Goal: Task Accomplishment & Management: Use online tool/utility

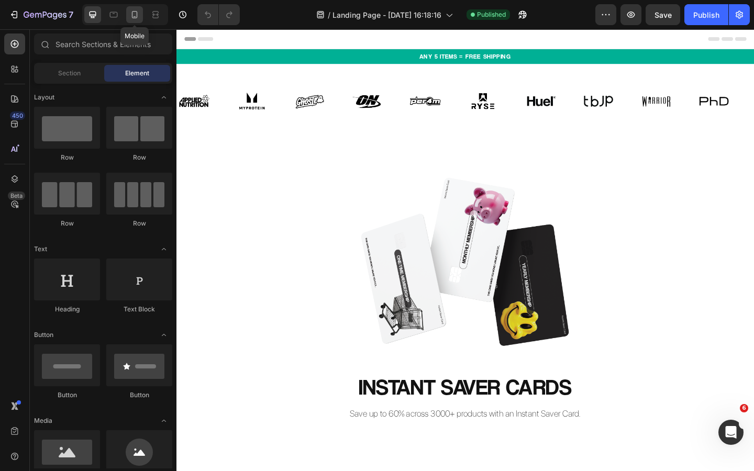
click at [133, 15] on icon at bounding box center [135, 14] width 6 height 7
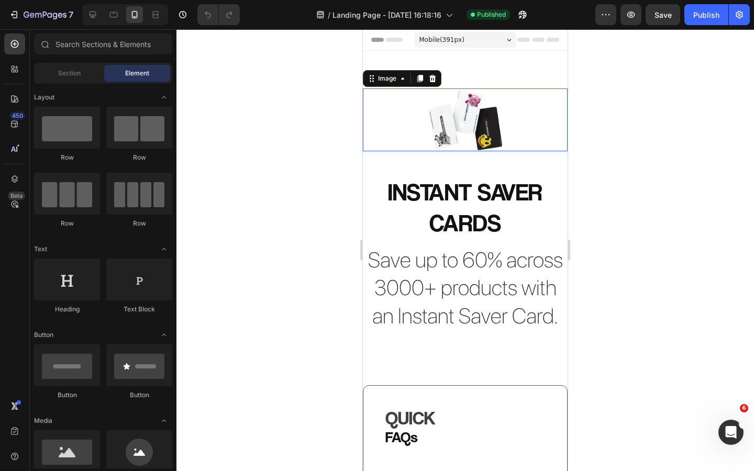
click at [460, 140] on img at bounding box center [465, 120] width 82 height 63
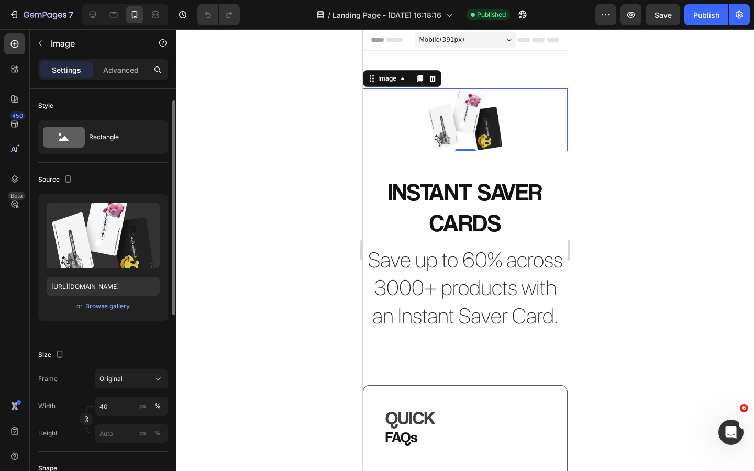
scroll to position [48, 0]
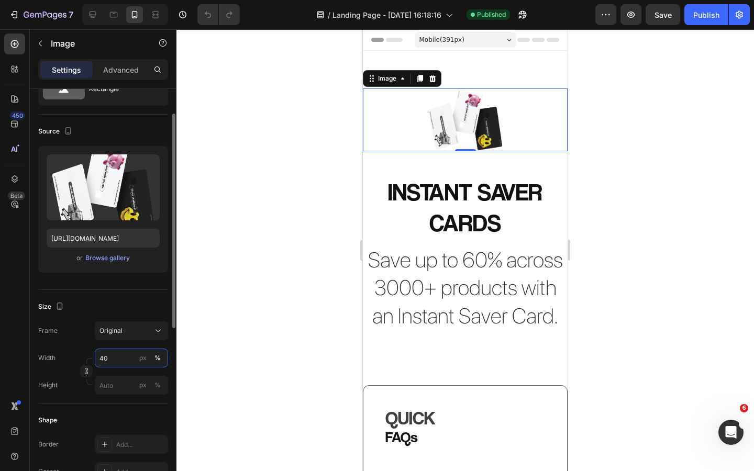
click at [119, 352] on input "40" at bounding box center [131, 358] width 73 height 19
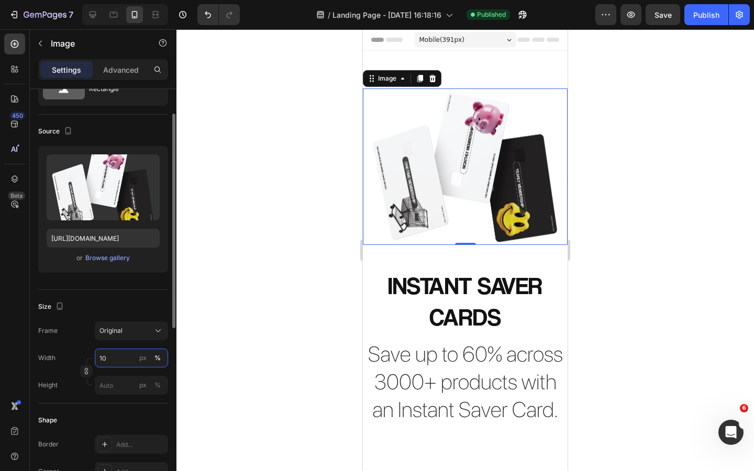
type input "1"
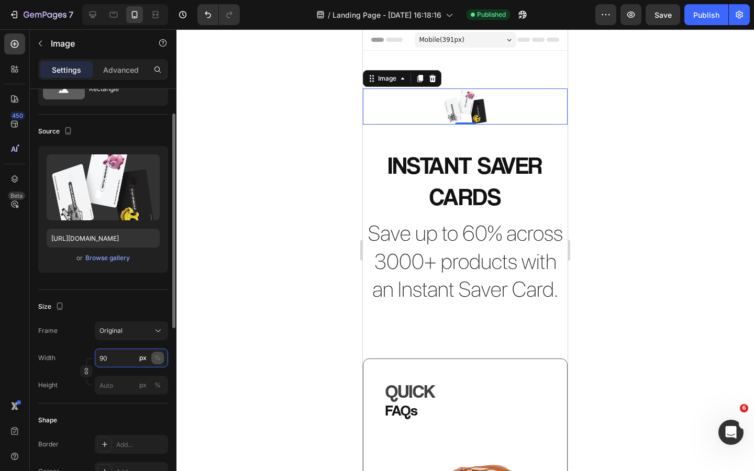
type input "90"
click at [155, 358] on div "%" at bounding box center [158, 358] width 6 height 9
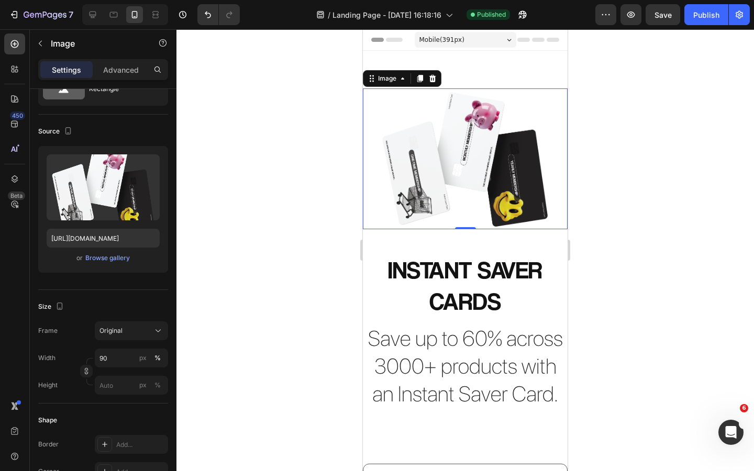
click at [249, 301] on div at bounding box center [466, 250] width 578 height 442
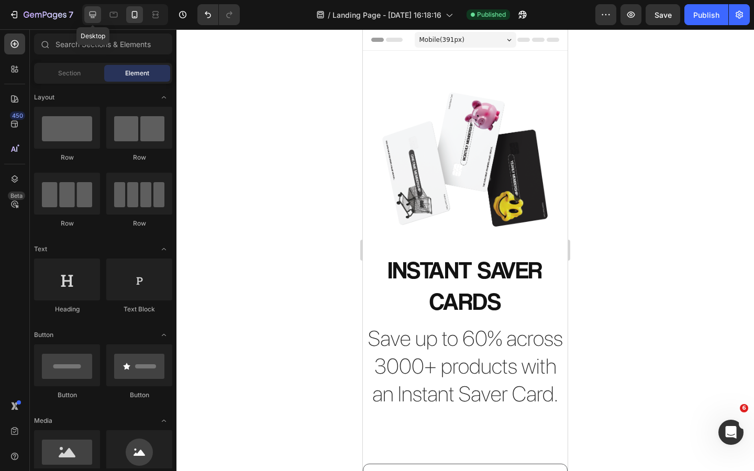
click at [95, 16] on icon at bounding box center [93, 15] width 7 height 7
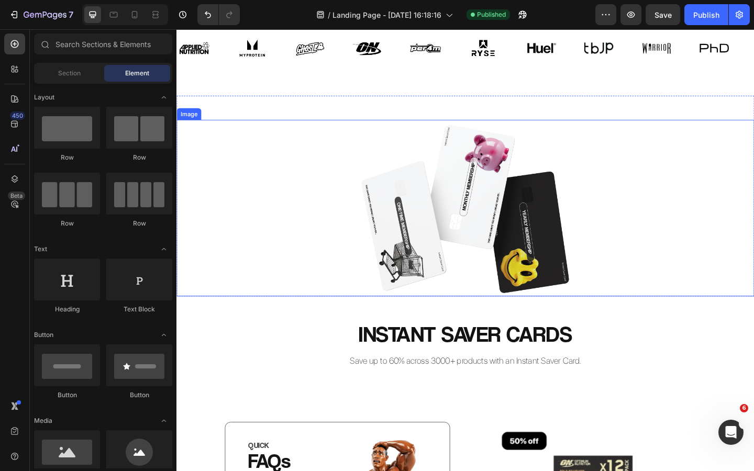
scroll to position [61, 0]
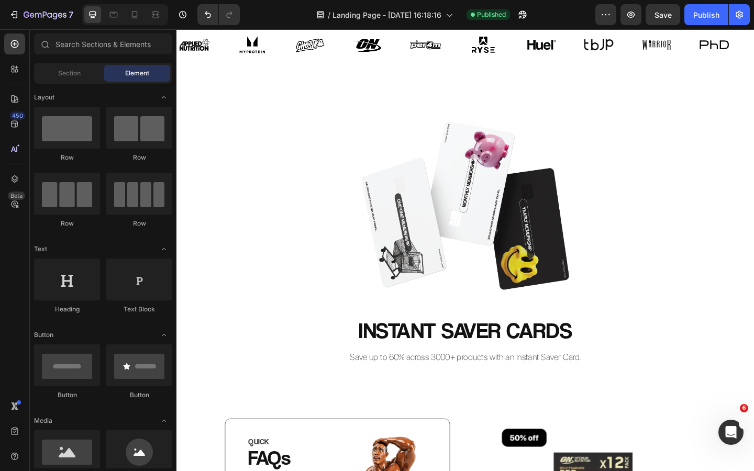
click at [427, 273] on img at bounding box center [490, 220] width 251 height 192
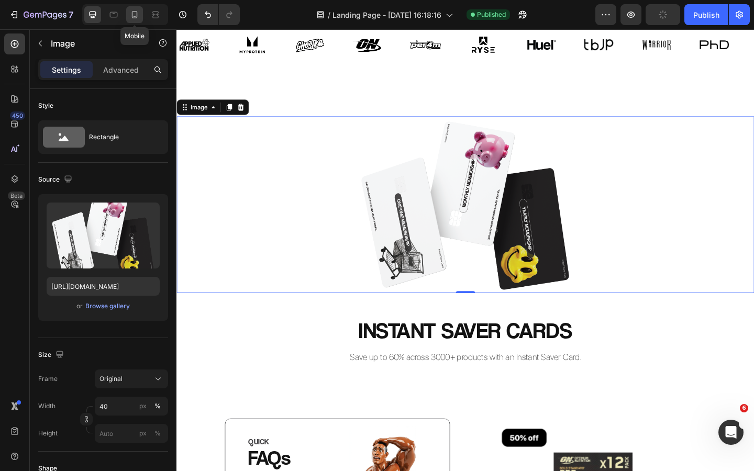
click at [137, 16] on icon at bounding box center [135, 14] width 6 height 7
type input "90"
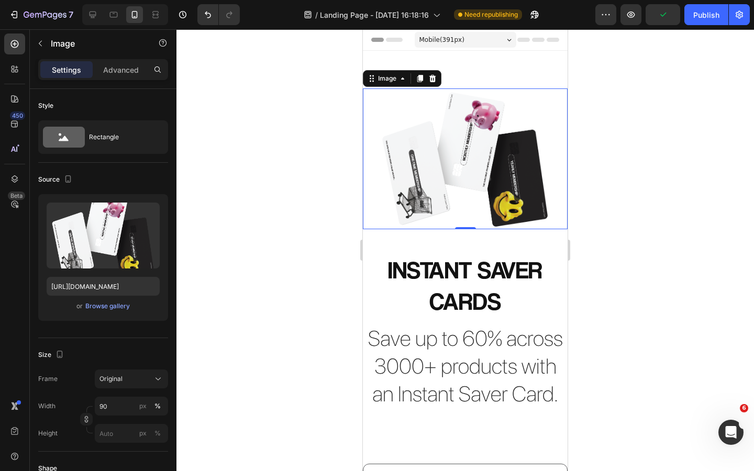
click at [650, 224] on div at bounding box center [466, 250] width 578 height 442
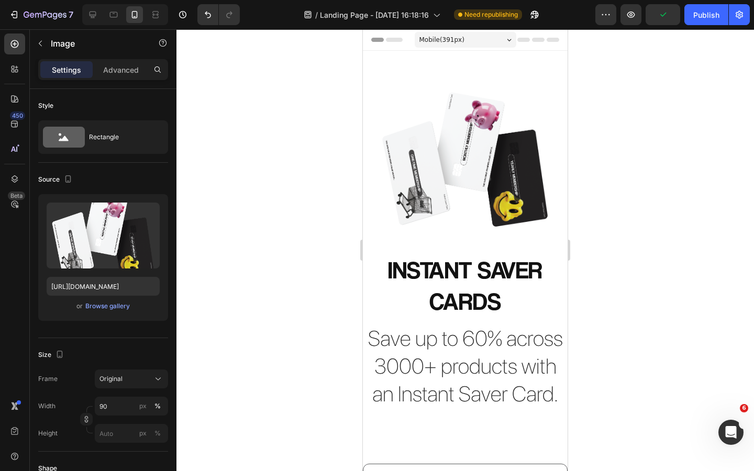
click at [471, 156] on img at bounding box center [465, 159] width 184 height 141
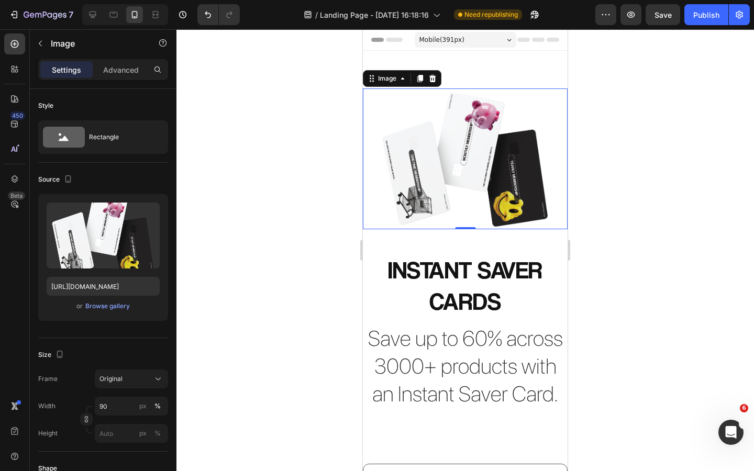
click at [622, 162] on div at bounding box center [466, 250] width 578 height 442
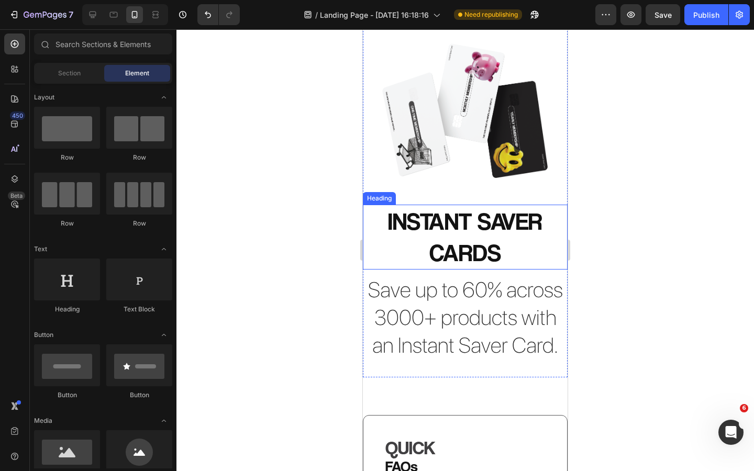
scroll to position [58, 0]
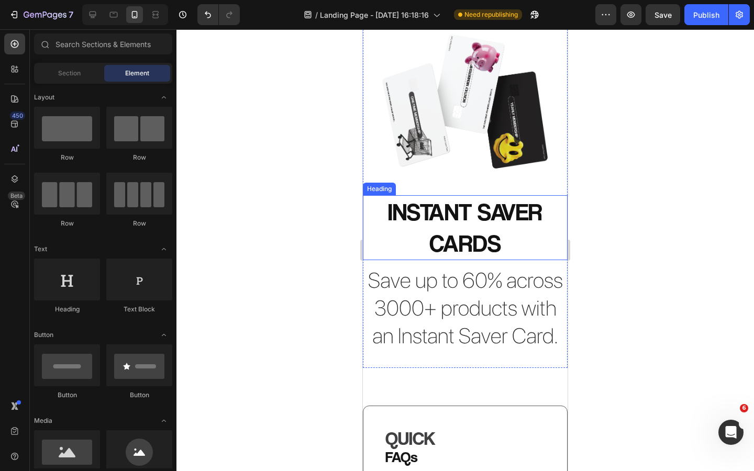
click at [482, 251] on h2 "INSTANT SAVER CARDS" at bounding box center [465, 227] width 205 height 65
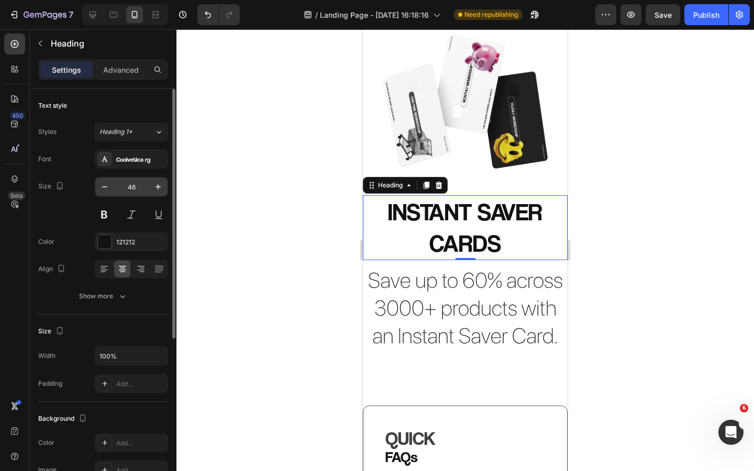
click at [137, 189] on input "46" at bounding box center [131, 187] width 35 height 19
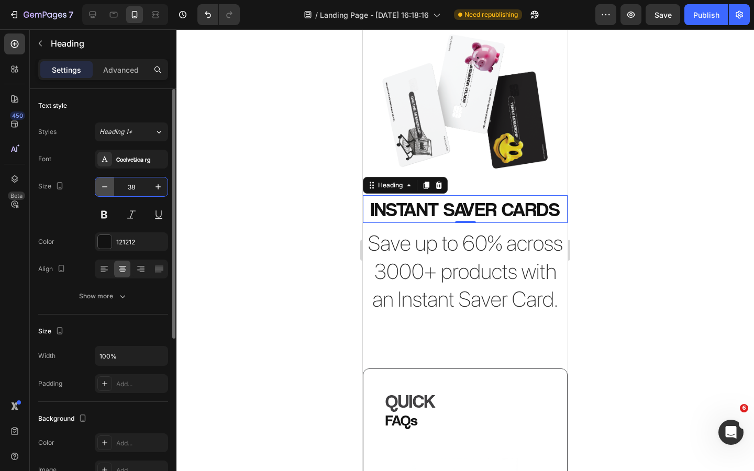
click at [107, 188] on icon "button" at bounding box center [105, 187] width 10 height 10
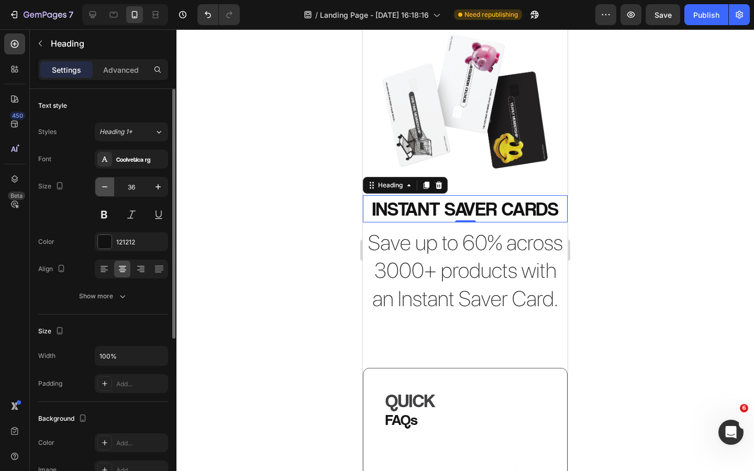
click at [107, 188] on icon "button" at bounding box center [105, 187] width 10 height 10
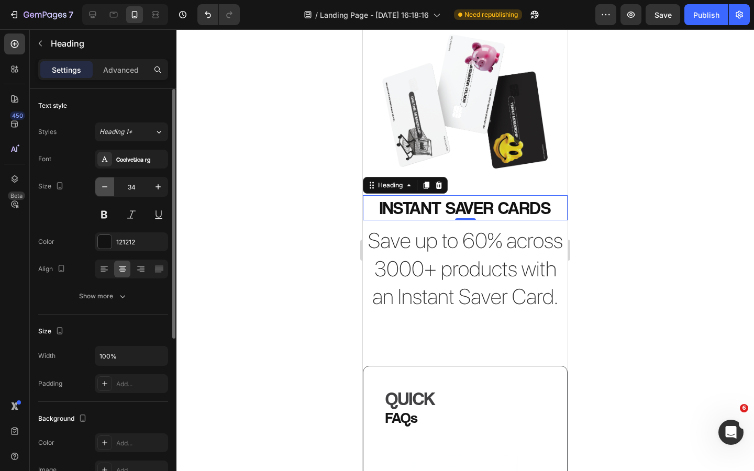
click at [106, 188] on icon "button" at bounding box center [105, 187] width 10 height 10
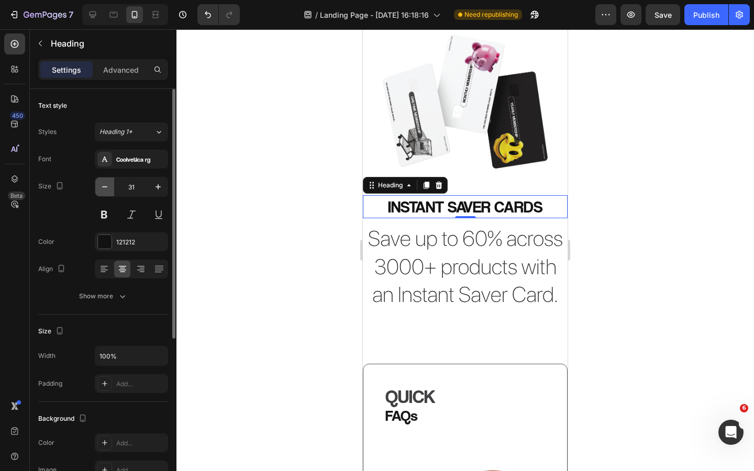
type input "30"
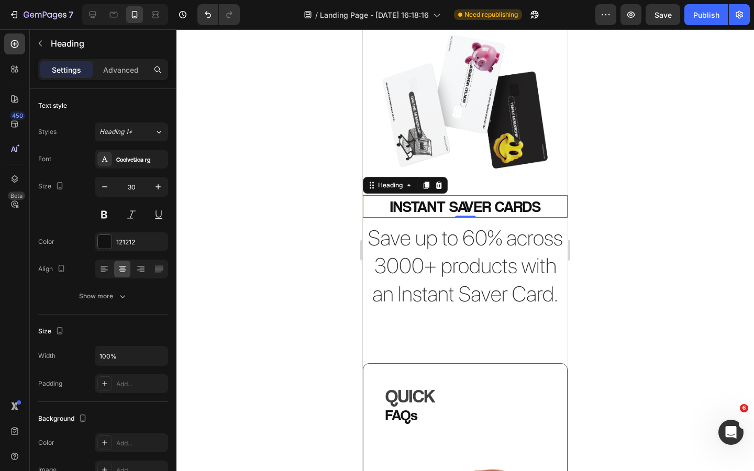
click at [197, 203] on div at bounding box center [466, 250] width 578 height 442
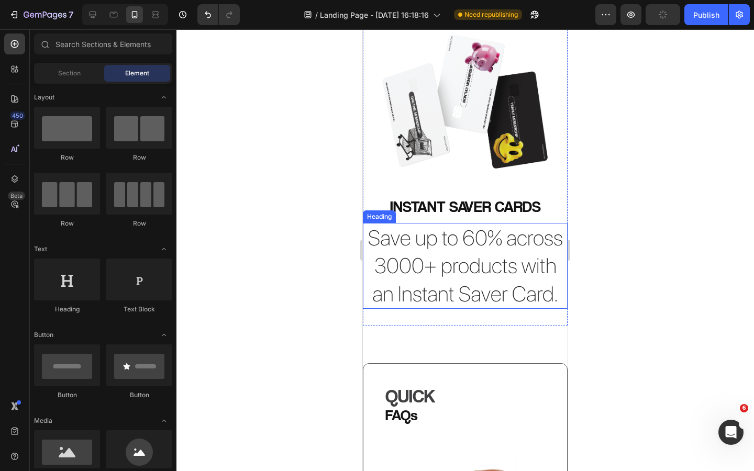
click at [454, 277] on h2 "Save up to 60% across 3000+ products with an Instant Saver Card." at bounding box center [465, 266] width 205 height 86
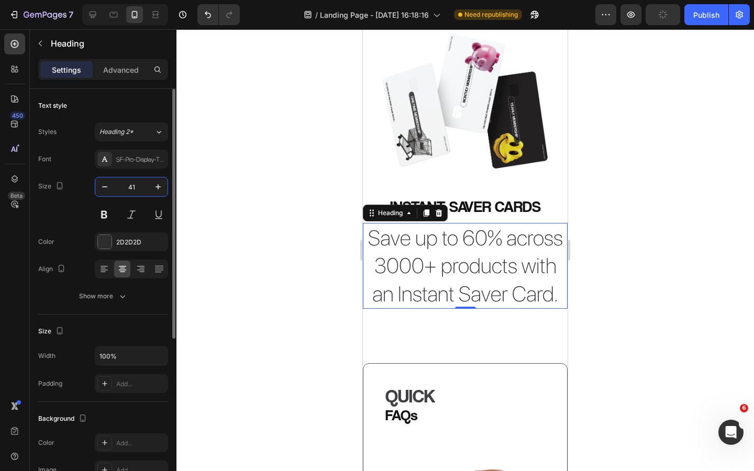
click at [137, 183] on input "41" at bounding box center [131, 187] width 35 height 19
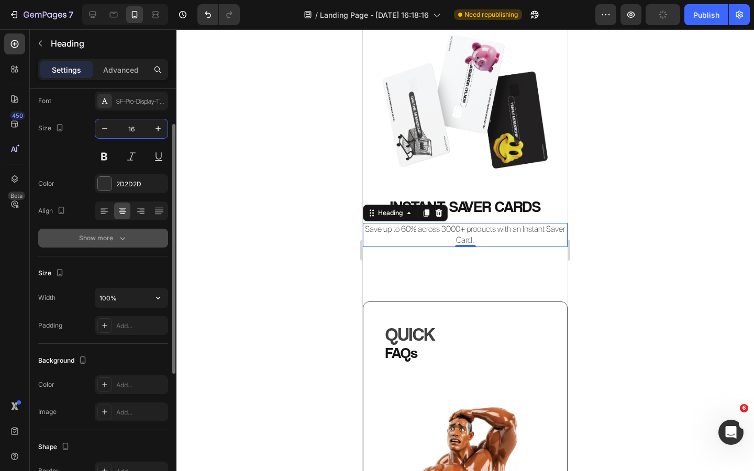
scroll to position [68, 0]
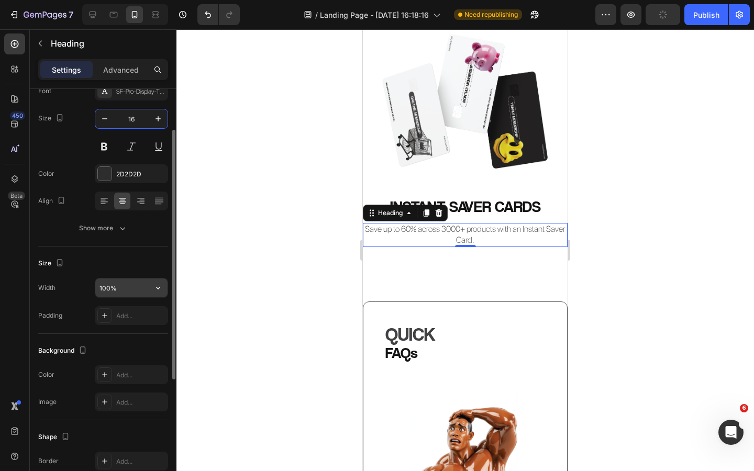
type input "16"
click at [106, 290] on input "100%" at bounding box center [131, 288] width 72 height 19
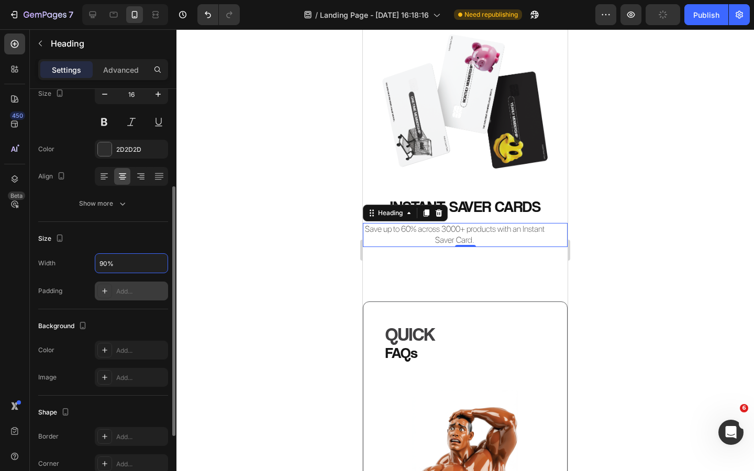
scroll to position [268, 0]
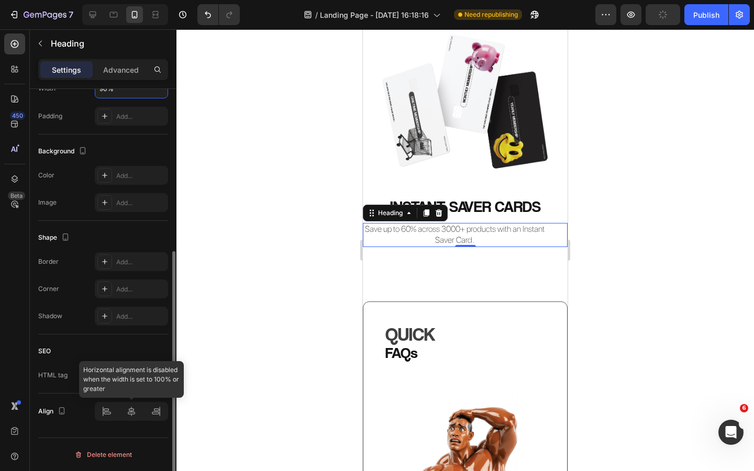
type input "90%"
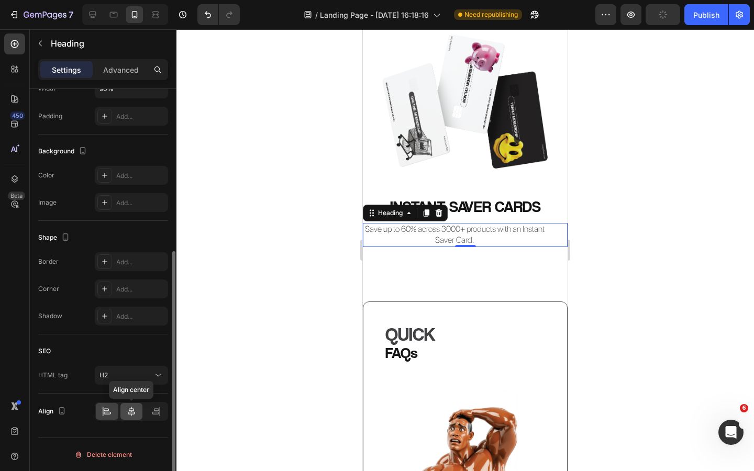
click at [128, 413] on icon at bounding box center [131, 411] width 7 height 9
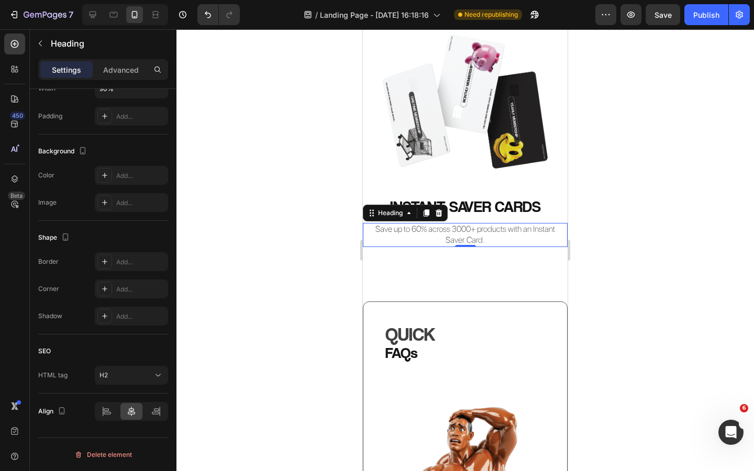
click at [270, 339] on div at bounding box center [466, 250] width 578 height 442
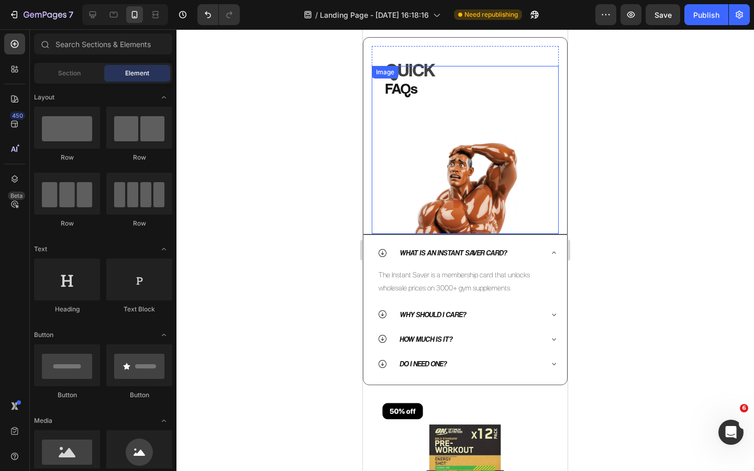
scroll to position [325, 0]
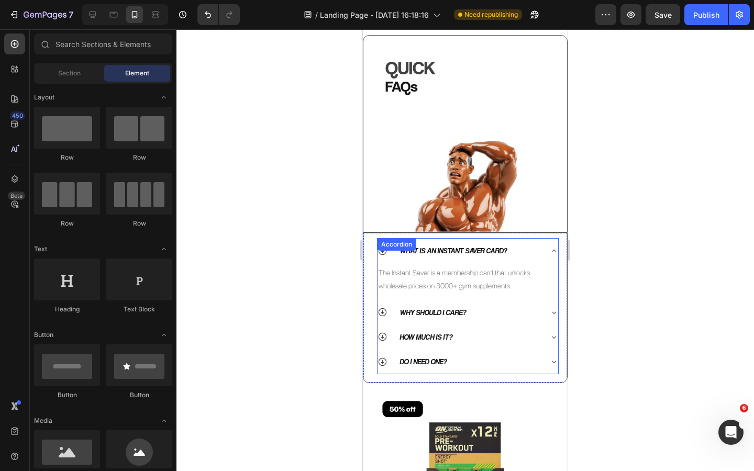
click at [545, 248] on div "What is an Instant Saver Card?" at bounding box center [468, 250] width 181 height 25
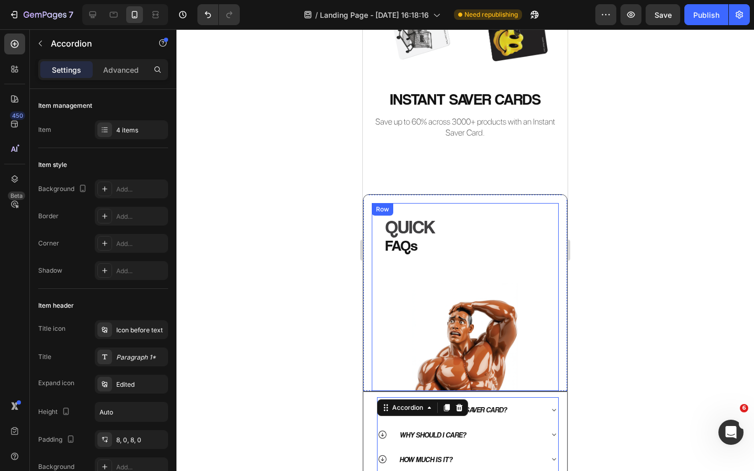
scroll to position [242, 0]
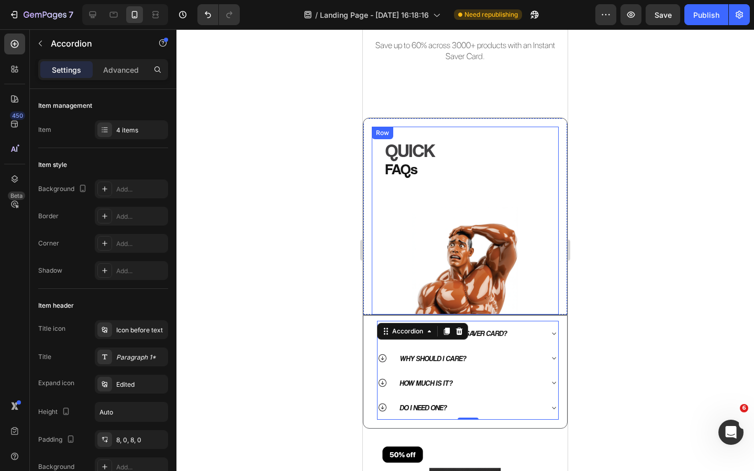
click at [503, 209] on img at bounding box center [465, 231] width 168 height 168
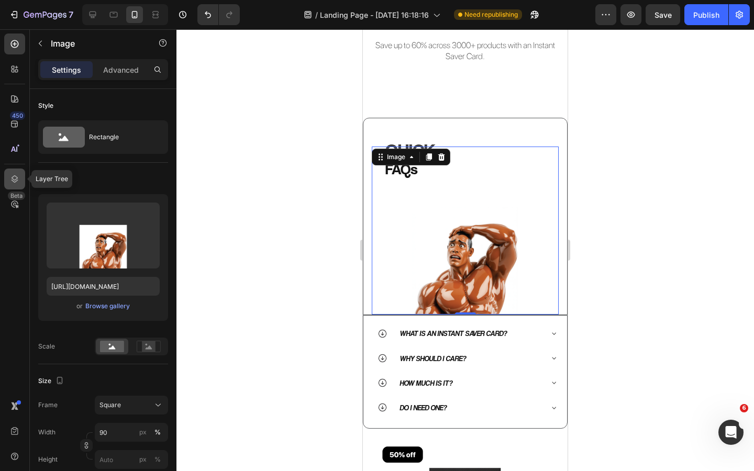
click at [17, 183] on icon at bounding box center [14, 179] width 10 height 10
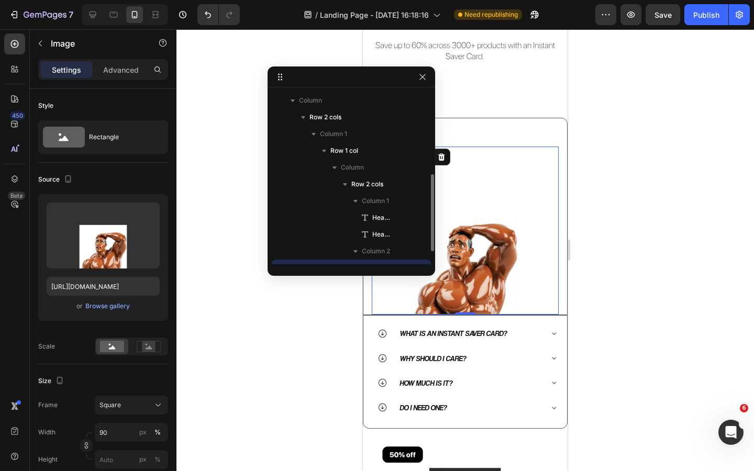
scroll to position [64, 0]
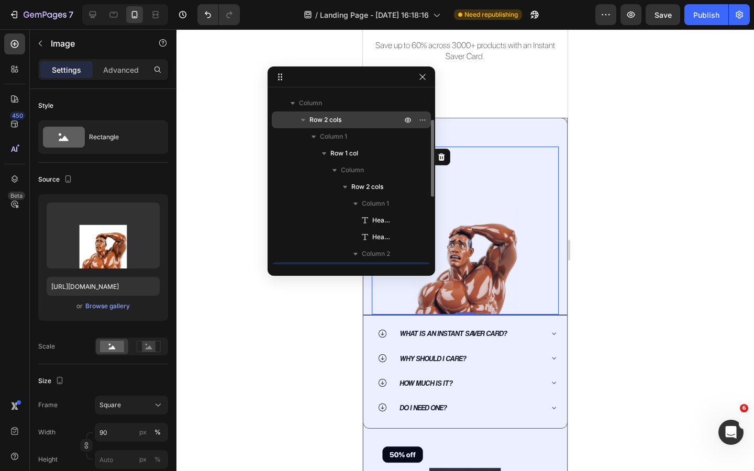
click at [336, 120] on span "Row 2 cols" at bounding box center [326, 120] width 32 height 10
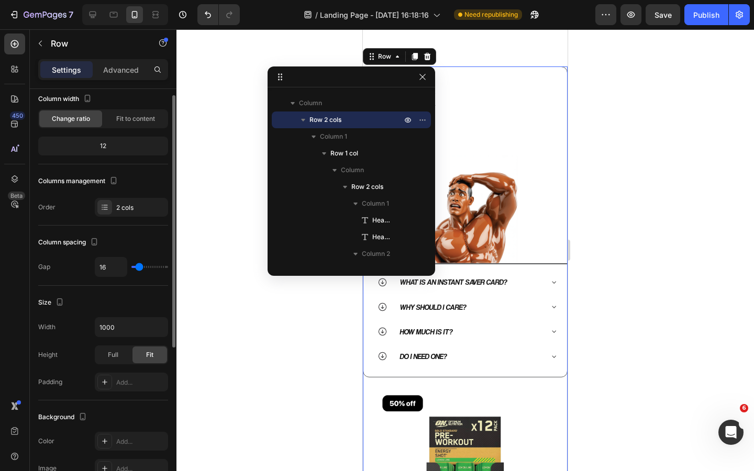
scroll to position [62, 0]
click at [126, 329] on input "1000" at bounding box center [131, 326] width 72 height 19
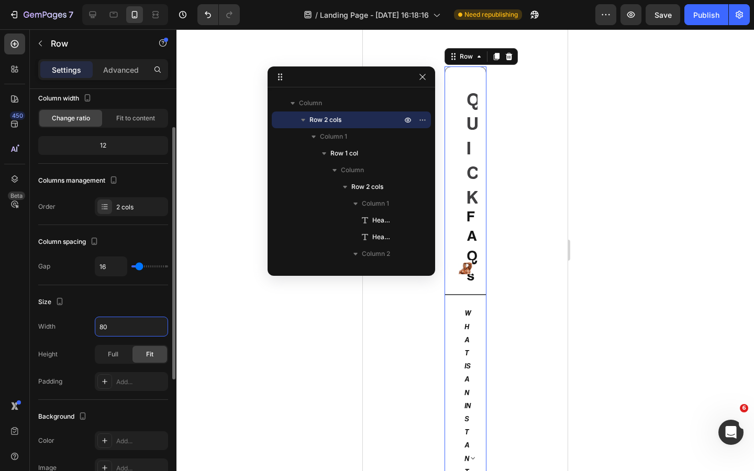
type input "8"
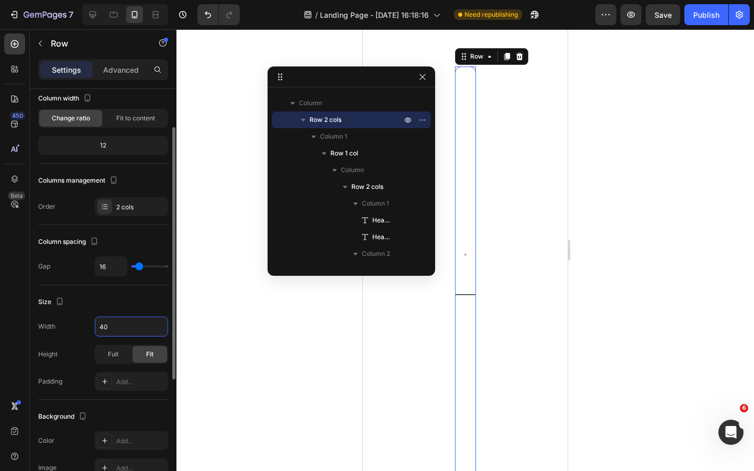
type input "4"
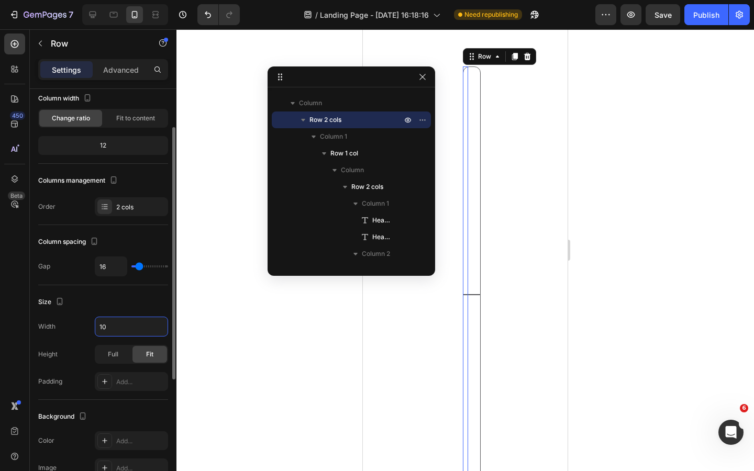
type input "1"
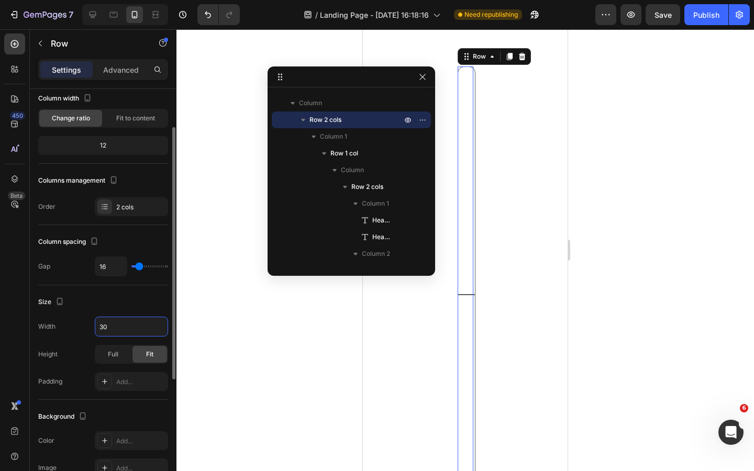
type input "3"
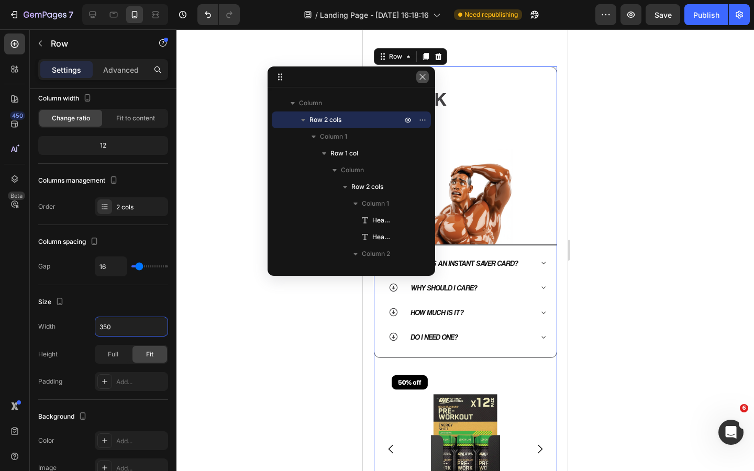
type input "350"
click at [424, 75] on icon "button" at bounding box center [423, 77] width 6 height 6
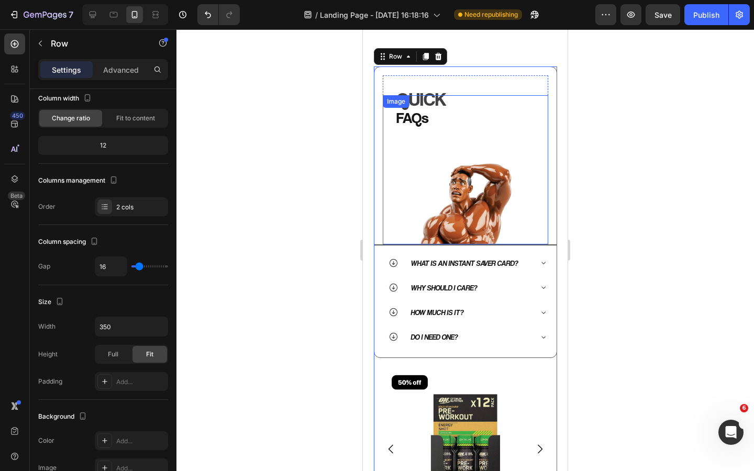
click at [285, 142] on div at bounding box center [466, 250] width 578 height 442
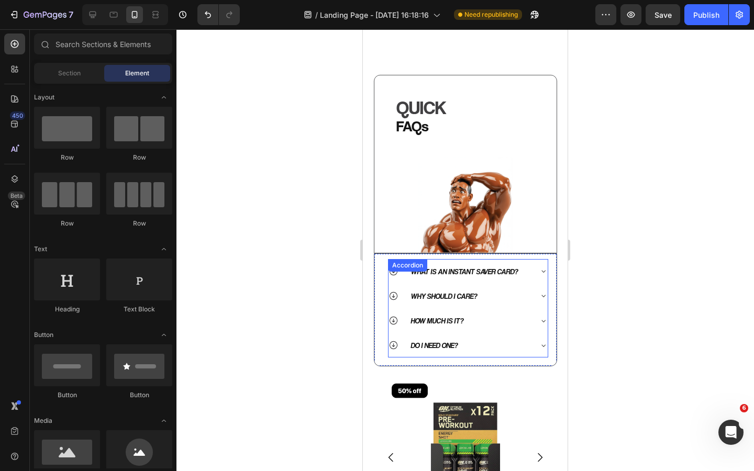
scroll to position [290, 0]
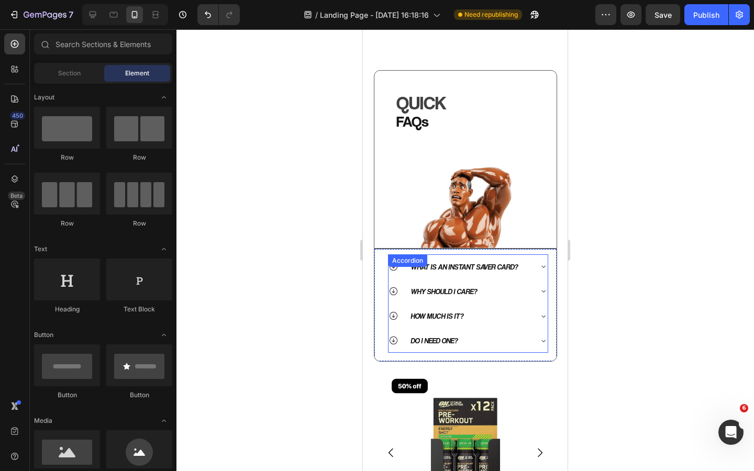
click at [544, 270] on icon at bounding box center [543, 266] width 8 height 8
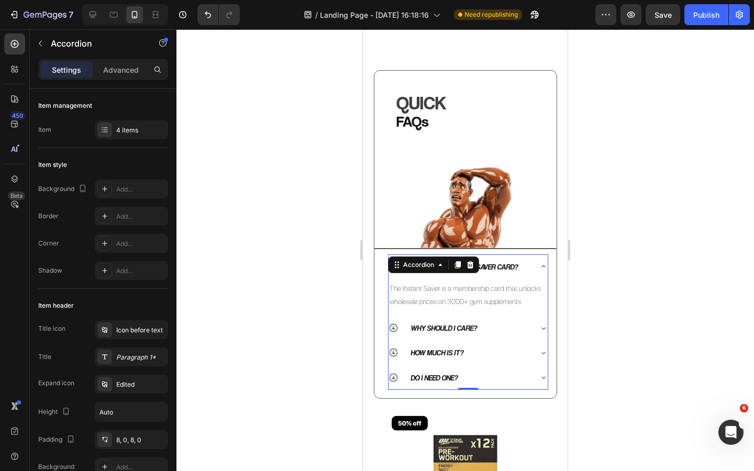
click at [537, 262] on div "What is an Instant Saver Card?" at bounding box center [468, 267] width 159 height 25
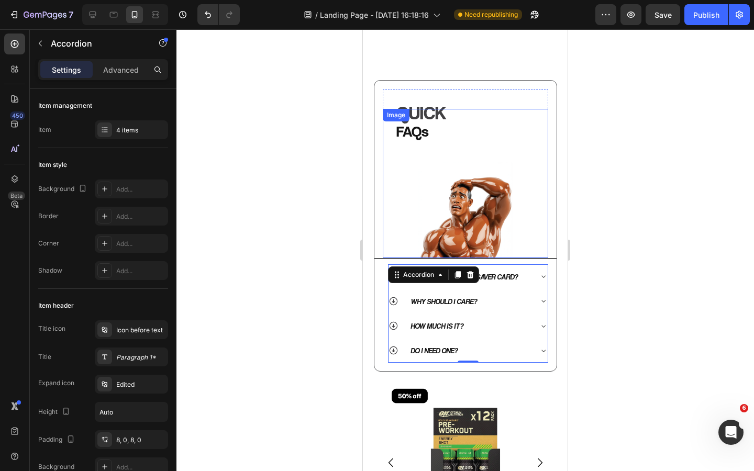
scroll to position [279, 0]
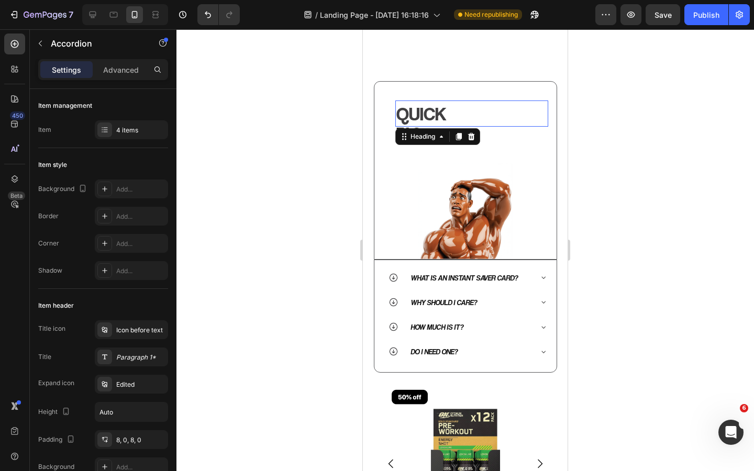
click at [428, 105] on h2 "QUICK" at bounding box center [471, 114] width 153 height 27
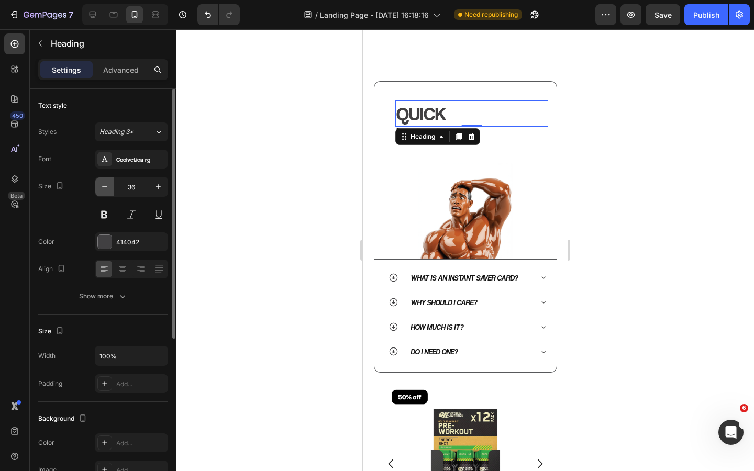
click at [111, 188] on button "button" at bounding box center [104, 187] width 19 height 19
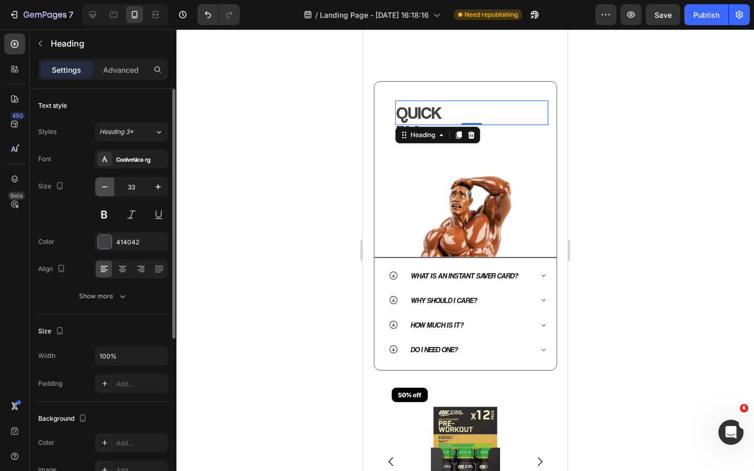
click at [111, 188] on button "button" at bounding box center [104, 187] width 19 height 19
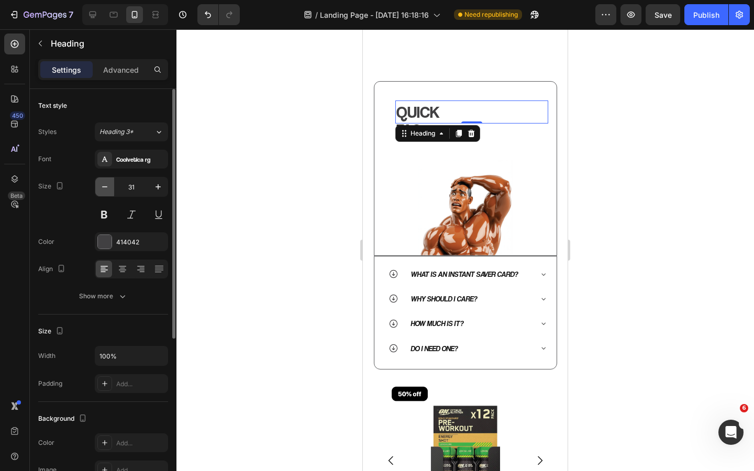
click at [111, 188] on button "button" at bounding box center [104, 187] width 19 height 19
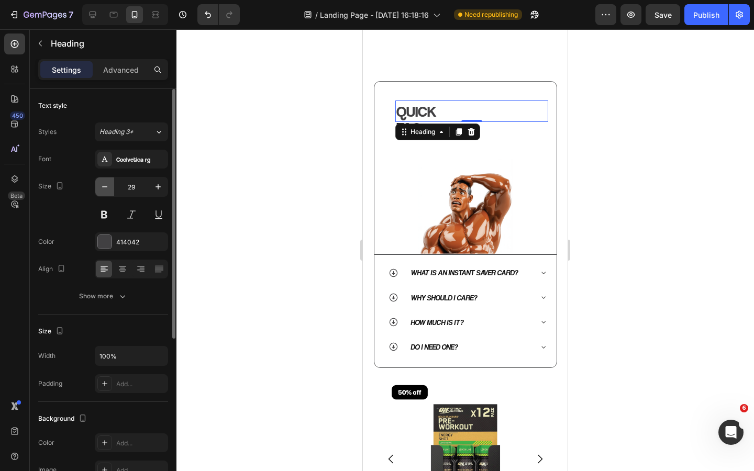
click at [111, 188] on button "button" at bounding box center [104, 187] width 19 height 19
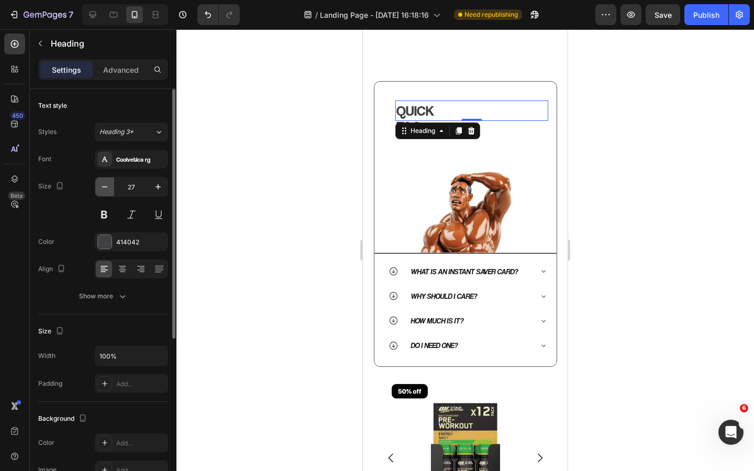
click at [111, 188] on button "button" at bounding box center [104, 187] width 19 height 19
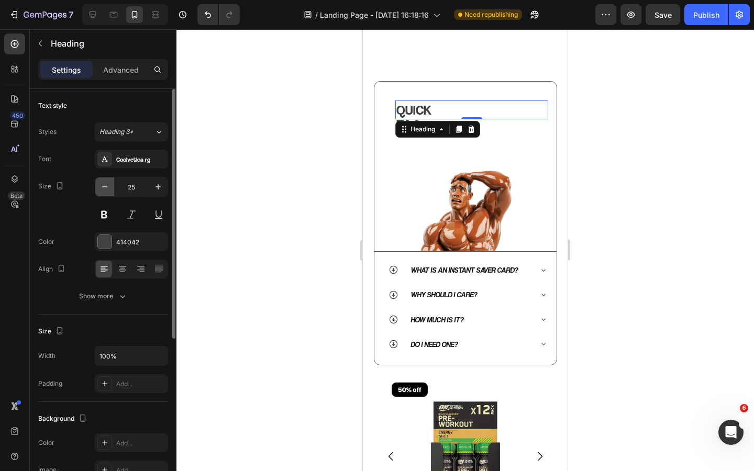
click at [111, 188] on button "button" at bounding box center [104, 187] width 19 height 19
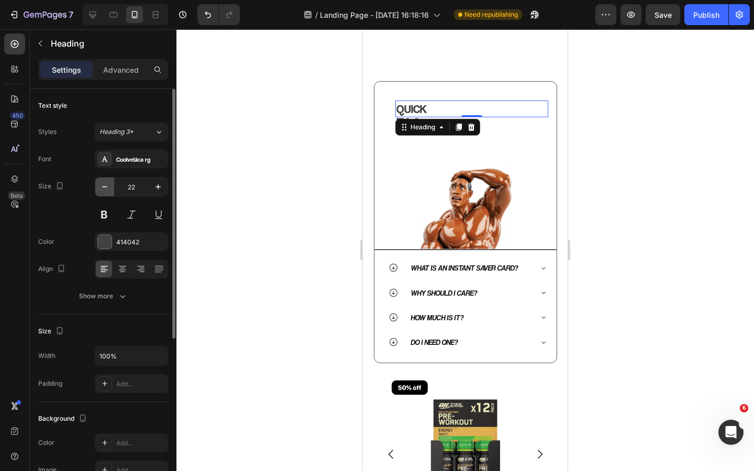
click at [111, 188] on button "button" at bounding box center [104, 187] width 19 height 19
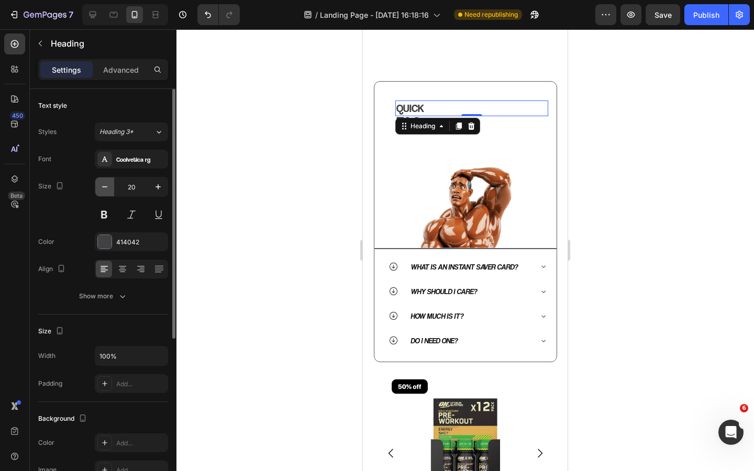
click at [111, 188] on button "button" at bounding box center [104, 187] width 19 height 19
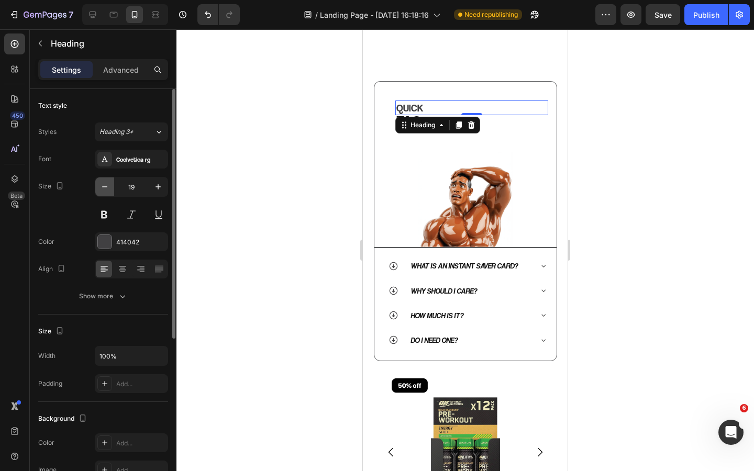
click at [111, 188] on button "button" at bounding box center [104, 187] width 19 height 19
type input "17"
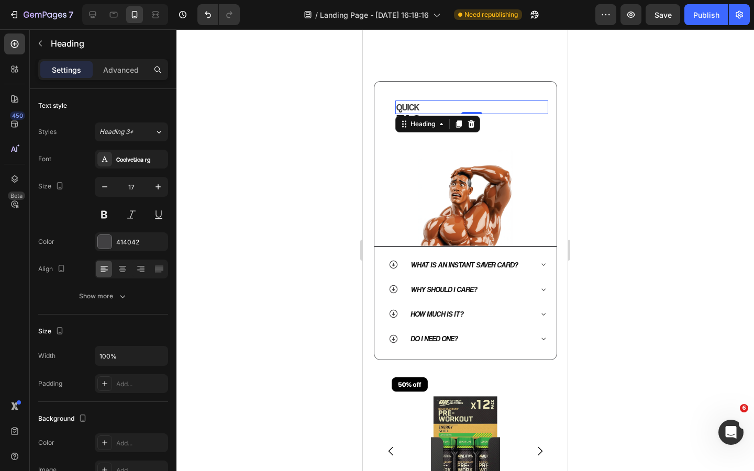
click at [238, 139] on div at bounding box center [466, 250] width 578 height 442
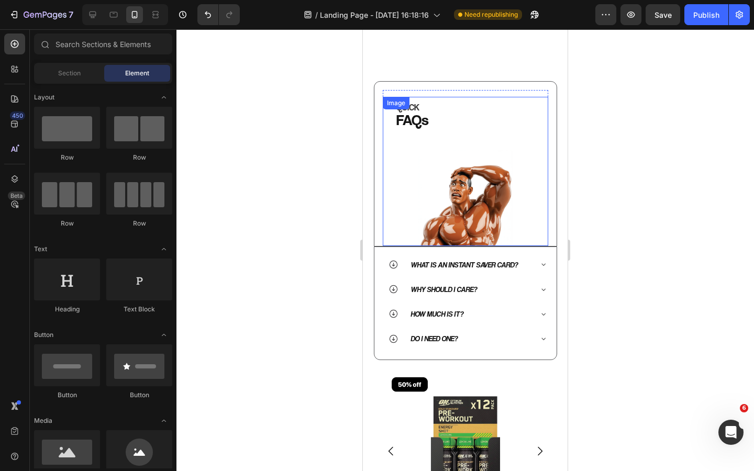
click at [415, 122] on img at bounding box center [465, 171] width 149 height 149
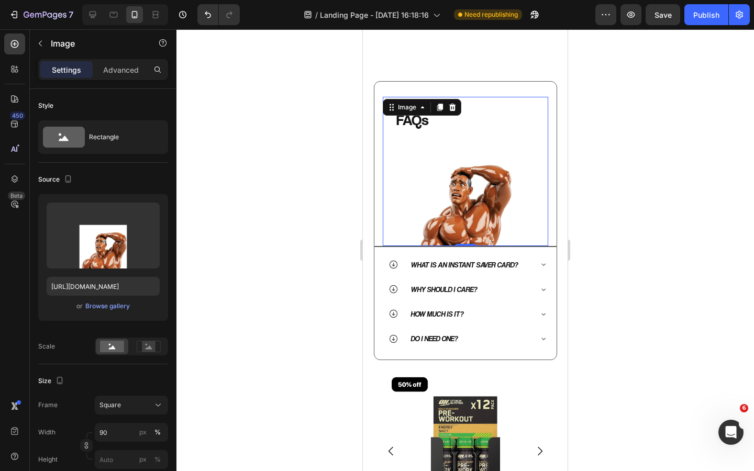
click at [418, 125] on img at bounding box center [465, 171] width 149 height 149
click at [474, 109] on img at bounding box center [465, 171] width 149 height 149
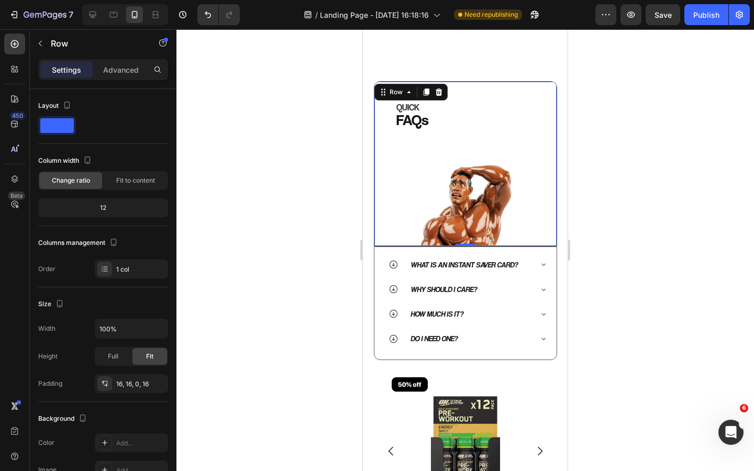
click at [445, 87] on div "QUICK Heading FAQs Heading Image Row Row 0" at bounding box center [465, 164] width 183 height 166
click at [24, 180] on div at bounding box center [14, 179] width 21 height 21
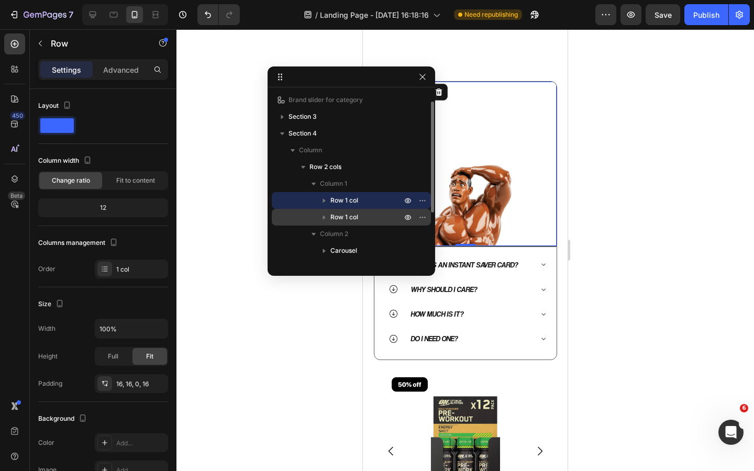
scroll to position [24, 0]
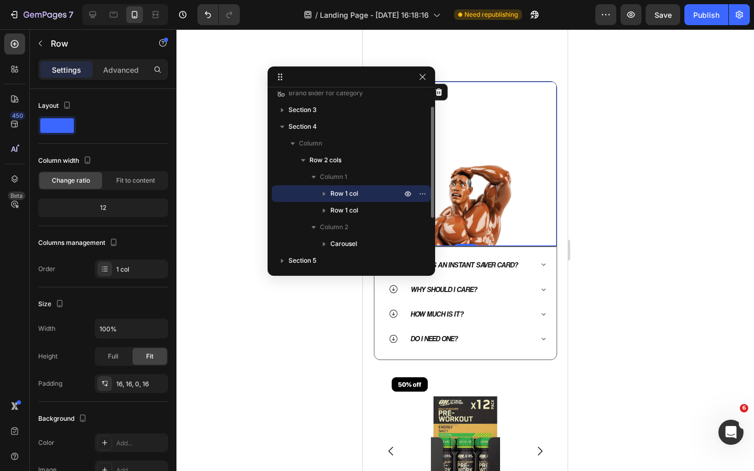
click at [325, 193] on icon "button" at bounding box center [324, 194] width 10 height 10
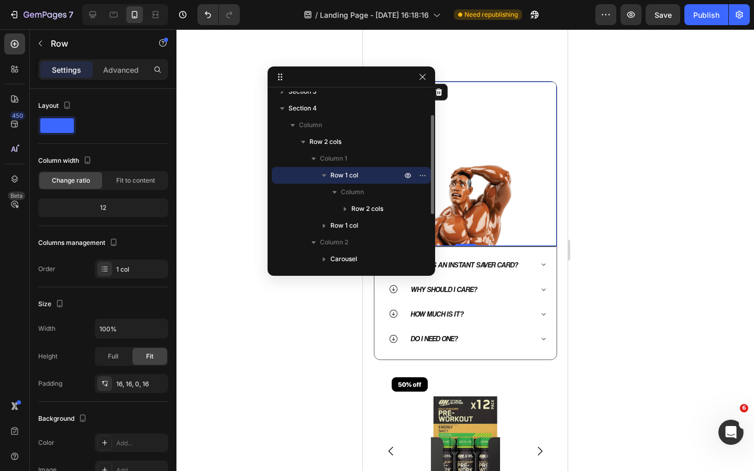
scroll to position [47, 0]
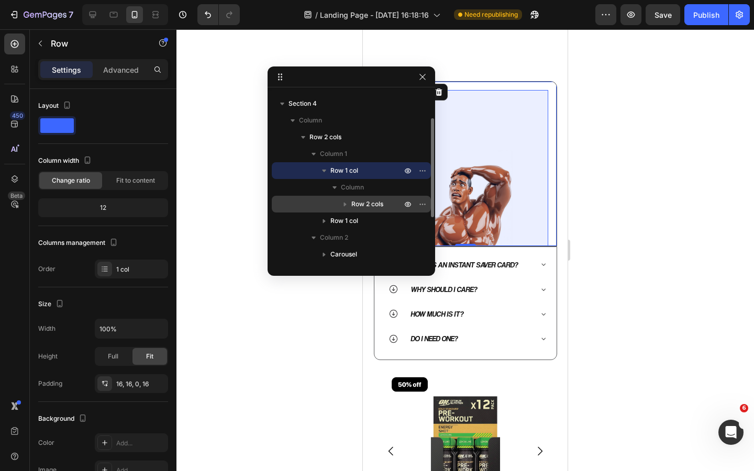
click at [344, 203] on icon "button" at bounding box center [345, 205] width 3 height 4
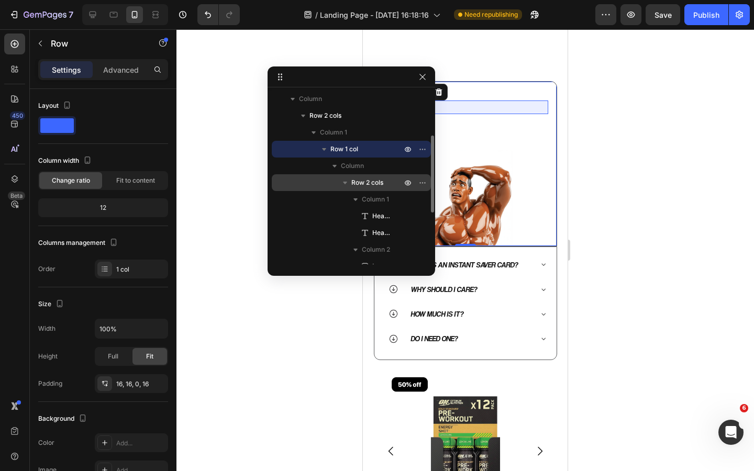
scroll to position [78, 0]
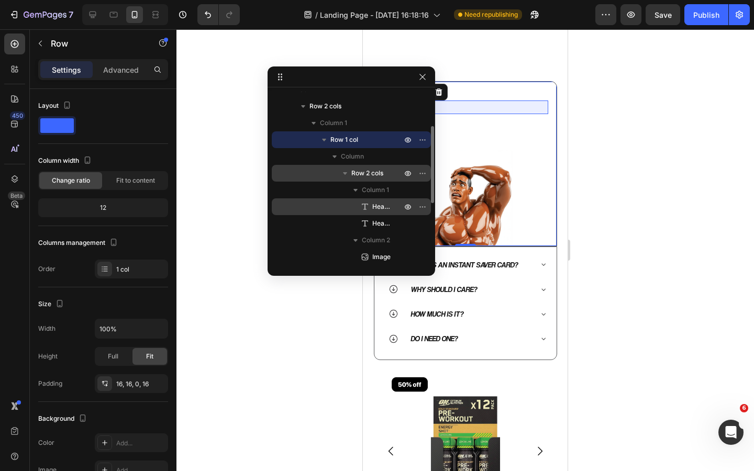
click at [376, 206] on span "Heading" at bounding box center [381, 207] width 19 height 10
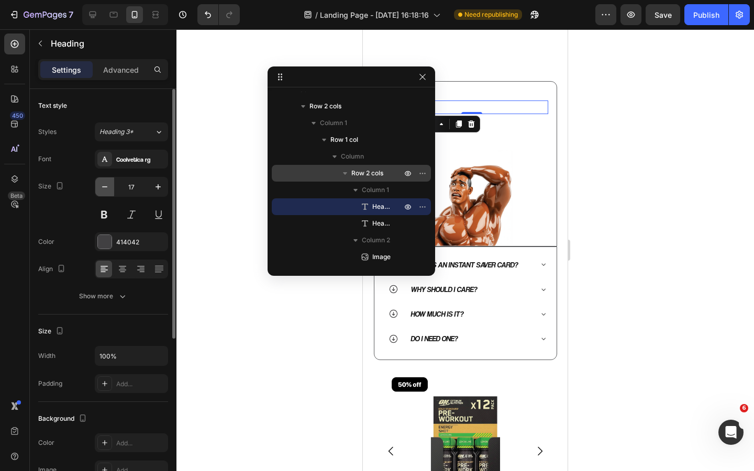
click at [107, 187] on icon "button" at bounding box center [105, 187] width 10 height 10
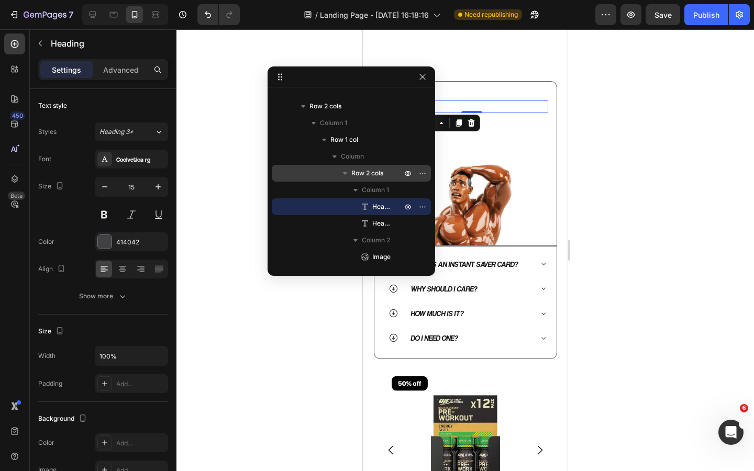
type input "14"
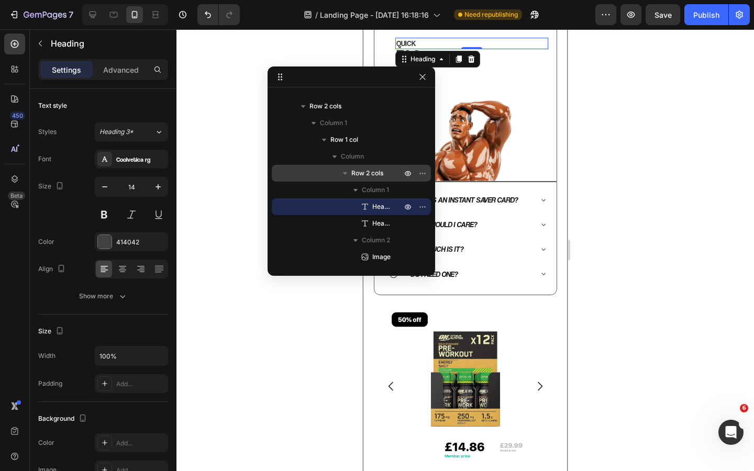
scroll to position [343, 0]
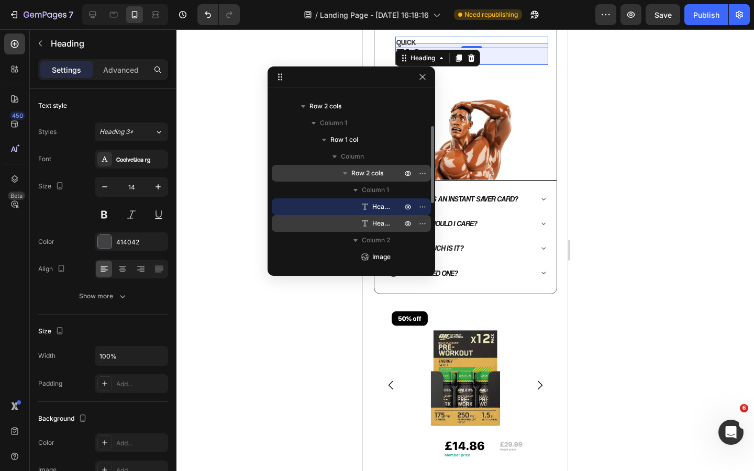
click at [380, 220] on span "Heading" at bounding box center [381, 223] width 19 height 10
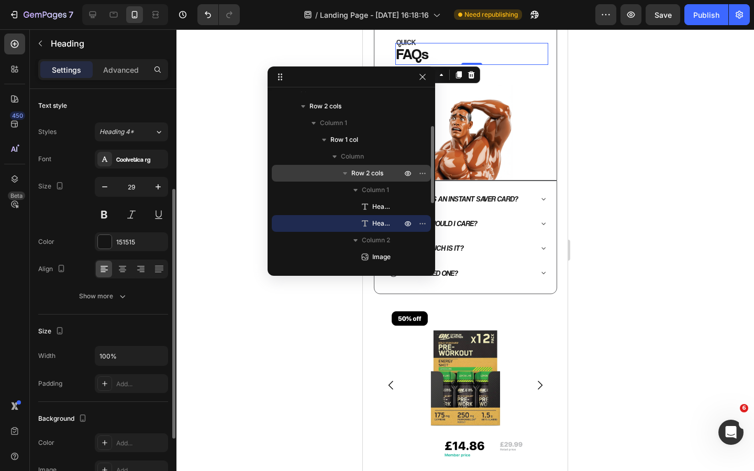
scroll to position [62, 0]
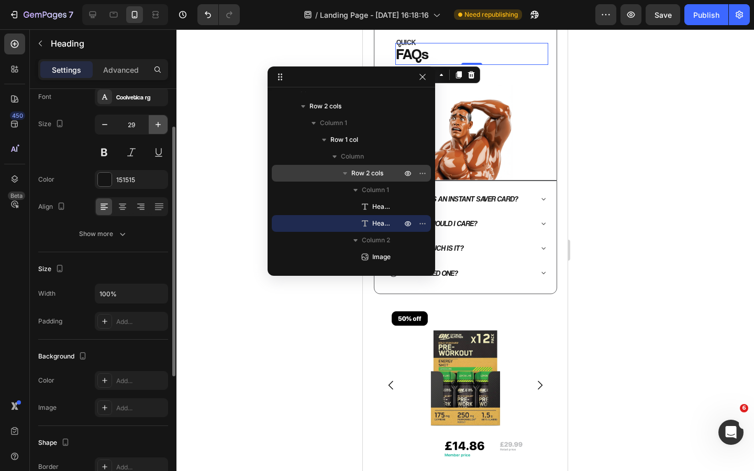
click at [157, 125] on icon "button" at bounding box center [158, 124] width 10 height 10
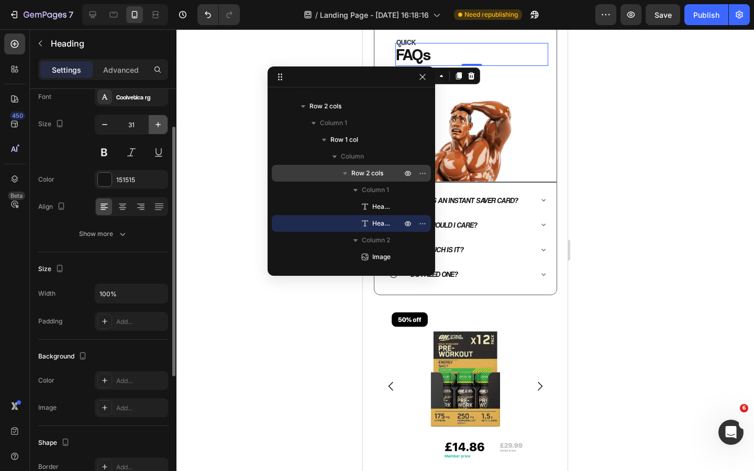
click at [157, 125] on icon "button" at bounding box center [158, 124] width 10 height 10
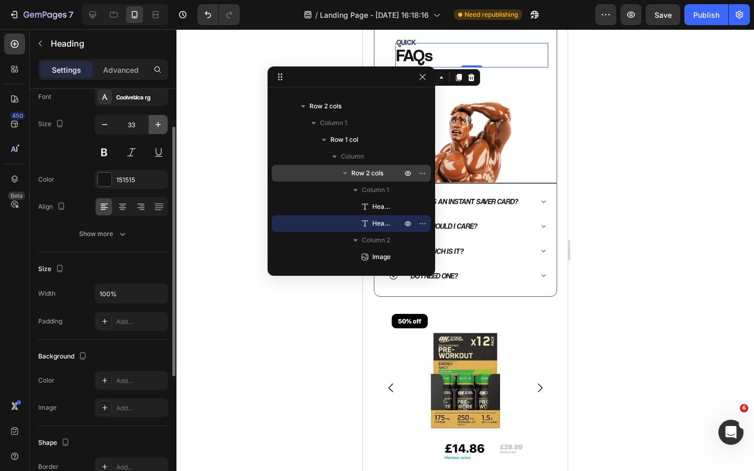
click at [157, 125] on icon "button" at bounding box center [158, 124] width 10 height 10
type input "34"
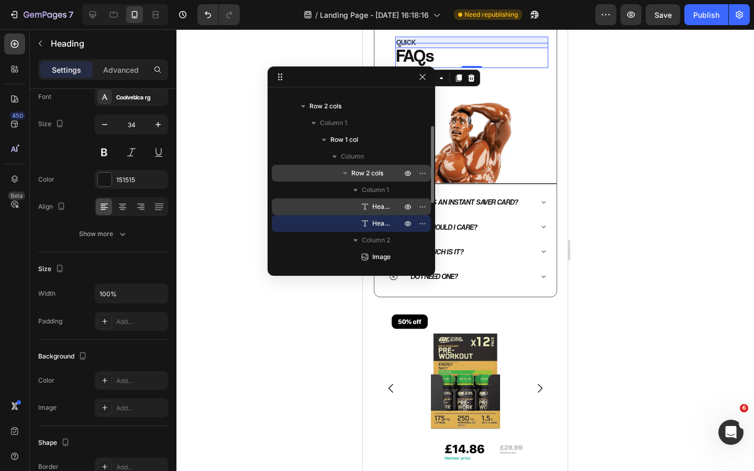
click at [376, 207] on span "Heading" at bounding box center [381, 207] width 19 height 10
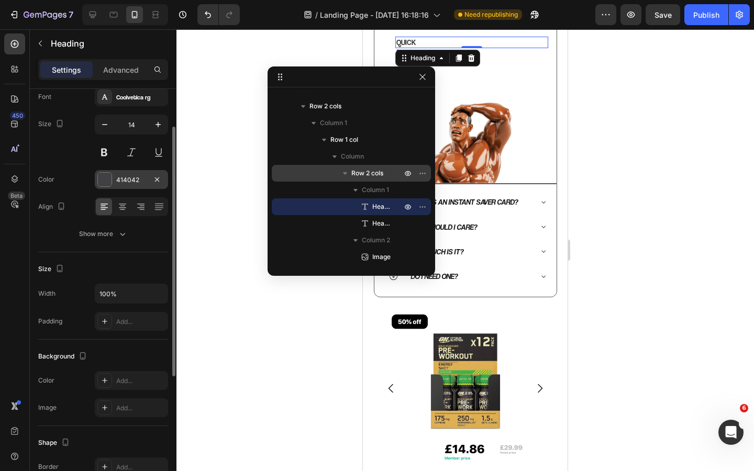
click at [119, 180] on div "414042" at bounding box center [131, 179] width 30 height 9
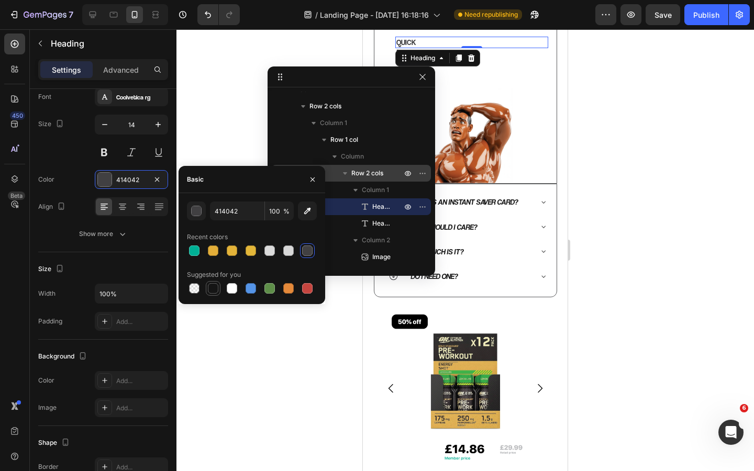
click at [215, 288] on div at bounding box center [213, 288] width 10 height 10
type input "151515"
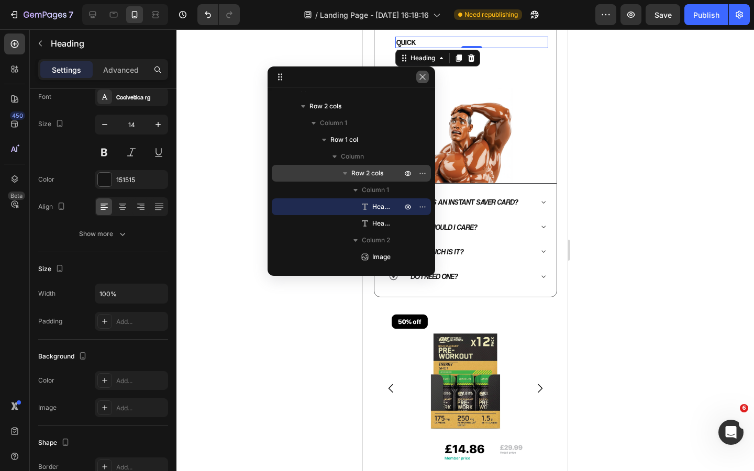
click at [421, 78] on icon "button" at bounding box center [422, 77] width 8 height 8
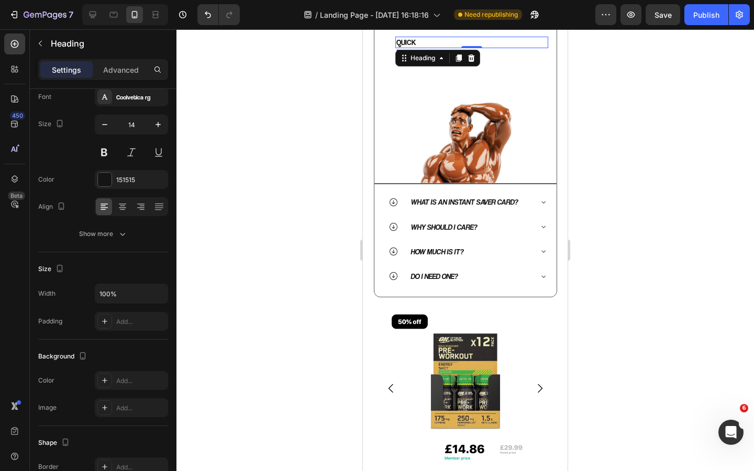
click at [271, 138] on div at bounding box center [466, 250] width 578 height 442
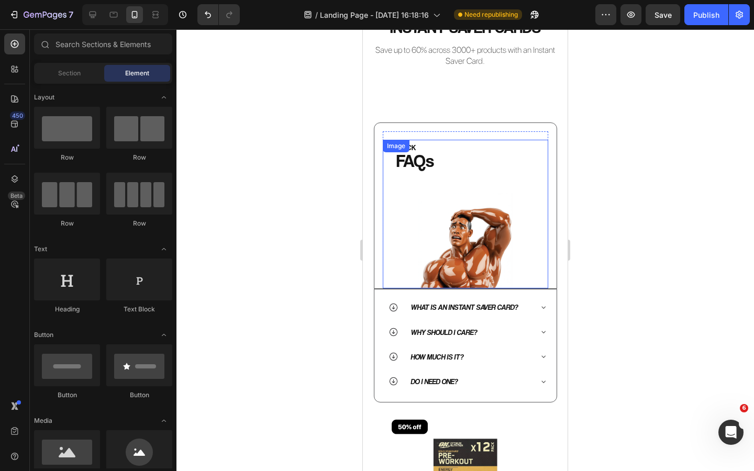
scroll to position [238, 0]
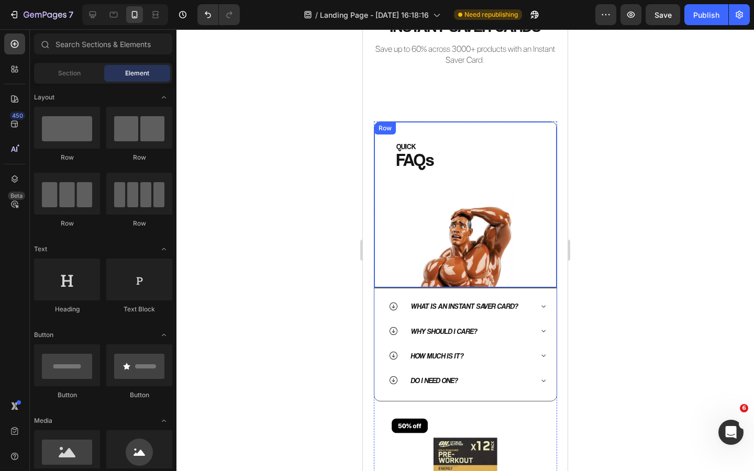
click at [483, 125] on div "QUICK Heading FAQs Heading Image Row Row" at bounding box center [465, 205] width 183 height 167
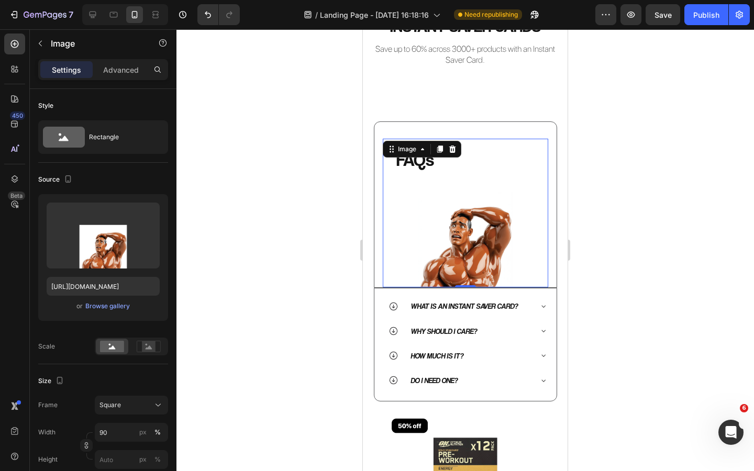
click at [449, 237] on img at bounding box center [465, 213] width 149 height 149
click at [91, 15] on icon at bounding box center [93, 15] width 7 height 7
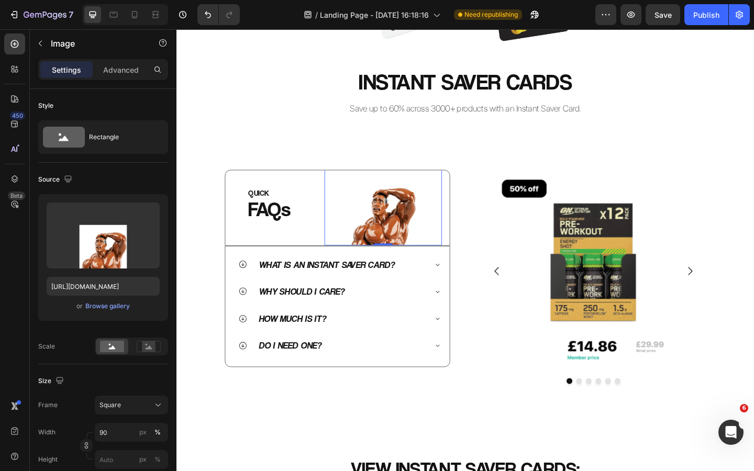
scroll to position [415, 0]
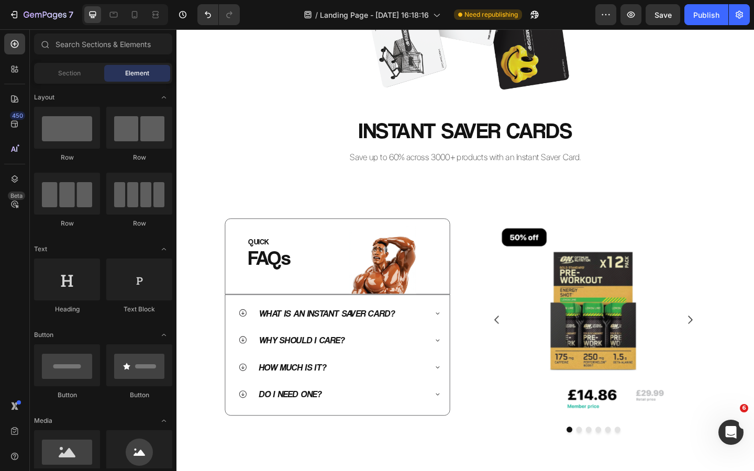
scroll to position [272, 0]
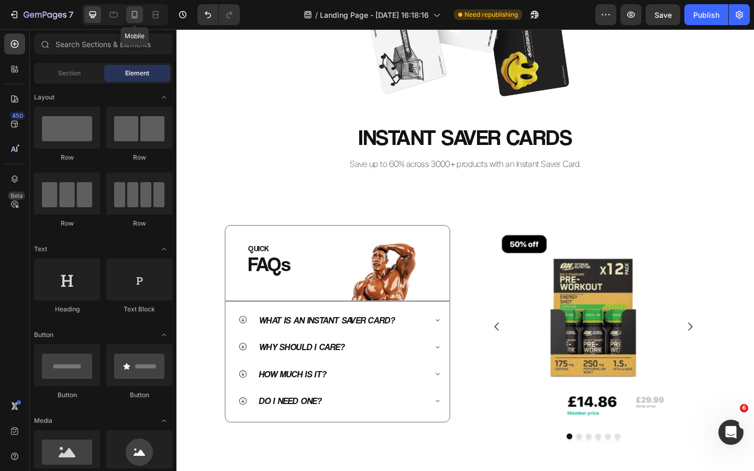
click at [134, 16] on icon at bounding box center [134, 14] width 10 height 10
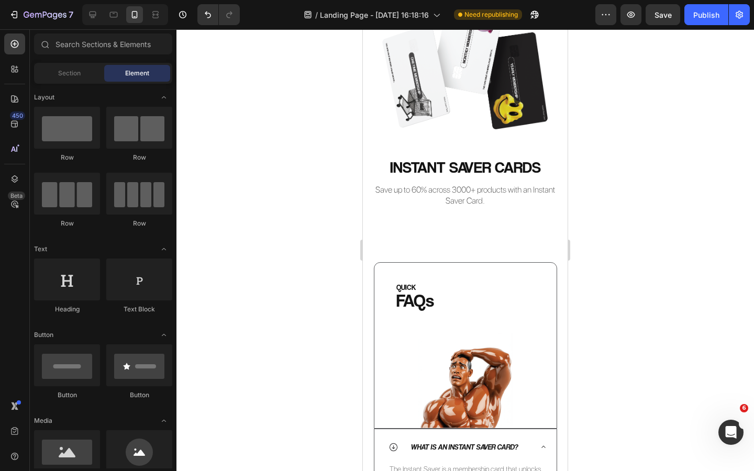
scroll to position [79, 0]
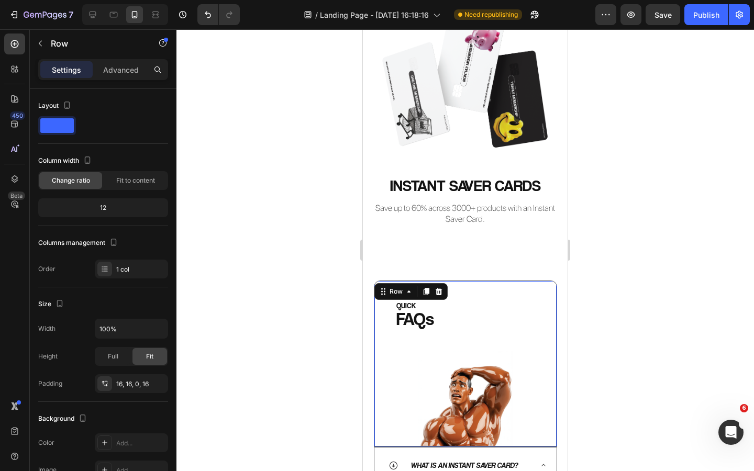
click at [430, 286] on div "QUICK Heading FAQs Heading Image Row Row 0" at bounding box center [465, 364] width 183 height 167
click at [125, 60] on div "Settings Advanced" at bounding box center [103, 69] width 130 height 21
click at [125, 66] on p "Advanced" at bounding box center [121, 69] width 36 height 11
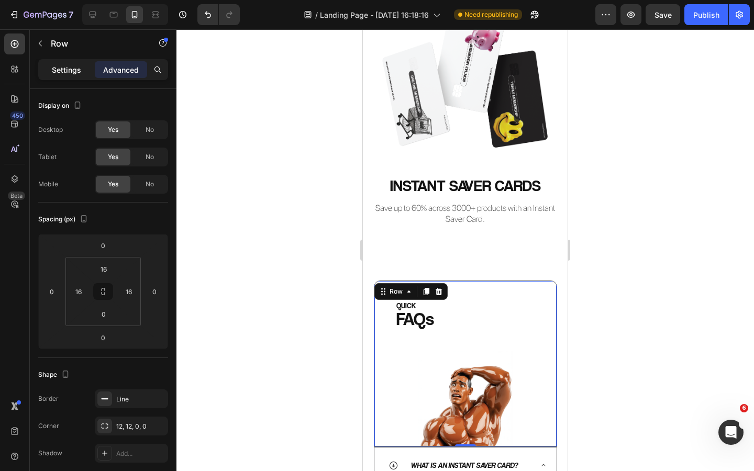
click at [78, 71] on p "Settings" at bounding box center [66, 69] width 29 height 11
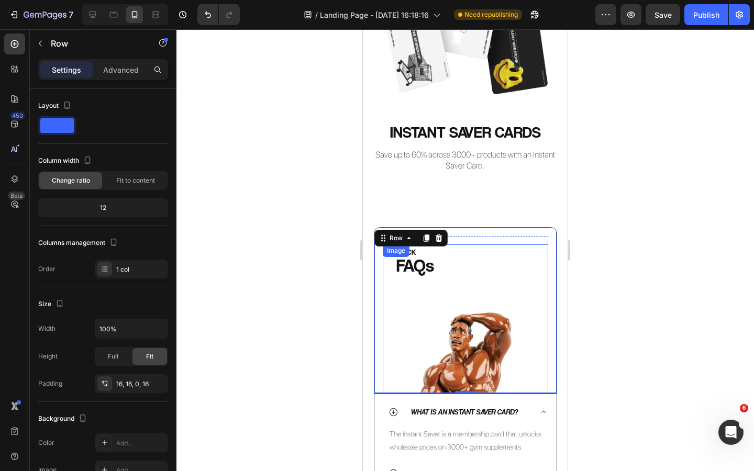
scroll to position [142, 0]
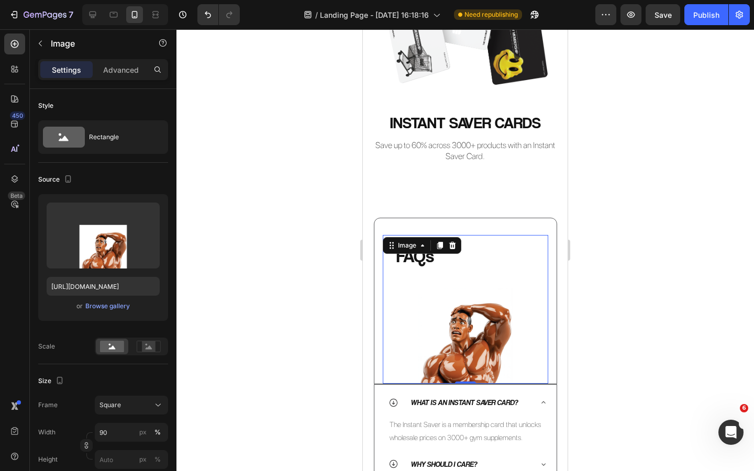
click at [480, 323] on img at bounding box center [465, 309] width 149 height 149
click at [119, 68] on p "Advanced" at bounding box center [121, 69] width 36 height 11
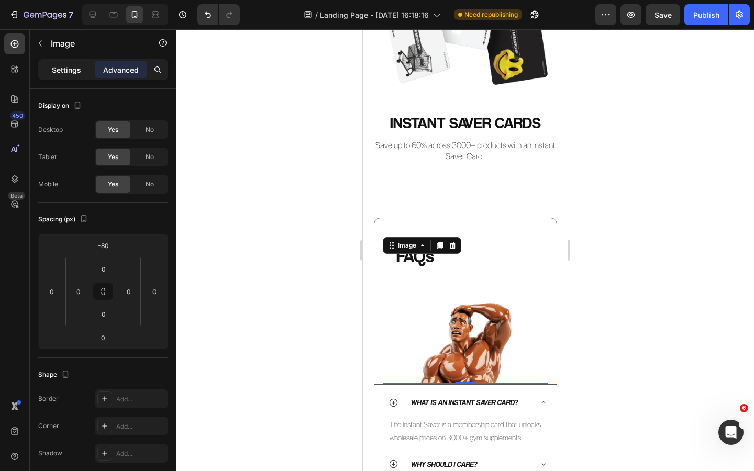
click at [72, 67] on p "Settings" at bounding box center [66, 69] width 29 height 11
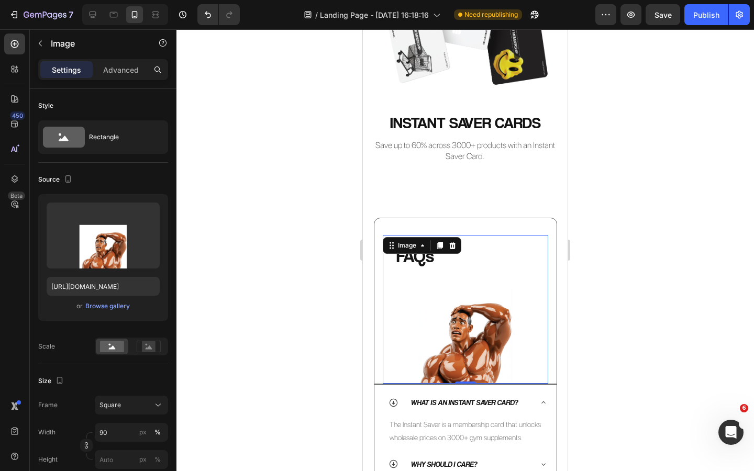
scroll to position [191, 0]
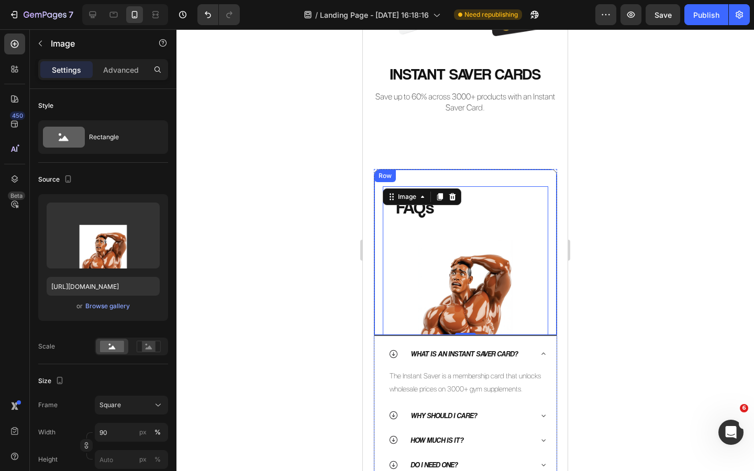
click at [552, 310] on div "QUICK Heading FAQs Heading Image 0 Row Row" at bounding box center [465, 252] width 183 height 167
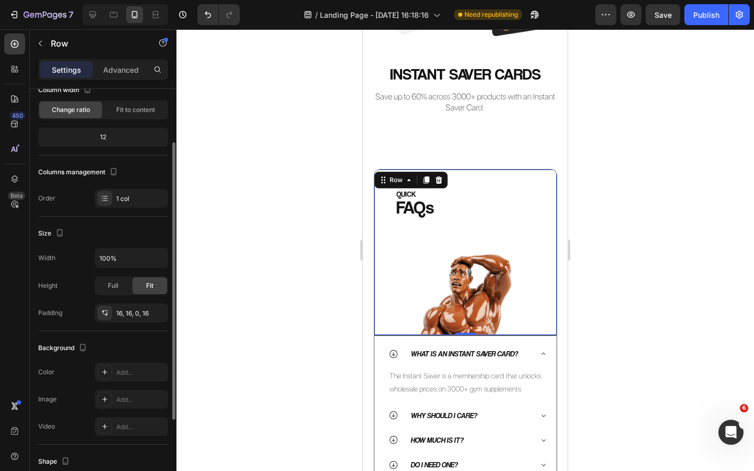
scroll to position [74, 0]
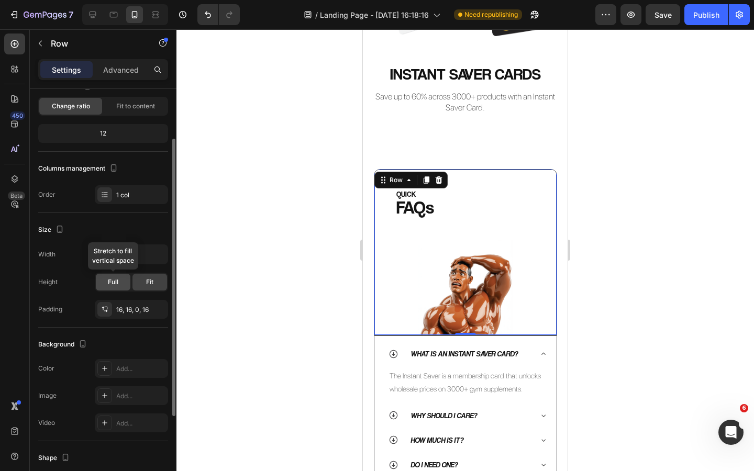
click at [119, 283] on div "Full" at bounding box center [113, 282] width 35 height 17
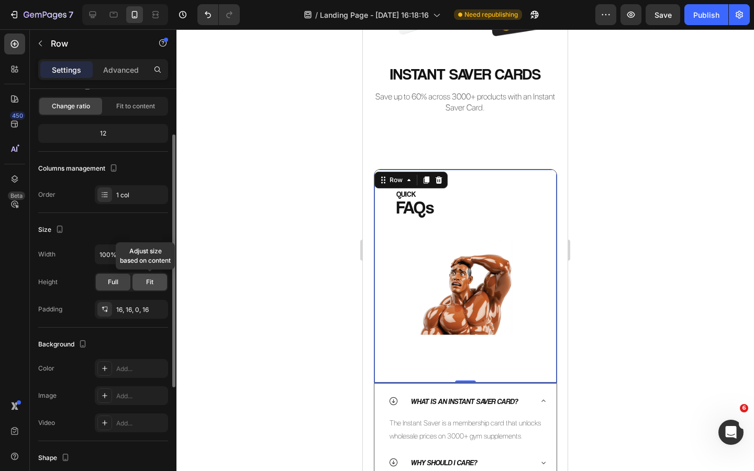
click at [140, 281] on div "Fit" at bounding box center [150, 282] width 35 height 17
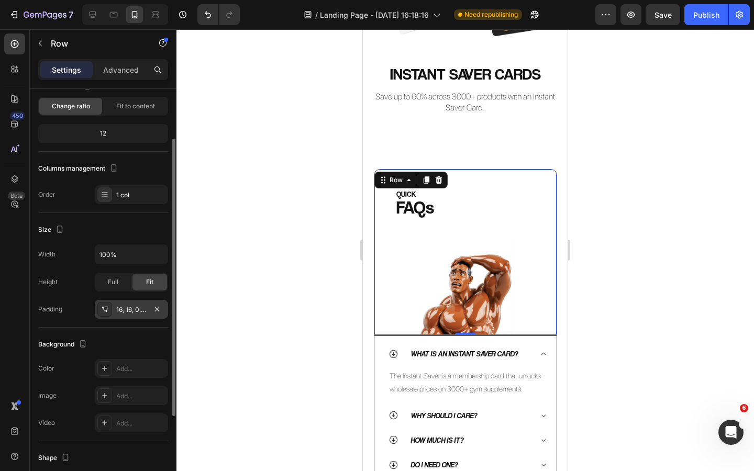
click at [140, 308] on div "16, 16, 0, 16" at bounding box center [131, 309] width 30 height 9
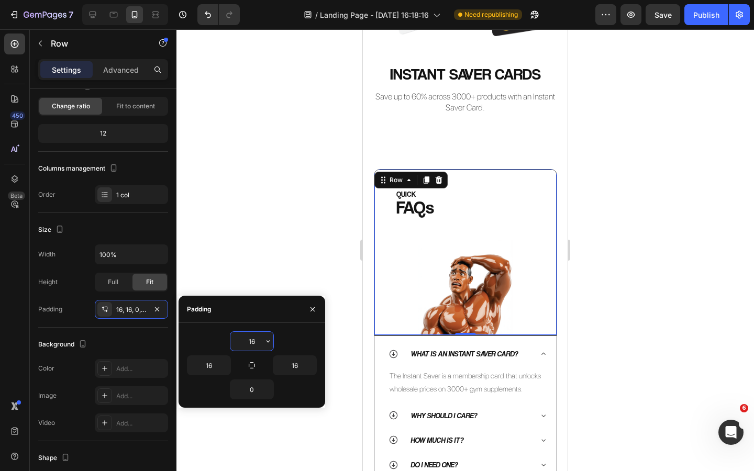
click at [257, 345] on input "16" at bounding box center [251, 341] width 43 height 19
type input "0"
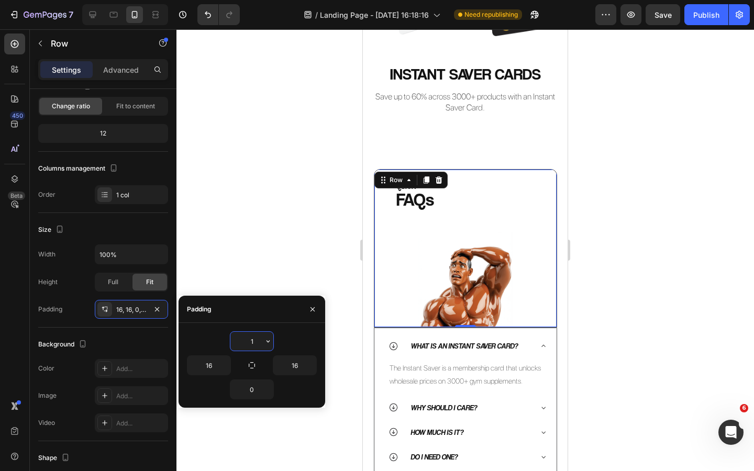
type input "16"
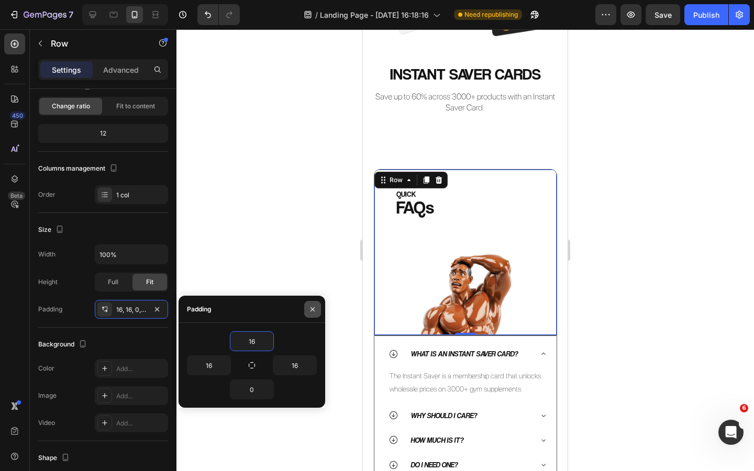
click at [310, 312] on icon "button" at bounding box center [312, 309] width 8 height 8
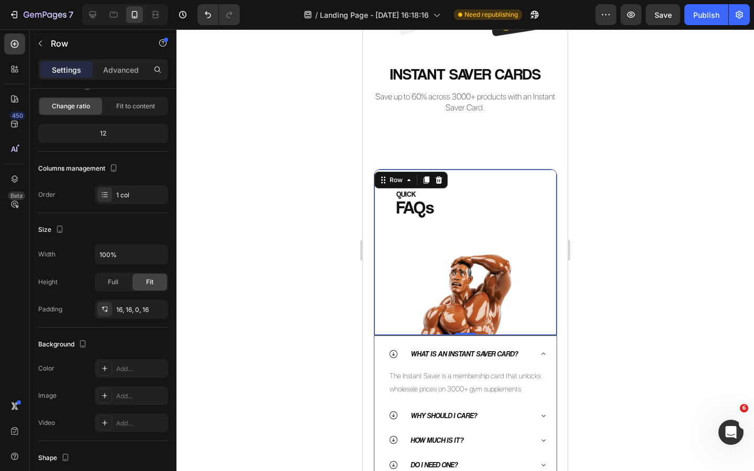
click at [323, 309] on div at bounding box center [466, 250] width 578 height 442
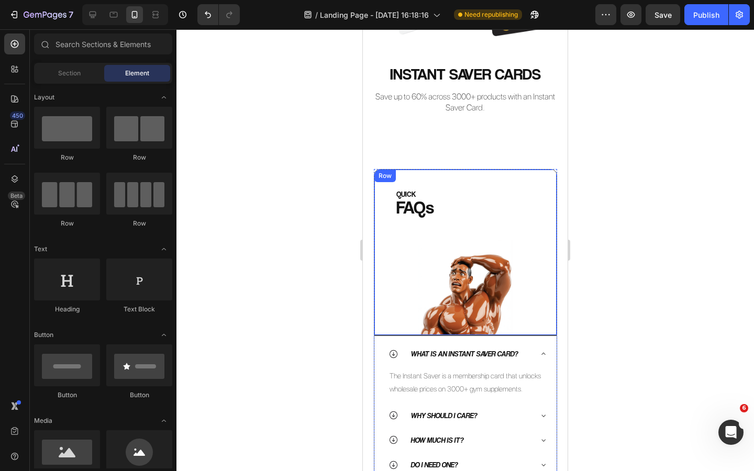
click at [467, 175] on div "QUICK Heading FAQs Heading Image Row Row" at bounding box center [465, 252] width 183 height 167
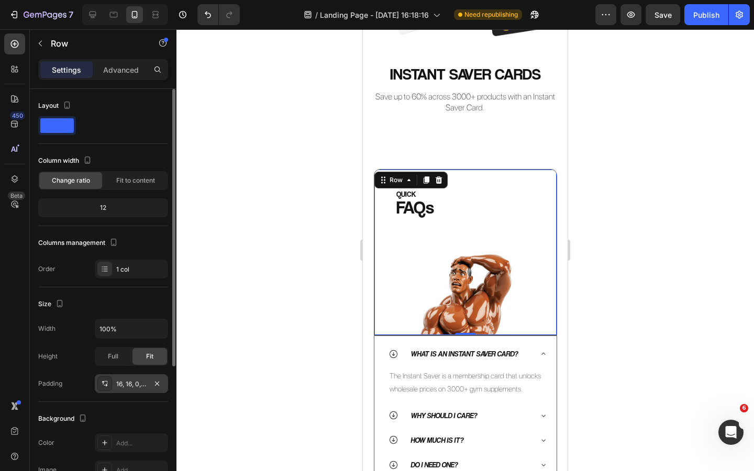
click at [134, 382] on div "16, 16, 0, 16" at bounding box center [131, 384] width 30 height 9
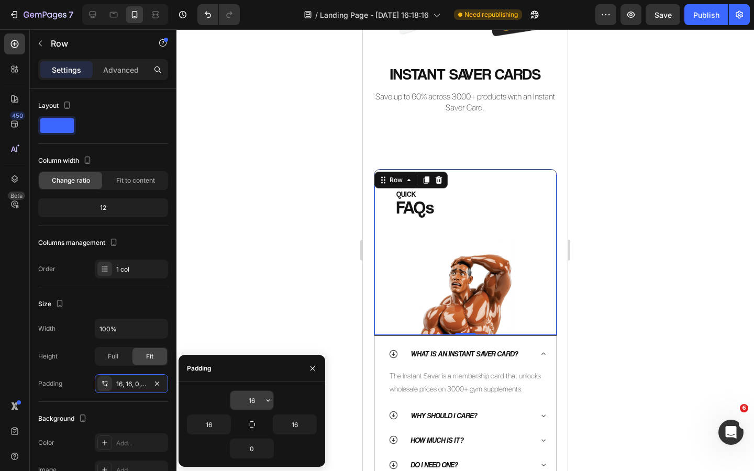
click at [255, 402] on input "16" at bounding box center [251, 400] width 43 height 19
type input "-"
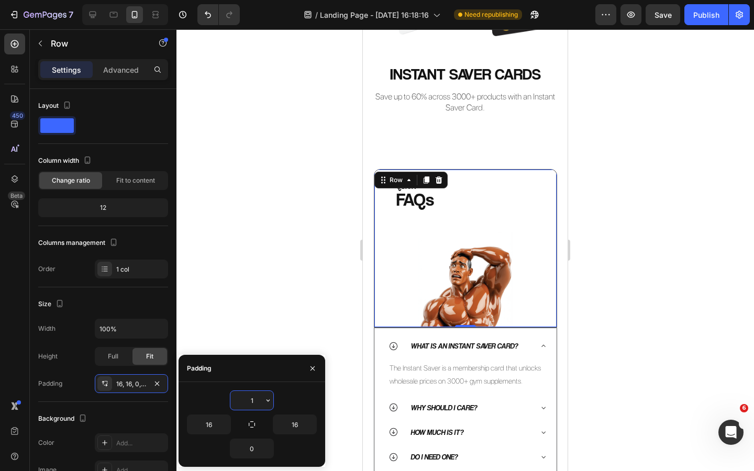
type input "16"
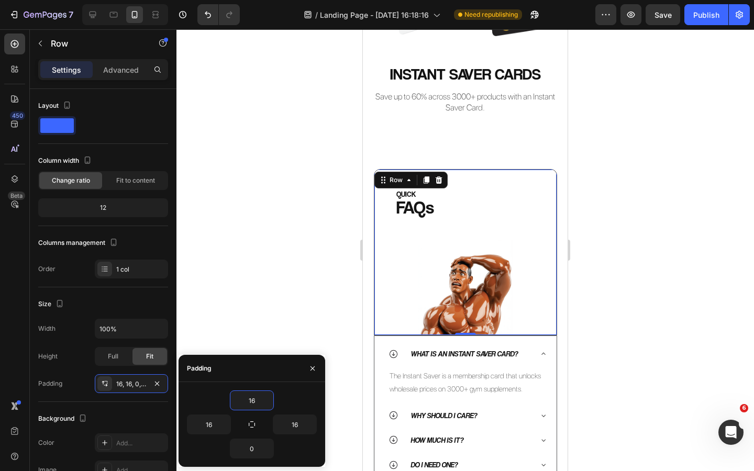
click at [303, 262] on div at bounding box center [466, 250] width 578 height 442
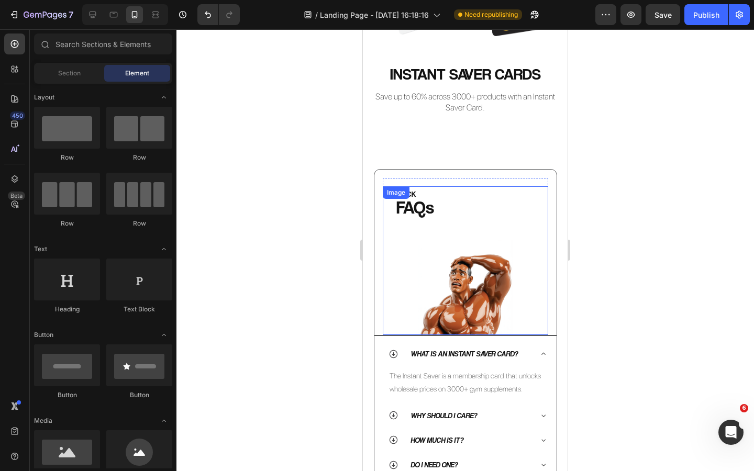
click at [489, 285] on img at bounding box center [465, 260] width 149 height 149
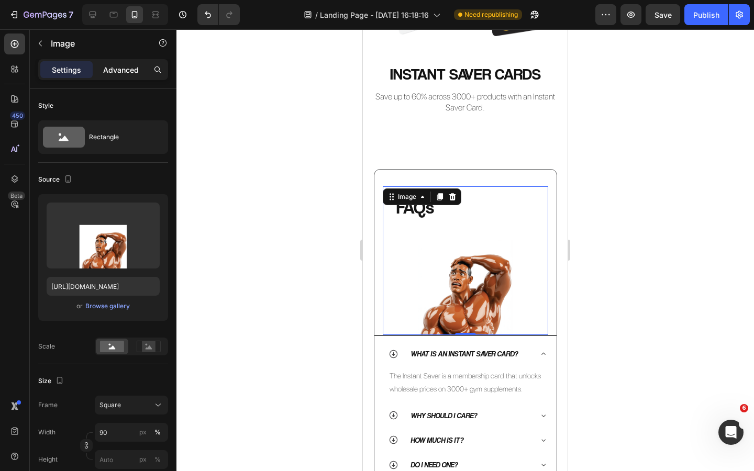
click at [123, 69] on p "Advanced" at bounding box center [121, 69] width 36 height 11
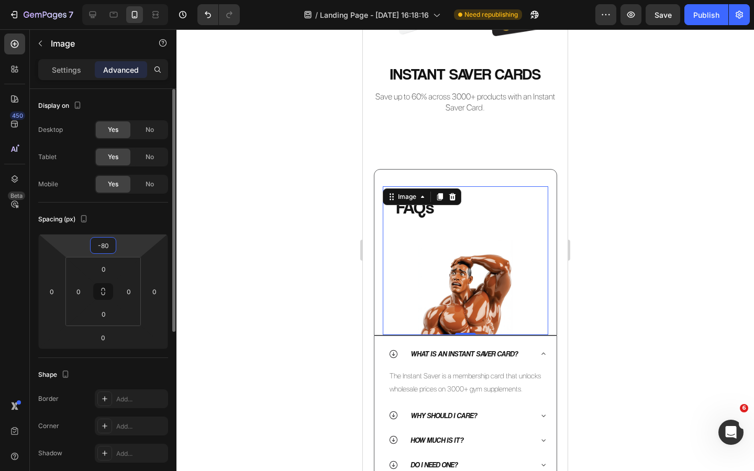
click at [112, 247] on input "-80" at bounding box center [103, 246] width 21 height 16
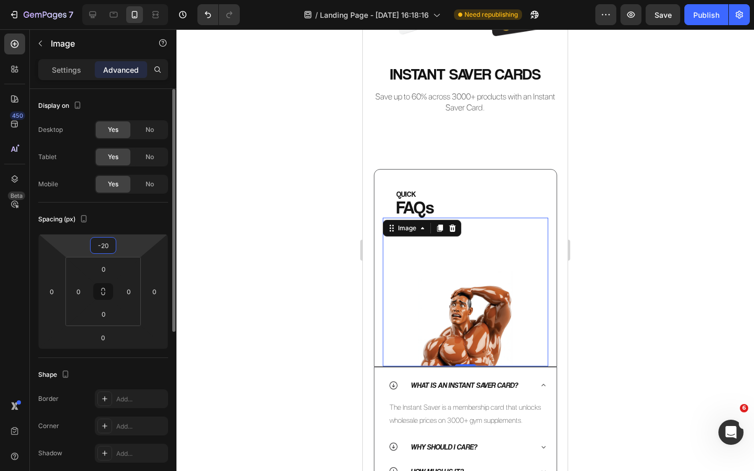
type input "-2"
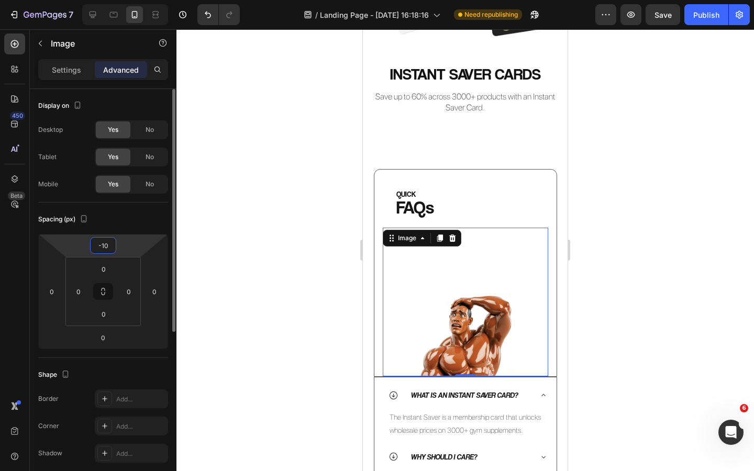
type input "-100"
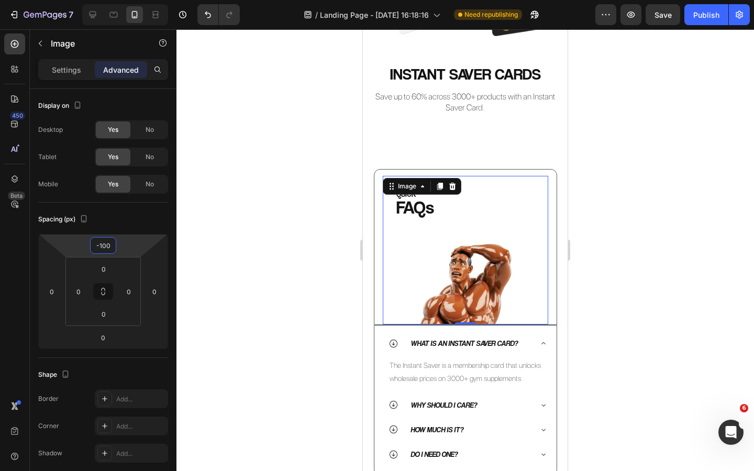
click at [245, 223] on div at bounding box center [466, 250] width 578 height 442
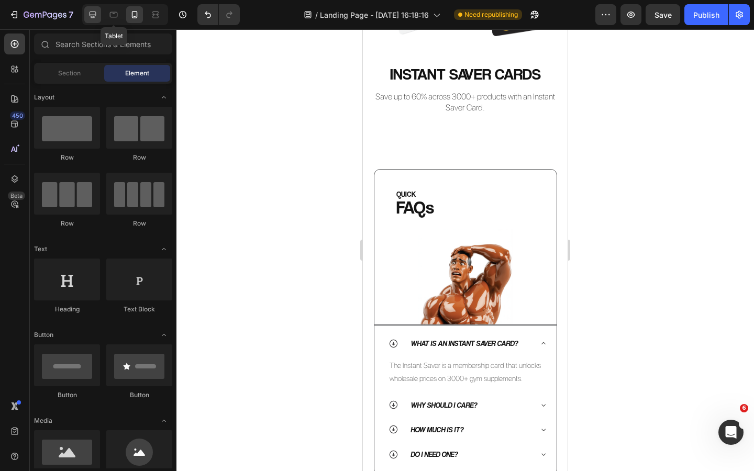
click at [92, 22] on div at bounding box center [92, 14] width 17 height 17
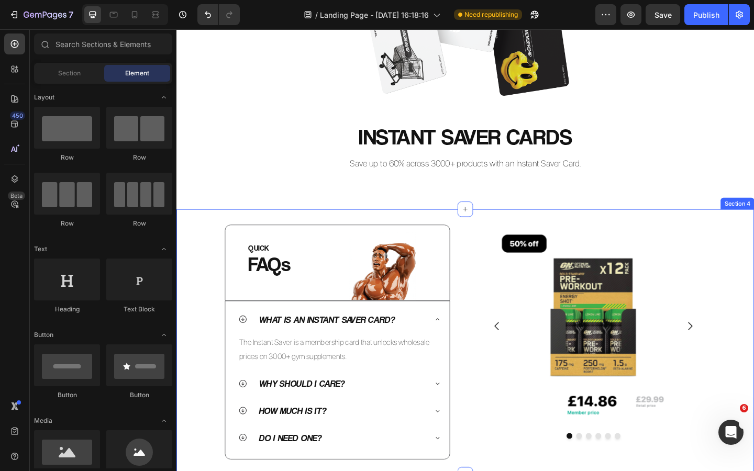
scroll to position [273, 0]
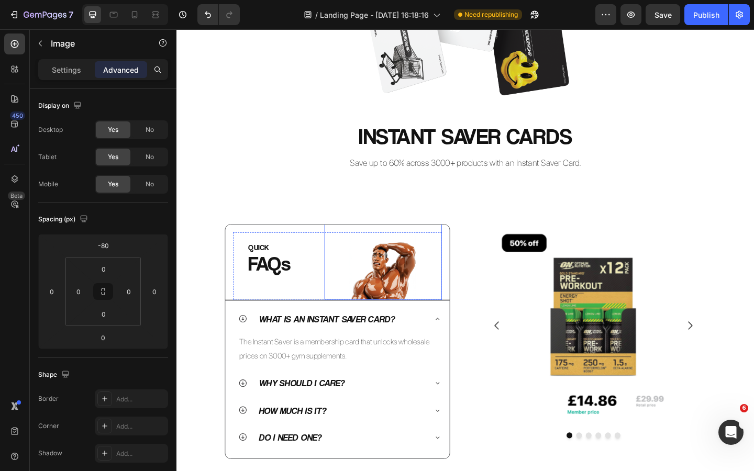
click at [394, 295] on img at bounding box center [401, 265] width 115 height 115
click at [134, 15] on icon at bounding box center [134, 14] width 10 height 10
type input "-100"
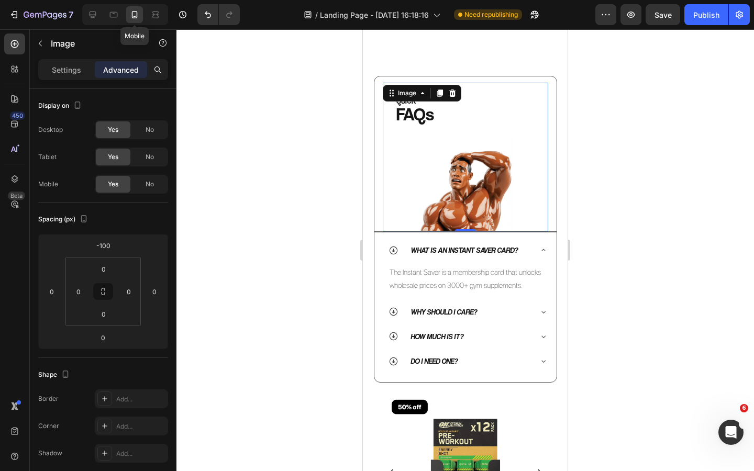
scroll to position [301, 0]
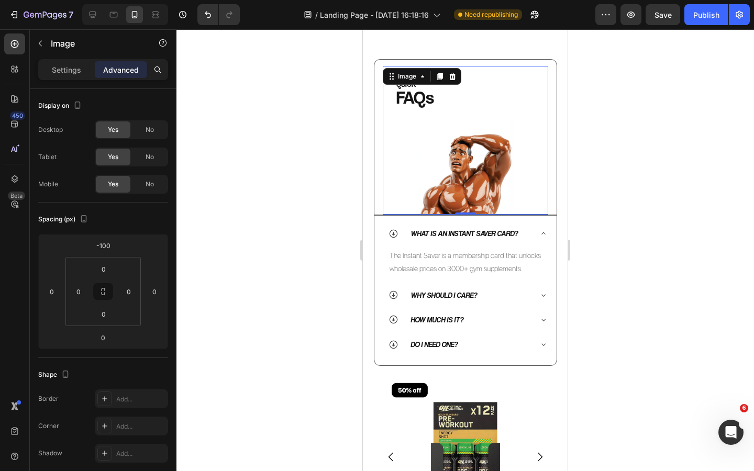
click at [300, 158] on div at bounding box center [466, 250] width 578 height 442
click at [431, 104] on img at bounding box center [465, 140] width 149 height 149
click at [351, 112] on div at bounding box center [466, 250] width 578 height 442
click at [461, 172] on img at bounding box center [465, 140] width 149 height 149
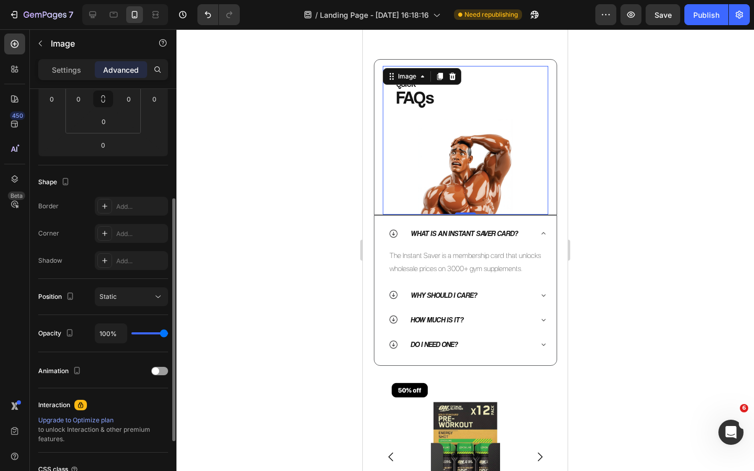
scroll to position [203, 0]
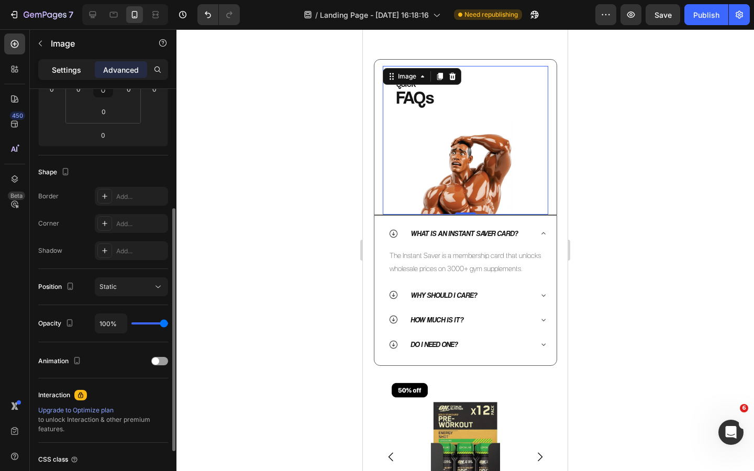
click at [68, 71] on p "Settings" at bounding box center [66, 69] width 29 height 11
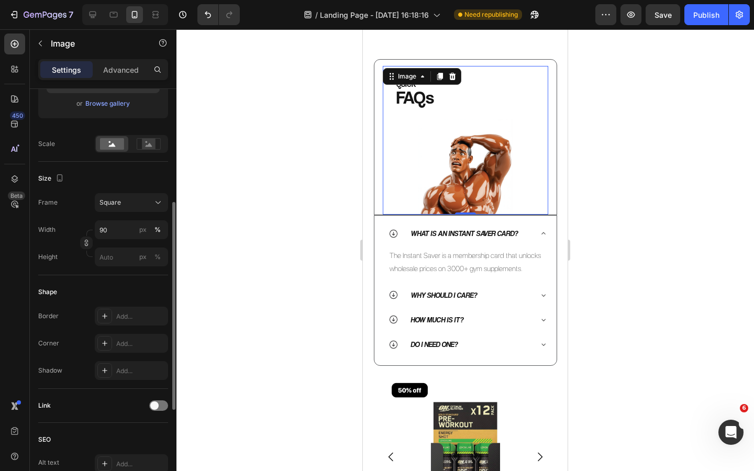
scroll to position [215, 0]
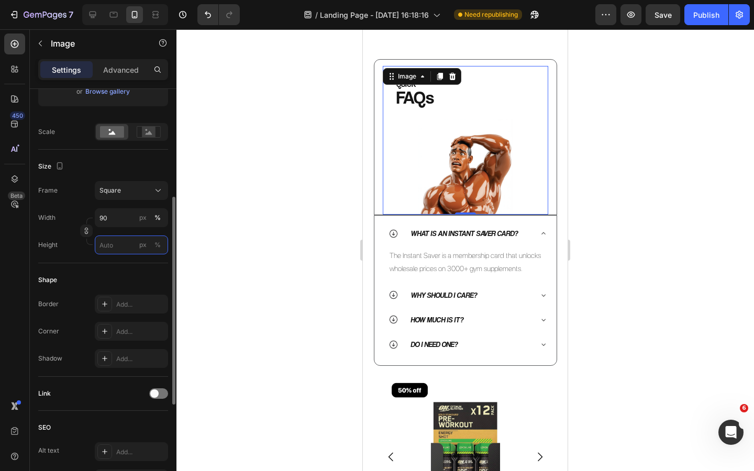
click at [118, 245] on input "px %" at bounding box center [131, 245] width 73 height 19
type input "8"
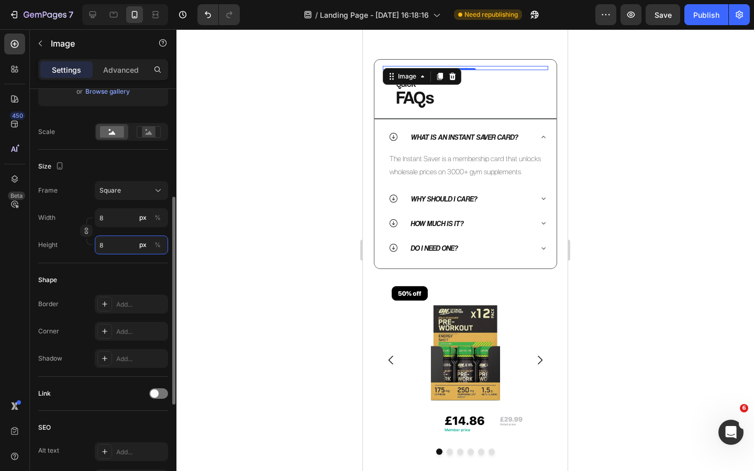
type input "80"
click at [157, 248] on div "%" at bounding box center [158, 244] width 6 height 9
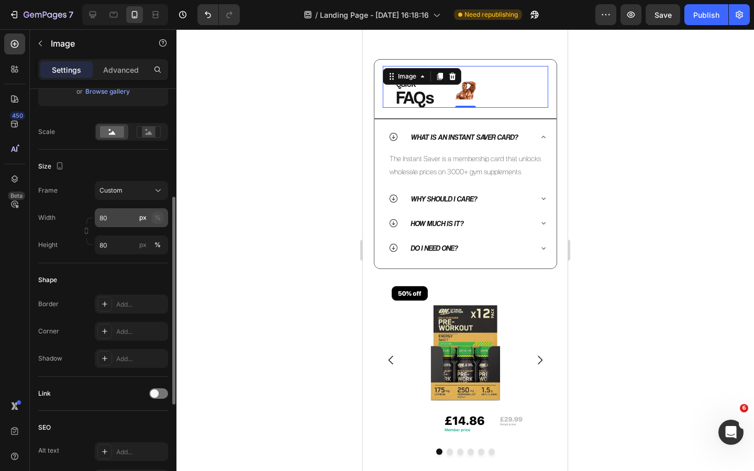
click at [155, 219] on div "%" at bounding box center [158, 217] width 6 height 9
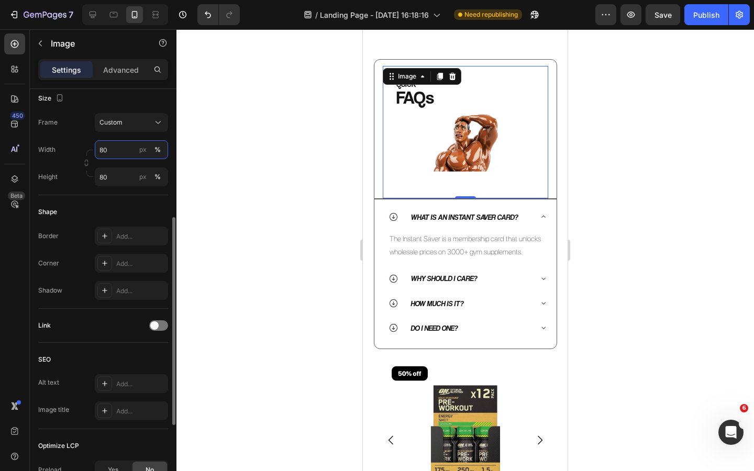
scroll to position [271, 0]
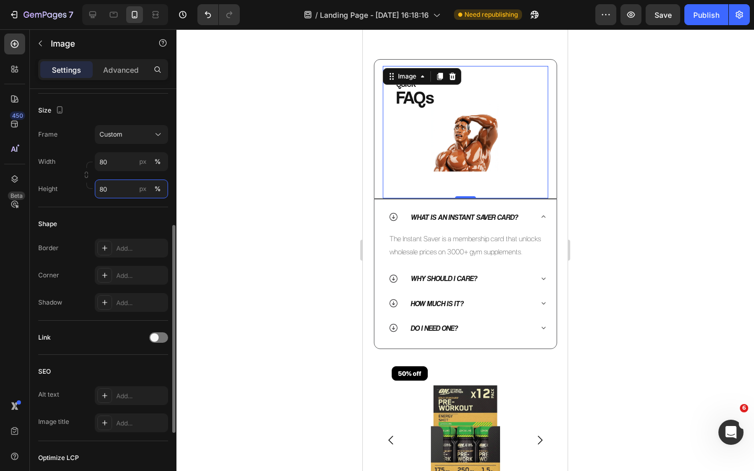
click at [125, 188] on input "80" at bounding box center [131, 189] width 73 height 19
type input "100"
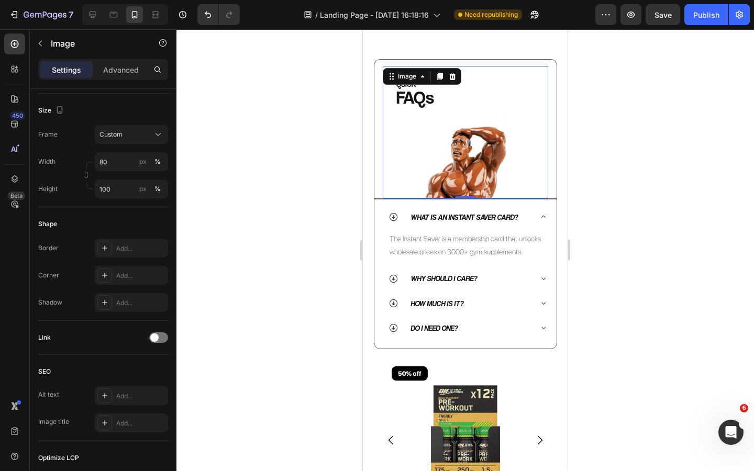
click at [240, 197] on div at bounding box center [466, 250] width 578 height 442
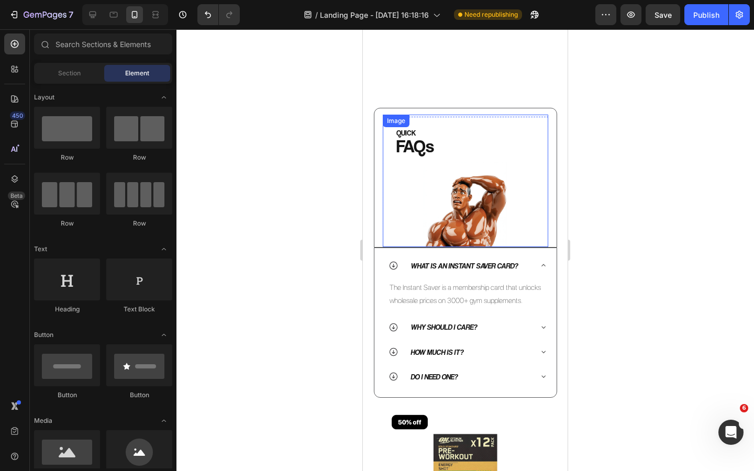
scroll to position [221, 0]
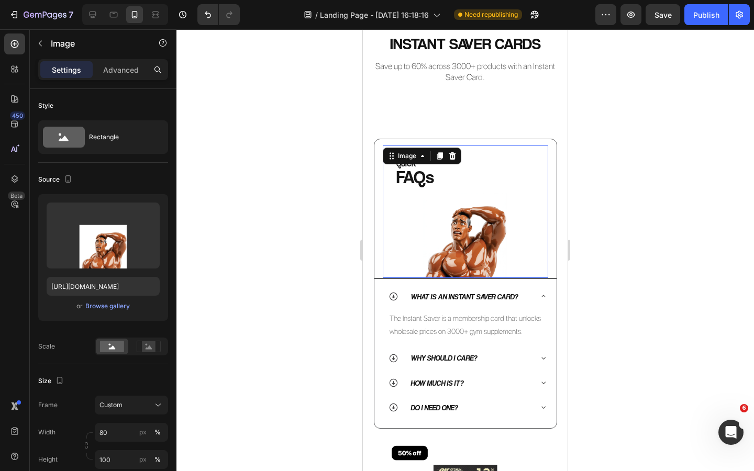
click at [413, 172] on img at bounding box center [465, 212] width 133 height 133
click at [5, 172] on div at bounding box center [14, 179] width 21 height 21
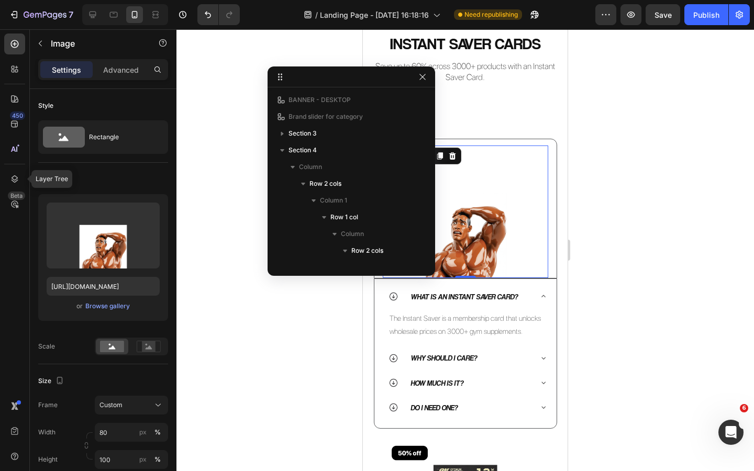
scroll to position [164, 0]
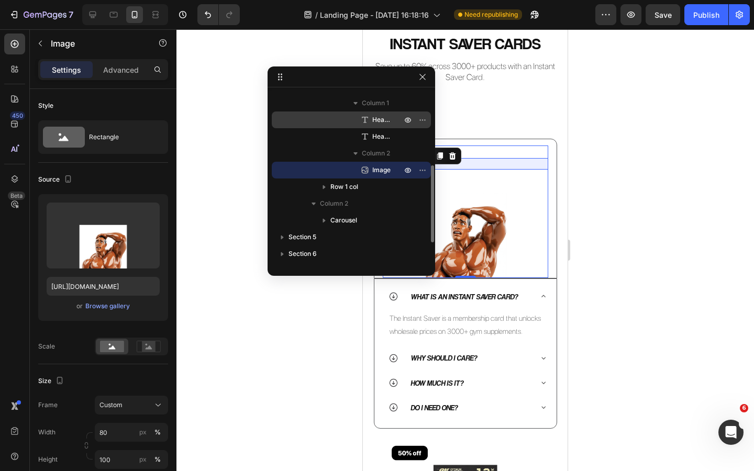
click at [378, 120] on span "Heading" at bounding box center [381, 120] width 19 height 10
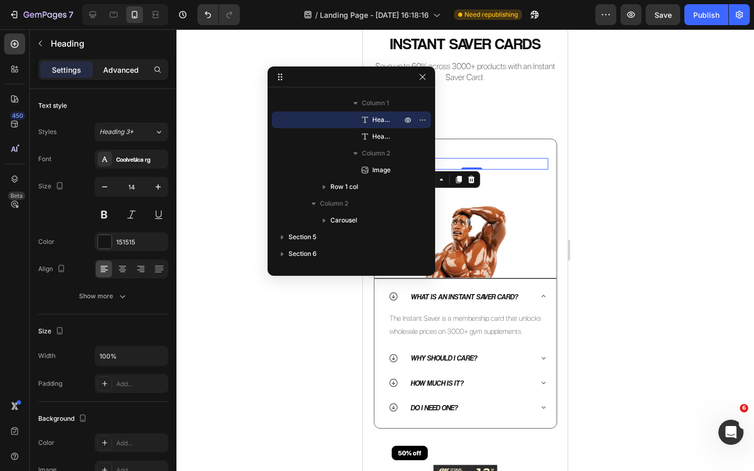
click at [115, 73] on p "Advanced" at bounding box center [121, 69] width 36 height 11
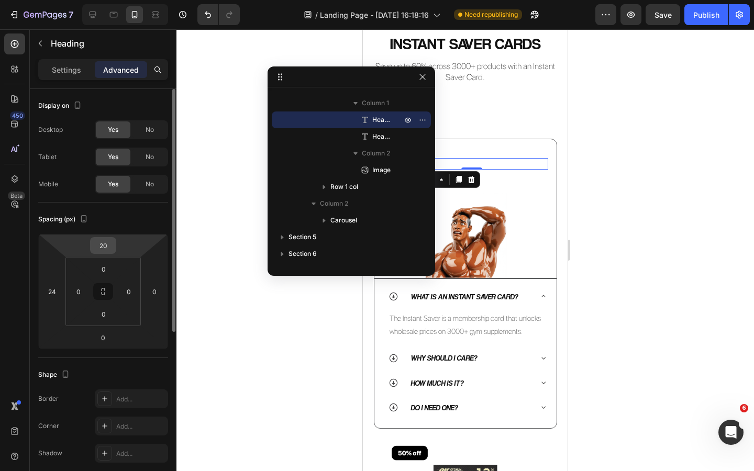
click at [108, 250] on input "20" at bounding box center [103, 246] width 21 height 16
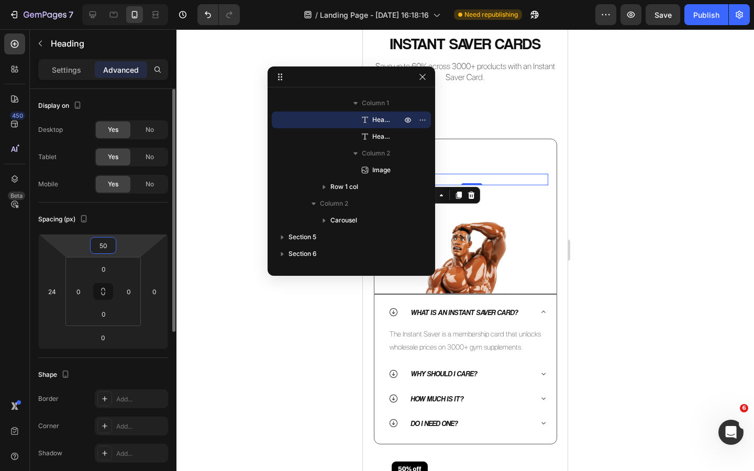
type input "5"
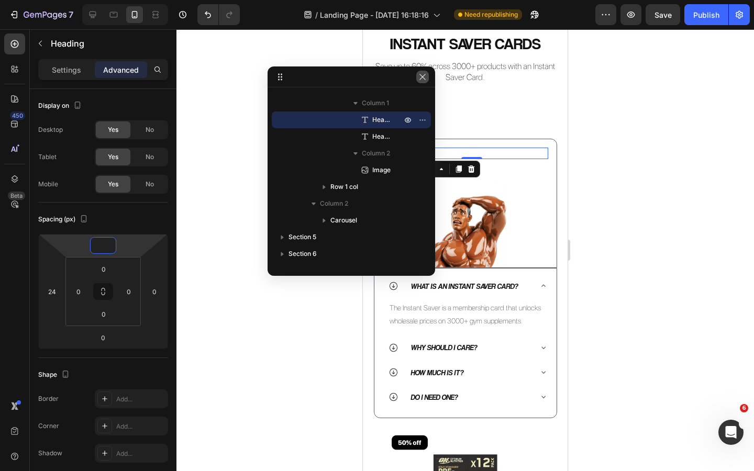
type input "0"
click at [421, 78] on icon "button" at bounding box center [423, 77] width 6 height 6
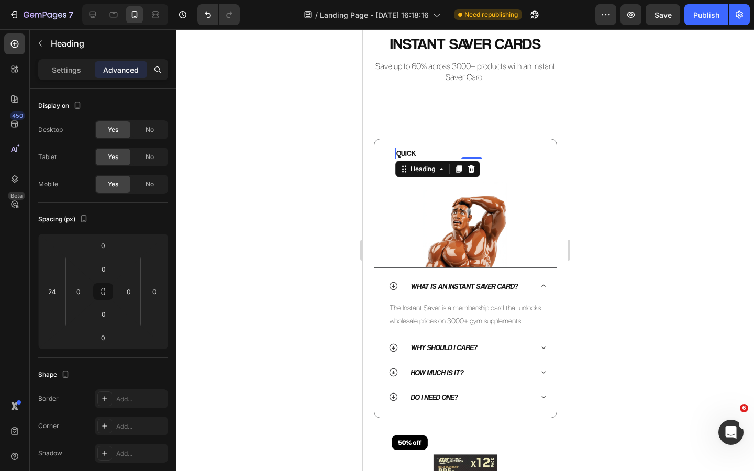
click at [323, 159] on div at bounding box center [466, 250] width 578 height 442
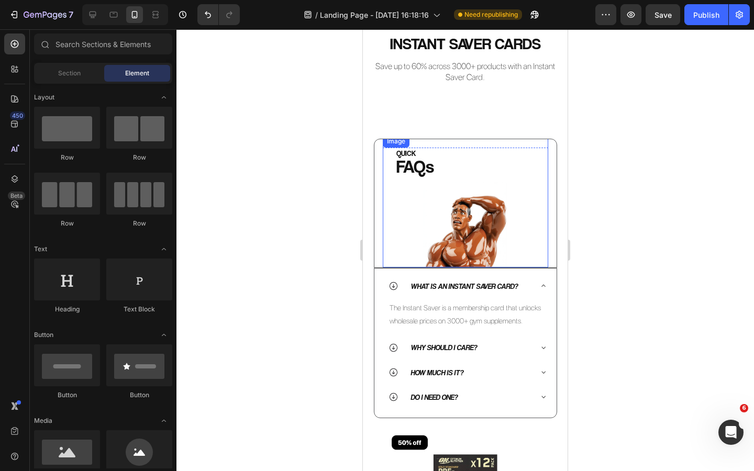
click at [470, 220] on img at bounding box center [465, 201] width 133 height 133
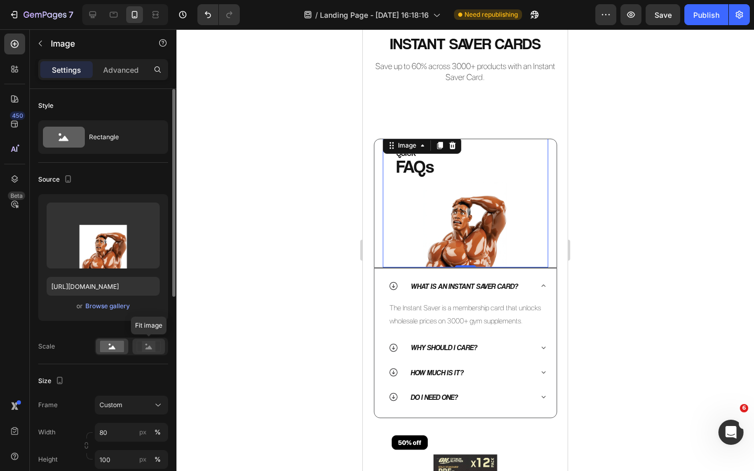
click at [150, 341] on rect at bounding box center [149, 346] width 24 height 11
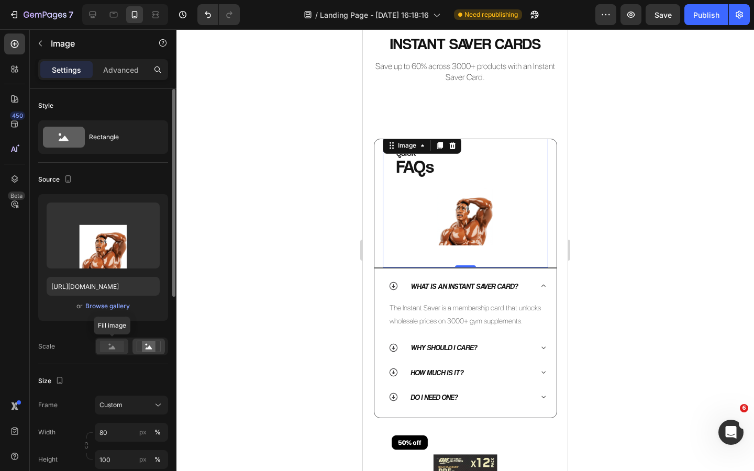
click at [111, 350] on rect at bounding box center [112, 347] width 24 height 12
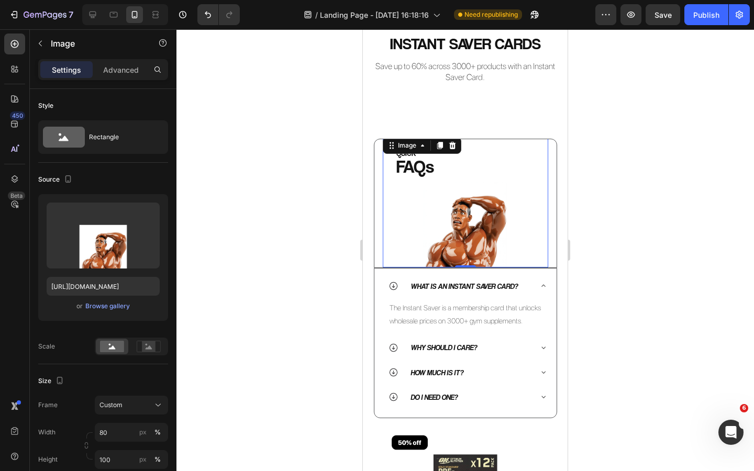
click at [212, 299] on div at bounding box center [466, 250] width 578 height 442
click at [418, 151] on div "Image 0" at bounding box center [466, 201] width 166 height 133
click at [129, 70] on p "Advanced" at bounding box center [121, 69] width 36 height 11
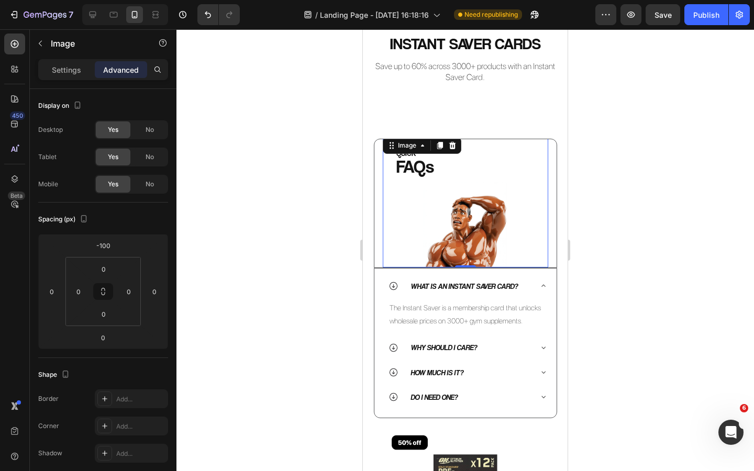
click at [414, 168] on img at bounding box center [465, 201] width 133 height 133
click at [18, 181] on icon at bounding box center [14, 179] width 10 height 10
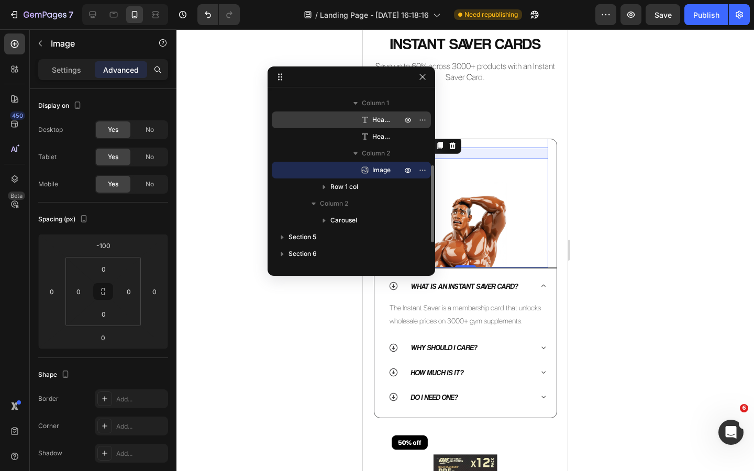
click at [386, 122] on span "Heading" at bounding box center [381, 120] width 19 height 10
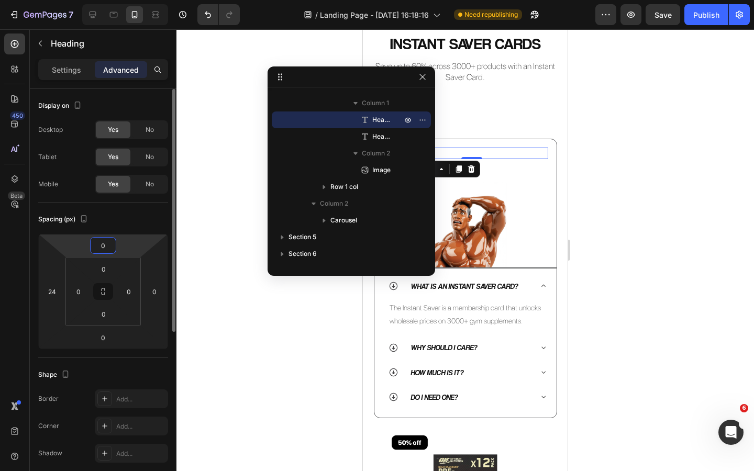
click at [103, 248] on input "0" at bounding box center [103, 246] width 21 height 16
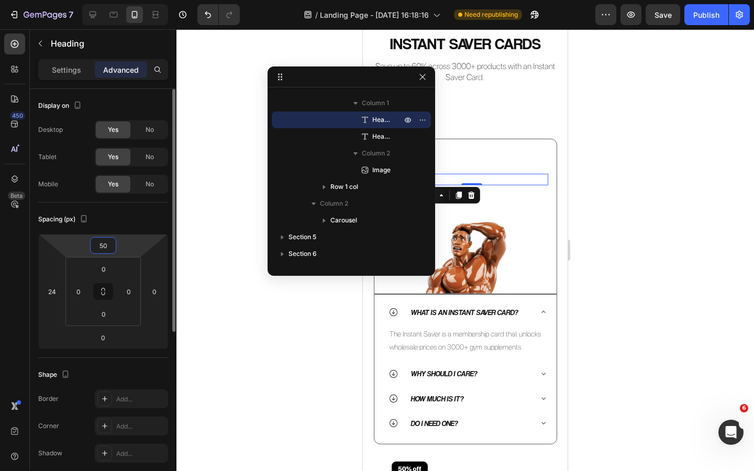
type input "5"
type input "50"
click at [427, 78] on button "button" at bounding box center [422, 77] width 13 height 13
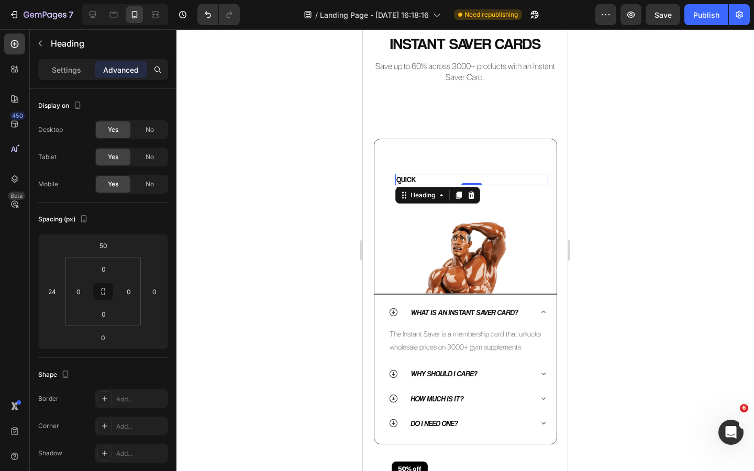
click at [288, 157] on div at bounding box center [466, 250] width 578 height 442
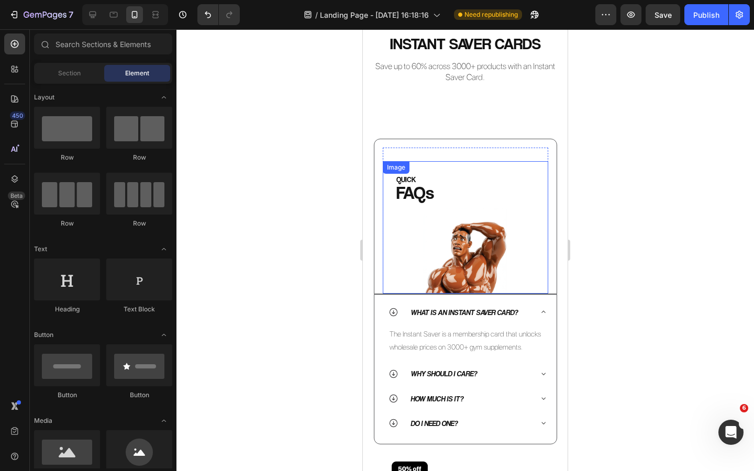
click at [485, 262] on img at bounding box center [465, 227] width 133 height 133
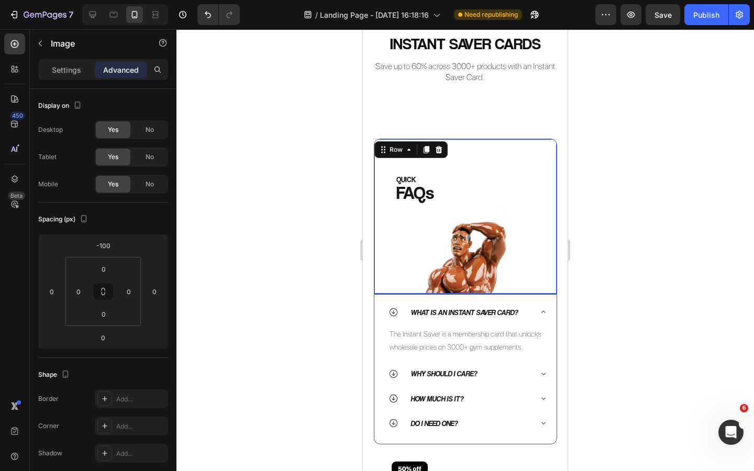
click at [483, 140] on div "QUICK Heading FAQs Heading Image Row Row 0" at bounding box center [465, 217] width 183 height 156
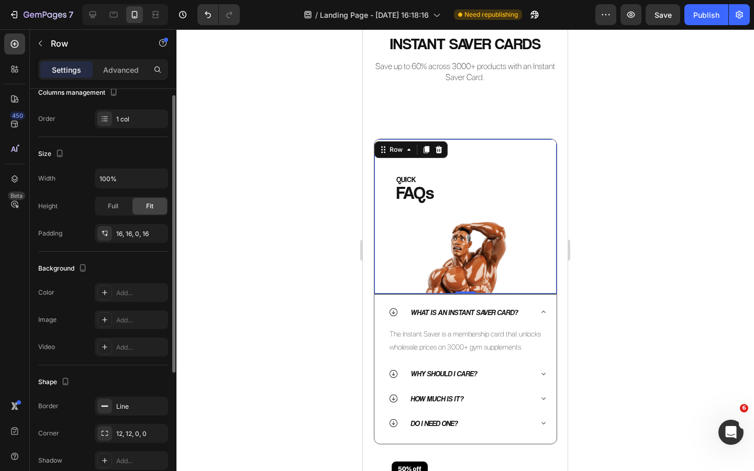
scroll to position [200, 0]
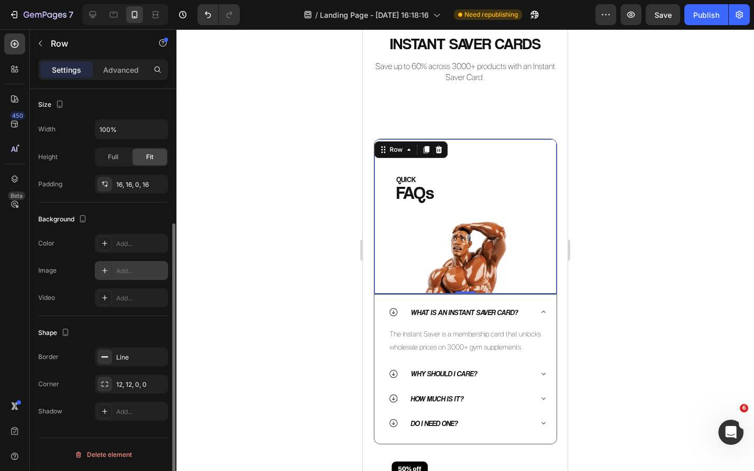
click at [123, 273] on div "Add..." at bounding box center [140, 271] width 49 height 9
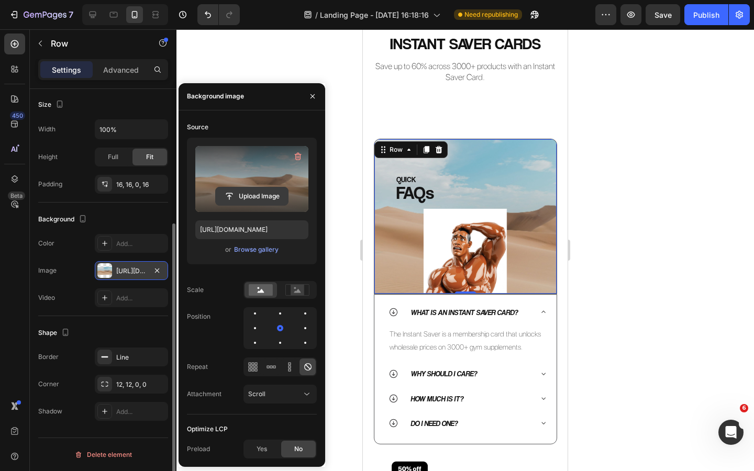
click at [250, 197] on input "file" at bounding box center [252, 197] width 72 height 18
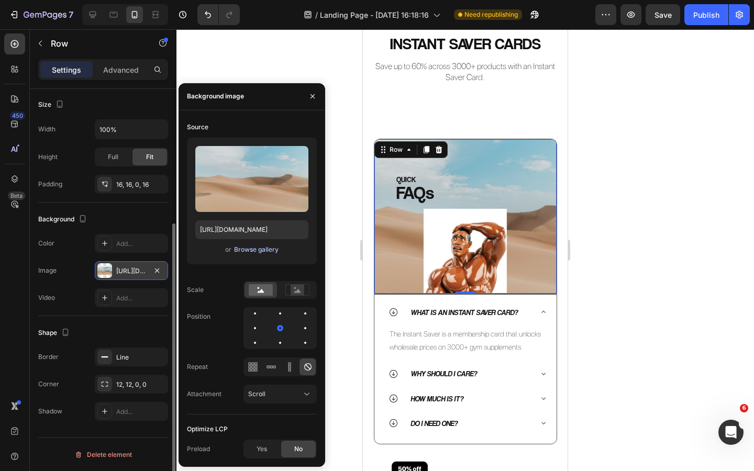
click at [250, 247] on div "Browse gallery" at bounding box center [256, 249] width 45 height 9
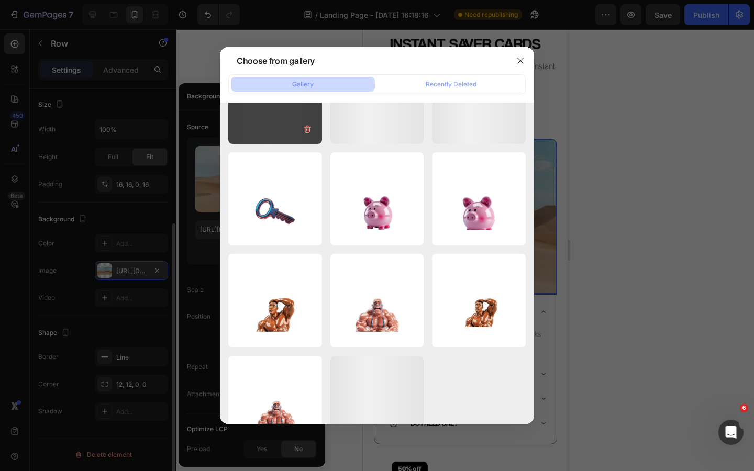
scroll to position [3561, 0]
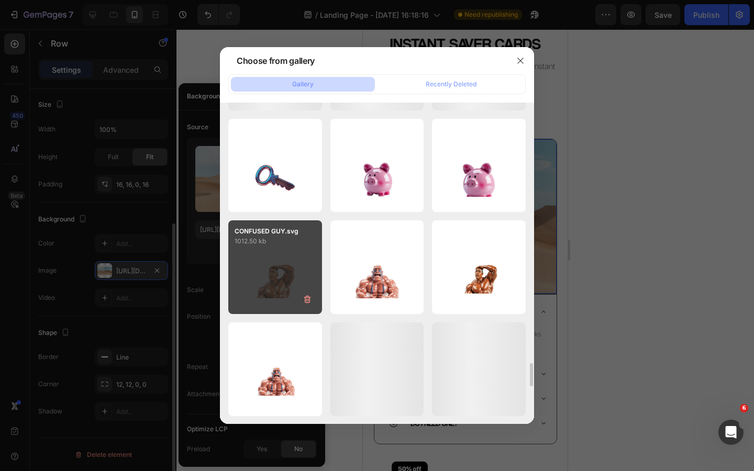
click at [284, 266] on div "CONFUSED GUY.svg 1012.50 kb" at bounding box center [275, 267] width 94 height 94
type input "https://cdn.shopify.com/s/files/1/0926/8946/5679/files/gempages_567331744202621…"
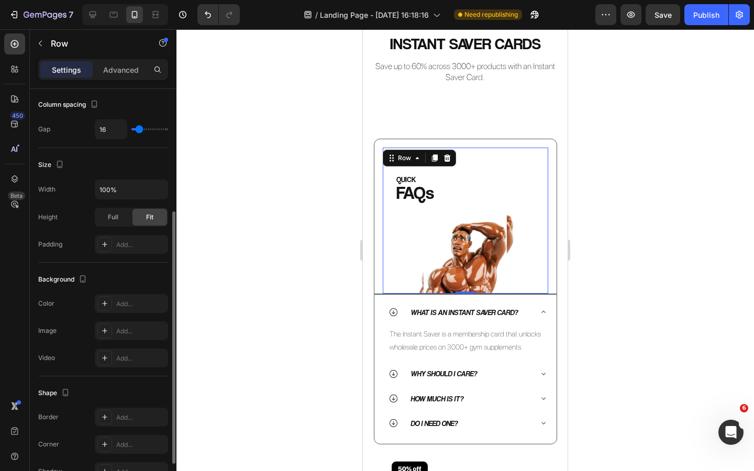
click at [533, 156] on div "QUICK Heading FAQs Heading" at bounding box center [466, 177] width 166 height 58
click at [405, 222] on img at bounding box center [465, 227] width 133 height 133
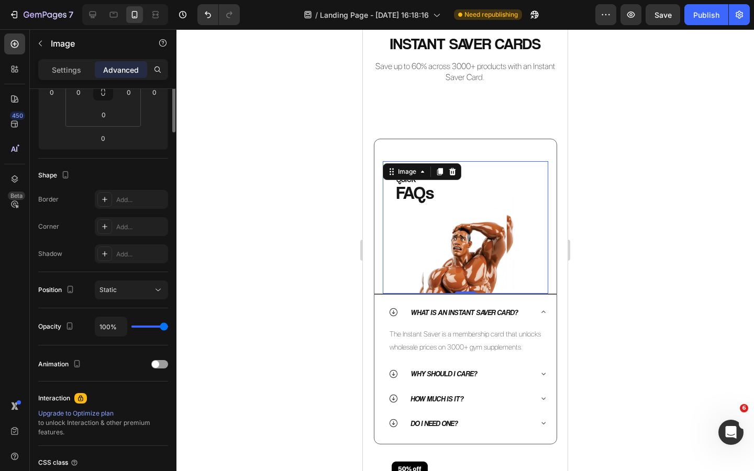
scroll to position [0, 0]
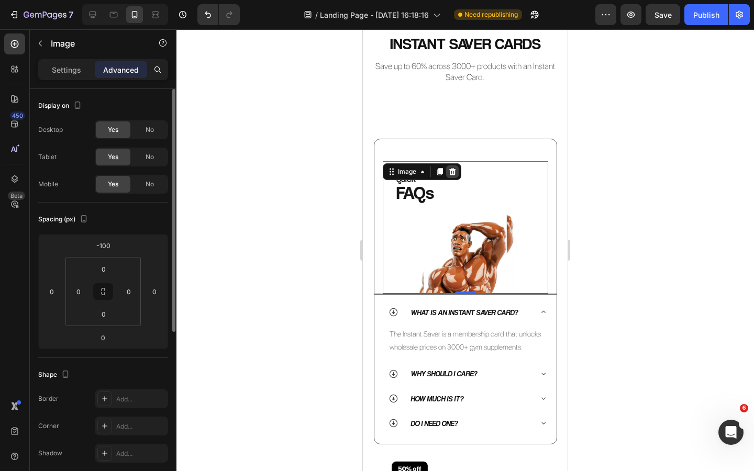
click at [454, 172] on icon at bounding box center [452, 171] width 7 height 7
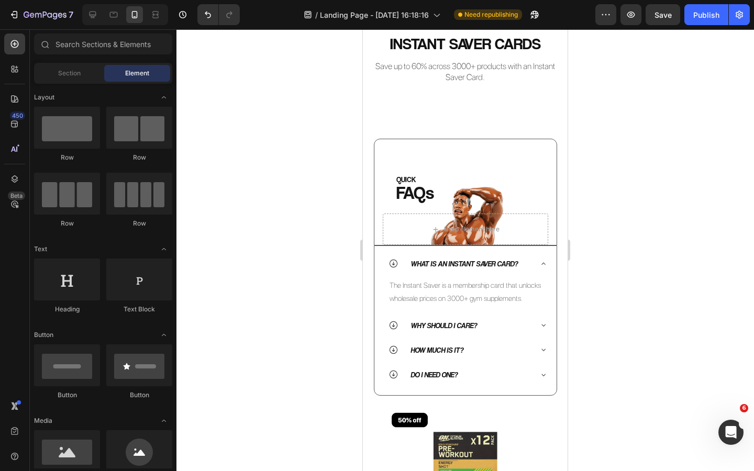
click at [338, 227] on div at bounding box center [466, 250] width 578 height 442
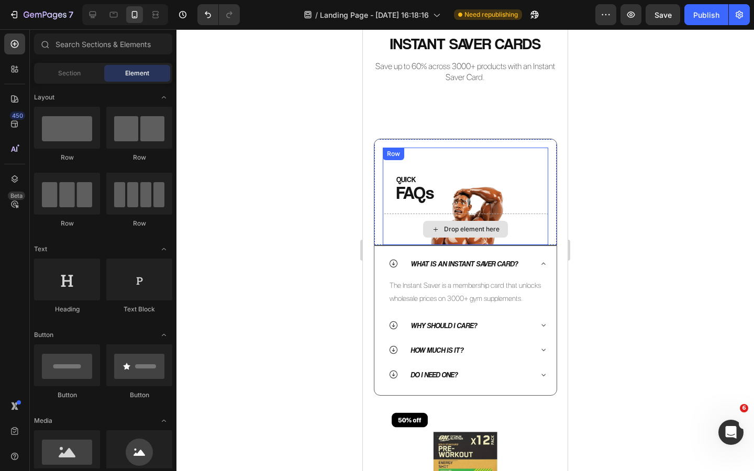
click at [538, 223] on div "Drop element here" at bounding box center [466, 229] width 166 height 31
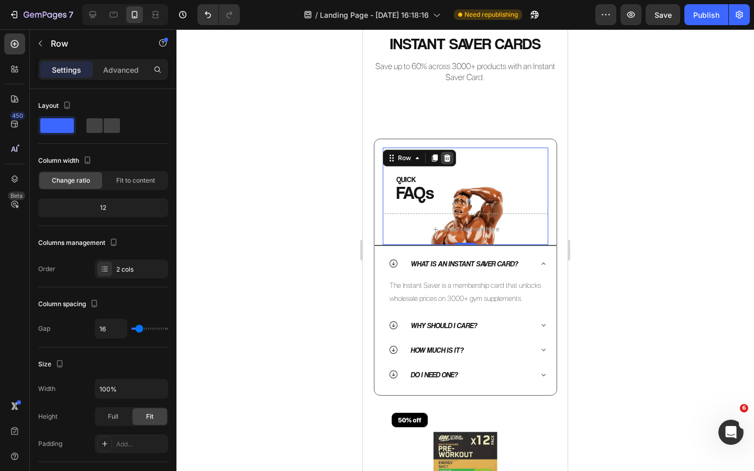
click at [448, 159] on icon at bounding box center [447, 158] width 8 height 8
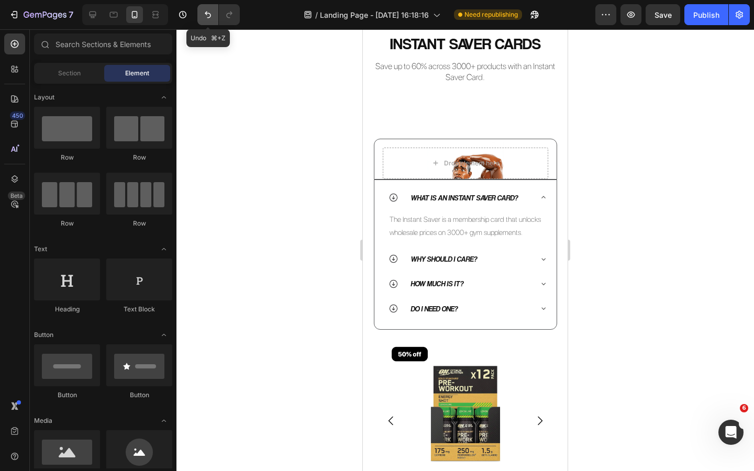
click at [209, 17] on icon "Undo/Redo" at bounding box center [208, 15] width 6 height 7
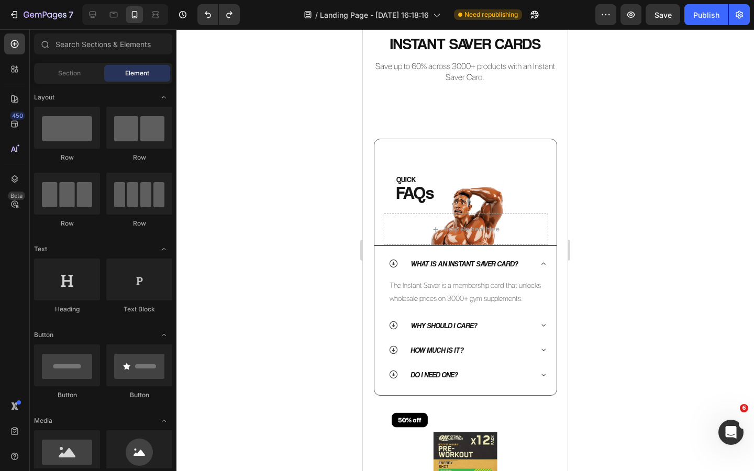
click at [259, 170] on div at bounding box center [466, 250] width 578 height 442
click at [437, 170] on div "QUICK Heading FAQs Heading" at bounding box center [466, 177] width 166 height 58
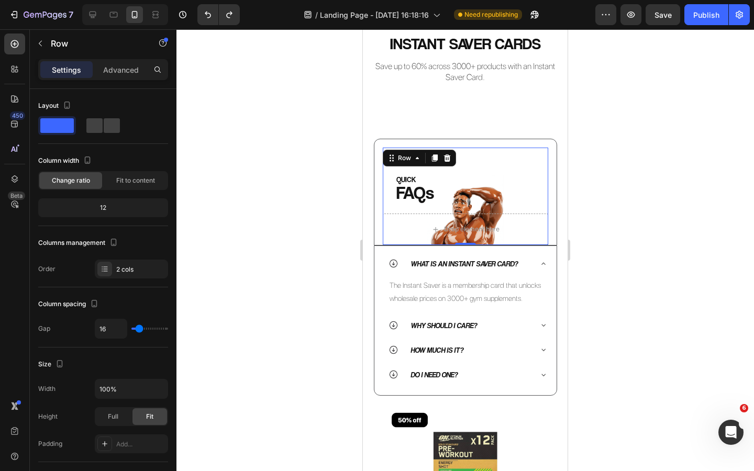
click at [293, 173] on div at bounding box center [466, 250] width 578 height 442
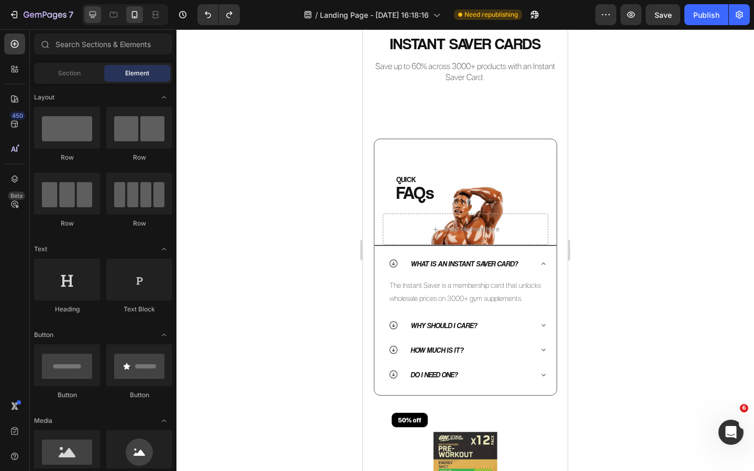
click at [97, 20] on div at bounding box center [92, 14] width 17 height 17
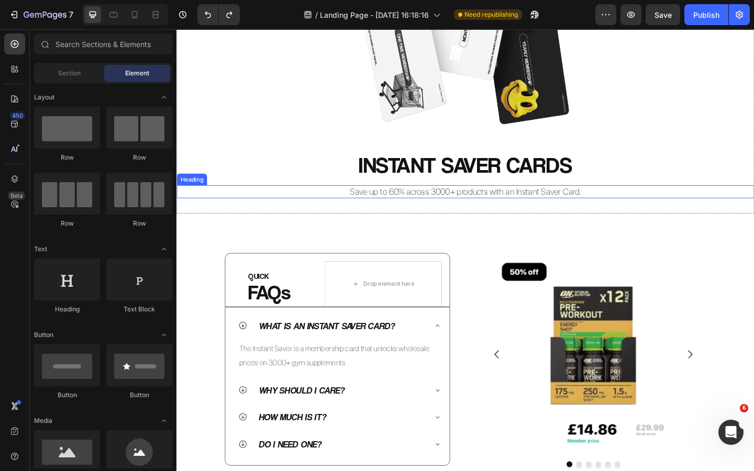
scroll to position [332, 0]
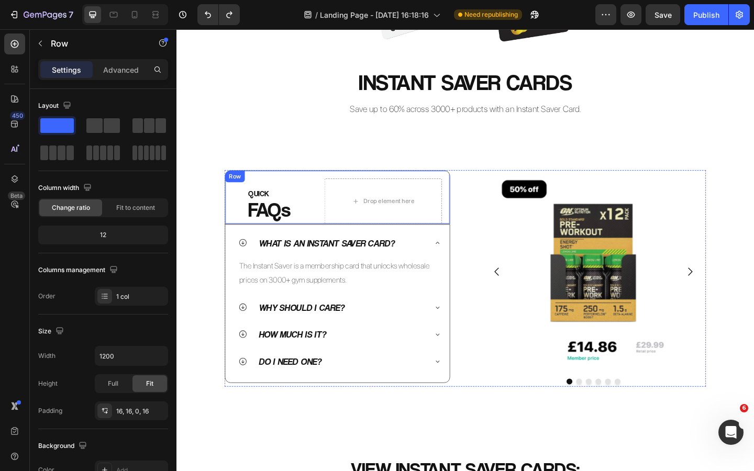
click at [296, 189] on div "QUICK Heading FAQs Heading Drop element here Row Row" at bounding box center [351, 212] width 245 height 58
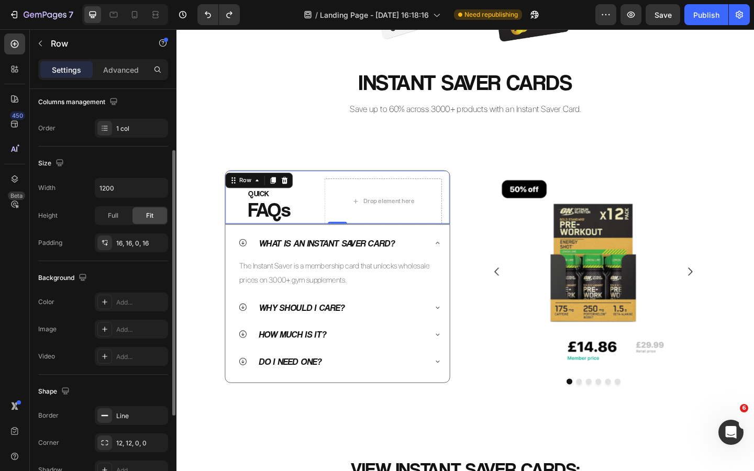
scroll to position [170, 0]
click at [125, 329] on div "Add..." at bounding box center [140, 328] width 49 height 9
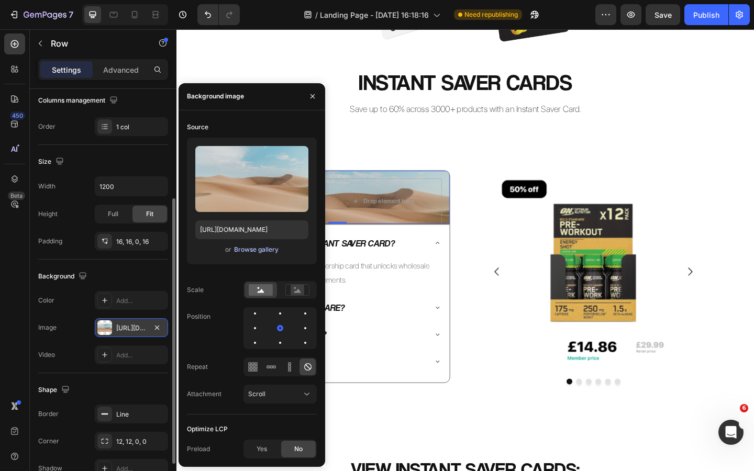
click at [253, 249] on div "Browse gallery" at bounding box center [256, 249] width 45 height 9
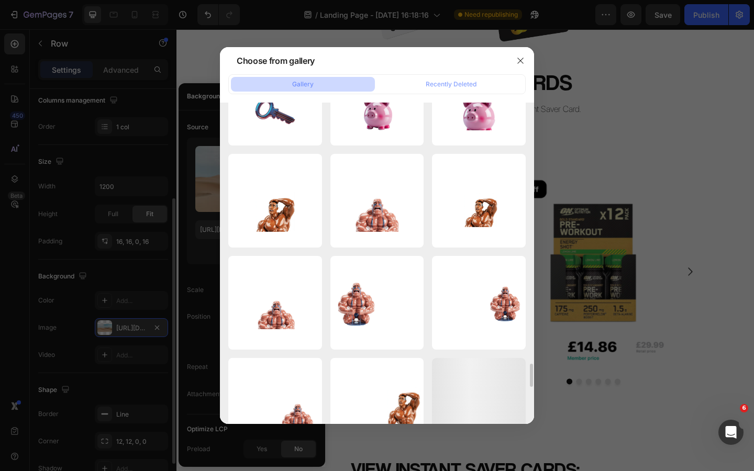
scroll to position [3622, 0]
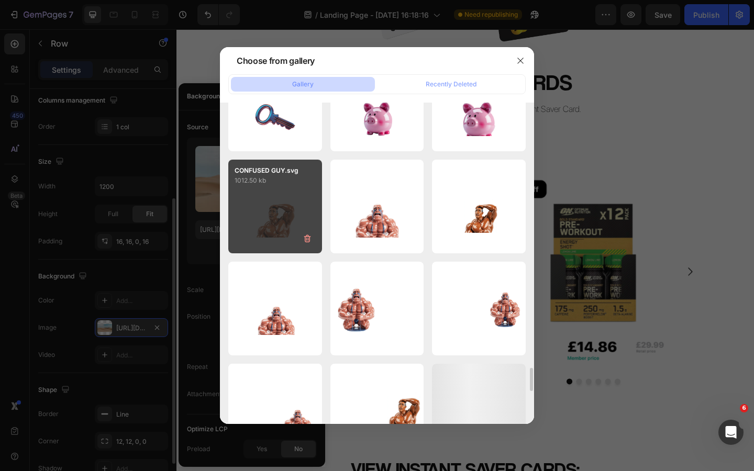
click at [295, 209] on div "CONFUSED GUY.svg 1012.50 kb" at bounding box center [275, 207] width 94 height 94
type input "https://cdn.shopify.com/s/files/1/0926/8946/5679/files/gempages_567331744202621…"
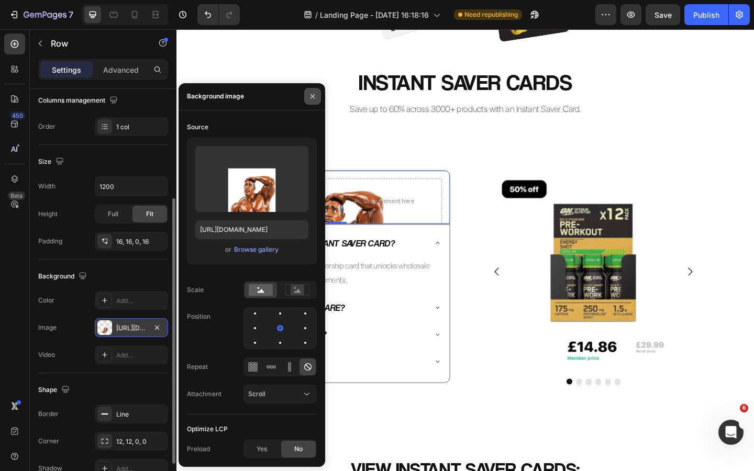
click at [317, 100] on button "button" at bounding box center [312, 96] width 17 height 17
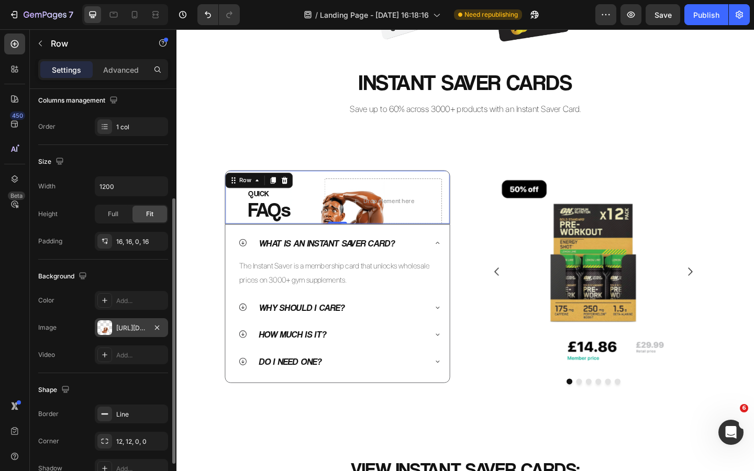
click at [131, 326] on div "https://cdn.shopify.com/s/files/1/0926/8946/5679/files/gempages_567331744202621…" at bounding box center [131, 328] width 30 height 9
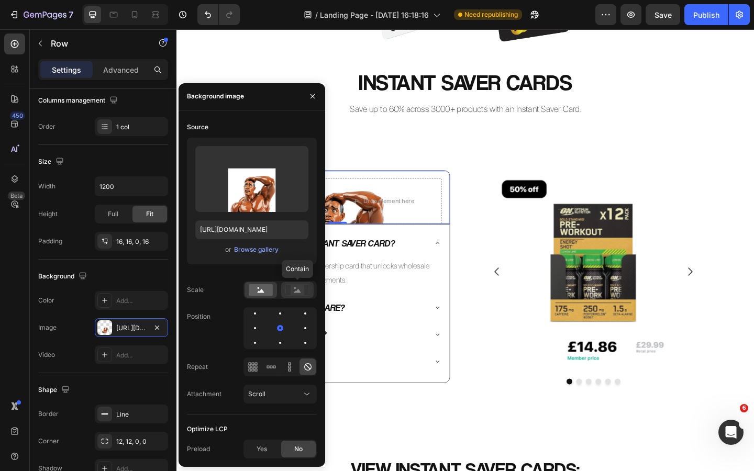
click at [295, 291] on rect at bounding box center [298, 290] width 14 height 10
click at [260, 290] on rect at bounding box center [261, 290] width 24 height 12
click at [313, 101] on button "button" at bounding box center [312, 96] width 17 height 17
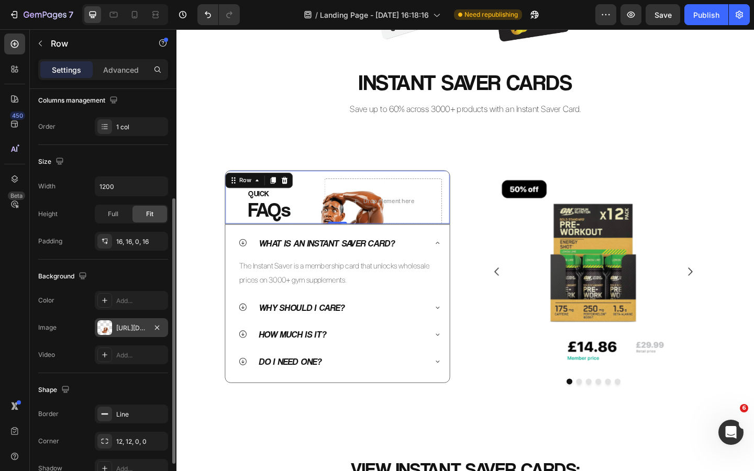
click at [132, 328] on div "https://cdn.shopify.com/s/files/1/0926/8946/5679/files/gempages_567331744202621…" at bounding box center [131, 328] width 30 height 9
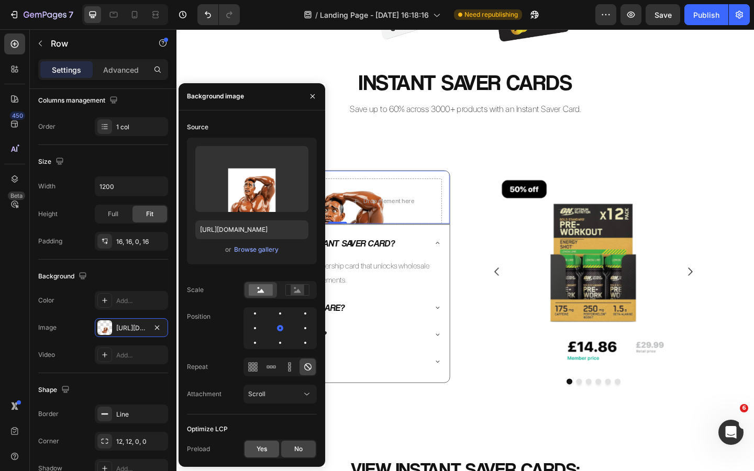
click at [260, 445] on span "Yes" at bounding box center [262, 449] width 10 height 9
click at [314, 98] on icon "button" at bounding box center [313, 96] width 4 height 4
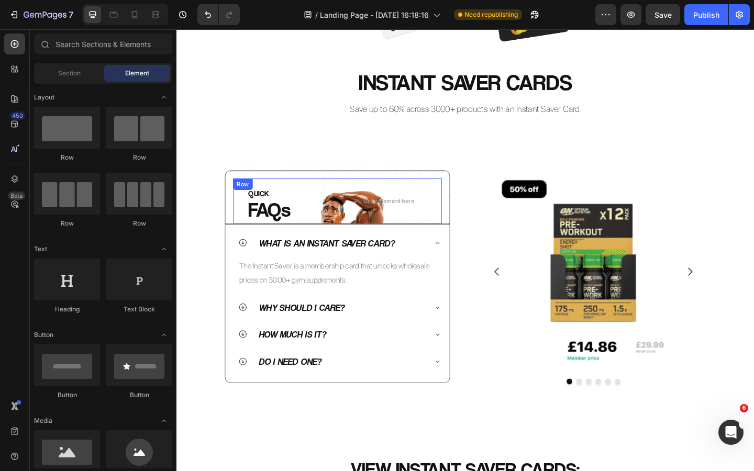
click at [329, 222] on div "QUICK Heading FAQs Heading Drop element here Row" at bounding box center [351, 216] width 227 height 49
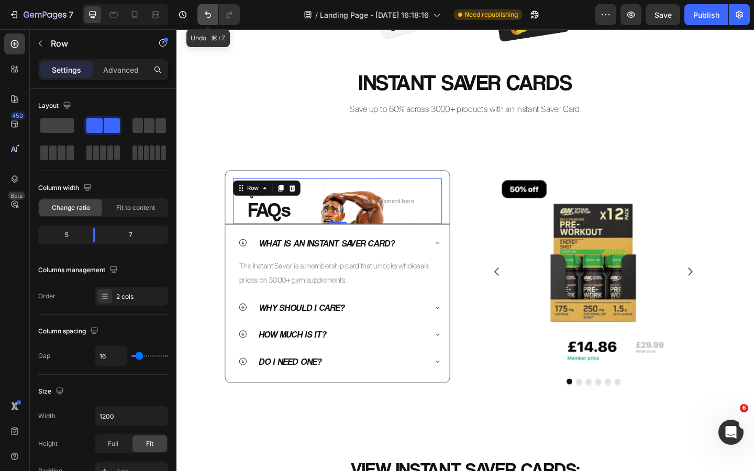
click at [208, 15] on icon "Undo/Redo" at bounding box center [208, 14] width 10 height 10
click at [210, 17] on icon "Undo/Redo" at bounding box center [208, 14] width 10 height 10
click at [212, 14] on icon "Undo/Redo" at bounding box center [208, 14] width 10 height 10
click at [212, 13] on icon "Undo/Redo" at bounding box center [208, 14] width 10 height 10
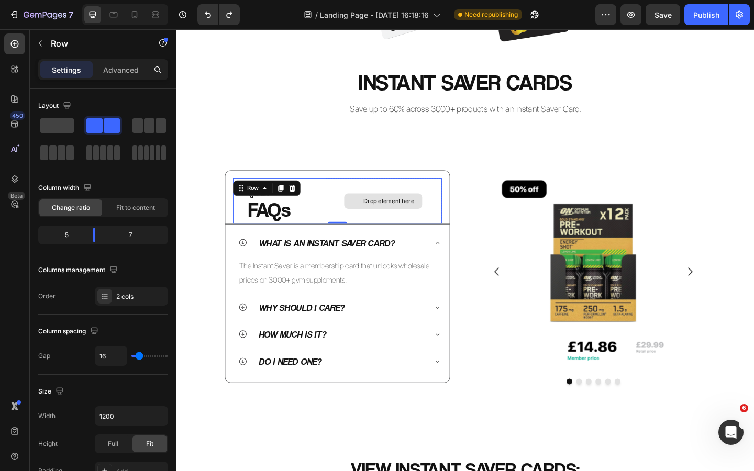
click at [441, 209] on div "Drop element here" at bounding box center [401, 216] width 85 height 17
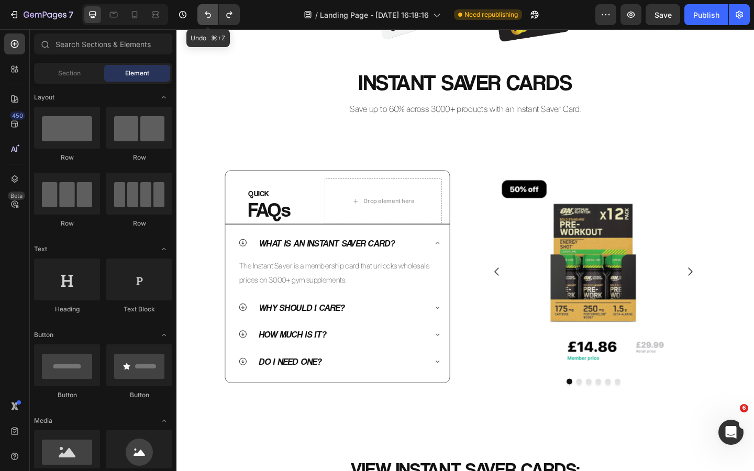
click at [203, 18] on icon "Undo/Redo" at bounding box center [208, 14] width 10 height 10
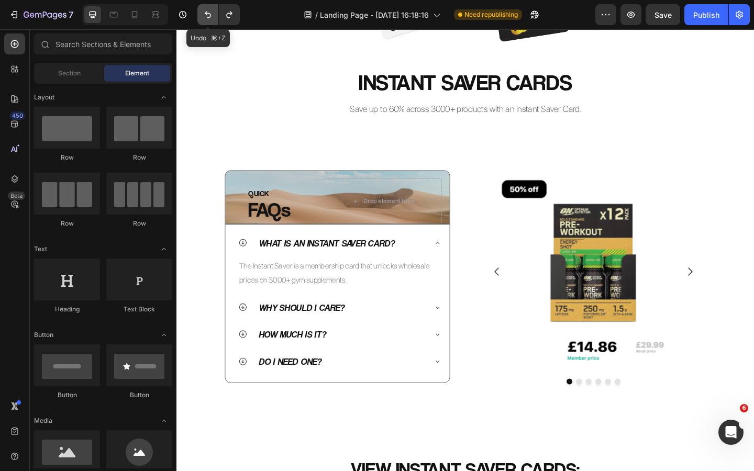
click at [203, 18] on icon "Undo/Redo" at bounding box center [208, 14] width 10 height 10
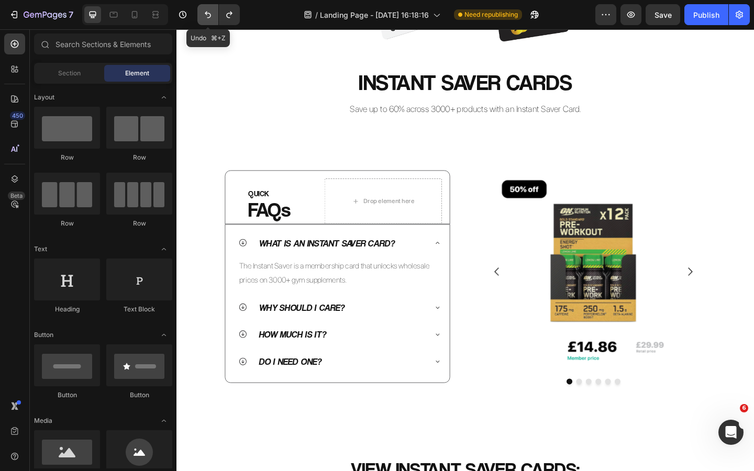
click at [203, 18] on icon "Undo/Redo" at bounding box center [208, 14] width 10 height 10
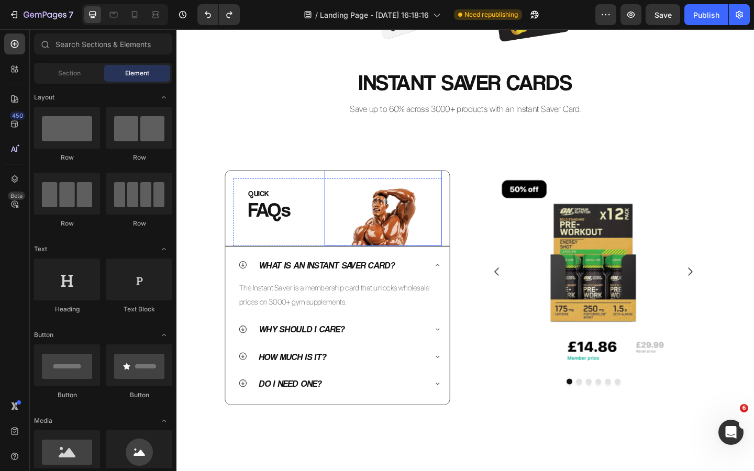
click at [407, 236] on img at bounding box center [401, 207] width 115 height 115
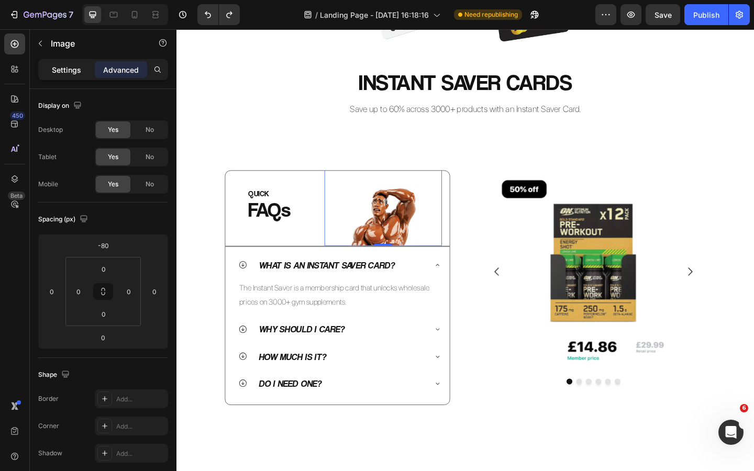
click at [66, 68] on p "Settings" at bounding box center [66, 69] width 29 height 11
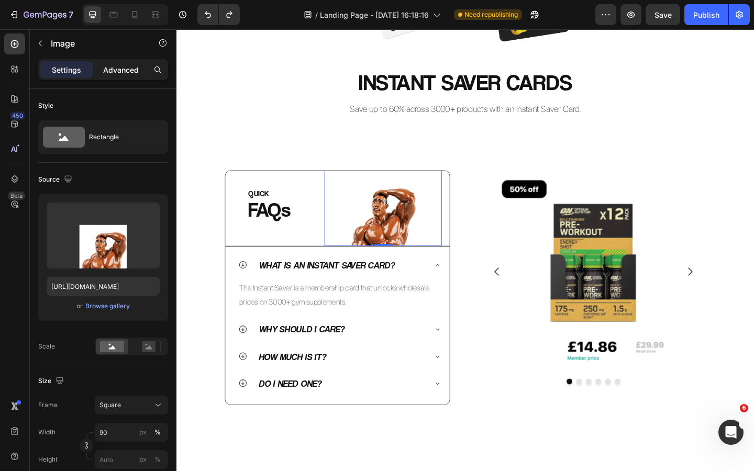
click at [138, 76] on div "Advanced" at bounding box center [121, 69] width 52 height 17
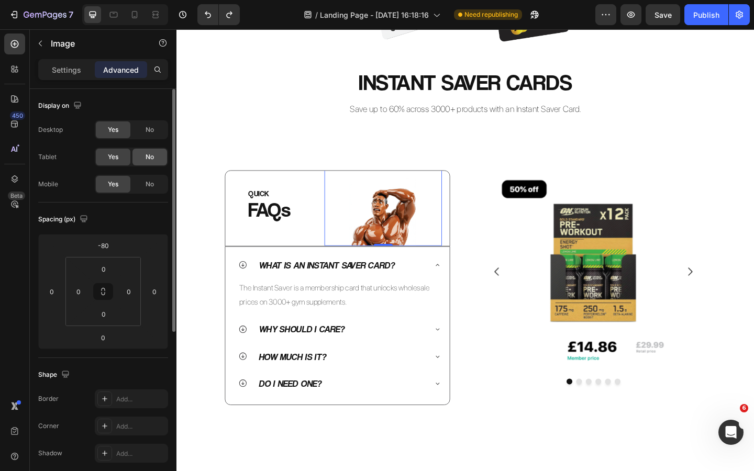
click at [151, 158] on span "No" at bounding box center [150, 156] width 8 height 9
click at [151, 189] on span "No" at bounding box center [150, 184] width 8 height 9
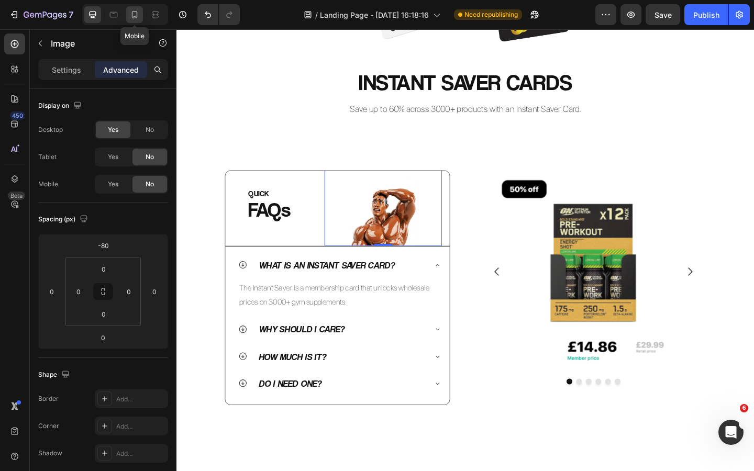
click at [136, 14] on icon at bounding box center [134, 14] width 10 height 10
type input "-100"
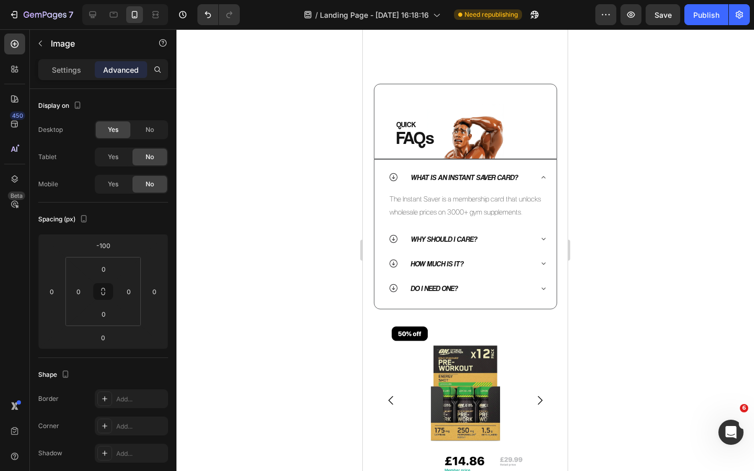
scroll to position [268, 0]
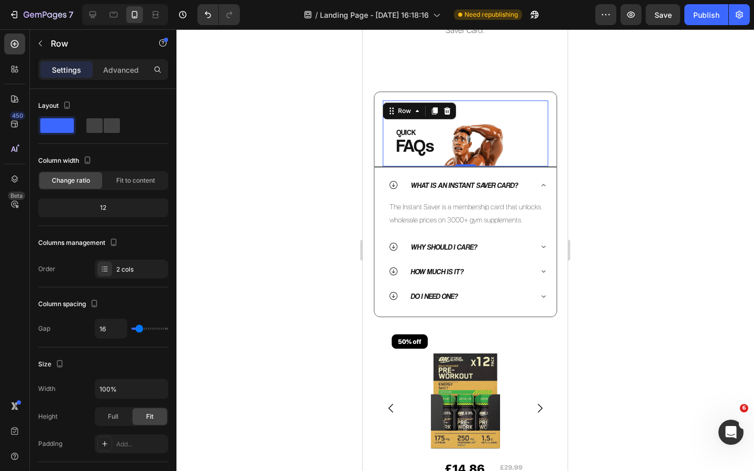
click at [481, 121] on div "QUICK Heading FAQs Heading" at bounding box center [466, 130] width 166 height 58
click at [312, 129] on div at bounding box center [466, 250] width 578 height 442
click at [480, 114] on div "QUICK Heading FAQs Heading" at bounding box center [466, 130] width 166 height 58
click at [122, 69] on p "Advanced" at bounding box center [121, 69] width 36 height 11
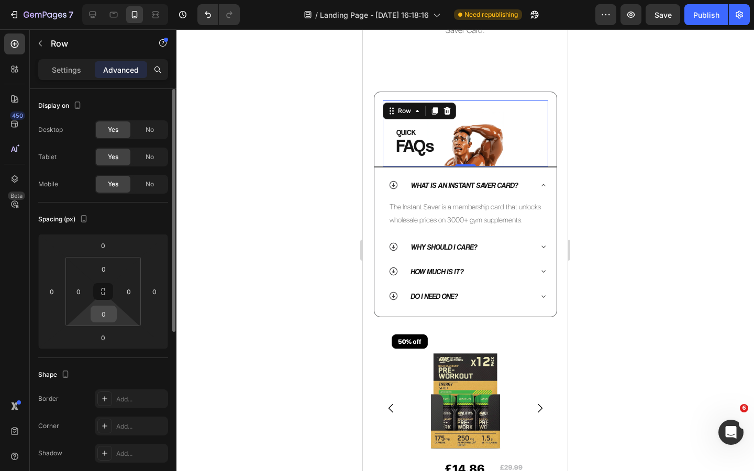
click at [108, 314] on input "0" at bounding box center [103, 314] width 21 height 16
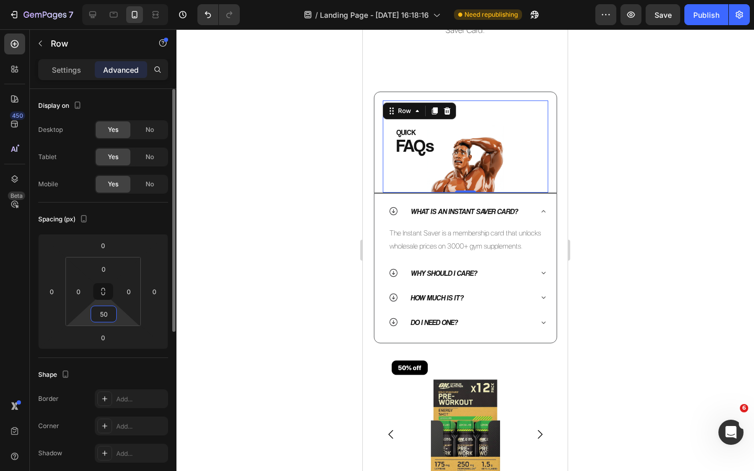
type input "5"
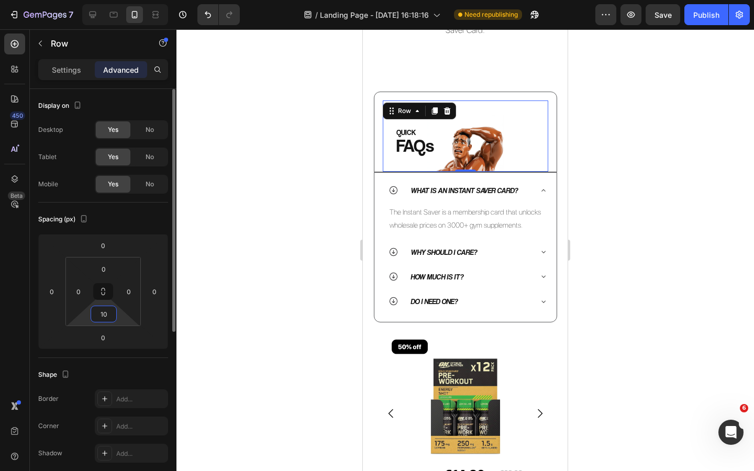
type input "1"
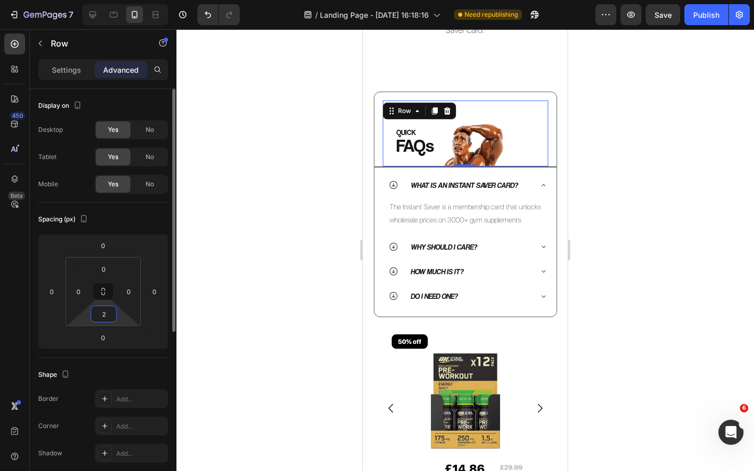
type input "20"
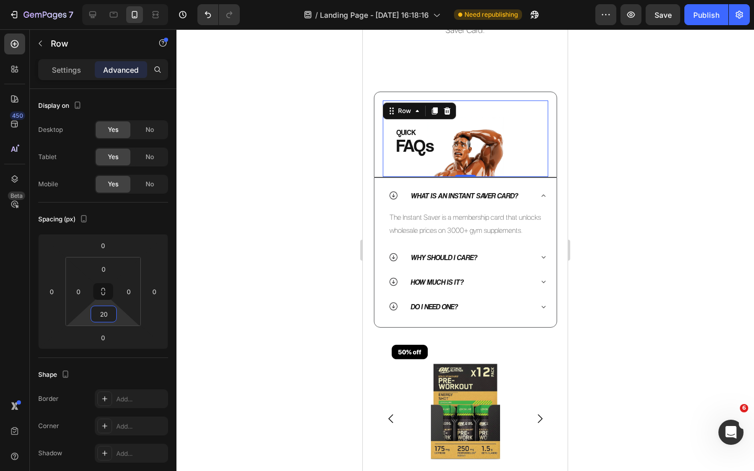
click at [236, 230] on div at bounding box center [466, 250] width 578 height 442
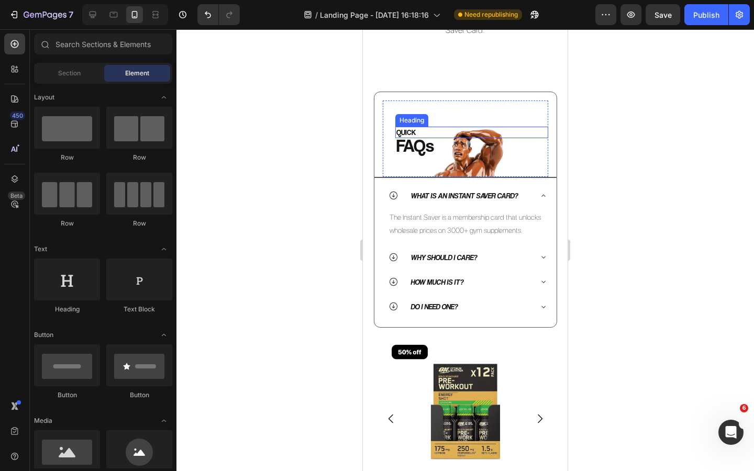
click at [432, 128] on h2 "QUICK" at bounding box center [471, 133] width 153 height 12
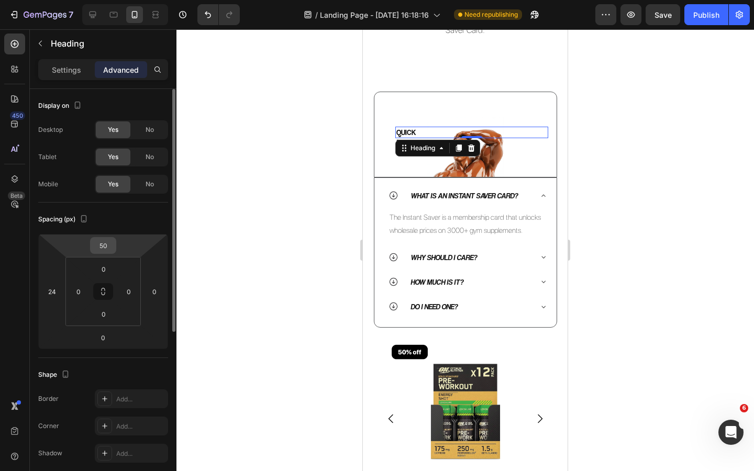
click at [114, 251] on div "50" at bounding box center [103, 245] width 26 height 17
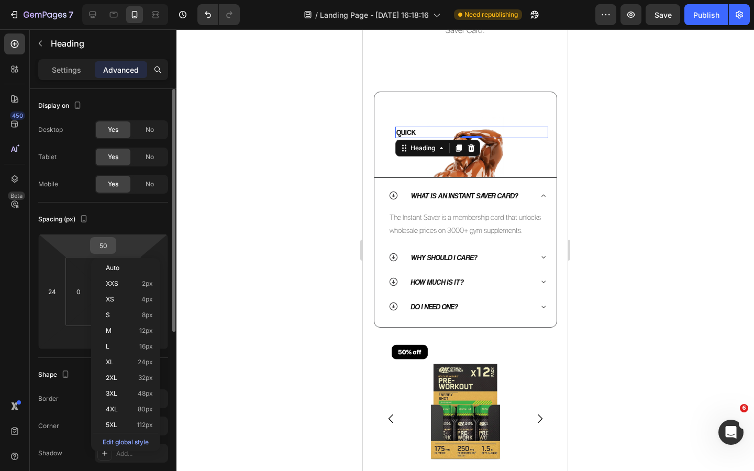
click at [106, 246] on input "50" at bounding box center [103, 246] width 21 height 16
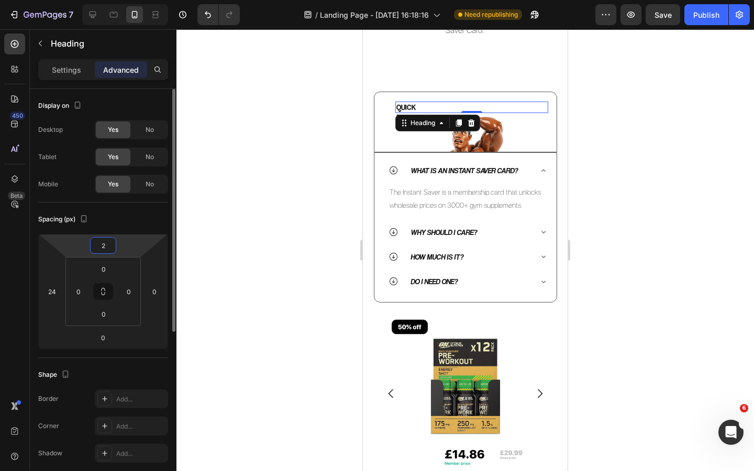
type input "20"
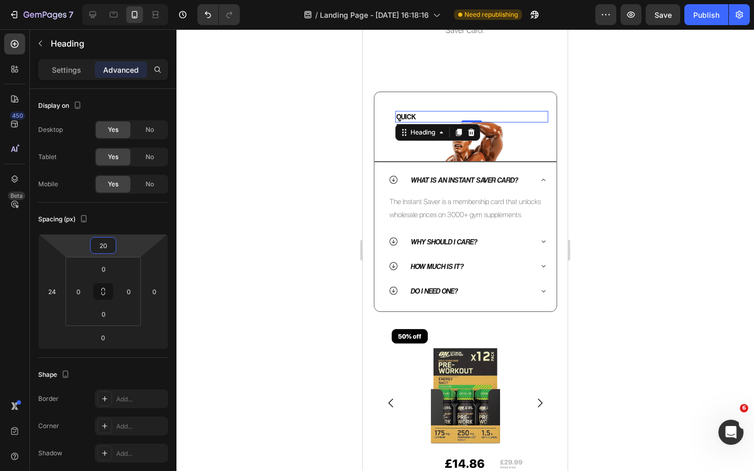
click at [259, 166] on div at bounding box center [466, 250] width 578 height 442
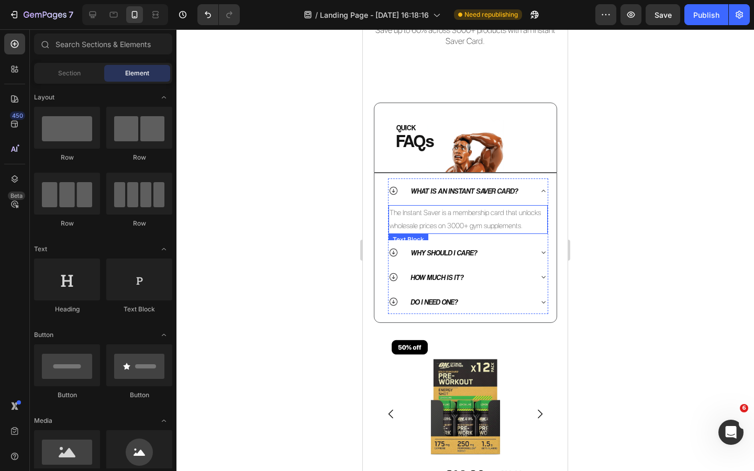
scroll to position [259, 0]
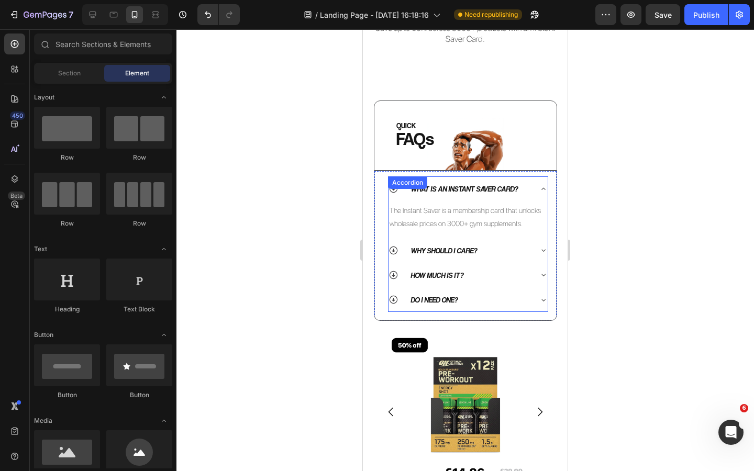
click at [395, 191] on div "What is an Instant Saver Card? The Instant Saver is a membership card that unlo…" at bounding box center [468, 245] width 160 height 136
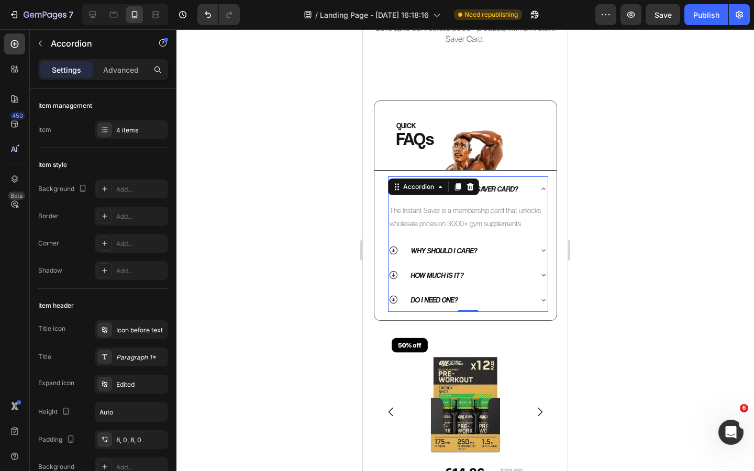
click at [543, 189] on icon at bounding box center [543, 189] width 8 height 8
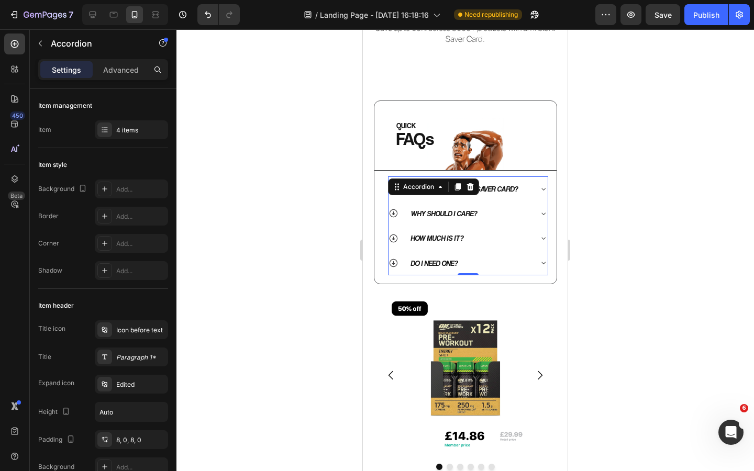
click at [638, 239] on div at bounding box center [466, 250] width 578 height 442
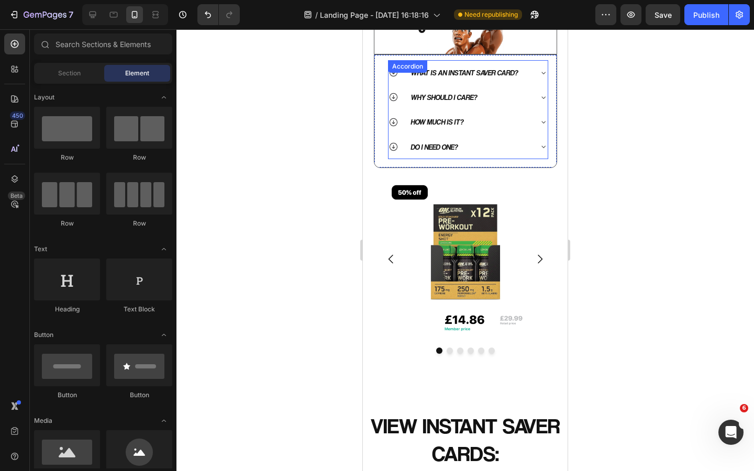
scroll to position [385, 0]
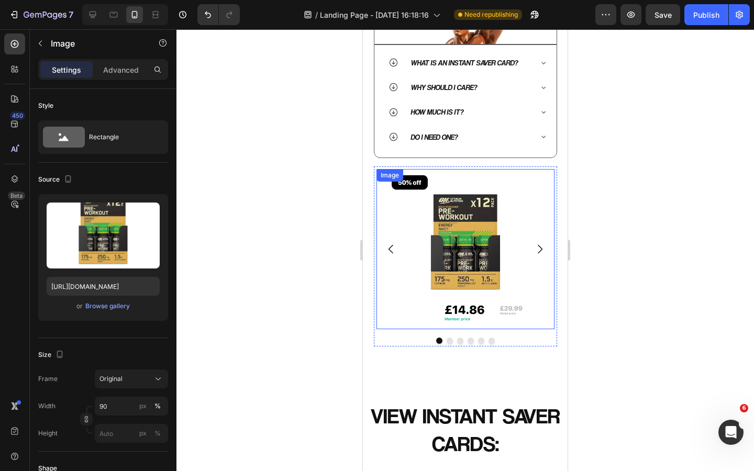
click at [461, 177] on img at bounding box center [465, 249] width 160 height 160
click at [498, 164] on div "QUICK Heading FAQs Heading Image Row Row What is an Instant Saver Card? Why sho…" at bounding box center [465, 160] width 183 height 372
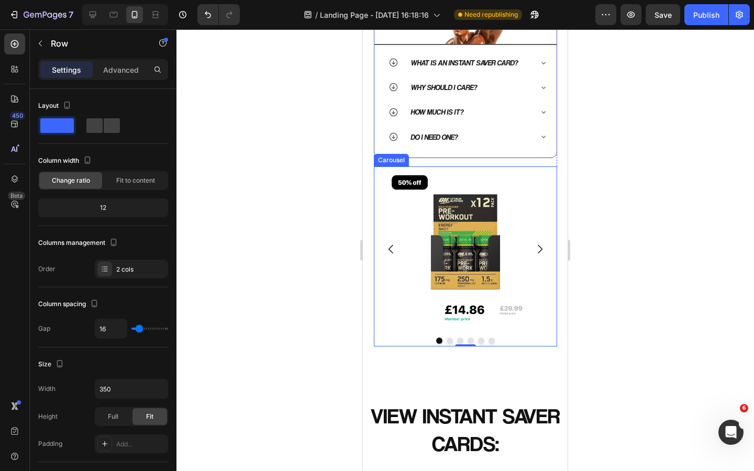
click at [531, 332] on div "Image Image Image Image Image Image Carousel" at bounding box center [465, 257] width 183 height 180
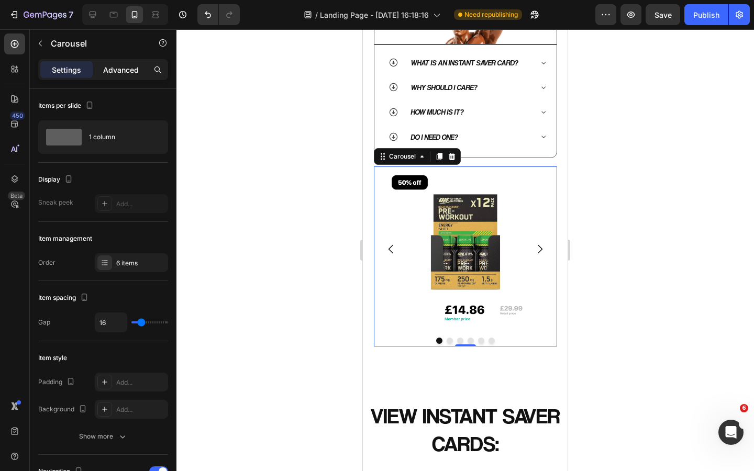
click at [118, 74] on p "Advanced" at bounding box center [121, 69] width 36 height 11
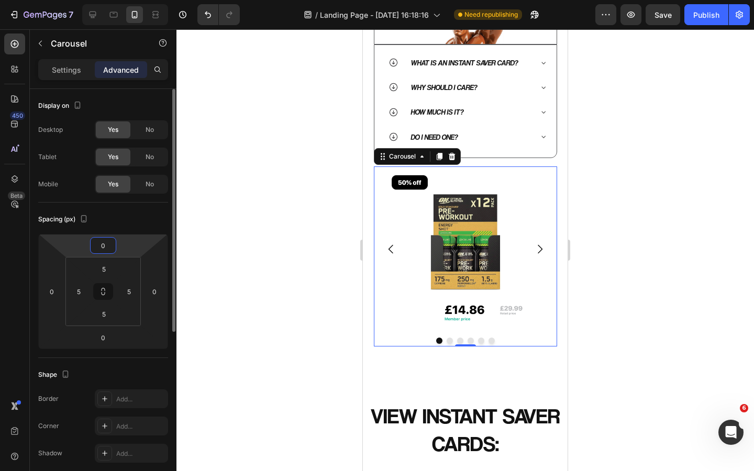
click at [103, 242] on input "0" at bounding box center [103, 246] width 21 height 16
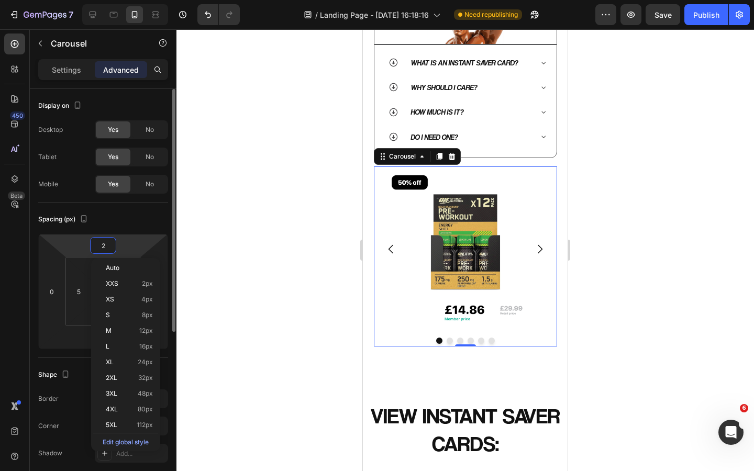
type input "20"
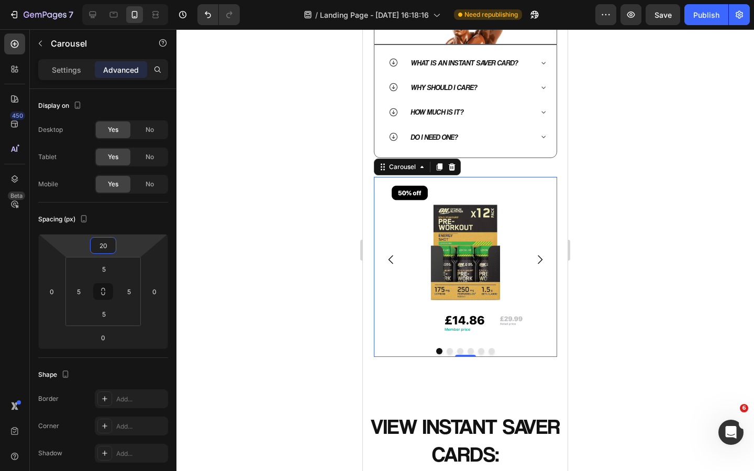
click at [272, 199] on div at bounding box center [466, 250] width 578 height 442
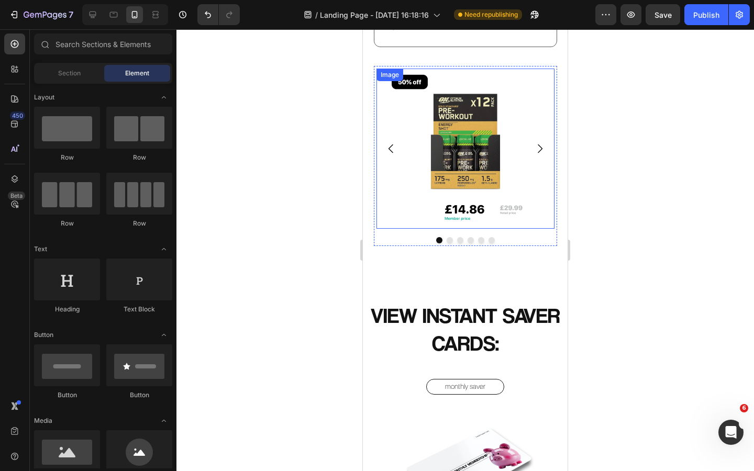
scroll to position [497, 0]
click at [533, 238] on div at bounding box center [466, 240] width 178 height 6
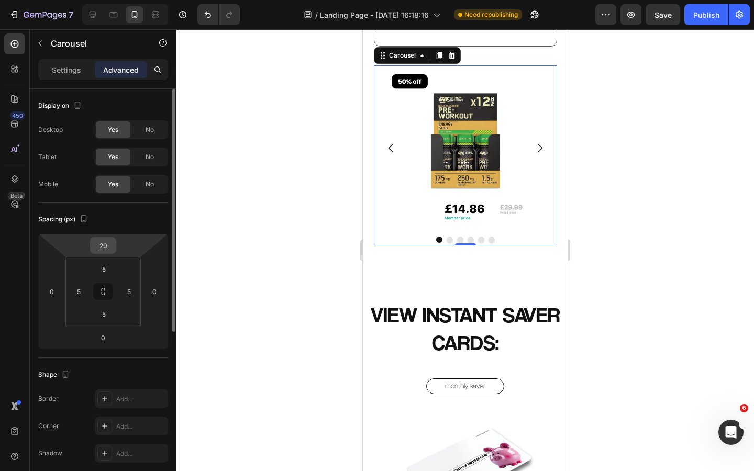
click at [104, 250] on input "20" at bounding box center [103, 246] width 21 height 16
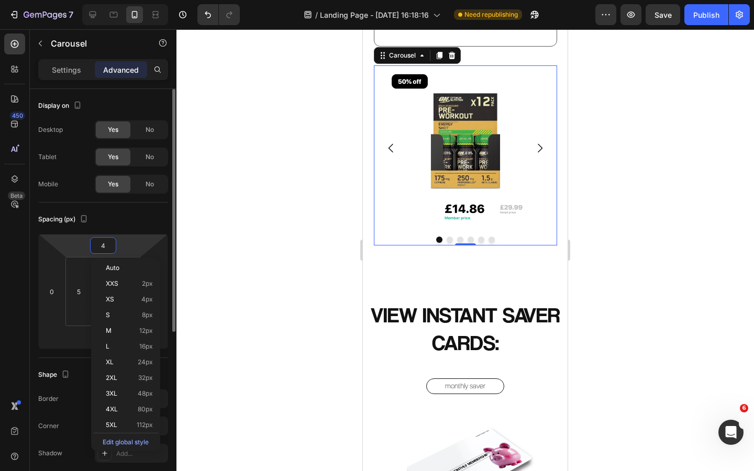
type input "40"
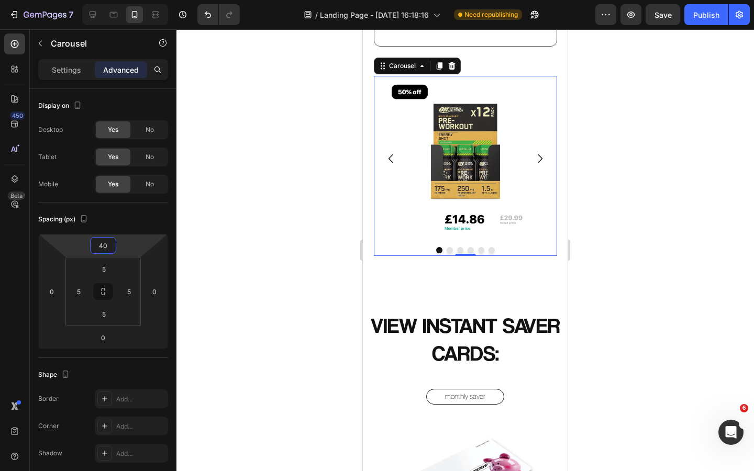
click at [263, 183] on div at bounding box center [466, 250] width 578 height 442
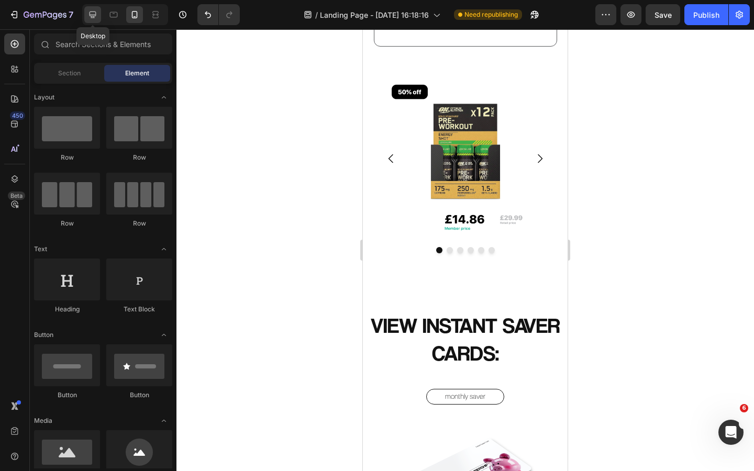
click at [93, 13] on icon at bounding box center [92, 14] width 10 height 10
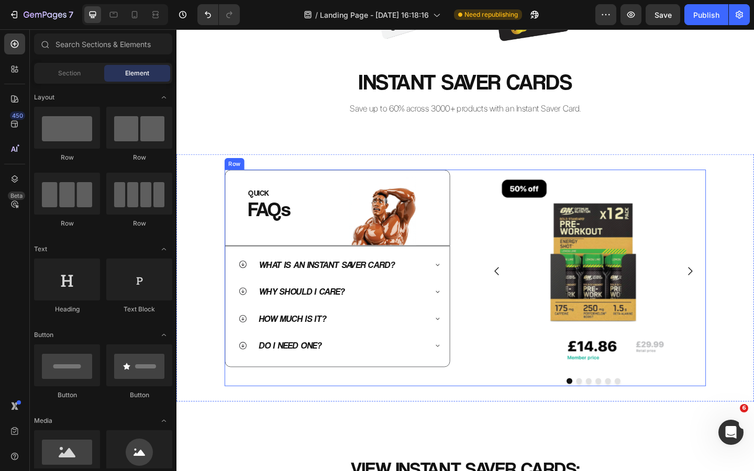
scroll to position [333, 0]
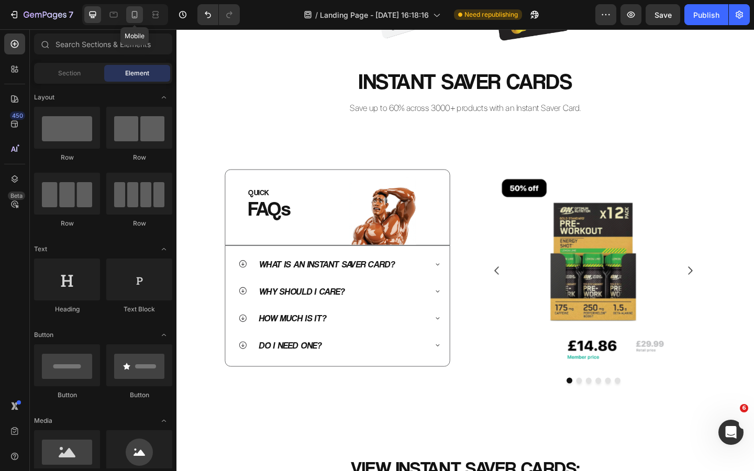
click at [133, 17] on icon at bounding box center [135, 14] width 6 height 7
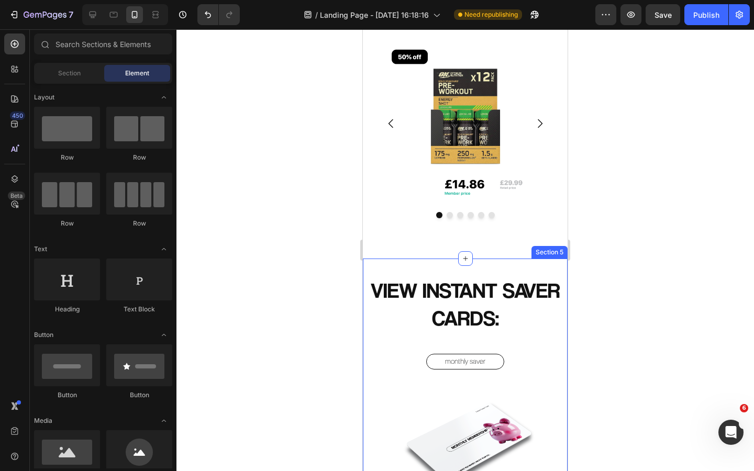
scroll to position [615, 0]
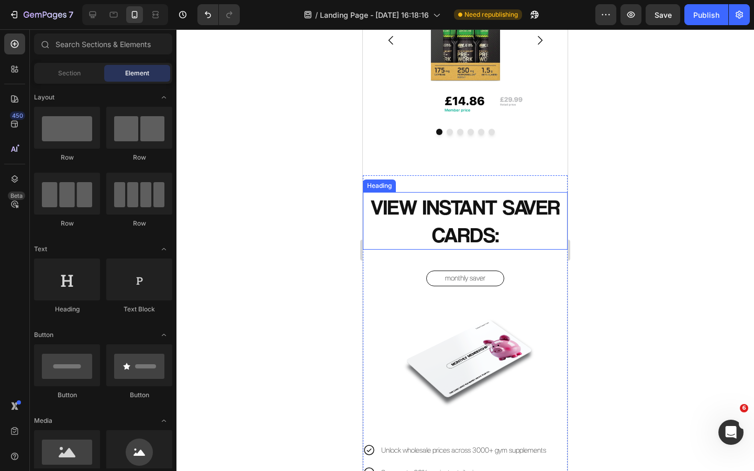
click at [477, 214] on h2 "VIEW INSTANT SAVER CARDS:" at bounding box center [465, 221] width 205 height 58
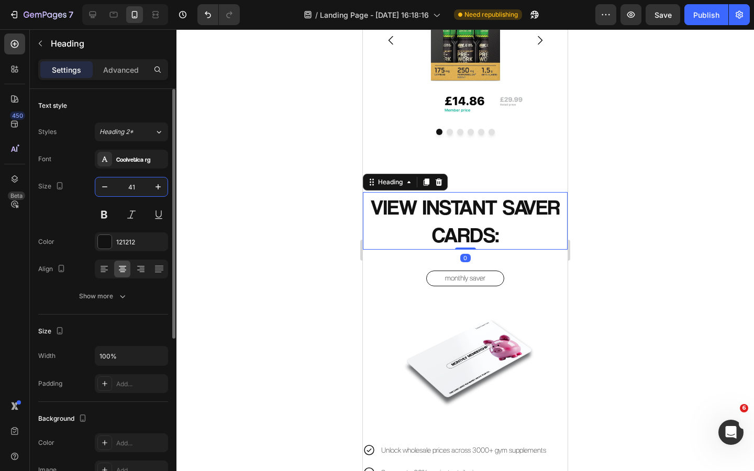
click at [135, 186] on input "41" at bounding box center [131, 187] width 35 height 19
type input "30"
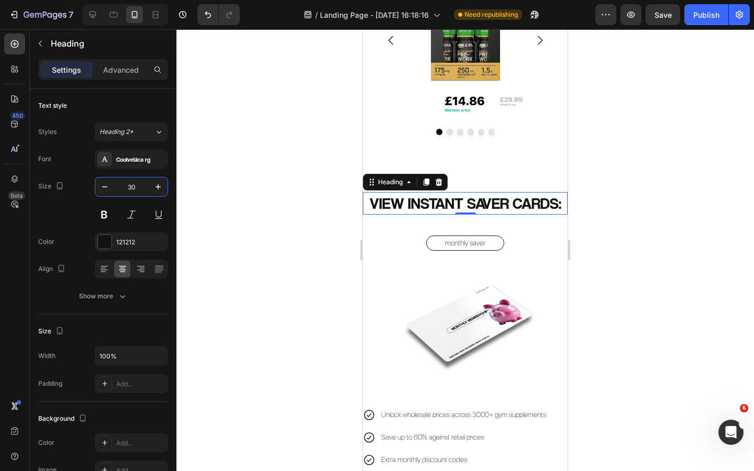
click at [236, 215] on div at bounding box center [466, 250] width 578 height 442
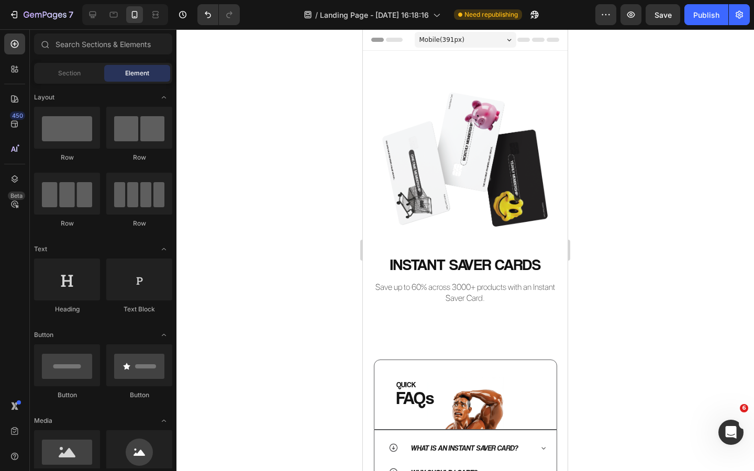
scroll to position [25, 0]
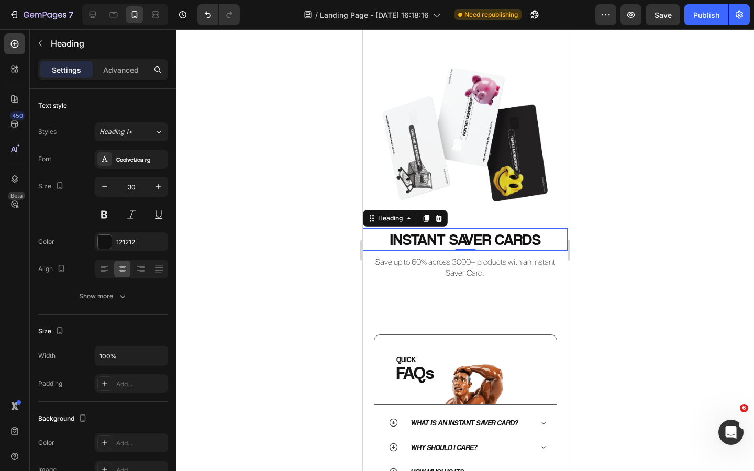
click at [433, 237] on h2 "INSTANT SAVER CARDS" at bounding box center [465, 239] width 205 height 23
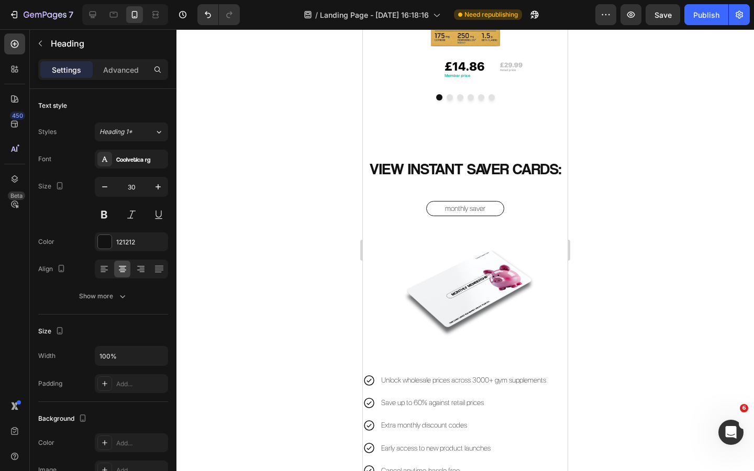
scroll to position [653, 0]
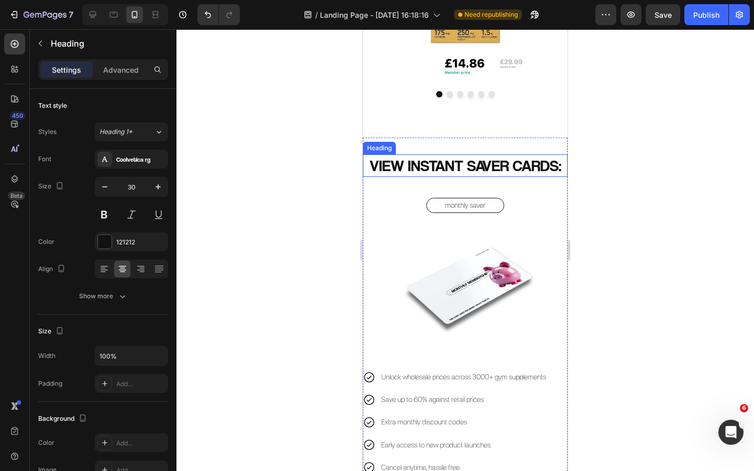
click at [476, 170] on h2 "VIEW INSTANT SAVER CARDS:" at bounding box center [465, 166] width 205 height 23
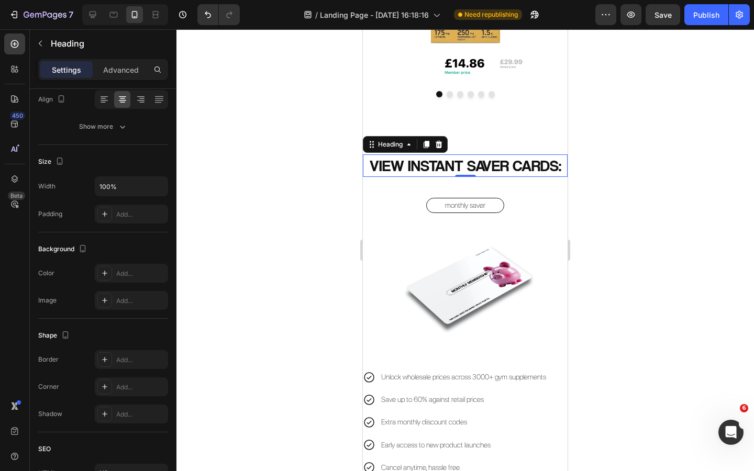
click at [409, 166] on h2 "VIEW INSTANT SAVER CARDS:" at bounding box center [465, 166] width 205 height 23
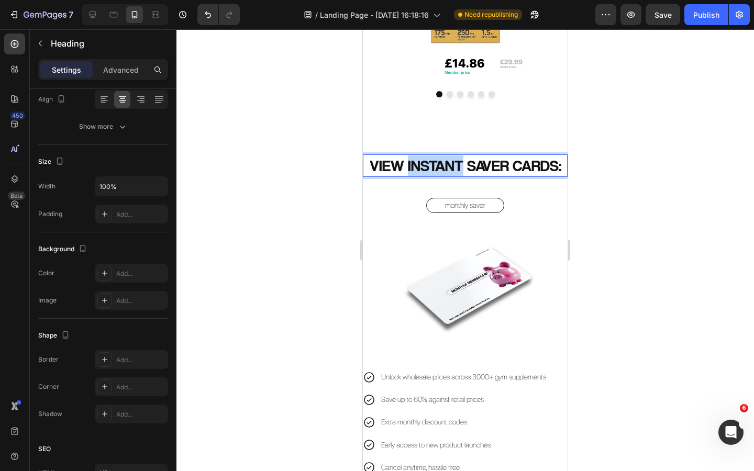
click at [409, 166] on p "VIEW INSTANT SAVER CARDS:" at bounding box center [465, 166] width 203 height 20
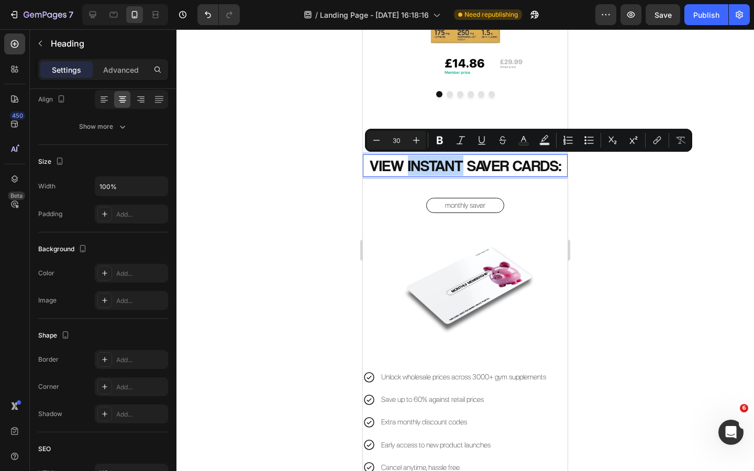
click at [408, 169] on p "VIEW INSTANT SAVER CARDS:" at bounding box center [465, 166] width 203 height 20
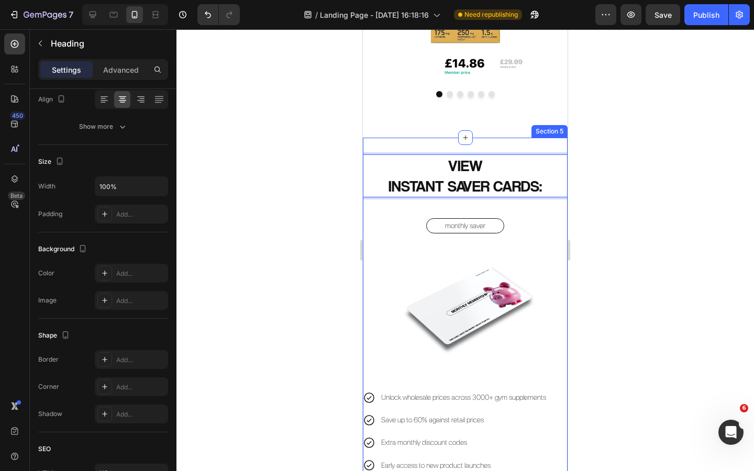
click at [346, 204] on div at bounding box center [466, 250] width 578 height 442
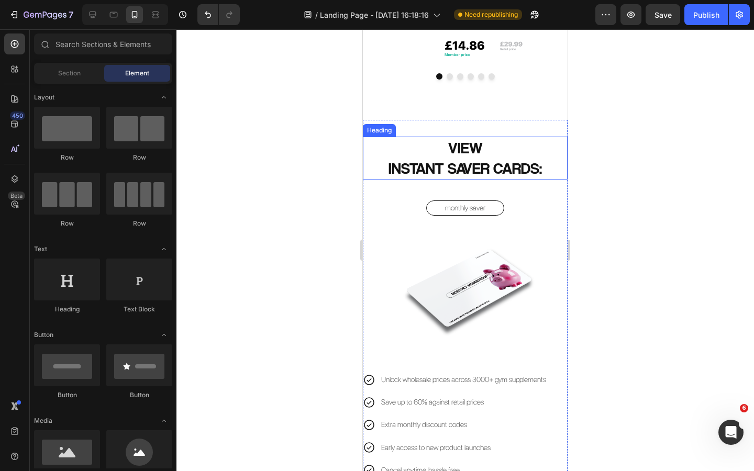
scroll to position [672, 0]
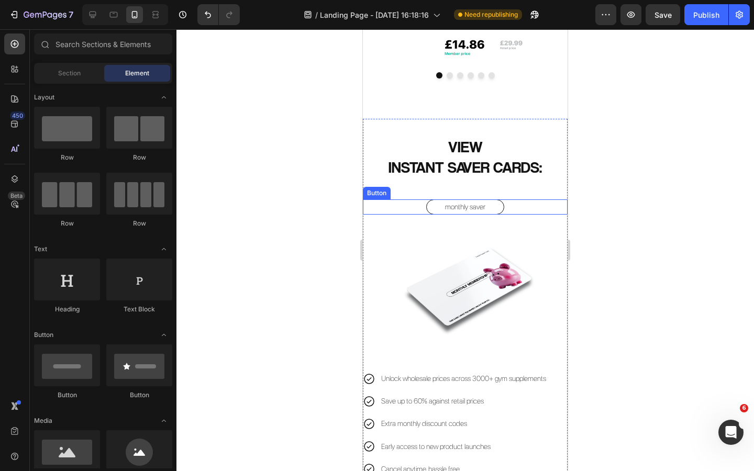
click at [496, 208] on button "monthly saver" at bounding box center [465, 207] width 78 height 15
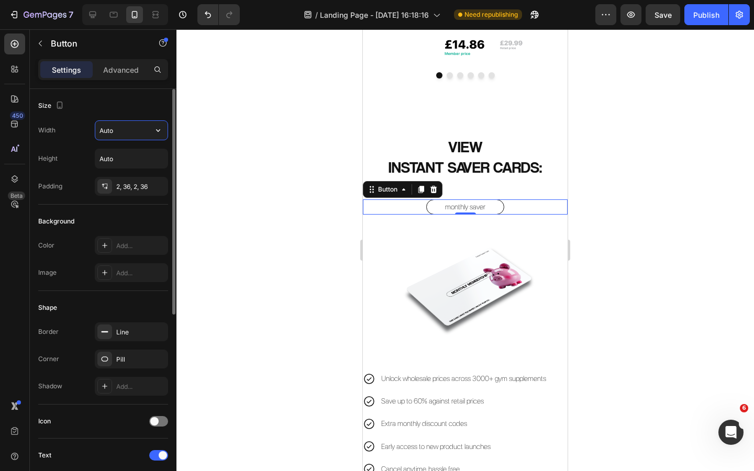
click at [123, 136] on input "Auto" at bounding box center [131, 130] width 72 height 19
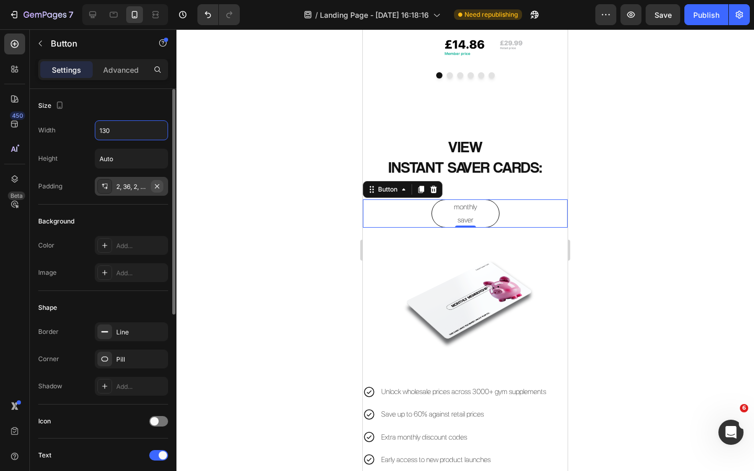
type input "130"
click at [157, 188] on icon "button" at bounding box center [157, 186] width 8 height 8
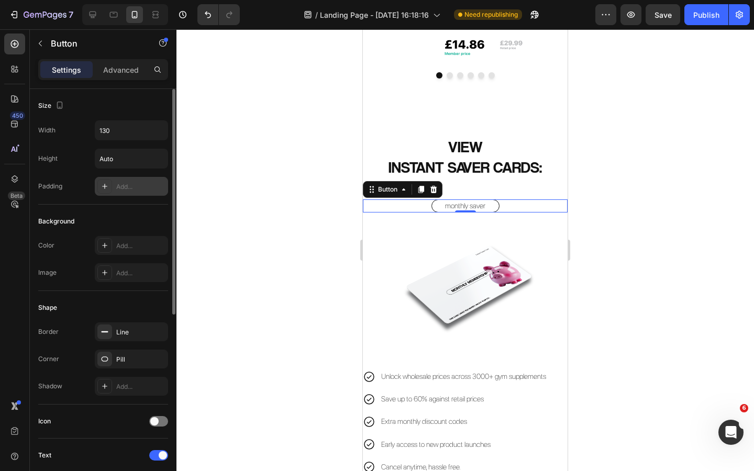
click at [252, 184] on div at bounding box center [466, 250] width 578 height 442
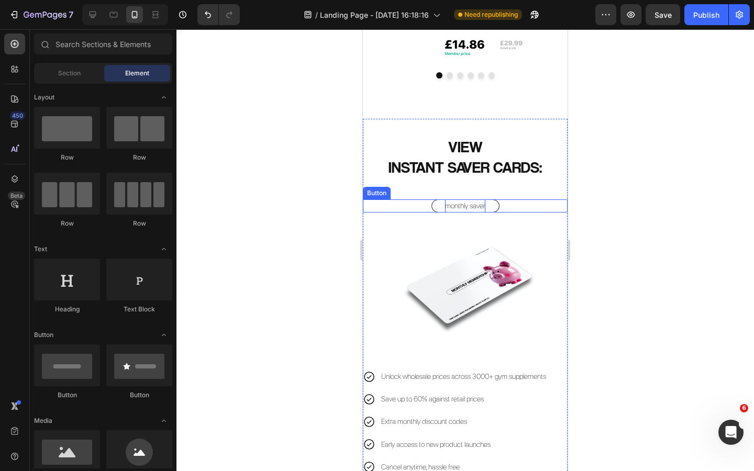
click at [480, 206] on p "monthly saver" at bounding box center [465, 206] width 40 height 13
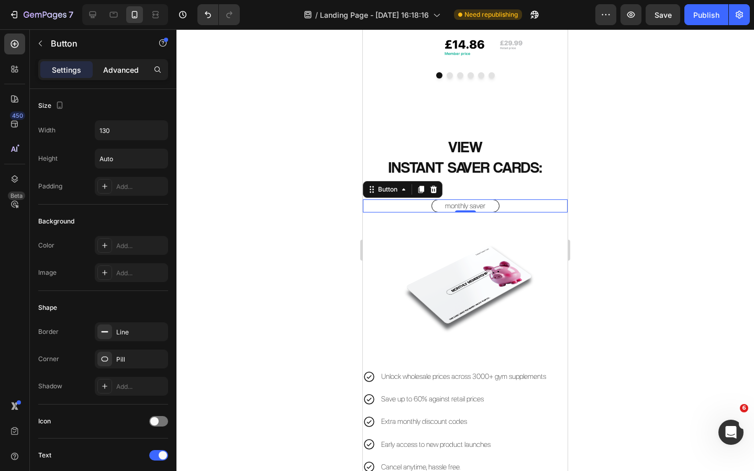
click at [118, 68] on p "Advanced" at bounding box center [121, 69] width 36 height 11
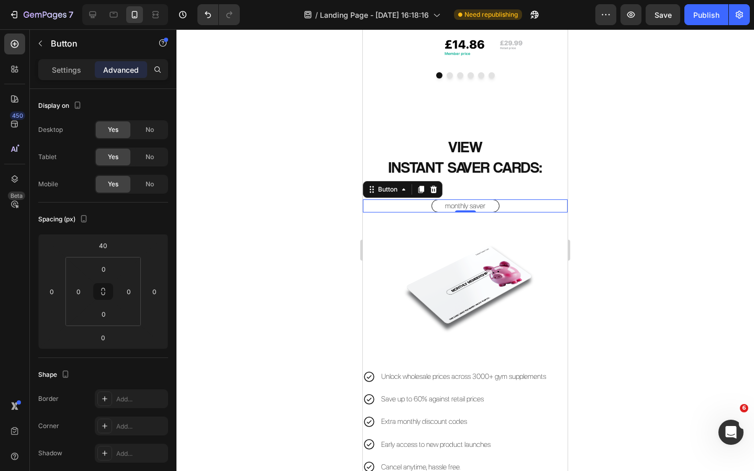
click at [72, 61] on div "Settings Advanced" at bounding box center [103, 69] width 130 height 21
click at [72, 73] on p "Settings" at bounding box center [66, 69] width 29 height 11
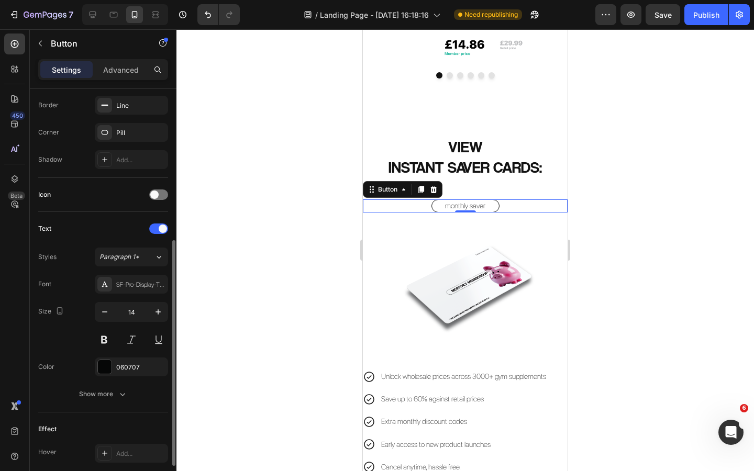
scroll to position [246, 0]
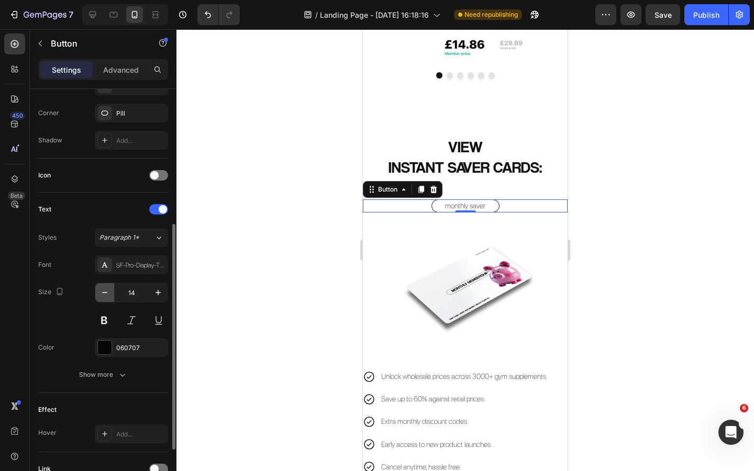
click at [109, 292] on icon "button" at bounding box center [105, 293] width 10 height 10
type input "12"
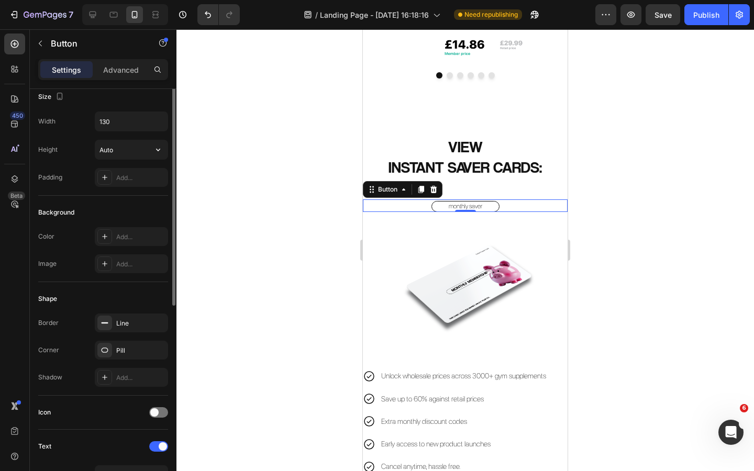
scroll to position [0, 0]
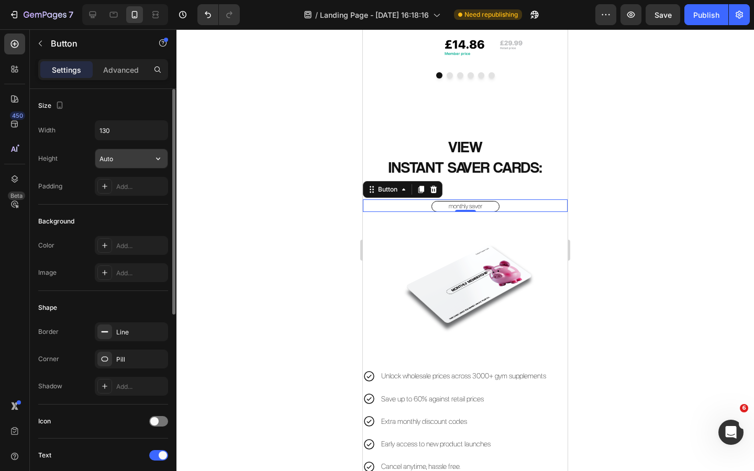
click at [127, 158] on input "Auto" at bounding box center [131, 158] width 72 height 19
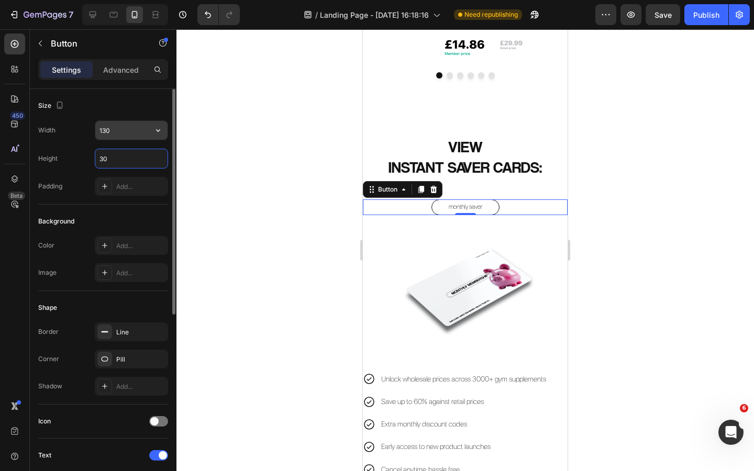
type input "30"
click at [119, 135] on input "130" at bounding box center [131, 130] width 72 height 19
type input "110"
click at [118, 156] on input "30" at bounding box center [131, 158] width 72 height 19
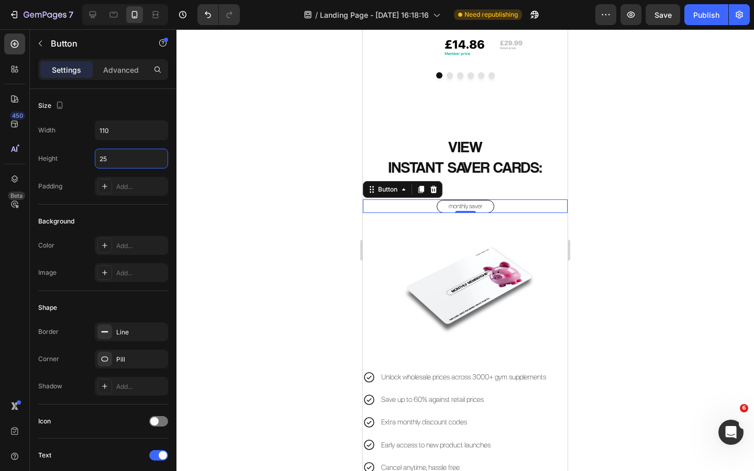
type input "25"
click at [230, 216] on div at bounding box center [466, 250] width 578 height 442
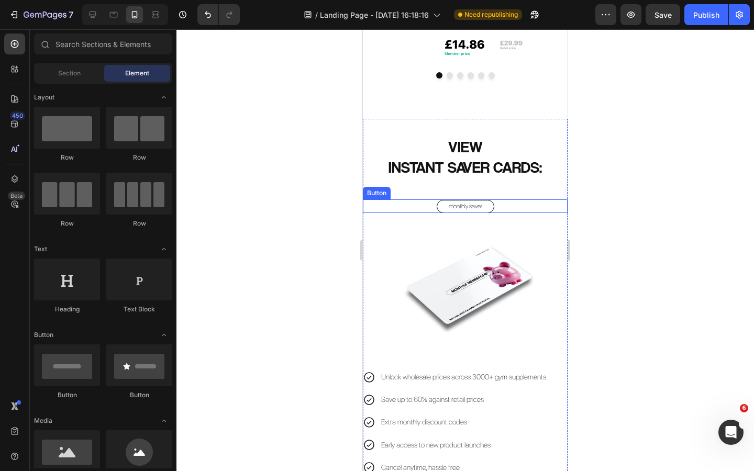
click at [487, 202] on button "monthly saver" at bounding box center [466, 206] width 58 height 13
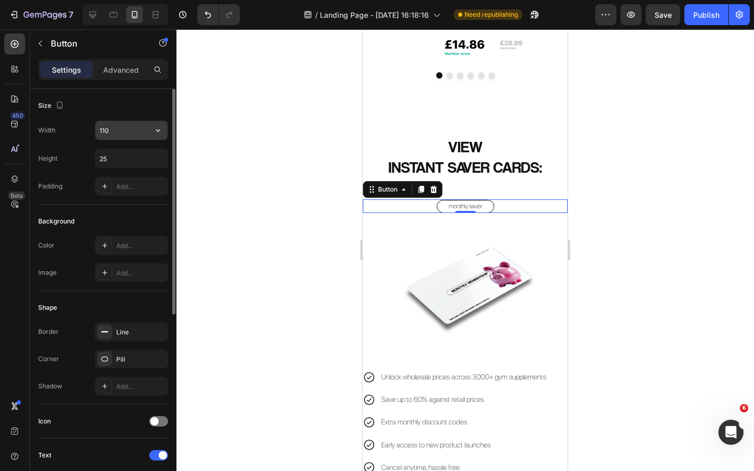
click at [130, 129] on input "110" at bounding box center [131, 130] width 72 height 19
type input "120"
click at [236, 167] on div at bounding box center [466, 250] width 578 height 442
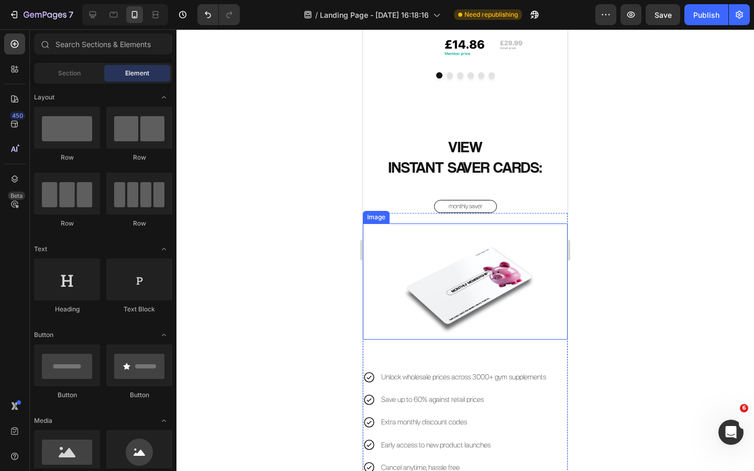
scroll to position [739, 0]
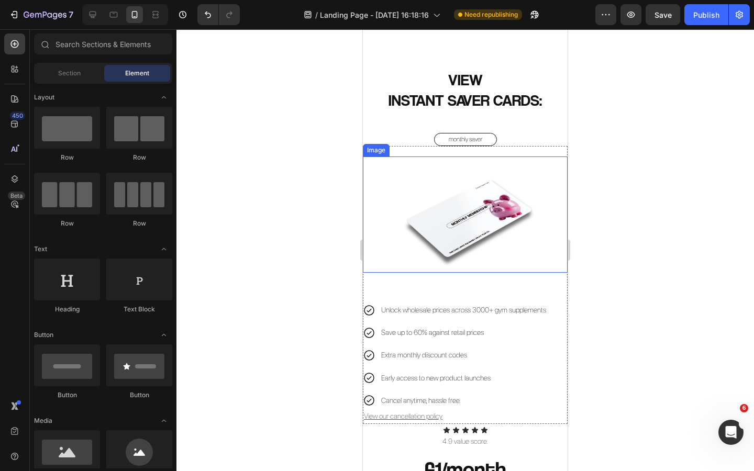
click at [488, 206] on img at bounding box center [465, 215] width 164 height 116
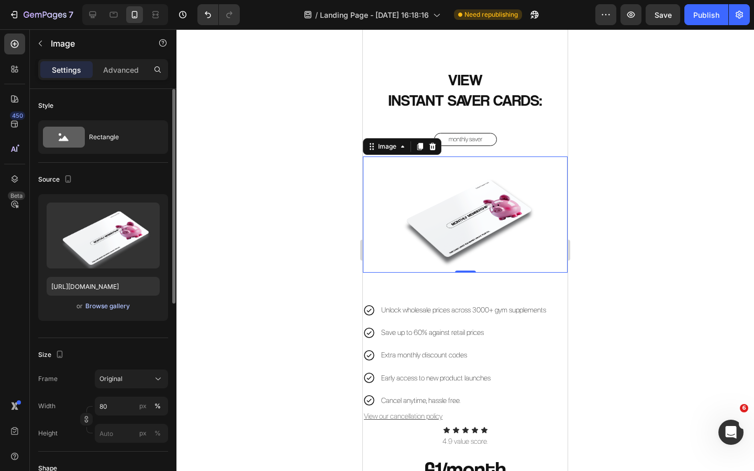
scroll to position [41, 0]
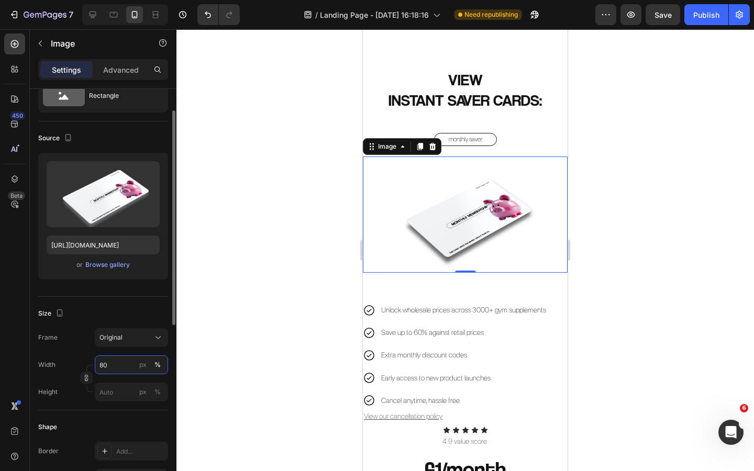
click at [115, 356] on input "80" at bounding box center [131, 365] width 73 height 19
click at [115, 361] on input "80" at bounding box center [131, 365] width 73 height 19
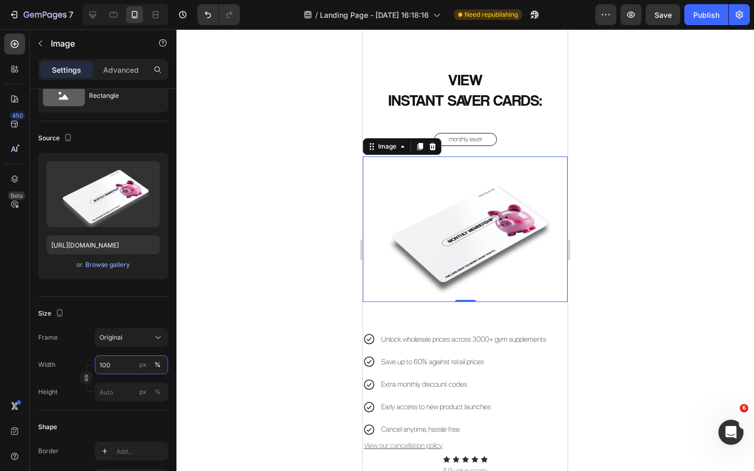
type input "100"
click at [267, 317] on div at bounding box center [466, 250] width 578 height 442
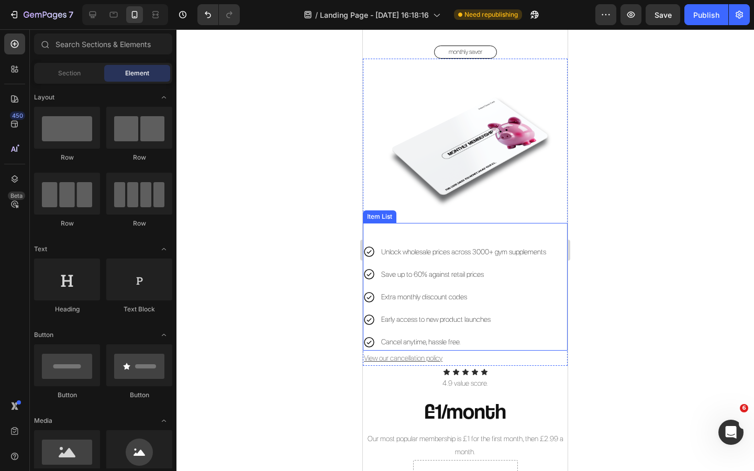
scroll to position [830, 0]
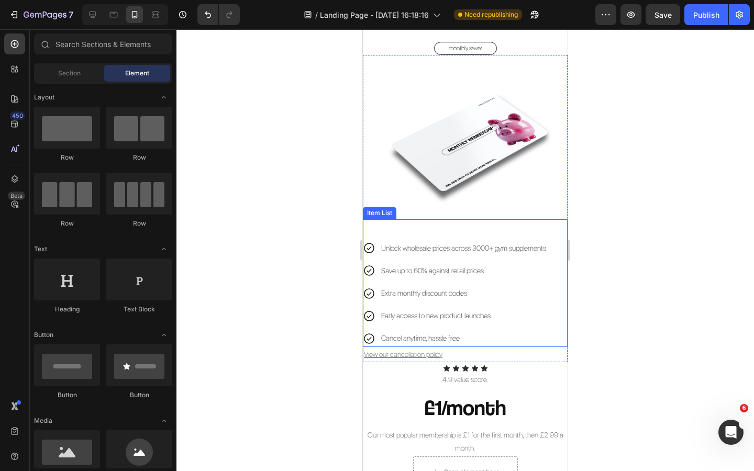
click at [392, 225] on div "Unlock wholesale prices across 3000+ gym supplements Save up to 60% against ret…" at bounding box center [465, 283] width 205 height 128
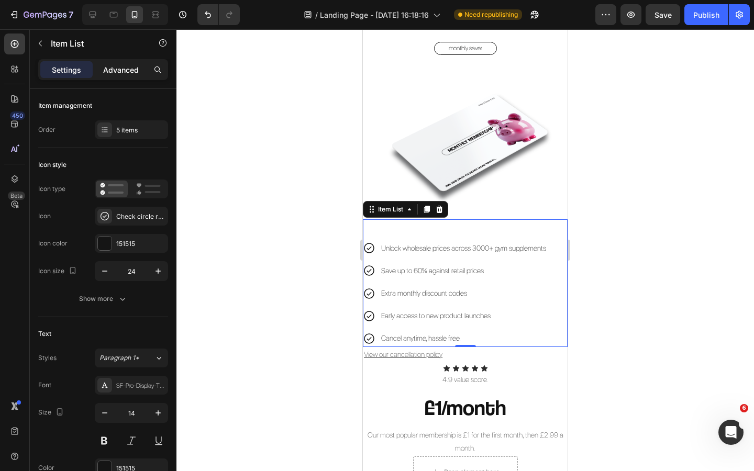
click at [116, 72] on p "Advanced" at bounding box center [121, 69] width 36 height 11
type input "100%"
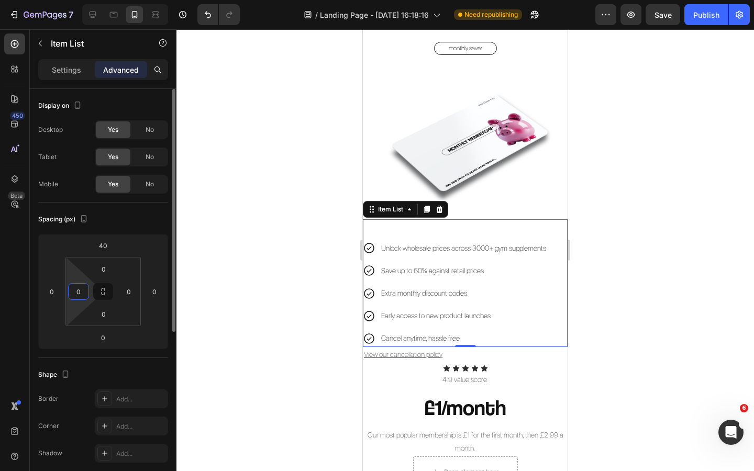
click at [78, 292] on input "0" at bounding box center [79, 292] width 16 height 16
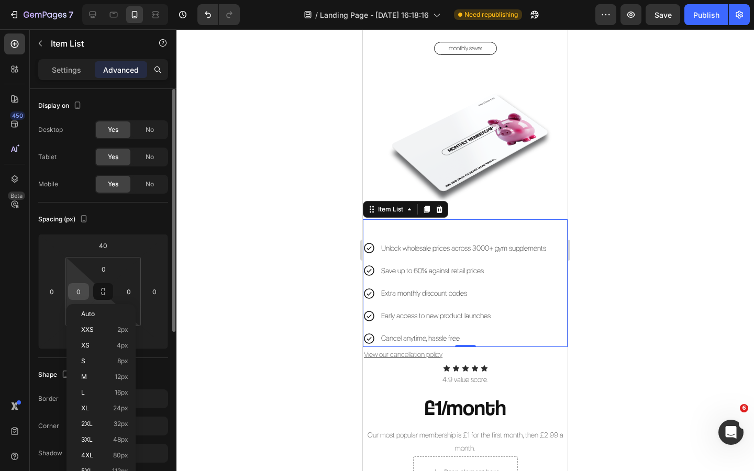
click at [81, 289] on input "0" at bounding box center [79, 292] width 16 height 16
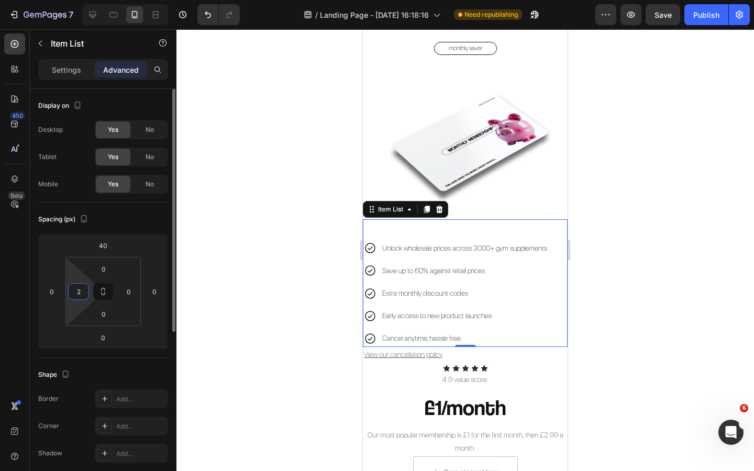
type input "20"
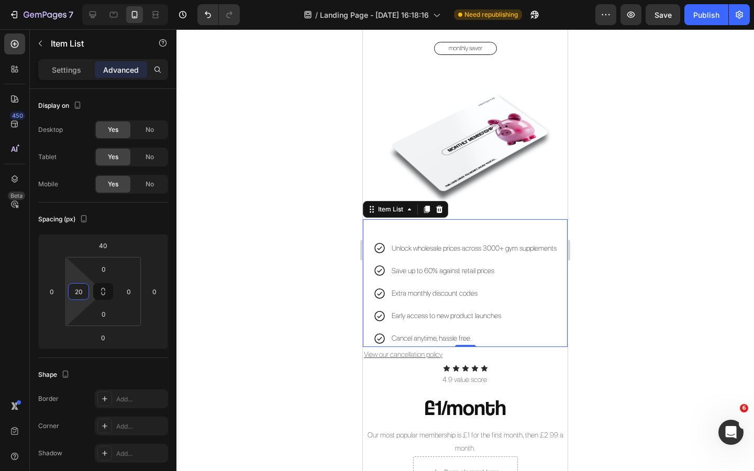
click at [230, 284] on div at bounding box center [466, 250] width 578 height 442
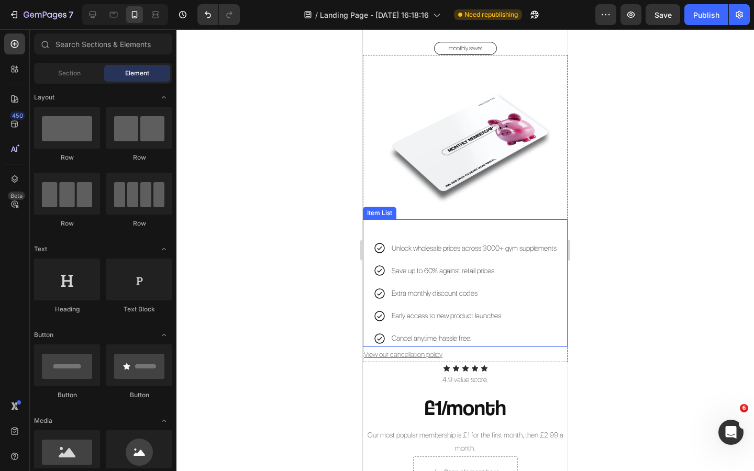
click at [432, 242] on p "Unlock wholesale prices across 3000+ gym supplements" at bounding box center [474, 248] width 165 height 13
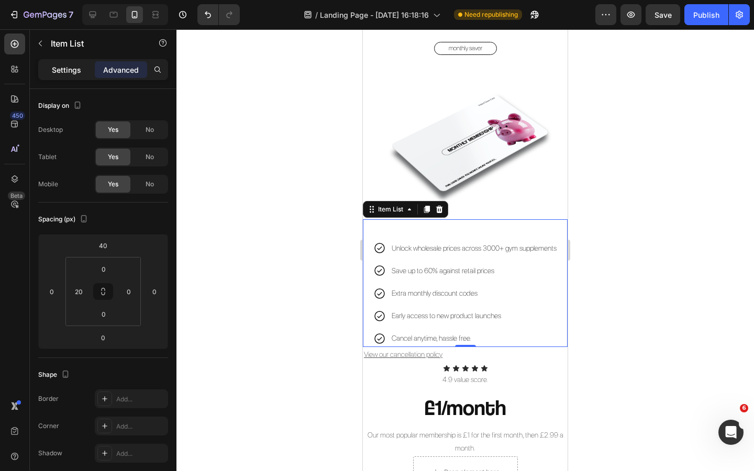
click at [72, 63] on div "Settings" at bounding box center [66, 69] width 52 height 17
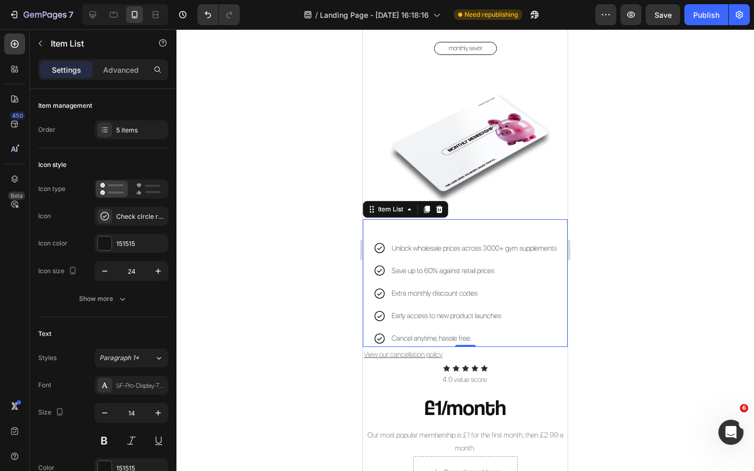
type input "8"
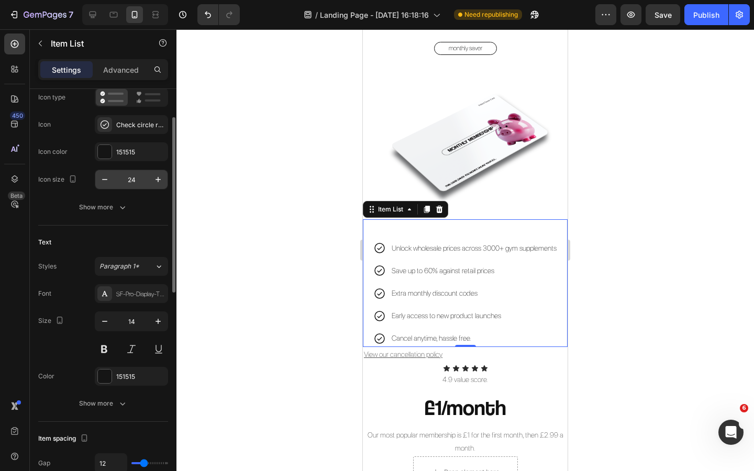
scroll to position [93, 0]
click at [107, 323] on icon "button" at bounding box center [105, 320] width 10 height 10
type input "13"
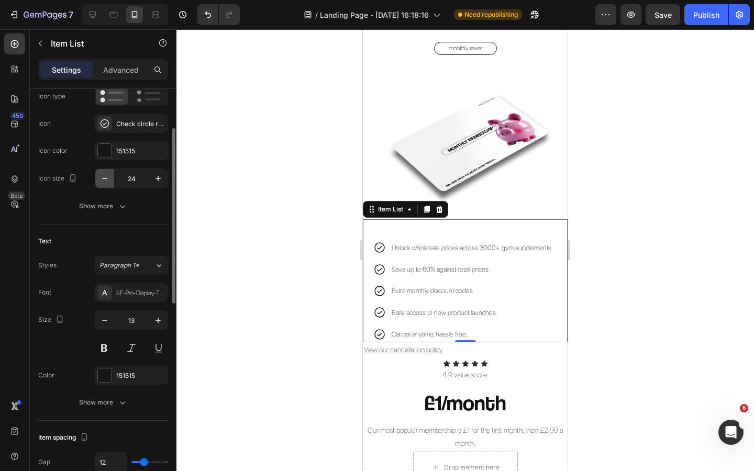
click at [103, 179] on icon "button" at bounding box center [104, 178] width 5 height 1
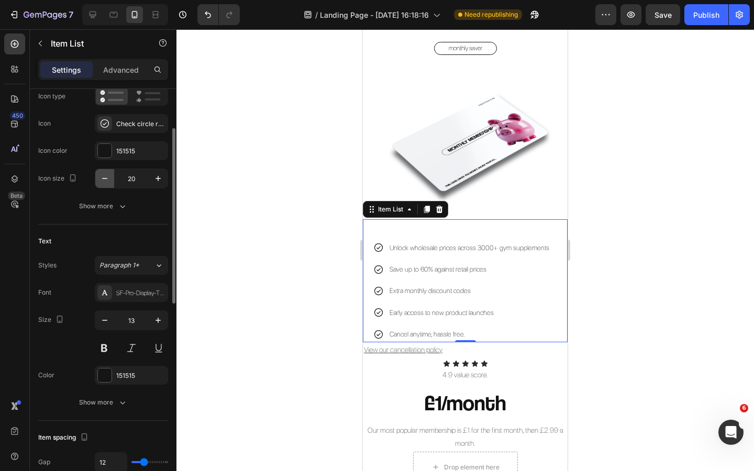
type input "19"
click at [268, 286] on div at bounding box center [466, 250] width 578 height 442
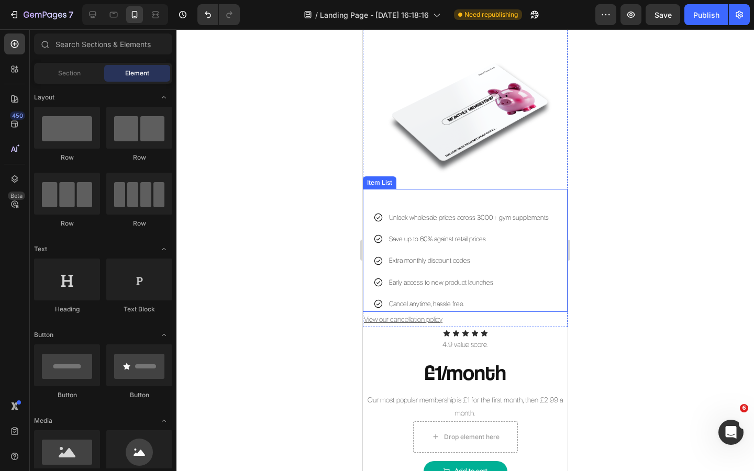
scroll to position [862, 0]
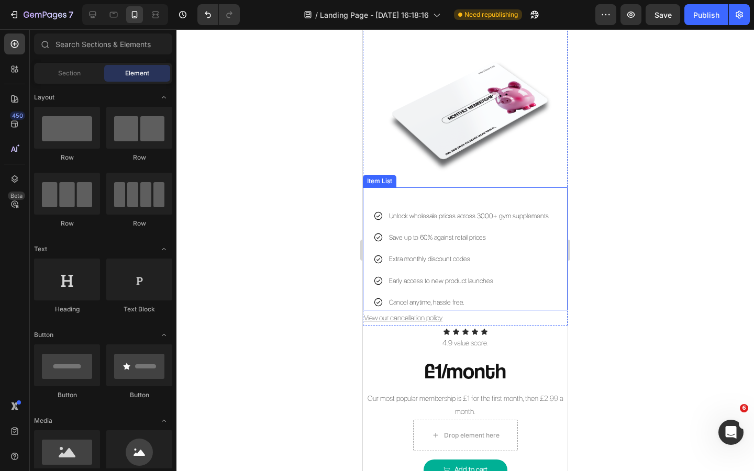
click at [514, 217] on p "Unlock wholesale prices across 3000+ gym supplements" at bounding box center [469, 216] width 160 height 12
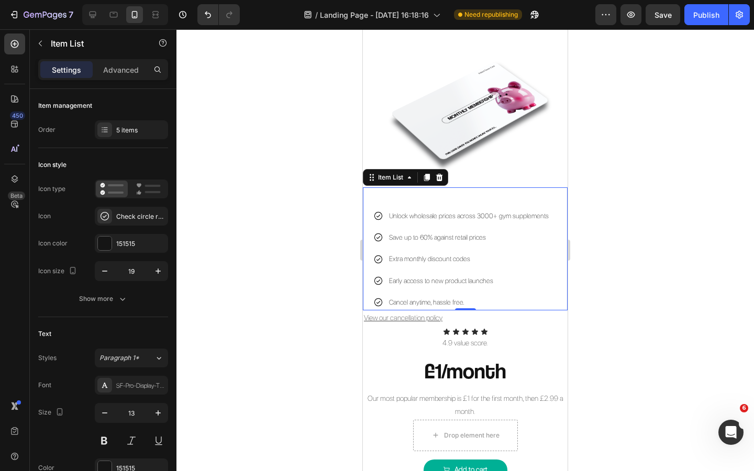
click at [514, 217] on p "Unlock wholesale prices across 3000+ gym supplements" at bounding box center [469, 216] width 160 height 12
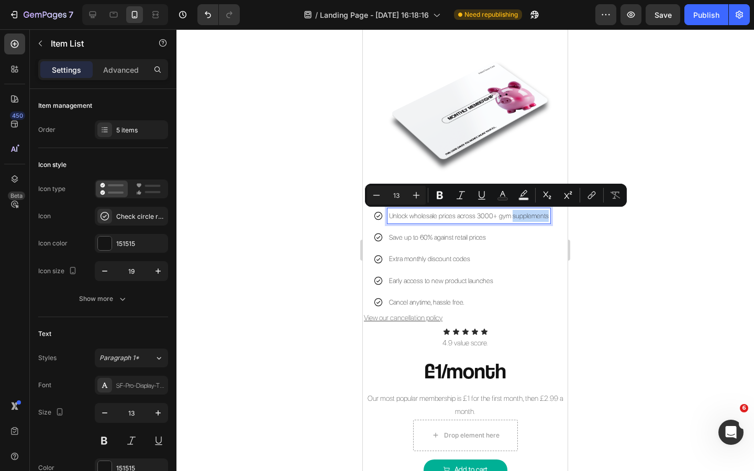
click at [514, 217] on p "Unlock wholesale prices across 3000+ gym supplements" at bounding box center [469, 216] width 160 height 12
drag, startPoint x: 544, startPoint y: 218, endPoint x: 496, endPoint y: 220, distance: 48.3
click at [496, 220] on div "Unlock wholesale prices across 3000+ gym supplements" at bounding box center [469, 215] width 163 height 15
click at [613, 249] on div at bounding box center [466, 250] width 578 height 442
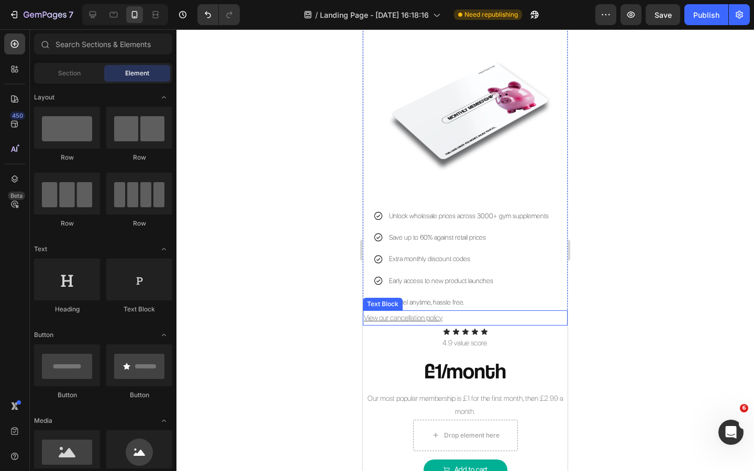
click at [445, 319] on p "View our cancellation policy" at bounding box center [465, 318] width 203 height 13
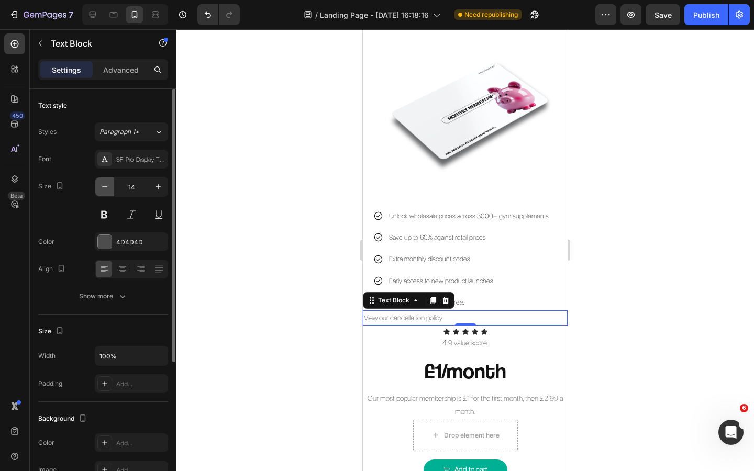
click at [112, 192] on button "button" at bounding box center [104, 187] width 19 height 19
click at [111, 191] on button "button" at bounding box center [104, 187] width 19 height 19
type input "10"
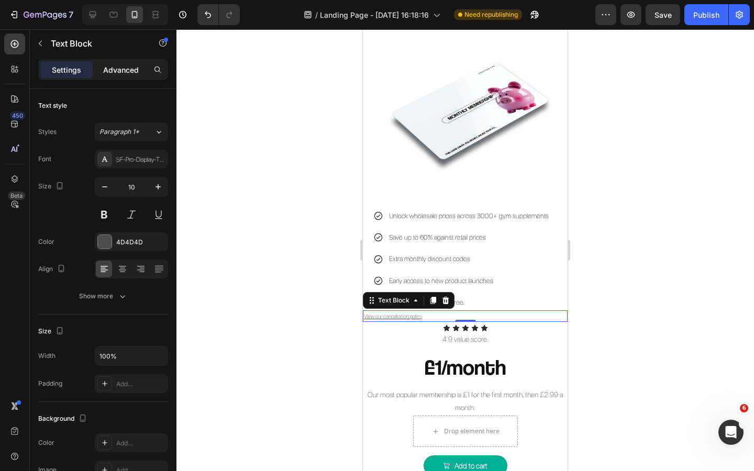
click at [123, 74] on p "Advanced" at bounding box center [121, 69] width 36 height 11
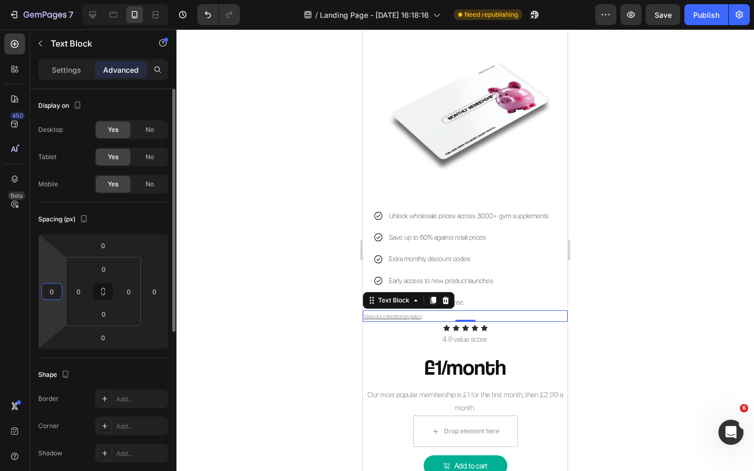
click at [56, 290] on input "0" at bounding box center [52, 292] width 16 height 16
type input "10"
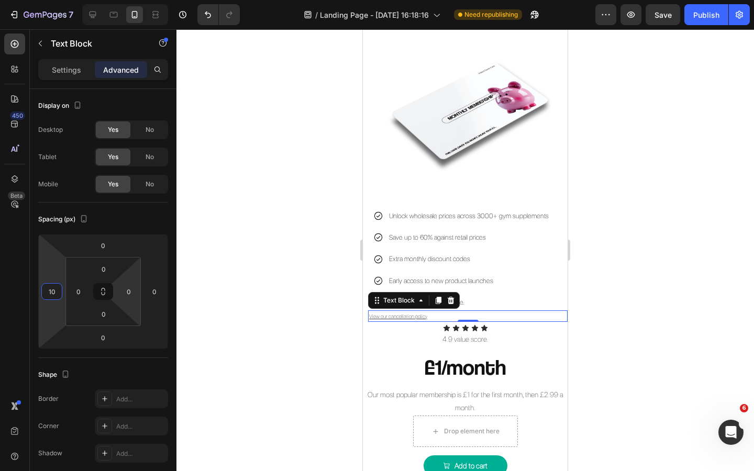
click at [268, 311] on div at bounding box center [466, 250] width 578 height 442
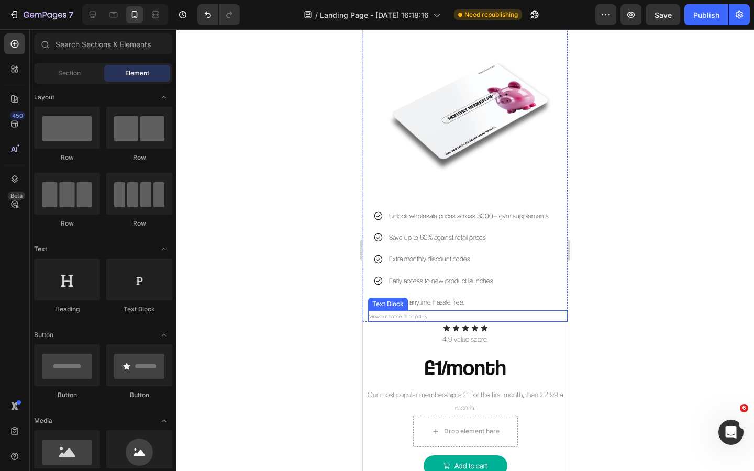
click at [436, 318] on p "View our cancellation policy" at bounding box center [467, 316] width 197 height 9
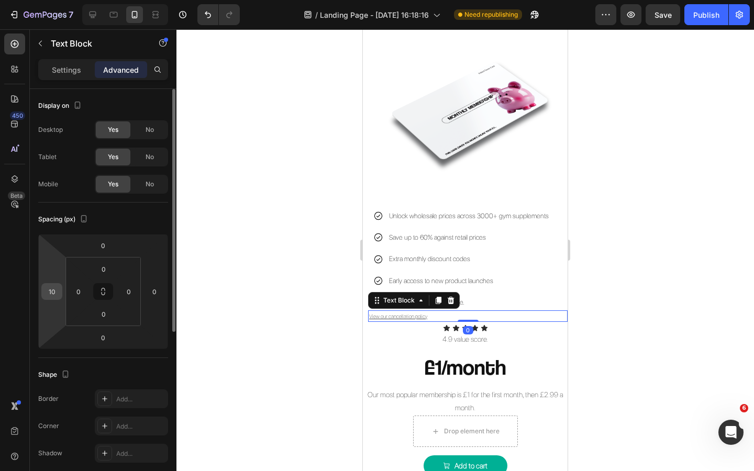
click at [54, 293] on input "10" at bounding box center [52, 292] width 16 height 16
type input "20"
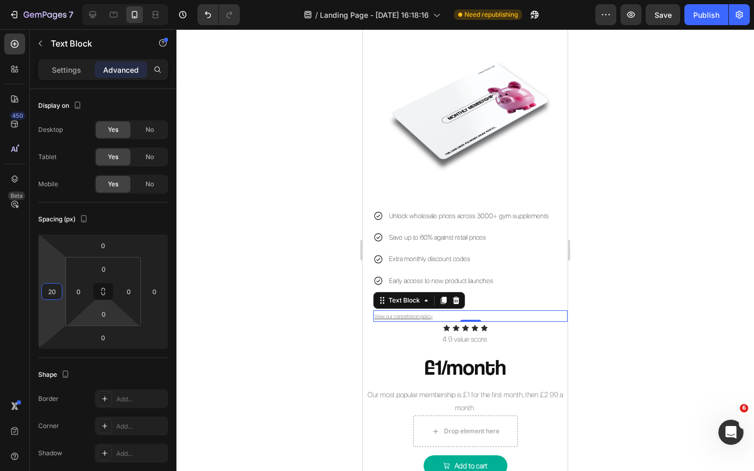
click at [247, 297] on div at bounding box center [466, 250] width 578 height 442
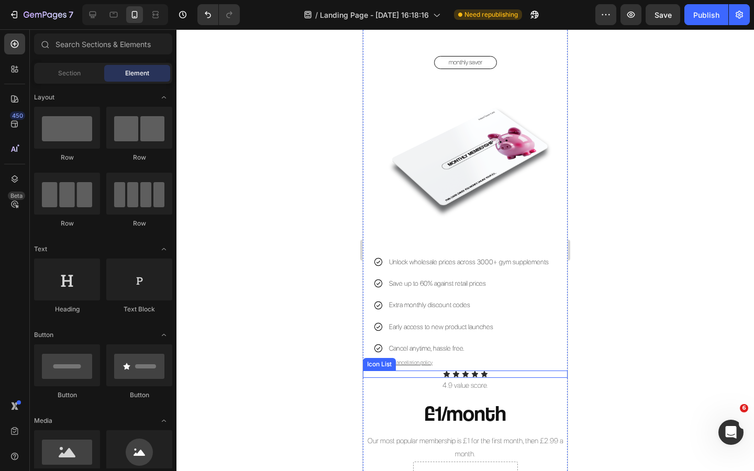
scroll to position [818, 0]
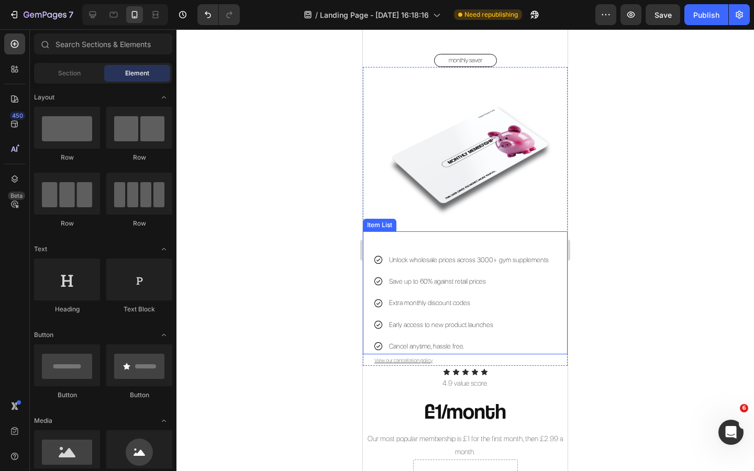
click at [467, 245] on div "Unlock wholesale prices across 3000+ gym supplements Save up to 60% against ret…" at bounding box center [465, 292] width 205 height 123
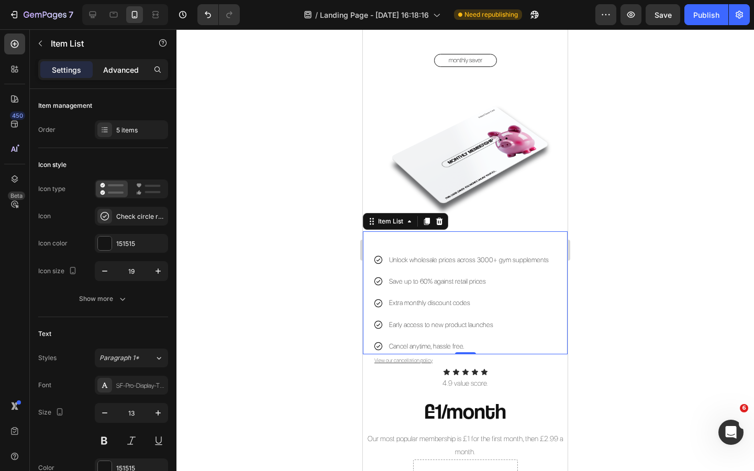
click at [124, 76] on div "Advanced" at bounding box center [121, 69] width 52 height 17
type input "100%"
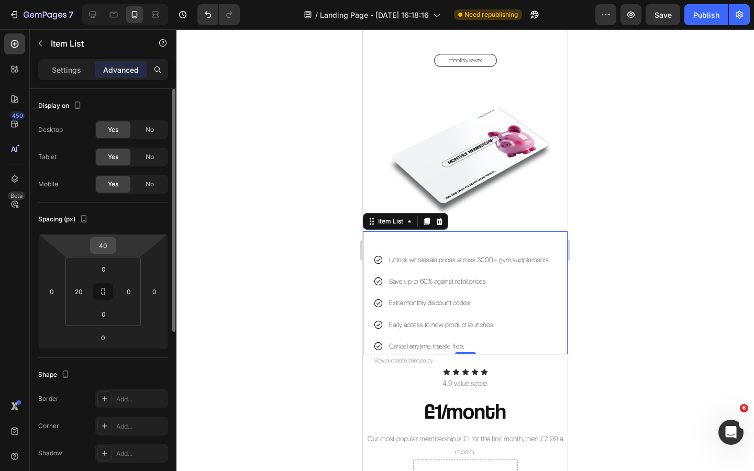
click at [106, 244] on input "40" at bounding box center [103, 246] width 21 height 16
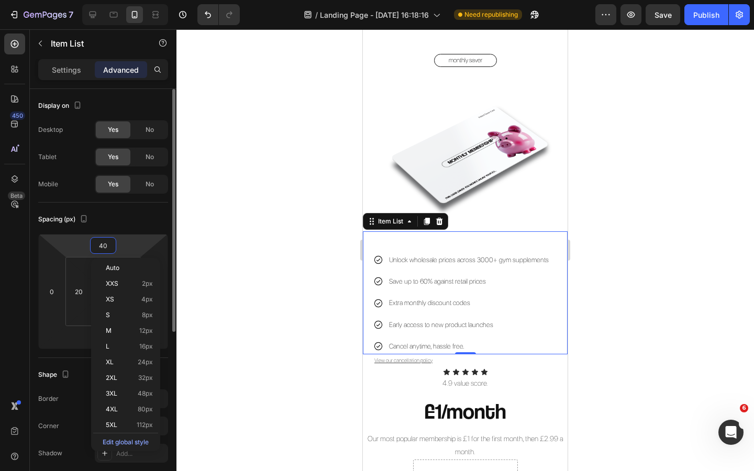
type input "0"
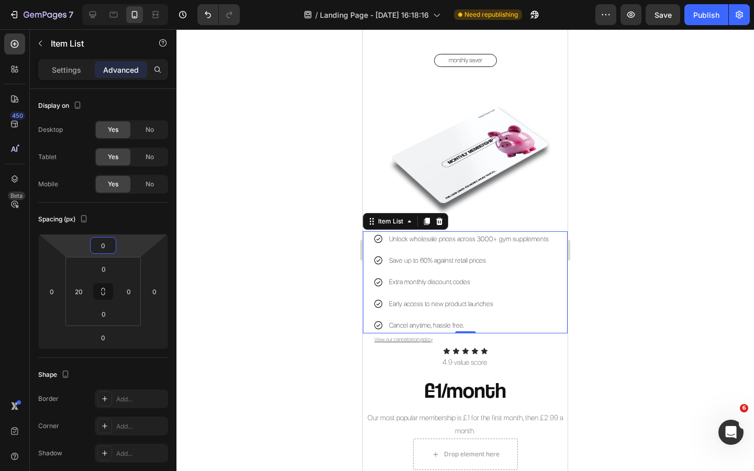
click at [273, 228] on div at bounding box center [466, 250] width 578 height 442
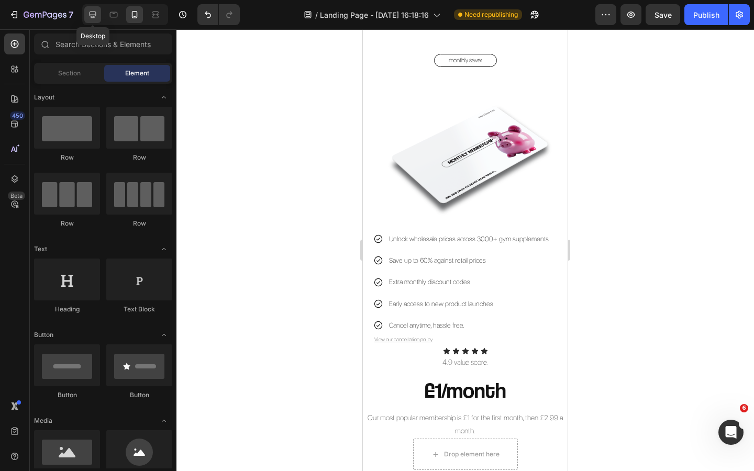
click at [92, 12] on icon at bounding box center [92, 14] width 10 height 10
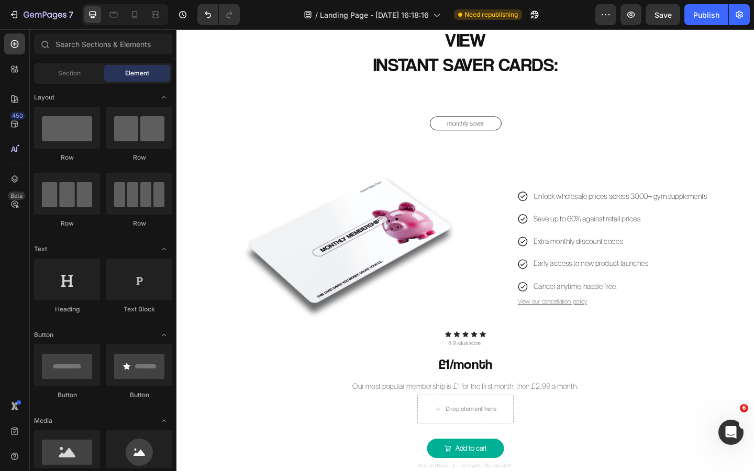
scroll to position [761, 0]
click at [140, 21] on div at bounding box center [134, 14] width 17 height 17
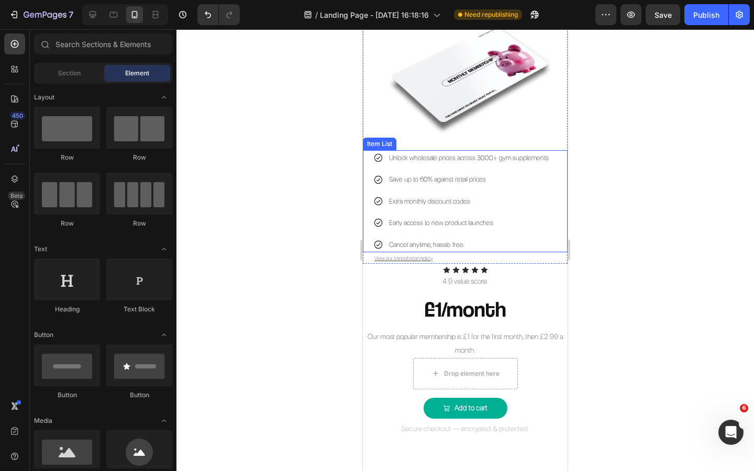
scroll to position [789, 0]
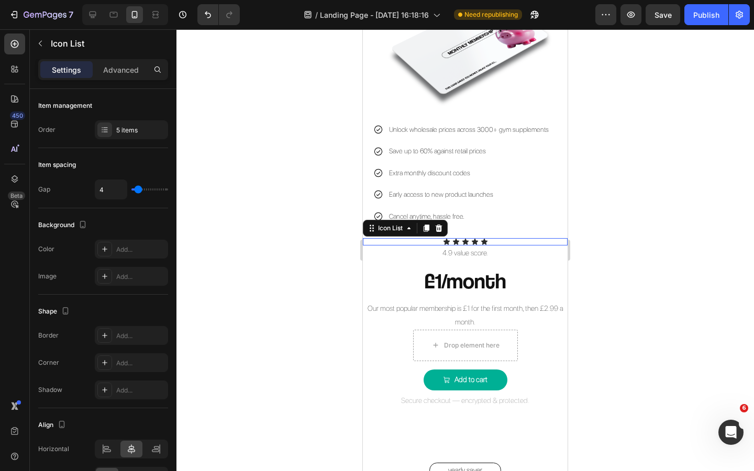
click at [498, 244] on div "Icon Icon Icon Icon Icon" at bounding box center [465, 241] width 205 height 7
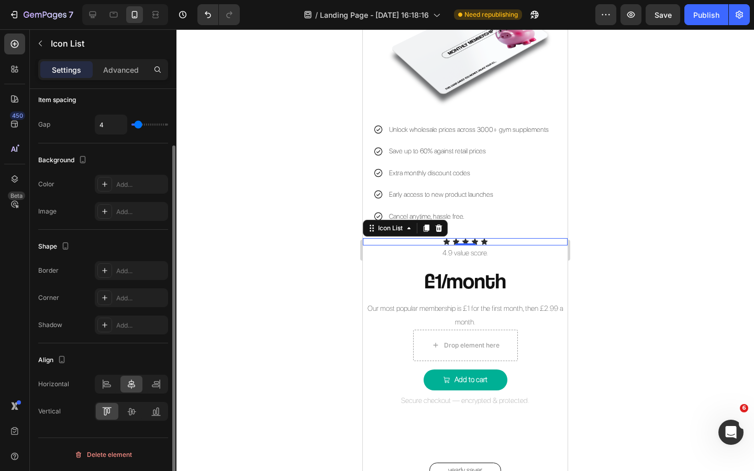
scroll to position [0, 0]
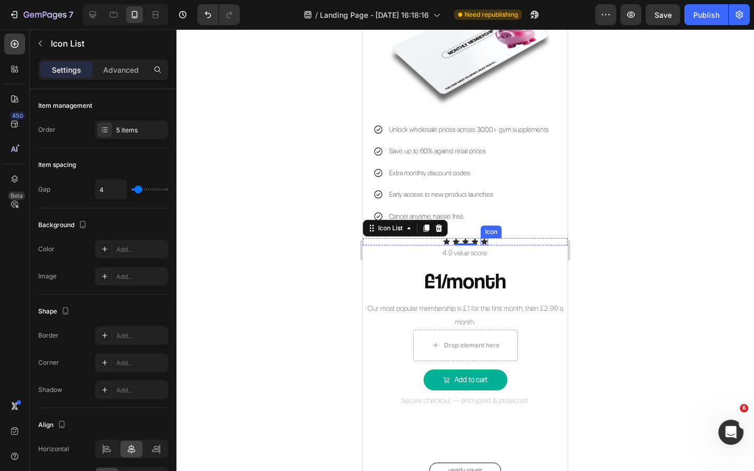
click at [485, 241] on div "Icon" at bounding box center [484, 241] width 7 height 7
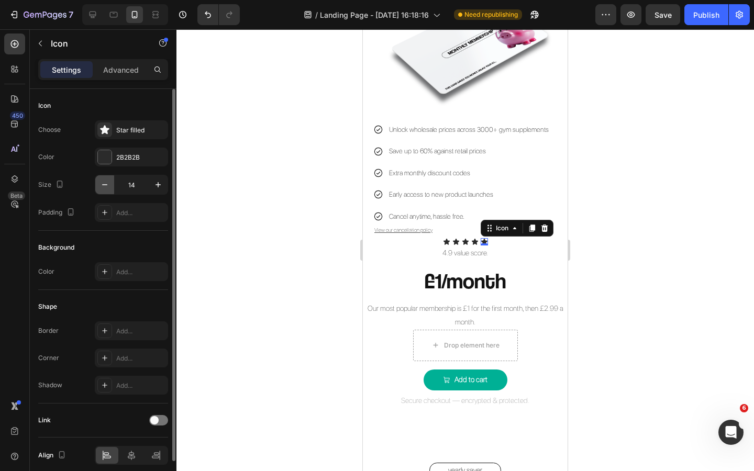
click at [104, 188] on icon "button" at bounding box center [105, 185] width 10 height 10
type input "12"
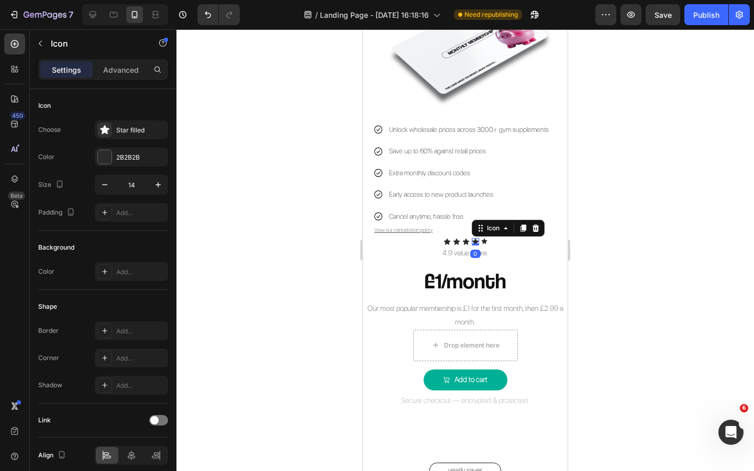
click at [476, 240] on icon at bounding box center [475, 242] width 6 height 6
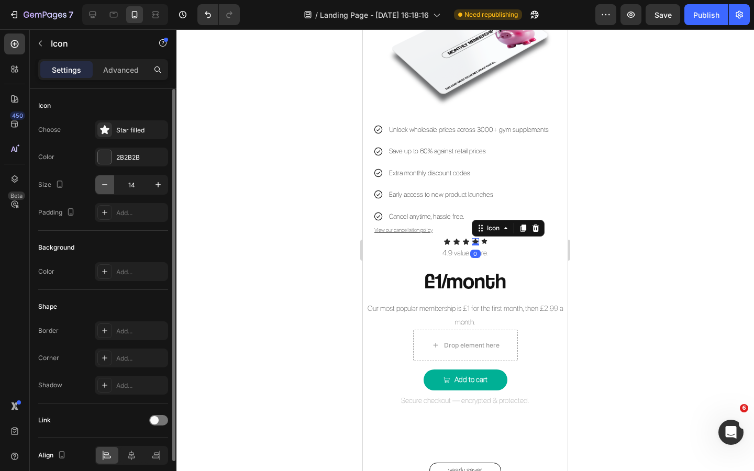
click at [110, 189] on button "button" at bounding box center [104, 184] width 19 height 19
type input "12"
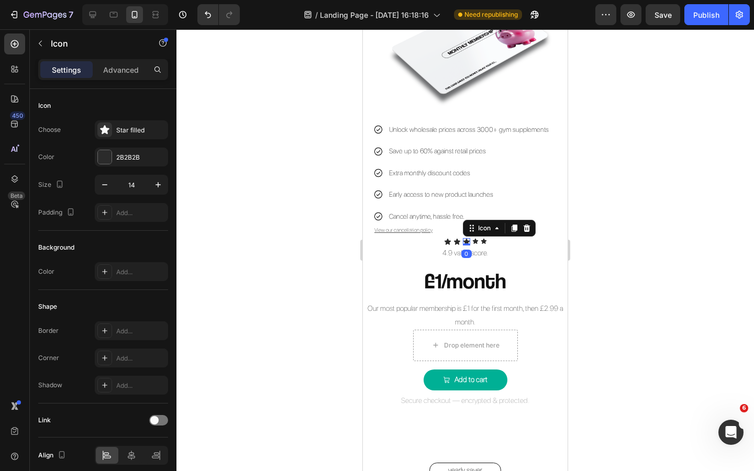
click at [466, 242] on icon at bounding box center [466, 242] width 6 height 6
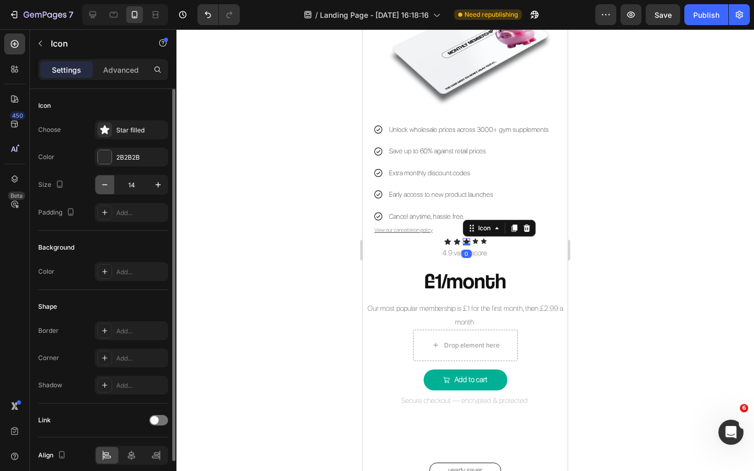
click at [109, 190] on button "button" at bounding box center [104, 184] width 19 height 19
type input "12"
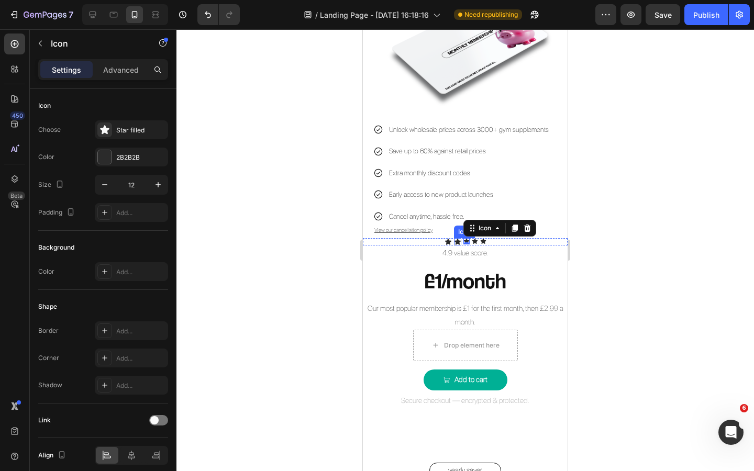
click at [458, 240] on icon at bounding box center [457, 242] width 6 height 6
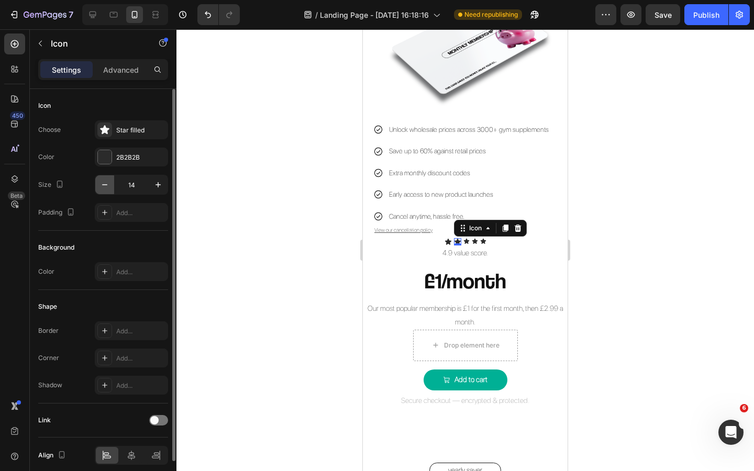
click at [108, 185] on icon "button" at bounding box center [105, 185] width 10 height 10
type input "12"
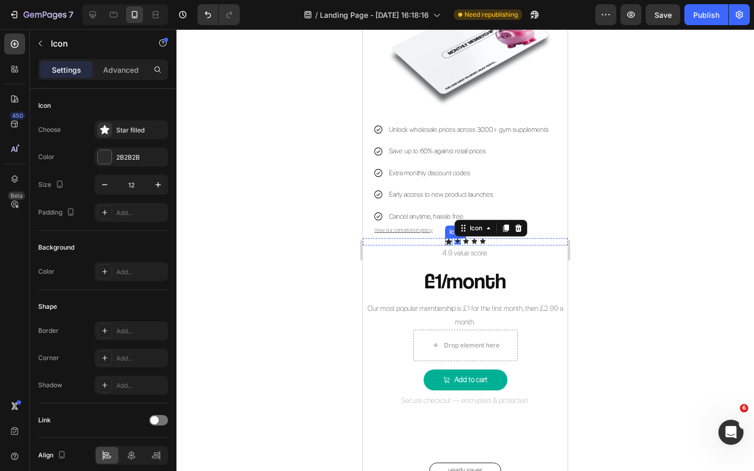
click at [448, 241] on div "Icon" at bounding box center [448, 241] width 7 height 7
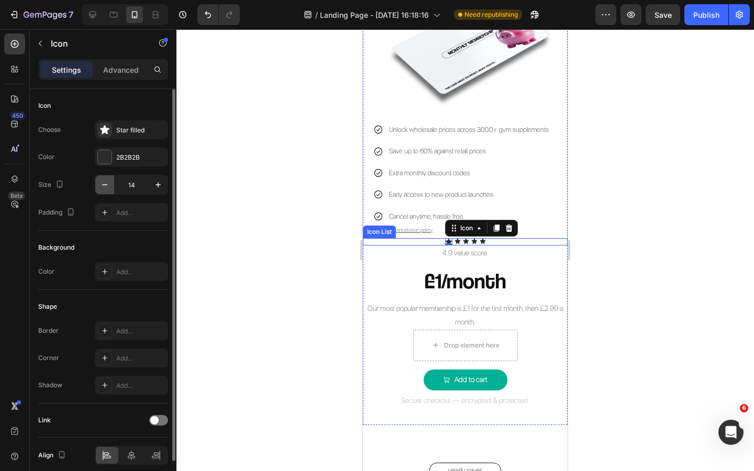
click at [106, 188] on icon "button" at bounding box center [105, 185] width 10 height 10
type input "12"
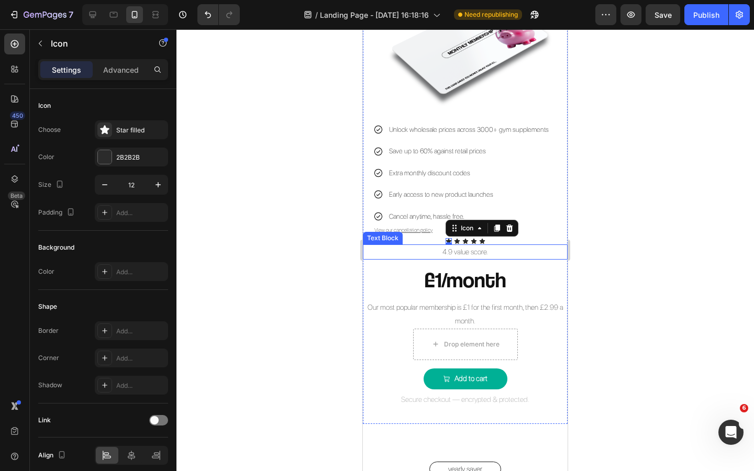
click at [475, 253] on p "4.9 value score." at bounding box center [465, 252] width 203 height 13
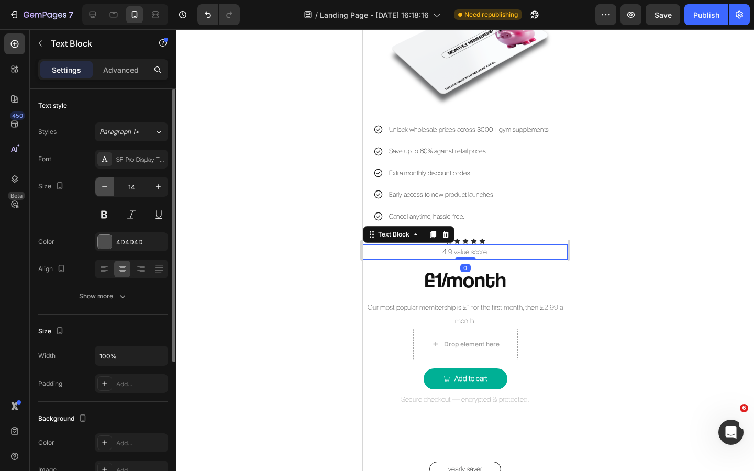
click at [102, 188] on icon "button" at bounding box center [105, 187] width 10 height 10
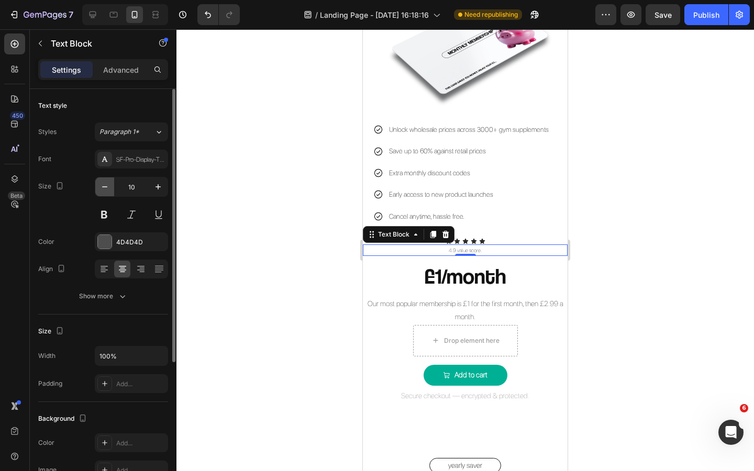
click at [102, 188] on icon "button" at bounding box center [105, 187] width 10 height 10
click at [155, 186] on icon "button" at bounding box center [158, 187] width 10 height 10
type input "10"
click at [227, 229] on div at bounding box center [466, 250] width 578 height 442
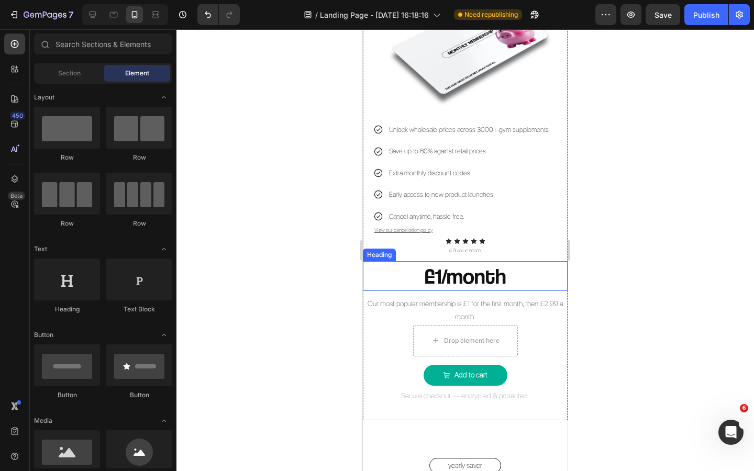
click at [469, 285] on h2 "£1/month" at bounding box center [465, 276] width 205 height 30
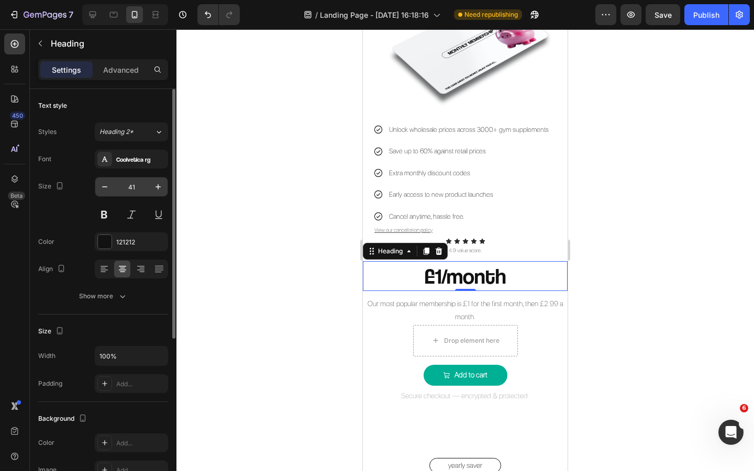
click at [130, 188] on input "41" at bounding box center [131, 187] width 35 height 19
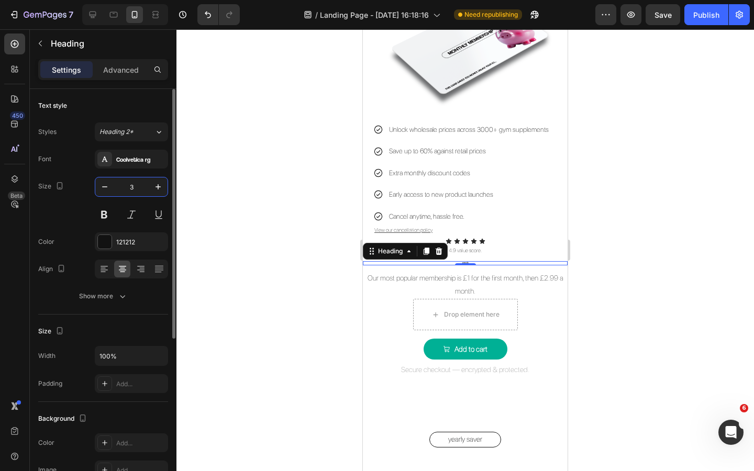
type input "30"
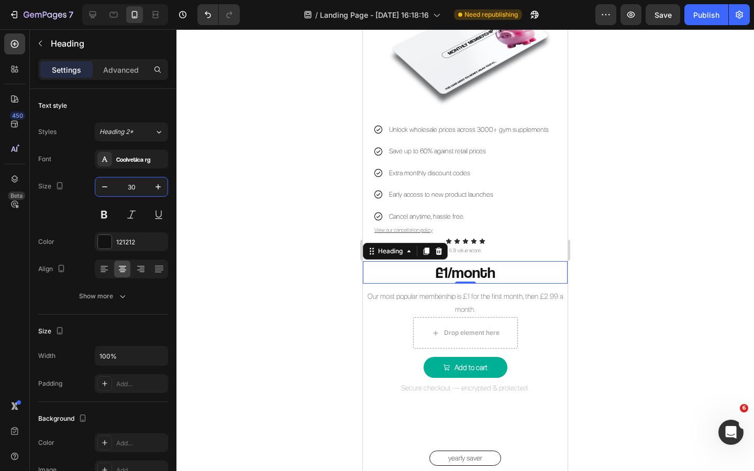
click at [249, 261] on div at bounding box center [466, 250] width 578 height 442
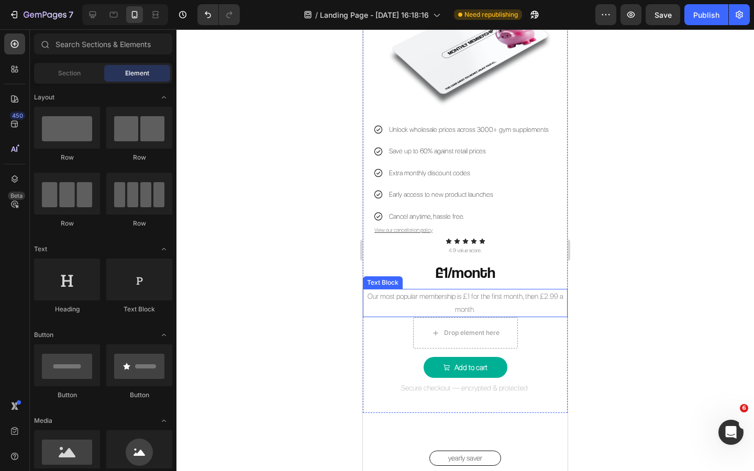
click at [487, 301] on p "Our most popular membership is £1 for the first month, then £2.99 a month." at bounding box center [465, 303] width 203 height 26
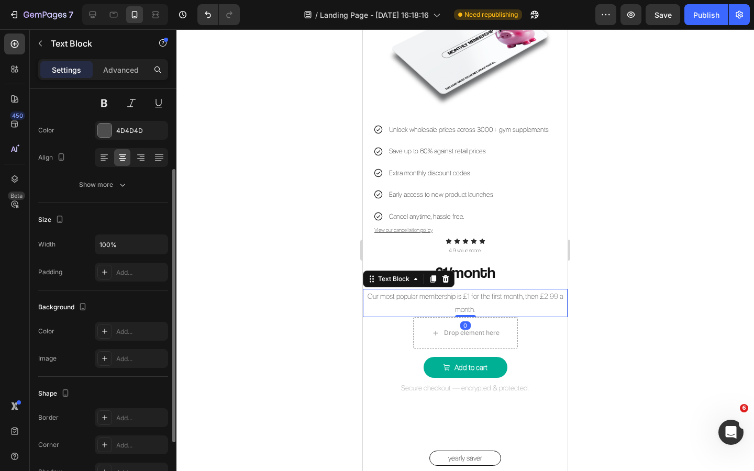
scroll to position [125, 0]
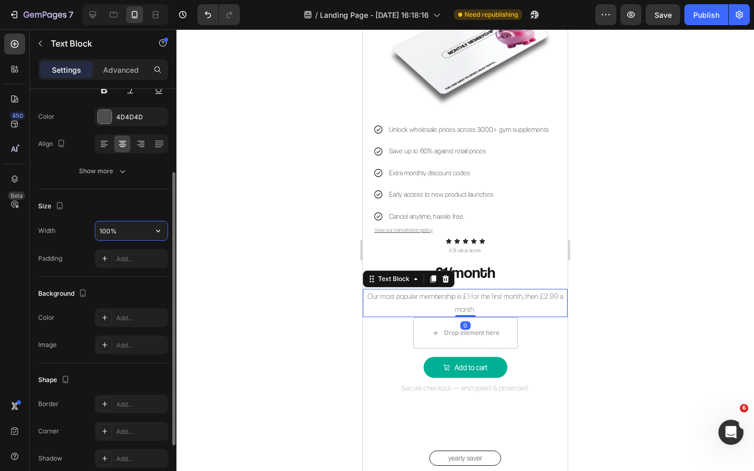
click at [101, 229] on input "100%" at bounding box center [131, 231] width 72 height 19
click at [106, 230] on input "100%" at bounding box center [131, 231] width 72 height 19
type input "90%"
click at [214, 260] on div at bounding box center [466, 250] width 578 height 442
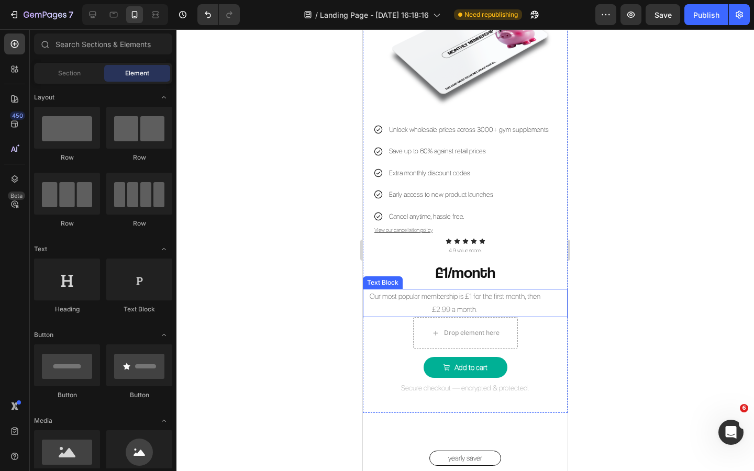
click at [442, 302] on p "Our most popular membership is £1 for the first month, then £2.99 a month." at bounding box center [455, 303] width 182 height 26
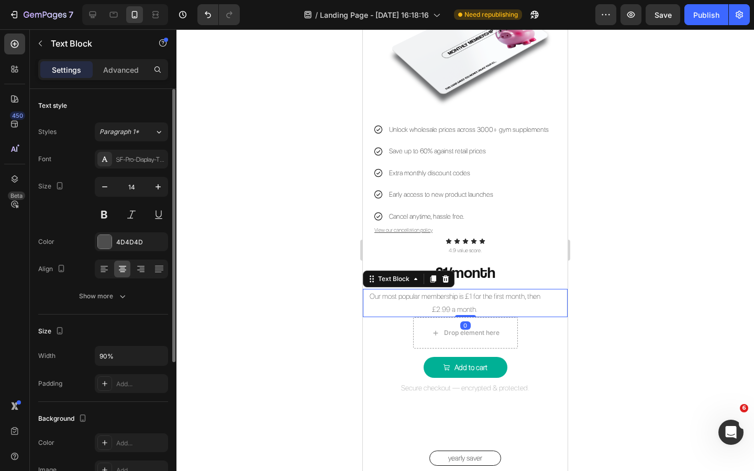
scroll to position [208, 0]
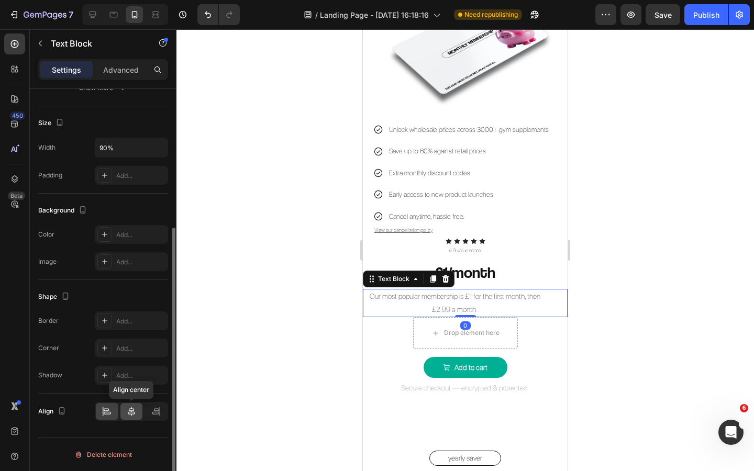
click at [129, 409] on icon at bounding box center [131, 411] width 7 height 9
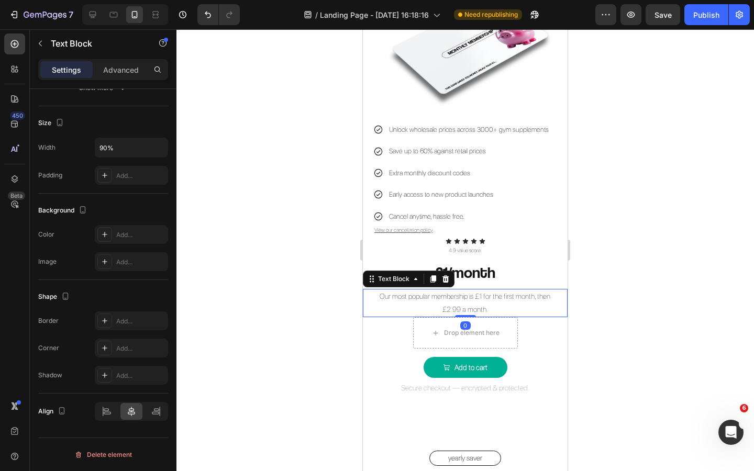
click at [224, 342] on div at bounding box center [466, 250] width 578 height 442
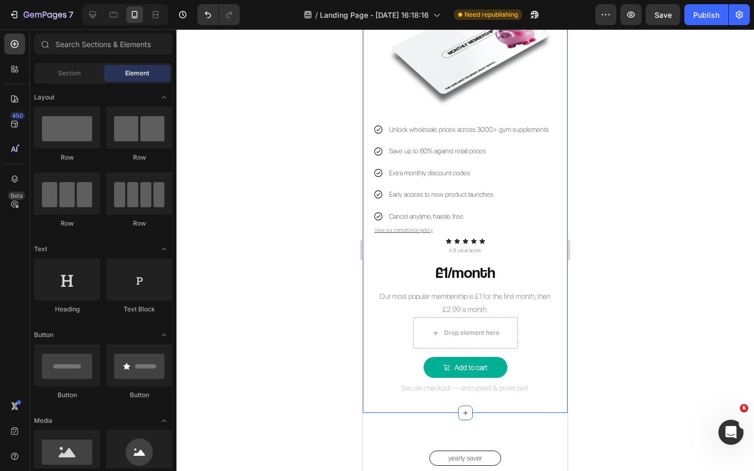
scroll to position [815, 0]
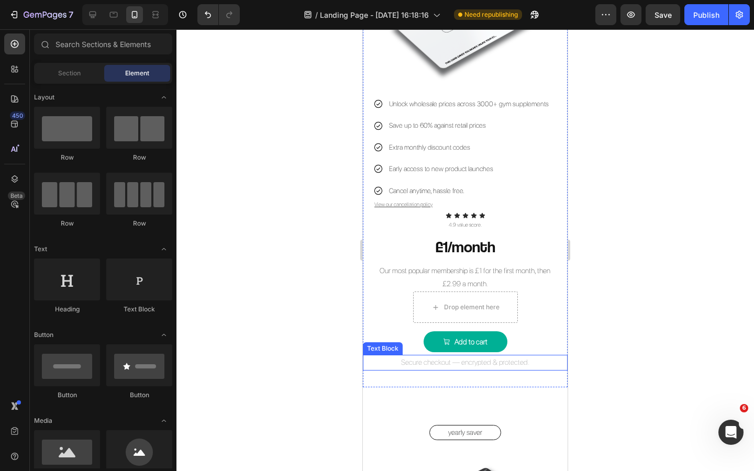
click at [513, 366] on p "Secure checkout — encrypted & protected." at bounding box center [465, 362] width 203 height 13
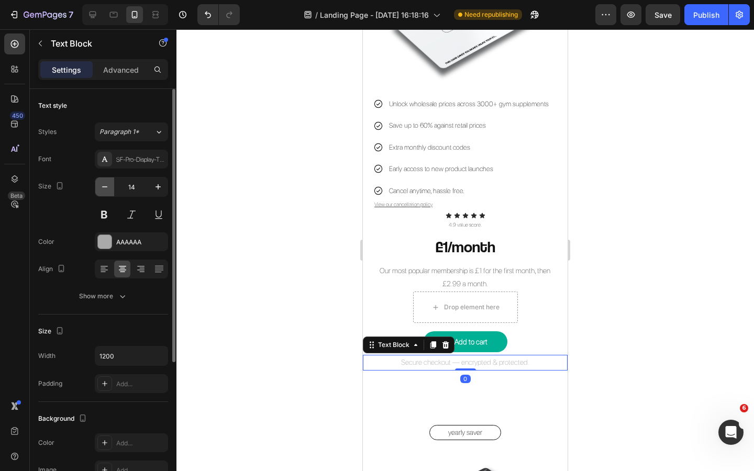
click at [105, 190] on icon "button" at bounding box center [105, 187] width 10 height 10
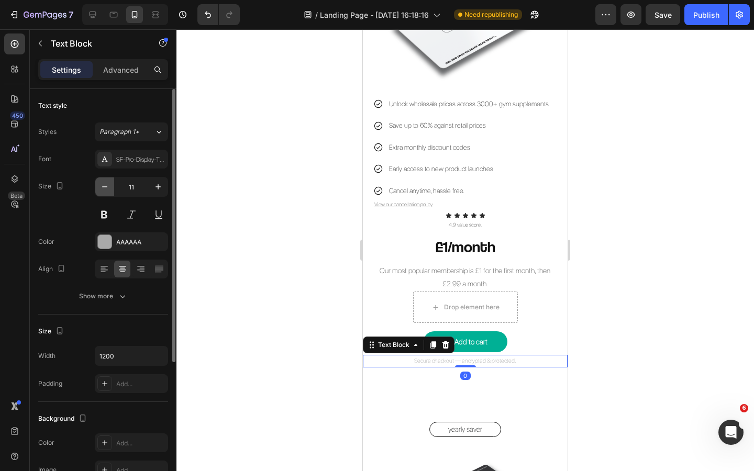
click at [105, 190] on icon "button" at bounding box center [105, 187] width 10 height 10
type input "8"
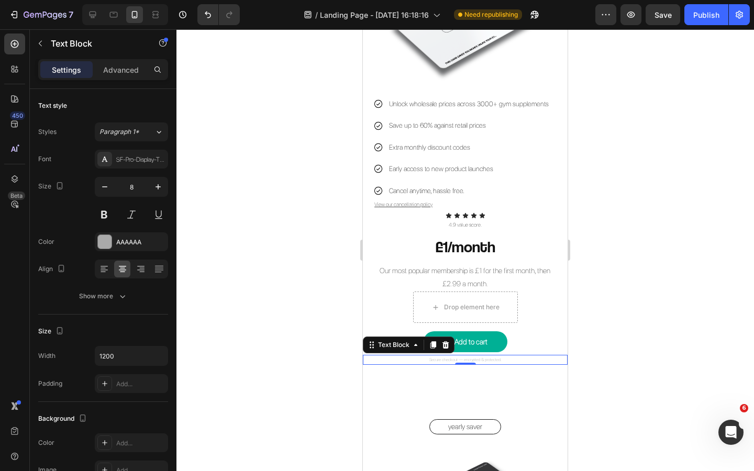
click at [217, 231] on div at bounding box center [466, 250] width 578 height 442
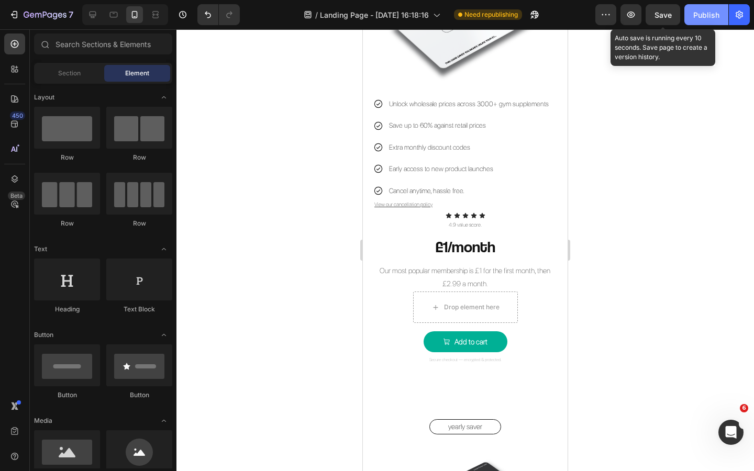
click at [698, 17] on div "Publish" at bounding box center [706, 14] width 26 height 11
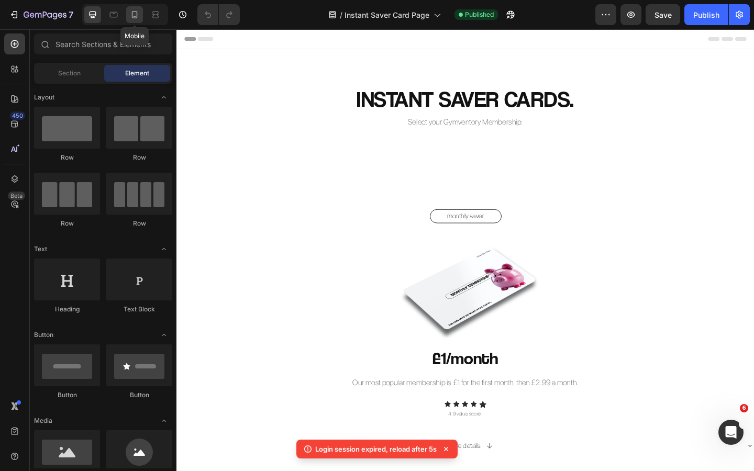
click at [134, 19] on icon at bounding box center [134, 14] width 10 height 10
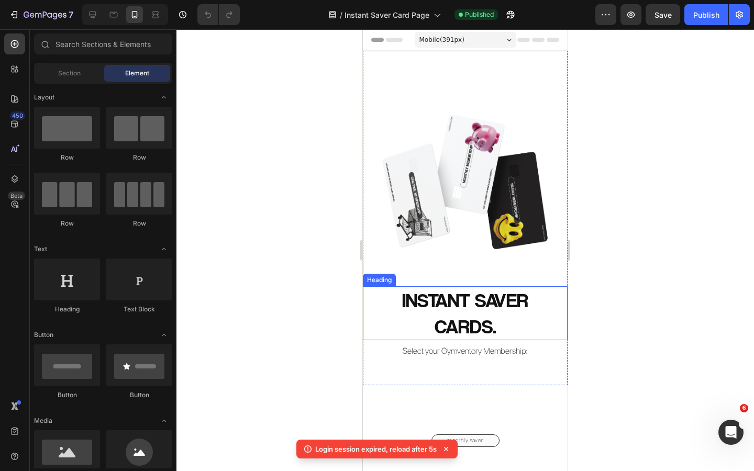
click at [472, 286] on h2 "INSTANT SAVER CARDS." at bounding box center [465, 313] width 205 height 54
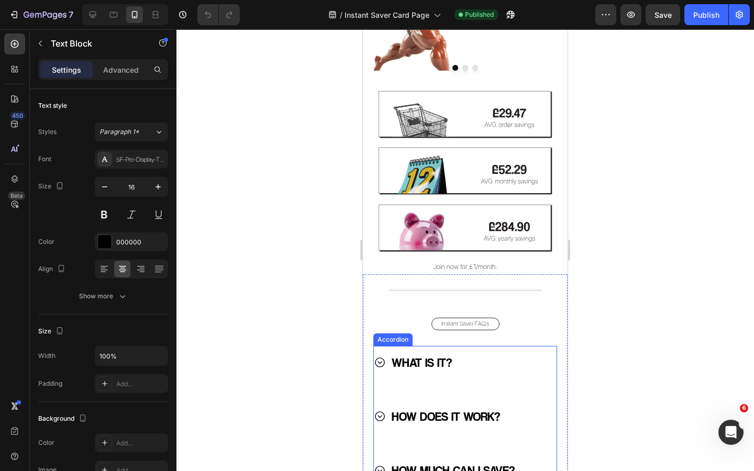
scroll to position [2221, 0]
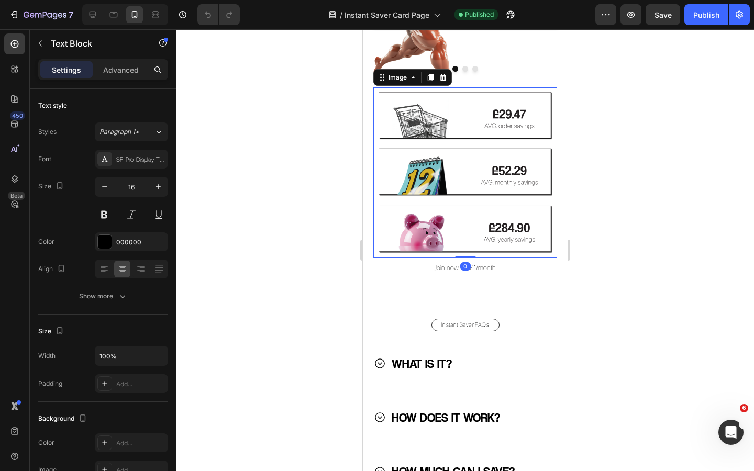
click at [499, 244] on img at bounding box center [465, 172] width 184 height 171
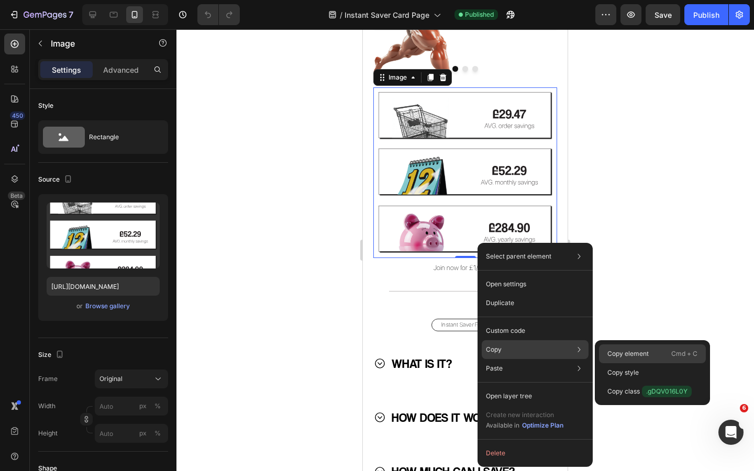
click at [616, 350] on p "Copy element" at bounding box center [628, 353] width 41 height 9
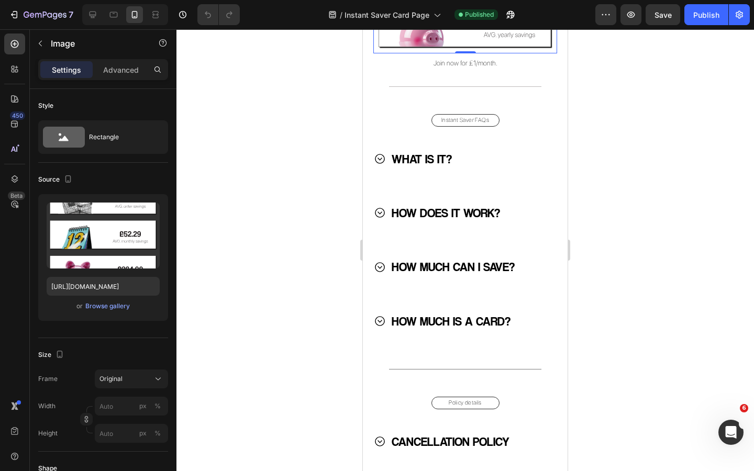
scroll to position [2434, 0]
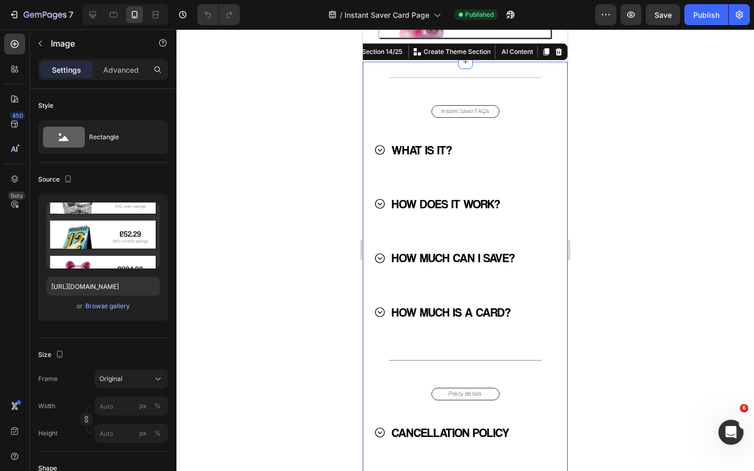
click at [521, 134] on div "Instant Saver FAQs Button" at bounding box center [465, 114] width 205 height 40
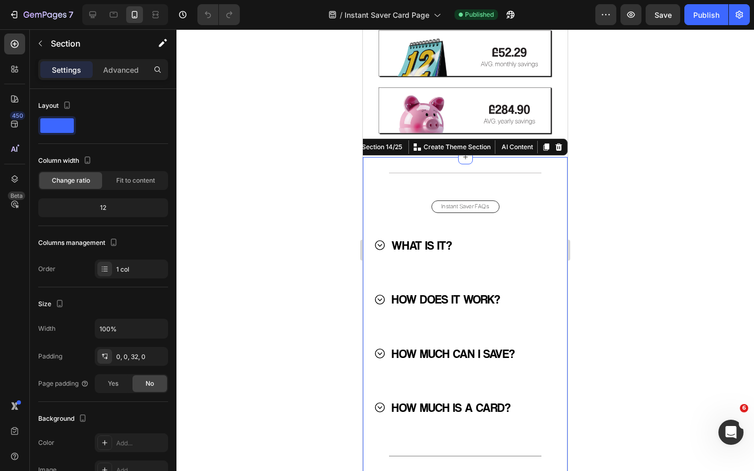
scroll to position [2442, 0]
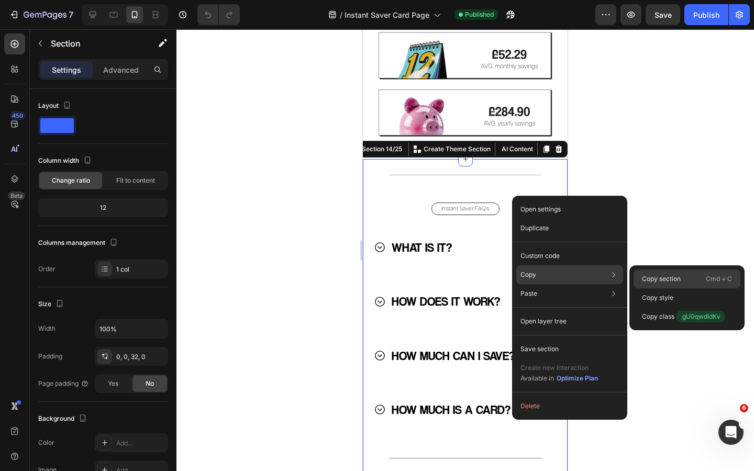
click at [668, 279] on p "Copy section" at bounding box center [661, 278] width 39 height 9
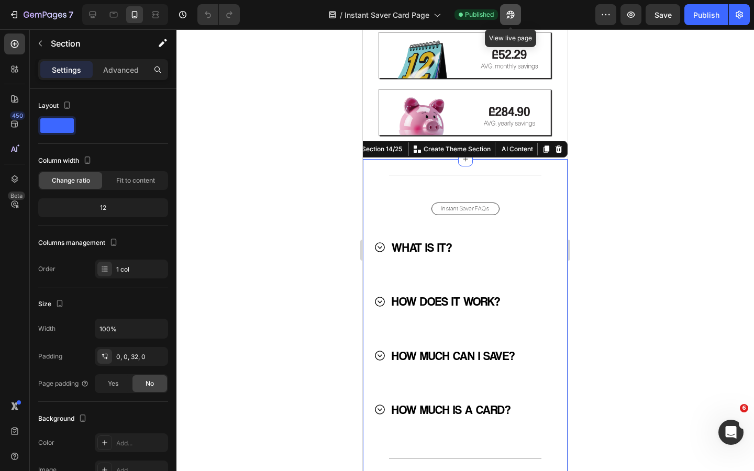
click at [512, 15] on icon "button" at bounding box center [510, 15] width 8 height 8
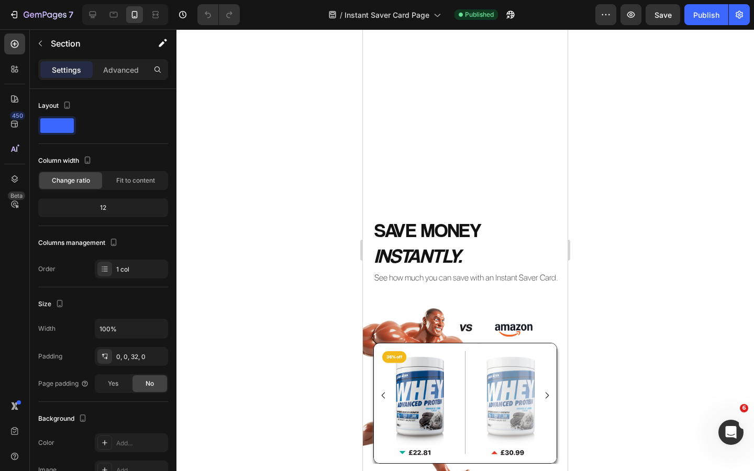
scroll to position [1894, 0]
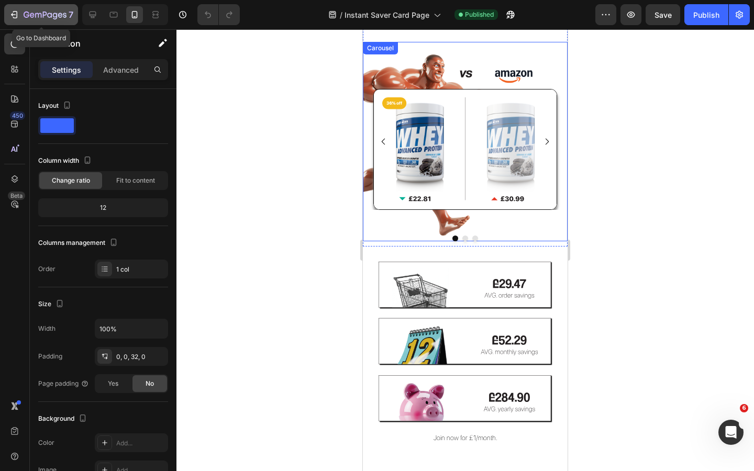
click at [41, 10] on div "7" at bounding box center [49, 14] width 50 height 13
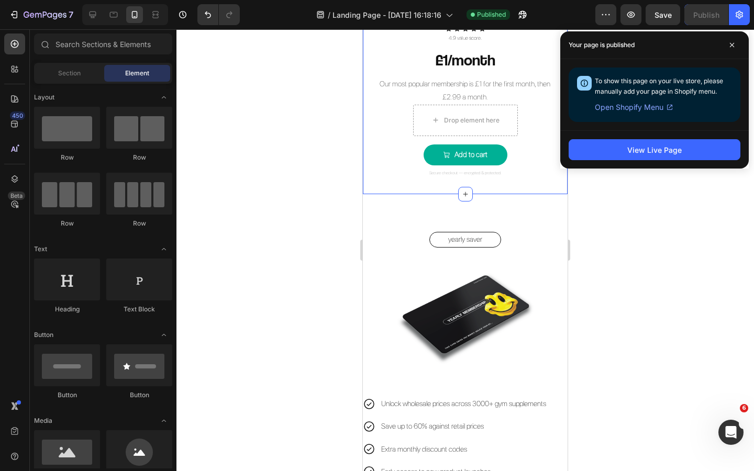
scroll to position [864, 0]
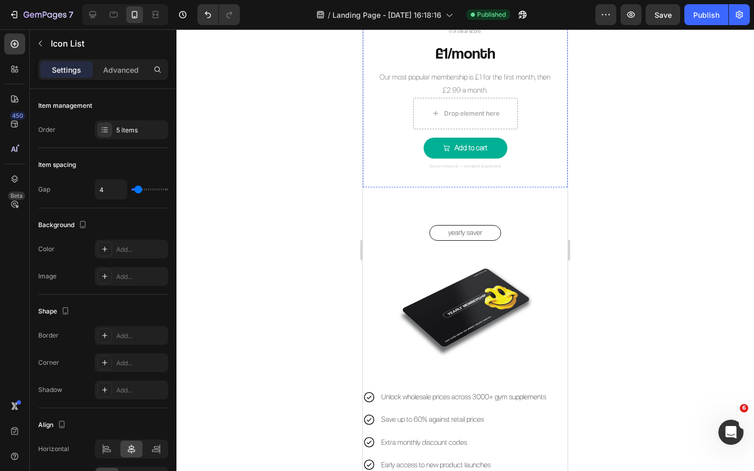
click at [495, 25] on div "Icon Icon Icon Icon Icon" at bounding box center [465, 22] width 205 height 6
click at [112, 70] on p "Advanced" at bounding box center [121, 69] width 36 height 11
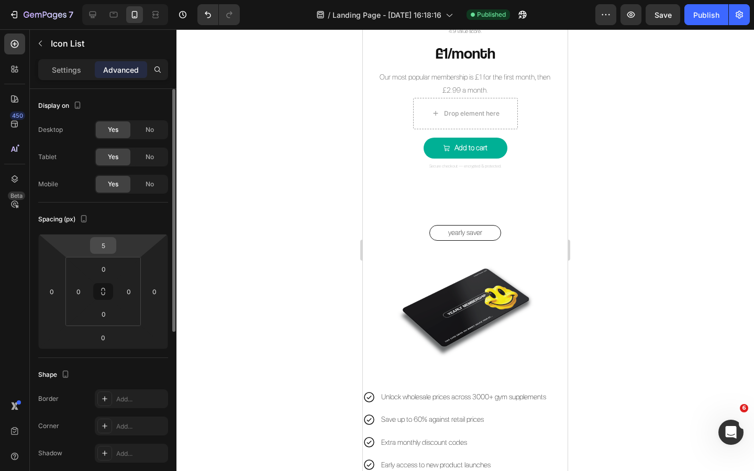
click at [107, 244] on input "5" at bounding box center [103, 246] width 21 height 16
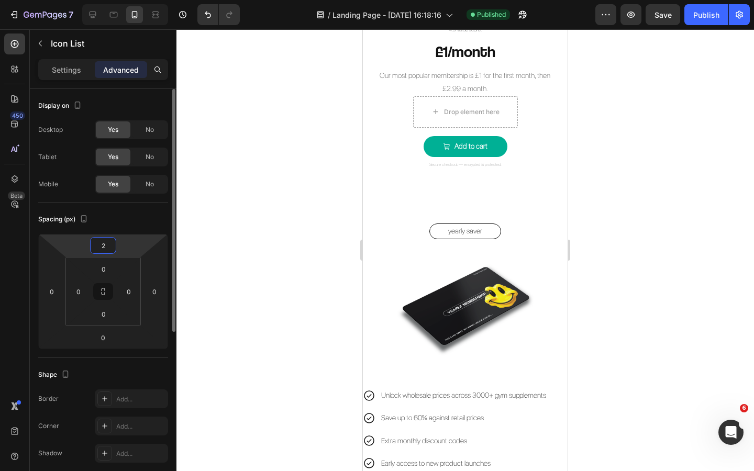
type input "20"
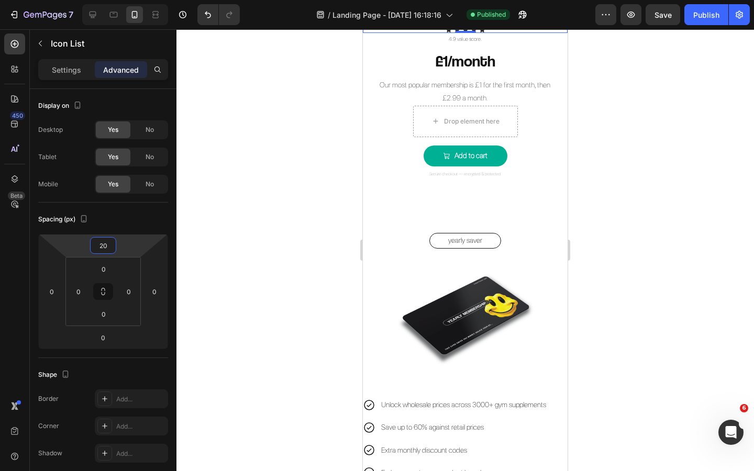
click at [293, 230] on div at bounding box center [466, 250] width 578 height 442
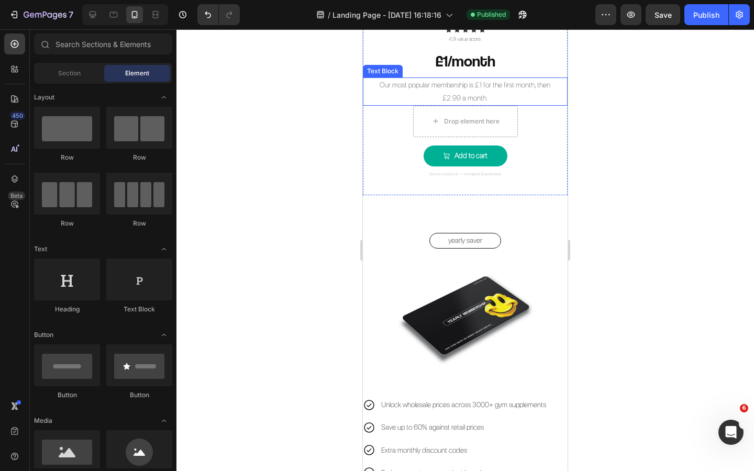
click at [493, 105] on p "Our most popular membership is £1 for the first month, then £2.99 a month." at bounding box center [465, 92] width 182 height 26
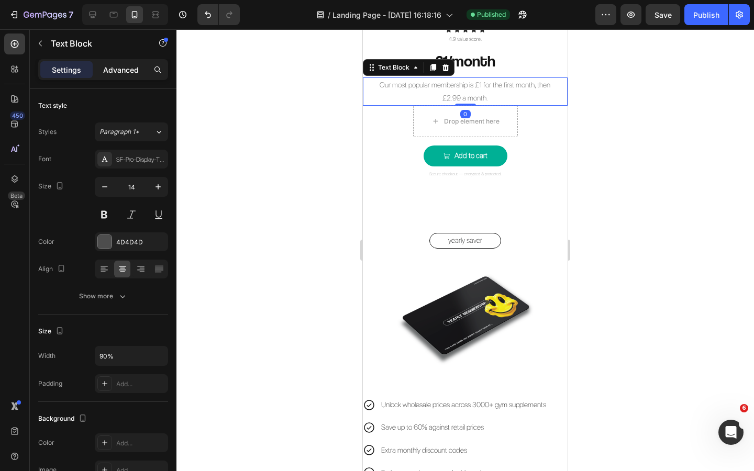
click at [110, 62] on div "Advanced" at bounding box center [121, 69] width 52 height 17
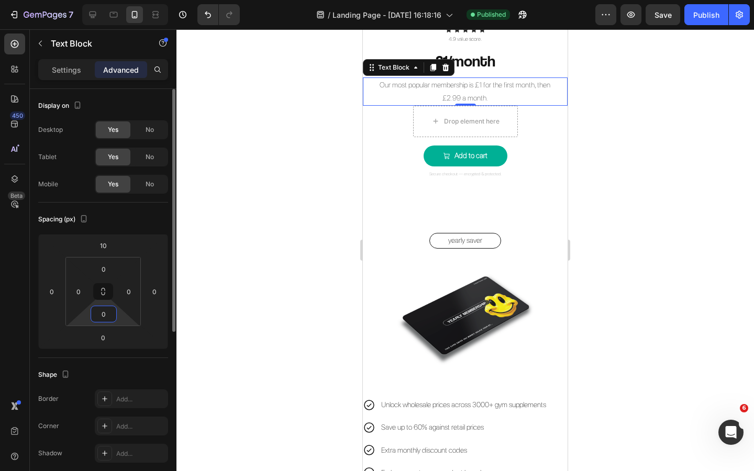
click at [108, 310] on input "0" at bounding box center [103, 314] width 21 height 16
type input "20"
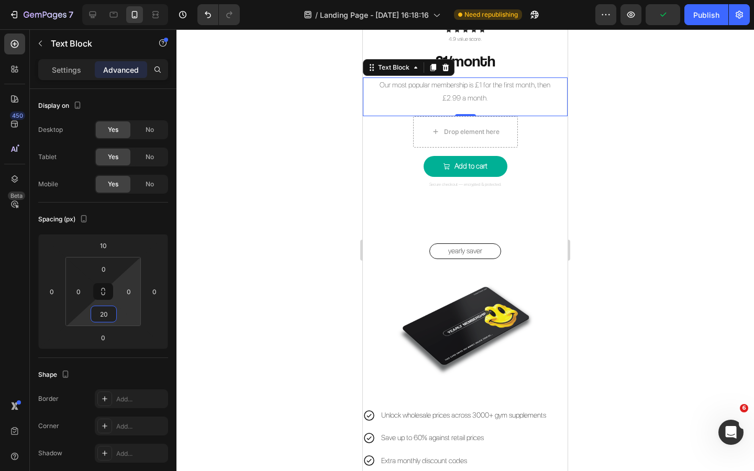
click at [309, 280] on div at bounding box center [466, 250] width 578 height 442
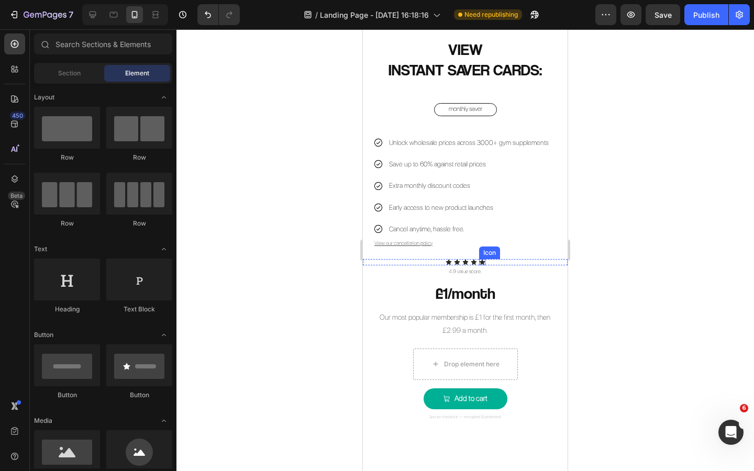
scroll to position [621, 0]
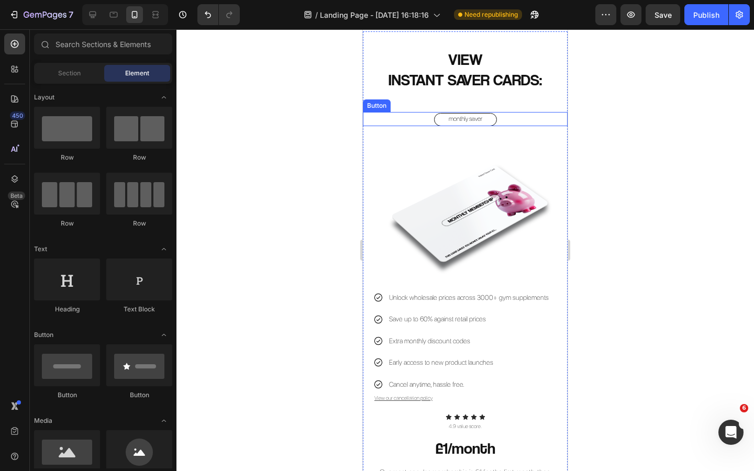
click at [508, 120] on div "monthly saver Button" at bounding box center [465, 119] width 205 height 14
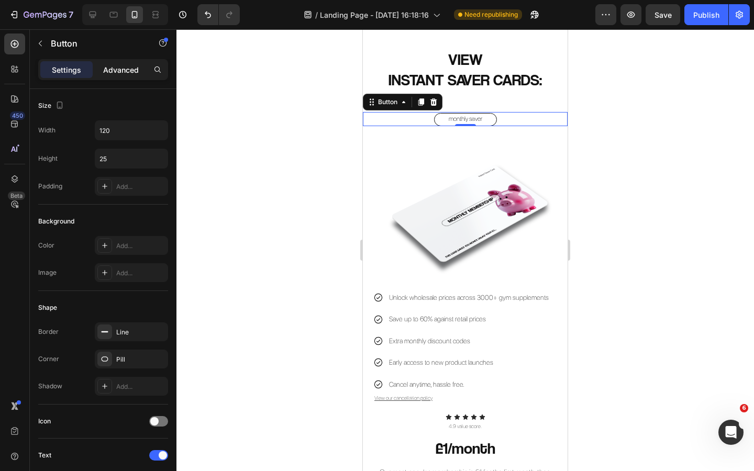
click at [124, 67] on p "Advanced" at bounding box center [121, 69] width 36 height 11
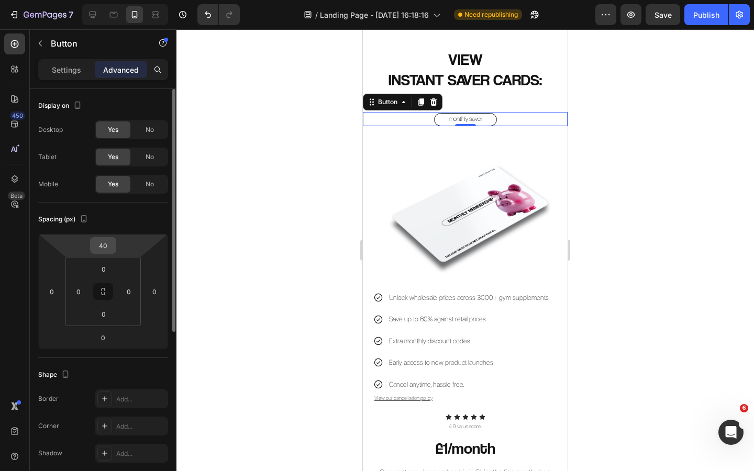
click at [106, 244] on input "40" at bounding box center [103, 246] width 21 height 16
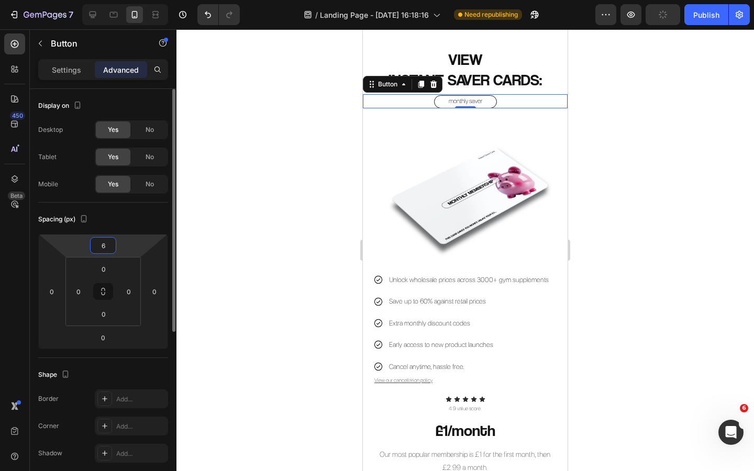
type input "60"
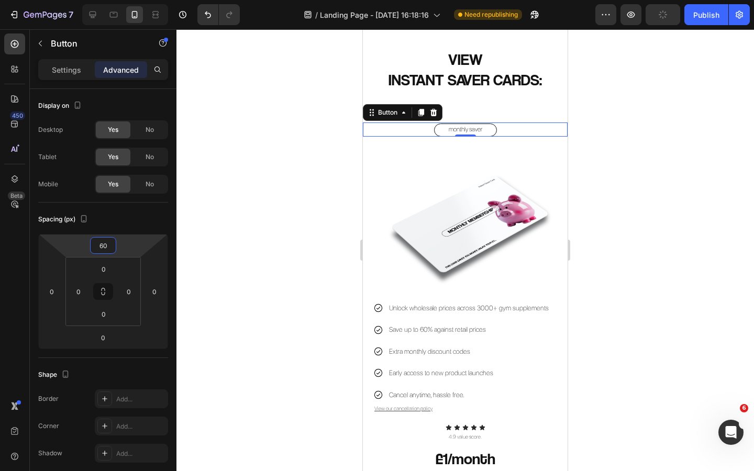
click at [278, 207] on div at bounding box center [466, 250] width 578 height 442
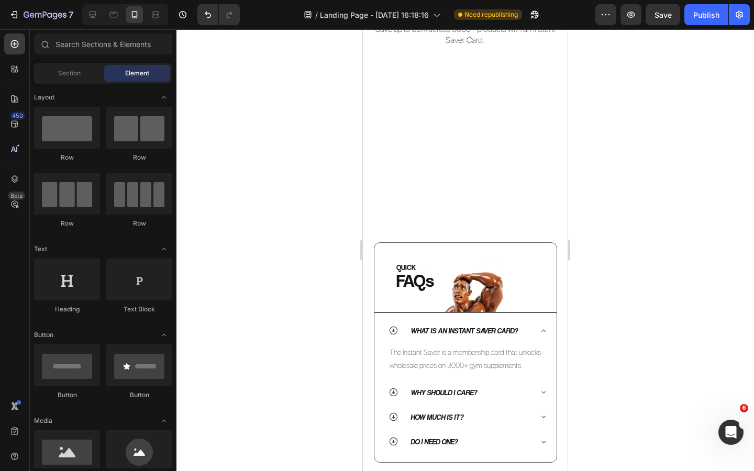
scroll to position [113, 0]
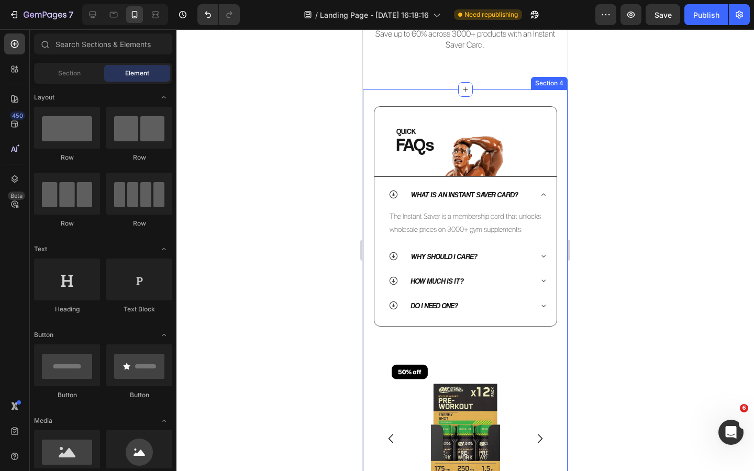
click at [483, 240] on div "QUICK Heading FAQs Heading Image Row Row What is an Instant Saver Card? The Ins…" at bounding box center [465, 322] width 205 height 464
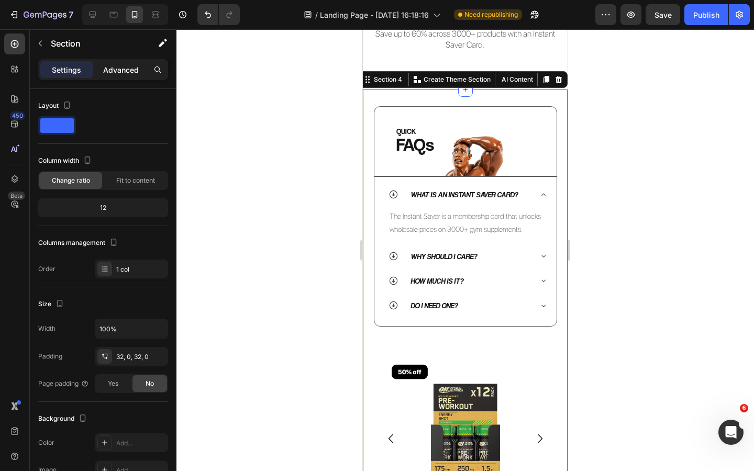
click at [127, 69] on p "Advanced" at bounding box center [121, 69] width 36 height 11
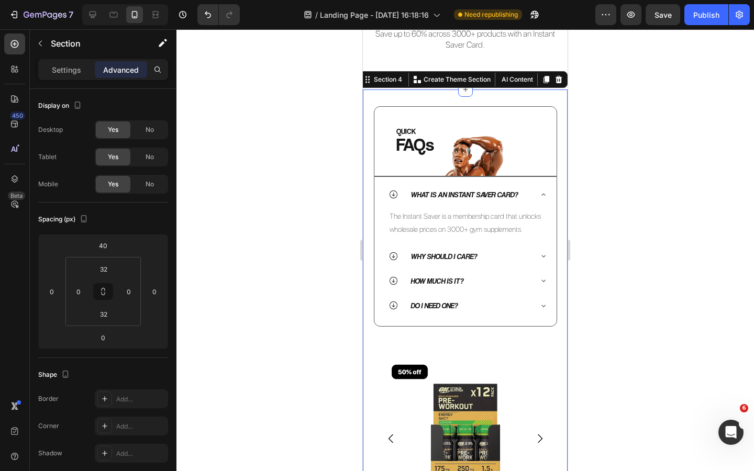
click at [267, 239] on div at bounding box center [466, 250] width 578 height 442
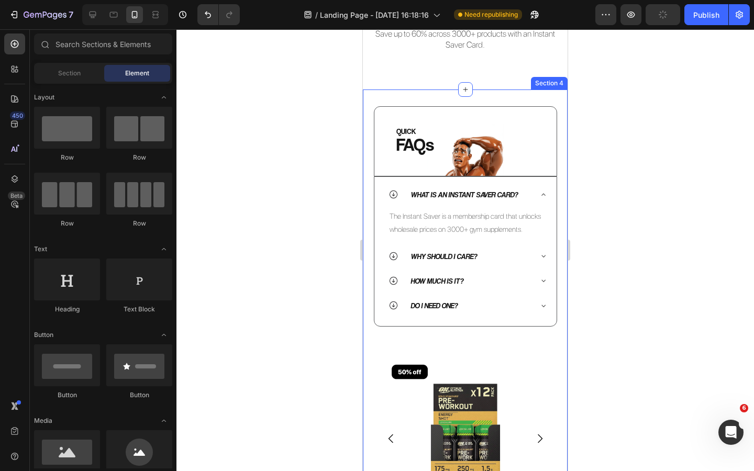
click at [481, 235] on div "QUICK Heading FAQs Heading Image Row Row What is an Instant Saver Card? The Ins…" at bounding box center [465, 322] width 205 height 464
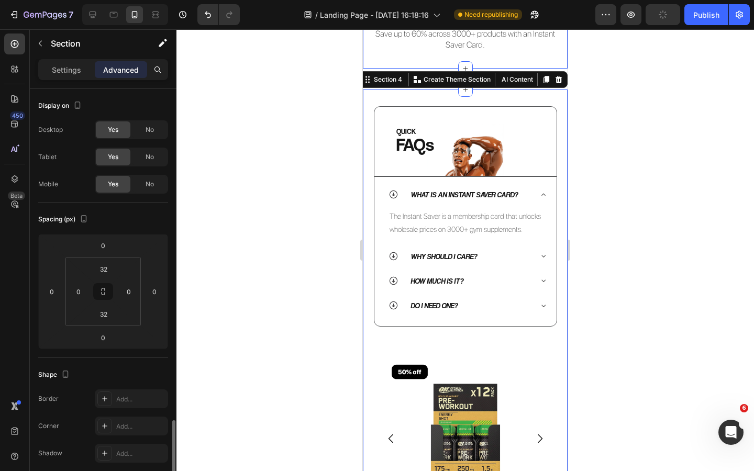
scroll to position [208, 0]
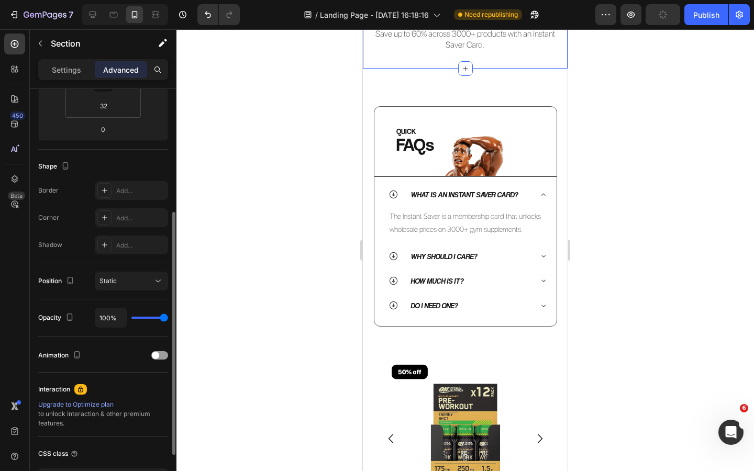
click at [479, 69] on div "Image Row INSTANT SAVER CARDS Heading Save up to 60% across 3000+ products with…" at bounding box center [465, 3] width 205 height 130
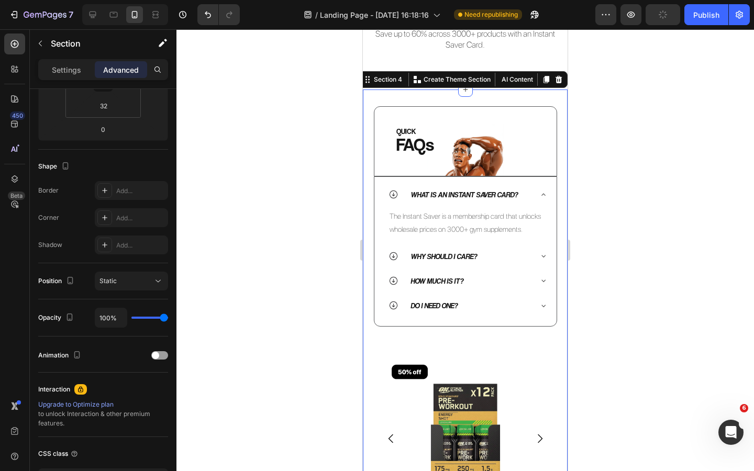
click at [484, 235] on div "QUICK Heading FAQs Heading Image Row Row What is an Instant Saver Card? The Ins…" at bounding box center [465, 322] width 205 height 464
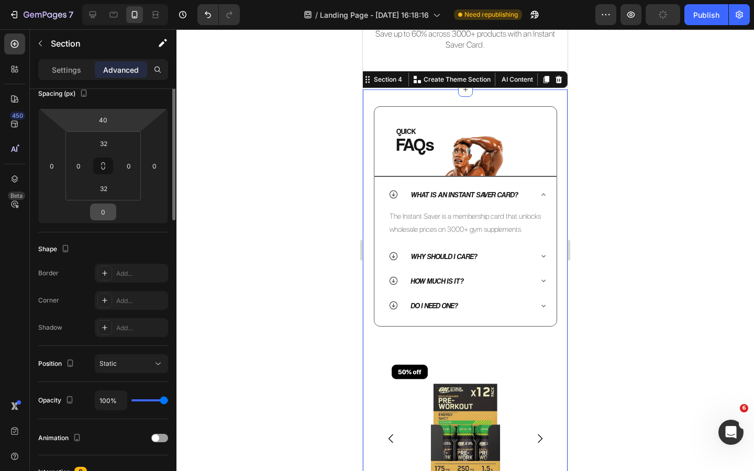
scroll to position [0, 0]
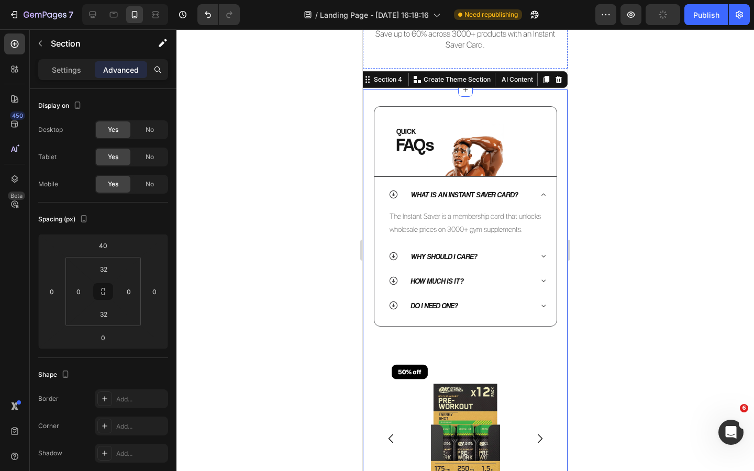
click at [481, 23] on h2 "INSTANT SAVER CARDS" at bounding box center [465, 11] width 205 height 23
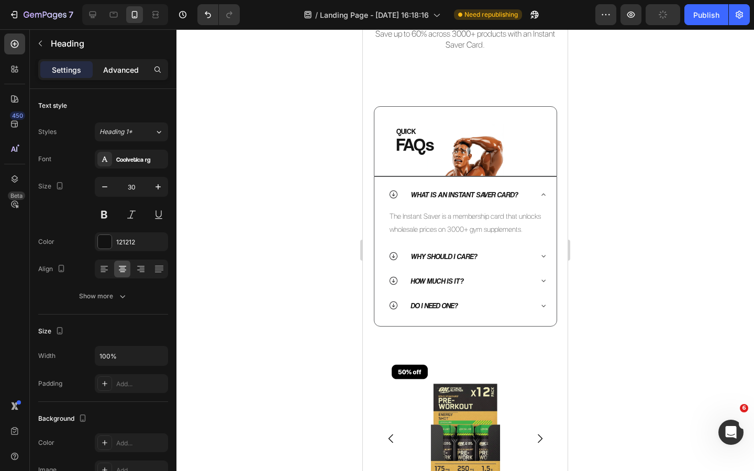
click at [122, 64] on p "Advanced" at bounding box center [121, 69] width 36 height 11
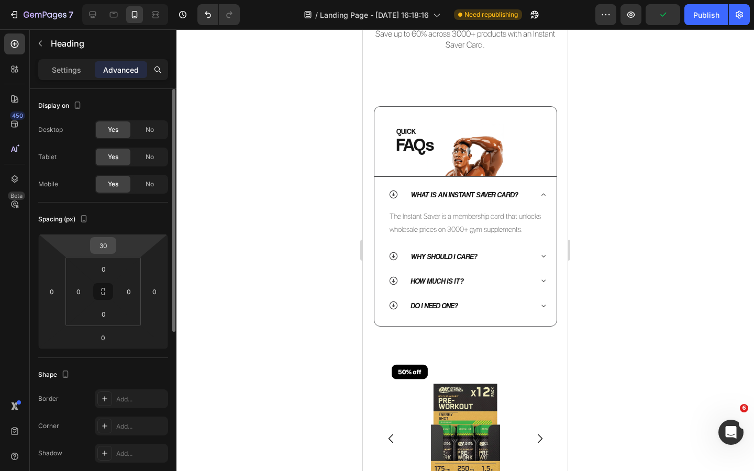
click at [105, 248] on input "30" at bounding box center [103, 246] width 21 height 16
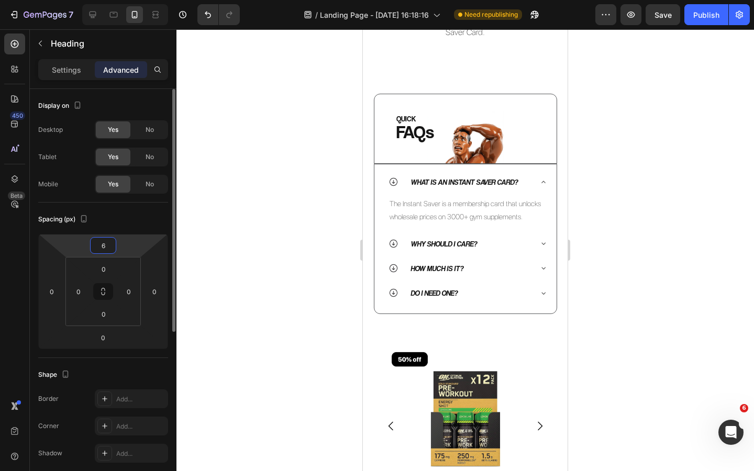
type input "60"
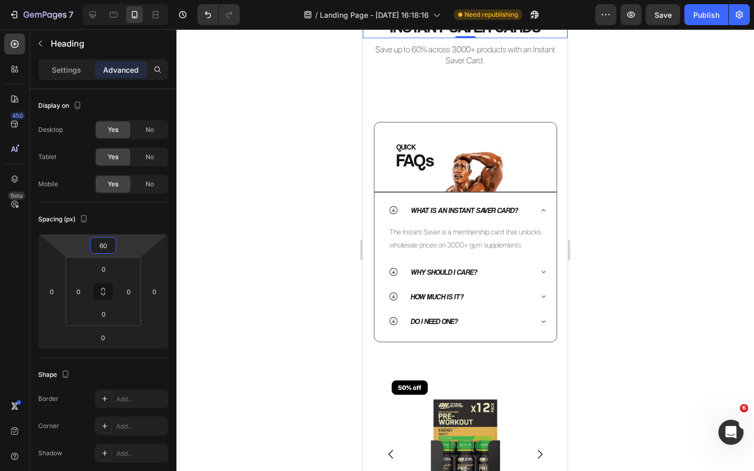
click at [253, 220] on div at bounding box center [466, 250] width 578 height 442
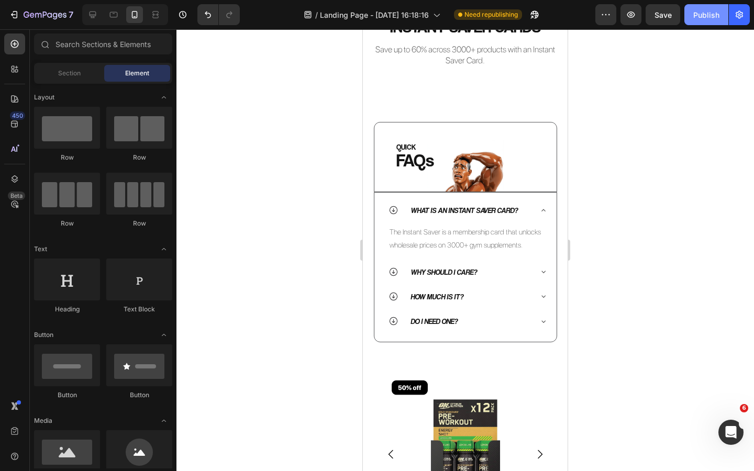
click at [712, 16] on div "Publish" at bounding box center [706, 14] width 26 height 11
click at [98, 14] on div at bounding box center [92, 14] width 17 height 17
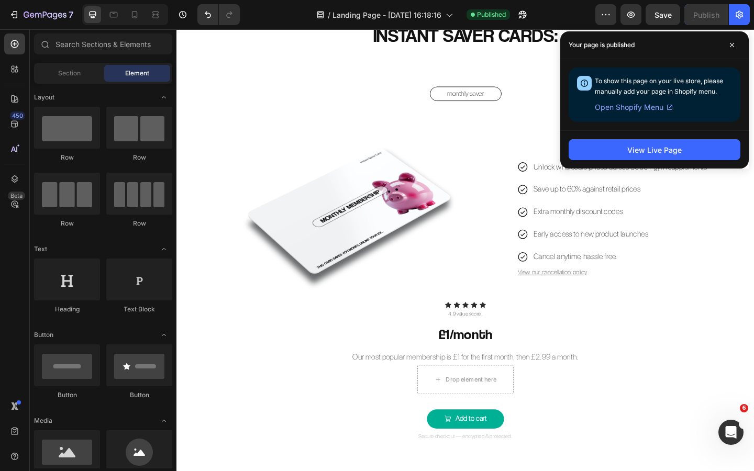
scroll to position [580, 0]
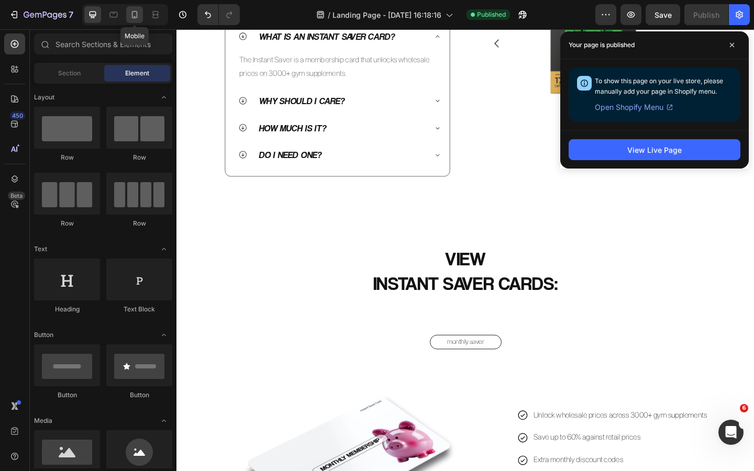
click at [137, 18] on icon at bounding box center [134, 14] width 10 height 10
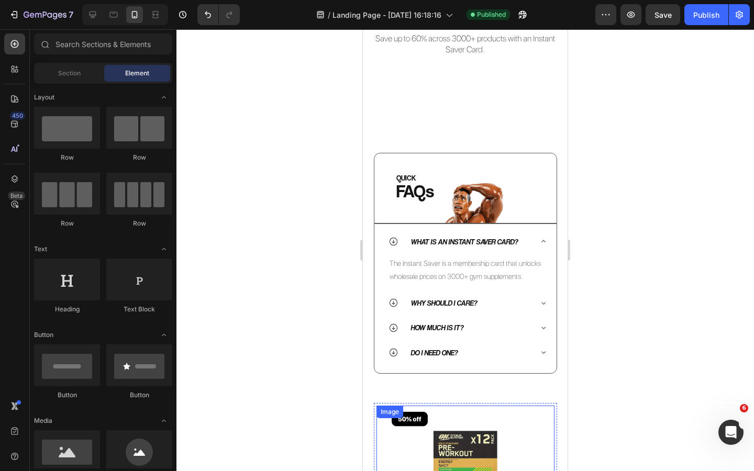
scroll to position [249, 0]
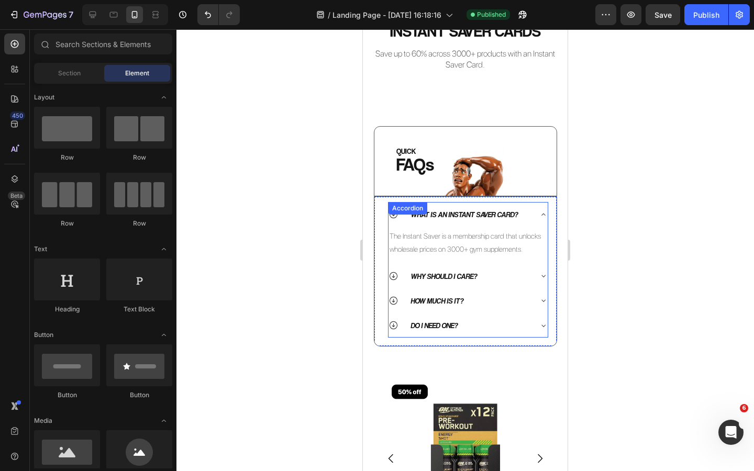
click at [499, 216] on p "What is an Instant Saver Card?" at bounding box center [464, 214] width 107 height 13
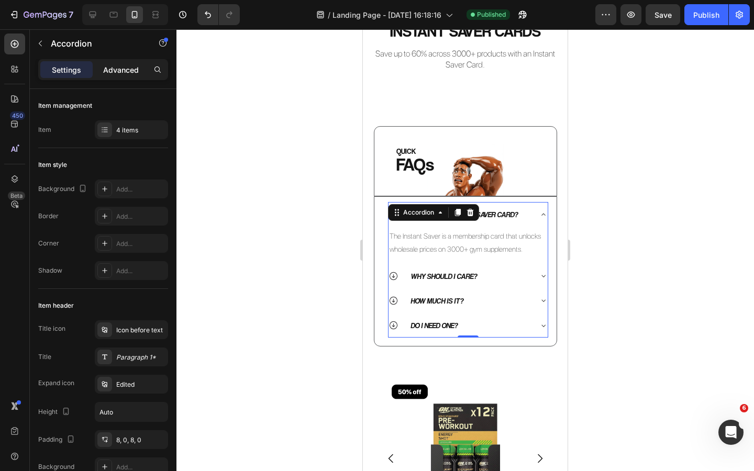
click at [117, 73] on p "Advanced" at bounding box center [121, 69] width 36 height 11
type input "100%"
type input "100"
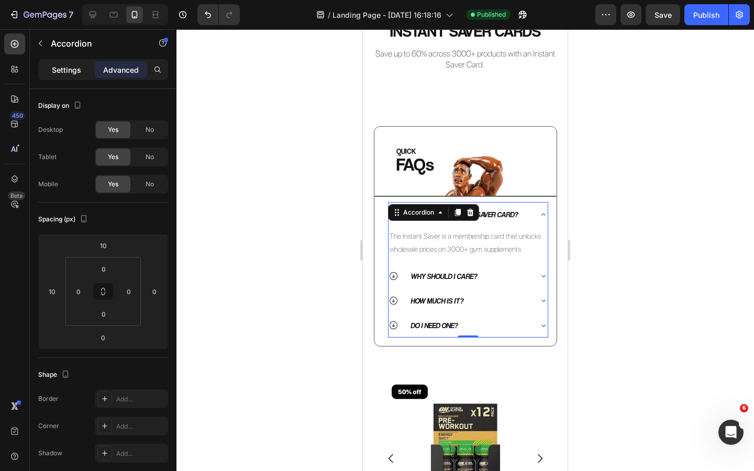
click at [69, 69] on p "Settings" at bounding box center [66, 69] width 29 height 11
type input "0"
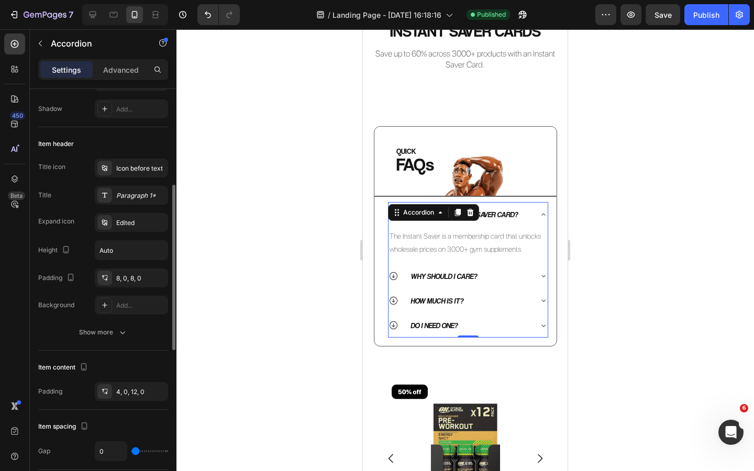
scroll to position [186, 0]
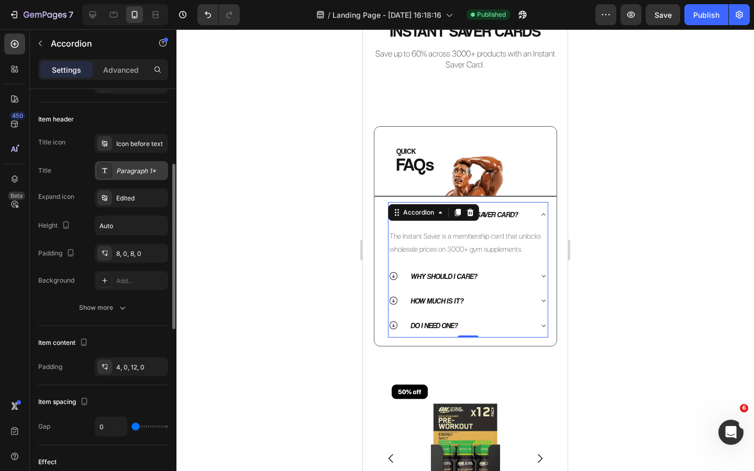
click at [135, 176] on div "Paragraph 1*" at bounding box center [131, 170] width 73 height 19
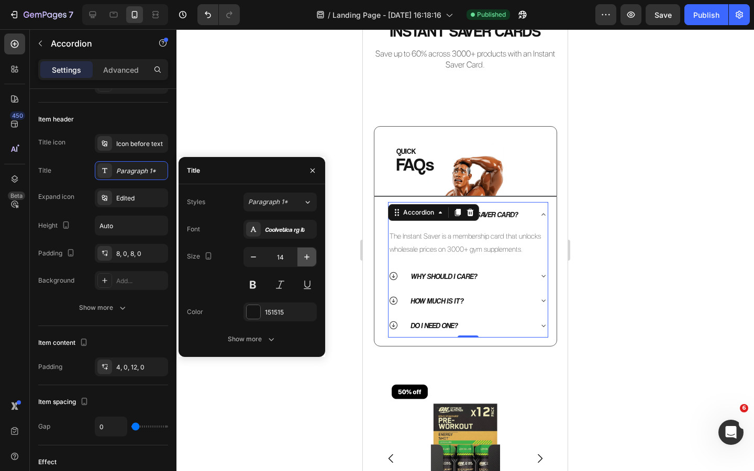
click at [305, 256] on icon "button" at bounding box center [307, 257] width 10 height 10
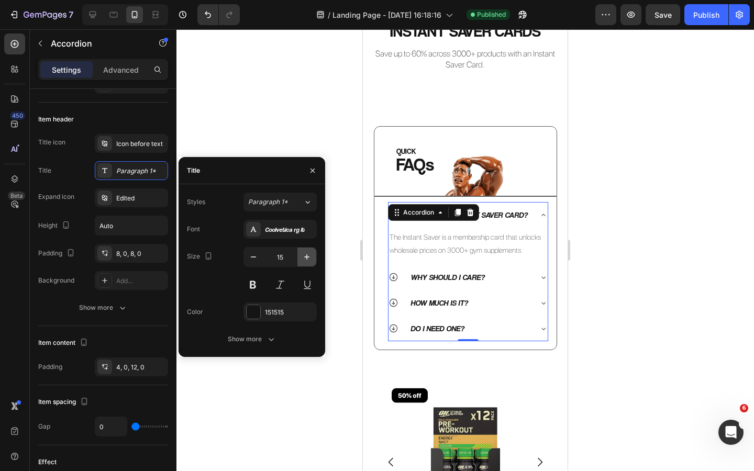
click at [305, 256] on icon "button" at bounding box center [307, 257] width 10 height 10
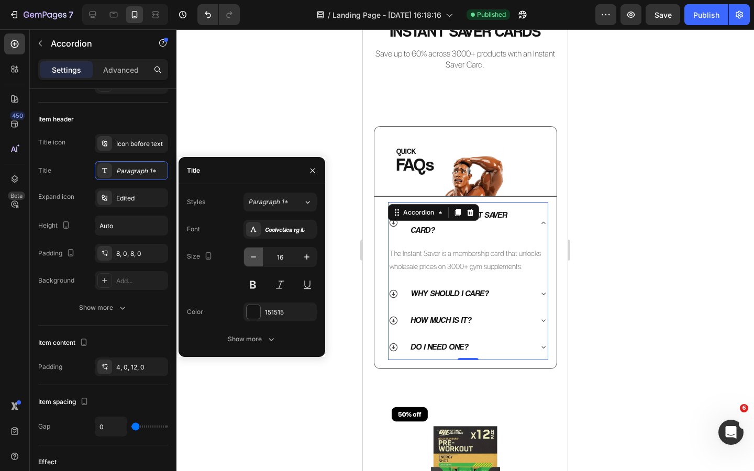
click at [251, 256] on icon "button" at bounding box center [253, 257] width 10 height 10
type input "15"
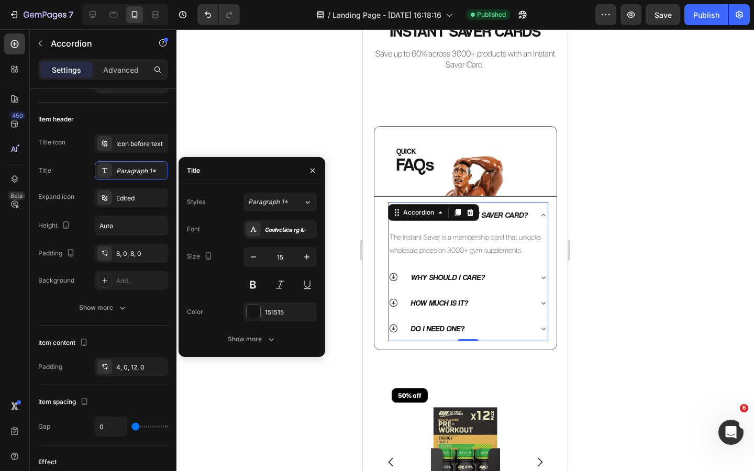
click at [450, 277] on p "Why should I care?" at bounding box center [448, 277] width 74 height 14
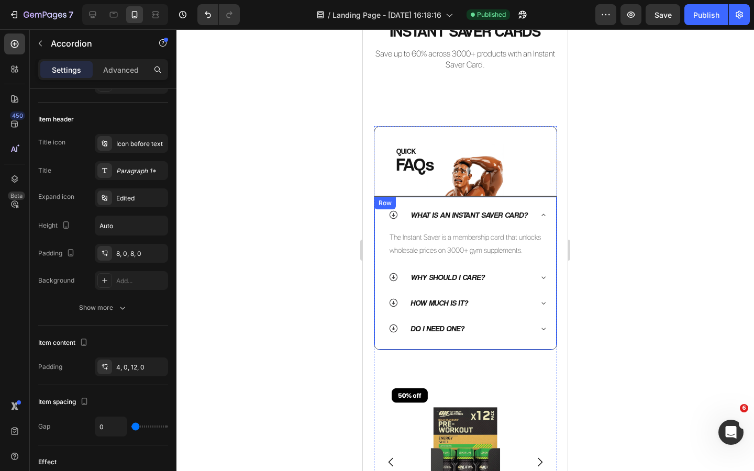
click at [244, 267] on div at bounding box center [466, 250] width 578 height 442
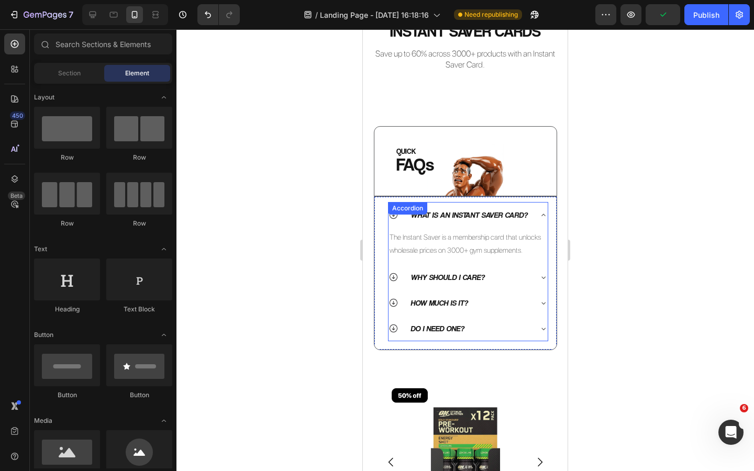
click at [545, 216] on icon at bounding box center [543, 215] width 8 height 8
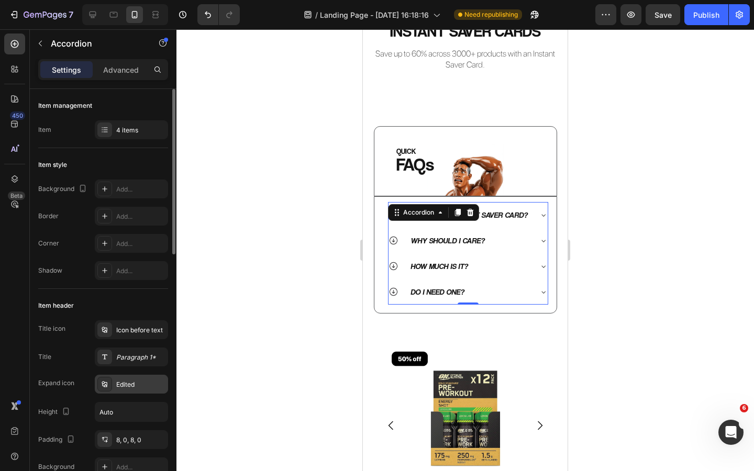
click at [128, 383] on div "Edited" at bounding box center [140, 384] width 49 height 9
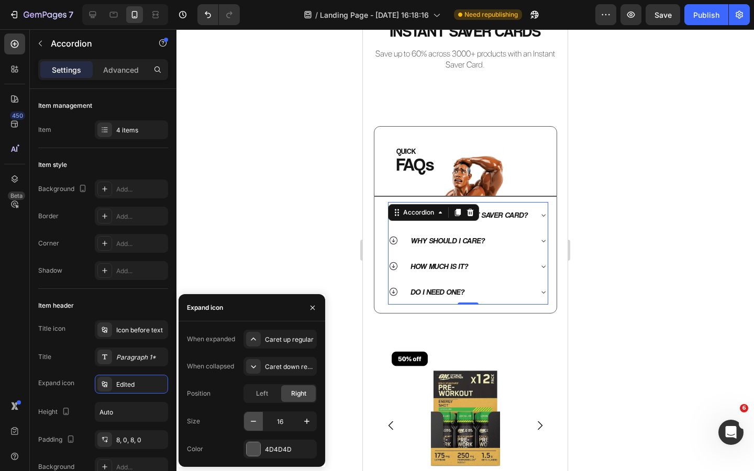
click at [253, 419] on icon "button" at bounding box center [253, 421] width 10 height 10
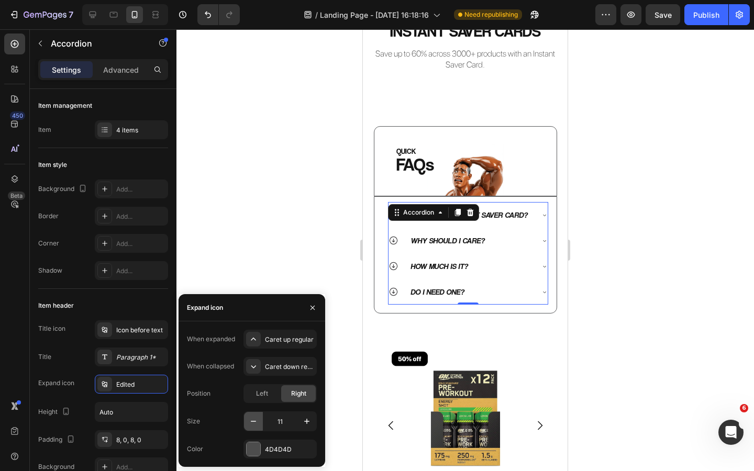
click at [253, 419] on icon "button" at bounding box center [253, 421] width 10 height 10
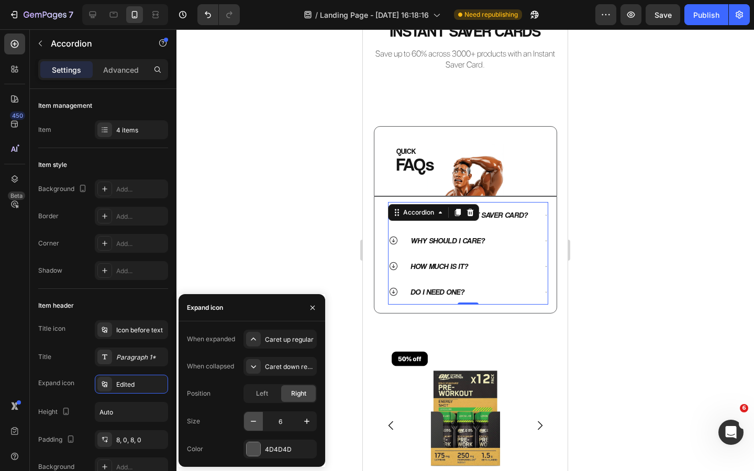
click at [253, 419] on icon "button" at bounding box center [253, 421] width 10 height 10
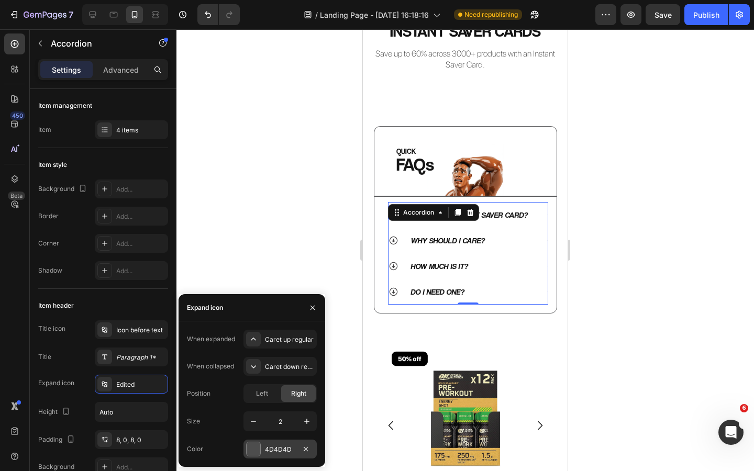
type input "1"
click at [279, 454] on div "4D4D4D" at bounding box center [280, 449] width 30 height 9
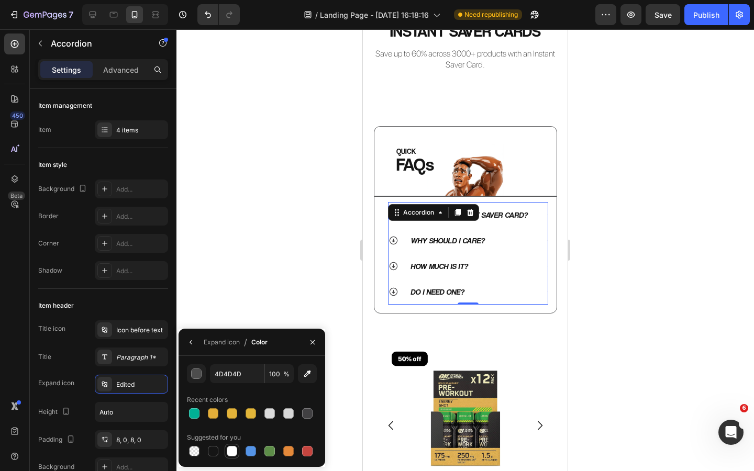
click at [231, 450] on div at bounding box center [232, 451] width 10 height 10
type input "FFFFFF"
click at [315, 338] on icon "button" at bounding box center [312, 342] width 8 height 8
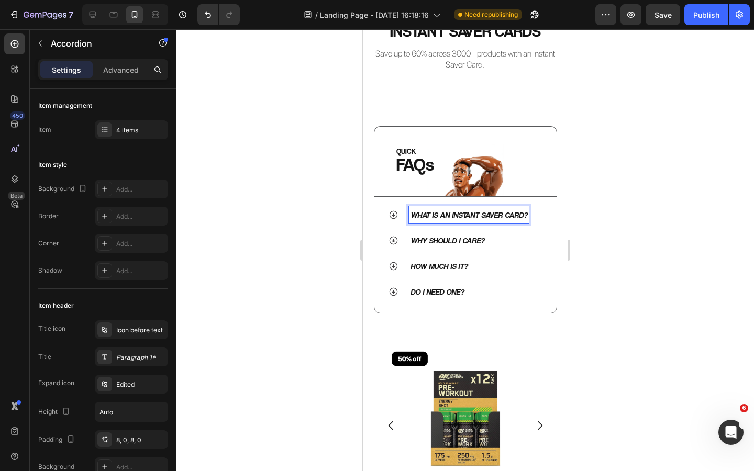
click at [432, 218] on p "What is an Instant Saver Card?" at bounding box center [469, 215] width 117 height 14
click at [117, 71] on p "Advanced" at bounding box center [121, 69] width 36 height 11
type input "100%"
type input "100"
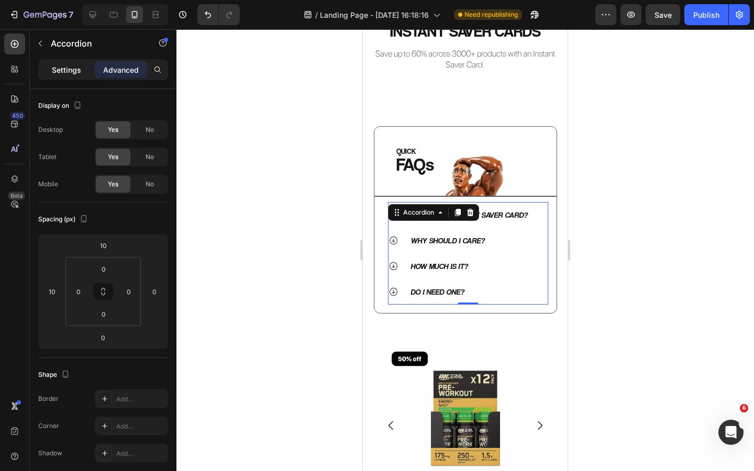
click at [67, 67] on p "Settings" at bounding box center [66, 69] width 29 height 11
type input "0"
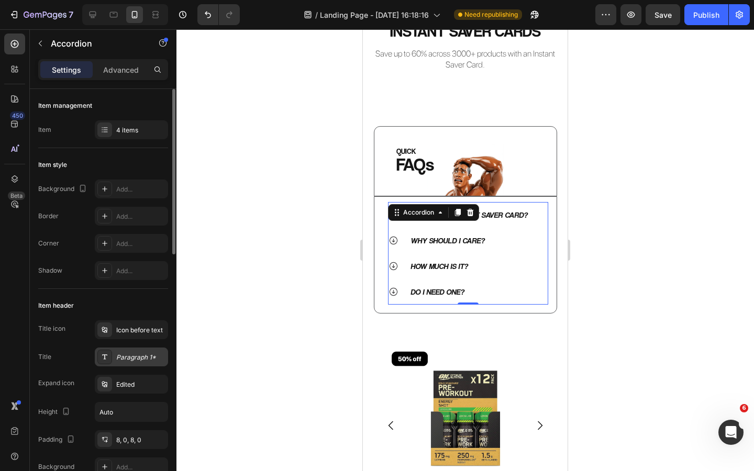
click at [129, 359] on div "Paragraph 1*" at bounding box center [140, 357] width 49 height 9
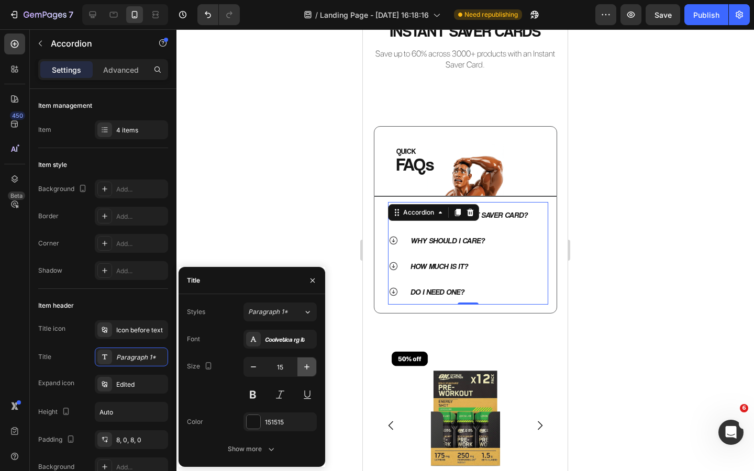
click at [303, 368] on icon "button" at bounding box center [307, 367] width 10 height 10
type input "16"
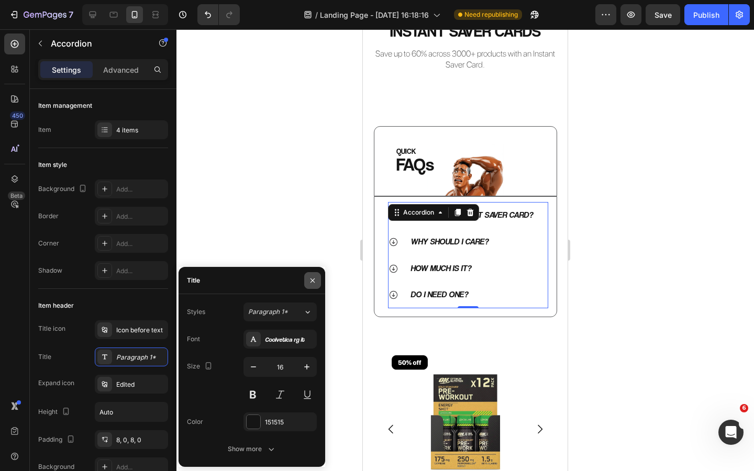
click at [315, 282] on icon "button" at bounding box center [312, 281] width 8 height 8
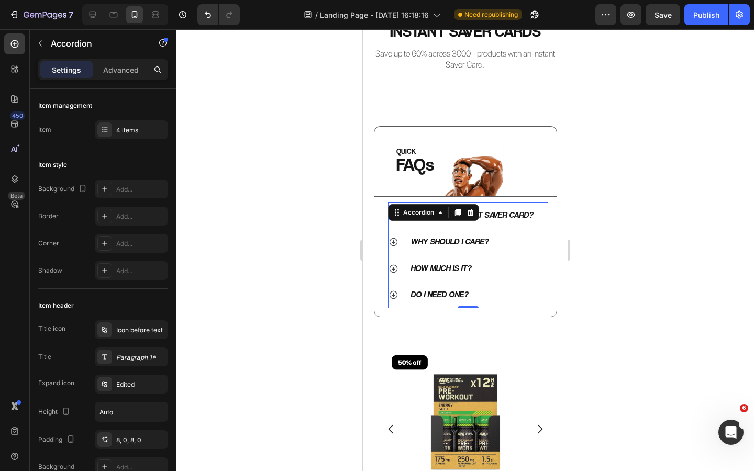
click at [311, 293] on div at bounding box center [466, 250] width 578 height 442
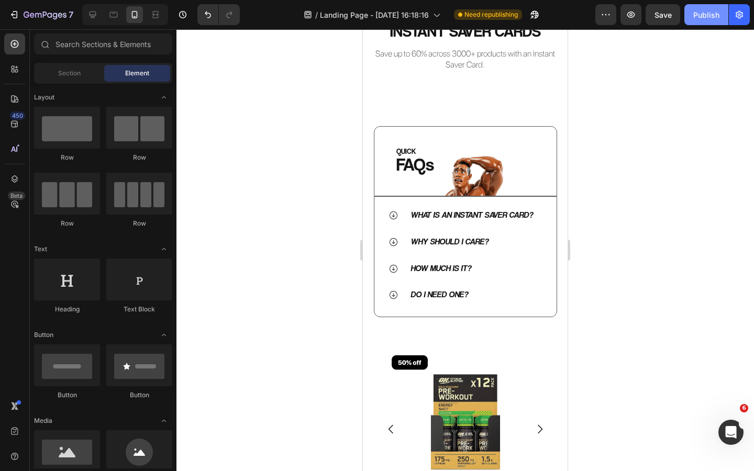
click at [702, 13] on div "Publish" at bounding box center [706, 14] width 26 height 11
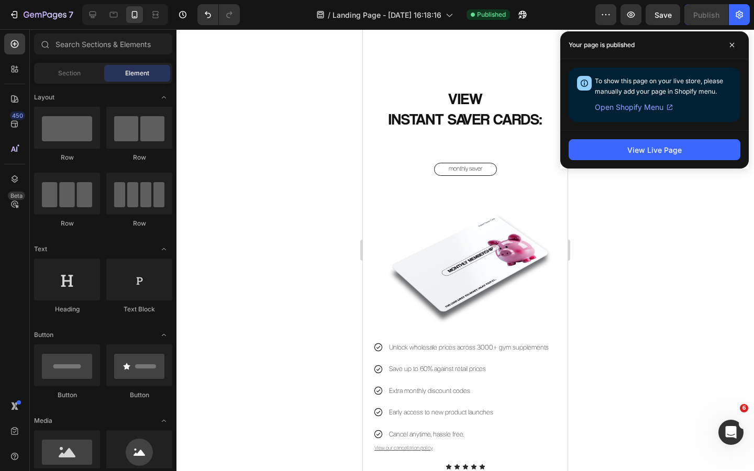
scroll to position [773, 0]
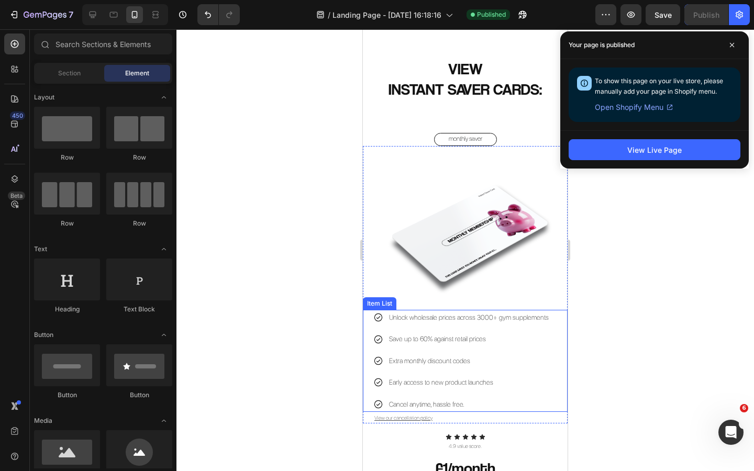
click at [505, 318] on p "Unlock wholesale prices across 3000+ gym supplements" at bounding box center [469, 318] width 160 height 12
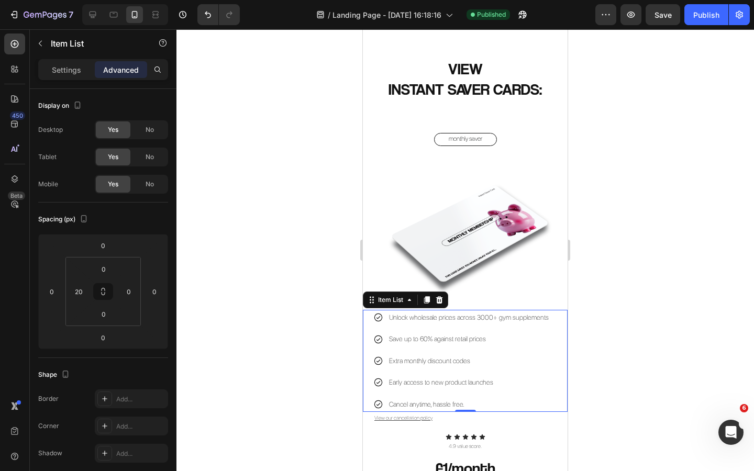
click at [513, 319] on p "Unlock wholesale prices across 3000+ gym supplements" at bounding box center [469, 318] width 160 height 12
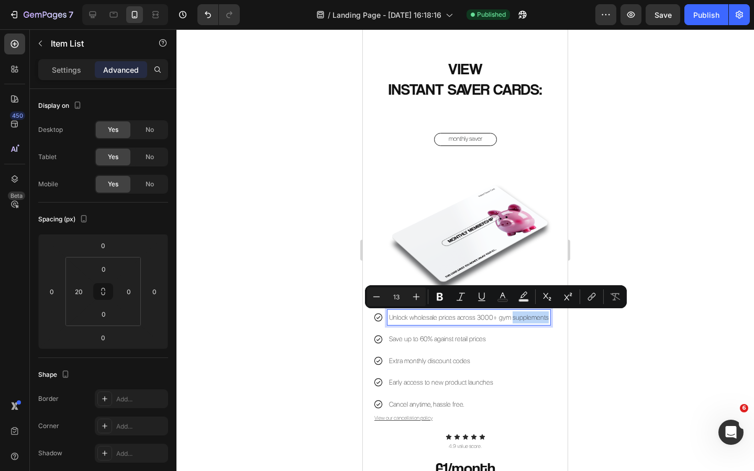
click at [517, 321] on p "Unlock wholesale prices across 3000+ gym supplements" at bounding box center [469, 318] width 160 height 12
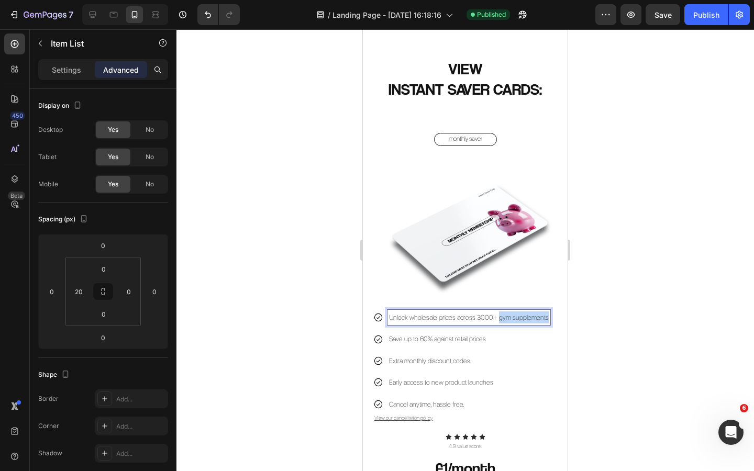
drag, startPoint x: 543, startPoint y: 318, endPoint x: 496, endPoint y: 320, distance: 47.2
click at [496, 320] on p "Unlock wholesale prices across 3000+ gym supplements" at bounding box center [469, 318] width 160 height 12
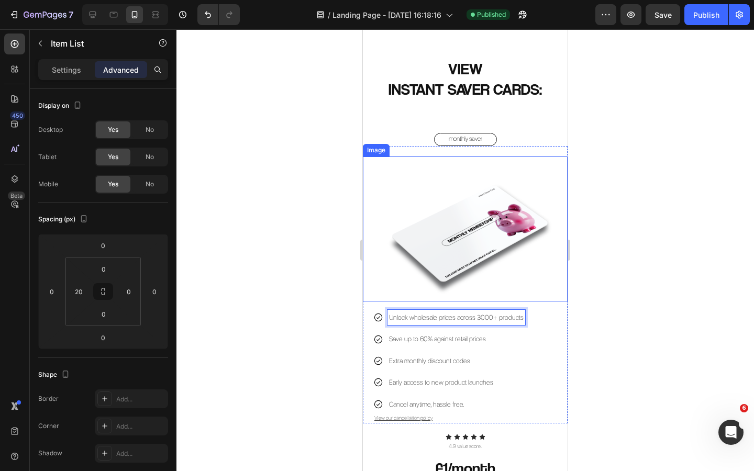
click at [282, 281] on div at bounding box center [466, 250] width 578 height 442
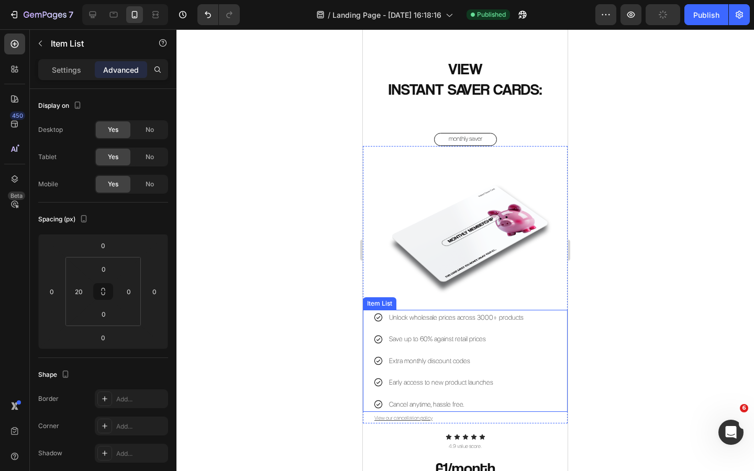
click at [466, 319] on p "Unlock wholesale prices across 3000+ products" at bounding box center [456, 318] width 135 height 12
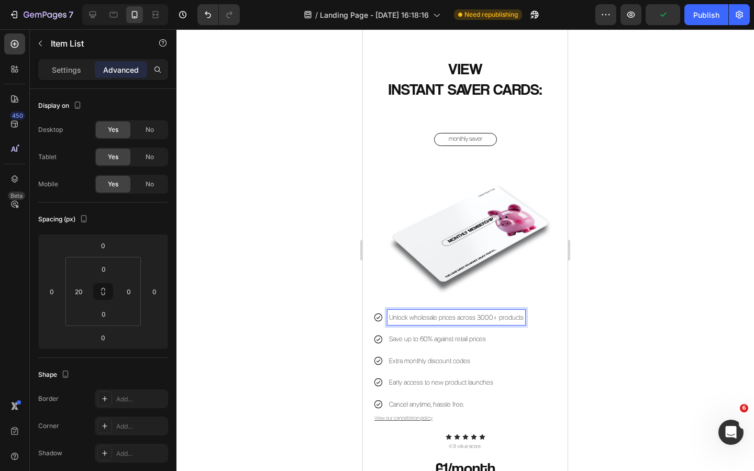
click at [466, 319] on p "Unlock wholesale prices across 3000+ products" at bounding box center [456, 318] width 135 height 12
click at [275, 292] on div at bounding box center [466, 250] width 578 height 442
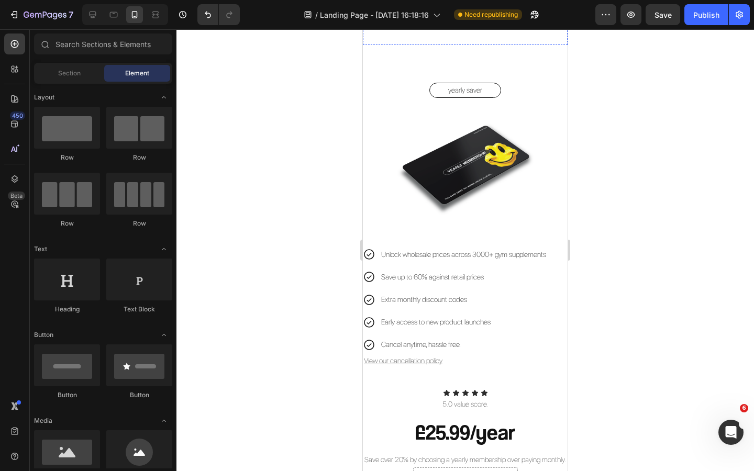
scroll to position [1388, 0]
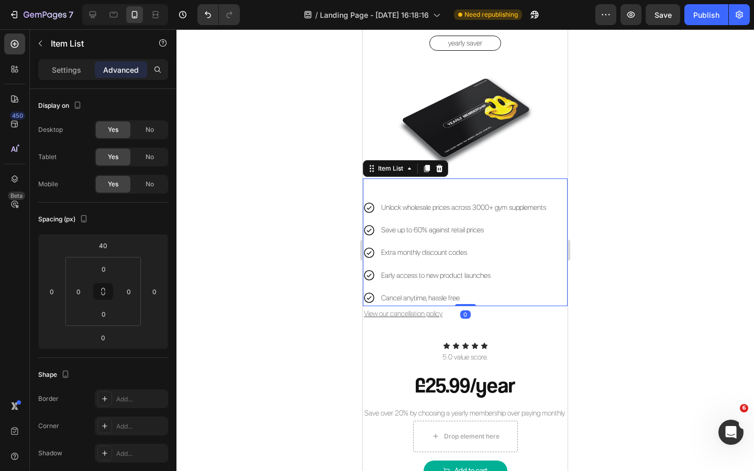
click at [466, 191] on div "Unlock wholesale prices across 3000+ gym supplements Save up to 60% against ret…" at bounding box center [465, 243] width 205 height 128
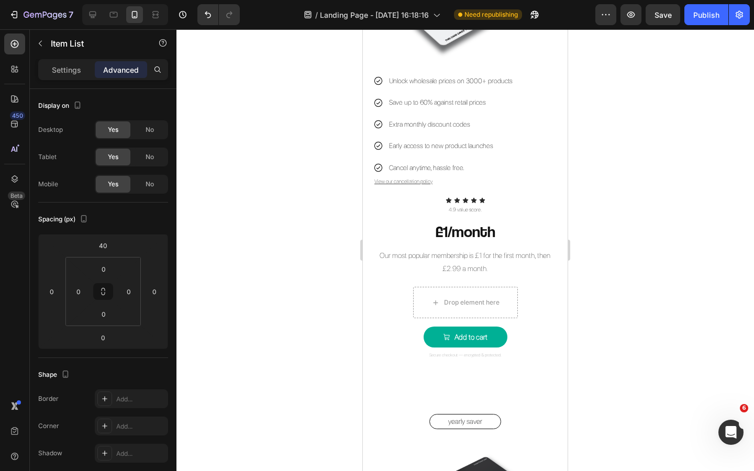
scroll to position [954, 0]
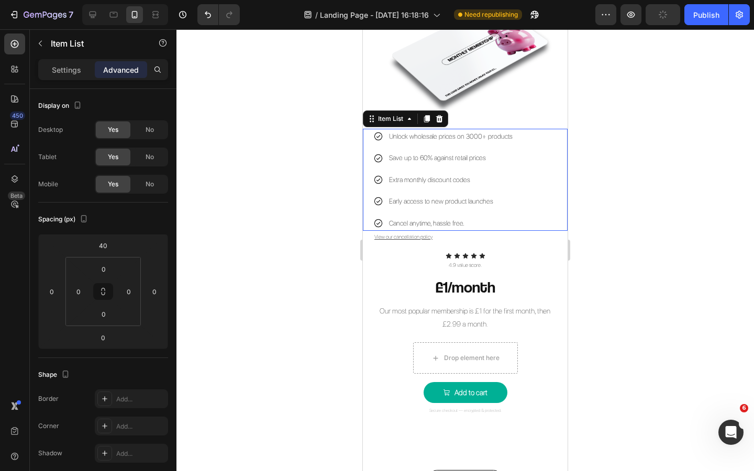
click at [528, 133] on div "Unlock wholesale prices on 3000+ products Save up to 60% against retail prices …" at bounding box center [470, 180] width 194 height 102
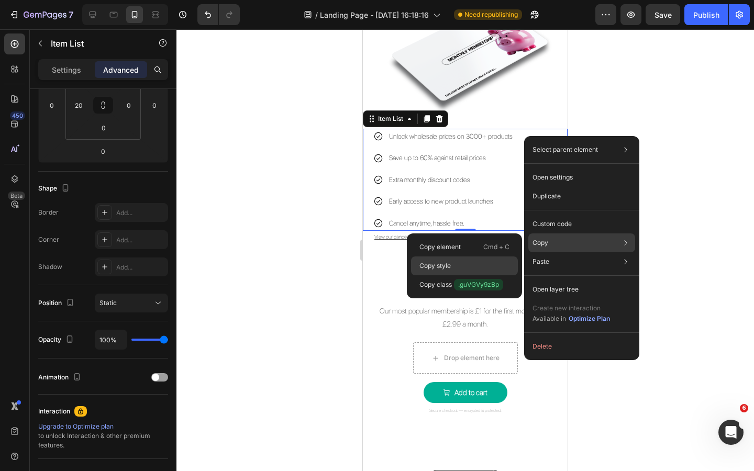
click at [455, 267] on div "Copy style" at bounding box center [464, 266] width 107 height 19
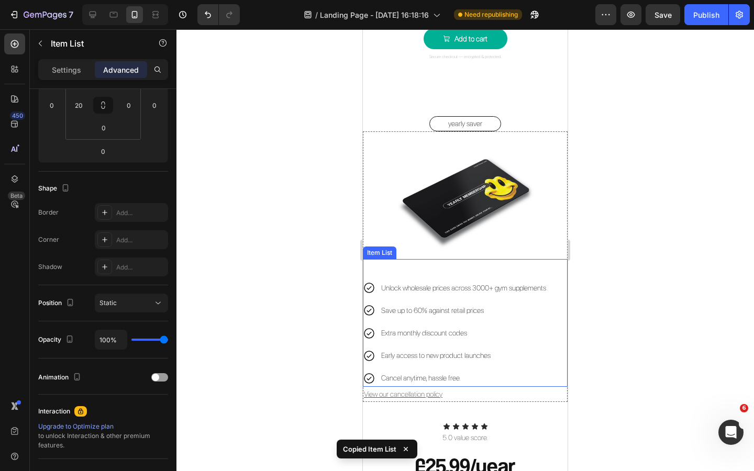
scroll to position [1318, 0]
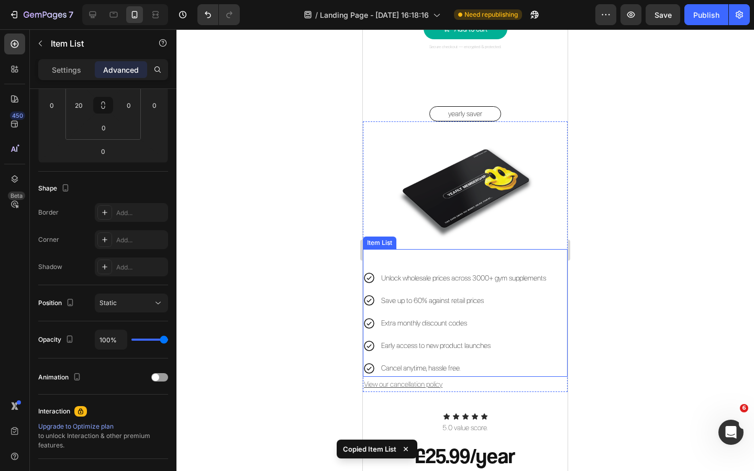
click at [547, 266] on div "Unlock wholesale prices across 3000+ gym supplements Save up to 60% against ret…" at bounding box center [465, 313] width 205 height 128
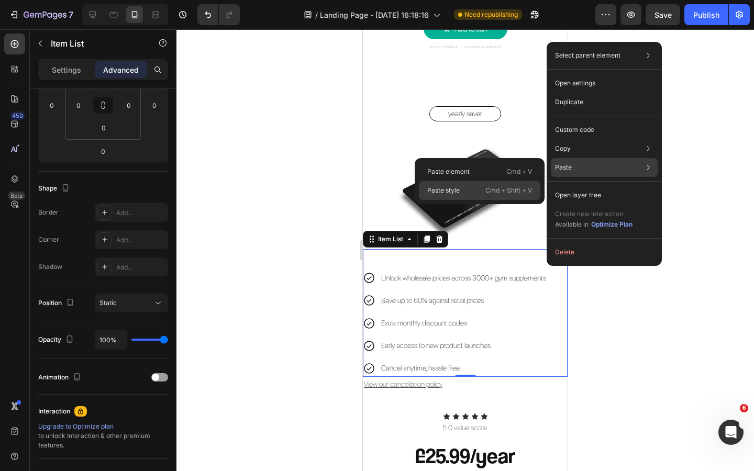
click at [465, 185] on div "Paste style Cmd + Shift + V" at bounding box center [480, 190] width 122 height 19
type input "0"
type input "20"
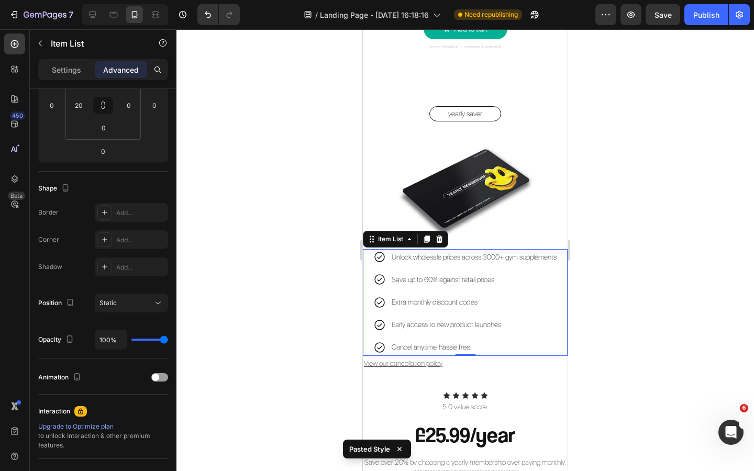
click at [510, 258] on p "Unlock wholesale prices across 3000+ gym supplements" at bounding box center [474, 257] width 165 height 13
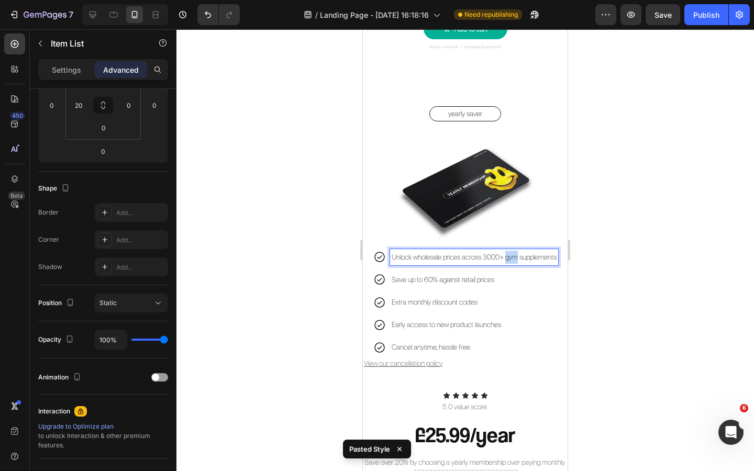
click at [510, 258] on p "Unlock wholesale prices across 3000+ gym supplements" at bounding box center [474, 257] width 165 height 13
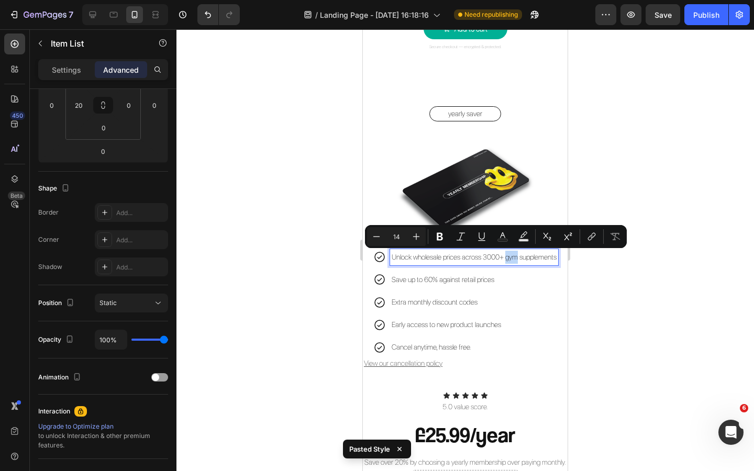
click at [509, 260] on p "Unlock wholesale prices across 3000+ gym supplements" at bounding box center [474, 257] width 165 height 13
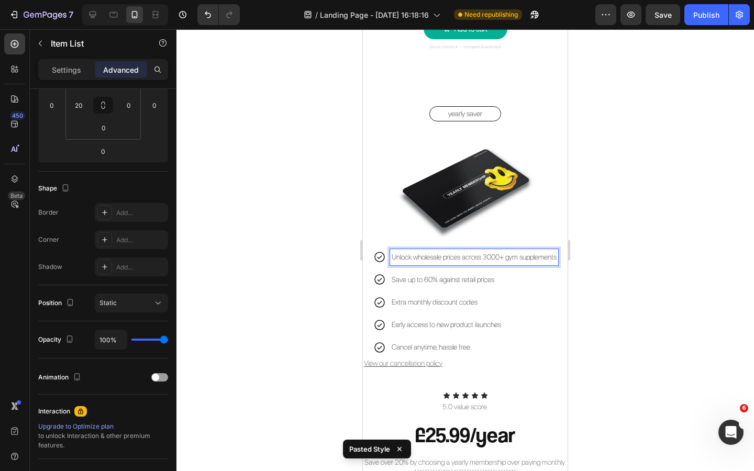
drag, startPoint x: 508, startPoint y: 259, endPoint x: 557, endPoint y: 260, distance: 48.7
click at [557, 260] on p "Unlock wholesale prices across 3000+ gym supplements" at bounding box center [474, 257] width 165 height 13
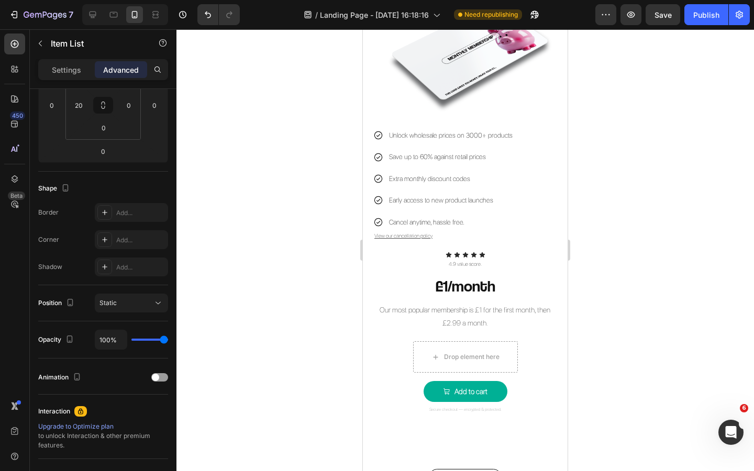
scroll to position [946, 0]
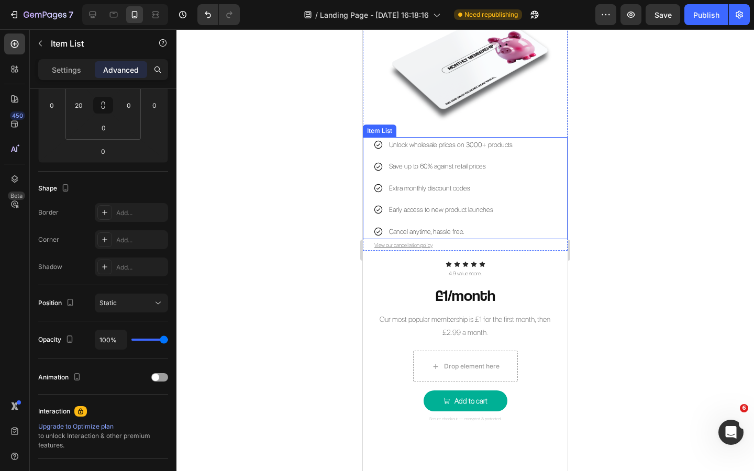
click at [501, 147] on p "Unlock wholesale prices on 3000+ products" at bounding box center [451, 145] width 124 height 12
click at [73, 66] on p "Settings" at bounding box center [66, 69] width 29 height 11
type input "8"
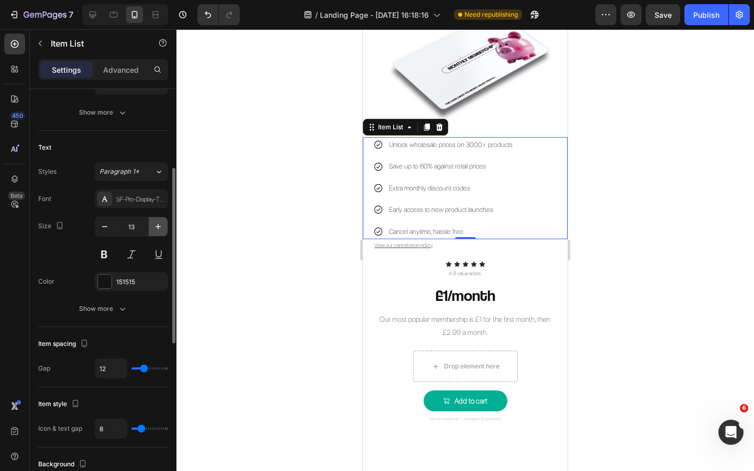
click at [157, 227] on icon "button" at bounding box center [158, 226] width 5 height 5
type input "14"
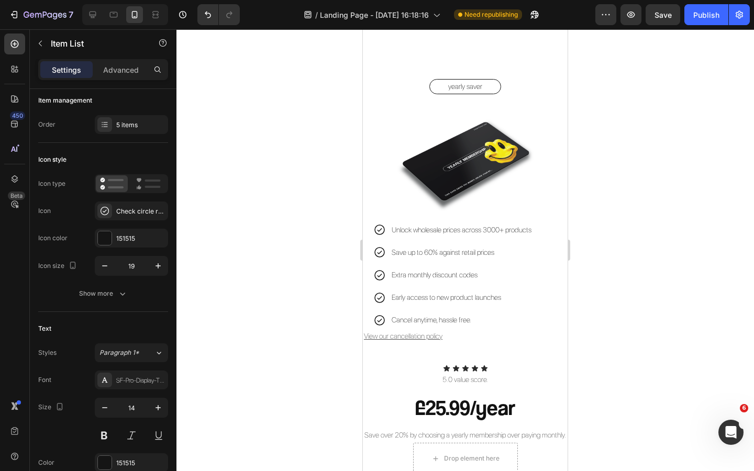
scroll to position [1354, 0]
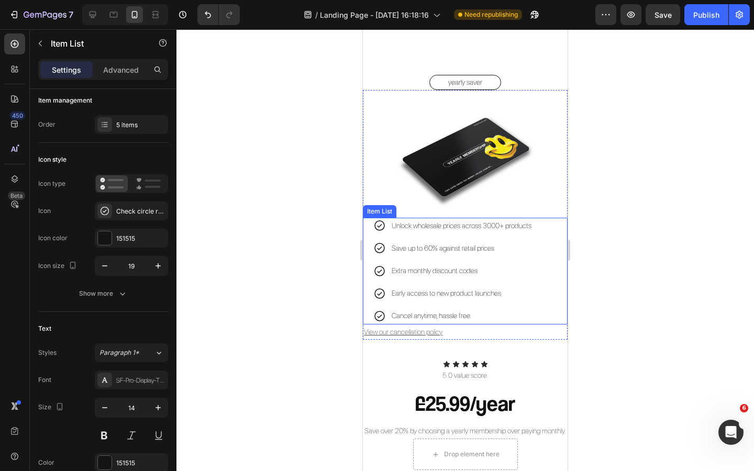
click at [382, 229] on icon at bounding box center [379, 225] width 10 height 10
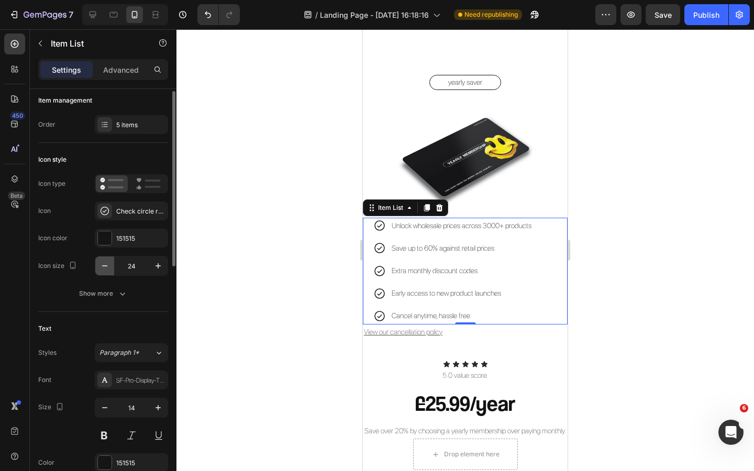
click at [108, 268] on icon "button" at bounding box center [105, 266] width 10 height 10
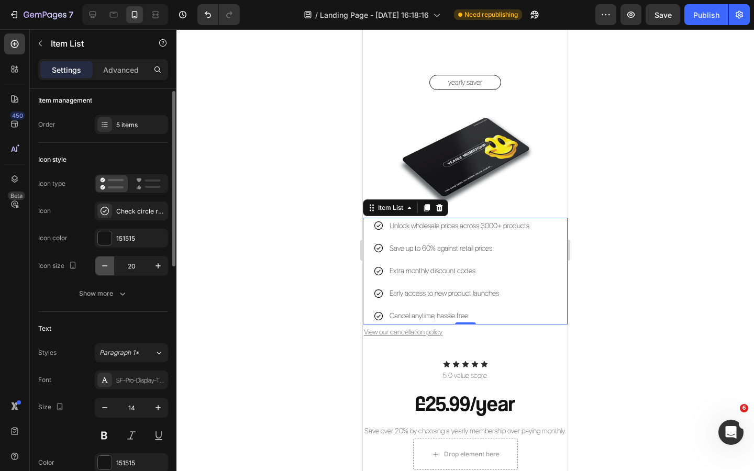
type input "19"
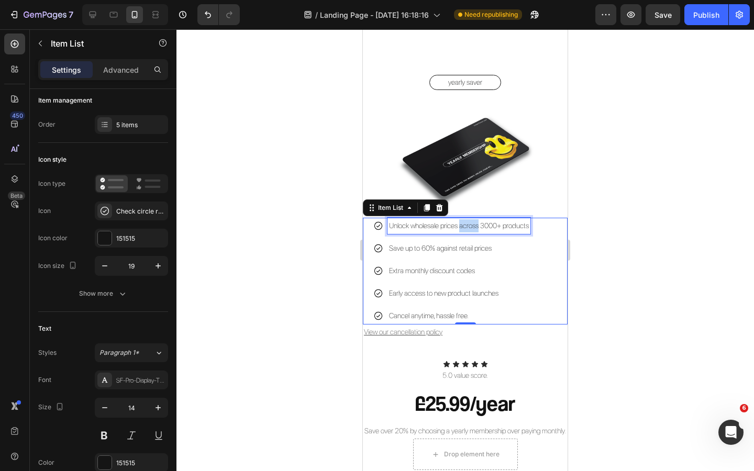
click at [469, 228] on p "Unlock wholesale prices across 3000+ products" at bounding box center [459, 225] width 140 height 13
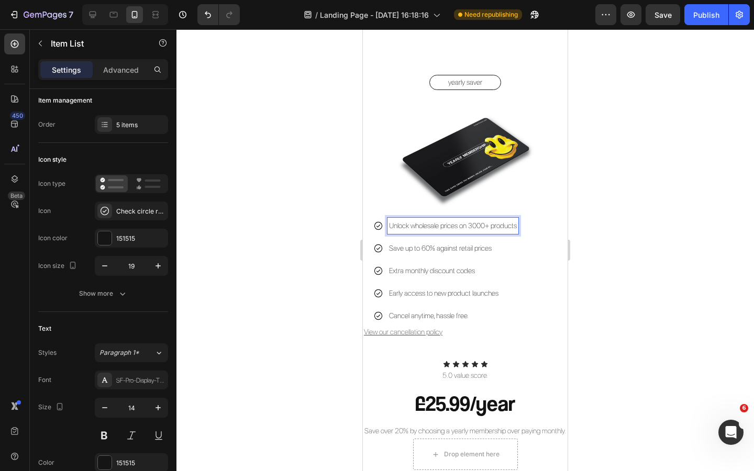
click at [288, 250] on div at bounding box center [466, 250] width 578 height 442
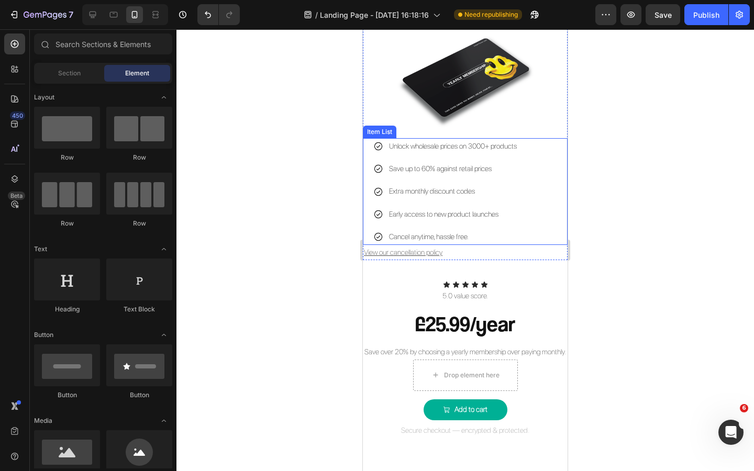
scroll to position [1438, 0]
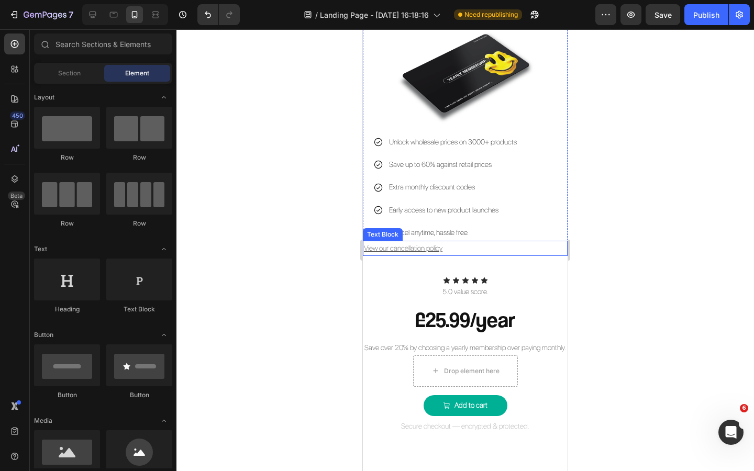
click at [459, 248] on p "View our cancellation policy" at bounding box center [465, 248] width 203 height 13
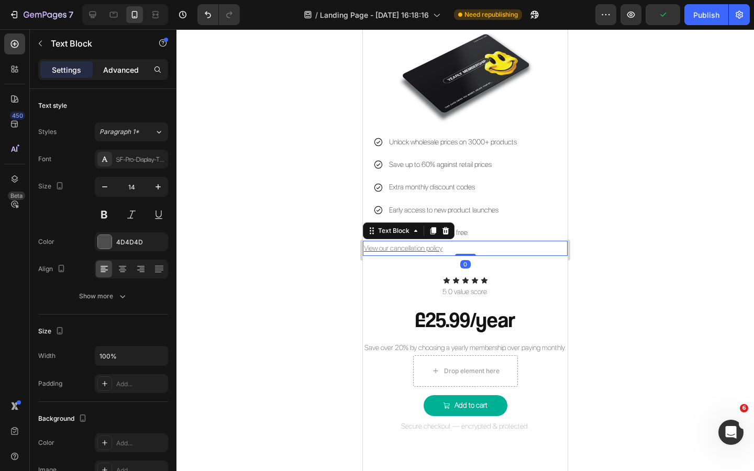
click at [123, 68] on p "Advanced" at bounding box center [121, 69] width 36 height 11
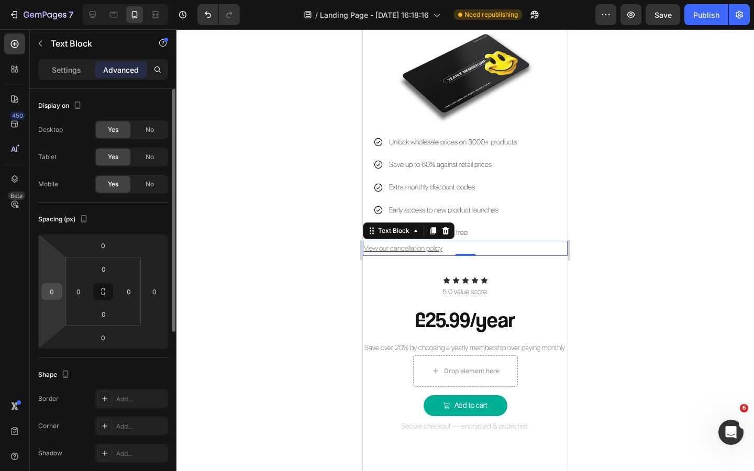
click at [53, 294] on input "0" at bounding box center [52, 292] width 16 height 16
type input "20"
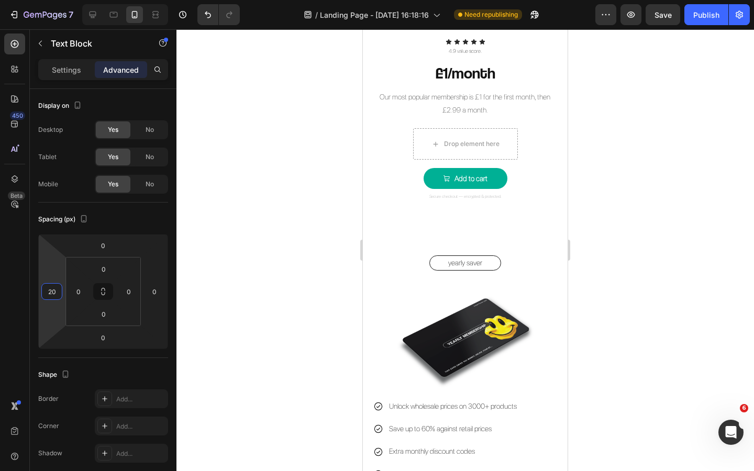
scroll to position [1104, 0]
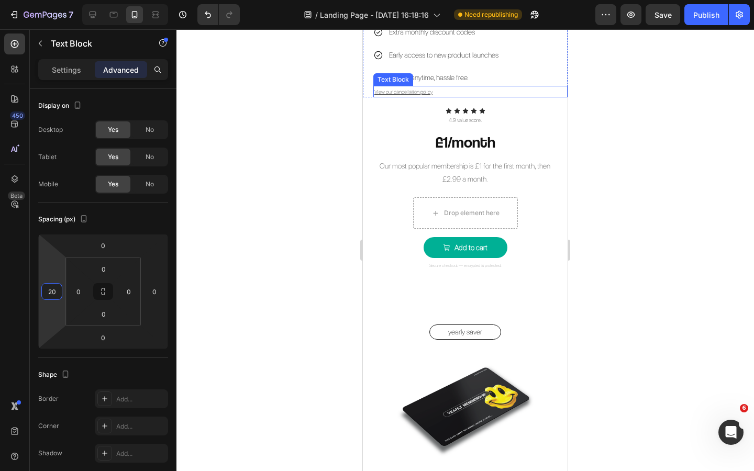
click at [434, 91] on p "View our cancellation policy" at bounding box center [470, 91] width 192 height 9
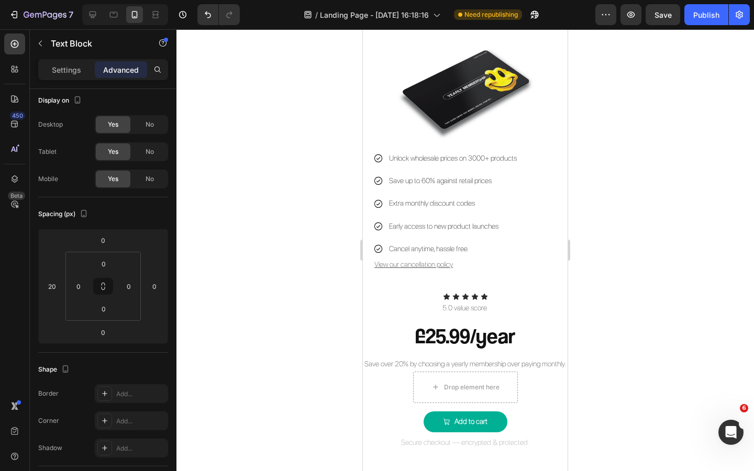
scroll to position [1482, 0]
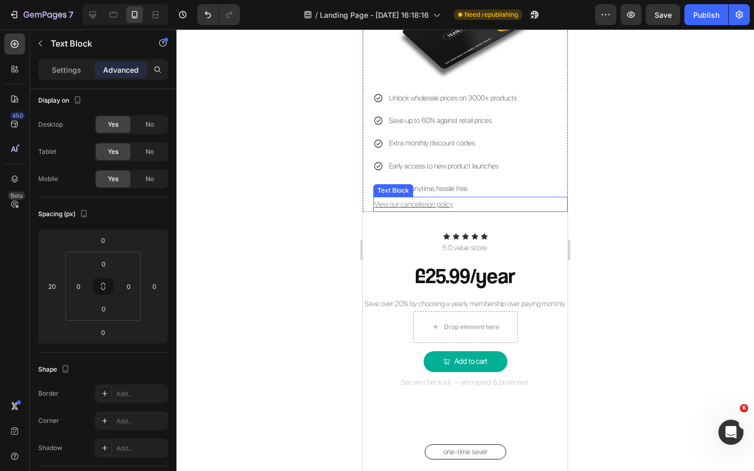
click at [465, 205] on p "View our cancellation policy" at bounding box center [470, 204] width 192 height 13
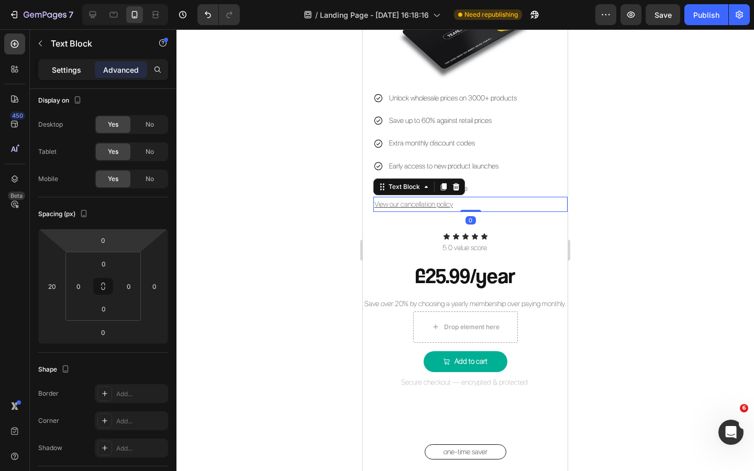
click at [68, 69] on p "Settings" at bounding box center [66, 69] width 29 height 11
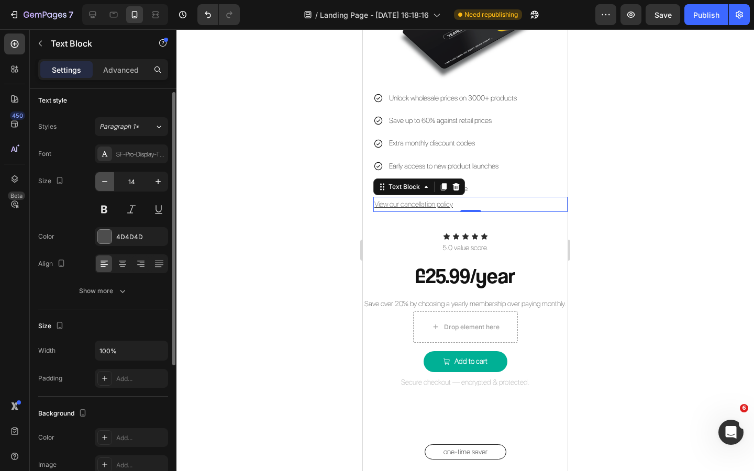
click at [107, 184] on icon "button" at bounding box center [105, 182] width 10 height 10
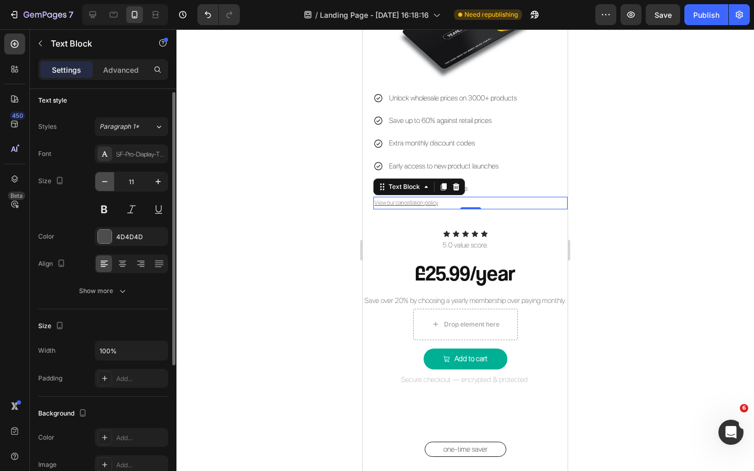
click at [107, 184] on icon "button" at bounding box center [105, 182] width 10 height 10
type input "9"
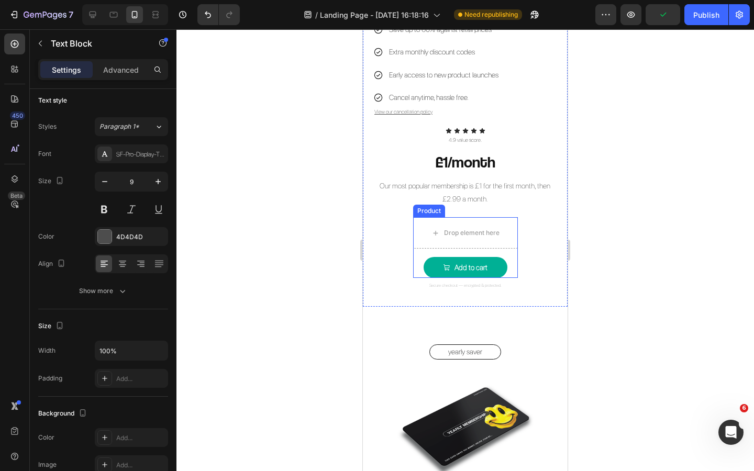
scroll to position [1052, 0]
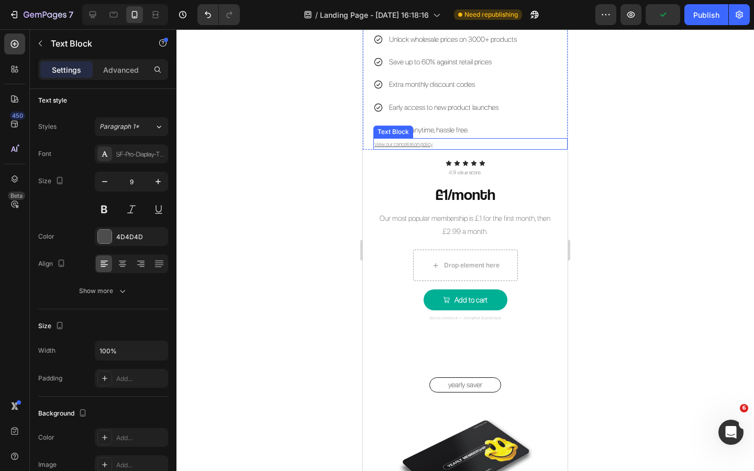
click at [443, 146] on p "View our cancellation policy" at bounding box center [470, 143] width 192 height 9
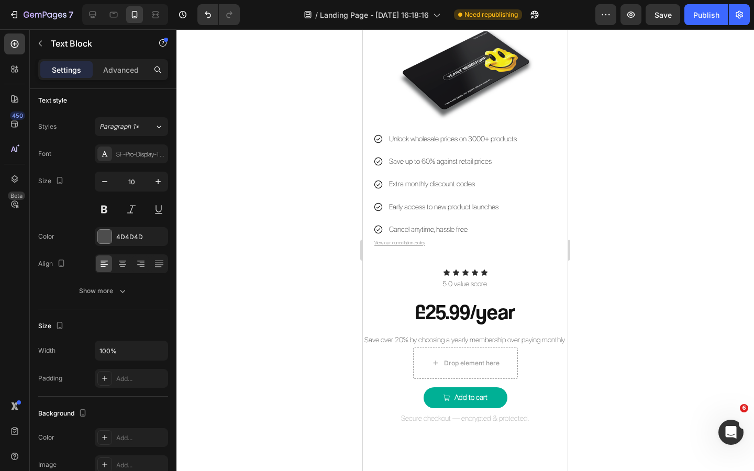
scroll to position [1480, 0]
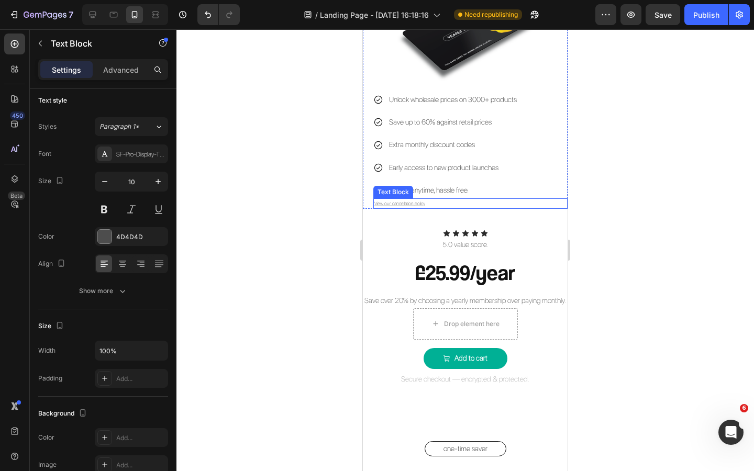
click at [443, 205] on p "View our cancellation policy" at bounding box center [470, 204] width 192 height 8
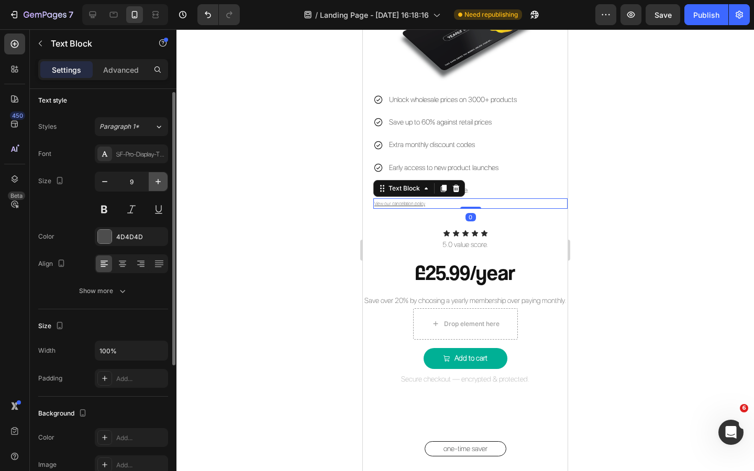
click at [153, 189] on button "button" at bounding box center [158, 181] width 19 height 19
type input "10"
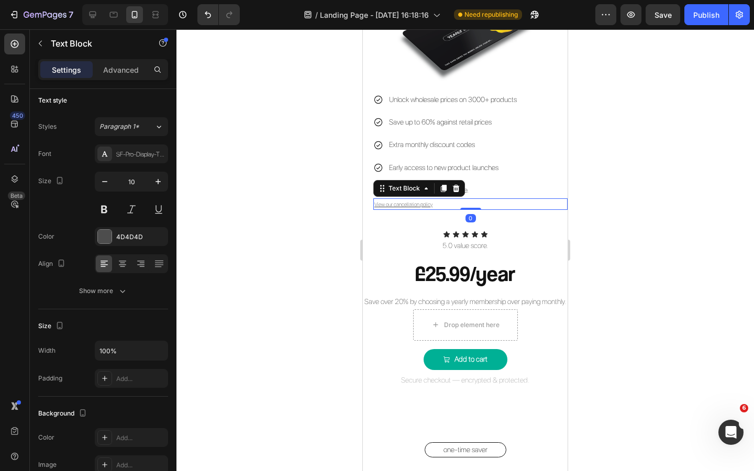
click at [247, 196] on div at bounding box center [466, 250] width 578 height 442
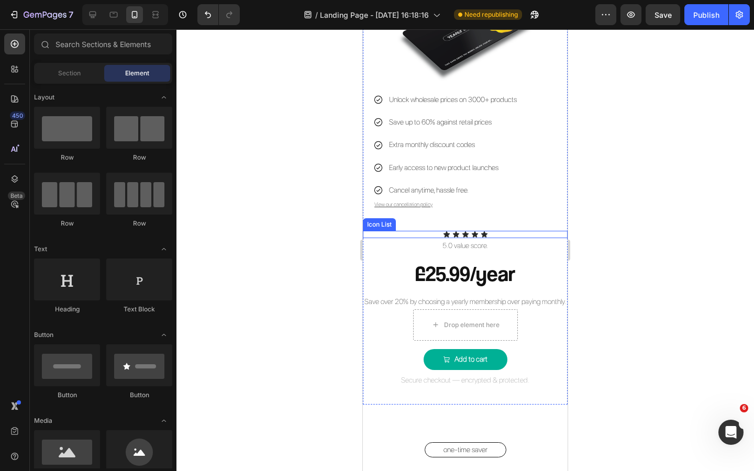
click at [495, 233] on div "Icon Icon Icon Icon Icon" at bounding box center [465, 234] width 205 height 7
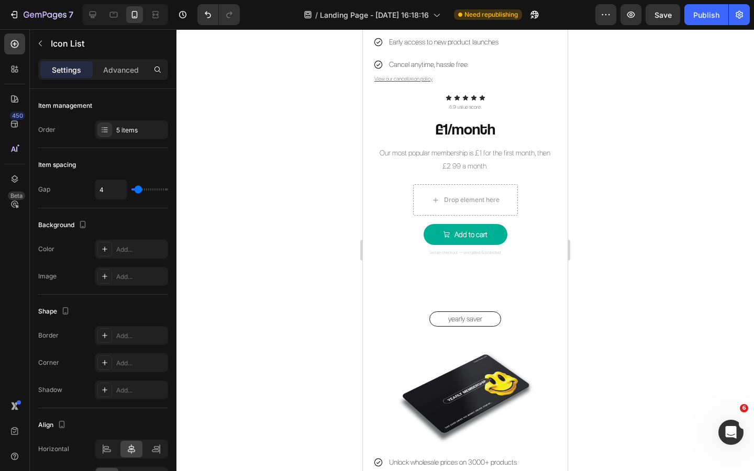
scroll to position [1106, 0]
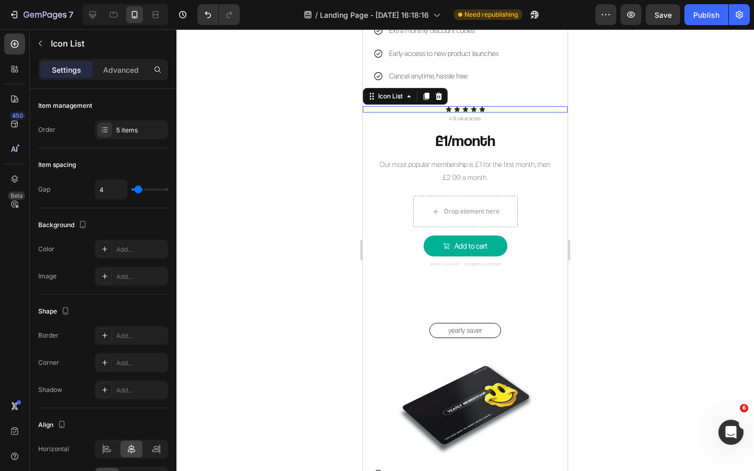
click at [492, 110] on div "Icon Icon Icon Icon Icon" at bounding box center [465, 109] width 205 height 6
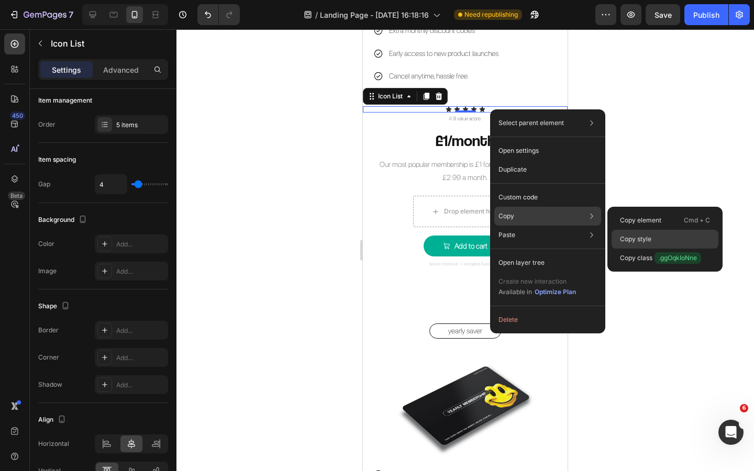
click at [626, 235] on p "Copy style" at bounding box center [635, 239] width 31 height 9
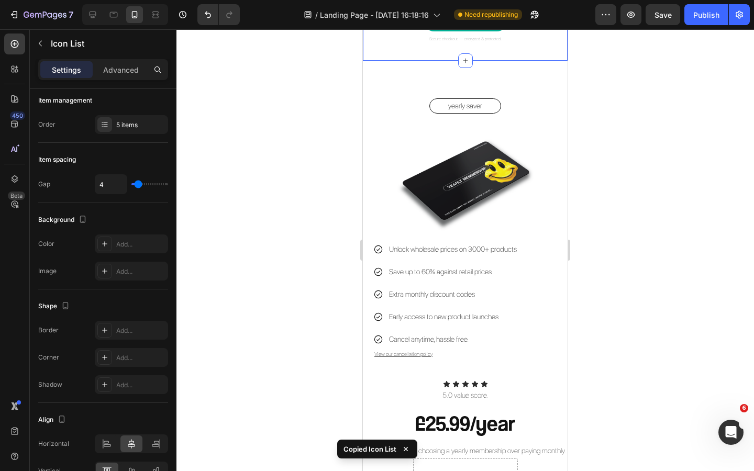
scroll to position [1466, 0]
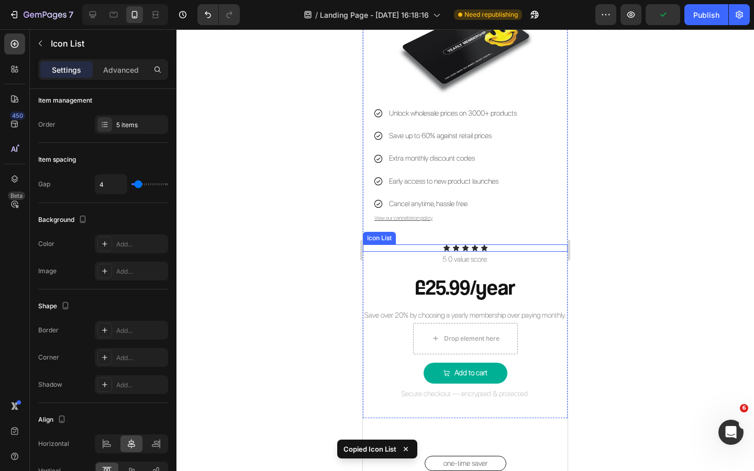
click at [493, 248] on div "Icon Icon Icon Icon Icon" at bounding box center [465, 248] width 205 height 7
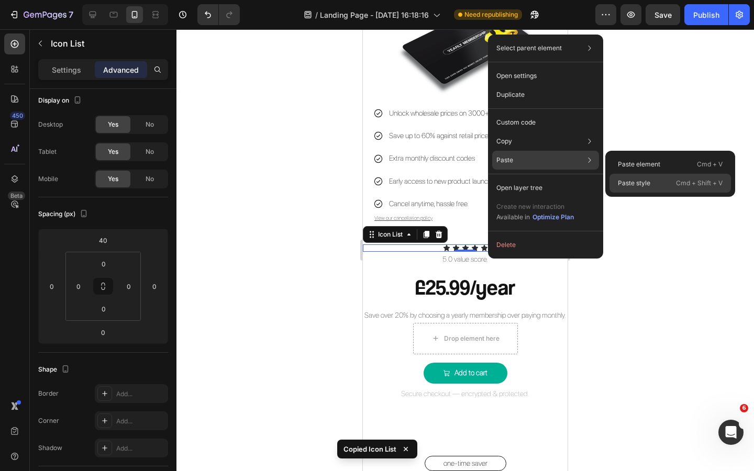
click at [636, 179] on p "Paste style" at bounding box center [634, 183] width 32 height 9
type input "20"
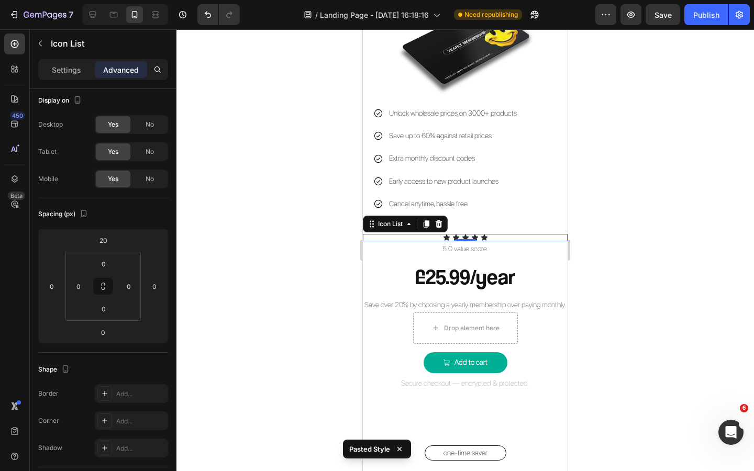
click at [592, 259] on div at bounding box center [466, 250] width 578 height 442
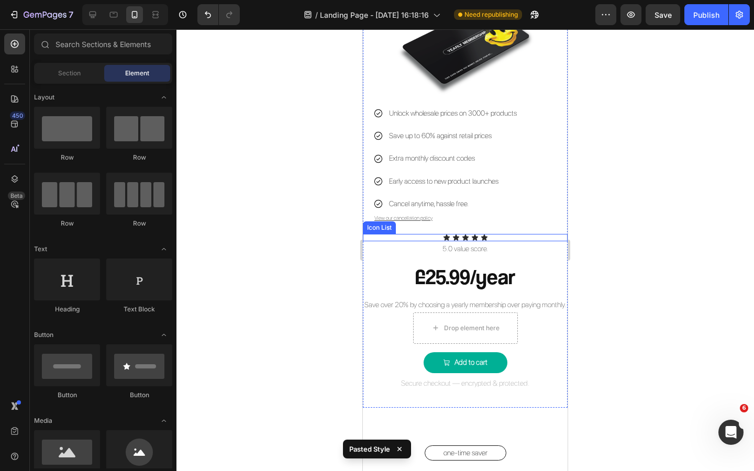
click at [498, 237] on div "Icon Icon Icon Icon Icon" at bounding box center [465, 237] width 205 height 7
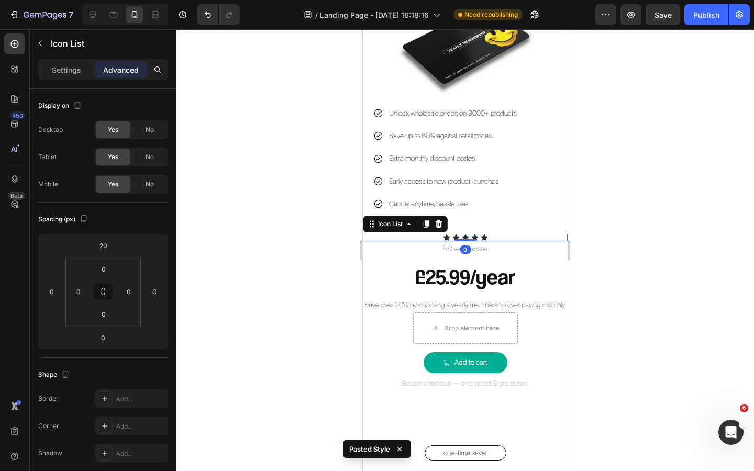
click at [480, 240] on div "Icon Icon Icon Icon Icon" at bounding box center [465, 237] width 205 height 7
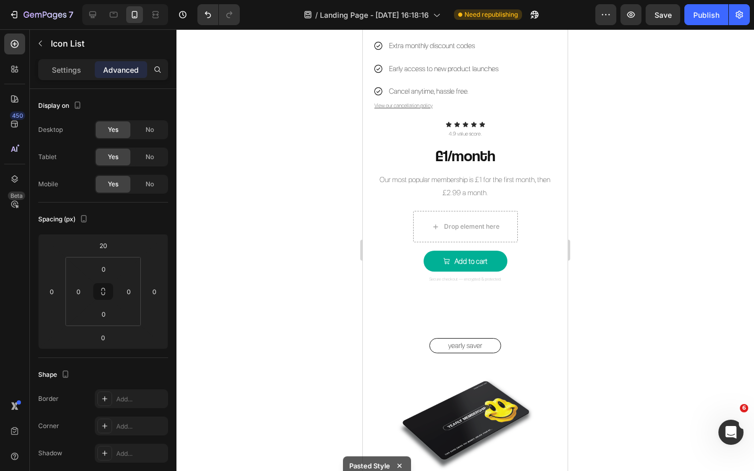
scroll to position [1071, 0]
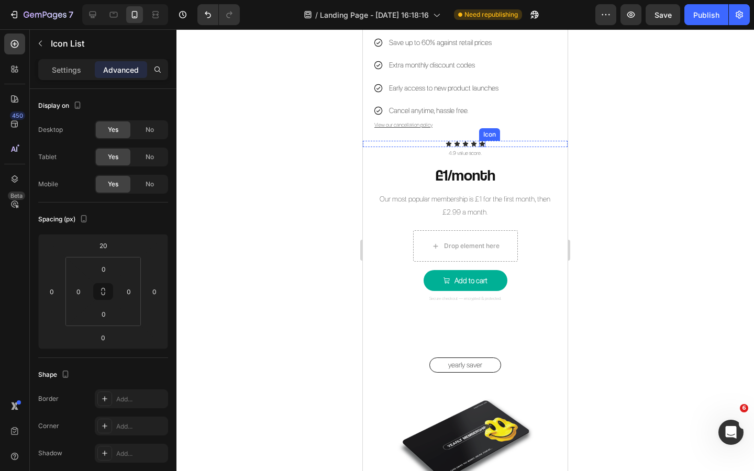
click at [483, 142] on div "Icon" at bounding box center [482, 144] width 6 height 6
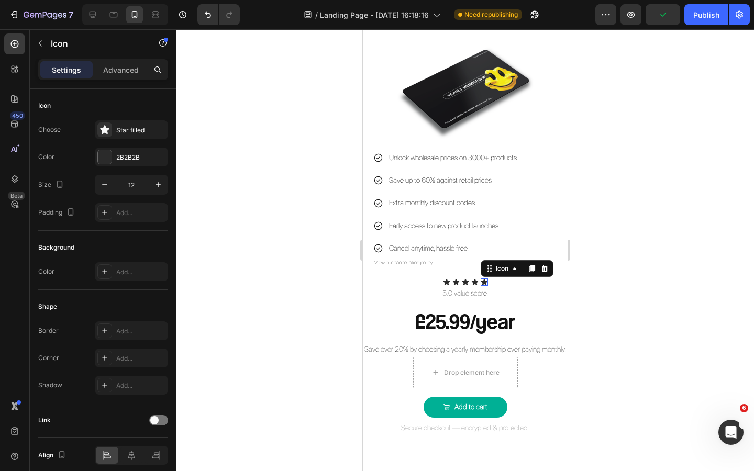
scroll to position [5, 0]
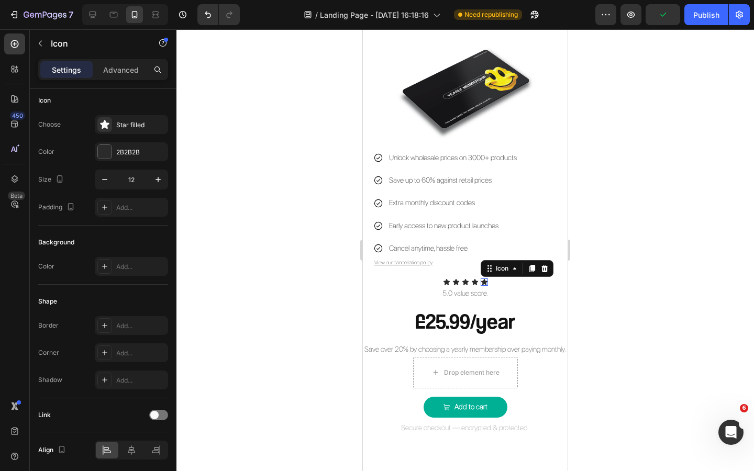
click at [485, 283] on icon at bounding box center [484, 282] width 6 height 6
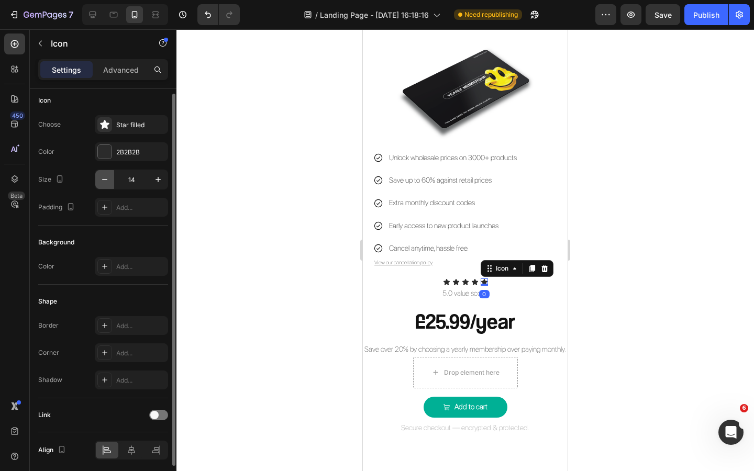
click at [111, 177] on button "button" at bounding box center [104, 179] width 19 height 19
type input "12"
click at [475, 282] on icon at bounding box center [475, 282] width 6 height 6
click at [102, 182] on icon "button" at bounding box center [105, 179] width 10 height 10
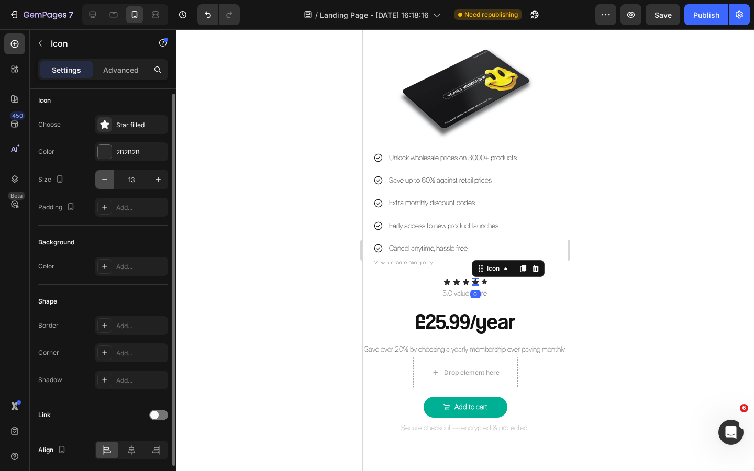
click at [102, 182] on icon "button" at bounding box center [105, 179] width 10 height 10
type input "12"
click at [467, 283] on icon at bounding box center [466, 282] width 6 height 6
click at [102, 173] on button "button" at bounding box center [104, 179] width 19 height 19
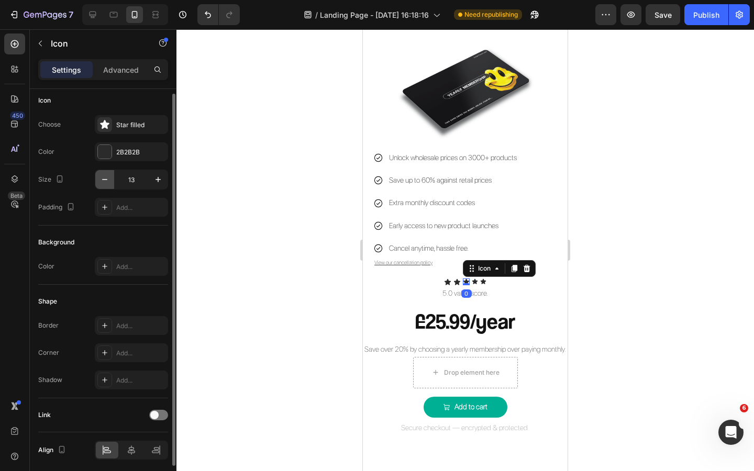
type input "12"
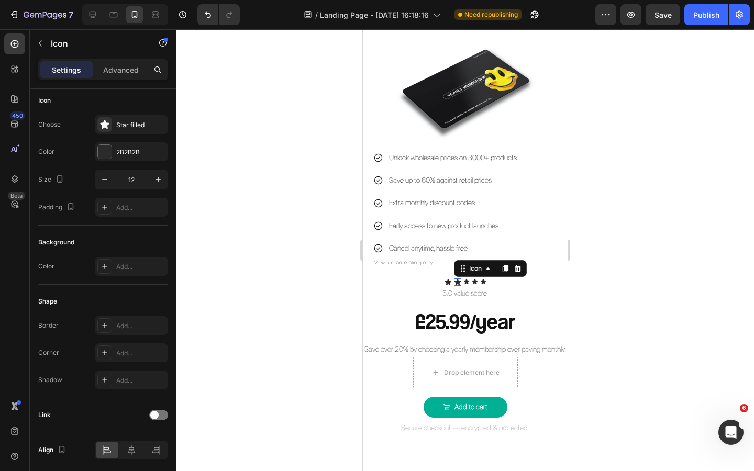
click at [455, 281] on icon at bounding box center [457, 282] width 6 height 6
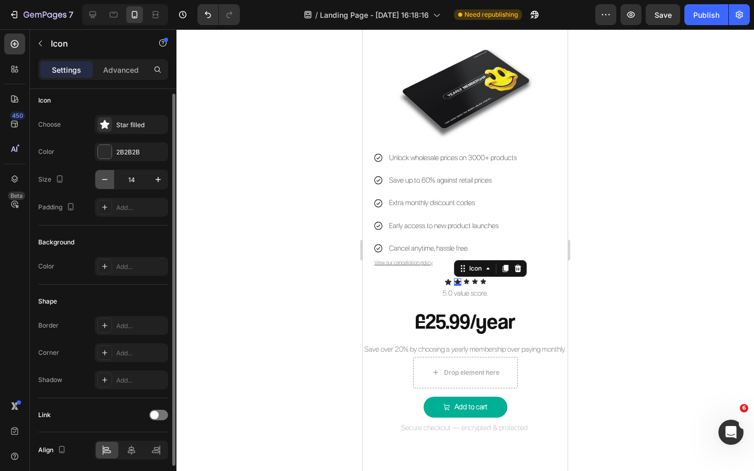
click at [109, 179] on icon "button" at bounding box center [105, 179] width 10 height 10
type input "12"
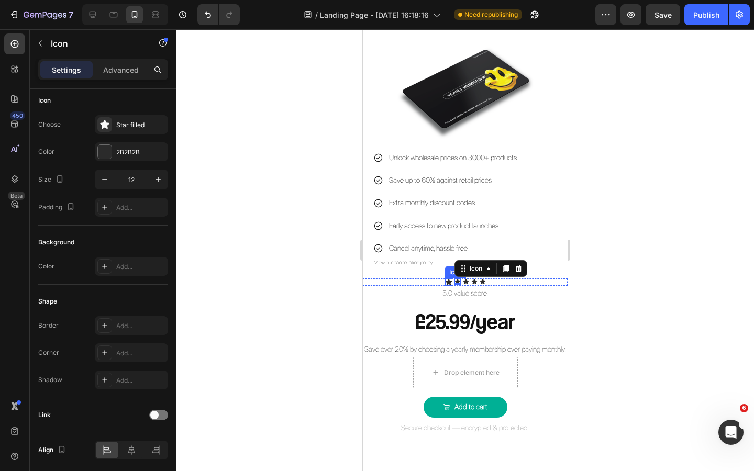
click at [448, 283] on div "Icon" at bounding box center [448, 282] width 7 height 7
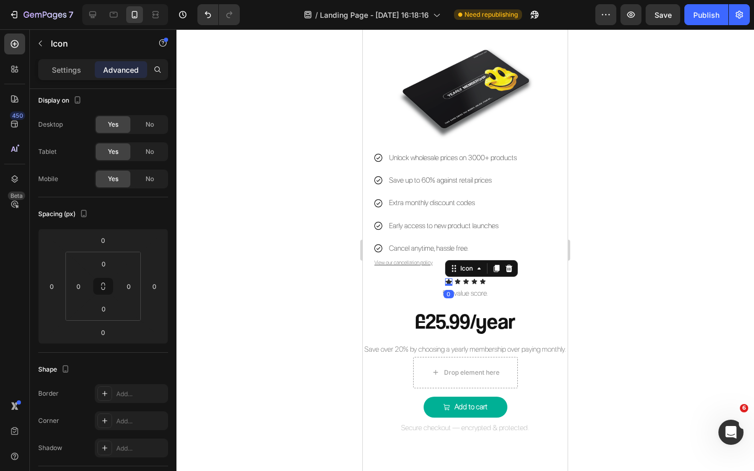
click at [79, 72] on p "Settings" at bounding box center [66, 69] width 29 height 11
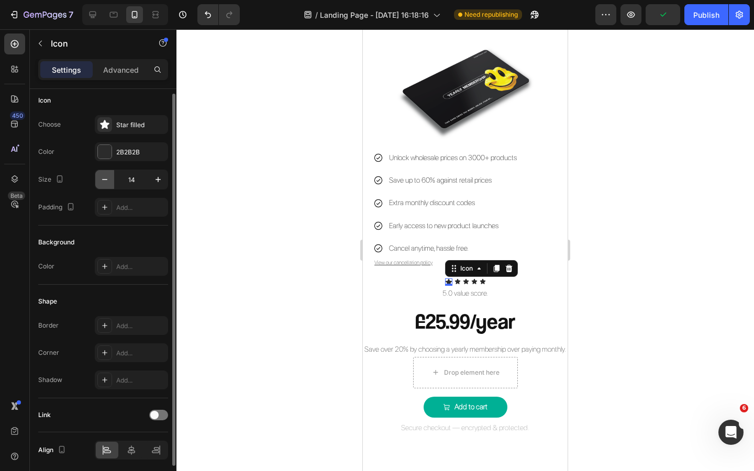
click at [103, 174] on icon "button" at bounding box center [105, 179] width 10 height 10
type input "12"
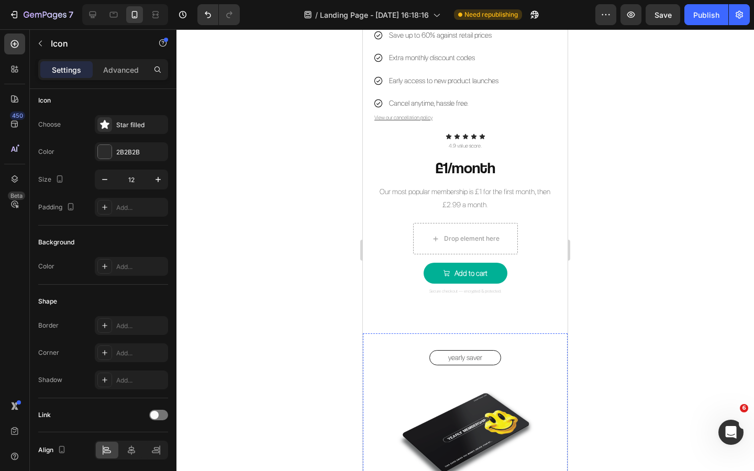
scroll to position [1071, 0]
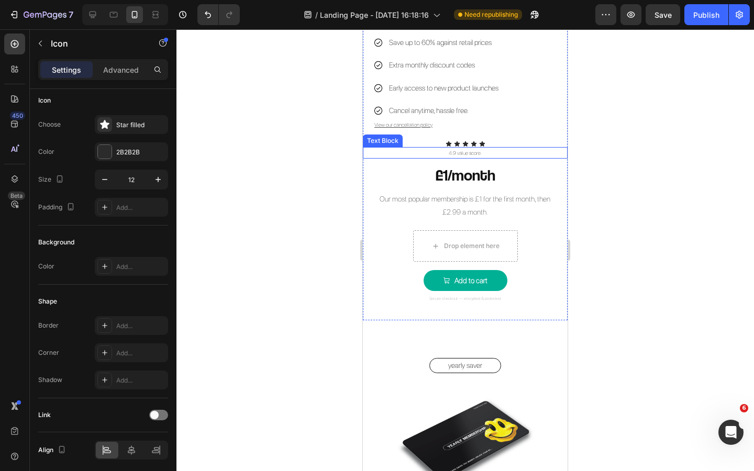
click at [473, 154] on p "4.9 value score." at bounding box center [465, 152] width 203 height 9
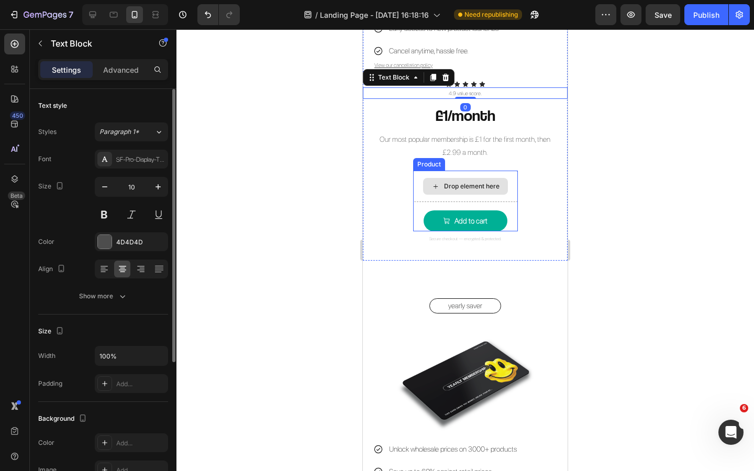
scroll to position [1350, 0]
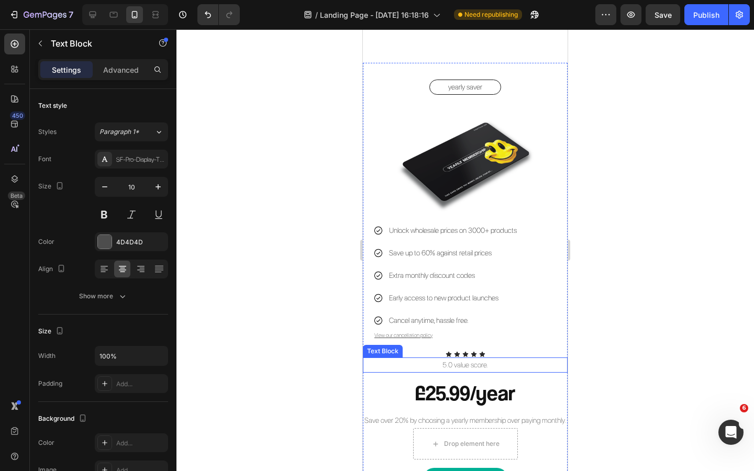
click at [470, 363] on p "5.0 value score." at bounding box center [465, 365] width 203 height 13
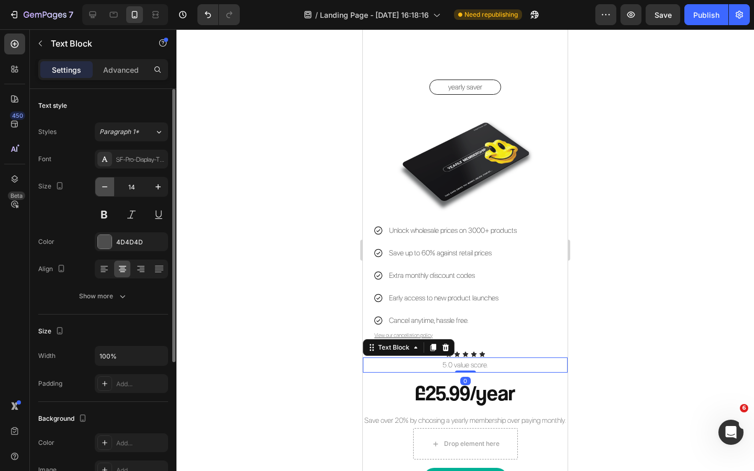
click at [101, 184] on icon "button" at bounding box center [105, 187] width 10 height 10
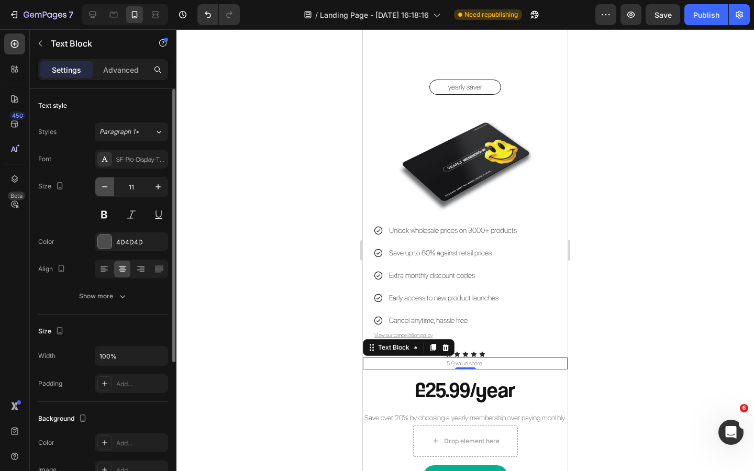
type input "10"
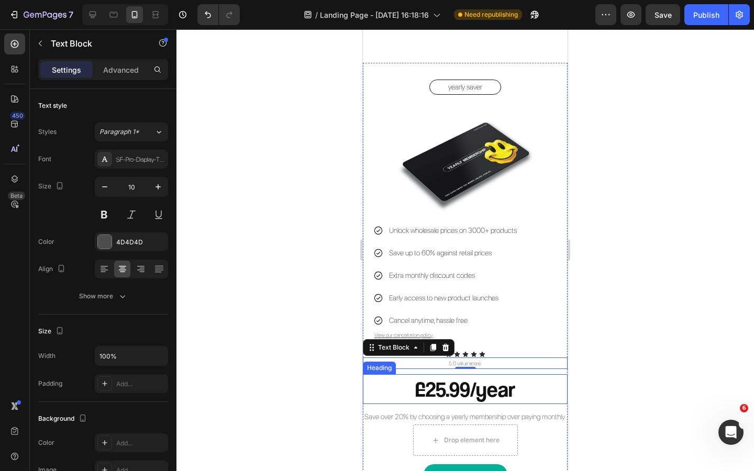
click at [483, 397] on h2 "£25.99/year" at bounding box center [465, 389] width 205 height 30
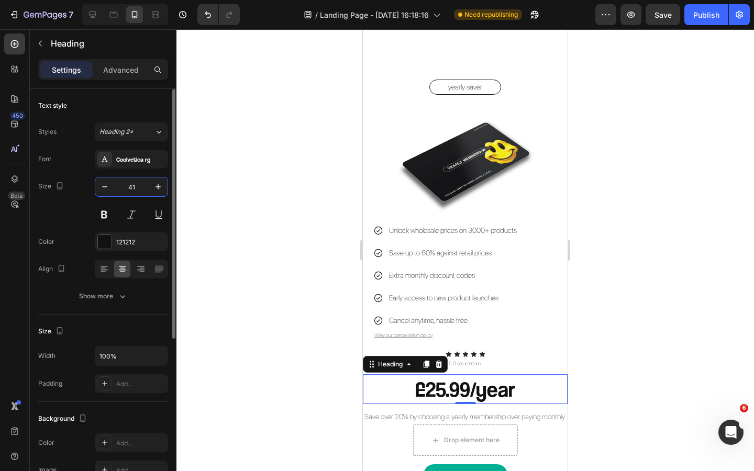
click at [131, 195] on input "41" at bounding box center [131, 187] width 35 height 19
type input "30"
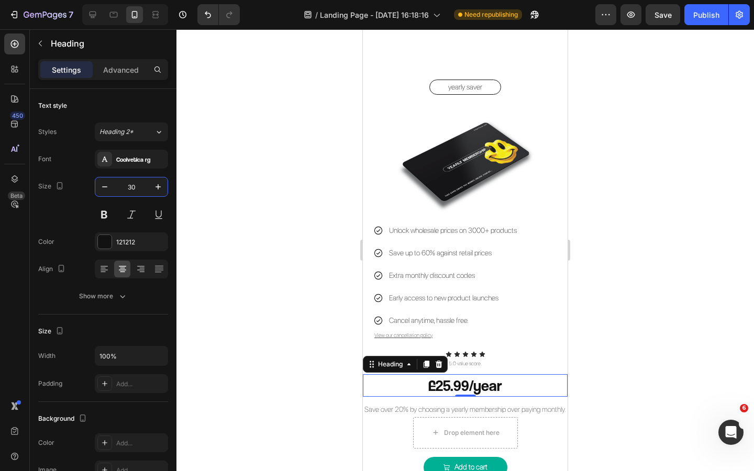
click at [302, 248] on div at bounding box center [466, 250] width 578 height 442
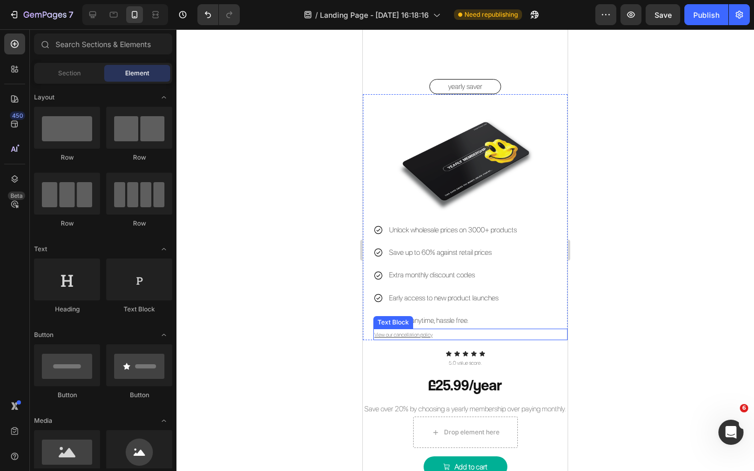
scroll to position [1433, 0]
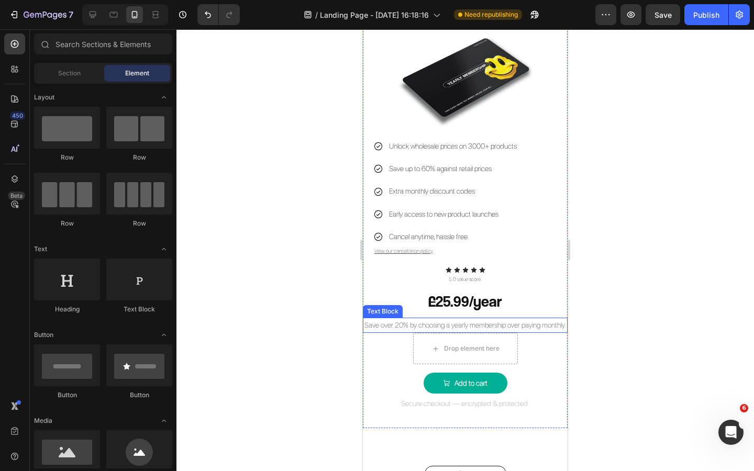
click at [483, 332] on p "Save over 20% by choosing a yearly membership over paying monthly." at bounding box center [465, 325] width 203 height 13
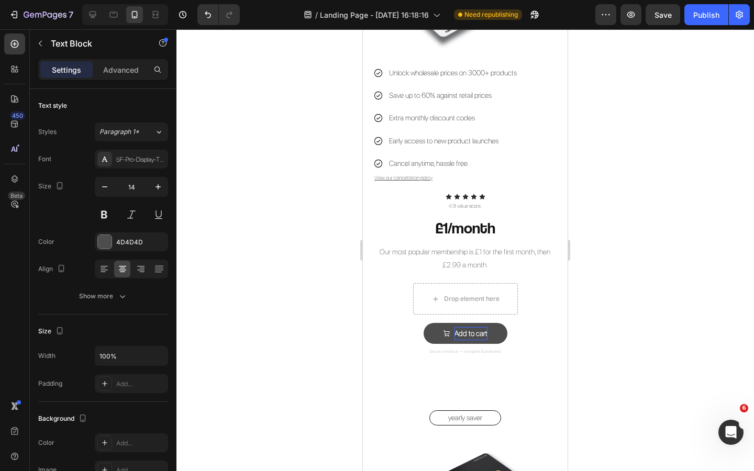
scroll to position [1017, 0]
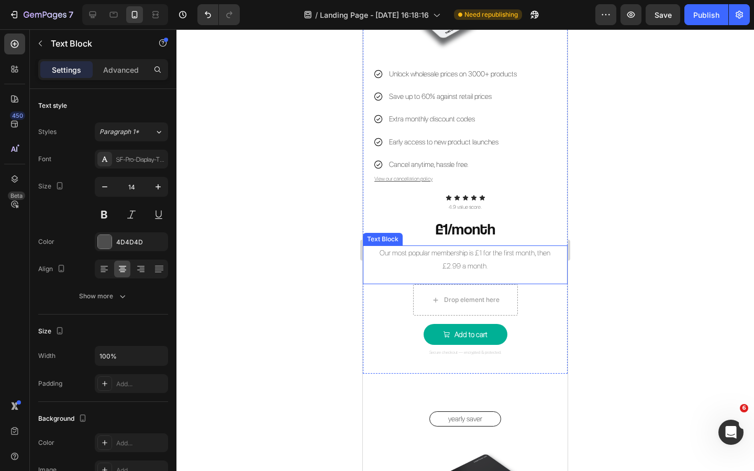
click at [483, 270] on p "Our most popular membership is £1 for the first month, then £2.99 a month." at bounding box center [465, 260] width 182 height 26
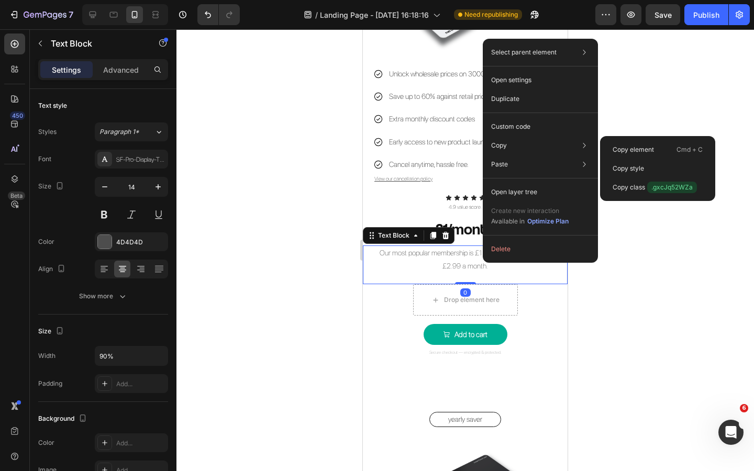
click at [630, 168] on p "Copy style" at bounding box center [628, 168] width 31 height 9
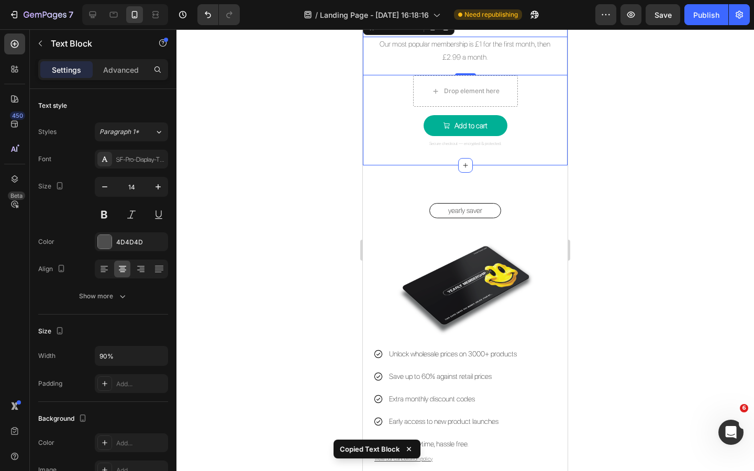
scroll to position [1385, 0]
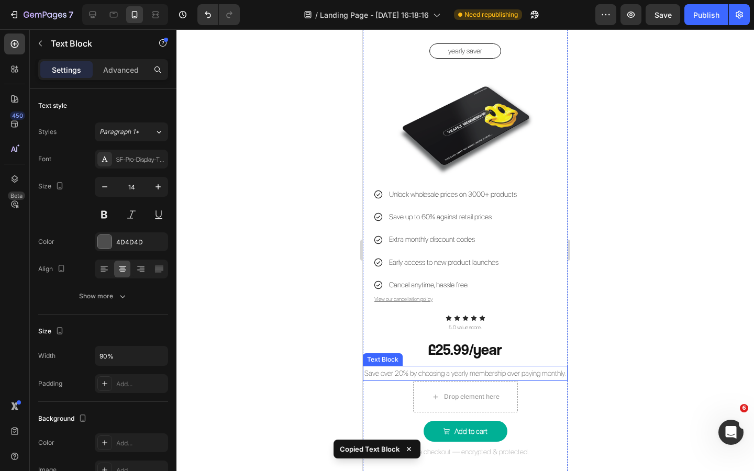
click at [493, 380] on p "Save over 20% by choosing a yearly membership over paying monthly." at bounding box center [465, 373] width 203 height 13
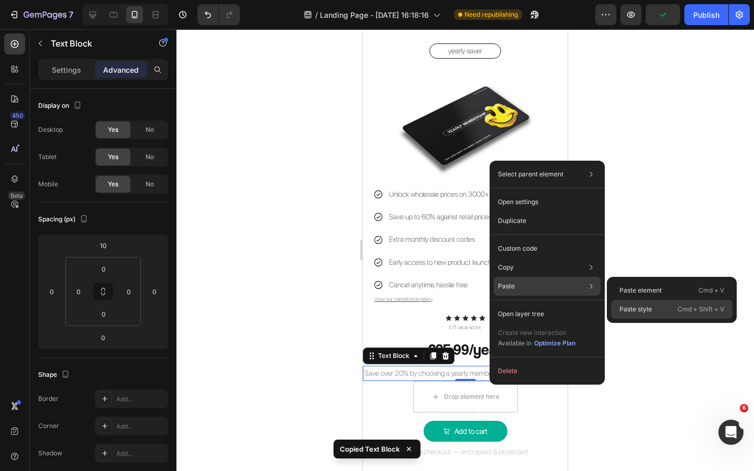
click at [637, 305] on p "Paste style" at bounding box center [636, 309] width 32 height 9
type input "20"
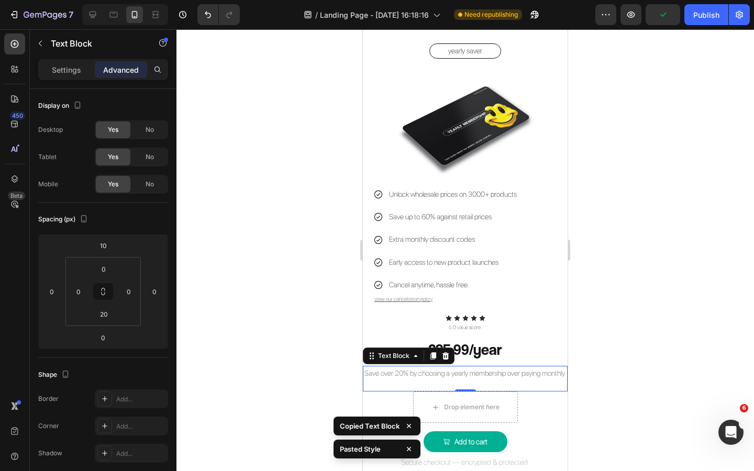
click at [620, 332] on div at bounding box center [466, 250] width 578 height 442
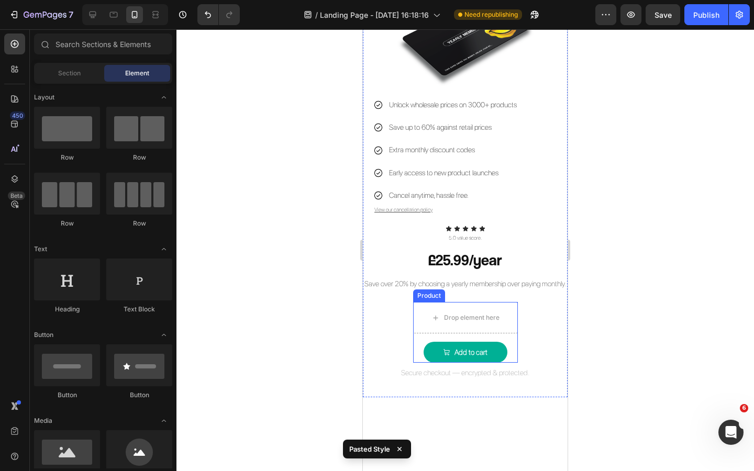
scroll to position [1186, 0]
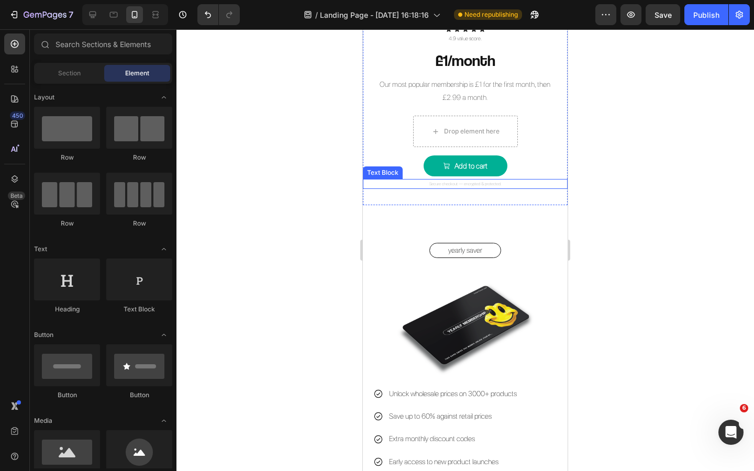
click at [473, 185] on p "Secure checkout — encrypted & protected." at bounding box center [465, 183] width 203 height 7
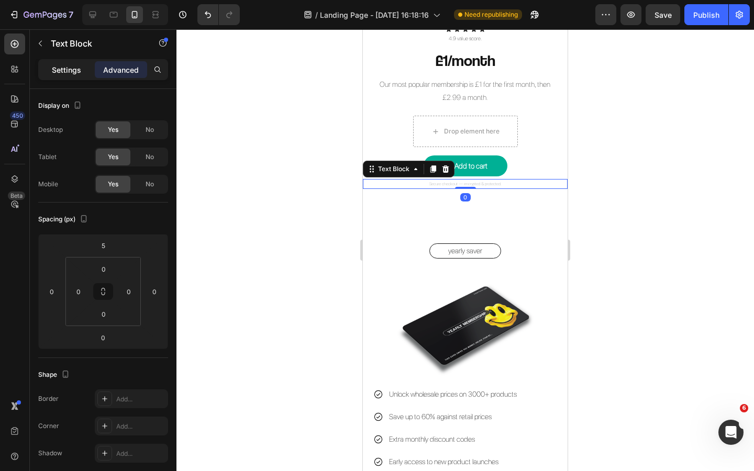
click at [71, 68] on p "Settings" at bounding box center [66, 69] width 29 height 11
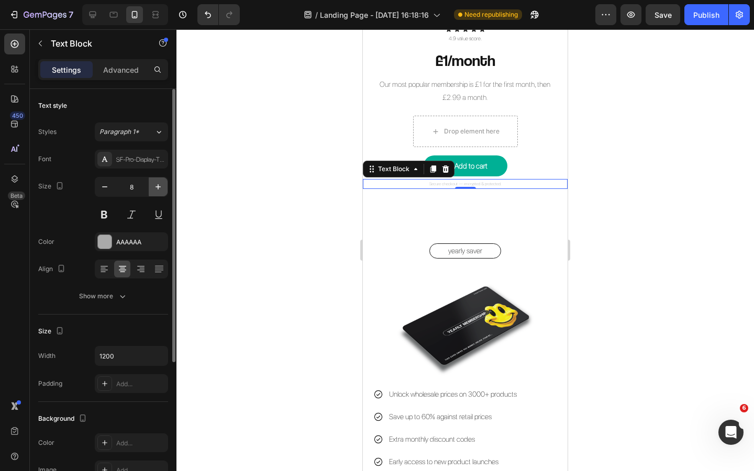
click at [155, 191] on icon "button" at bounding box center [158, 187] width 10 height 10
type input "9"
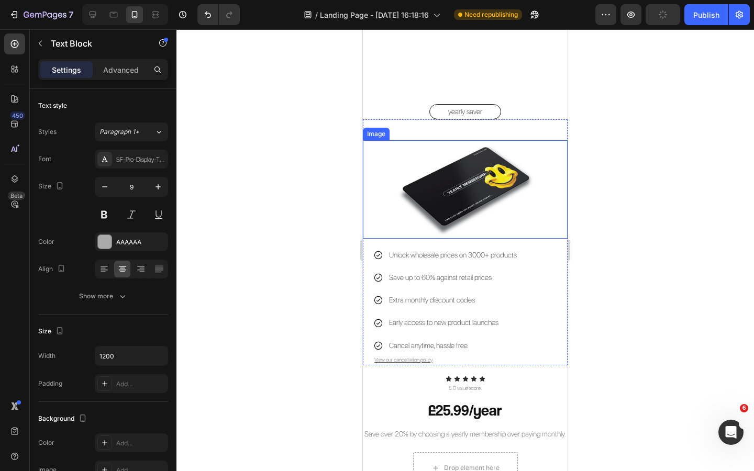
scroll to position [1490, 0]
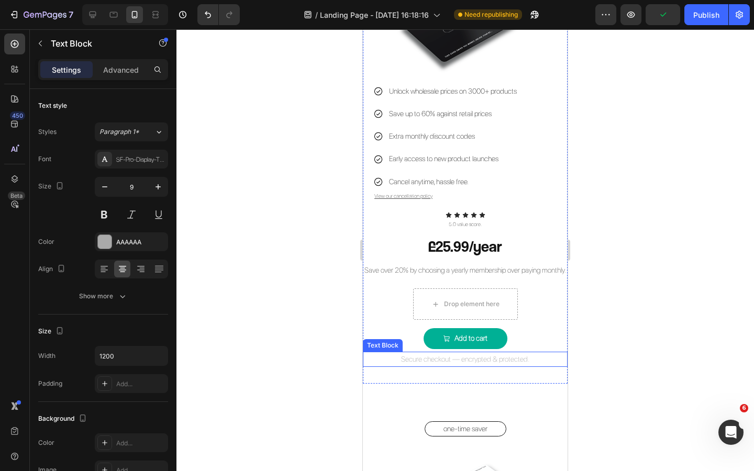
click at [490, 366] on p "Secure checkout — encrypted & protected." at bounding box center [465, 359] width 203 height 13
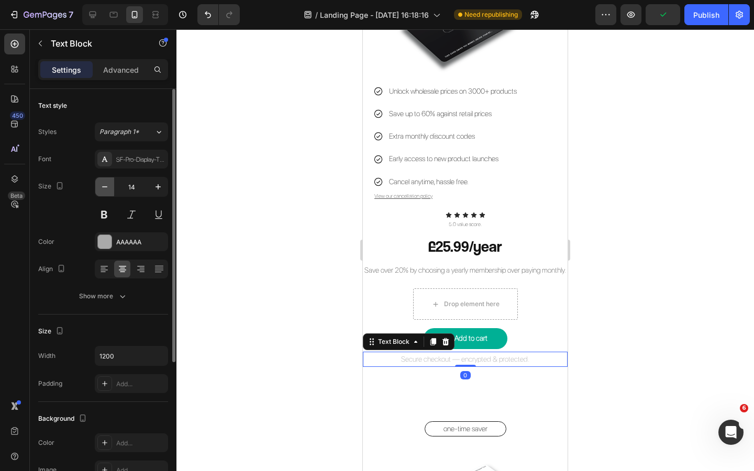
click at [104, 189] on icon "button" at bounding box center [105, 187] width 10 height 10
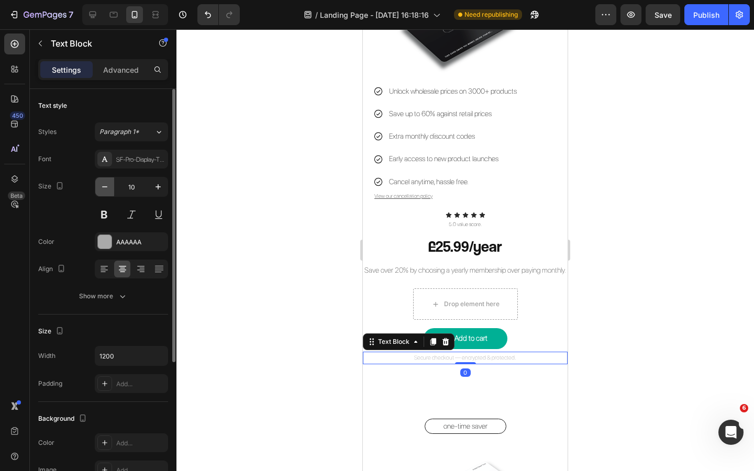
type input "9"
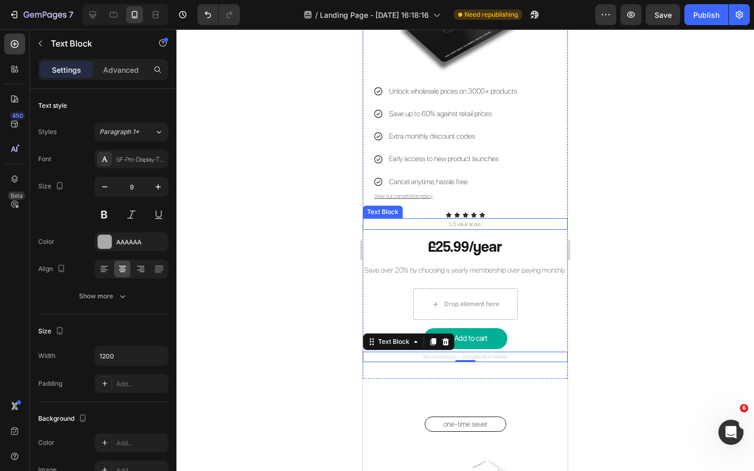
click at [620, 281] on div at bounding box center [466, 250] width 578 height 442
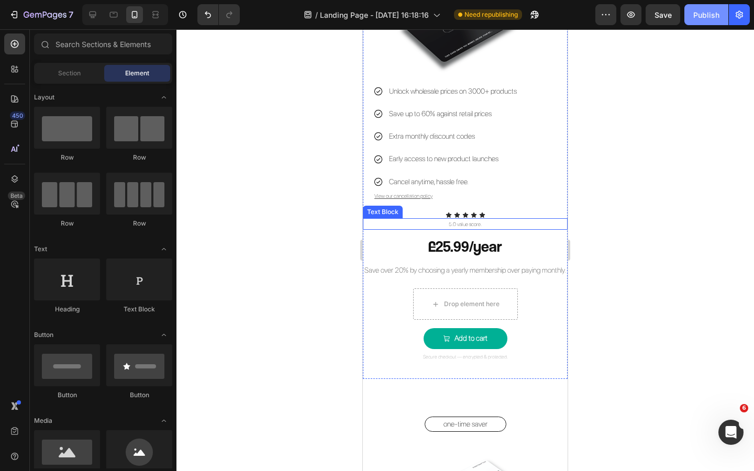
click at [708, 16] on div "Publish" at bounding box center [706, 14] width 26 height 11
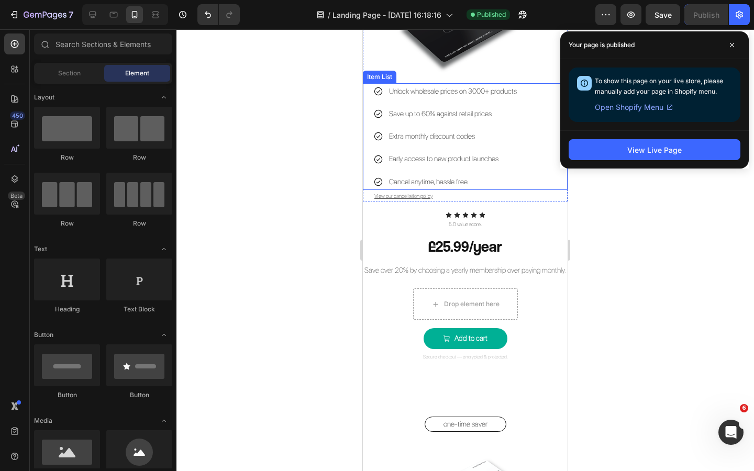
click at [369, 96] on div "Unlock wholesale prices on 3000+ products Save up to 60% against retail prices …" at bounding box center [465, 136] width 205 height 107
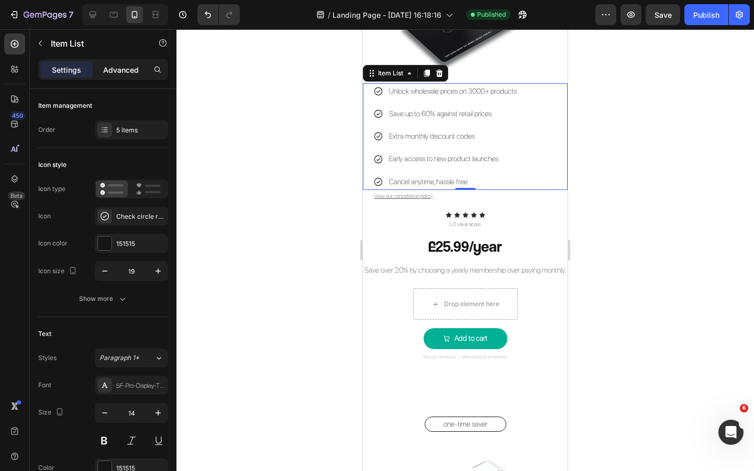
click at [120, 74] on p "Advanced" at bounding box center [121, 69] width 36 height 11
type input "100%"
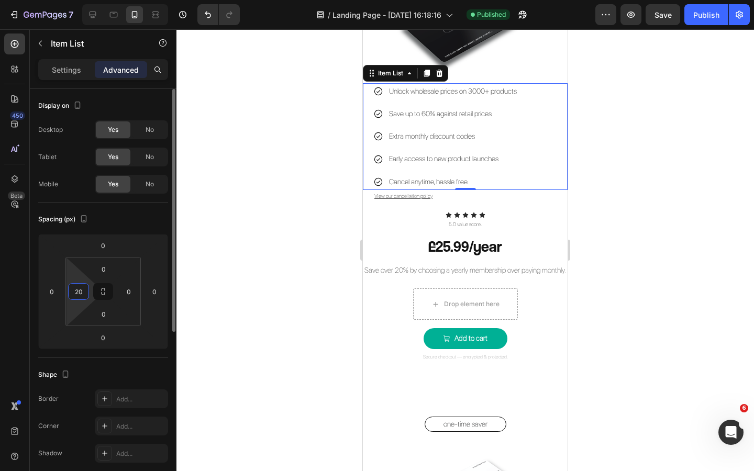
click at [74, 296] on input "20" at bounding box center [79, 292] width 16 height 16
type input "30"
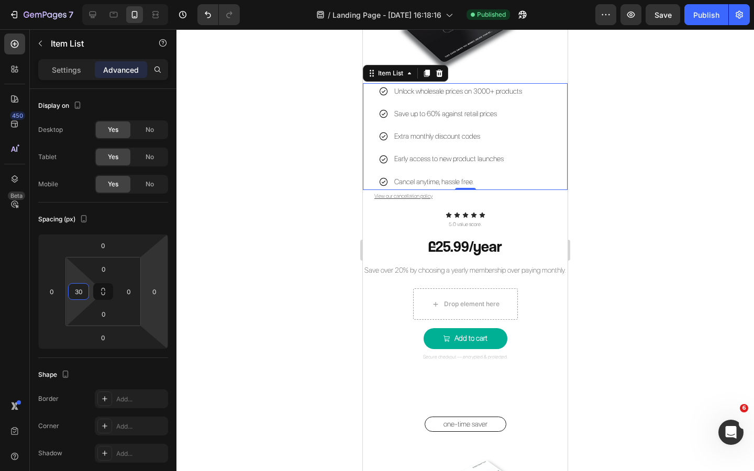
click at [255, 281] on div at bounding box center [466, 250] width 578 height 442
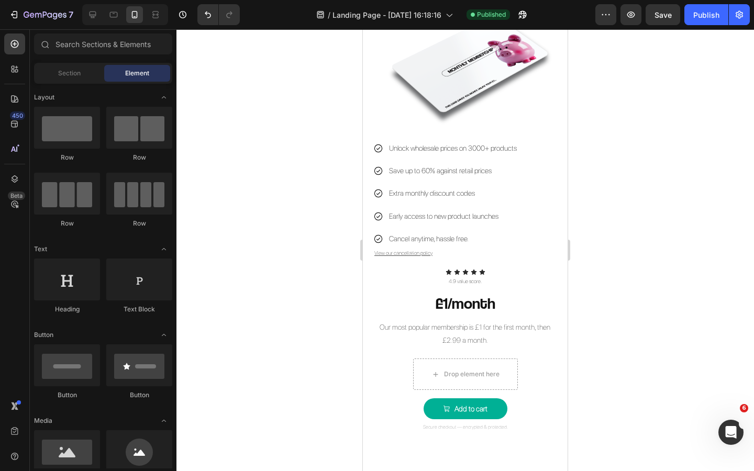
scroll to position [940, 0]
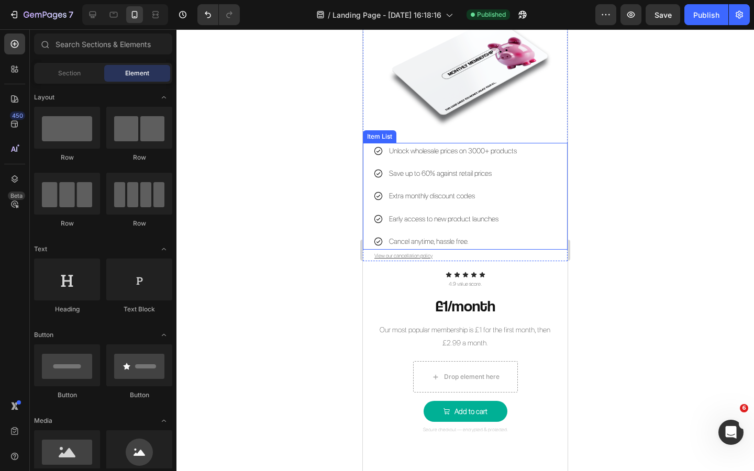
click at [373, 207] on div "Unlock wholesale prices on 3000+ products Save up to 60% against retail prices …" at bounding box center [465, 196] width 205 height 107
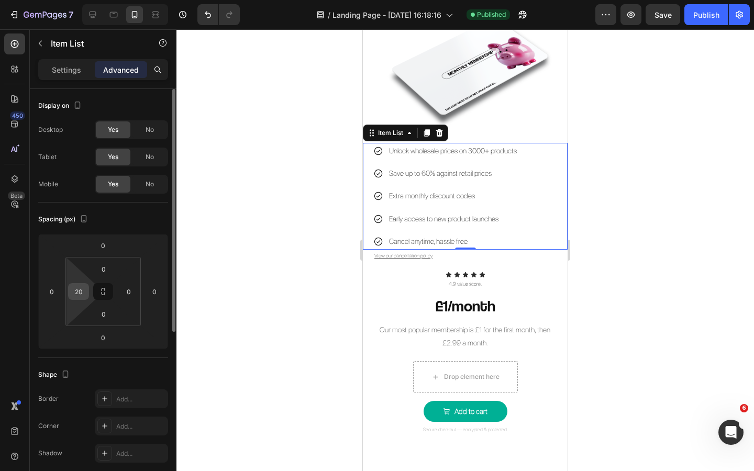
click at [77, 295] on input "20" at bounding box center [79, 292] width 16 height 16
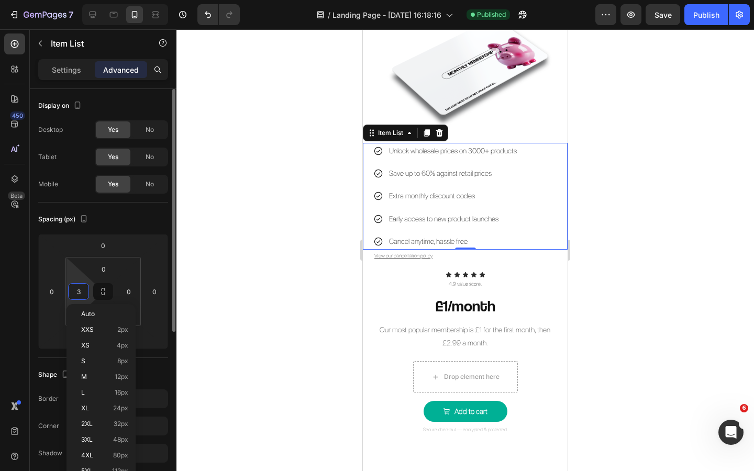
type input "30"
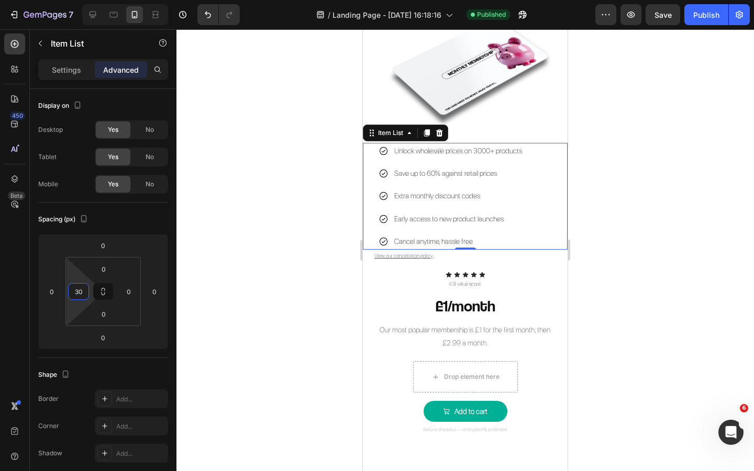
click at [218, 260] on div at bounding box center [466, 250] width 578 height 442
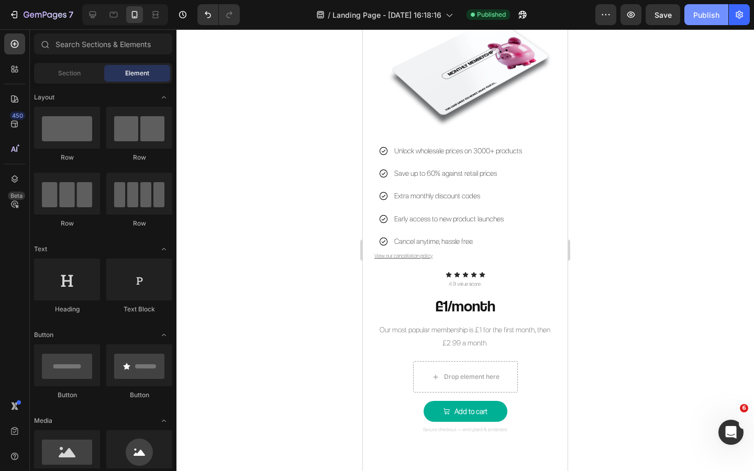
click at [710, 14] on div "Publish" at bounding box center [706, 14] width 26 height 11
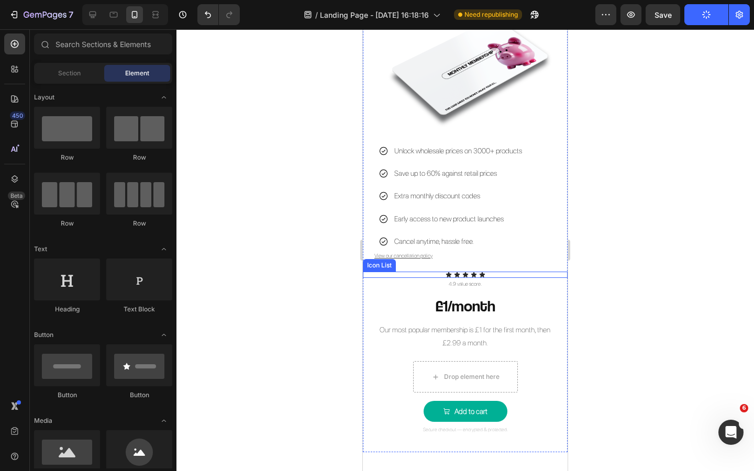
click at [497, 273] on div "Icon Icon Icon Icon Icon" at bounding box center [465, 275] width 205 height 6
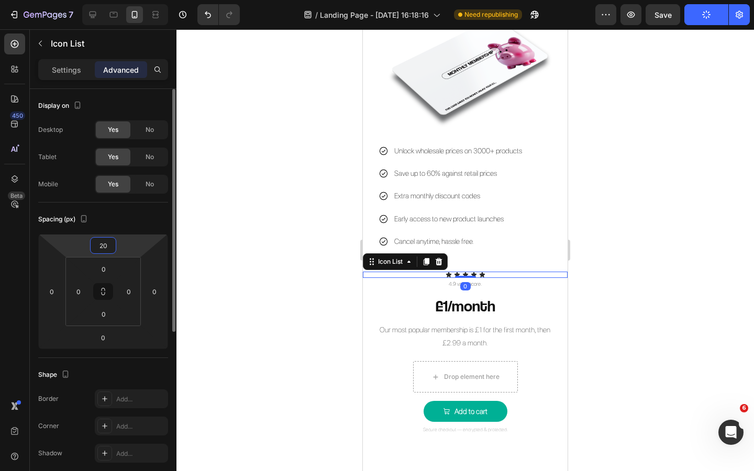
click at [106, 247] on input "20" at bounding box center [103, 246] width 21 height 16
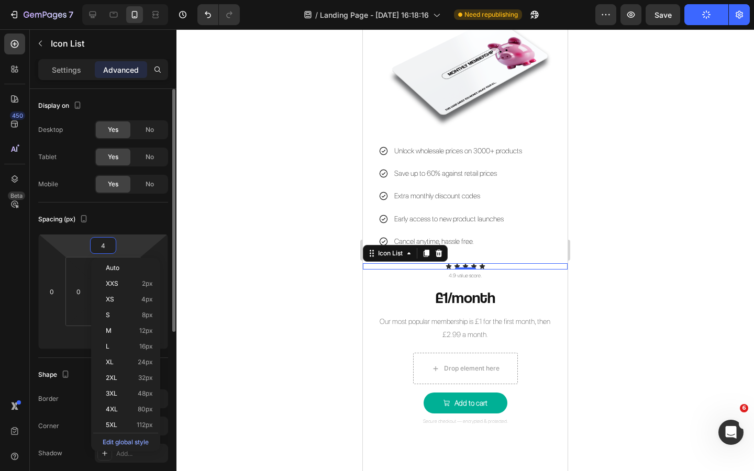
type input "40"
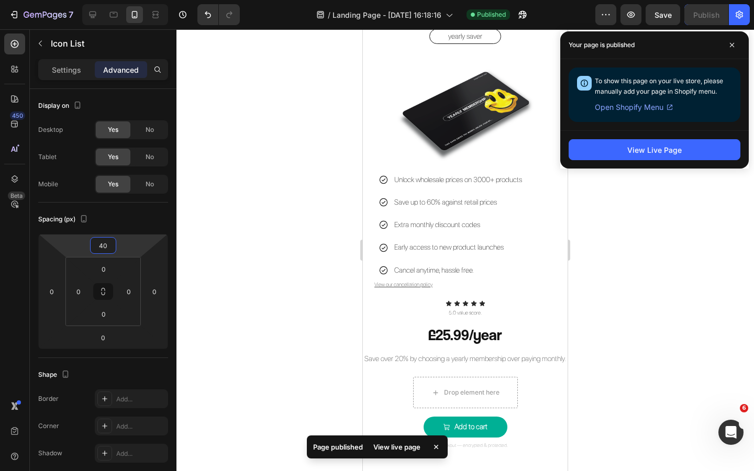
scroll to position [1415, 0]
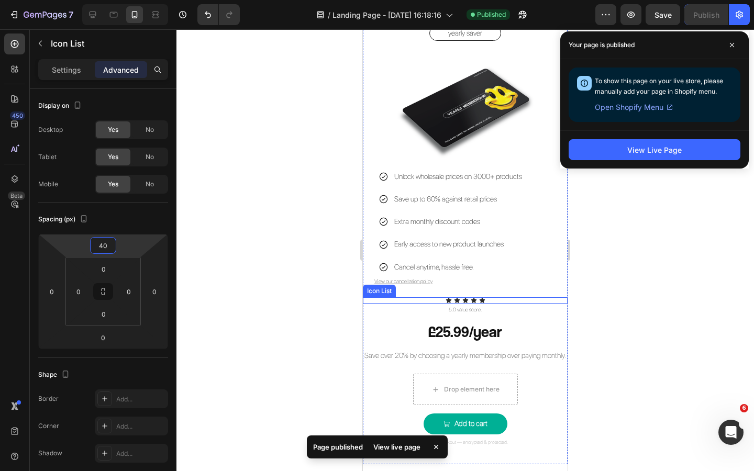
click at [496, 302] on div "Icon Icon Icon Icon Icon" at bounding box center [465, 300] width 205 height 6
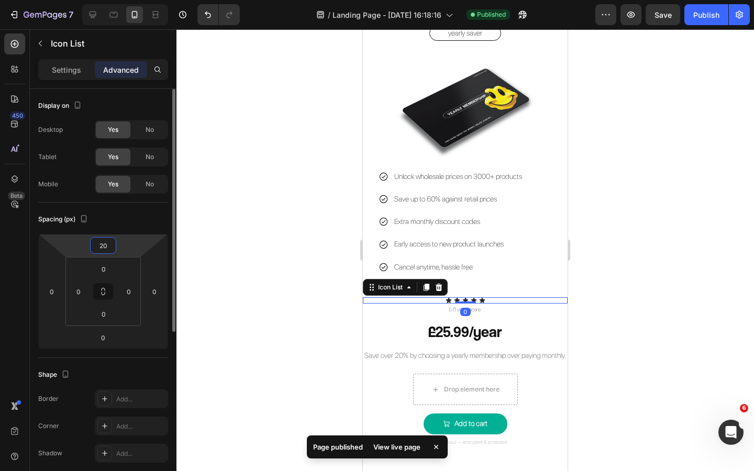
click at [102, 249] on input "20" at bounding box center [103, 246] width 21 height 16
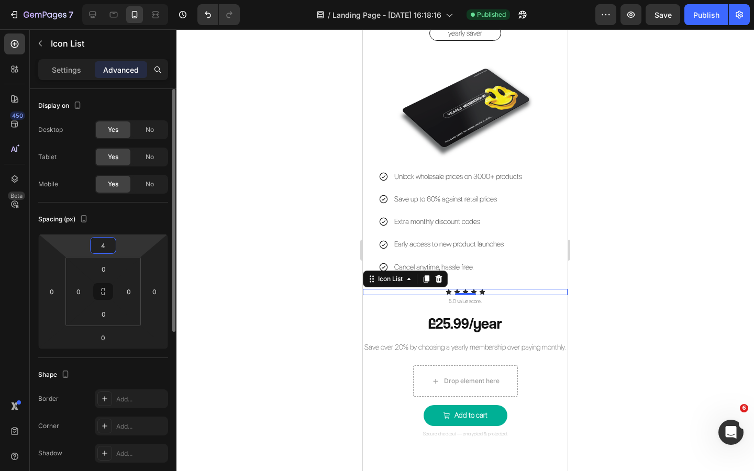
type input "40"
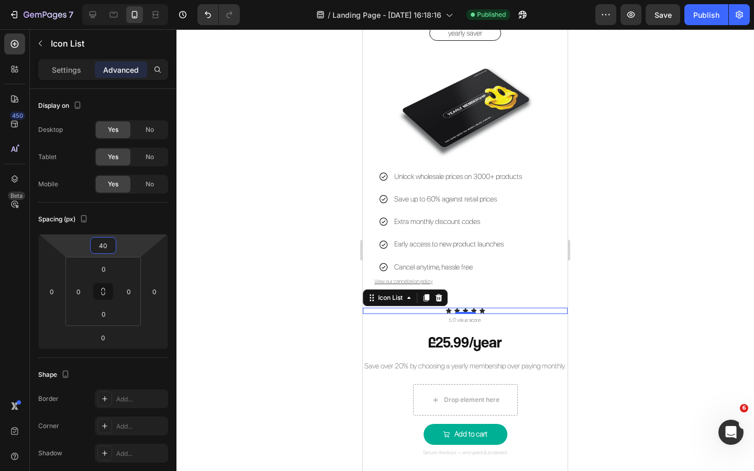
click at [239, 240] on div at bounding box center [466, 250] width 578 height 442
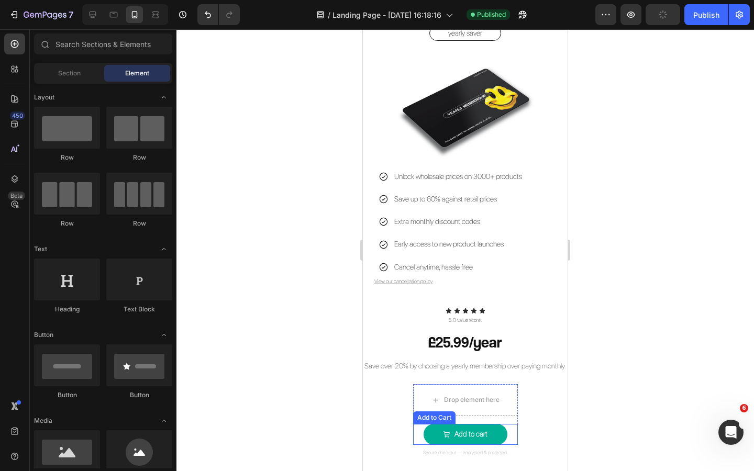
scroll to position [1514, 0]
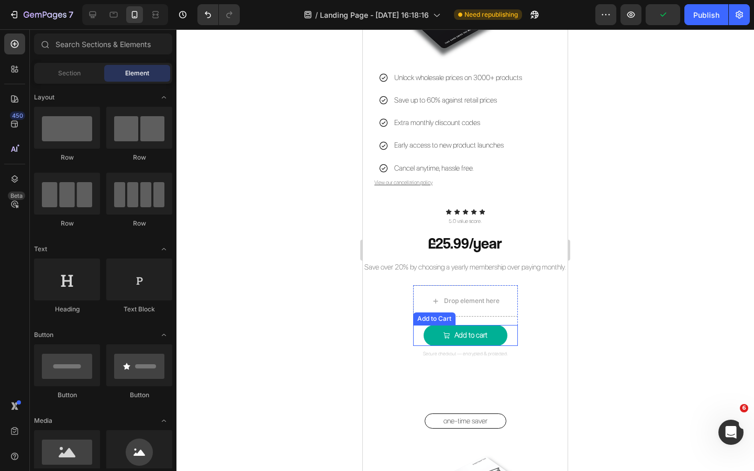
click at [512, 346] on div "Add to cart Add to Cart" at bounding box center [465, 335] width 105 height 21
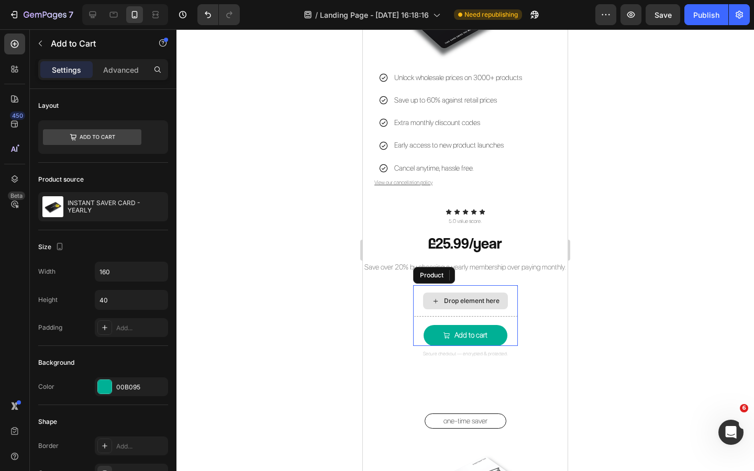
click at [508, 303] on div "Drop element here" at bounding box center [465, 300] width 105 height 31
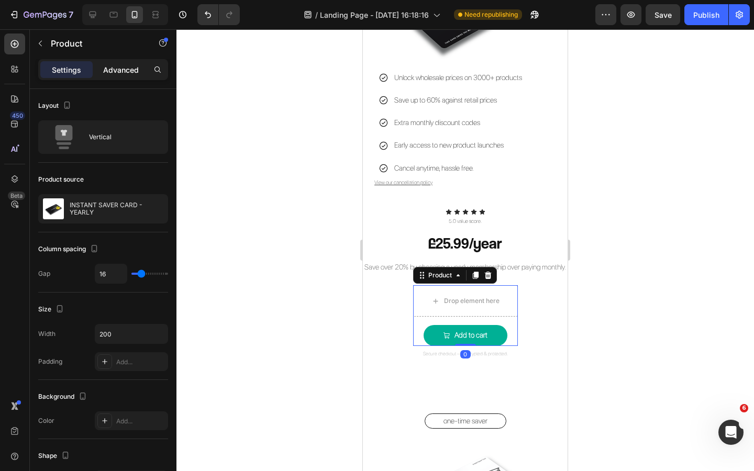
click at [115, 64] on p "Advanced" at bounding box center [121, 69] width 36 height 11
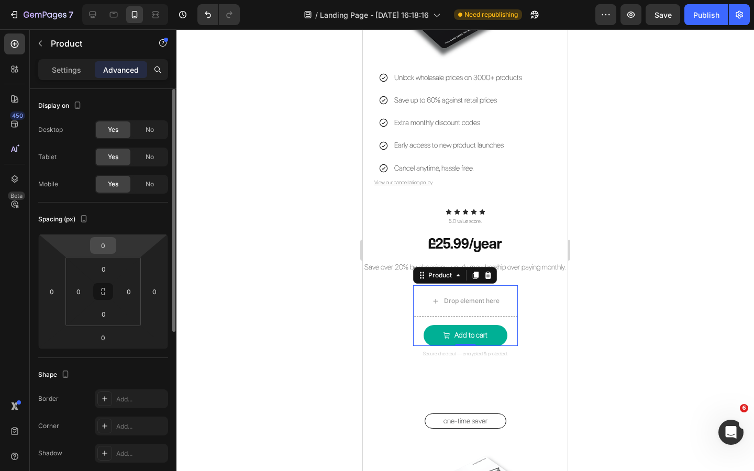
click at [107, 242] on input "0" at bounding box center [103, 246] width 21 height 16
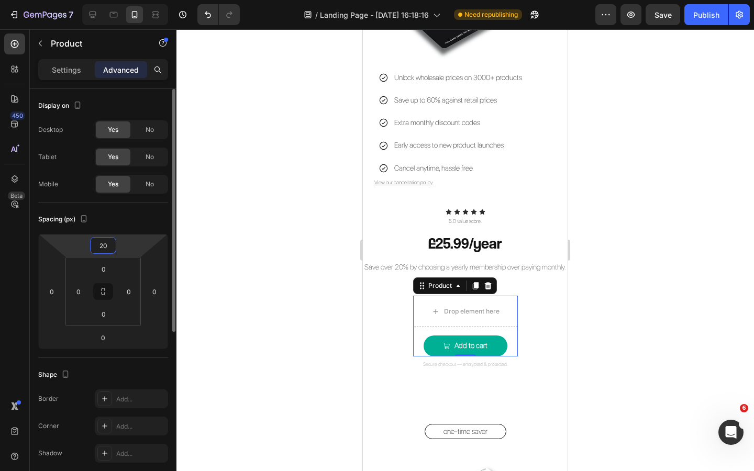
type input "2"
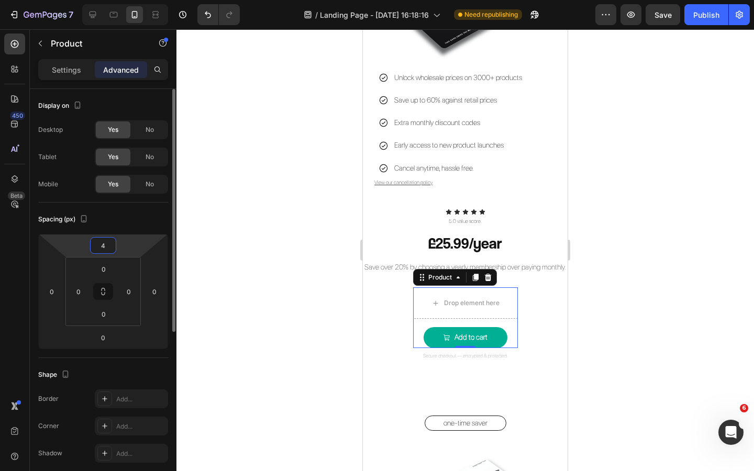
type input "40"
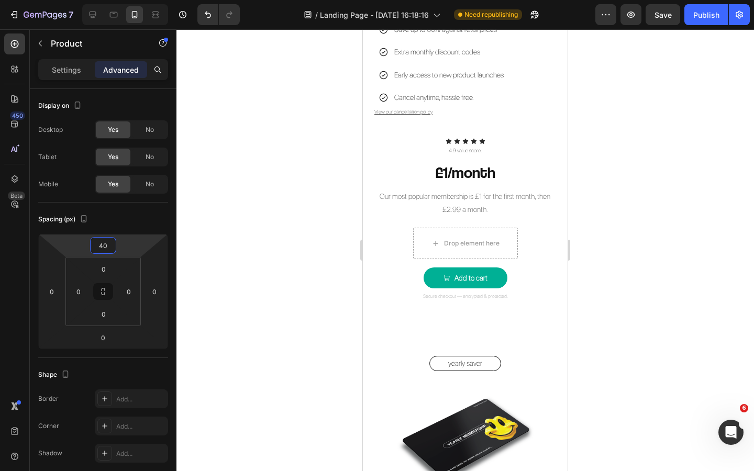
scroll to position [1068, 0]
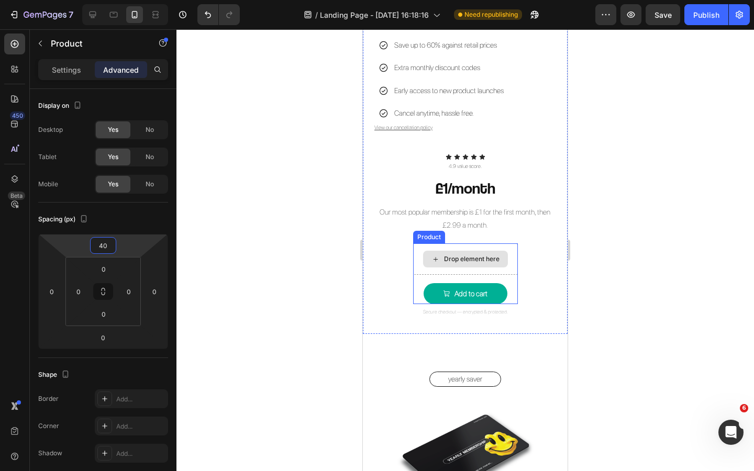
click at [511, 245] on div "Drop element here" at bounding box center [465, 259] width 105 height 31
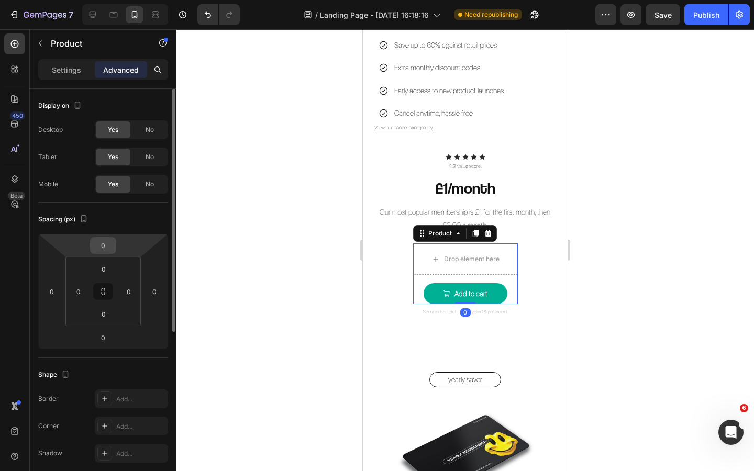
click at [106, 241] on input "0" at bounding box center [103, 246] width 21 height 16
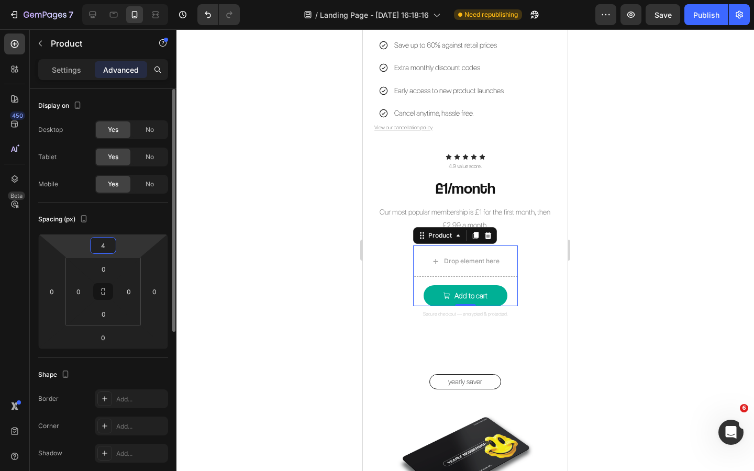
type input "40"
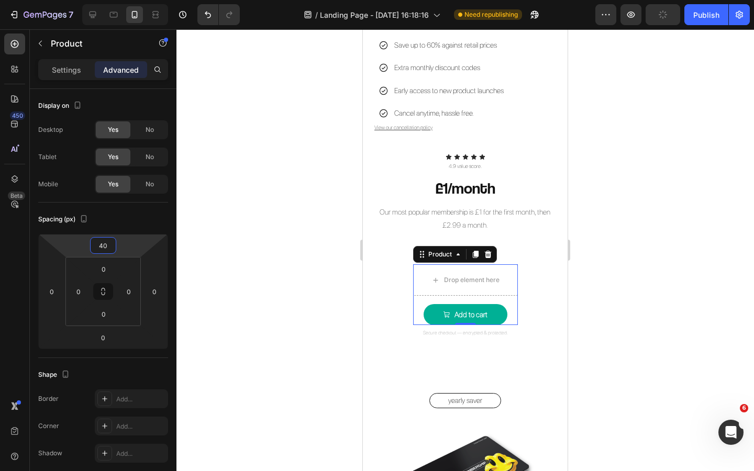
click at [258, 201] on div at bounding box center [466, 250] width 578 height 442
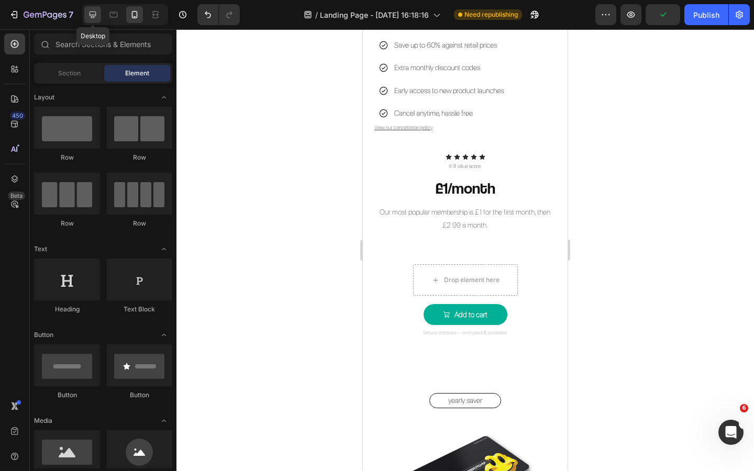
click at [90, 19] on icon at bounding box center [92, 14] width 10 height 10
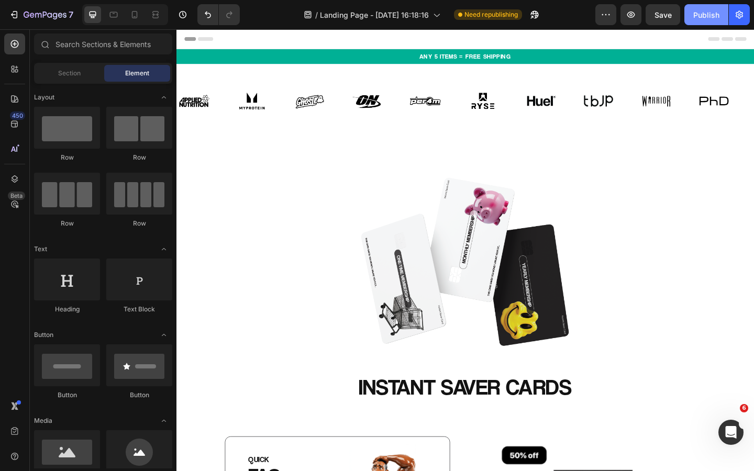
click at [713, 10] on div "Publish" at bounding box center [706, 14] width 26 height 11
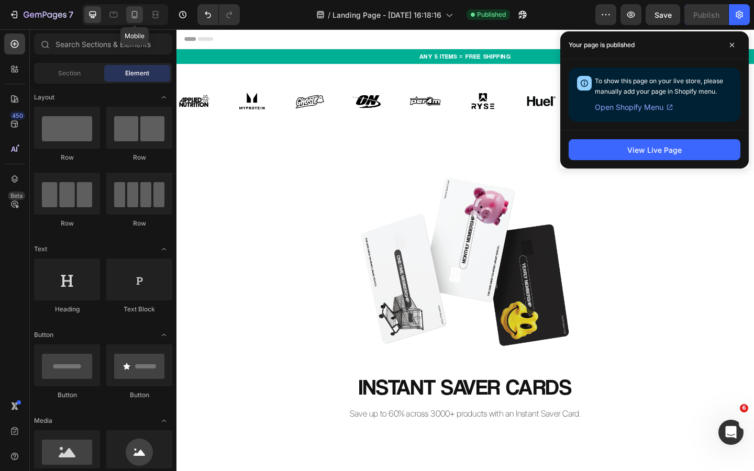
click at [139, 15] on icon at bounding box center [134, 14] width 10 height 10
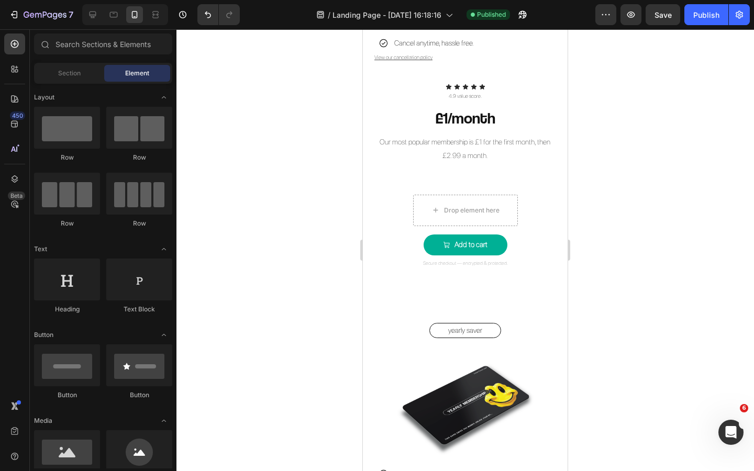
scroll to position [1185, 0]
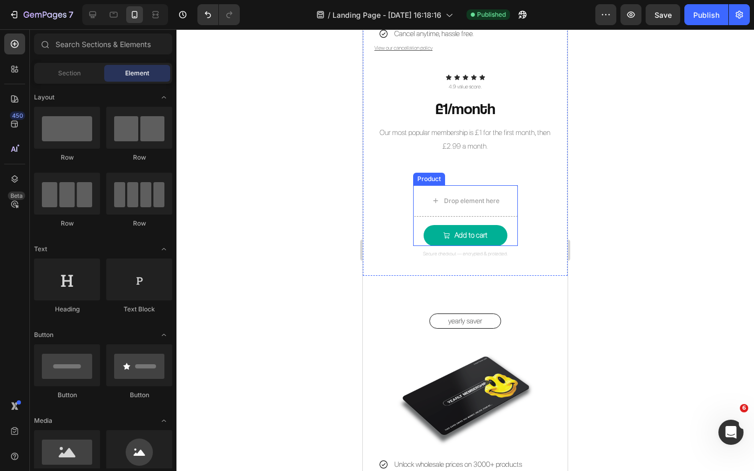
click at [512, 222] on div "Drop element here Add to cart Add to Cart Product" at bounding box center [465, 215] width 105 height 61
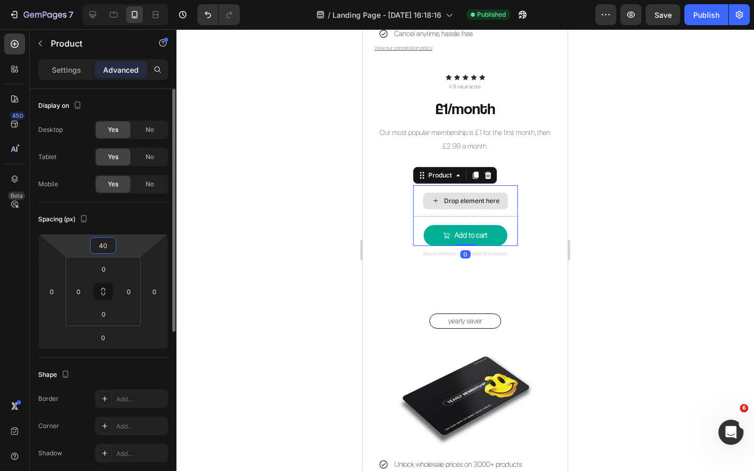
click at [108, 246] on input "40" at bounding box center [103, 246] width 21 height 16
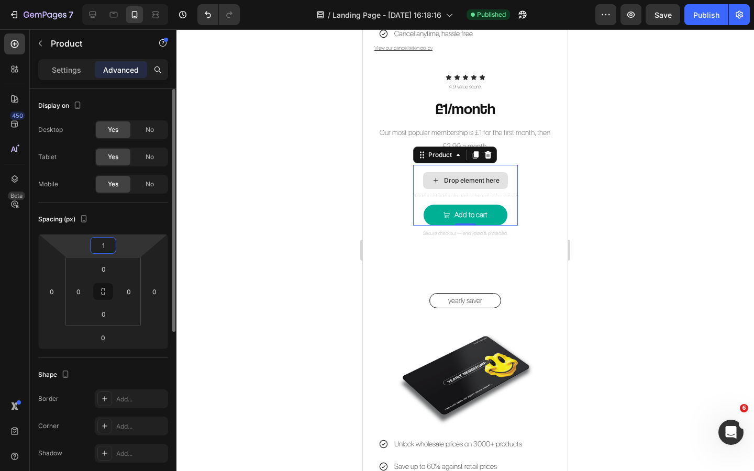
type input "10"
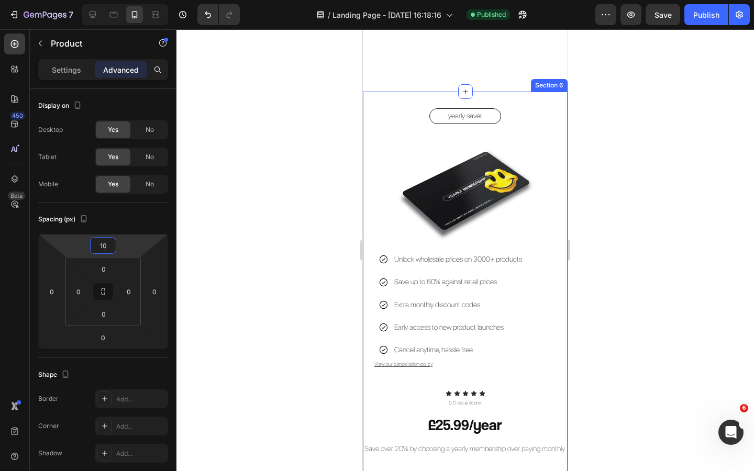
scroll to position [1550, 0]
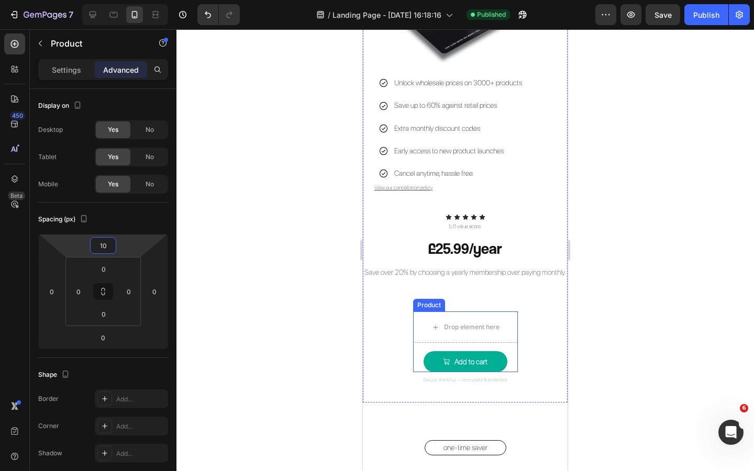
click at [514, 357] on div "Drop element here Add to cart Add to Cart Product" at bounding box center [465, 342] width 105 height 61
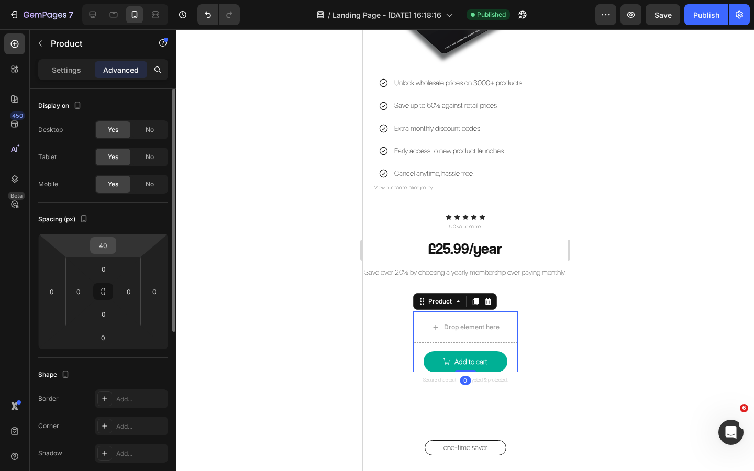
click at [109, 240] on input "40" at bounding box center [103, 246] width 21 height 16
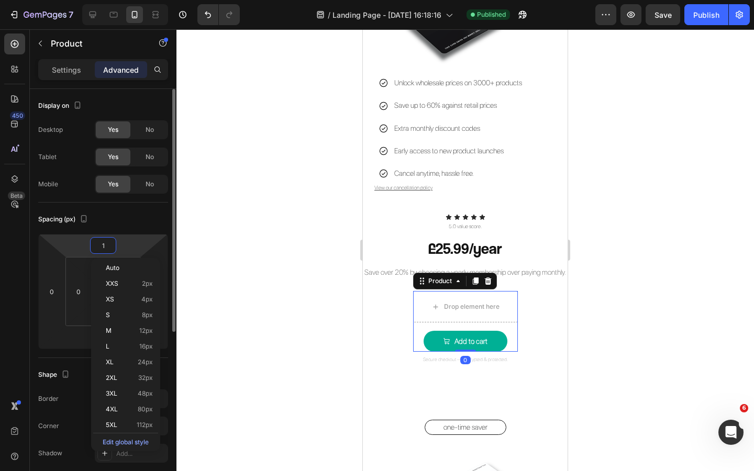
type input "10"
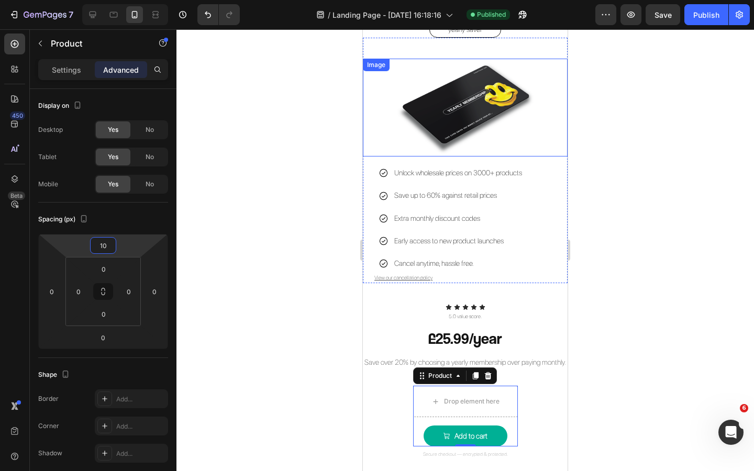
scroll to position [1438, 0]
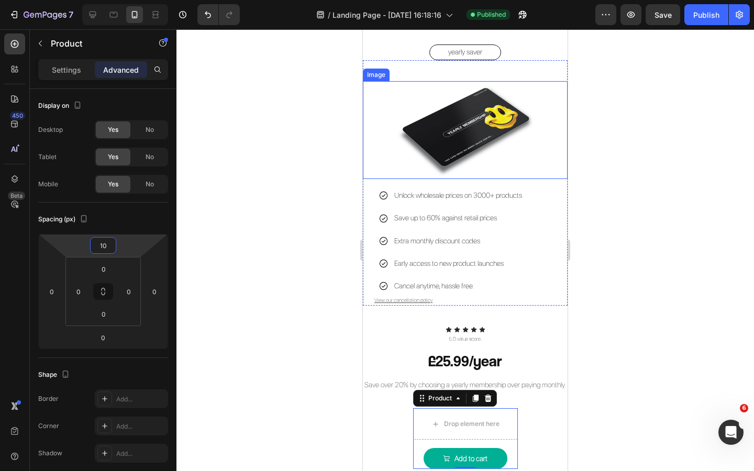
click at [458, 128] on img at bounding box center [465, 130] width 164 height 98
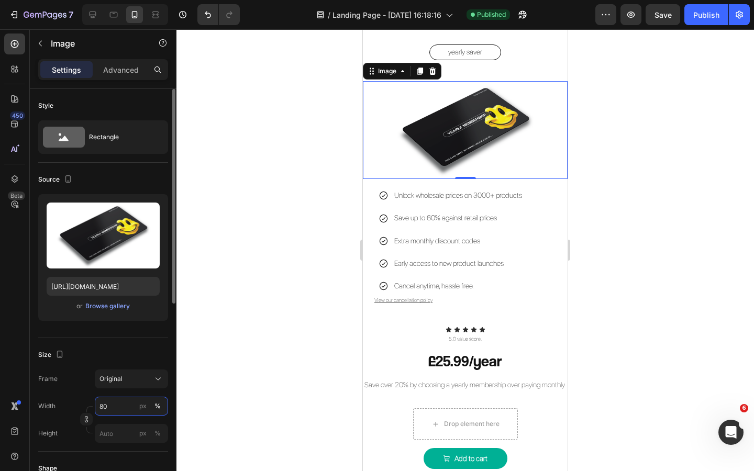
click at [121, 409] on input "80" at bounding box center [131, 406] width 73 height 19
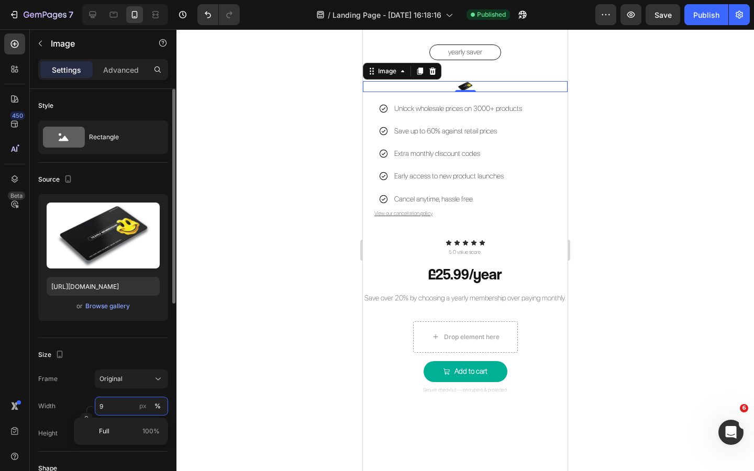
type input "90"
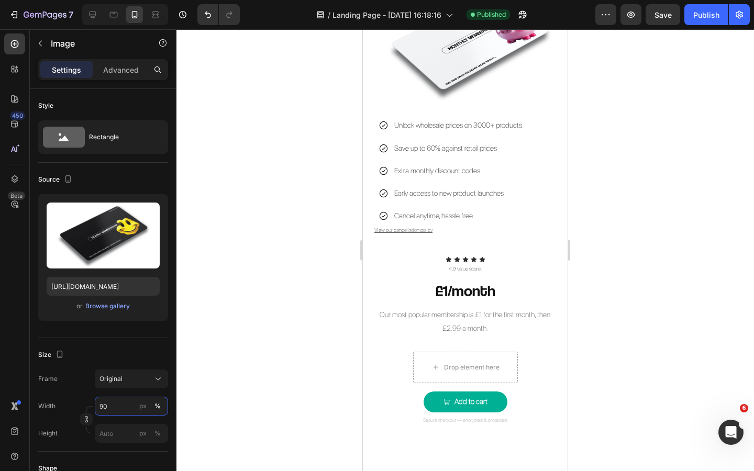
scroll to position [987, 0]
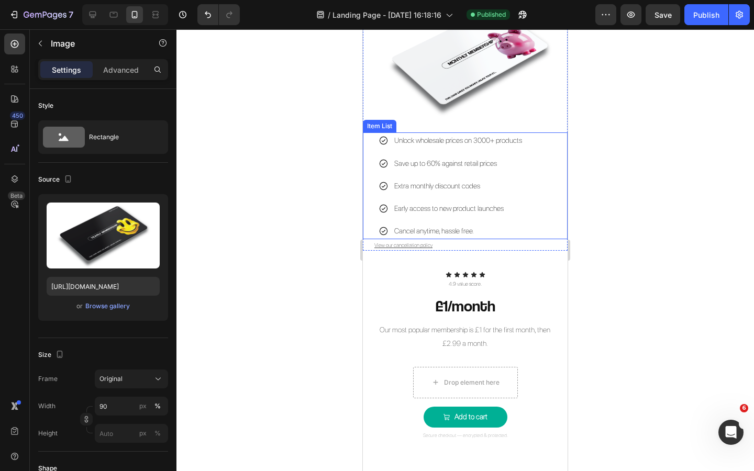
click at [499, 87] on img at bounding box center [465, 51] width 205 height 145
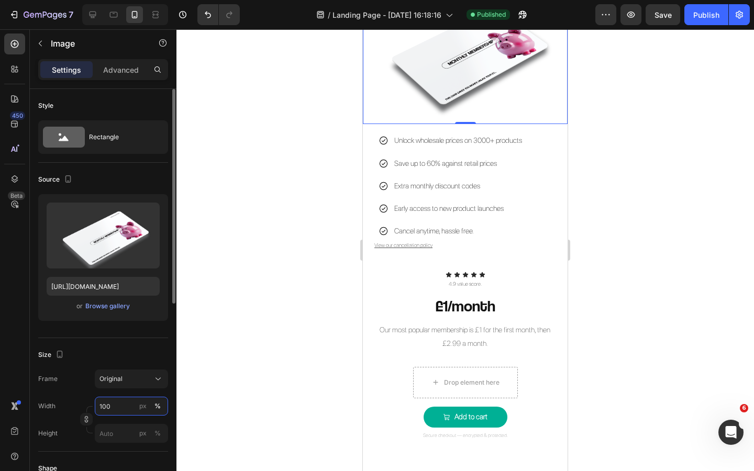
click at [115, 403] on input "100" at bounding box center [131, 406] width 73 height 19
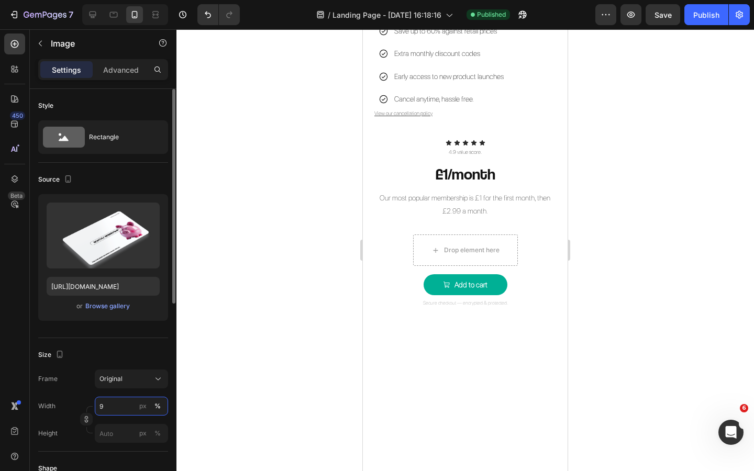
type input "90"
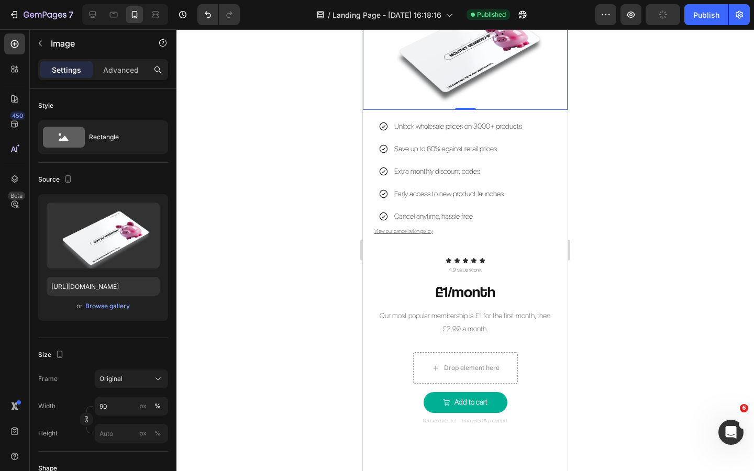
click at [237, 325] on div at bounding box center [466, 250] width 578 height 442
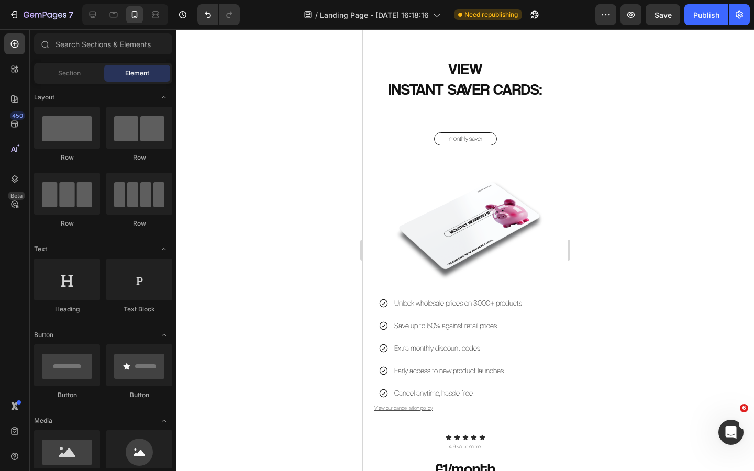
scroll to position [797, 0]
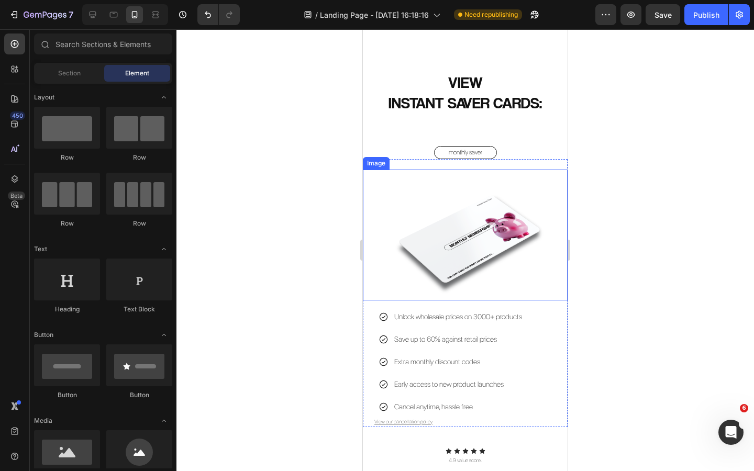
click at [501, 183] on img at bounding box center [465, 235] width 184 height 131
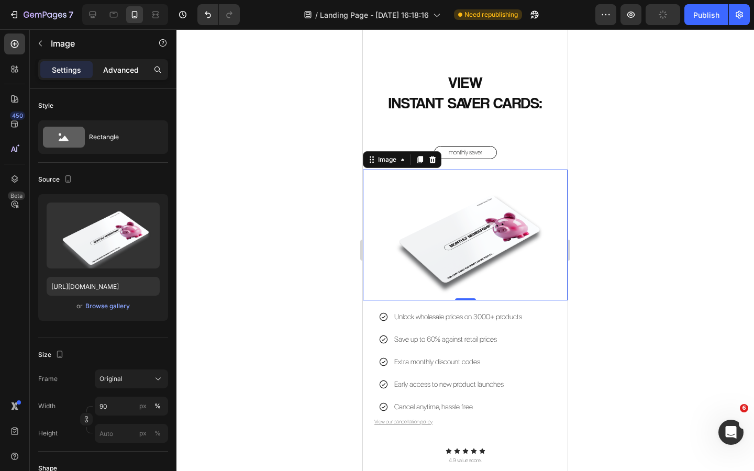
click at [114, 71] on p "Advanced" at bounding box center [121, 69] width 36 height 11
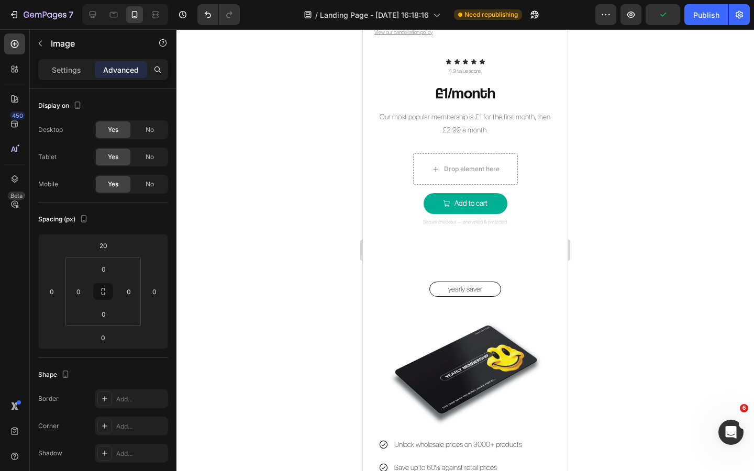
scroll to position [1205, 0]
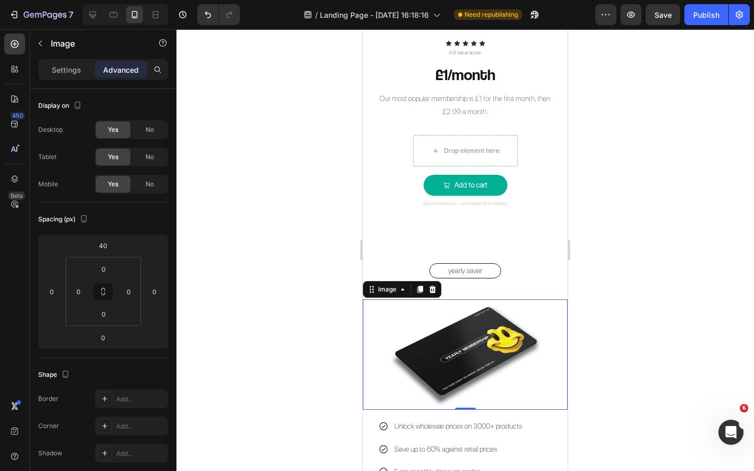
click at [505, 312] on img at bounding box center [465, 355] width 184 height 111
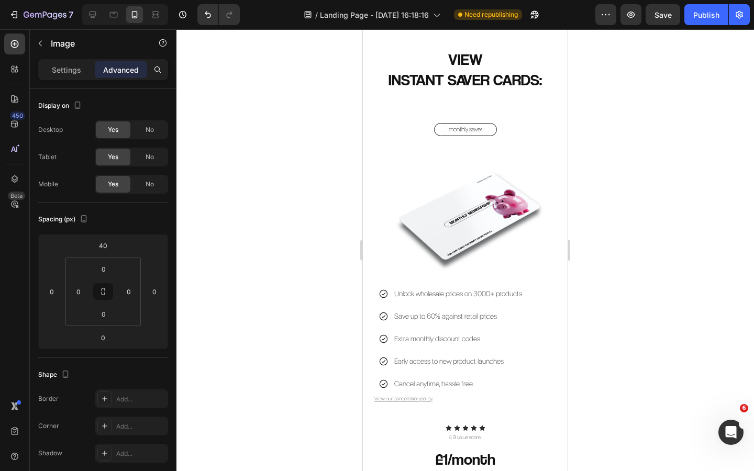
scroll to position [810, 0]
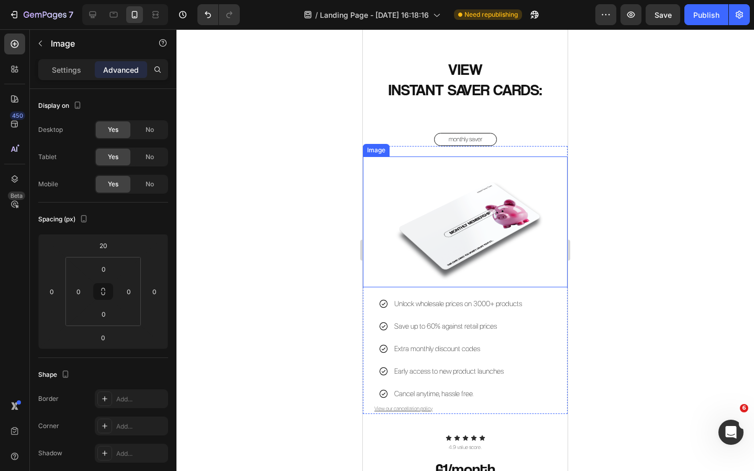
click at [502, 230] on img at bounding box center [465, 222] width 184 height 131
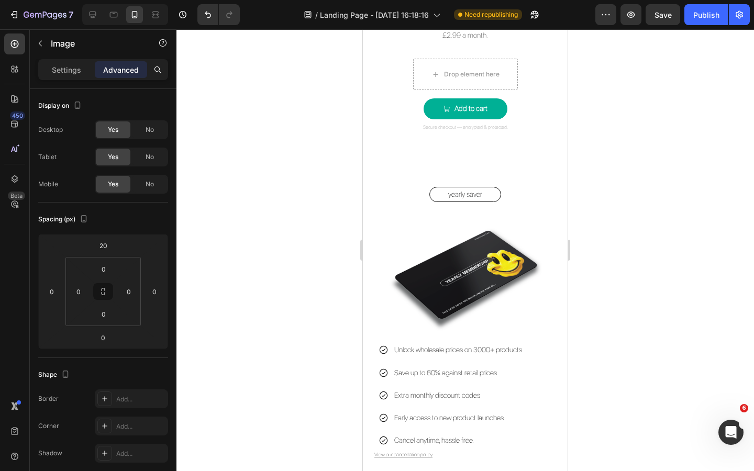
scroll to position [1282, 0]
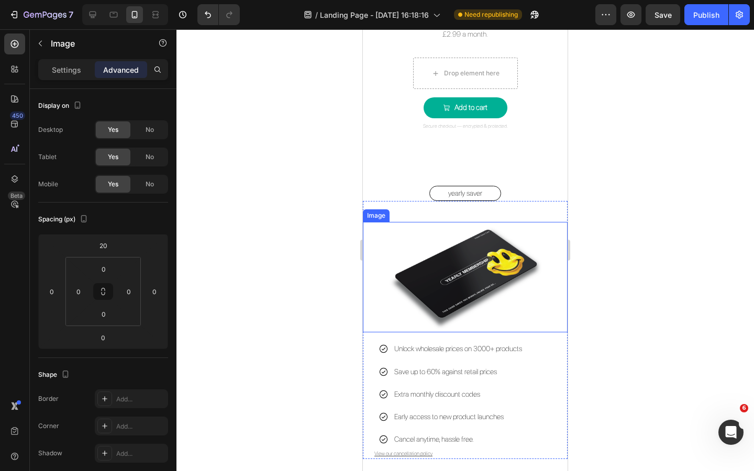
click at [500, 257] on img at bounding box center [465, 277] width 184 height 111
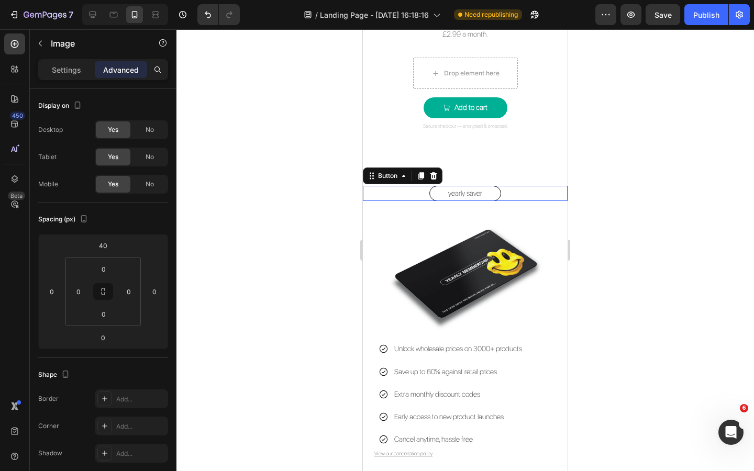
click at [493, 193] on button "yearly saver" at bounding box center [465, 193] width 72 height 15
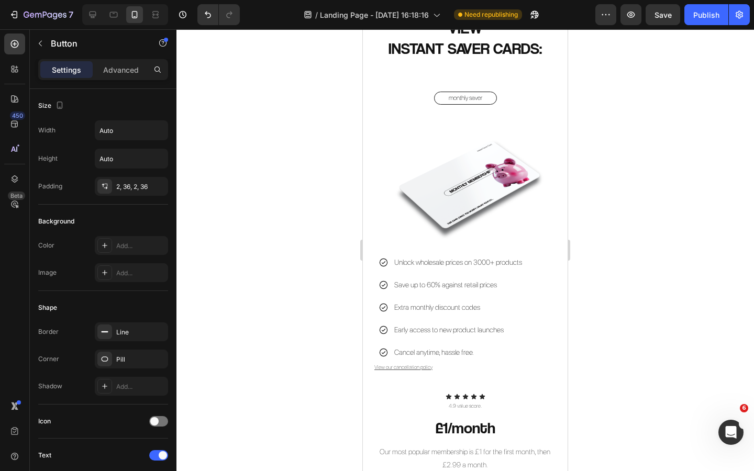
scroll to position [803, 0]
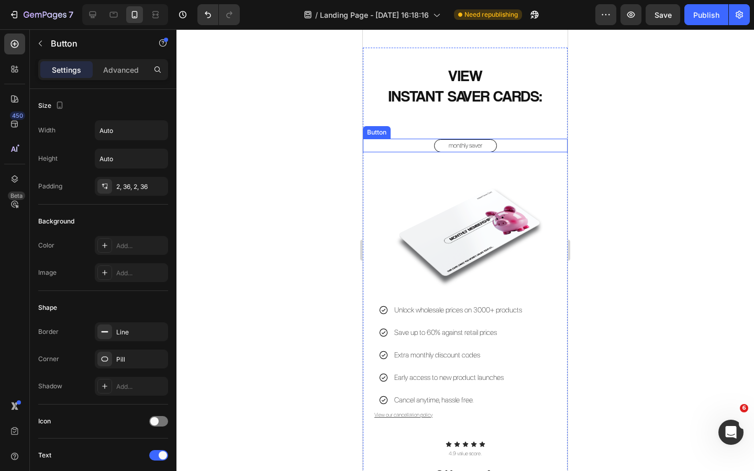
click at [490, 146] on button "monthly saver" at bounding box center [465, 145] width 63 height 13
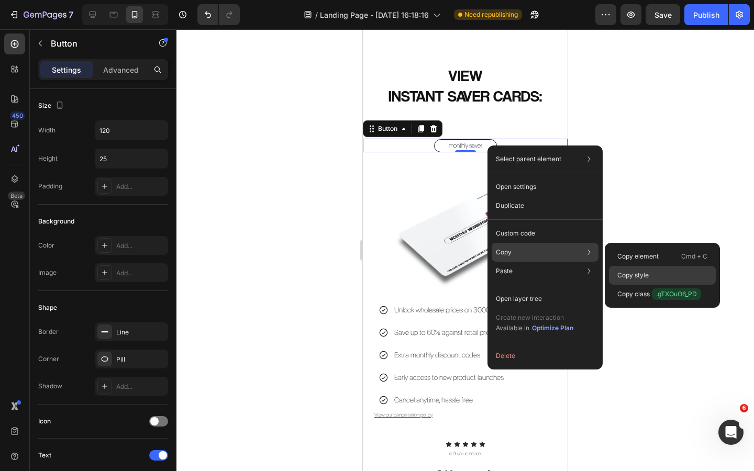
click at [625, 273] on p "Copy style" at bounding box center [632, 275] width 31 height 9
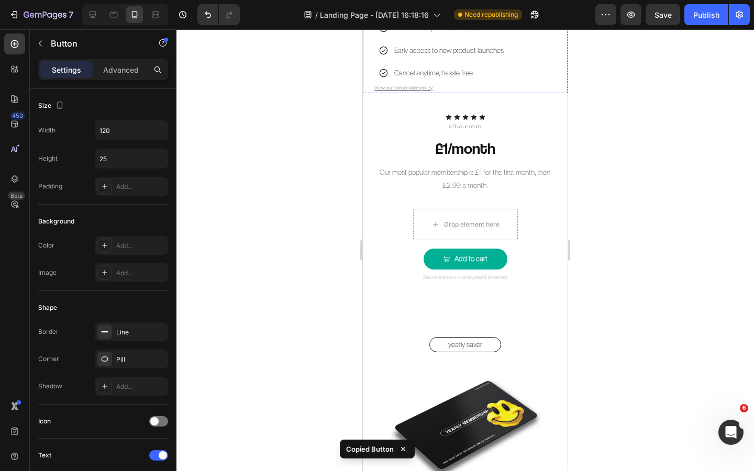
scroll to position [1133, 0]
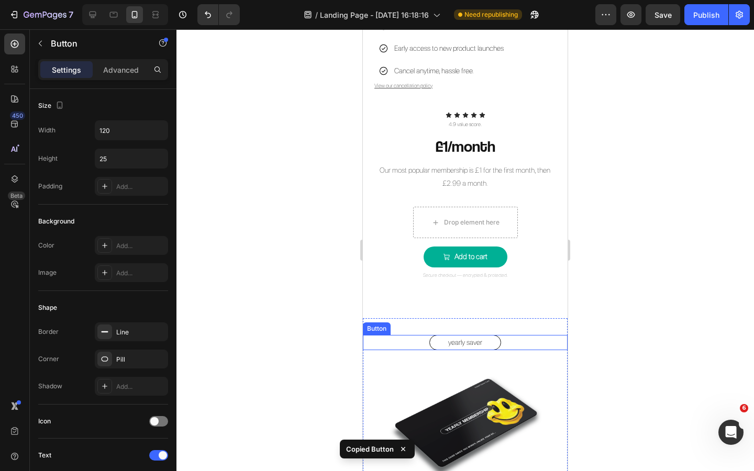
click at [493, 341] on button "yearly saver" at bounding box center [465, 342] width 72 height 15
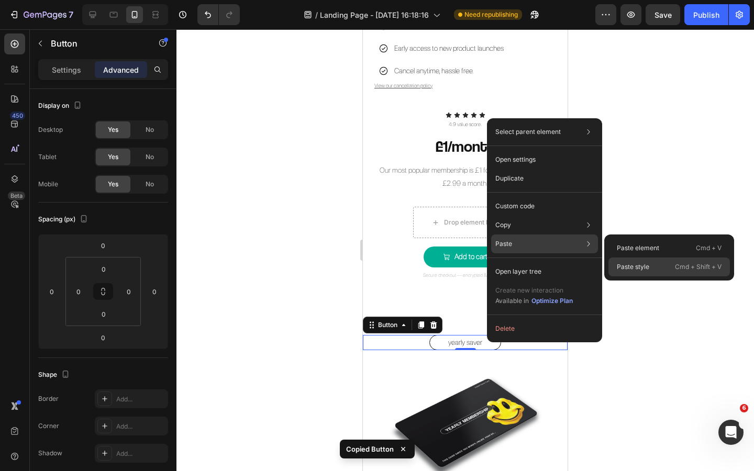
click at [629, 267] on p "Paste style" at bounding box center [633, 266] width 32 height 9
type input "60"
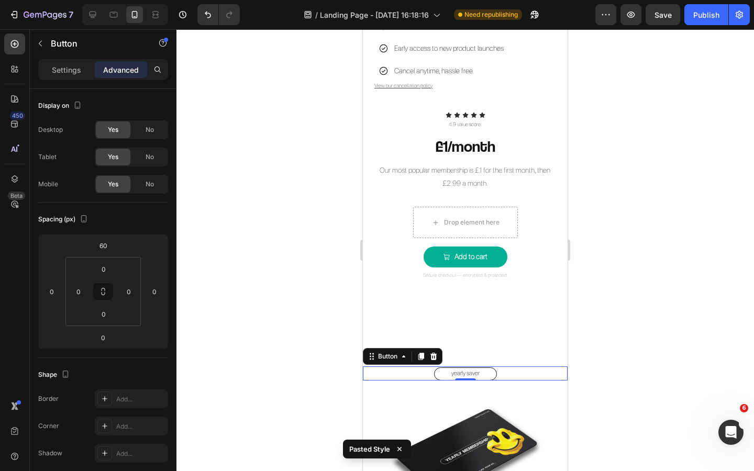
click at [609, 356] on div at bounding box center [466, 250] width 578 height 442
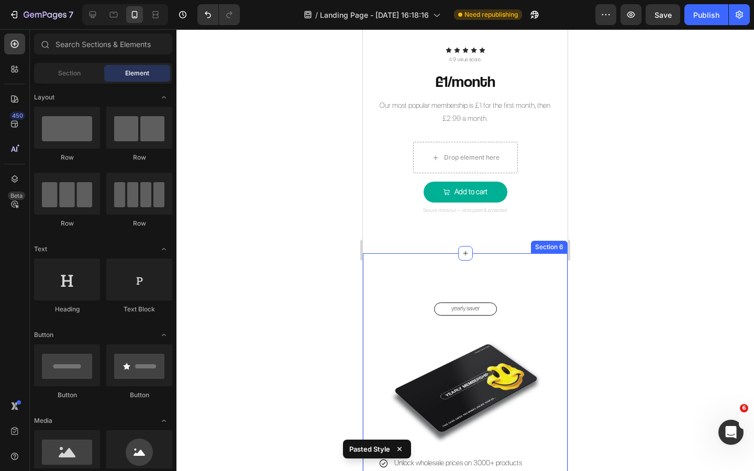
scroll to position [1211, 0]
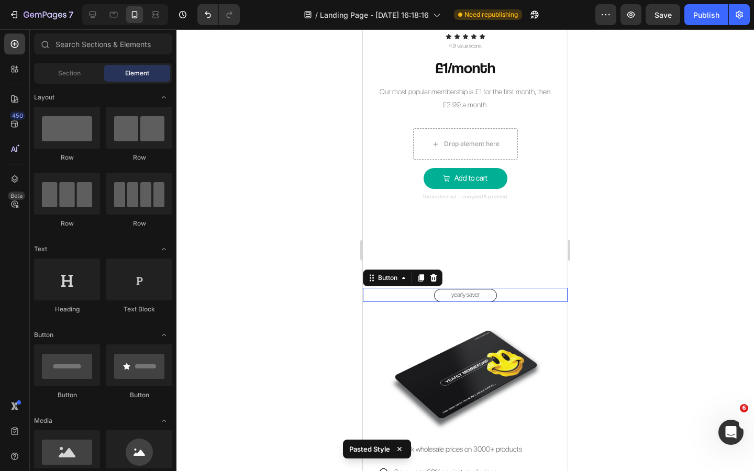
click at [511, 293] on div "yearly saver Button 0" at bounding box center [465, 295] width 205 height 14
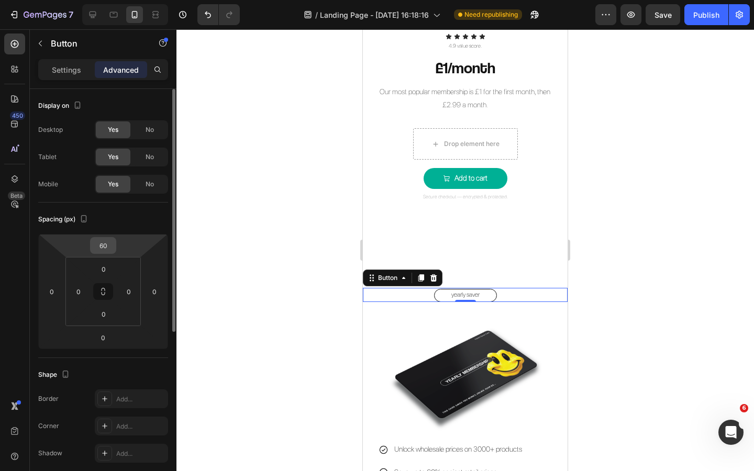
click at [111, 246] on input "60" at bounding box center [103, 246] width 21 height 16
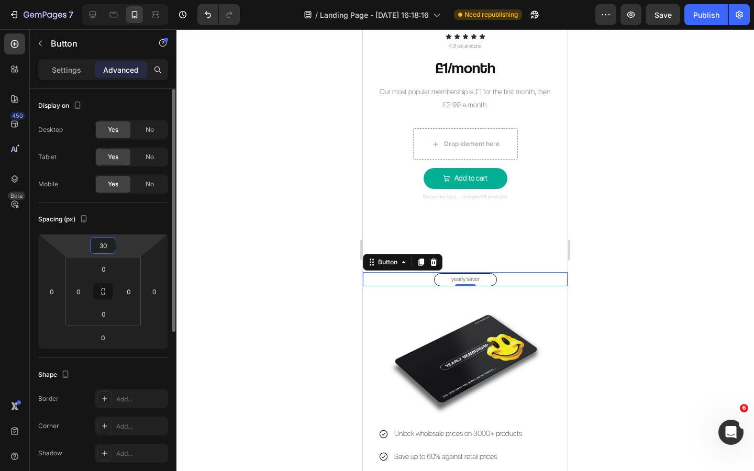
type input "3"
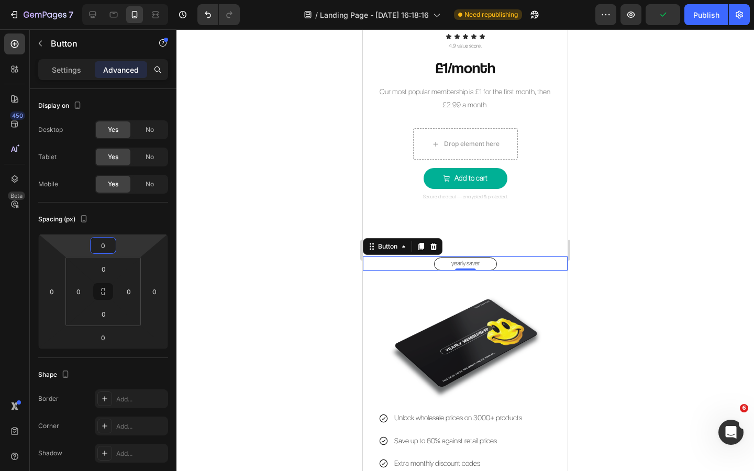
click at [246, 218] on div at bounding box center [466, 250] width 578 height 442
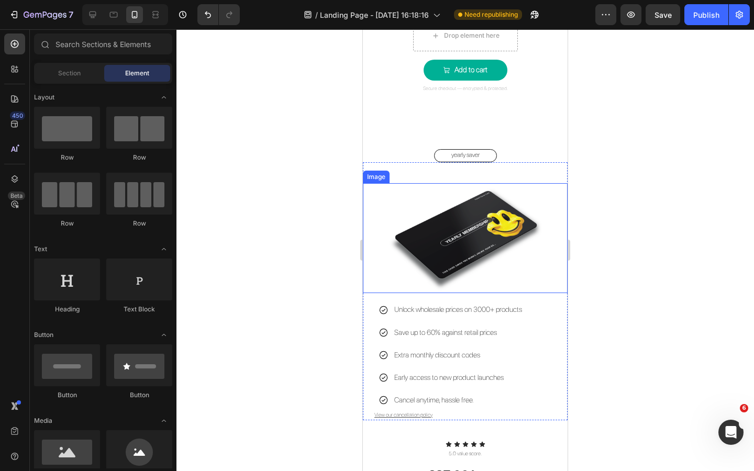
scroll to position [1325, 0]
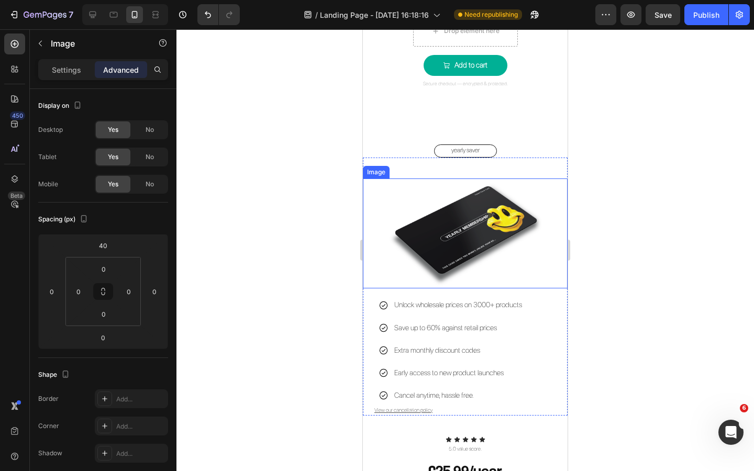
click at [519, 189] on img at bounding box center [465, 234] width 184 height 111
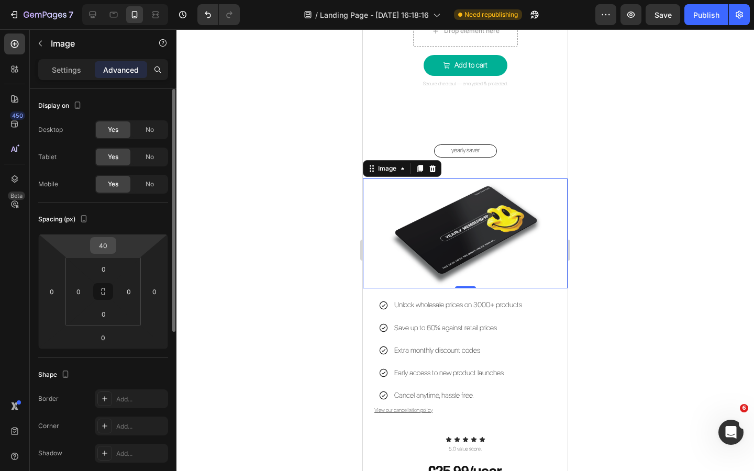
click at [106, 242] on input "40" at bounding box center [103, 246] width 21 height 16
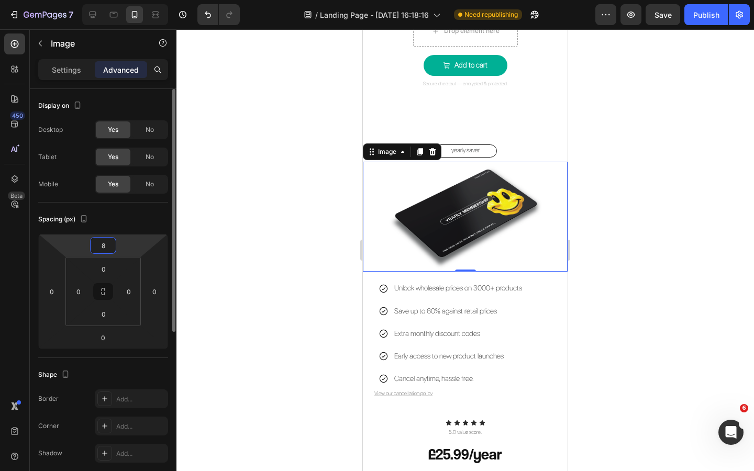
type input "80"
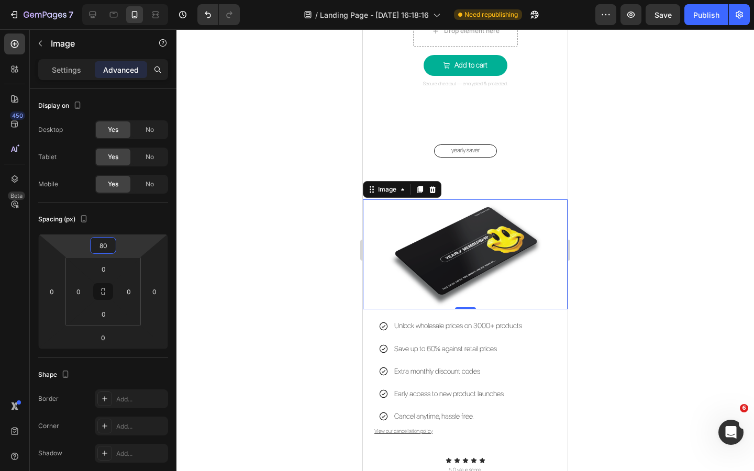
click at [288, 198] on div at bounding box center [466, 250] width 578 height 442
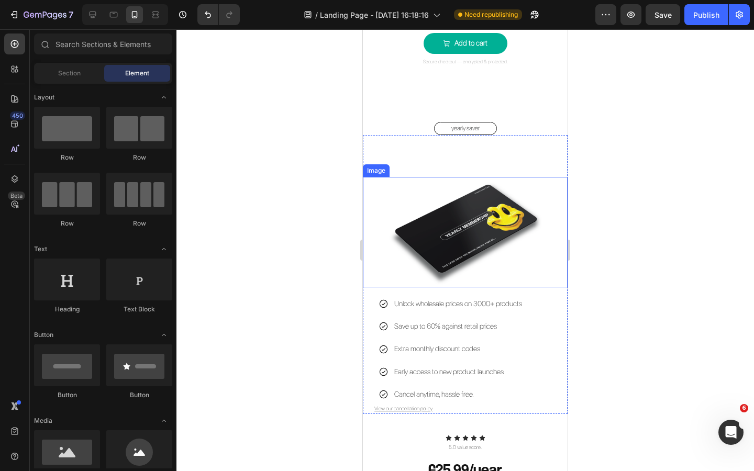
scroll to position [1342, 0]
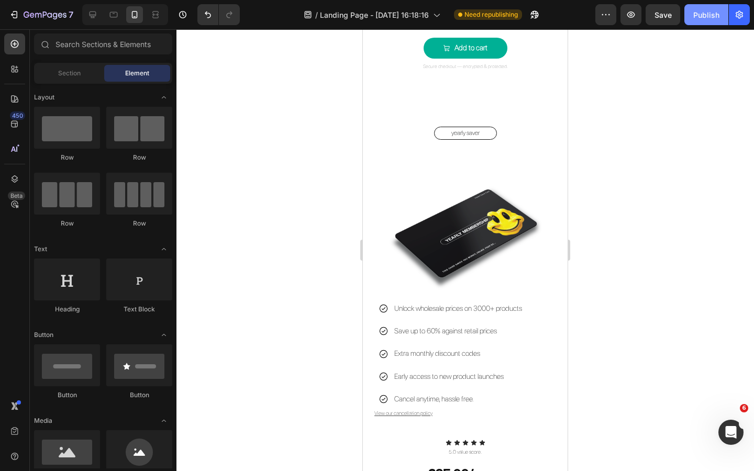
click at [697, 18] on div "Publish" at bounding box center [706, 14] width 26 height 11
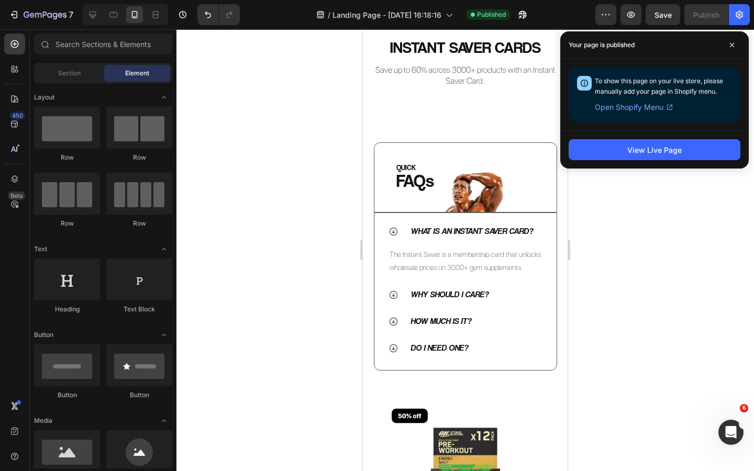
scroll to position [0, 0]
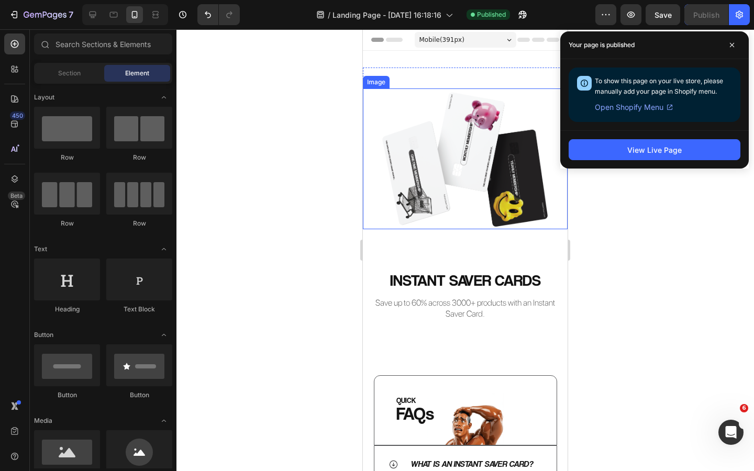
click at [486, 172] on img at bounding box center [465, 159] width 184 height 141
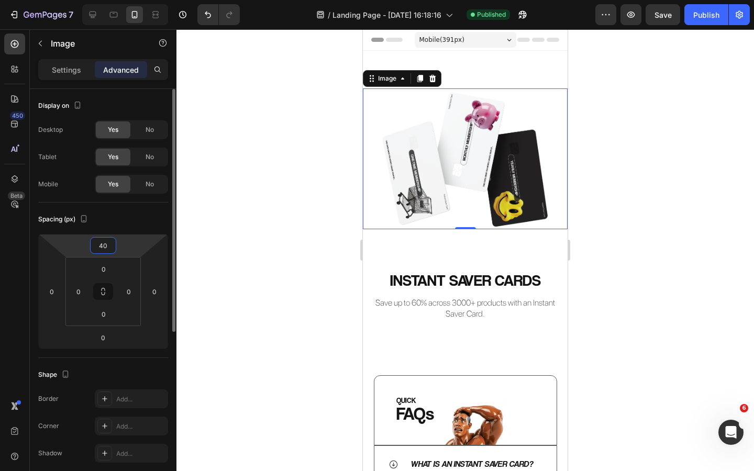
click at [103, 240] on input "40" at bounding box center [103, 246] width 21 height 16
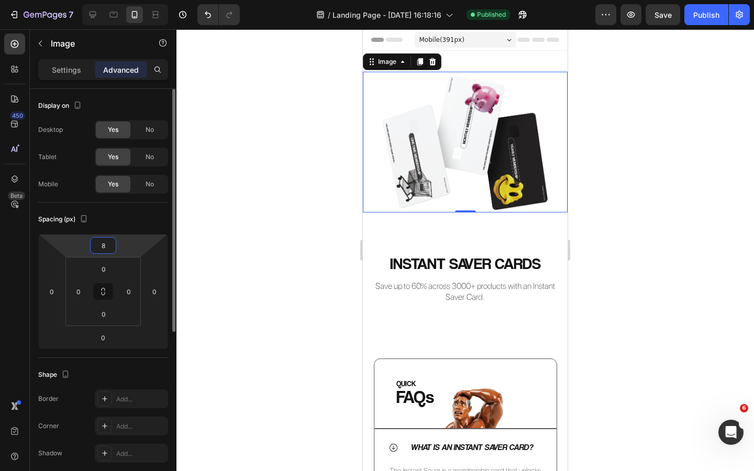
type input "80"
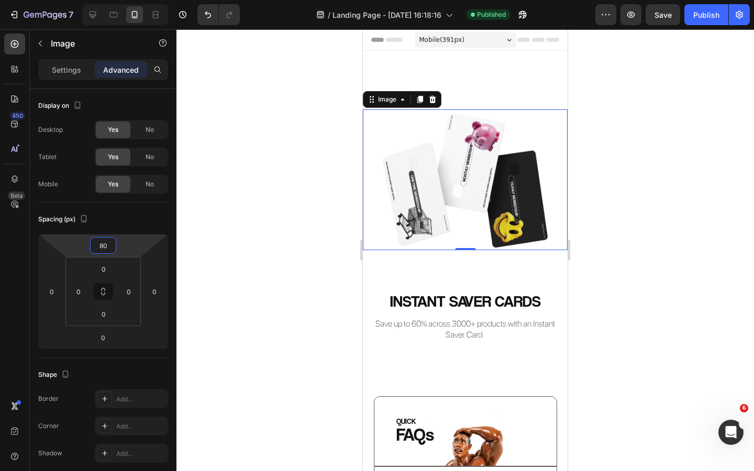
click at [287, 213] on div at bounding box center [466, 250] width 578 height 442
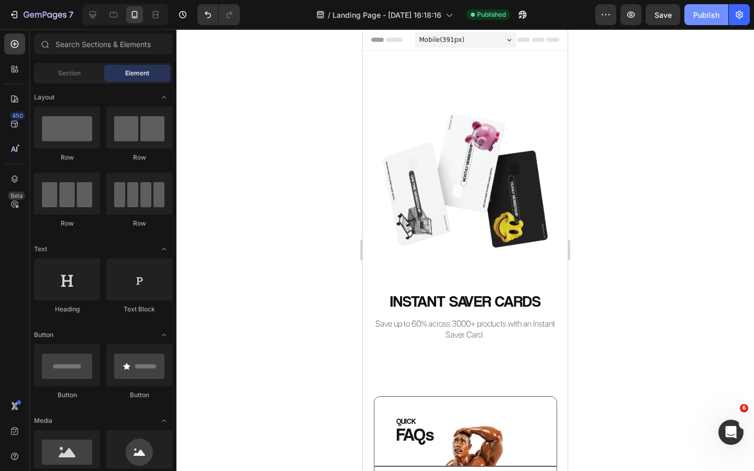
click at [711, 19] on div "Publish" at bounding box center [706, 14] width 26 height 11
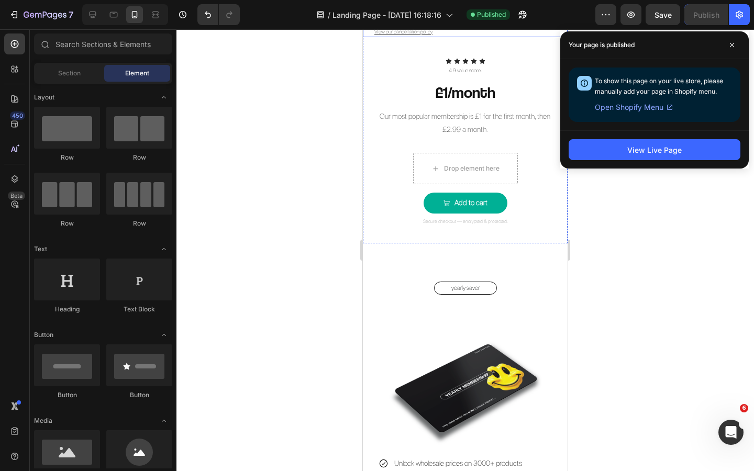
scroll to position [1212, 0]
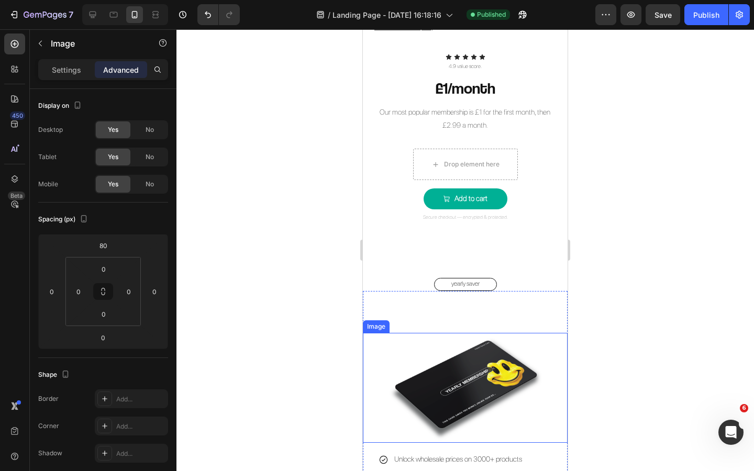
click at [490, 356] on img at bounding box center [465, 388] width 184 height 111
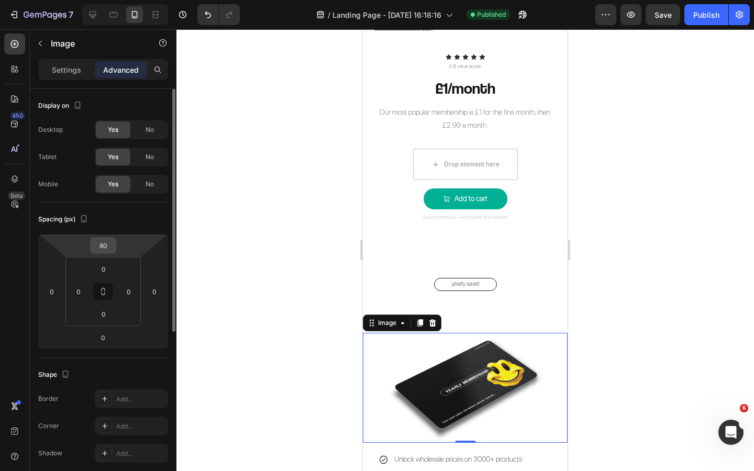
click at [104, 251] on input "80" at bounding box center [103, 246] width 21 height 16
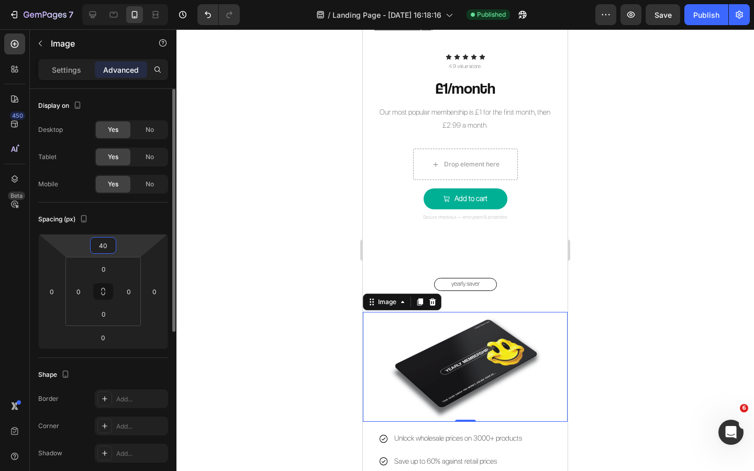
type input "4"
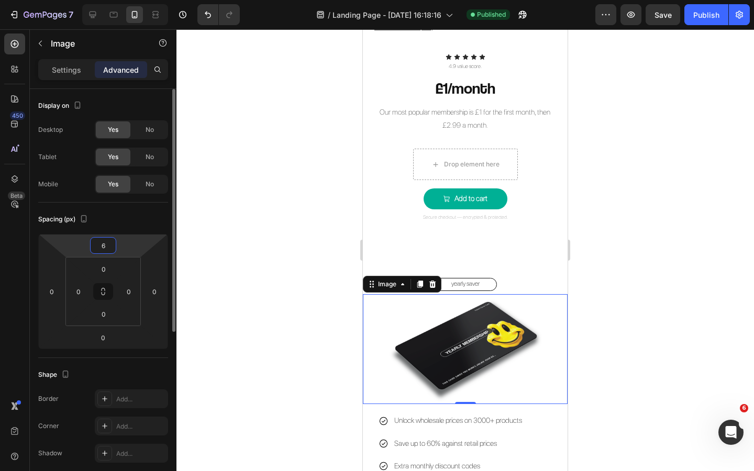
type input "60"
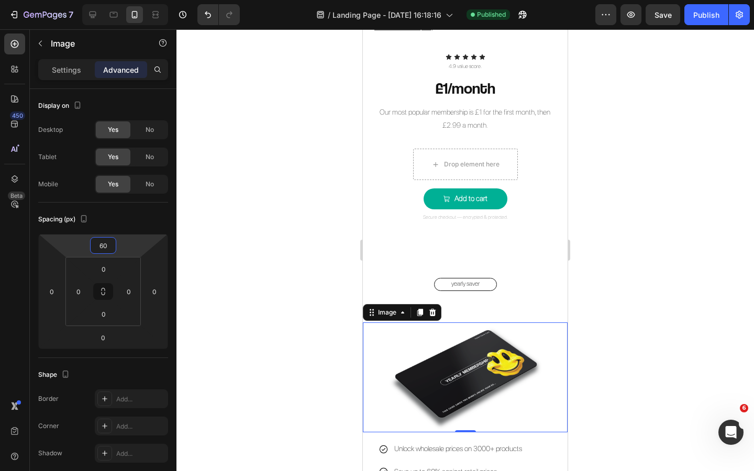
click at [231, 248] on div at bounding box center [466, 250] width 578 height 442
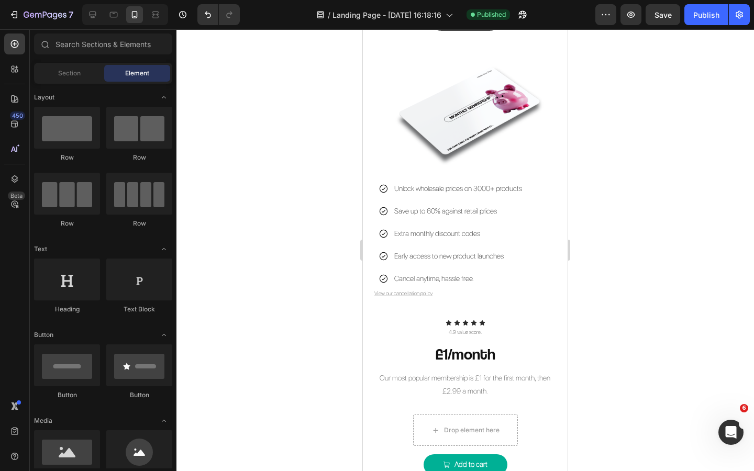
scroll to position [947, 0]
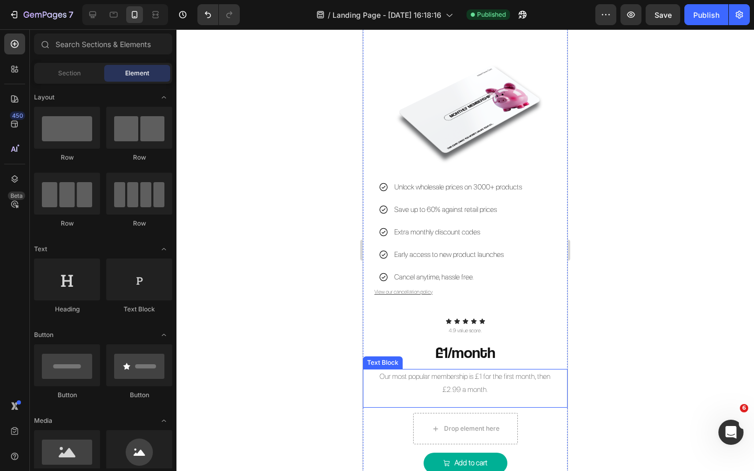
click at [461, 381] on p "Our most popular membership is £1 for the first month, then £2.99 a month." at bounding box center [465, 383] width 182 height 26
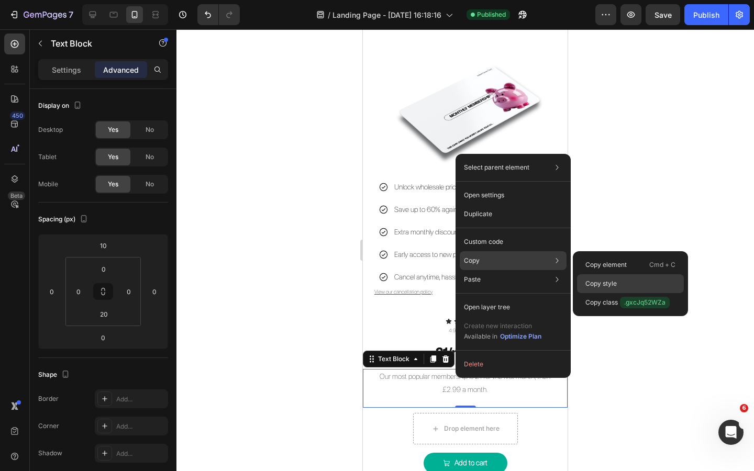
click at [603, 290] on div "Copy style" at bounding box center [630, 283] width 107 height 19
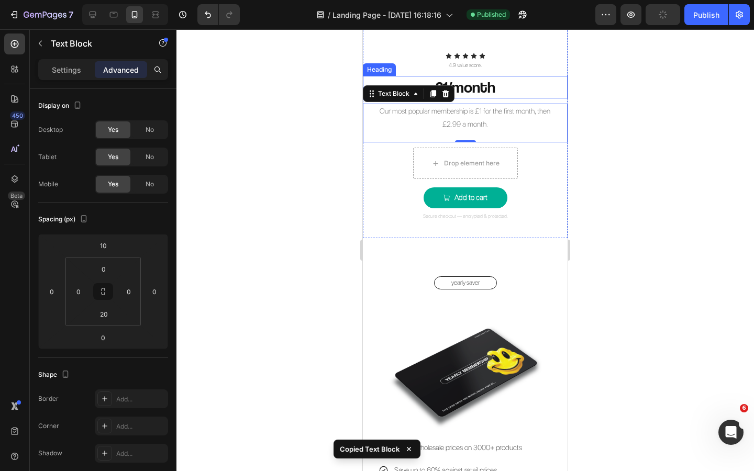
scroll to position [1472, 0]
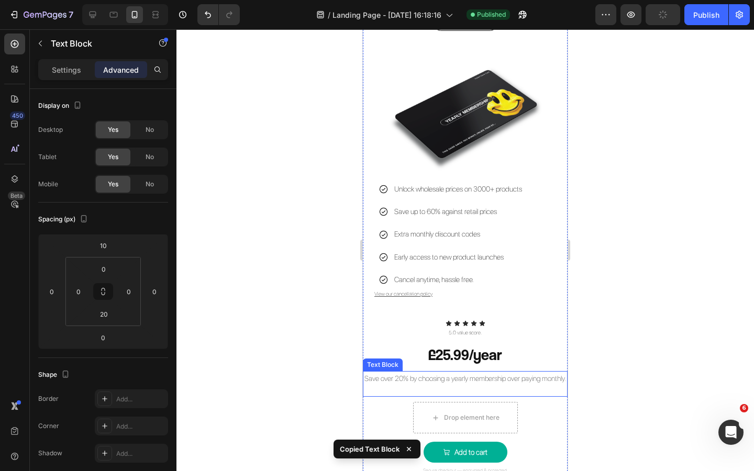
click at [469, 385] on p "Save over 20% by choosing a yearly membership over paying monthly." at bounding box center [465, 378] width 203 height 13
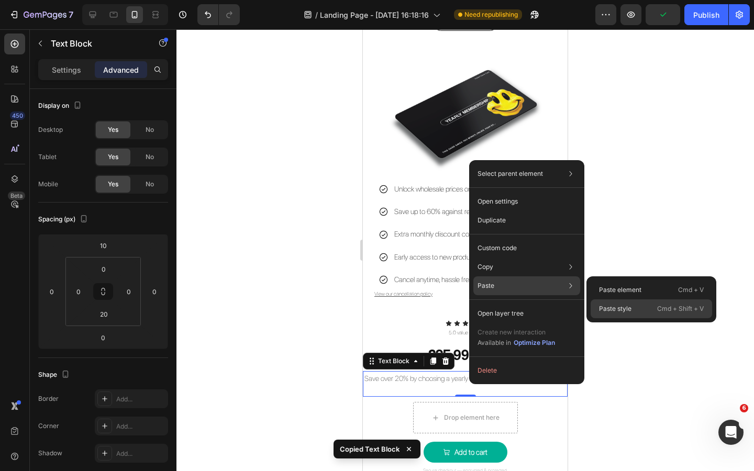
click at [611, 312] on p "Paste style" at bounding box center [615, 308] width 32 height 9
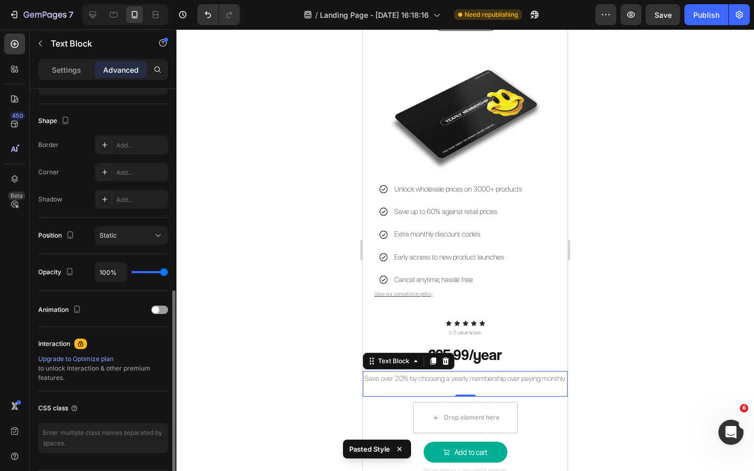
scroll to position [286, 0]
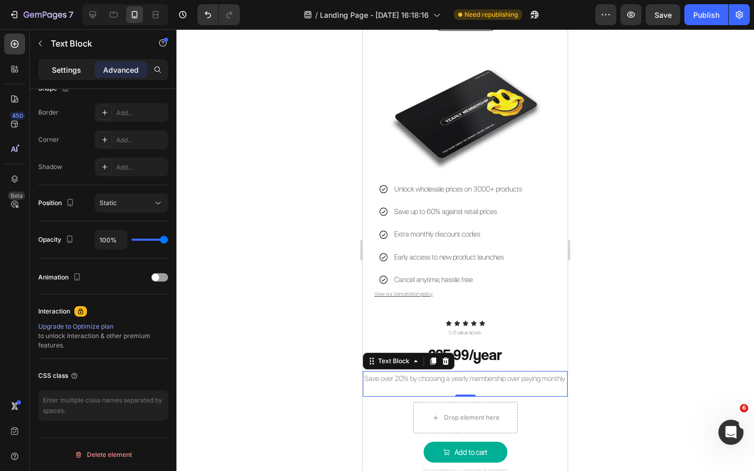
click at [68, 63] on div "Settings" at bounding box center [66, 69] width 52 height 17
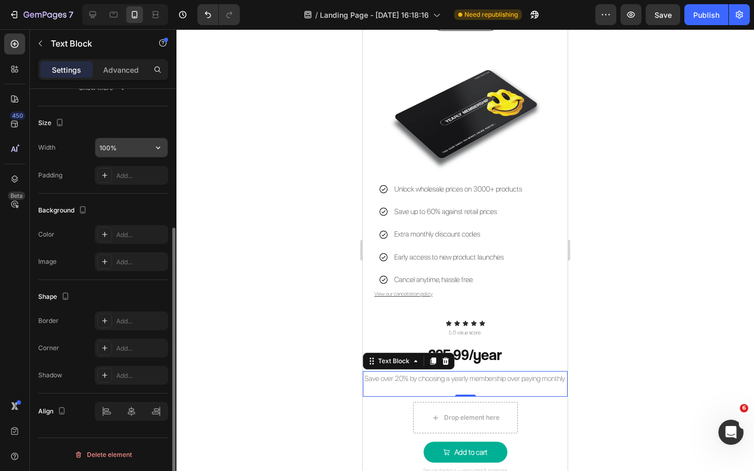
click at [101, 144] on input "100%" at bounding box center [131, 147] width 72 height 19
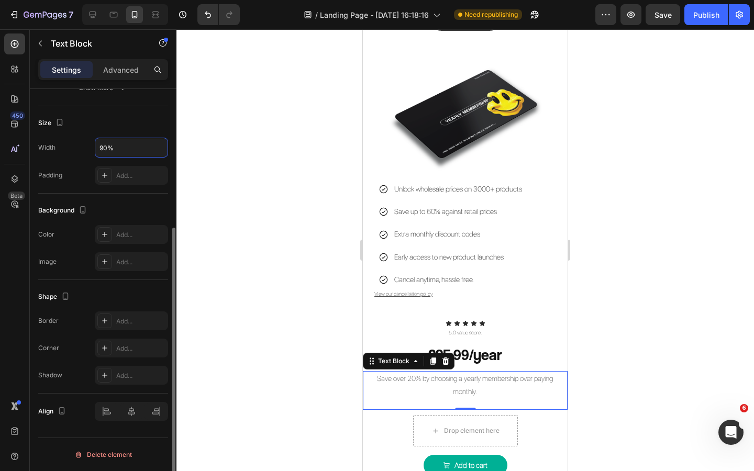
type input "90%"
click at [139, 284] on div "Shape Border Add... Corner Add... Shadow Add..." at bounding box center [103, 337] width 130 height 114
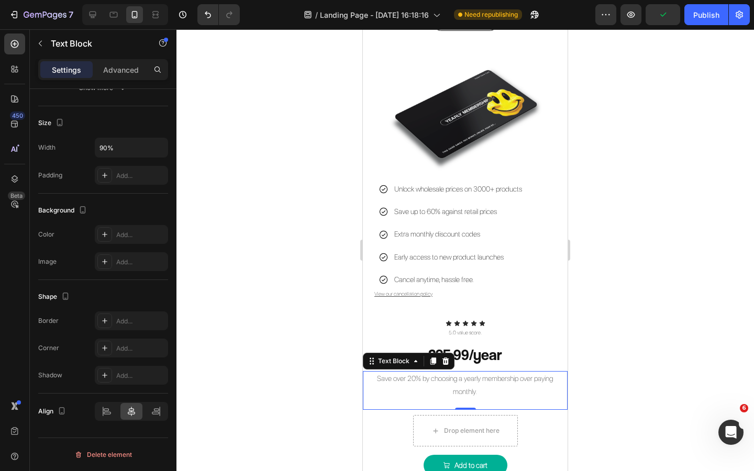
click at [241, 335] on div at bounding box center [466, 250] width 578 height 442
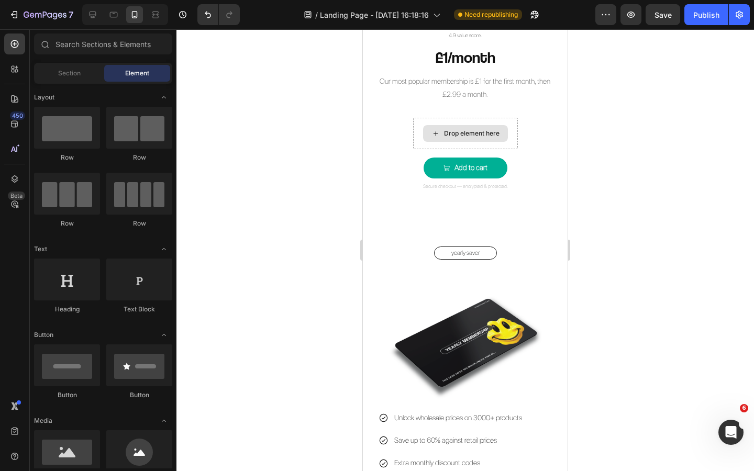
scroll to position [1244, 0]
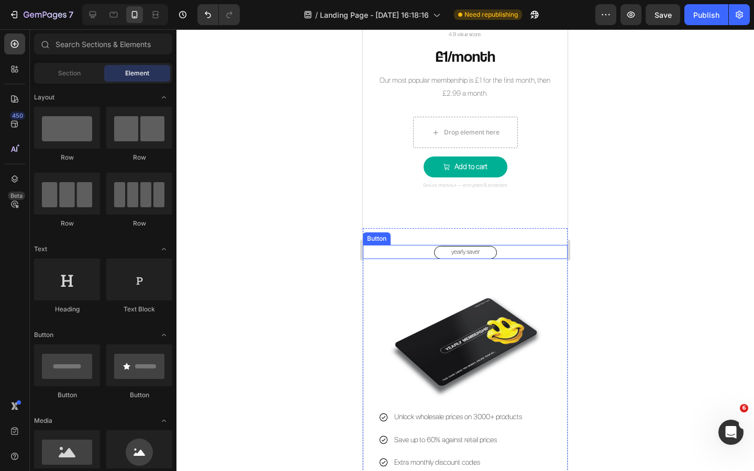
click at [486, 254] on button "yearly saver" at bounding box center [465, 252] width 63 height 13
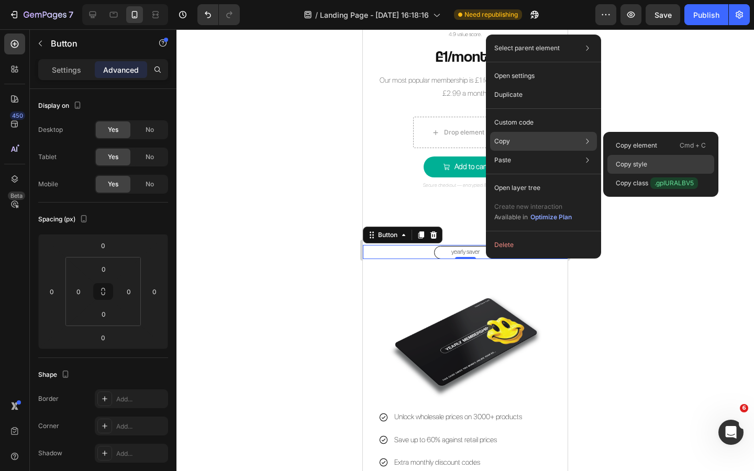
click at [627, 167] on p "Copy style" at bounding box center [631, 164] width 31 height 9
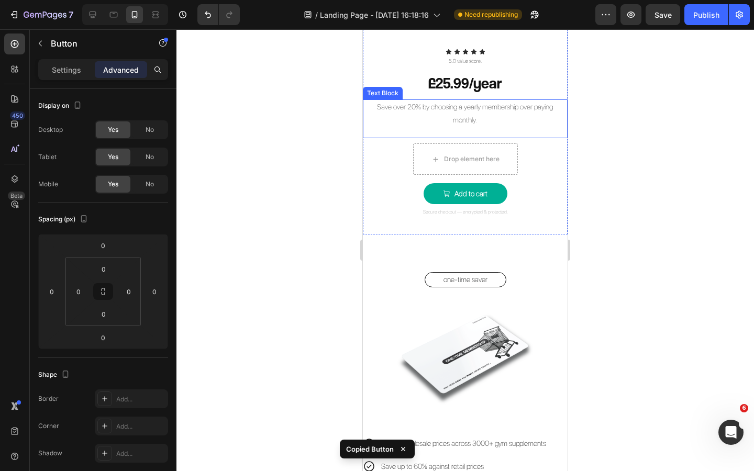
scroll to position [1750, 0]
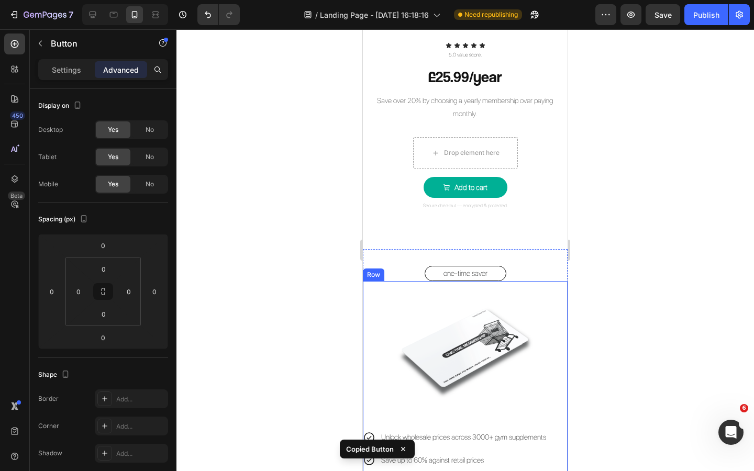
click at [494, 277] on button "one-time saver" at bounding box center [466, 273] width 82 height 15
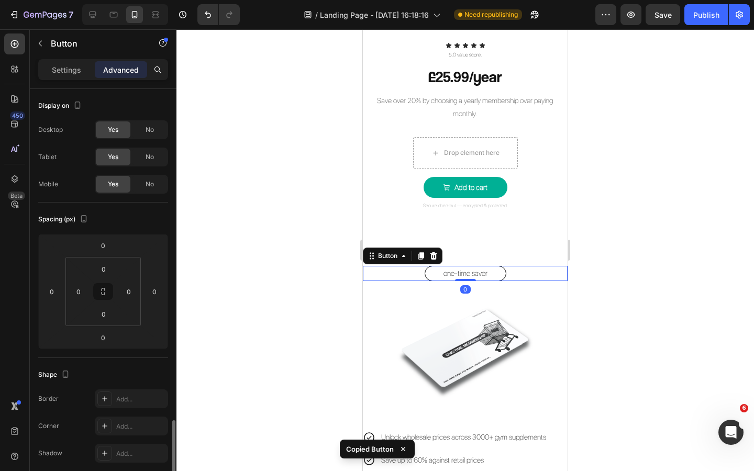
scroll to position [208, 0]
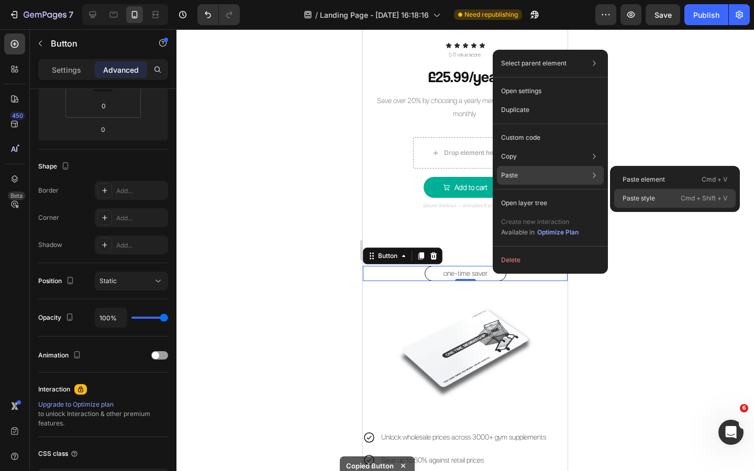
click at [639, 194] on p "Paste style" at bounding box center [639, 198] width 32 height 9
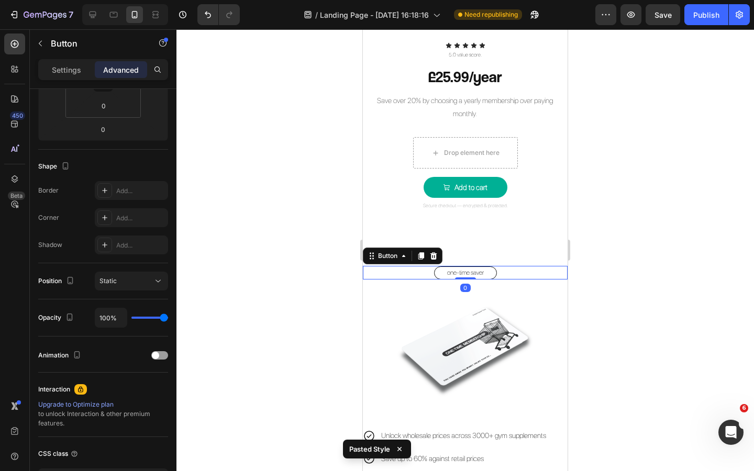
click at [603, 277] on div at bounding box center [466, 250] width 578 height 442
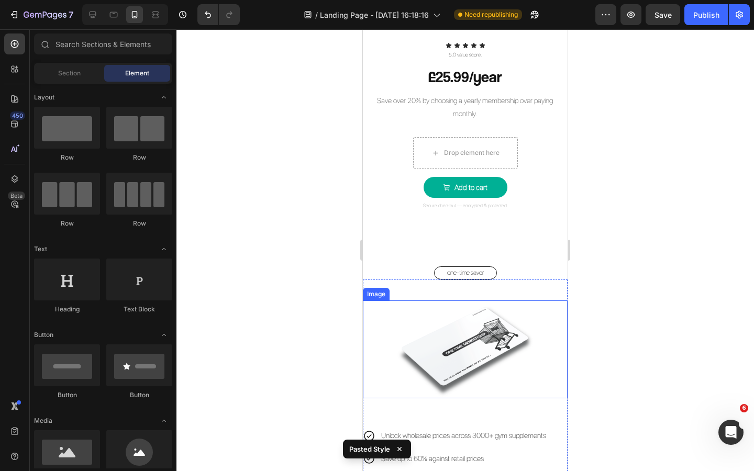
click at [455, 357] on img at bounding box center [465, 350] width 164 height 98
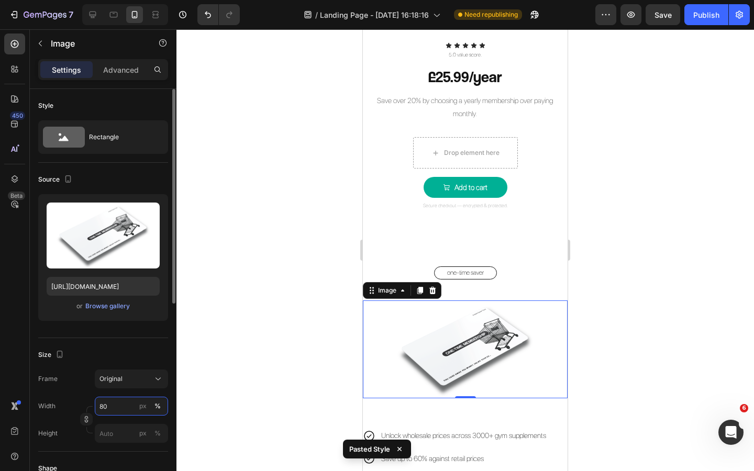
click at [107, 409] on input "80" at bounding box center [131, 406] width 73 height 19
type input "90"
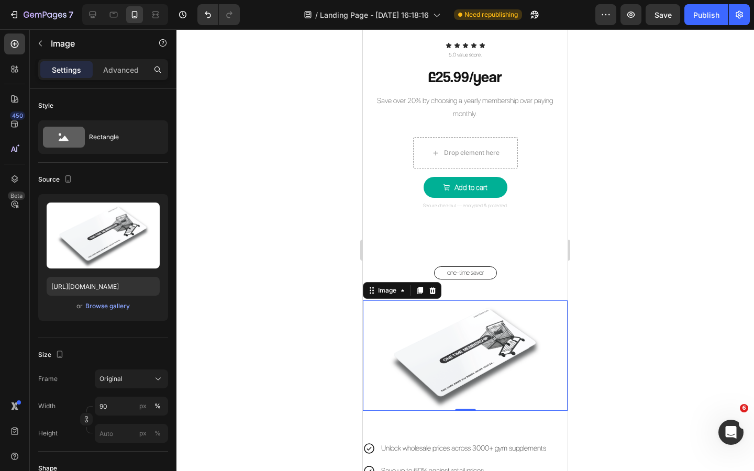
click at [280, 338] on div at bounding box center [466, 250] width 578 height 442
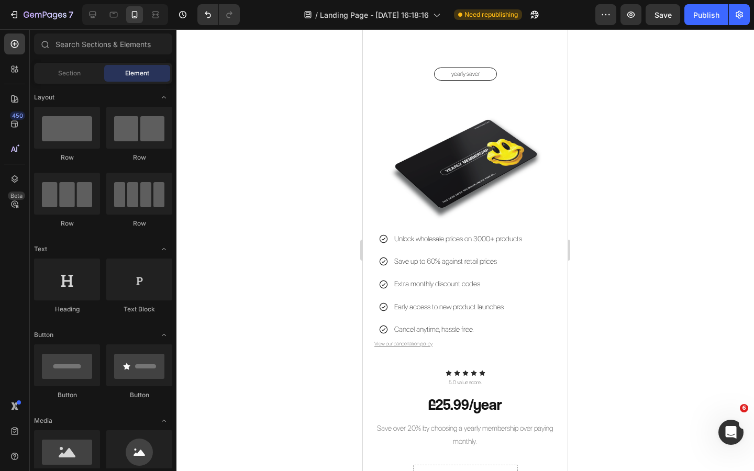
scroll to position [1355, 0]
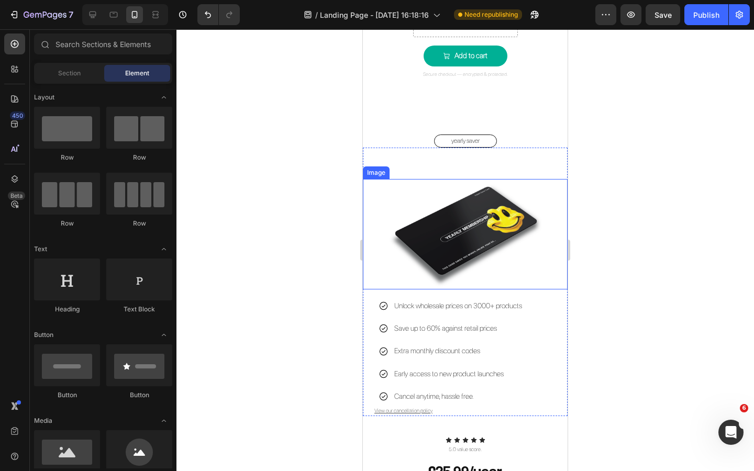
click at [502, 225] on img at bounding box center [465, 234] width 184 height 111
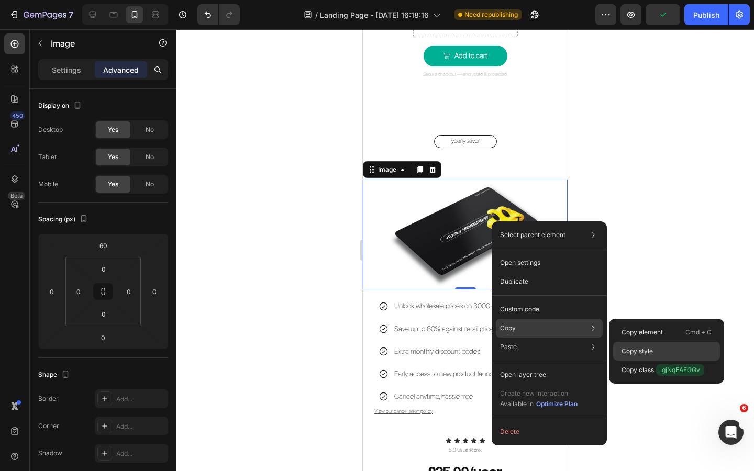
click at [633, 352] on p "Copy style" at bounding box center [637, 351] width 31 height 9
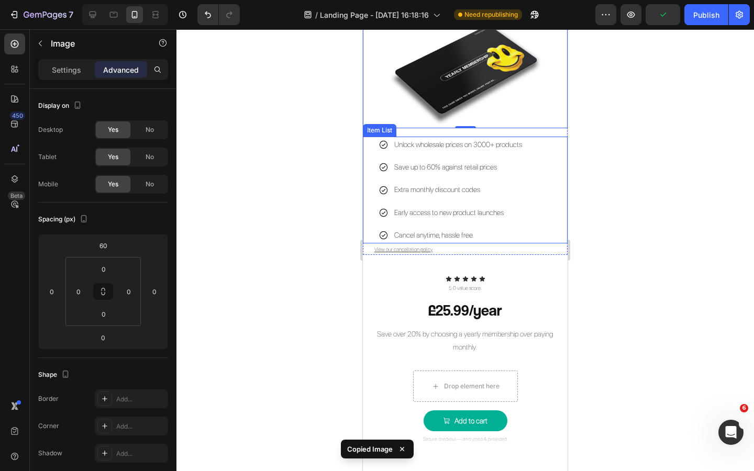
scroll to position [1697, 0]
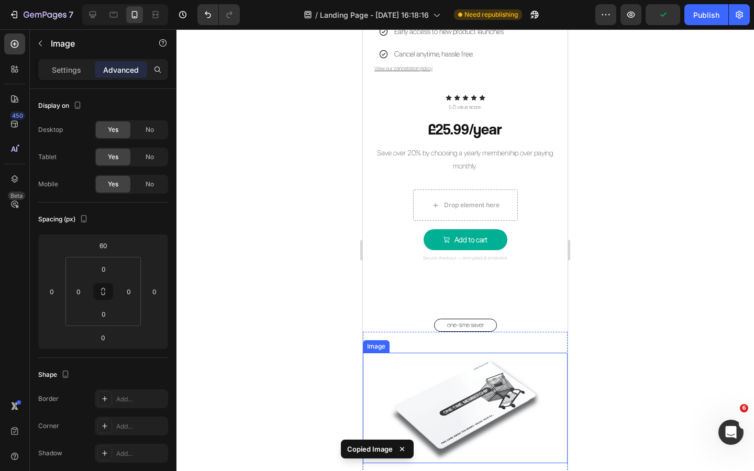
click at [513, 378] on img at bounding box center [465, 408] width 184 height 111
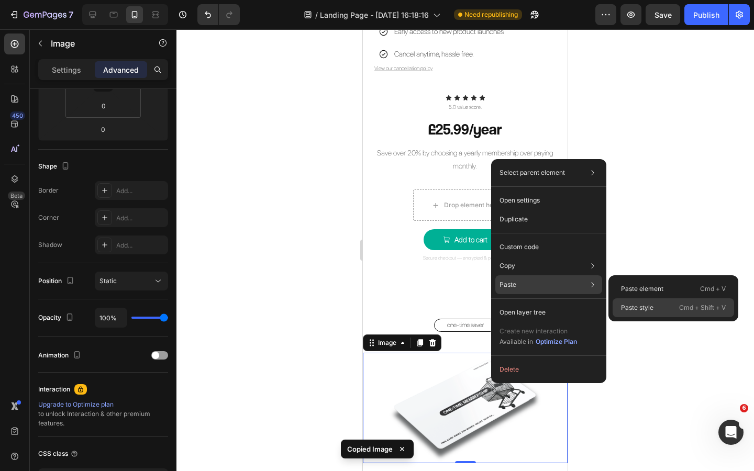
click at [632, 303] on p "Paste style" at bounding box center [637, 307] width 32 height 9
type input "60"
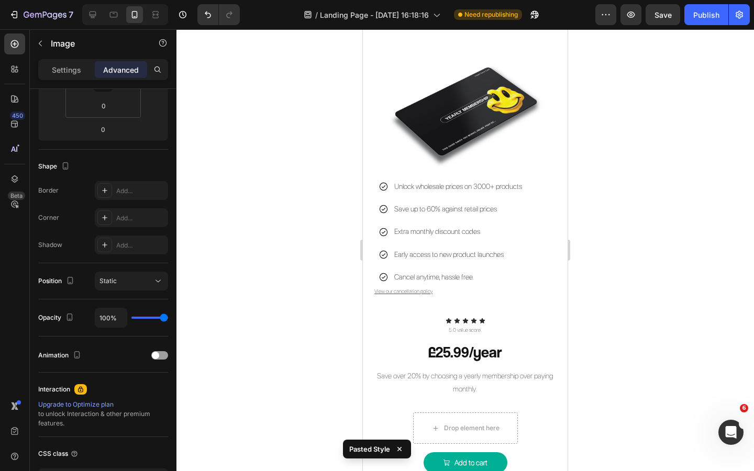
scroll to position [1473, 0]
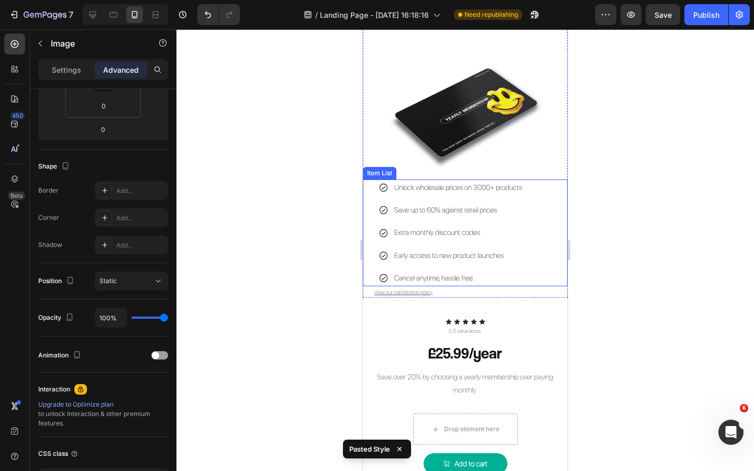
click at [452, 208] on p "Save up to 60% against retail prices" at bounding box center [458, 210] width 128 height 13
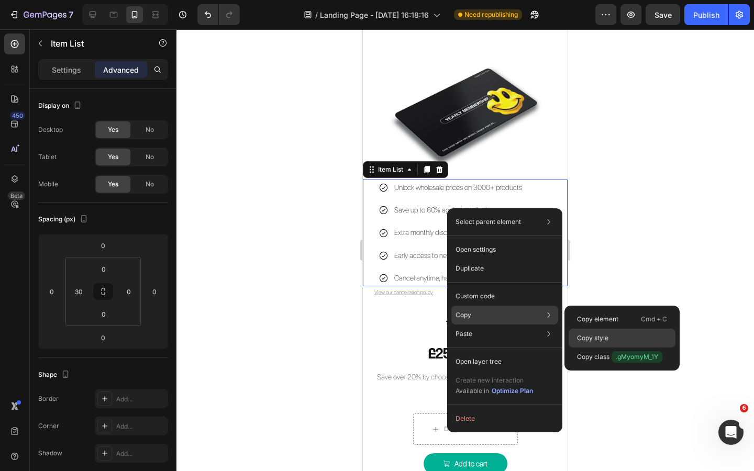
click at [588, 336] on p "Copy style" at bounding box center [592, 338] width 31 height 9
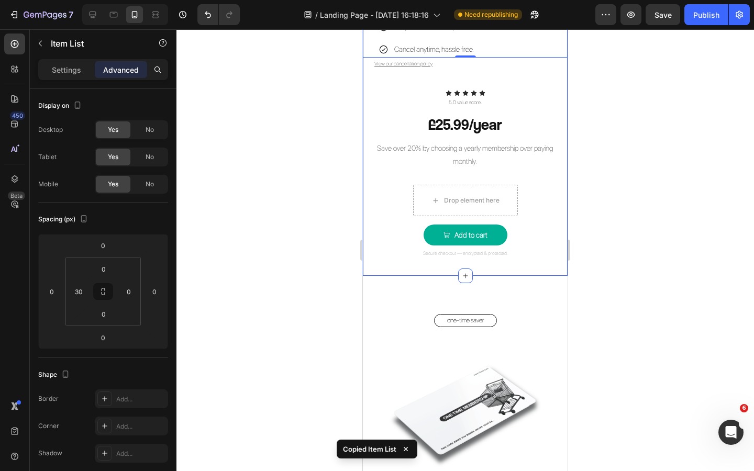
scroll to position [1812, 0]
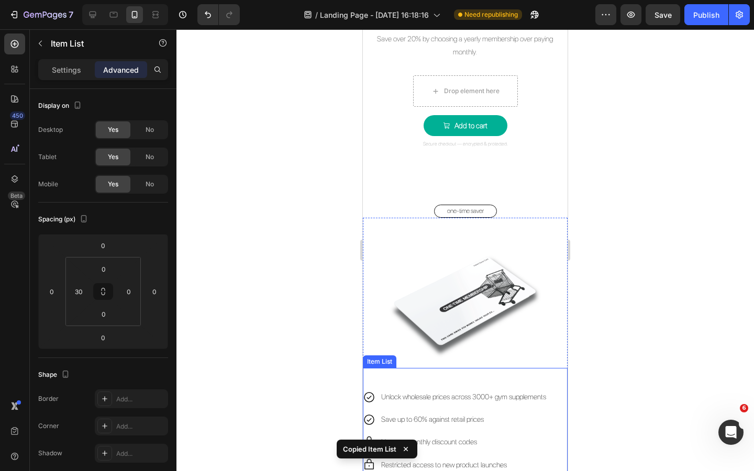
click at [467, 403] on div "Unlock wholesale prices across 3000+ gym supplements" at bounding box center [464, 397] width 168 height 16
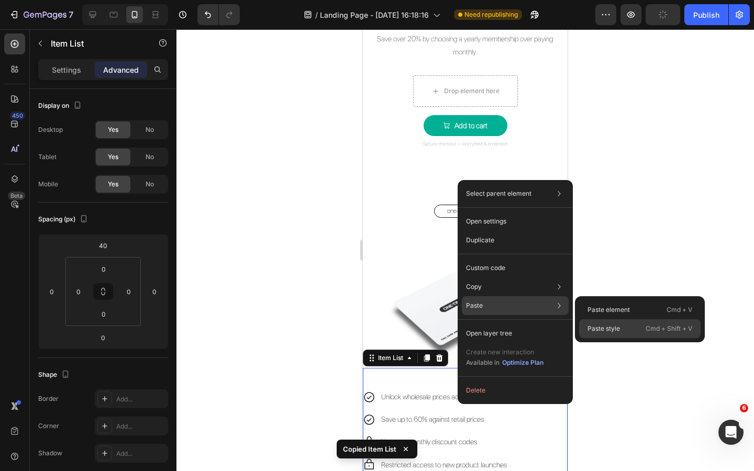
click at [599, 328] on p "Paste style" at bounding box center [604, 328] width 32 height 9
type input "0"
type input "30"
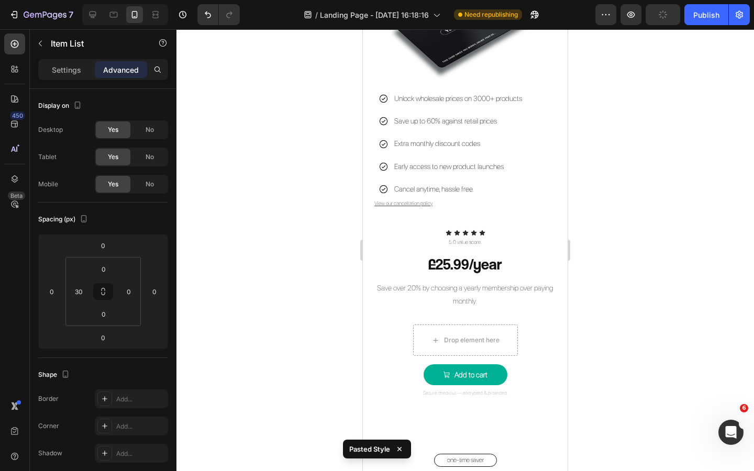
scroll to position [1557, 0]
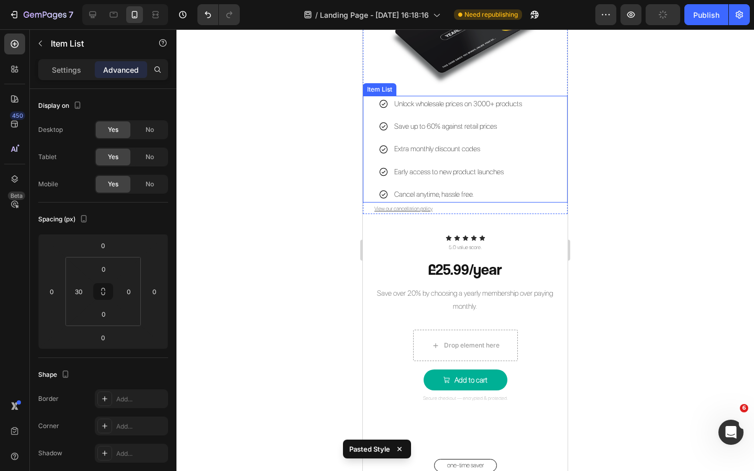
click at [402, 172] on p "Early access to new product launches" at bounding box center [458, 172] width 128 height 13
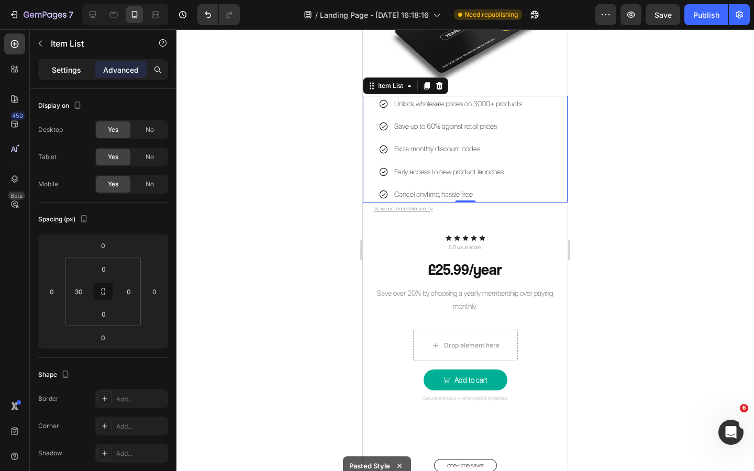
click at [67, 68] on p "Settings" at bounding box center [66, 69] width 29 height 11
type input "8"
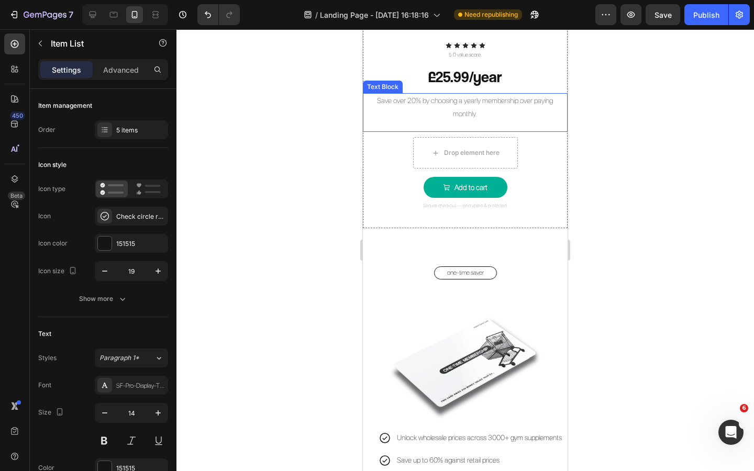
scroll to position [1903, 0]
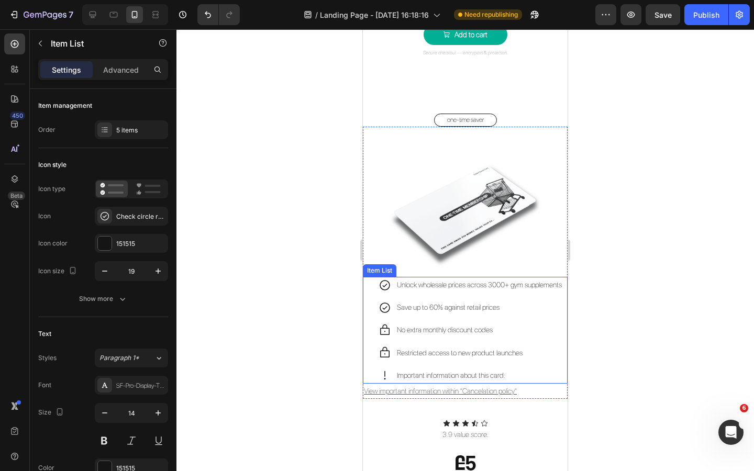
click at [397, 308] on p "Save up to 60% against retail prices" at bounding box center [479, 307] width 165 height 13
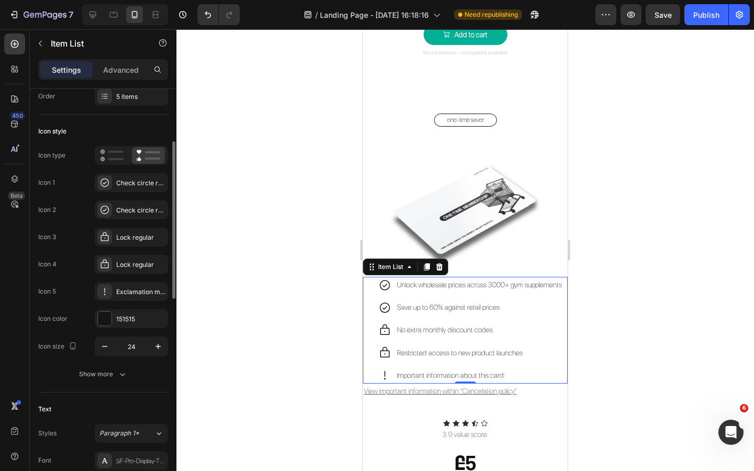
scroll to position [63, 0]
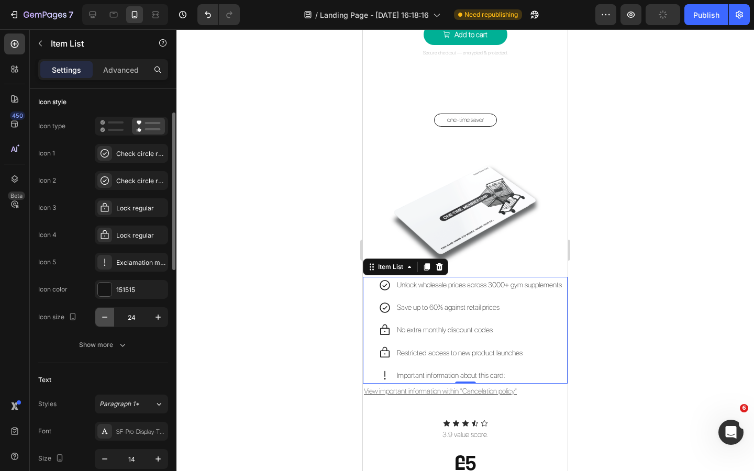
click at [103, 317] on icon "button" at bounding box center [104, 317] width 5 height 1
type input "20"
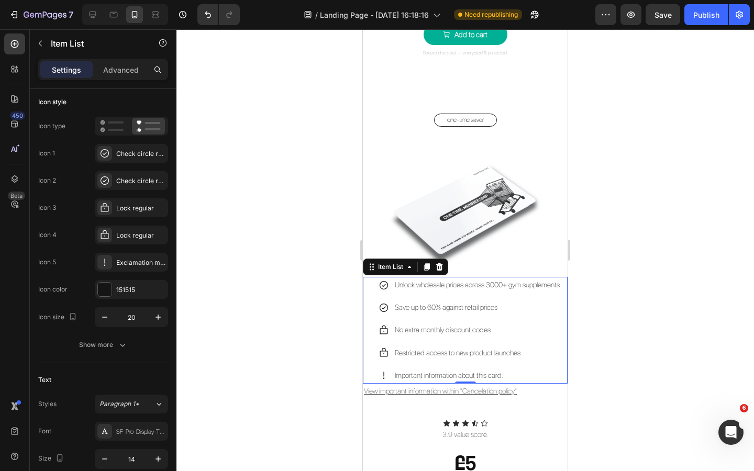
click at [263, 318] on div at bounding box center [466, 250] width 578 height 442
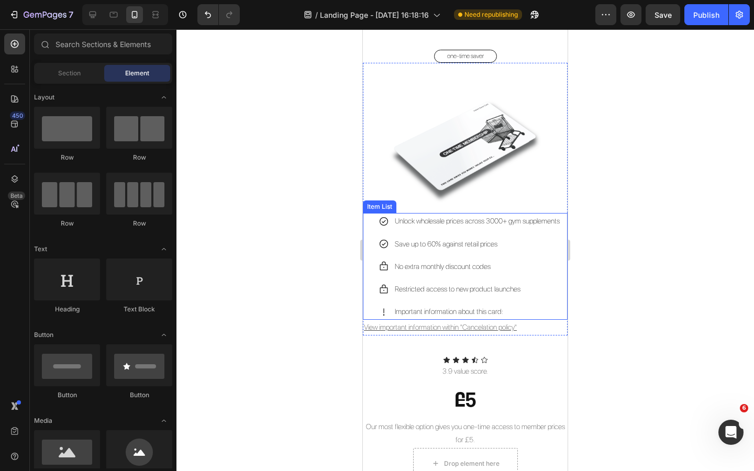
scroll to position [1967, 0]
click at [469, 329] on u "View important information within "Cancelation policy"" at bounding box center [440, 327] width 153 height 8
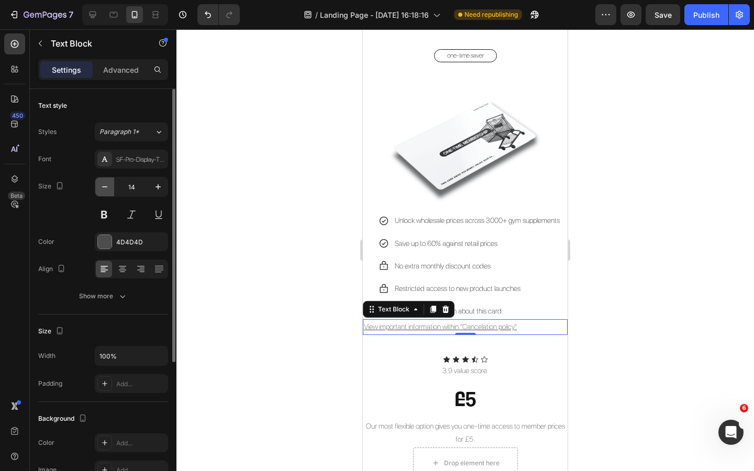
click at [107, 188] on icon "button" at bounding box center [105, 187] width 10 height 10
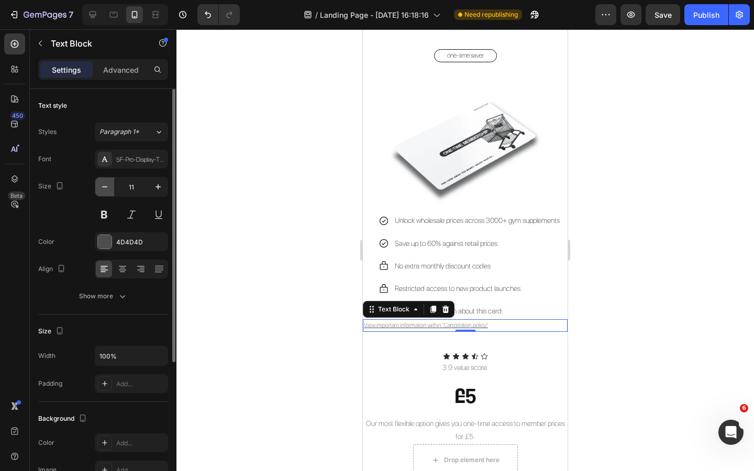
type input "10"
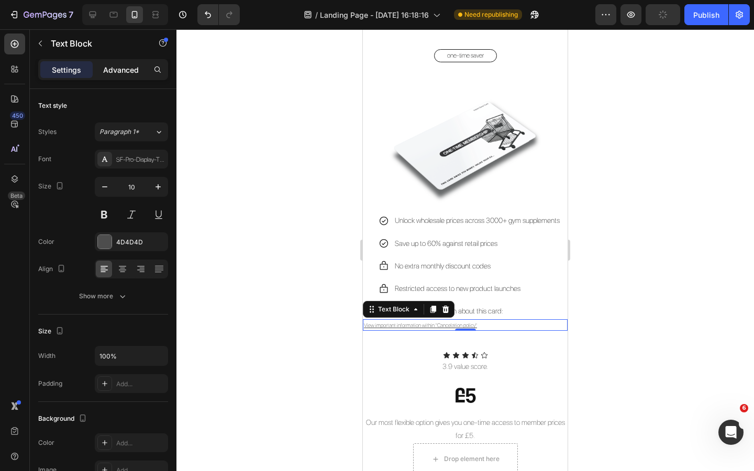
click at [110, 71] on p "Advanced" at bounding box center [121, 69] width 36 height 11
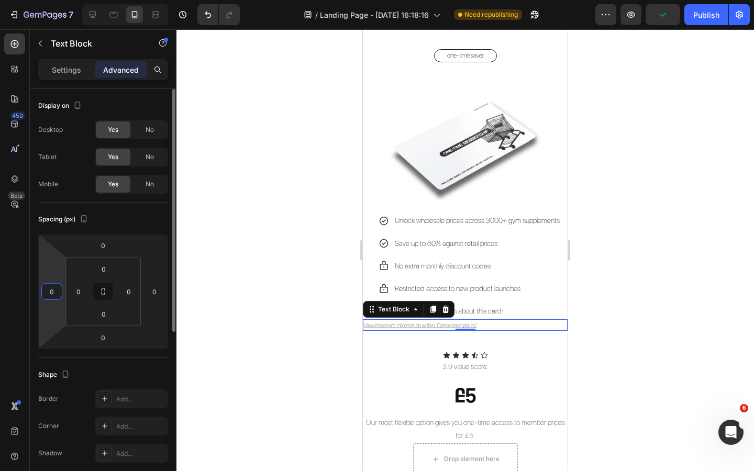
click at [54, 293] on input "0" at bounding box center [52, 292] width 16 height 16
type input "20"
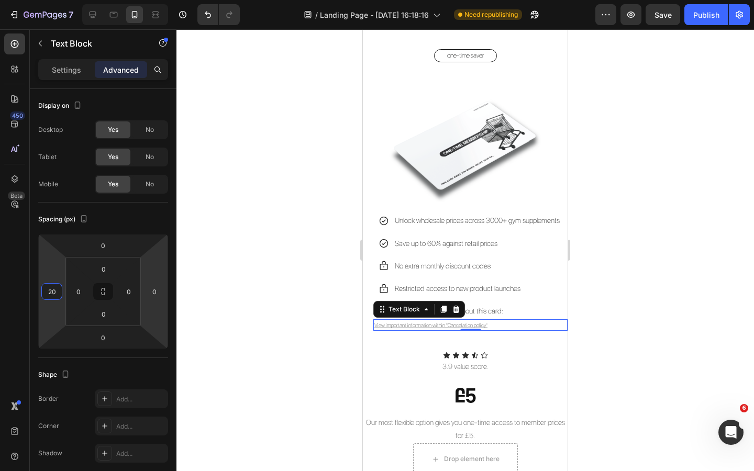
click at [265, 284] on div at bounding box center [466, 250] width 578 height 442
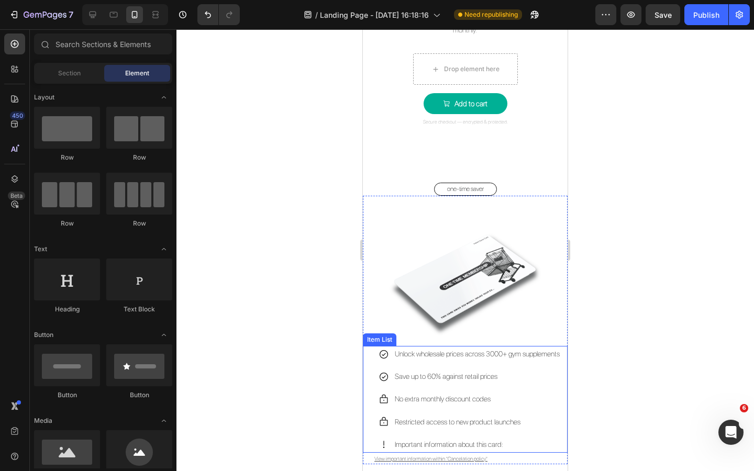
scroll to position [1864, 0]
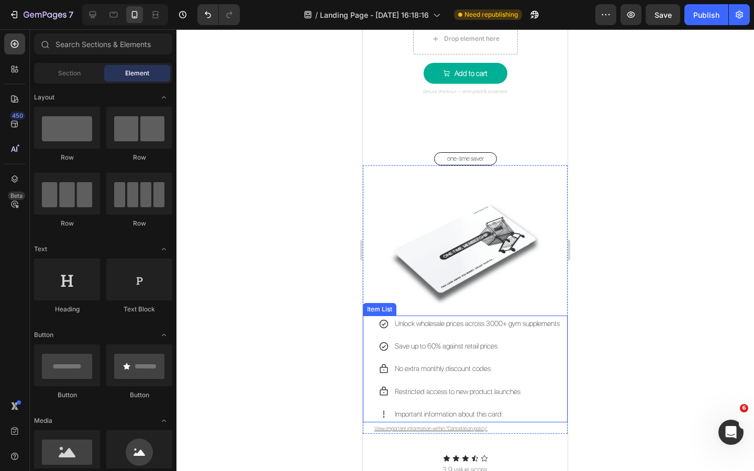
click at [478, 324] on p "Unlock wholesale prices across 3000+ gym supplements" at bounding box center [477, 323] width 165 height 13
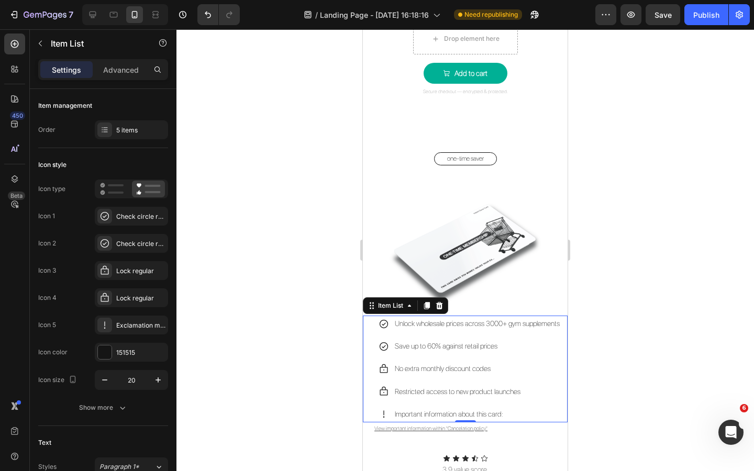
click at [478, 324] on p "Unlock wholesale prices across 3000+ gym supplements" at bounding box center [477, 323] width 165 height 13
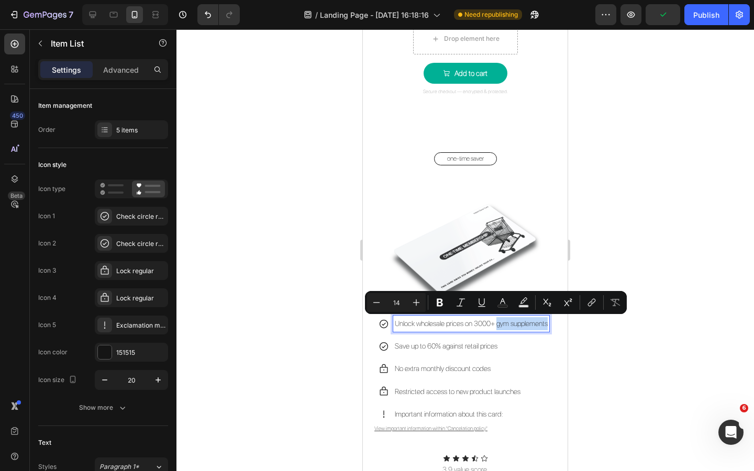
drag, startPoint x: 549, startPoint y: 325, endPoint x: 499, endPoint y: 326, distance: 49.8
click at [499, 326] on p "Unlock wholesale prices on 3000+ gym supplements" at bounding box center [471, 323] width 153 height 13
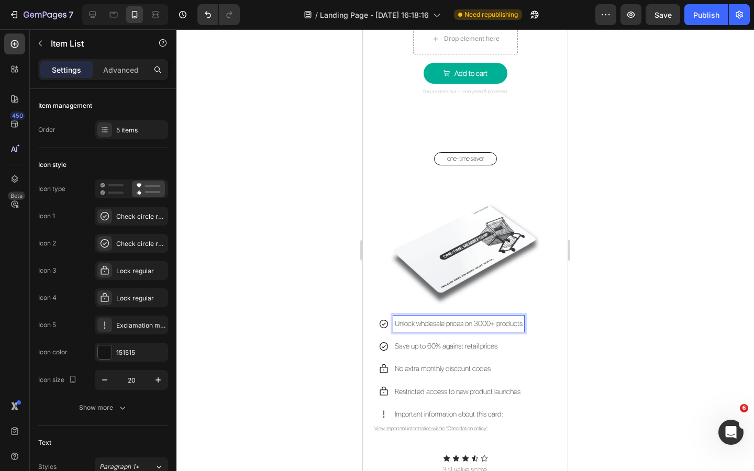
click at [288, 326] on div at bounding box center [466, 250] width 578 height 442
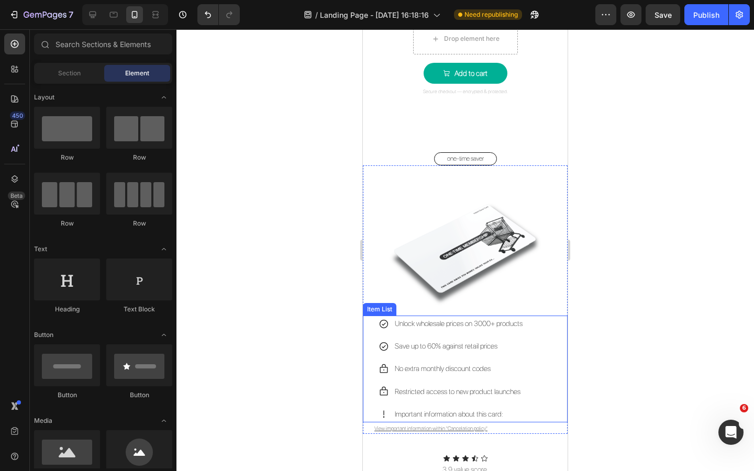
scroll to position [1938, 0]
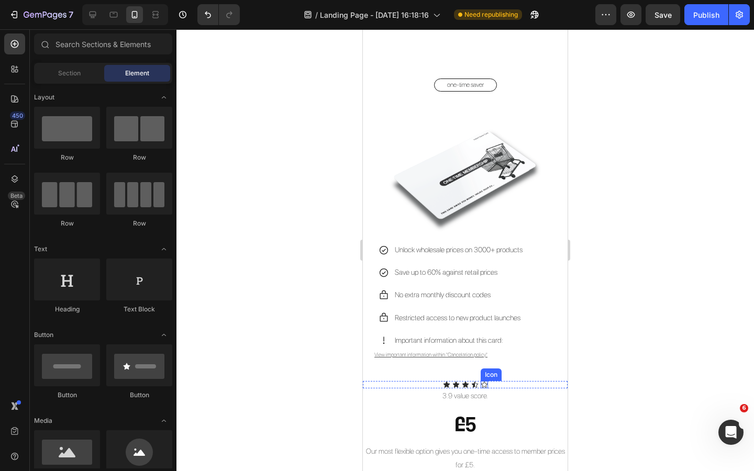
click at [484, 384] on icon at bounding box center [484, 384] width 7 height 7
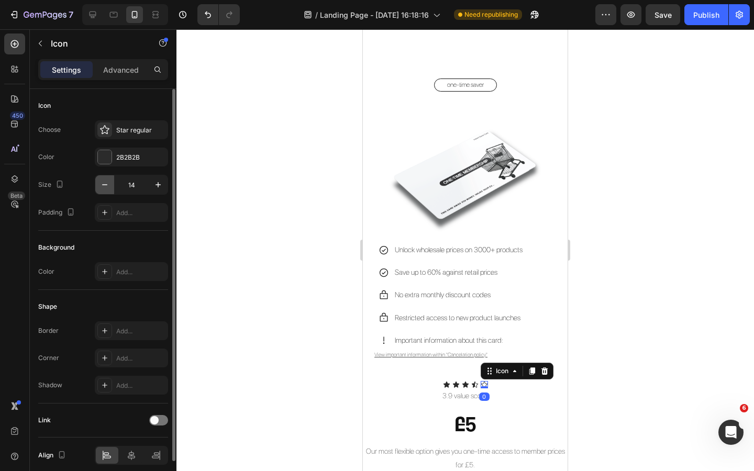
click at [104, 184] on icon "button" at bounding box center [105, 185] width 10 height 10
type input "12"
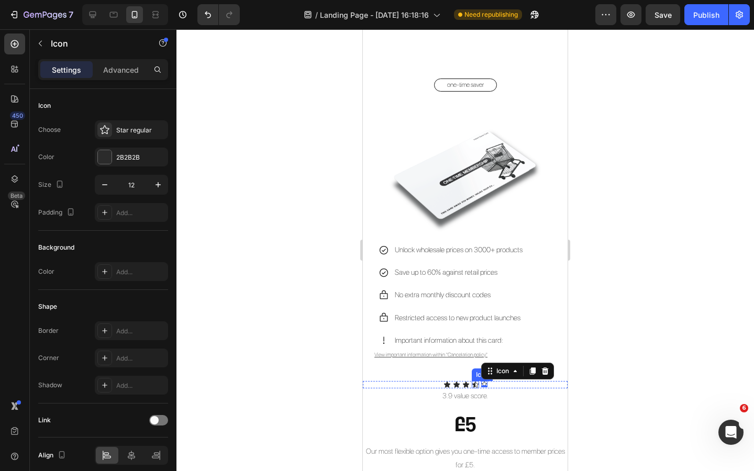
click at [473, 385] on icon at bounding box center [475, 384] width 7 height 7
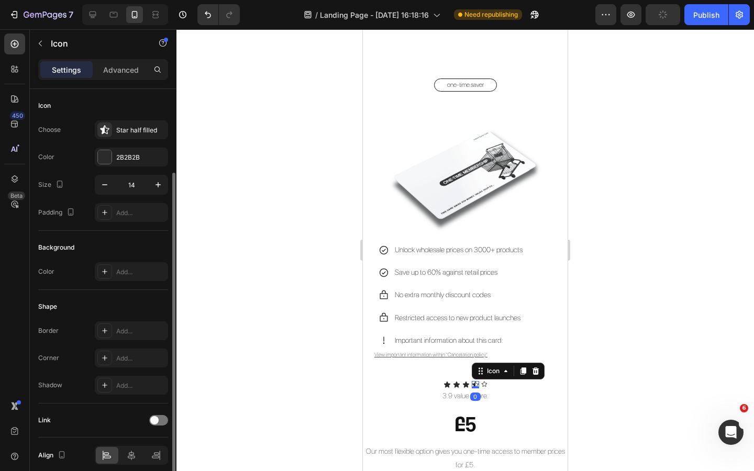
scroll to position [44, 0]
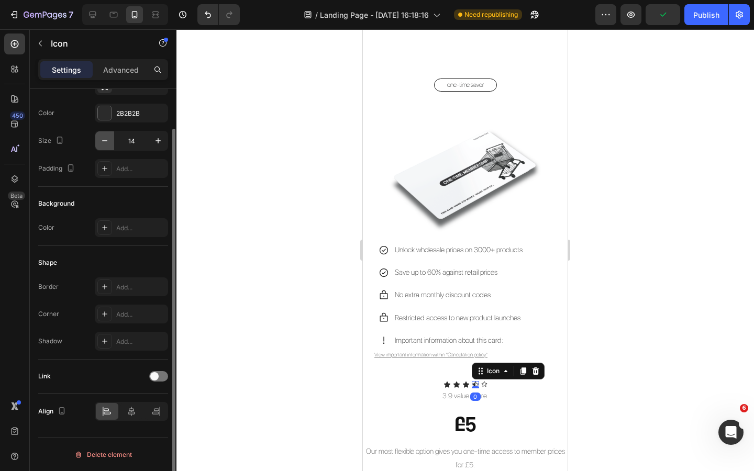
click at [105, 137] on icon "button" at bounding box center [105, 141] width 10 height 10
type input "12"
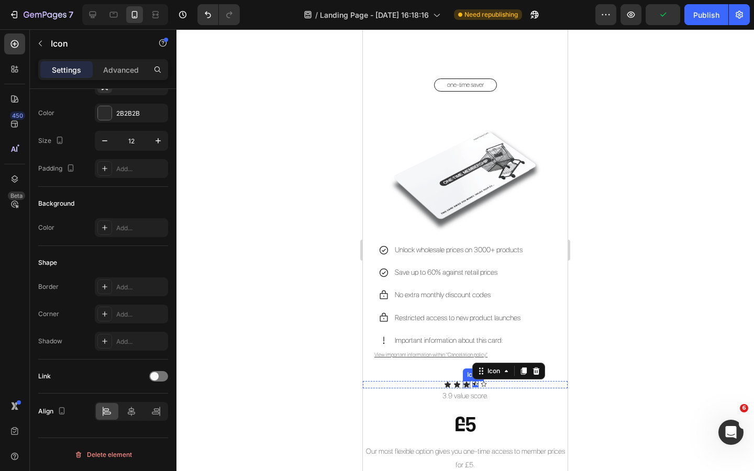
click at [466, 385] on icon at bounding box center [466, 385] width 6 height 6
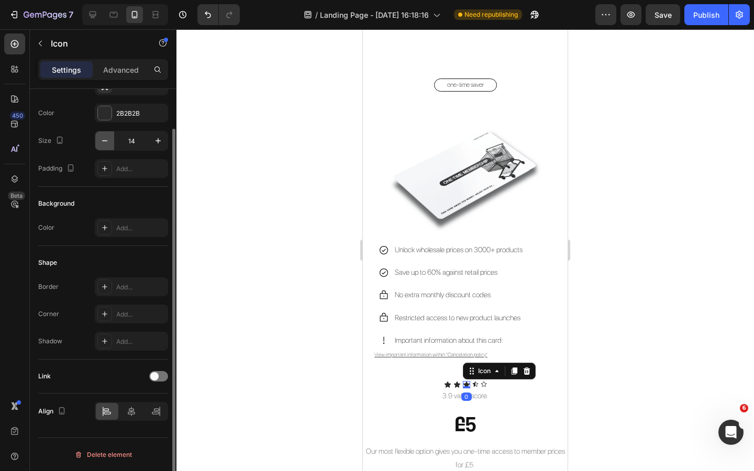
click at [102, 141] on icon "button" at bounding box center [105, 141] width 10 height 10
type input "12"
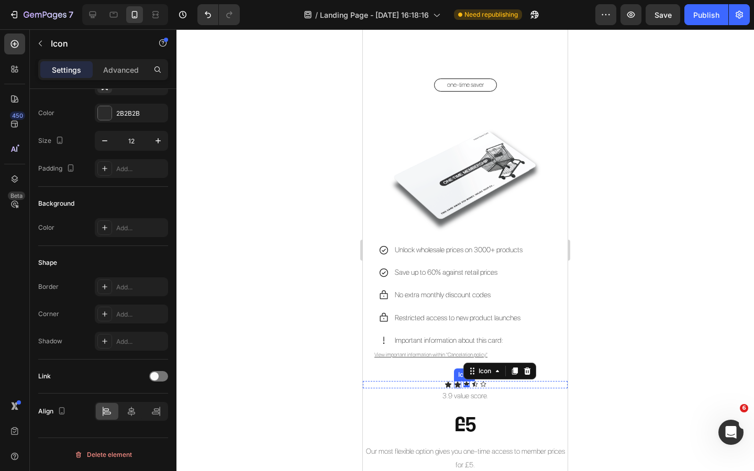
click at [457, 384] on div "Icon" at bounding box center [457, 384] width 7 height 7
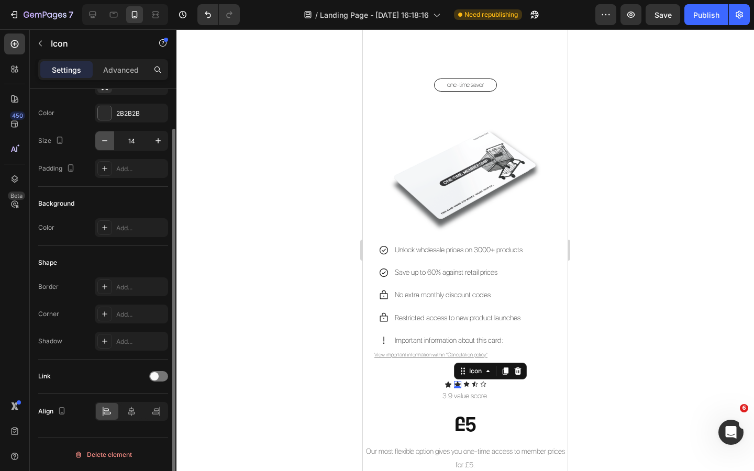
click at [103, 147] on button "button" at bounding box center [104, 140] width 19 height 19
type input "12"
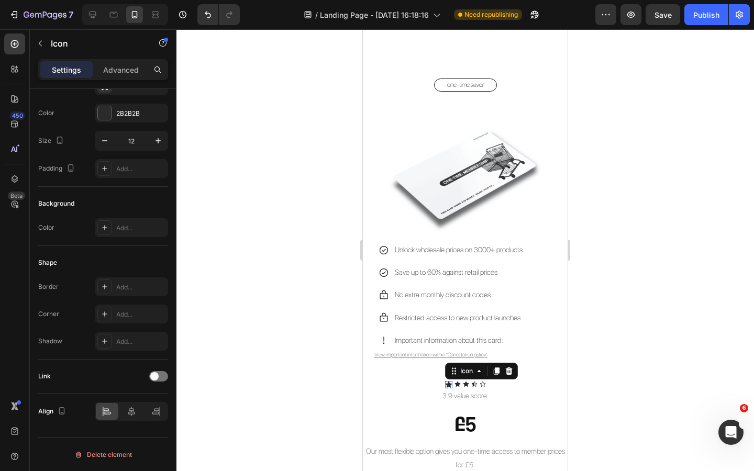
click at [448, 385] on div "Icon 0" at bounding box center [448, 384] width 7 height 7
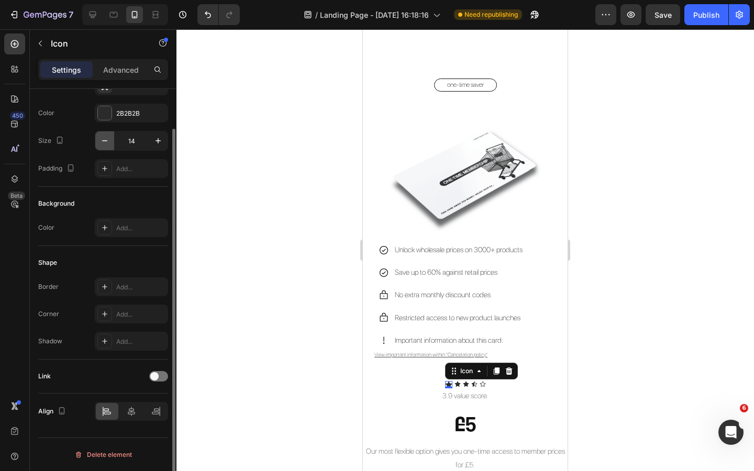
click at [107, 145] on icon "button" at bounding box center [105, 141] width 10 height 10
click at [106, 145] on icon "button" at bounding box center [105, 141] width 10 height 10
type input "12"
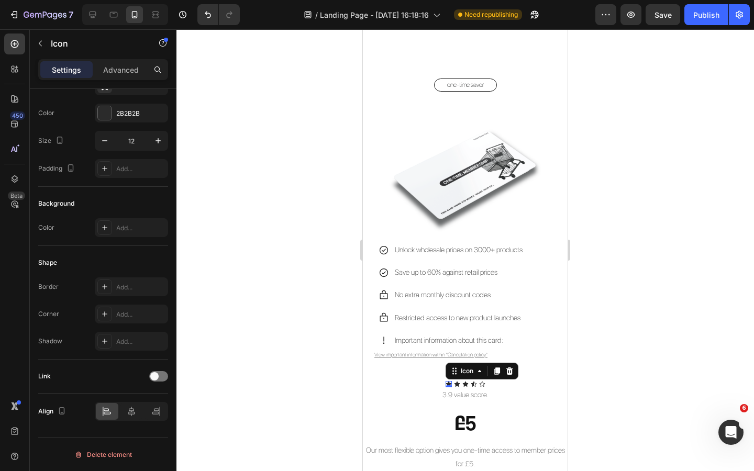
click at [271, 293] on div at bounding box center [466, 250] width 578 height 442
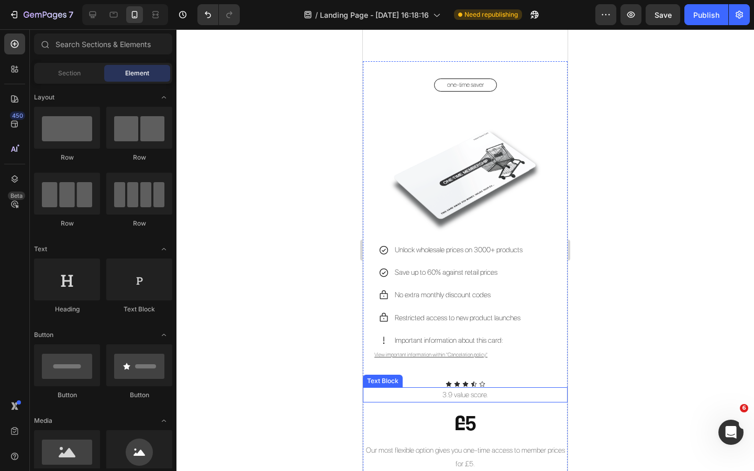
click at [478, 395] on p "3.9 value score." at bounding box center [465, 395] width 203 height 13
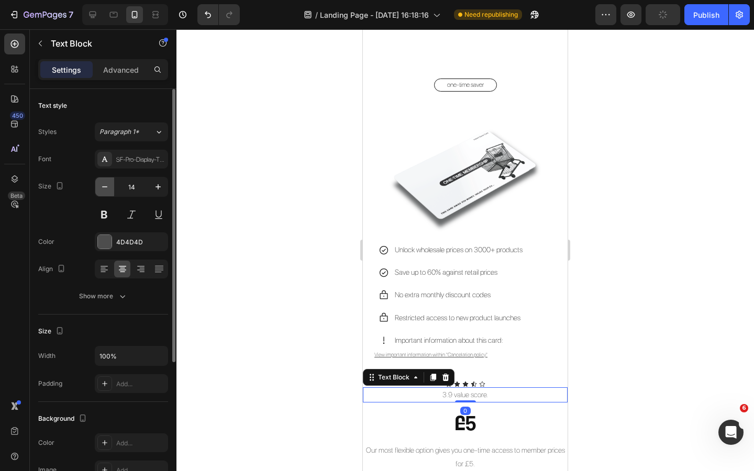
click at [111, 190] on button "button" at bounding box center [104, 187] width 19 height 19
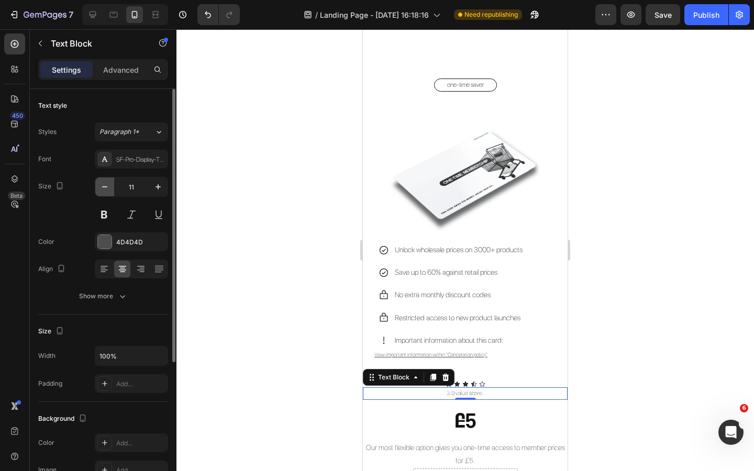
type input "10"
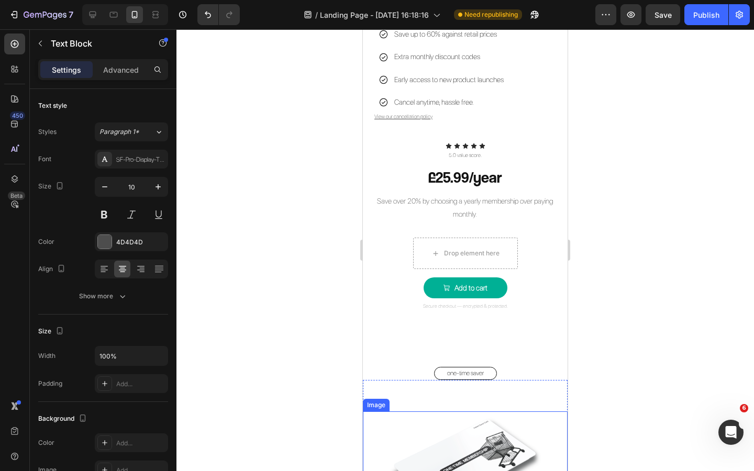
scroll to position [1649, 0]
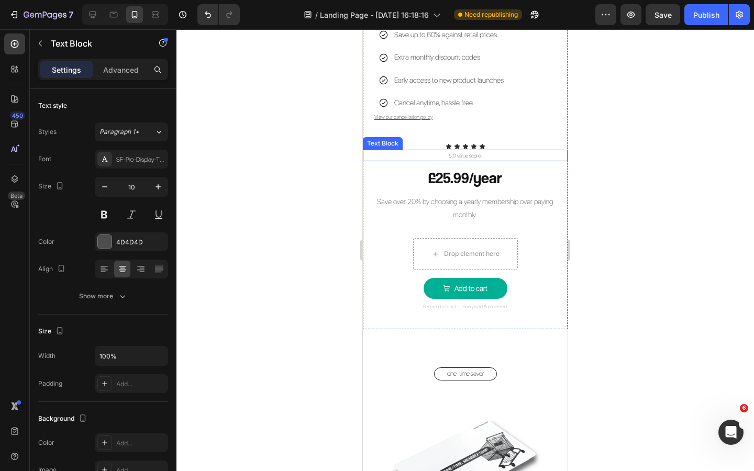
click at [471, 156] on p "5.0 value score." at bounding box center [465, 155] width 203 height 9
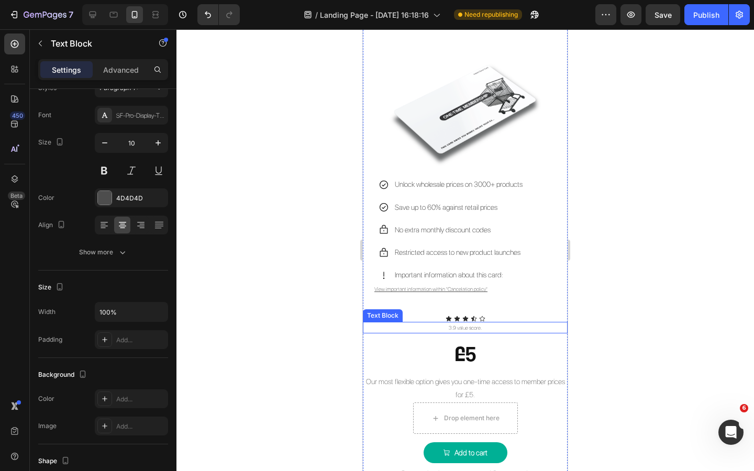
scroll to position [2004, 0]
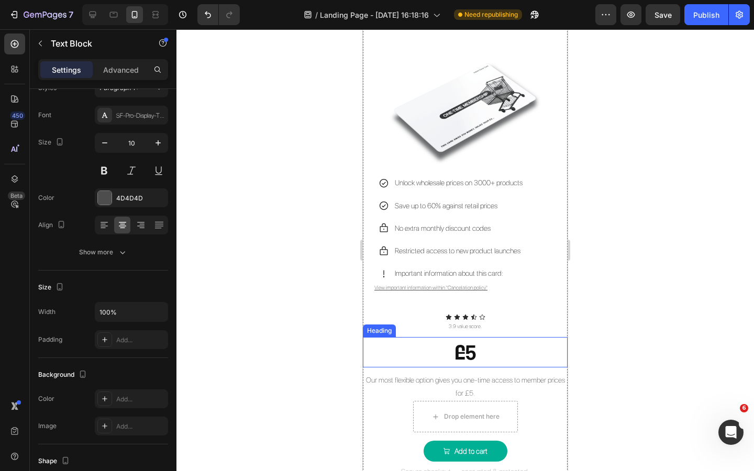
click at [467, 353] on h2 "£5" at bounding box center [465, 352] width 205 height 30
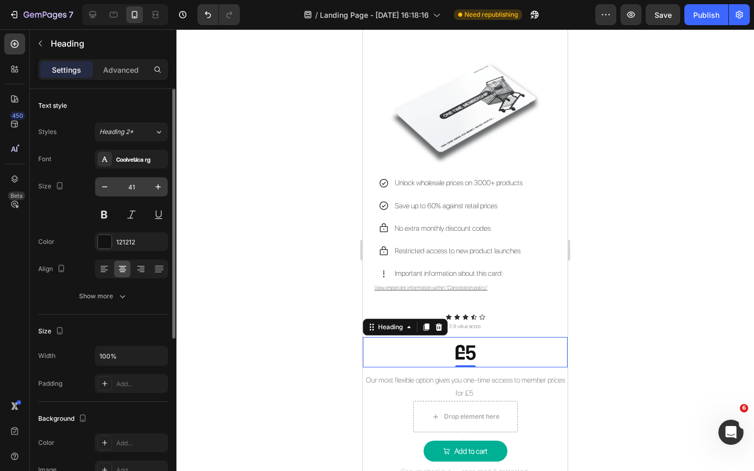
click at [136, 188] on input "41" at bounding box center [131, 187] width 35 height 19
type input "30"
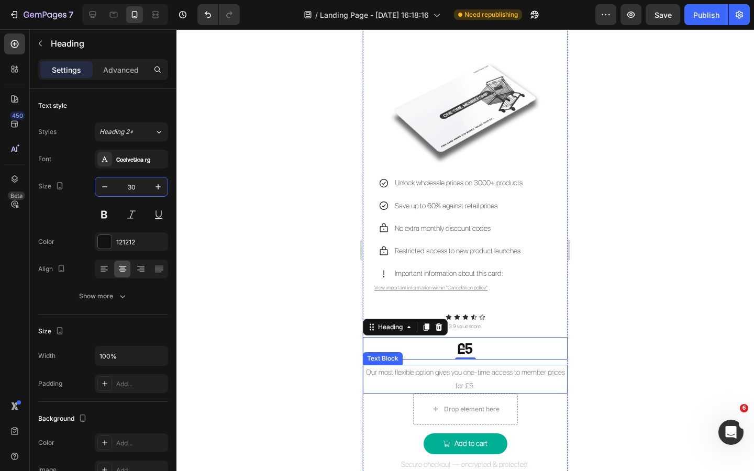
click at [425, 374] on p "Our most flexible option gives you one-time access to member prices for £5." at bounding box center [465, 379] width 203 height 26
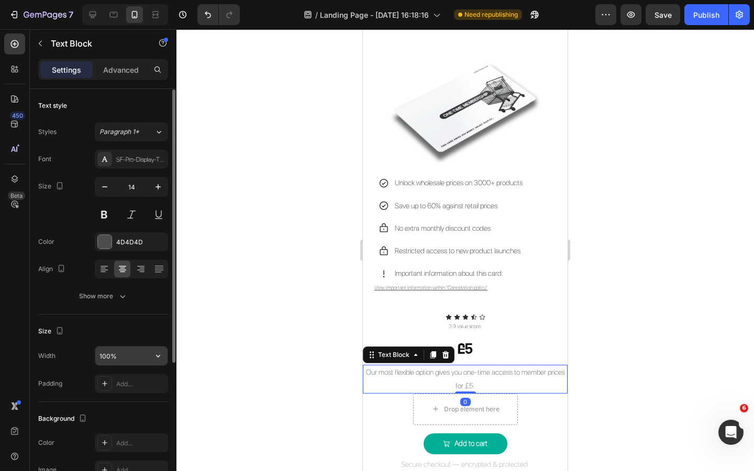
scroll to position [13, 0]
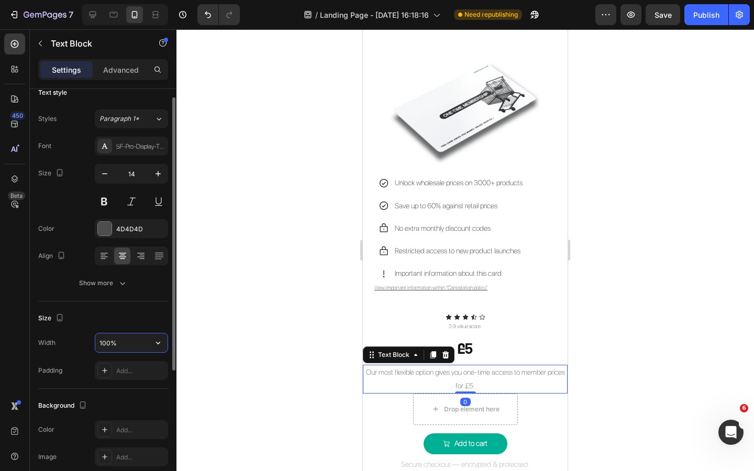
click at [104, 344] on input "100%" at bounding box center [131, 343] width 72 height 19
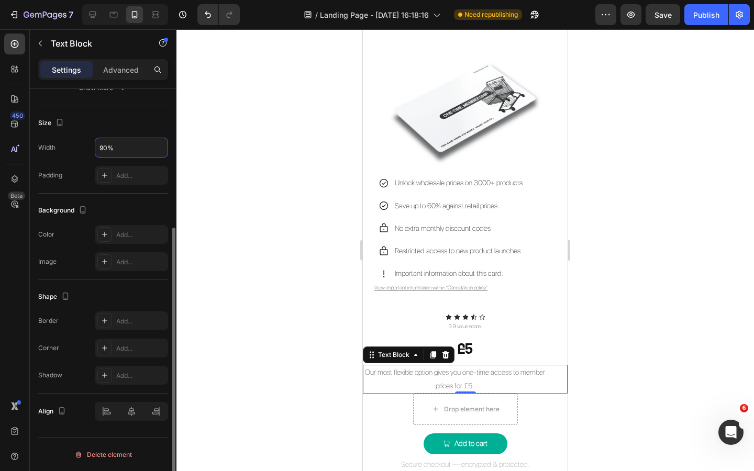
type input "90%"
click at [140, 296] on div "Shape" at bounding box center [103, 297] width 130 height 17
click at [130, 411] on icon at bounding box center [131, 411] width 7 height 9
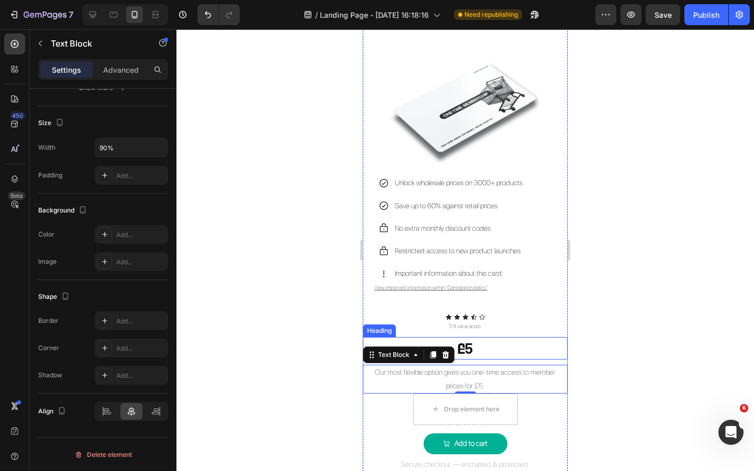
click at [611, 359] on div at bounding box center [466, 250] width 578 height 442
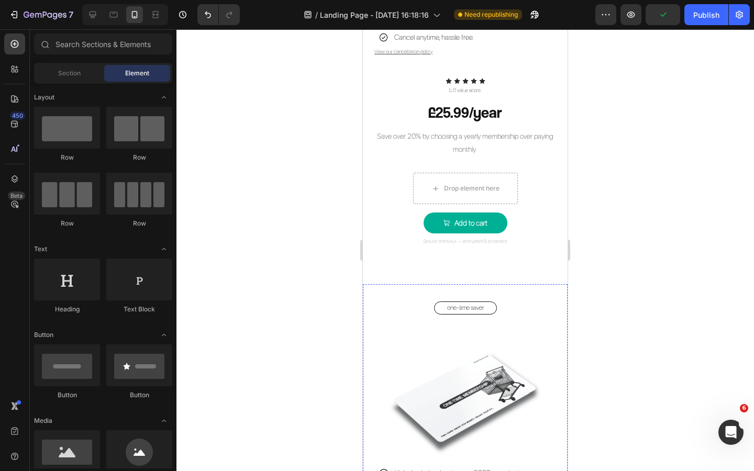
scroll to position [1714, 0]
click at [510, 210] on div "Drop element here Add to cart Add to Cart Product" at bounding box center [465, 203] width 105 height 61
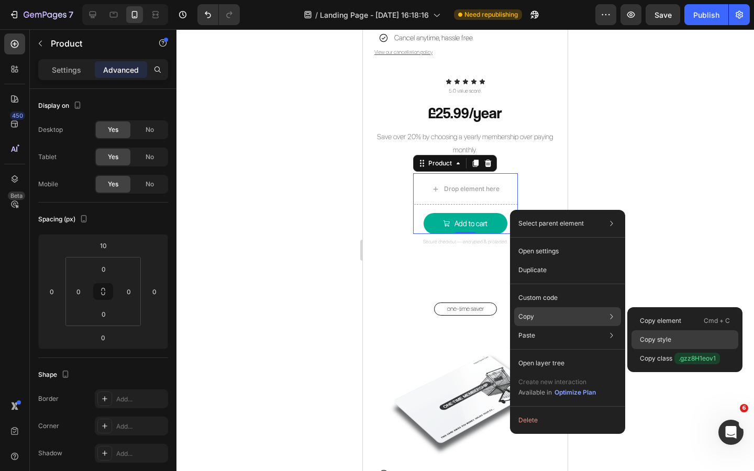
click at [655, 339] on p "Copy style" at bounding box center [655, 339] width 31 height 9
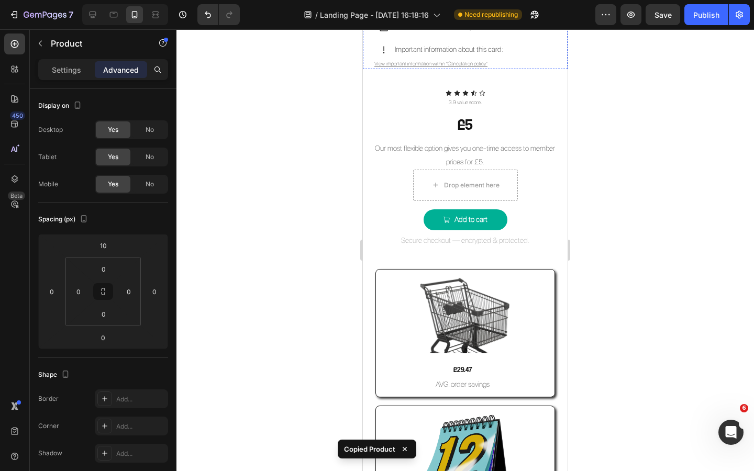
scroll to position [2205, 0]
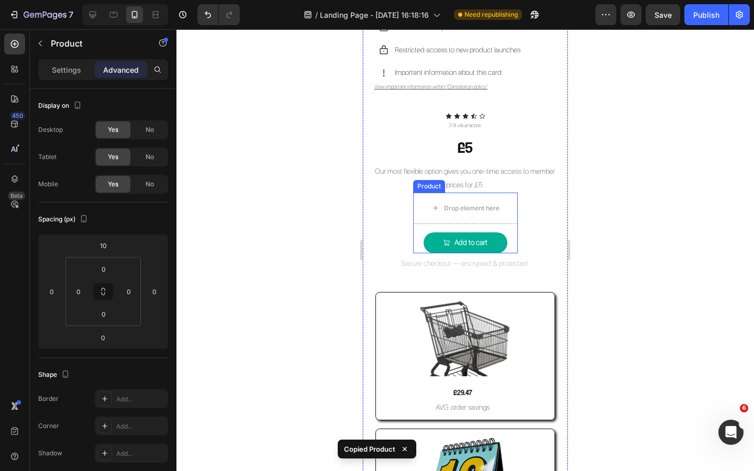
click at [508, 228] on div "Drop element here Add to cart Add to Cart Product" at bounding box center [465, 223] width 105 height 61
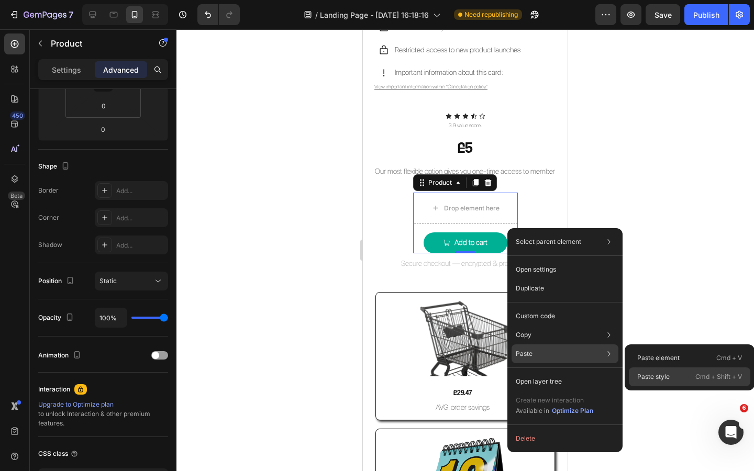
click at [645, 373] on p "Paste style" at bounding box center [653, 376] width 32 height 9
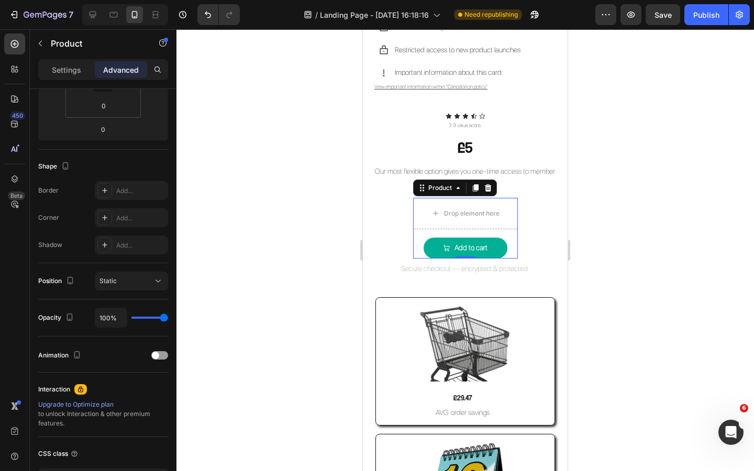
type input "10"
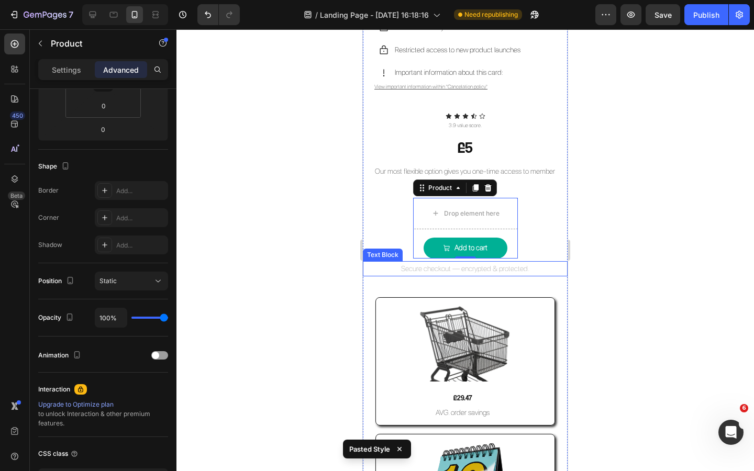
click at [645, 267] on div at bounding box center [466, 250] width 578 height 442
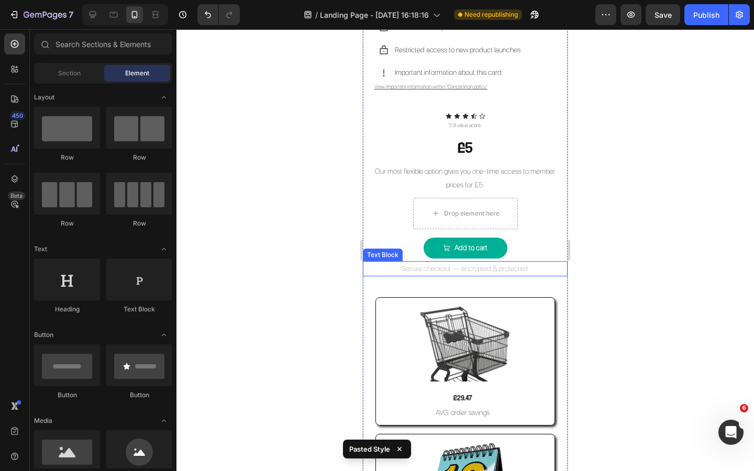
click at [523, 268] on p "Secure checkout — encrypted & protected." at bounding box center [465, 268] width 203 height 13
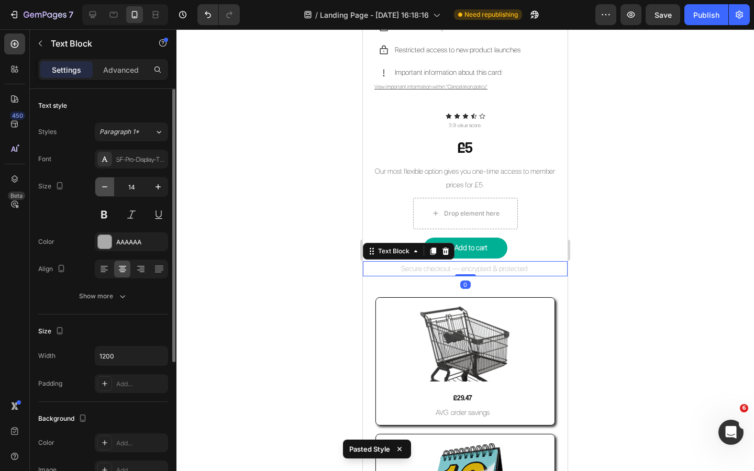
click at [112, 186] on button "button" at bounding box center [104, 187] width 19 height 19
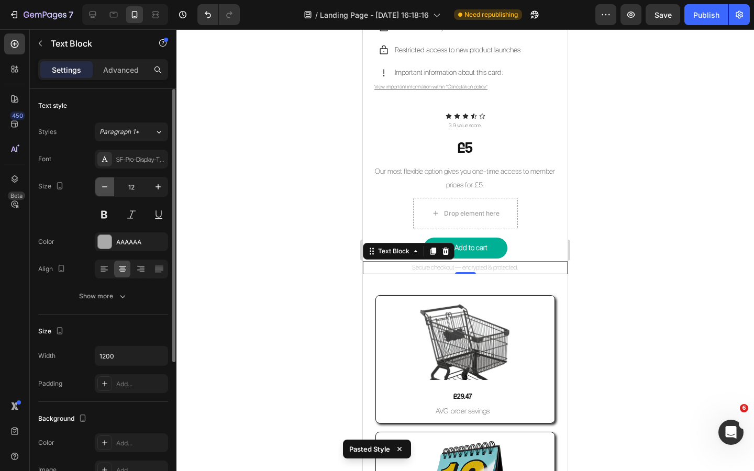
click at [109, 186] on icon "button" at bounding box center [105, 187] width 10 height 10
type input "10"
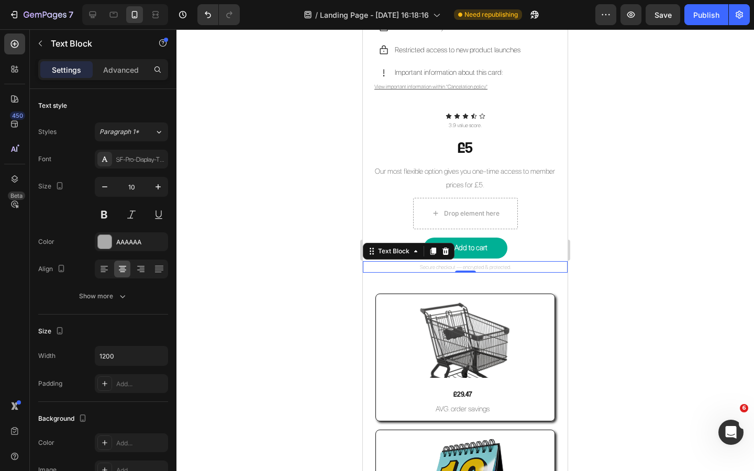
click at [216, 227] on div at bounding box center [466, 250] width 578 height 442
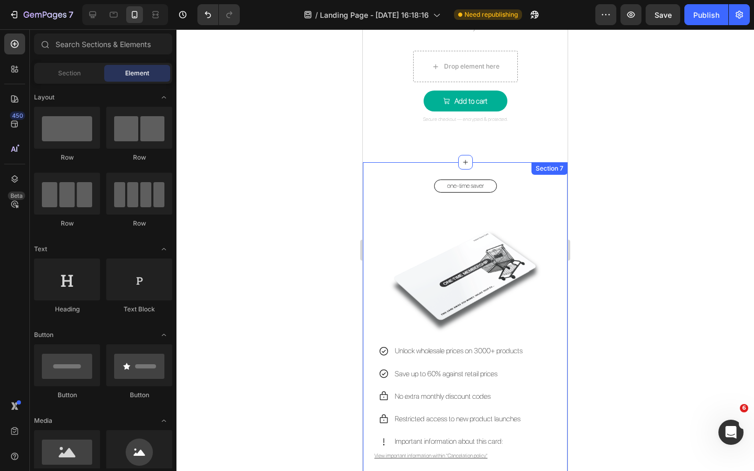
scroll to position [1829, 0]
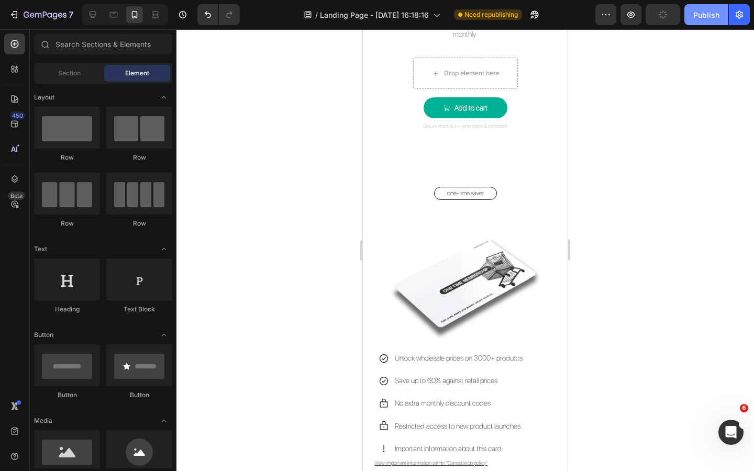
click at [703, 21] on button "Publish" at bounding box center [707, 14] width 44 height 21
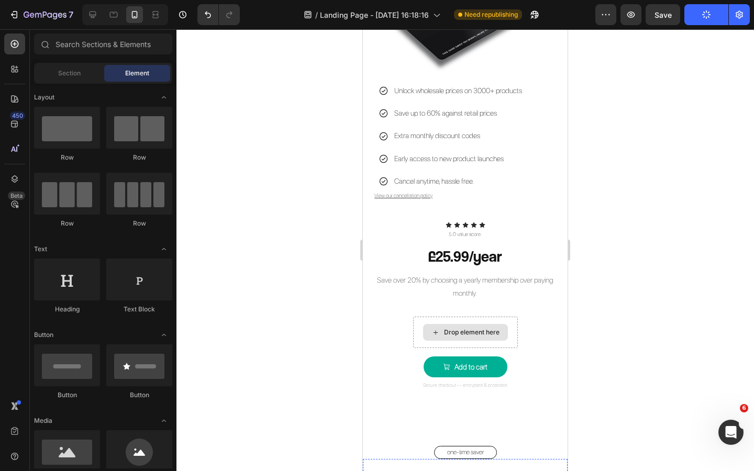
scroll to position [1602, 0]
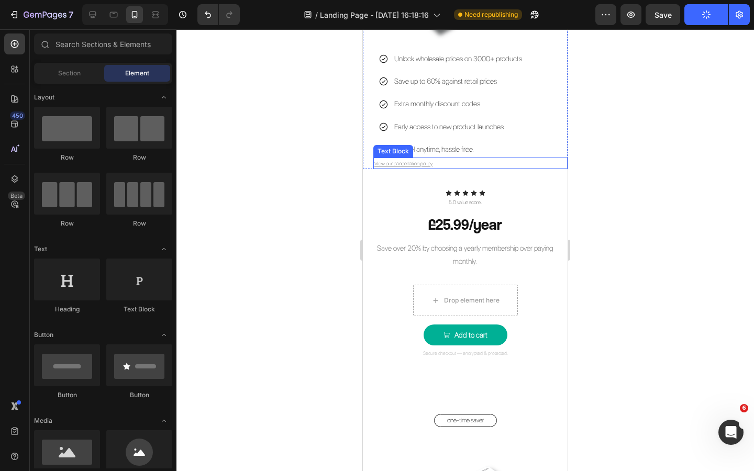
click at [409, 166] on u "View our cancellation policy" at bounding box center [403, 163] width 58 height 6
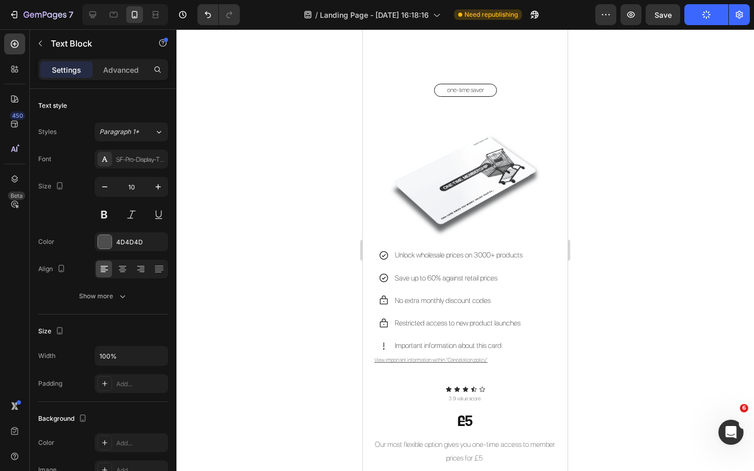
scroll to position [1976, 0]
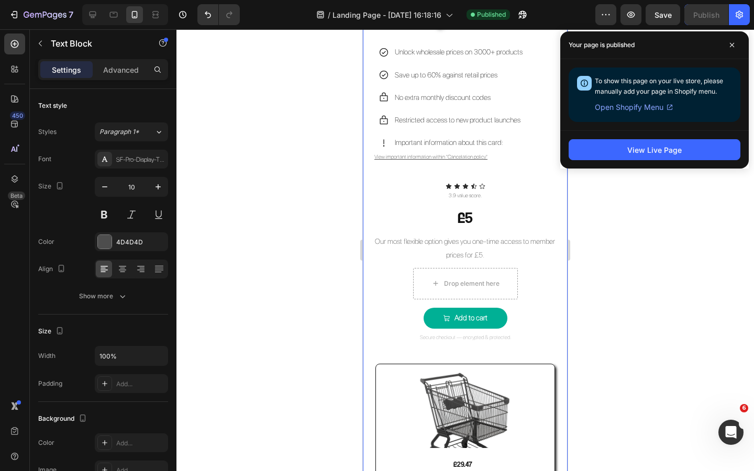
scroll to position [2136, 0]
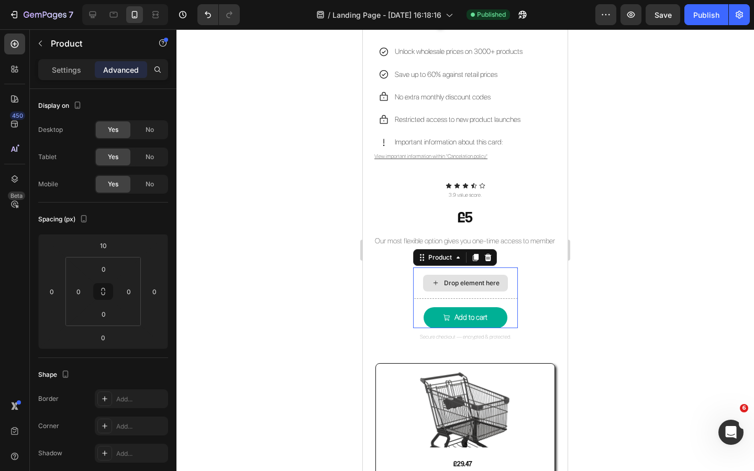
click at [509, 270] on div "Drop element here" at bounding box center [465, 283] width 105 height 31
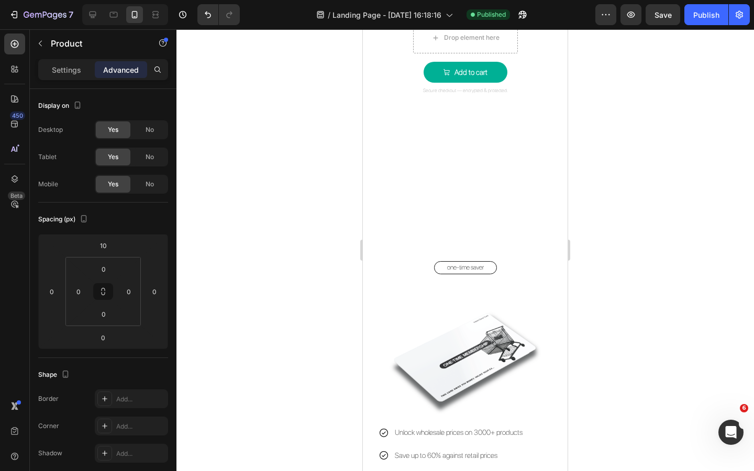
scroll to position [1751, 0]
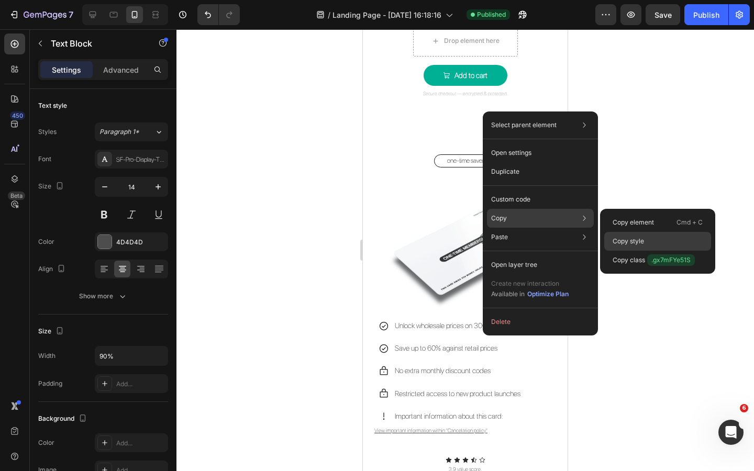
click at [617, 234] on div "Copy style" at bounding box center [657, 241] width 107 height 19
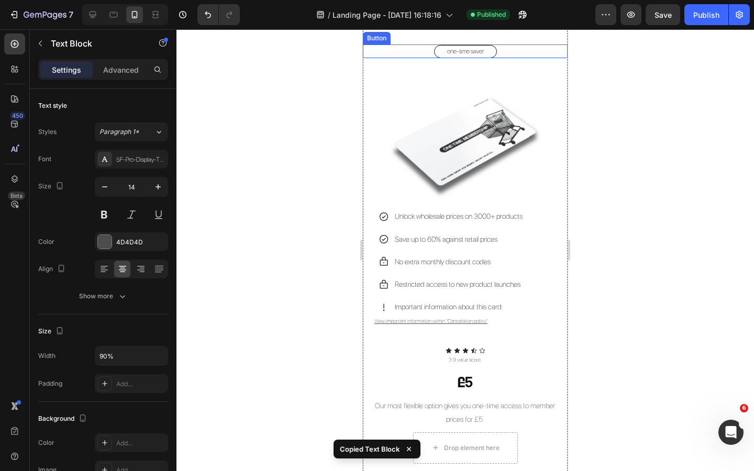
scroll to position [2168, 0]
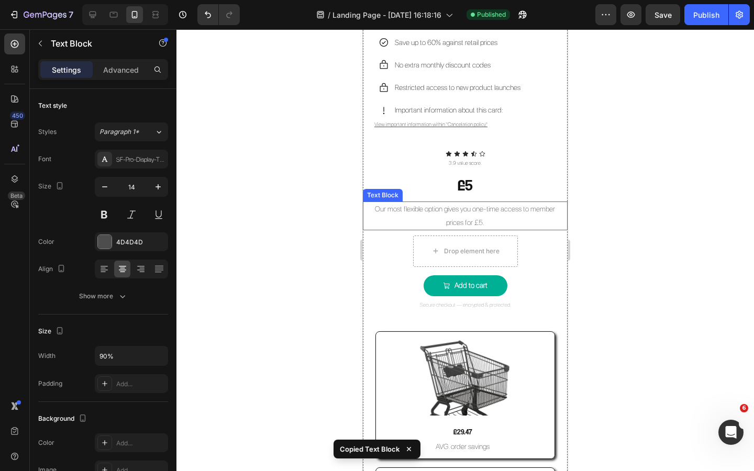
click at [499, 212] on p "Our most flexible option gives you one-time access to member prices for £5." at bounding box center [465, 216] width 182 height 26
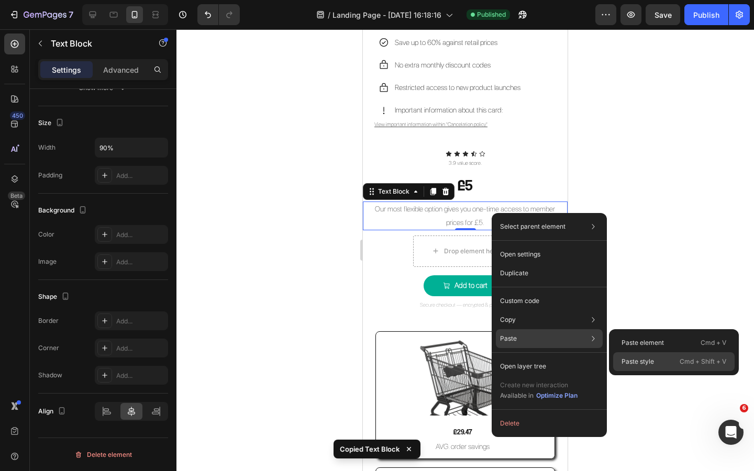
click at [632, 359] on p "Paste style" at bounding box center [638, 361] width 32 height 9
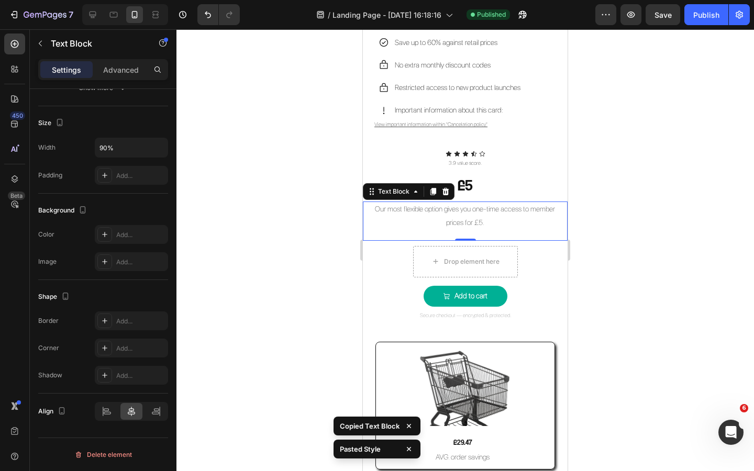
click at [612, 323] on div at bounding box center [466, 250] width 578 height 442
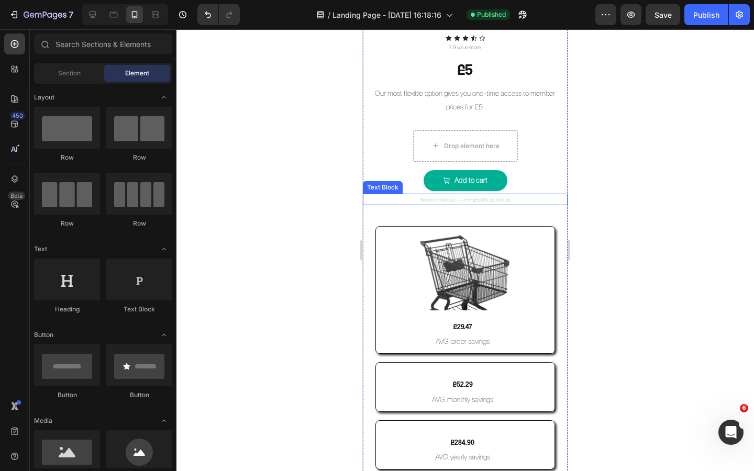
scroll to position [2287, 0]
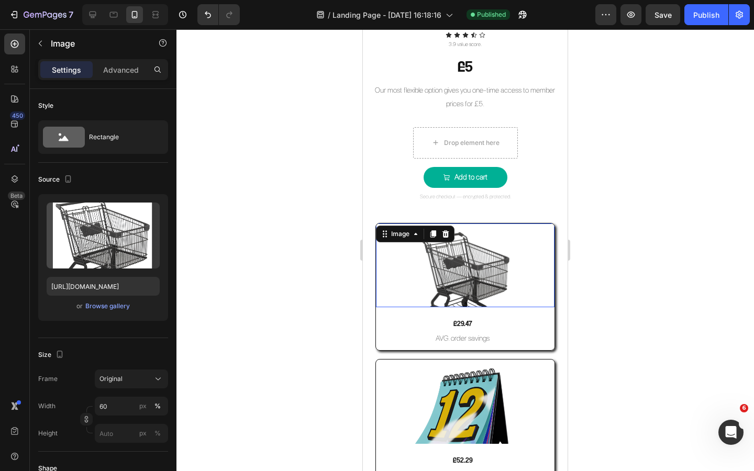
click at [466, 278] on img at bounding box center [465, 268] width 107 height 79
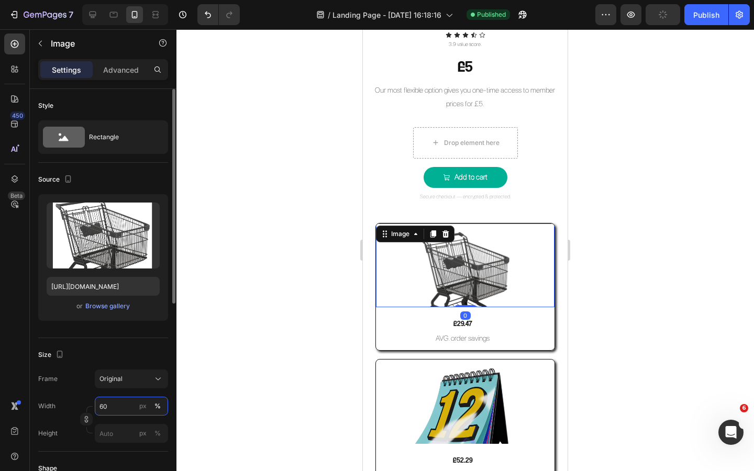
click at [111, 407] on input "60" at bounding box center [131, 406] width 73 height 19
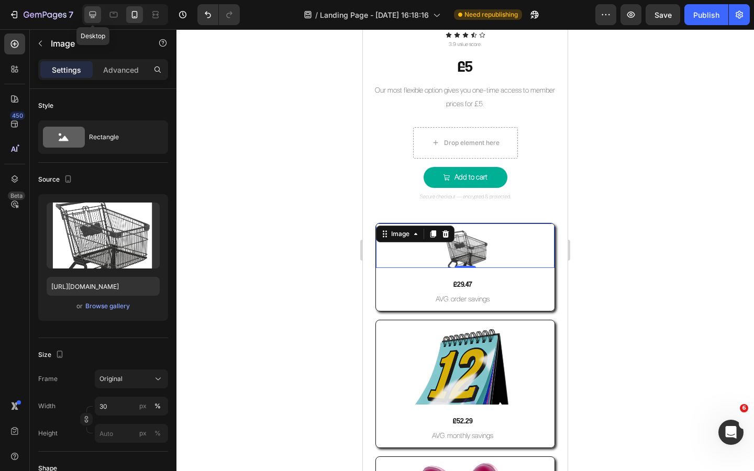
click at [95, 17] on icon at bounding box center [92, 14] width 10 height 10
type input "60"
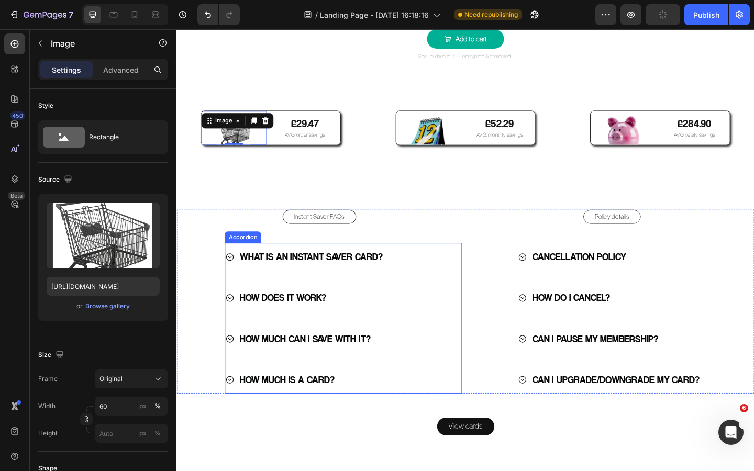
scroll to position [2577, 0]
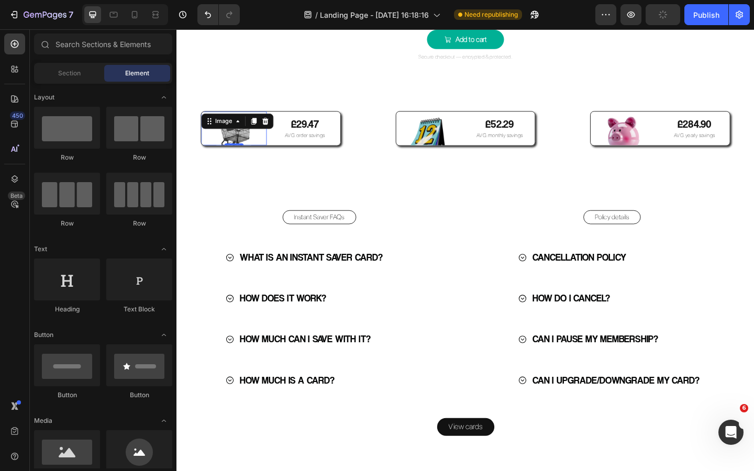
click at [139, 22] on div at bounding box center [134, 14] width 17 height 17
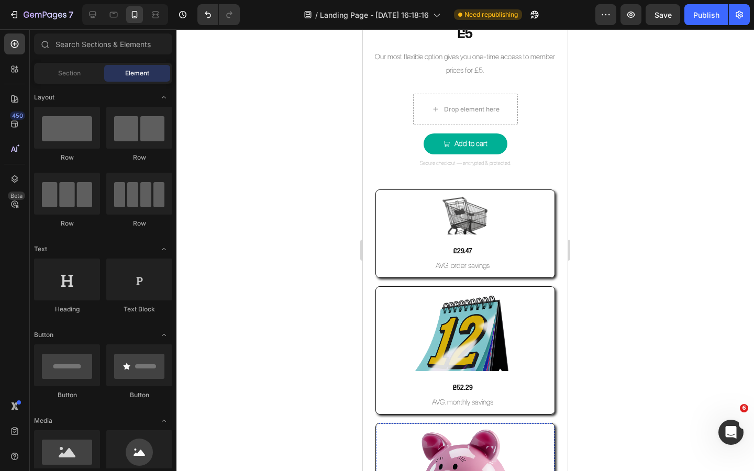
scroll to position [2317, 0]
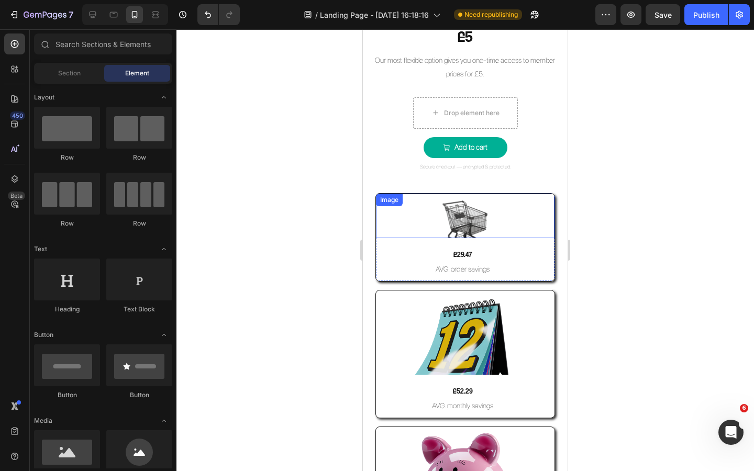
click at [476, 223] on img at bounding box center [464, 218] width 53 height 39
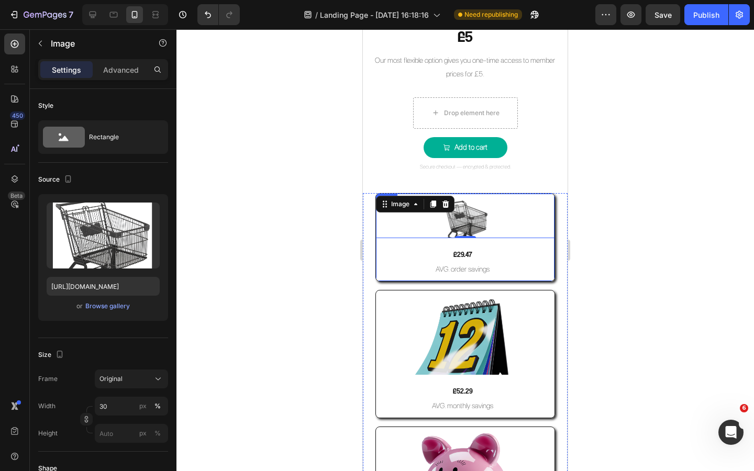
scroll to position [2321, 0]
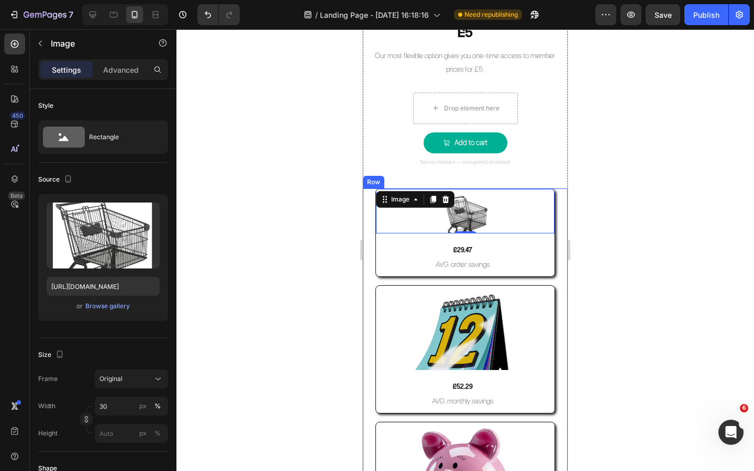
click at [372, 239] on div "Image 0 £29.47 Text Block AVG. order savings Text Block Row Image £52.29 Text B…" at bounding box center [465, 370] width 205 height 362
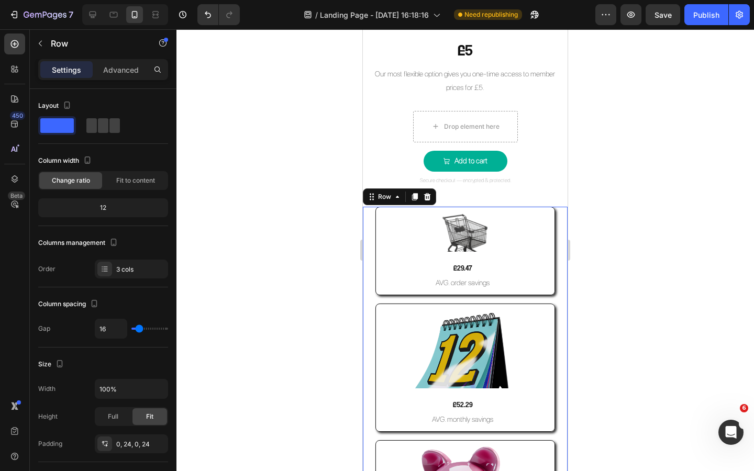
scroll to position [2302, 0]
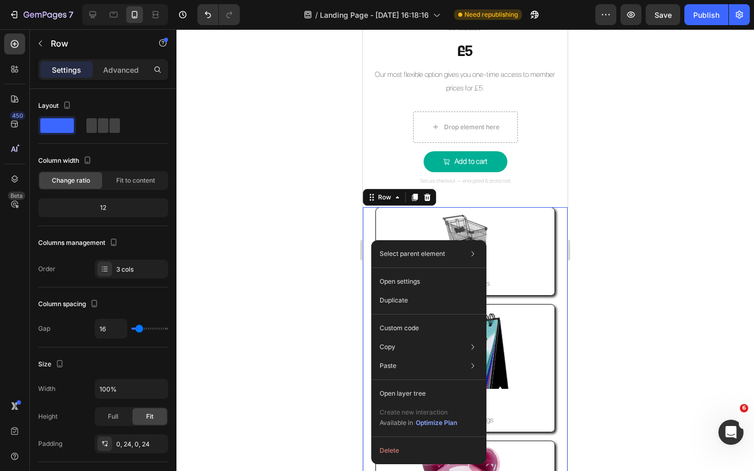
click at [373, 223] on div "Image £29.47 Text Block AVG. order savings Text Block Row Image £52.29 Text Blo…" at bounding box center [465, 388] width 205 height 362
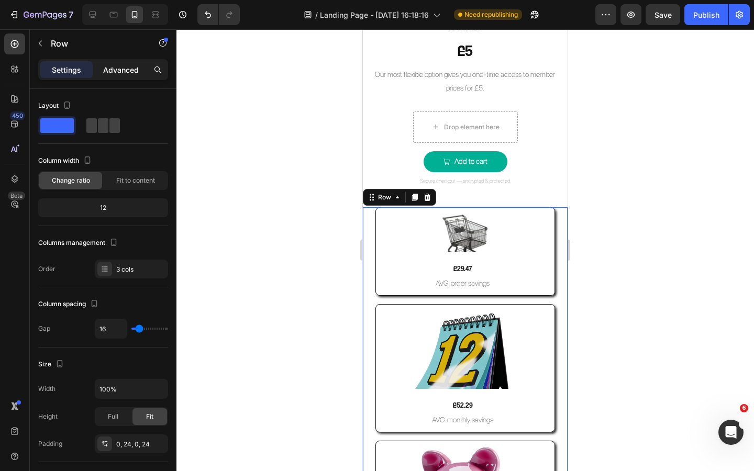
click at [125, 67] on p "Advanced" at bounding box center [121, 69] width 36 height 11
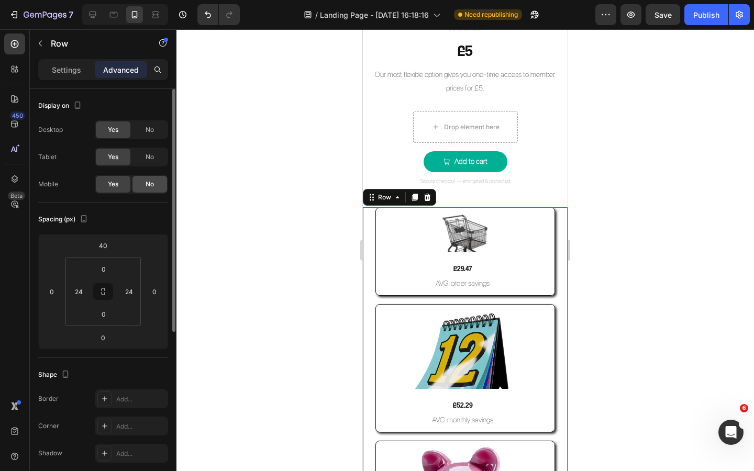
click at [150, 183] on span "No" at bounding box center [150, 184] width 8 height 9
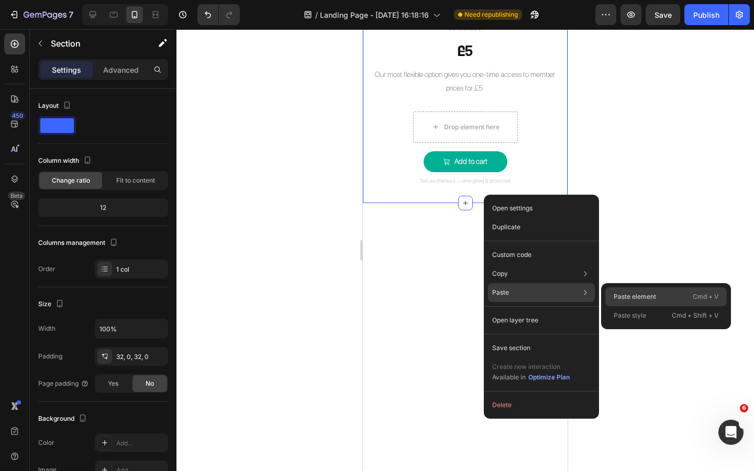
click at [622, 296] on p "Paste element" at bounding box center [635, 296] width 42 height 9
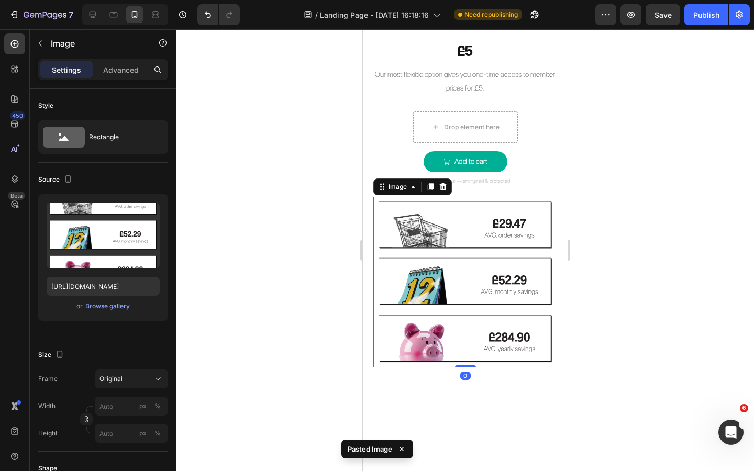
click at [620, 278] on div at bounding box center [466, 250] width 578 height 442
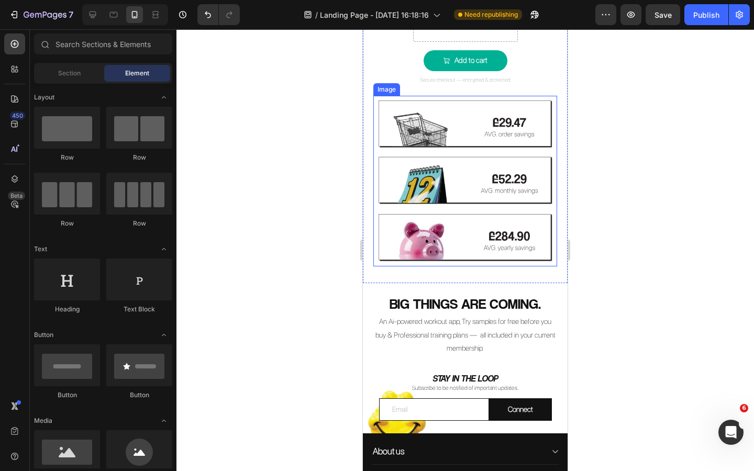
scroll to position [2405, 0]
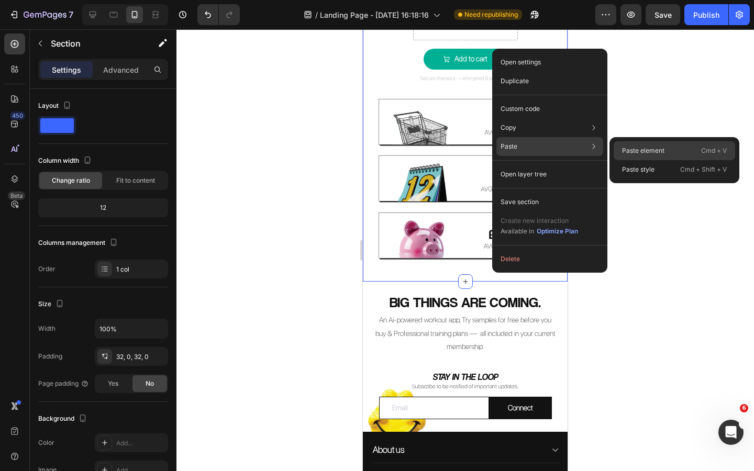
click at [626, 148] on p "Paste element" at bounding box center [643, 150] width 42 height 9
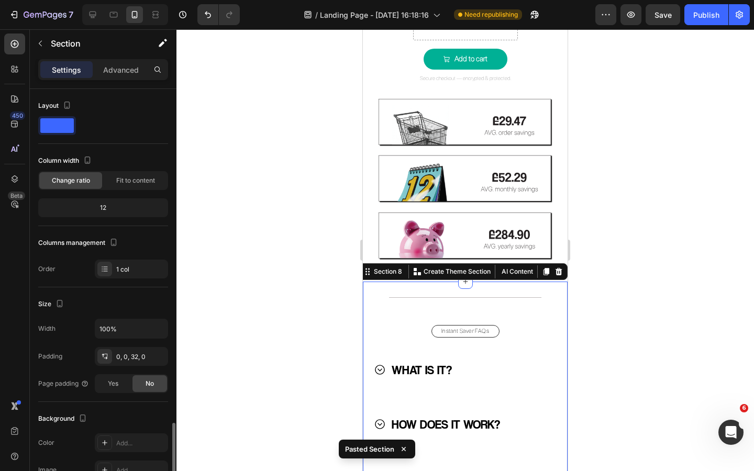
scroll to position [200, 0]
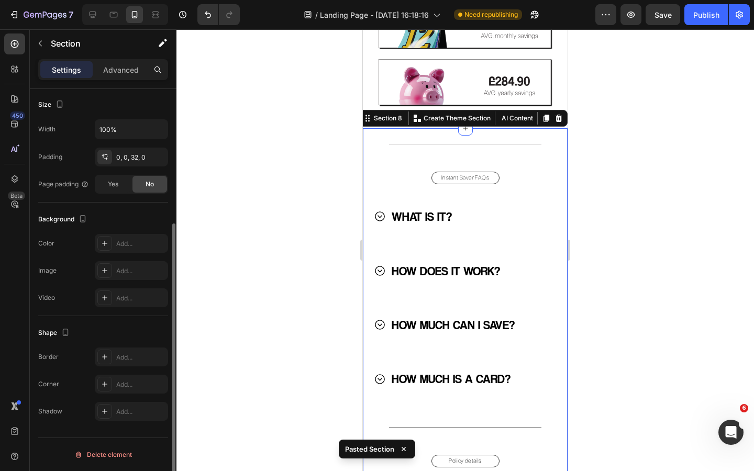
click at [586, 257] on div at bounding box center [466, 250] width 578 height 442
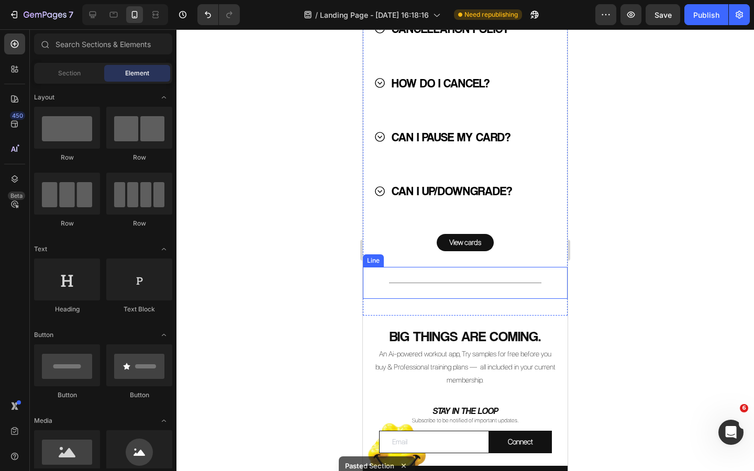
scroll to position [3029, 0]
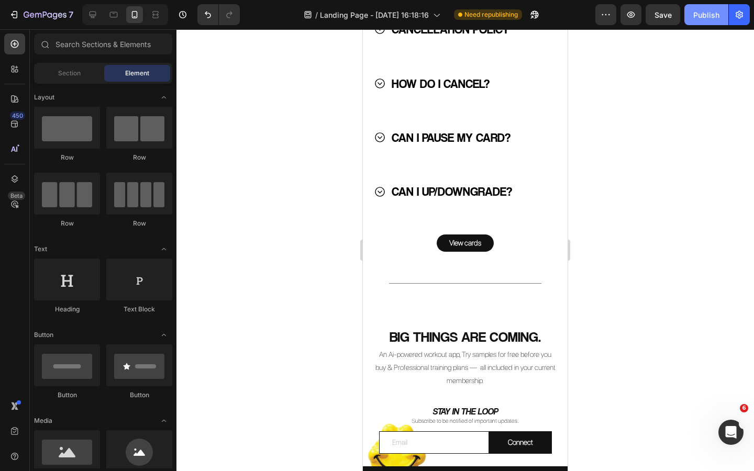
click at [700, 19] on div "Publish" at bounding box center [706, 14] width 26 height 11
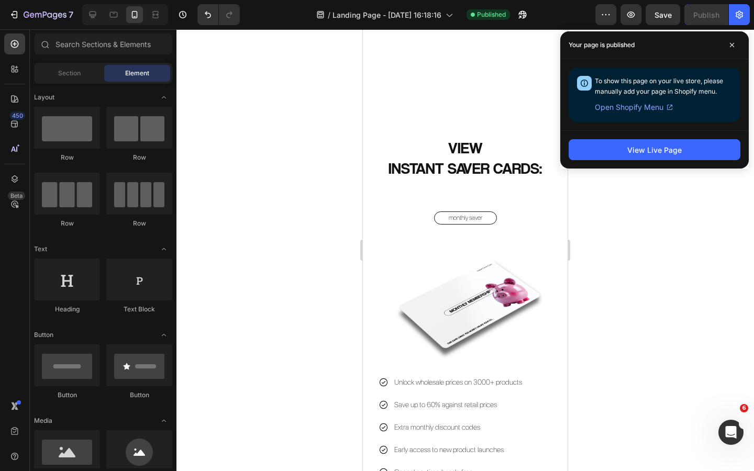
scroll to position [751, 0]
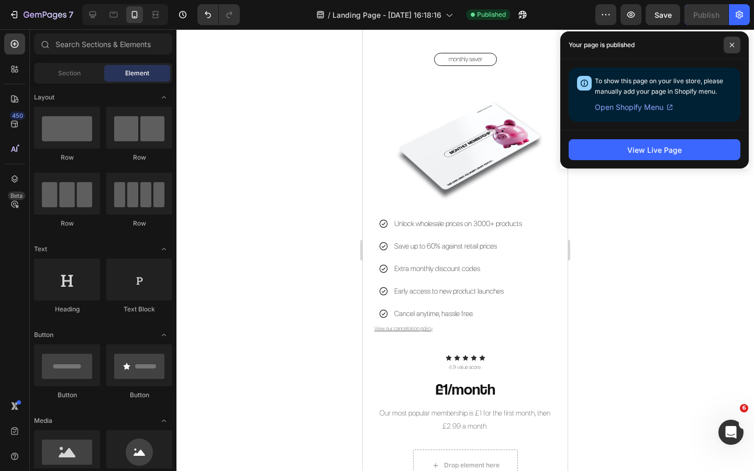
click at [727, 50] on span at bounding box center [732, 45] width 17 height 17
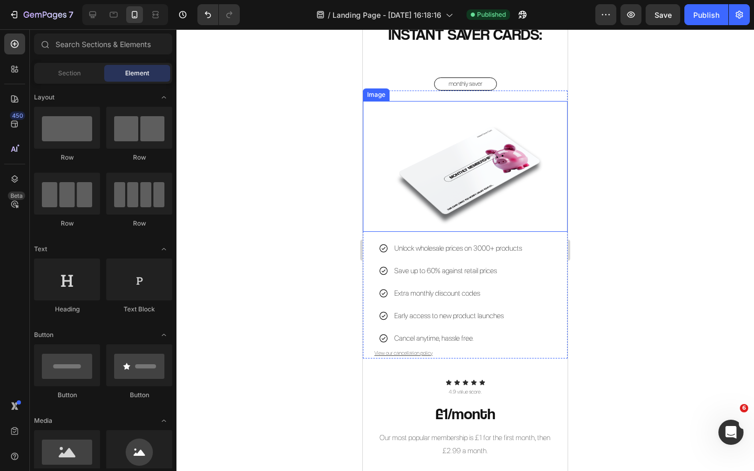
scroll to position [900, 0]
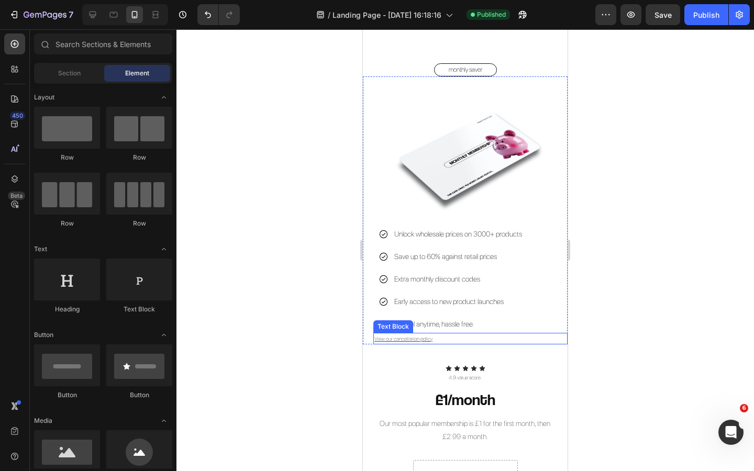
click at [426, 339] on u "View our cancellation policy" at bounding box center [403, 339] width 58 height 6
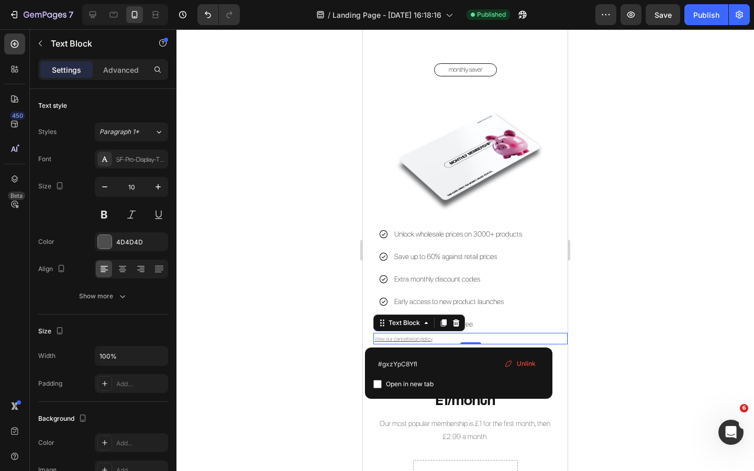
click at [426, 339] on u "View our cancellation policy" at bounding box center [403, 339] width 58 height 6
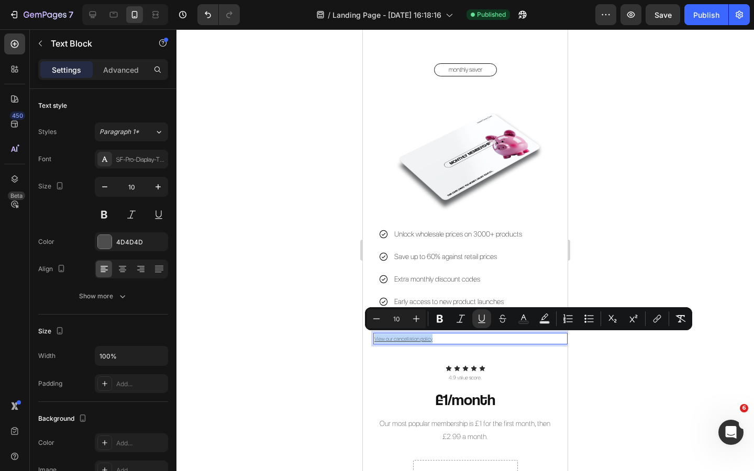
click at [426, 339] on u "View our cancellation policy" at bounding box center [403, 339] width 58 height 6
click at [341, 310] on div at bounding box center [466, 250] width 578 height 442
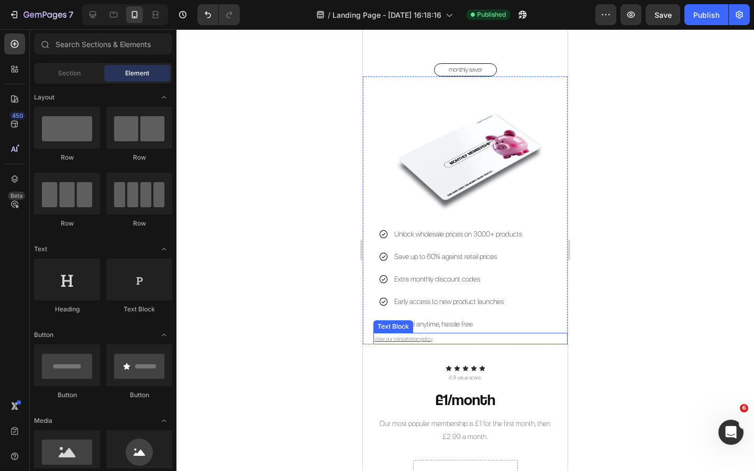
click at [435, 338] on p "View our cancellation policy" at bounding box center [470, 338] width 192 height 9
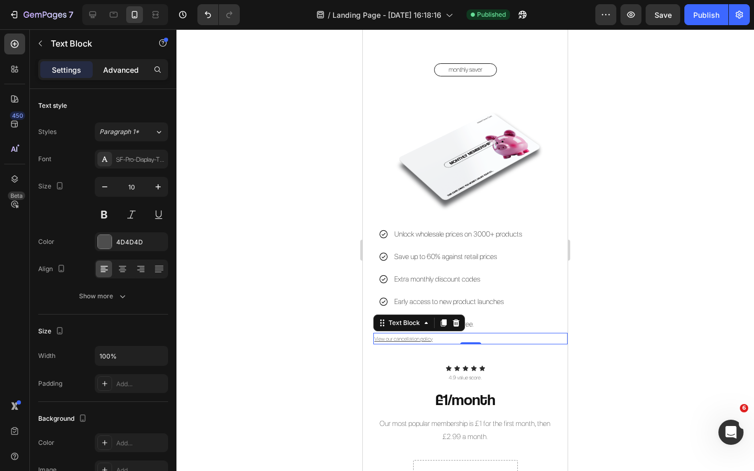
click at [126, 73] on p "Advanced" at bounding box center [121, 69] width 36 height 11
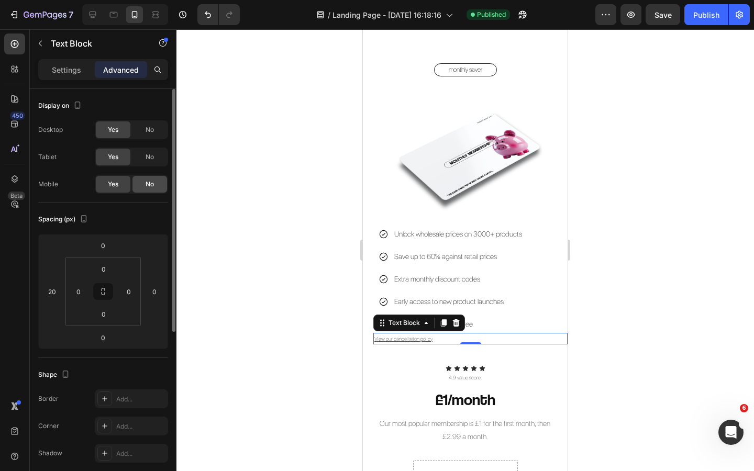
click at [144, 184] on div "No" at bounding box center [150, 184] width 35 height 17
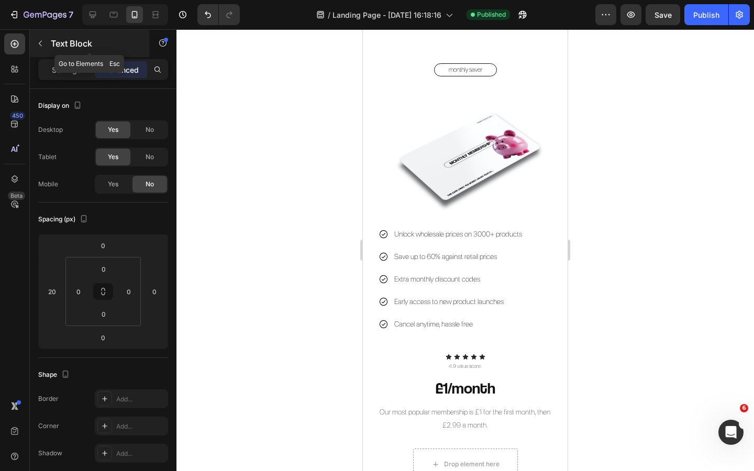
click at [39, 43] on icon "button" at bounding box center [40, 44] width 3 height 6
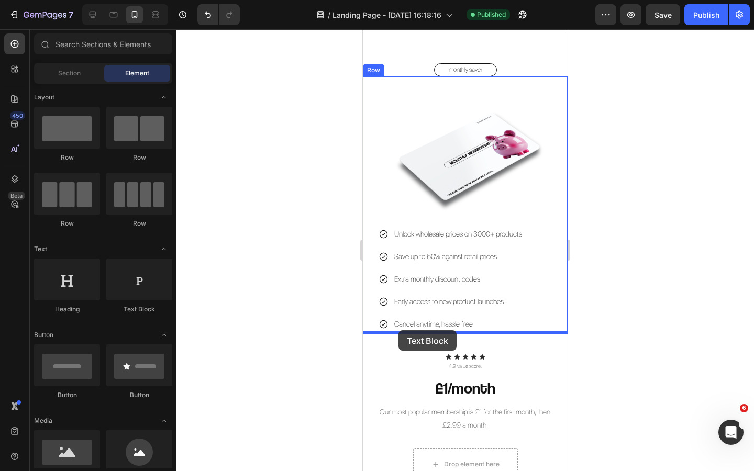
drag, startPoint x: 495, startPoint y: 313, endPoint x: 399, endPoint y: 330, distance: 98.0
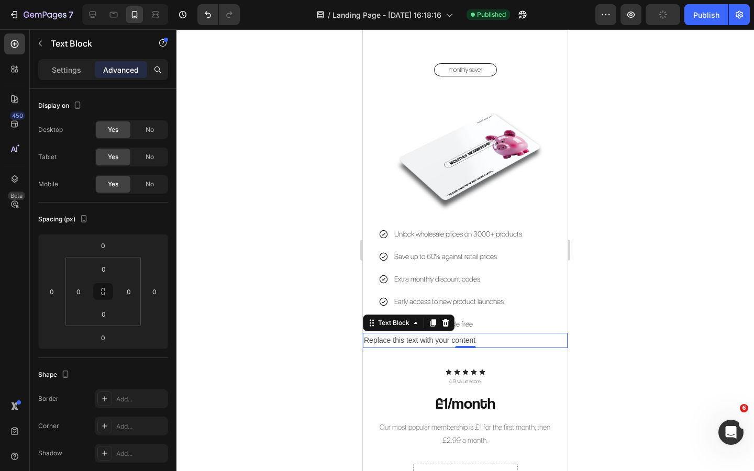
click at [397, 340] on div "Replace this text with your content" at bounding box center [465, 340] width 205 height 15
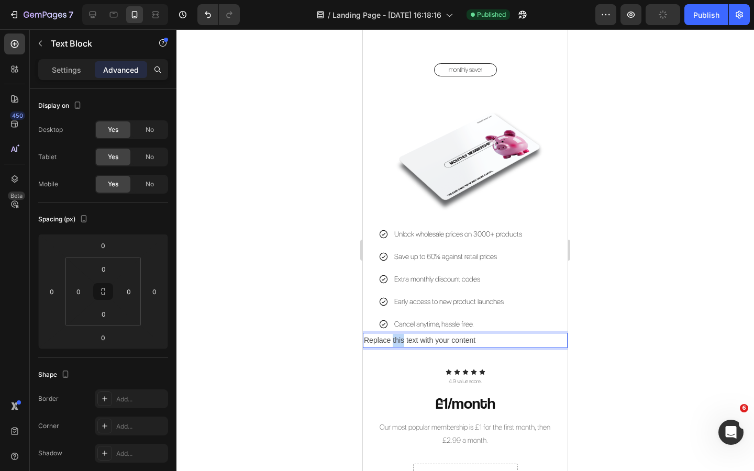
click at [397, 340] on p "Replace this text with your content" at bounding box center [465, 340] width 203 height 13
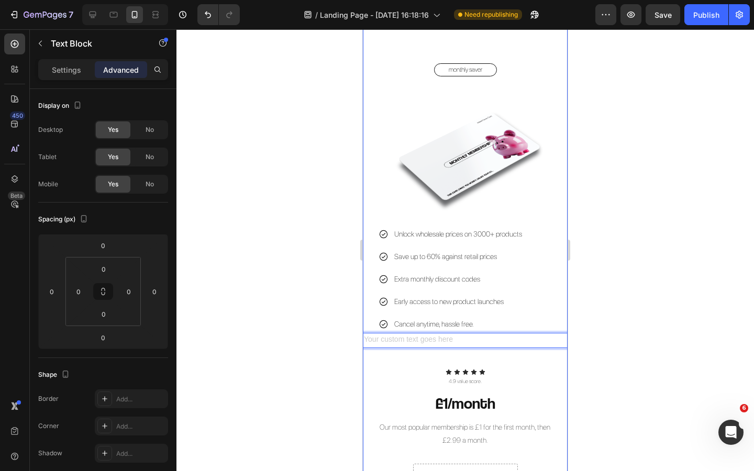
click at [343, 340] on div at bounding box center [466, 250] width 578 height 442
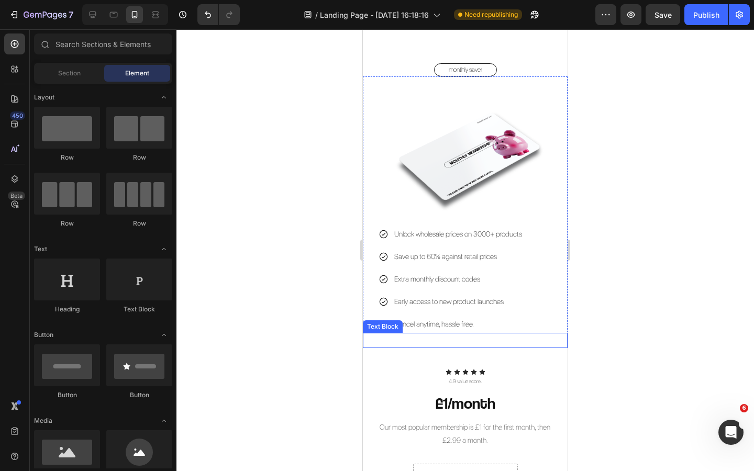
click at [420, 344] on p "Rich Text Editor. Editing area: main" at bounding box center [465, 340] width 203 height 13
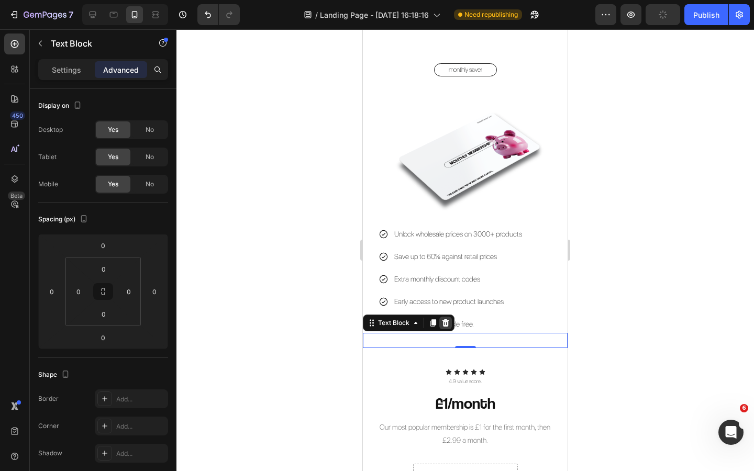
click at [449, 323] on icon at bounding box center [446, 323] width 8 height 8
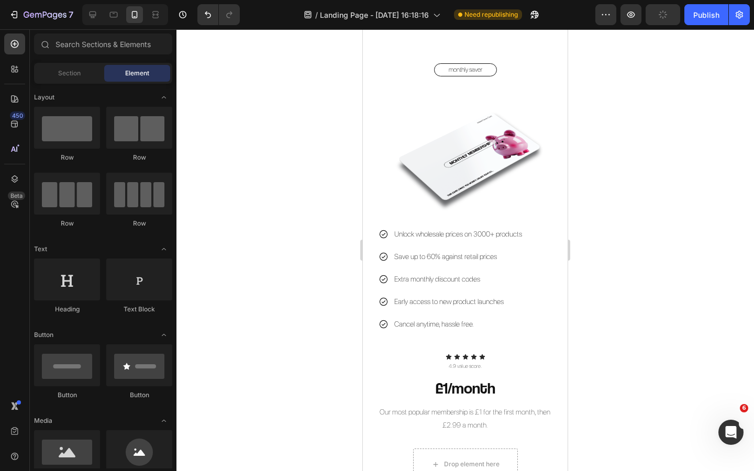
click at [316, 318] on div at bounding box center [466, 250] width 578 height 442
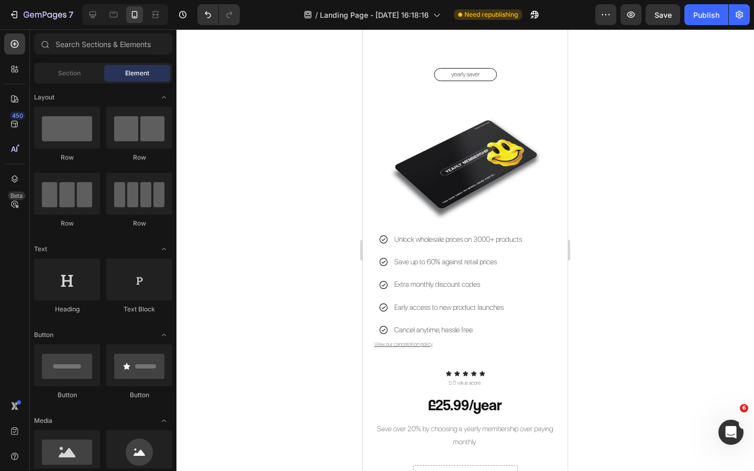
scroll to position [1417, 0]
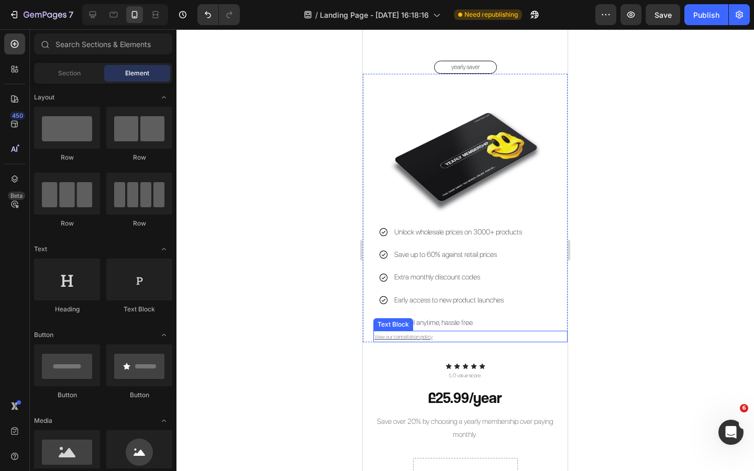
click at [437, 335] on p "View our cancellation policy" at bounding box center [470, 336] width 192 height 9
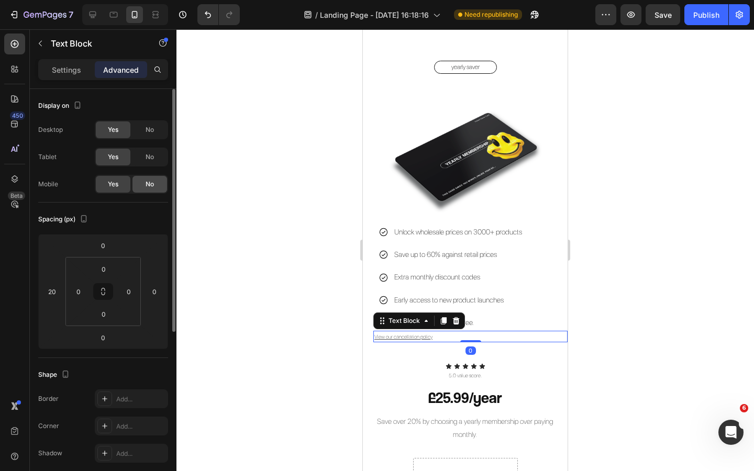
click at [146, 183] on span "No" at bounding box center [150, 184] width 8 height 9
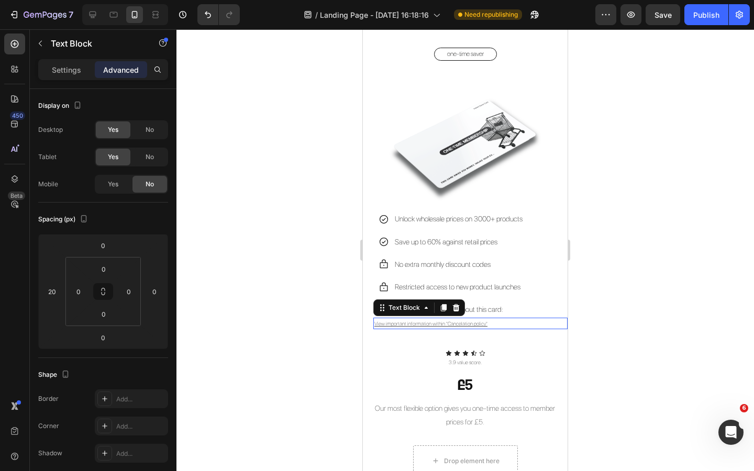
scroll to position [200, 0]
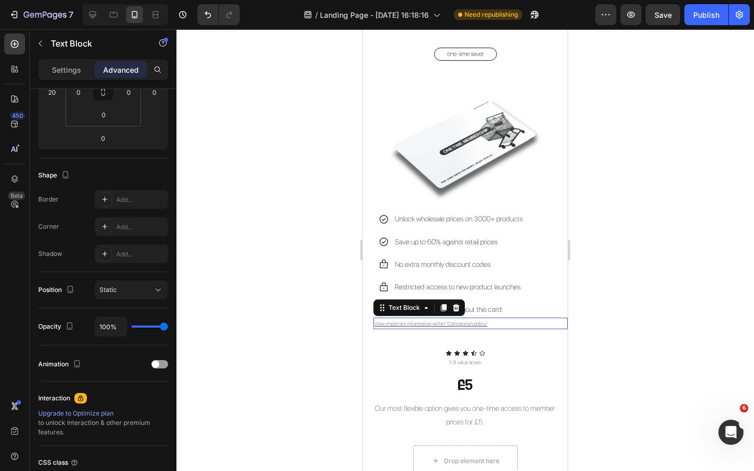
click at [490, 325] on p "View important information within "Cancelation policy"" at bounding box center [470, 323] width 192 height 9
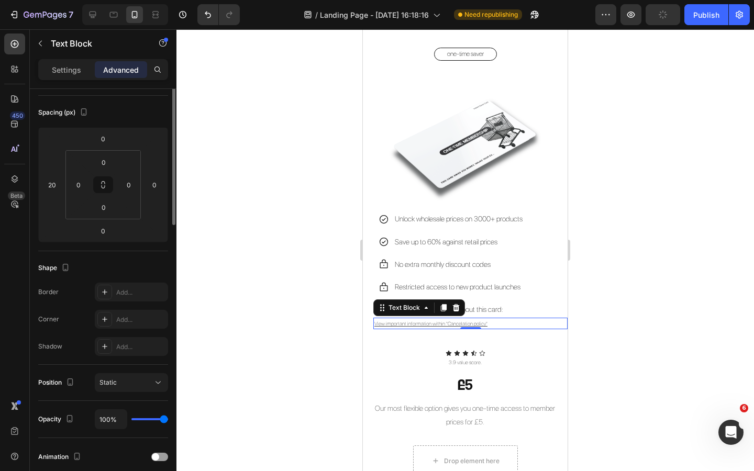
scroll to position [0, 0]
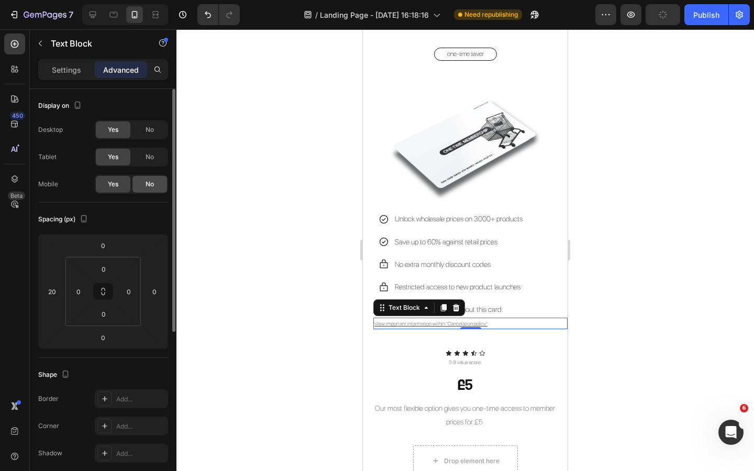
click at [148, 182] on span "No" at bounding box center [150, 184] width 8 height 9
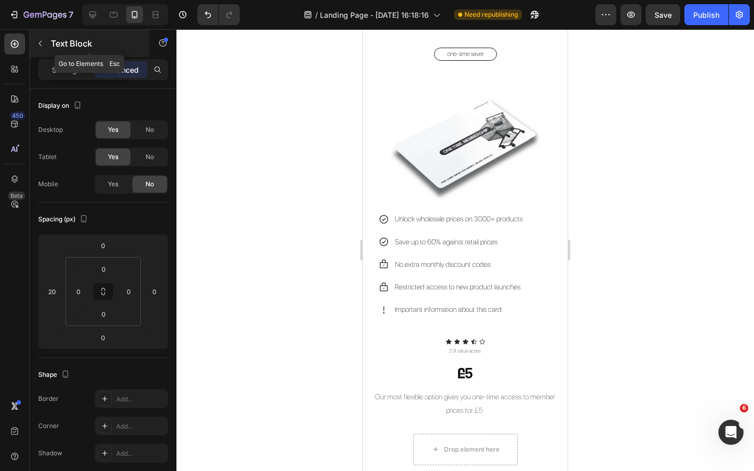
click at [41, 46] on icon "button" at bounding box center [40, 44] width 3 height 6
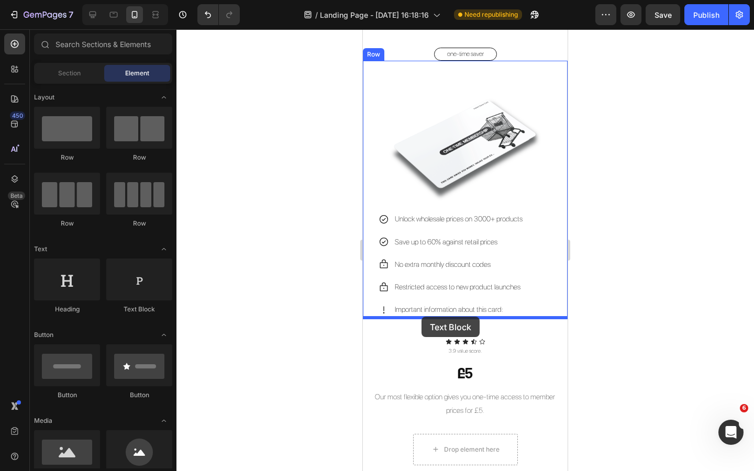
drag, startPoint x: 512, startPoint y: 311, endPoint x: 422, endPoint y: 317, distance: 90.3
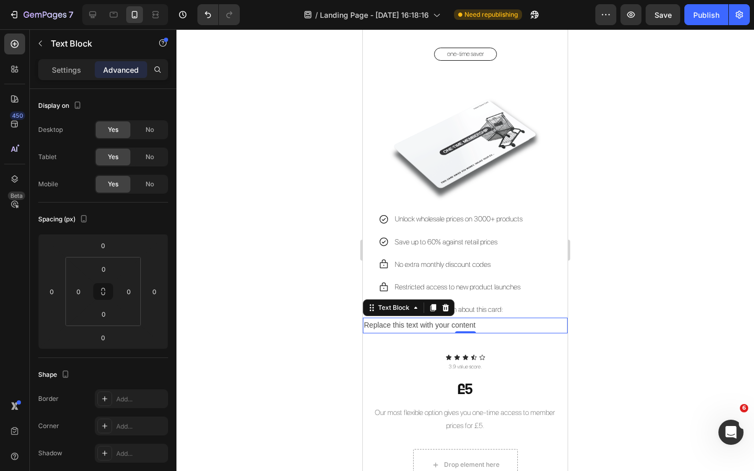
click at [400, 330] on div "Replace this text with your content" at bounding box center [465, 325] width 205 height 15
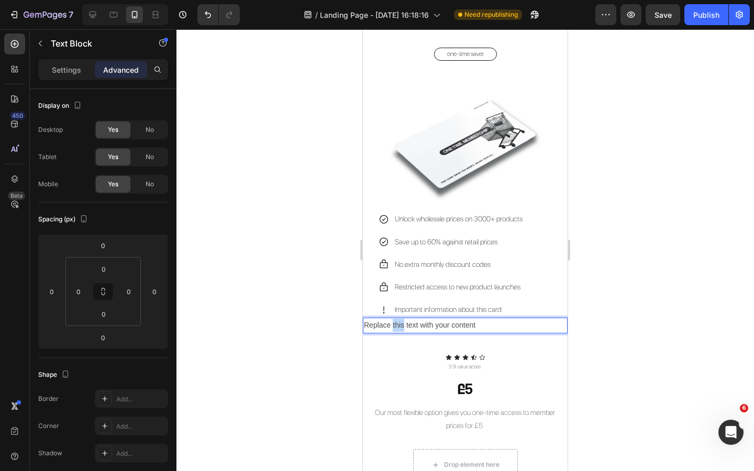
click at [400, 330] on p "Replace this text with your content" at bounding box center [465, 325] width 203 height 13
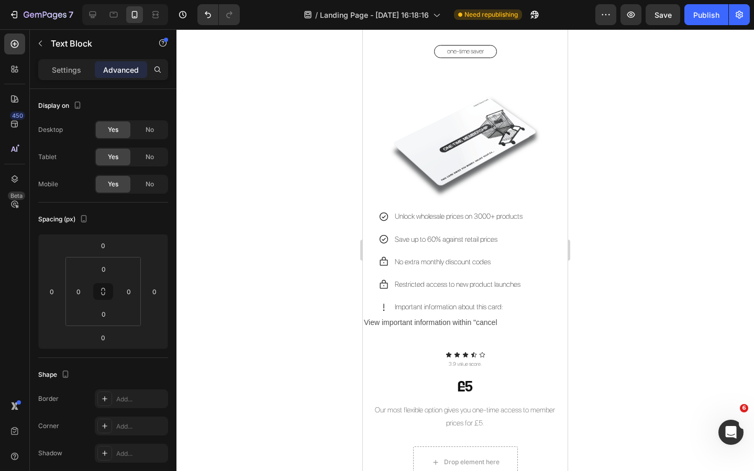
scroll to position [1955, 0]
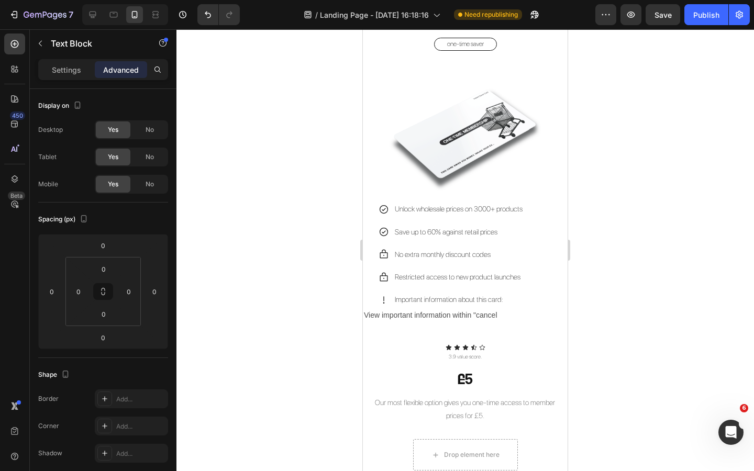
click at [498, 315] on p "View important information within "cancel" at bounding box center [465, 315] width 203 height 13
click at [497, 315] on p "View important information within "cancel" at bounding box center [465, 315] width 203 height 13
click at [209, 15] on icon "Undo/Redo" at bounding box center [208, 14] width 10 height 10
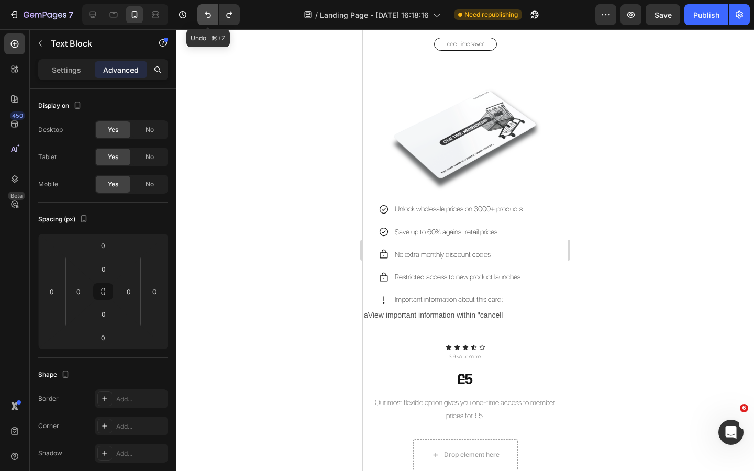
click at [209, 15] on icon "Undo/Redo" at bounding box center [208, 14] width 10 height 10
click at [495, 316] on p "View important information within "cancel" at bounding box center [465, 315] width 203 height 13
click at [499, 318] on p "View important information within "cancel" at bounding box center [465, 315] width 203 height 13
click at [449, 315] on p "View important information within "cancellation policy"" at bounding box center [465, 315] width 203 height 13
click at [448, 315] on p "View important information within "cancellation policy"" at bounding box center [465, 315] width 203 height 13
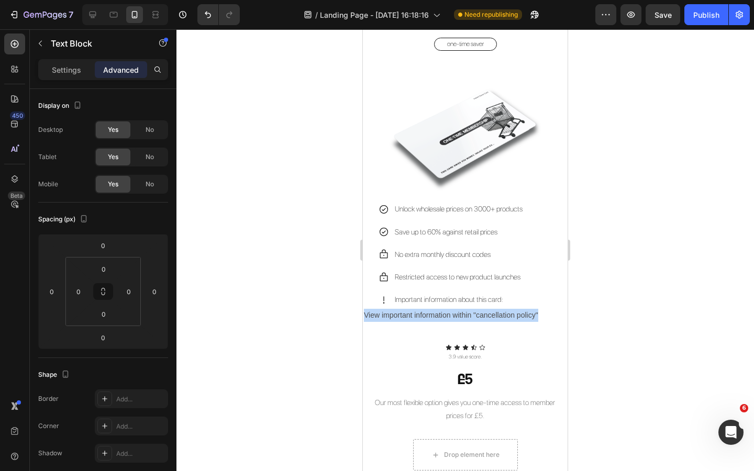
click at [448, 315] on p "View important information within "cancellation policy"" at bounding box center [465, 315] width 203 height 13
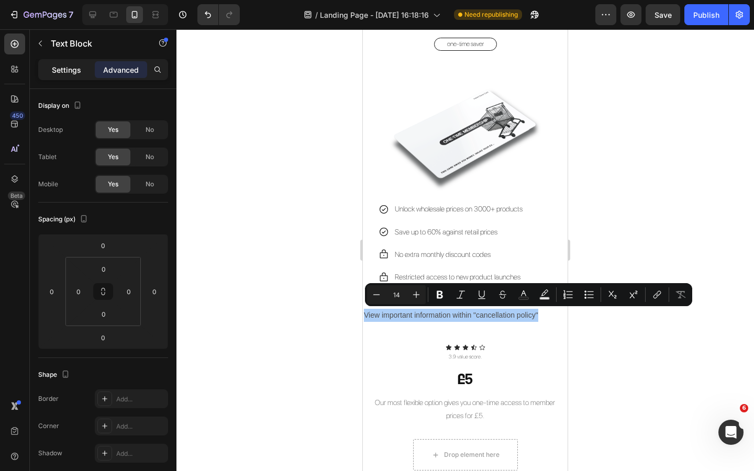
click at [61, 73] on p "Settings" at bounding box center [66, 69] width 29 height 11
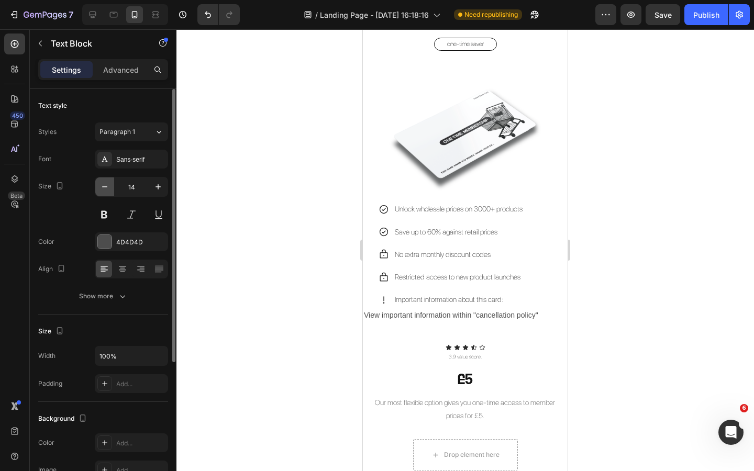
click at [105, 188] on icon "button" at bounding box center [105, 187] width 10 height 10
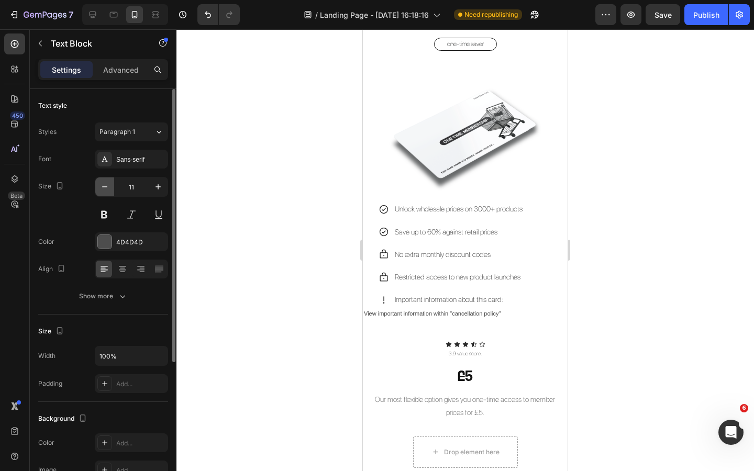
type input "10"
click at [131, 160] on div "Sans-serif" at bounding box center [140, 159] width 49 height 9
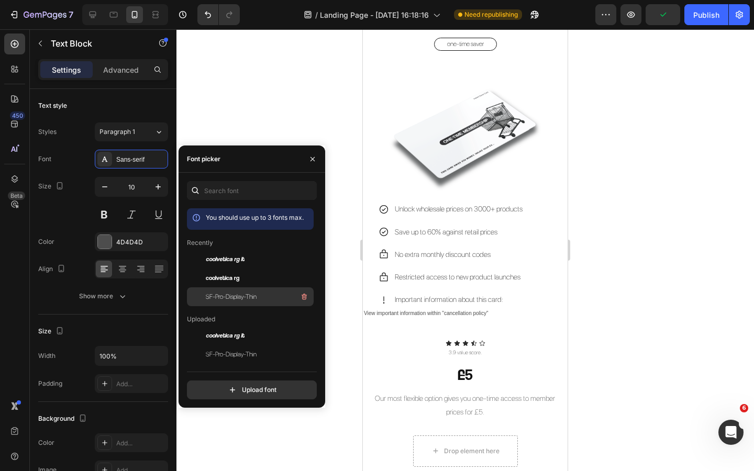
click at [231, 297] on span "SF-Pro-Display-Thin" at bounding box center [231, 296] width 51 height 9
click at [312, 160] on icon "button" at bounding box center [312, 159] width 8 height 8
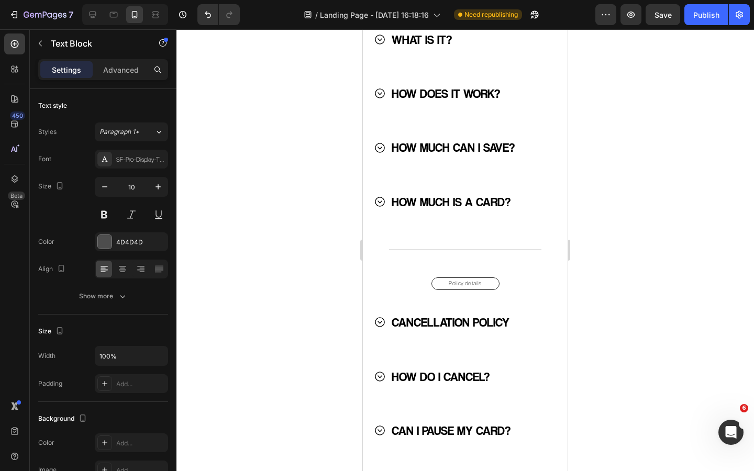
scroll to position [2723, 0]
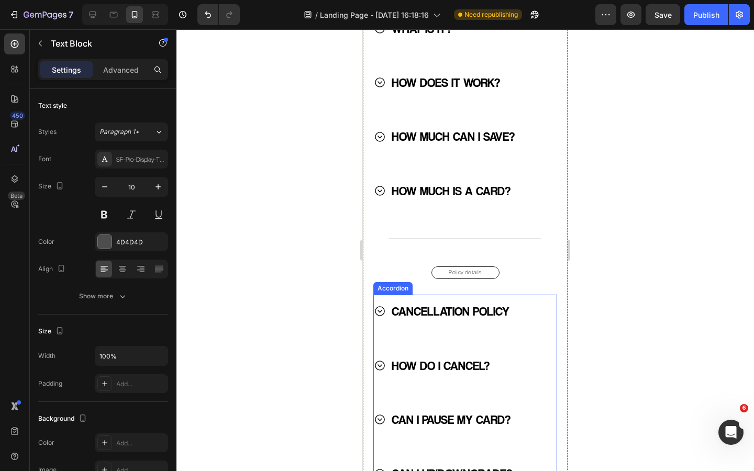
click at [380, 311] on icon at bounding box center [380, 311] width 12 height 12
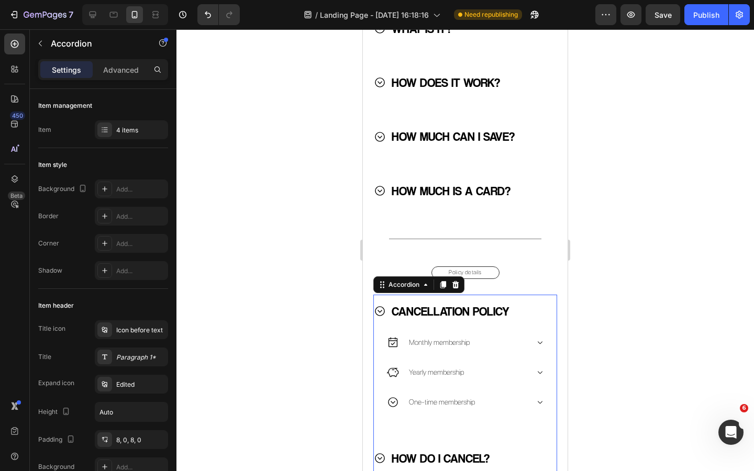
click at [380, 311] on icon at bounding box center [380, 311] width 12 height 12
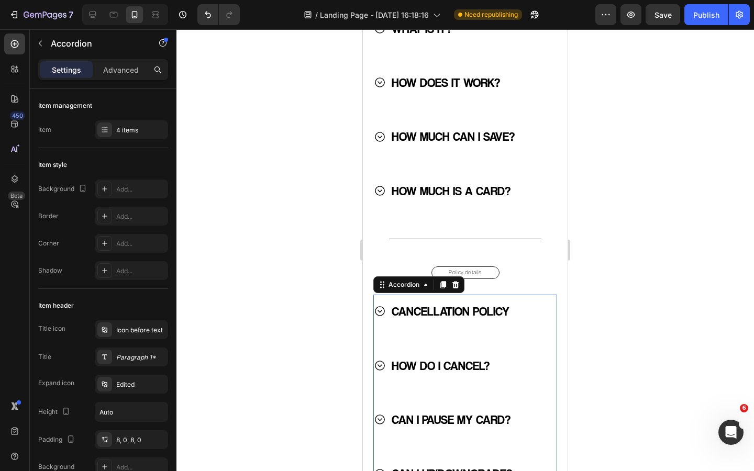
click at [383, 310] on icon at bounding box center [380, 311] width 12 height 12
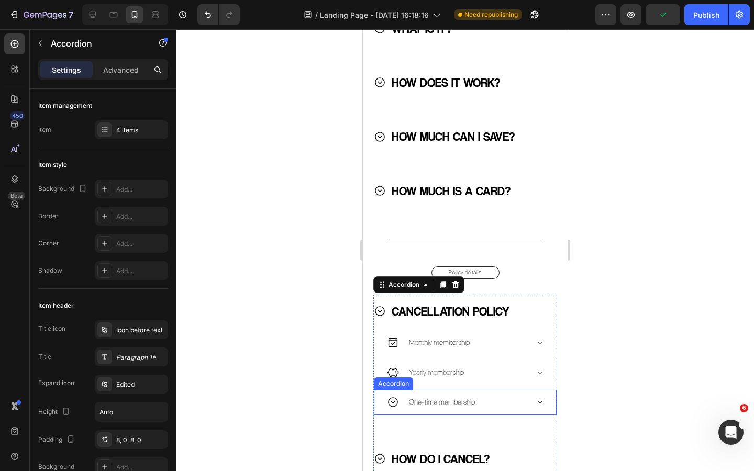
click at [541, 400] on icon at bounding box center [540, 402] width 7 height 7
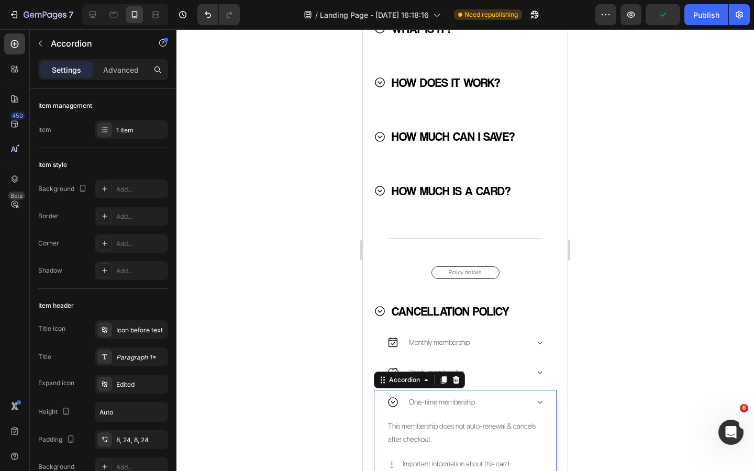
scroll to position [2813, 0]
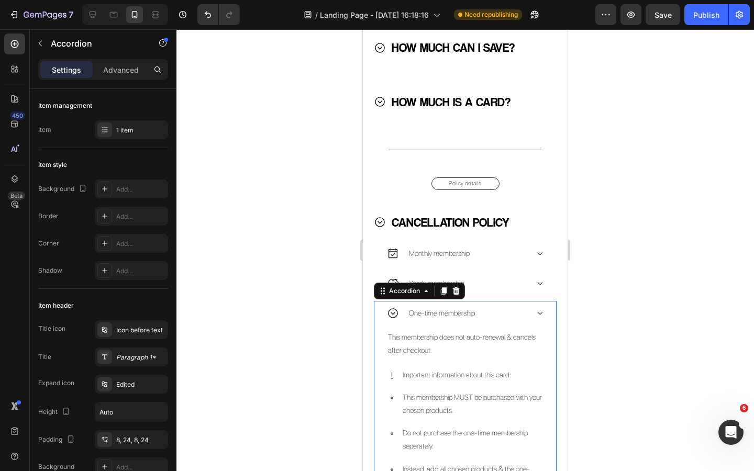
click at [492, 313] on div "One-time membership" at bounding box center [457, 313] width 141 height 16
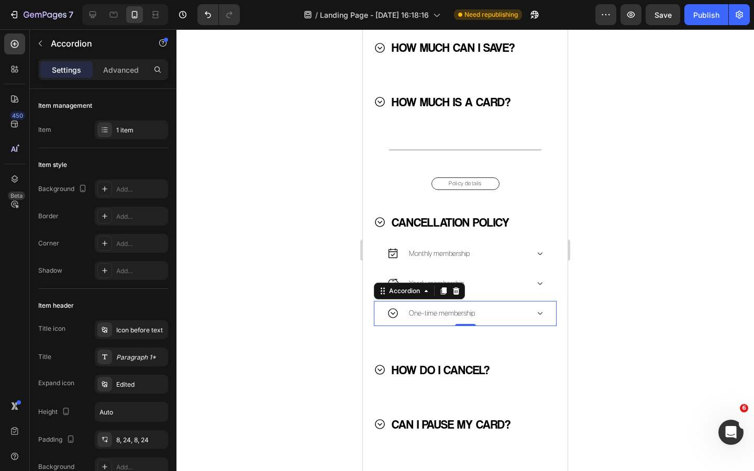
click at [492, 313] on div "One-time membership" at bounding box center [457, 313] width 141 height 16
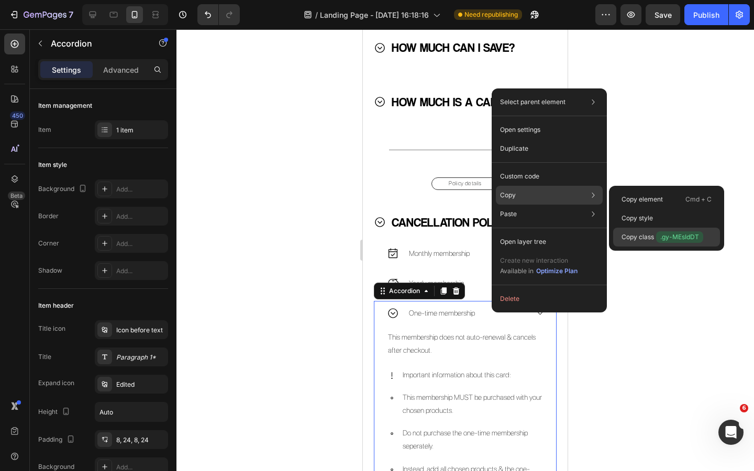
click at [639, 237] on p "Copy class .gy-MEsIdDT" at bounding box center [663, 237] width 82 height 12
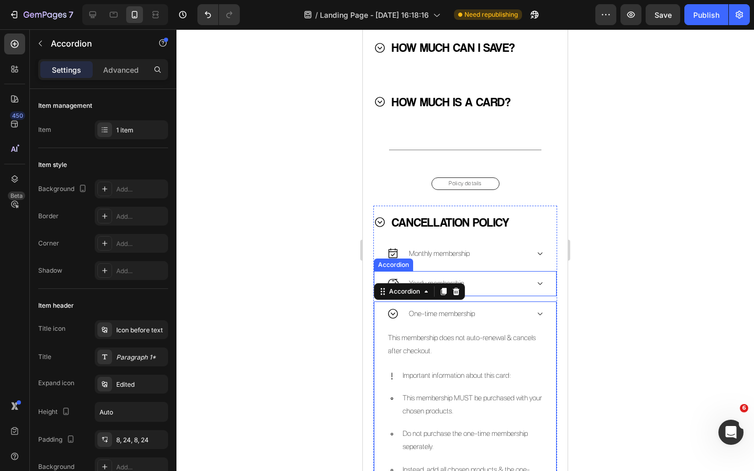
click at [511, 282] on div "Yearly membership" at bounding box center [457, 283] width 141 height 16
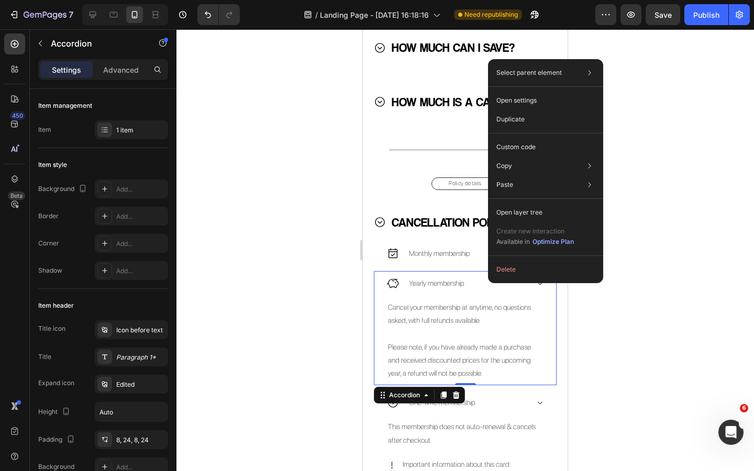
click at [619, 270] on div at bounding box center [466, 250] width 578 height 442
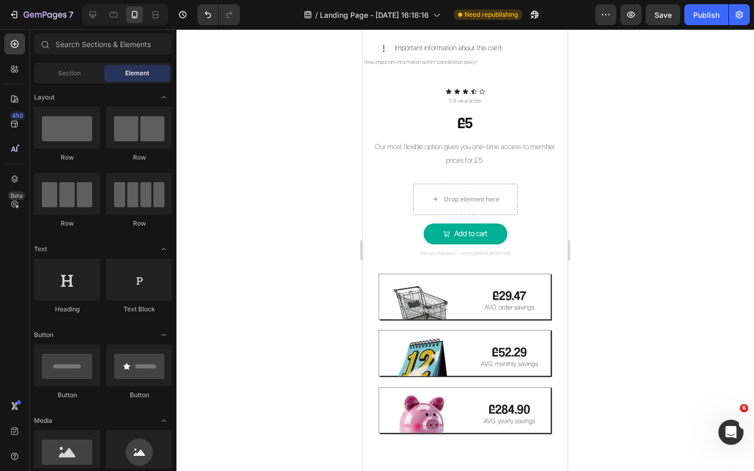
scroll to position [2140, 0]
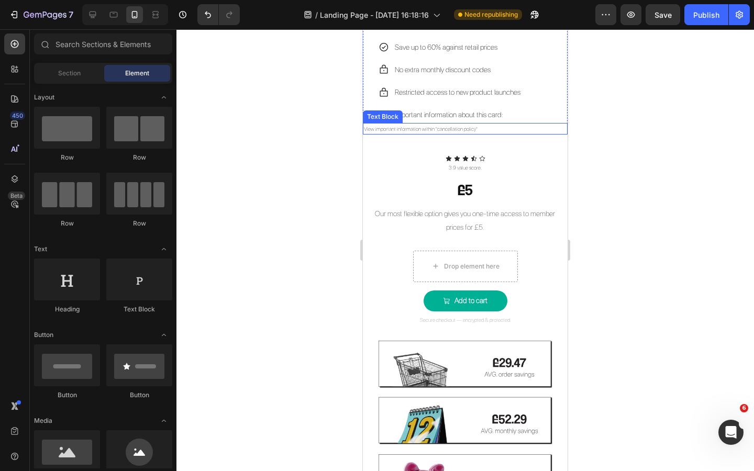
click at [428, 126] on p "View important information within "cancellation policy"" at bounding box center [465, 128] width 203 height 9
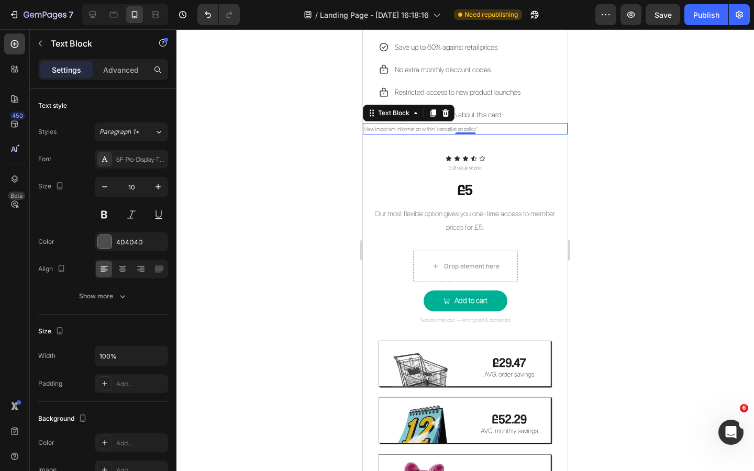
click at [423, 127] on p "View important information within "cancellation policy"" at bounding box center [465, 128] width 203 height 9
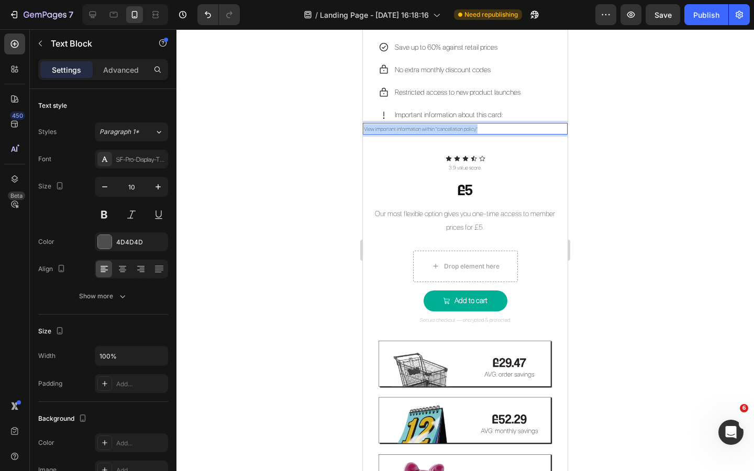
click at [423, 127] on p "View important information within "cancellation policy"" at bounding box center [465, 128] width 203 height 9
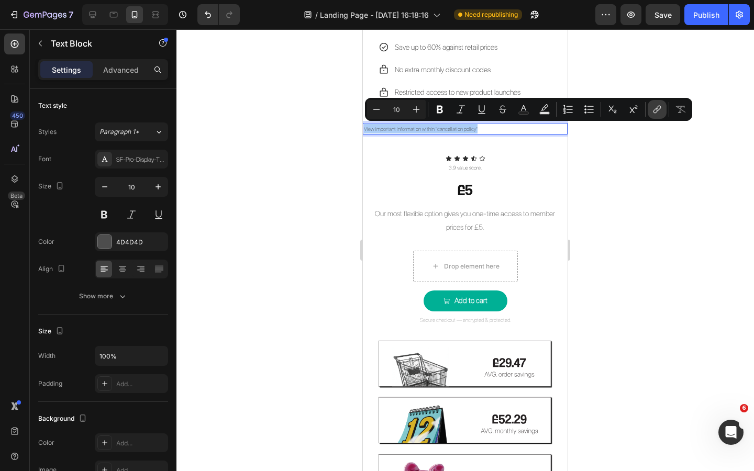
click at [655, 109] on icon "Editor contextual toolbar" at bounding box center [656, 110] width 5 height 5
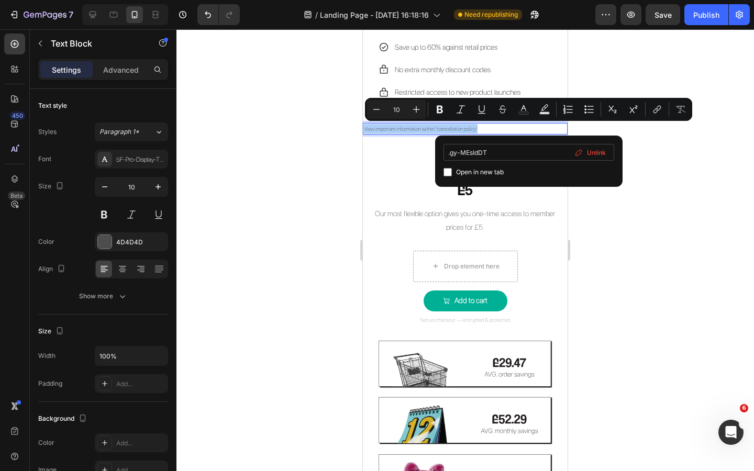
click at [450, 155] on input ".gy-MEsIdDT" at bounding box center [529, 152] width 171 height 17
type input "#gy-MEsIdDT"
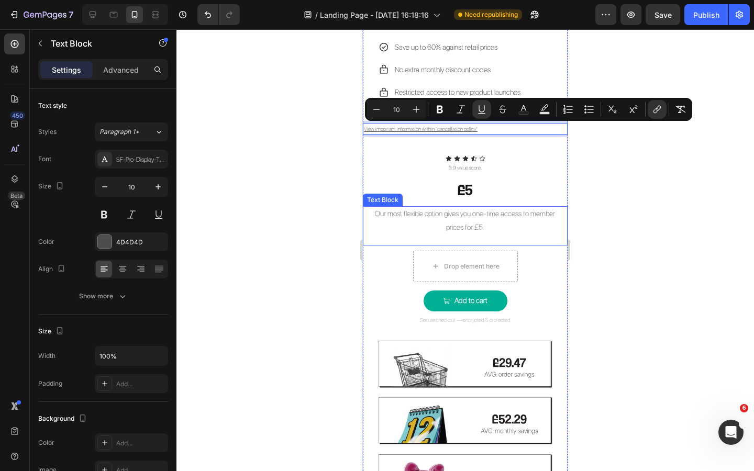
click at [605, 213] on div at bounding box center [466, 250] width 578 height 442
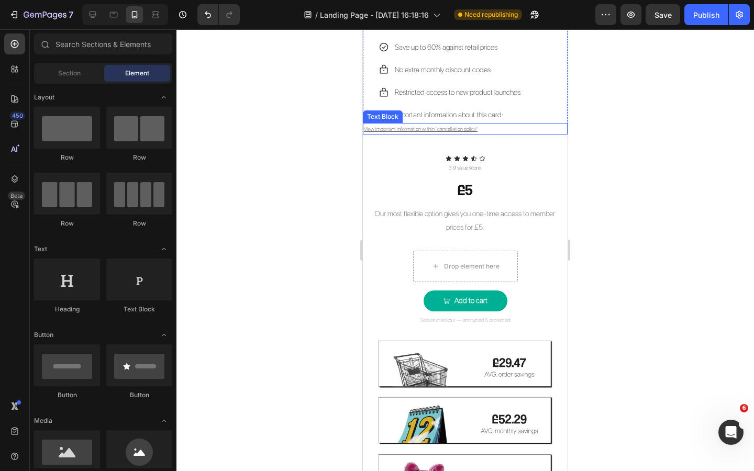
click at [485, 130] on p "View important information within "cancellation policy"" at bounding box center [465, 128] width 203 height 9
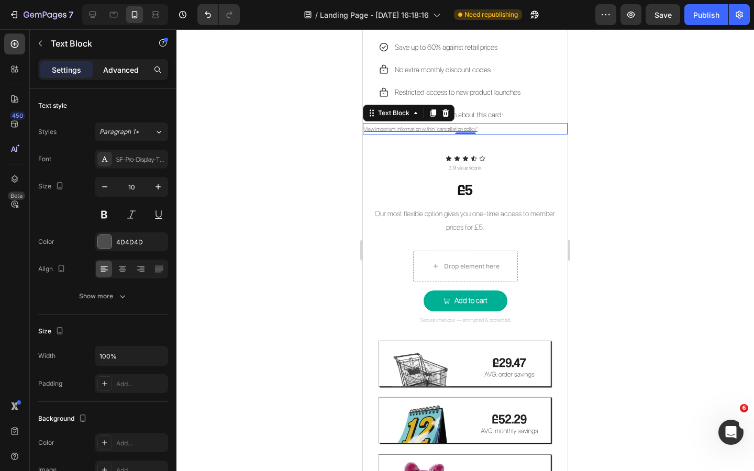
click at [124, 66] on p "Advanced" at bounding box center [121, 69] width 36 height 11
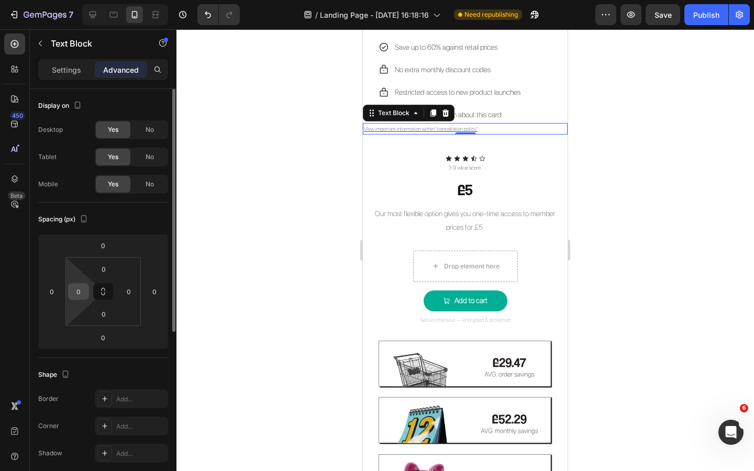
click at [78, 292] on input "0" at bounding box center [79, 292] width 16 height 16
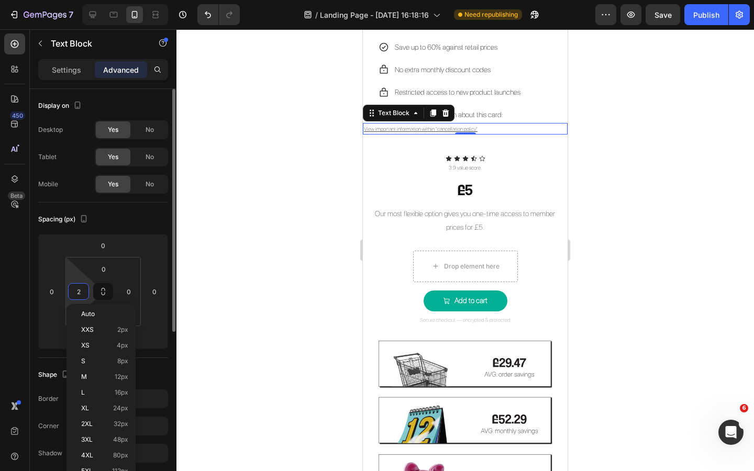
type input "20"
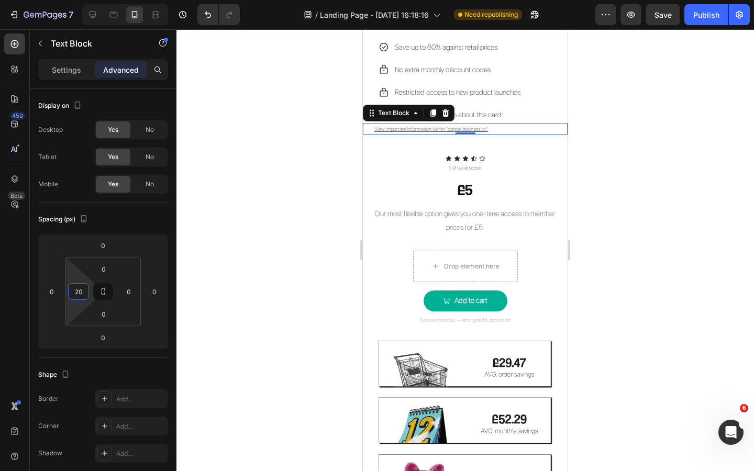
click at [241, 246] on div at bounding box center [466, 250] width 578 height 442
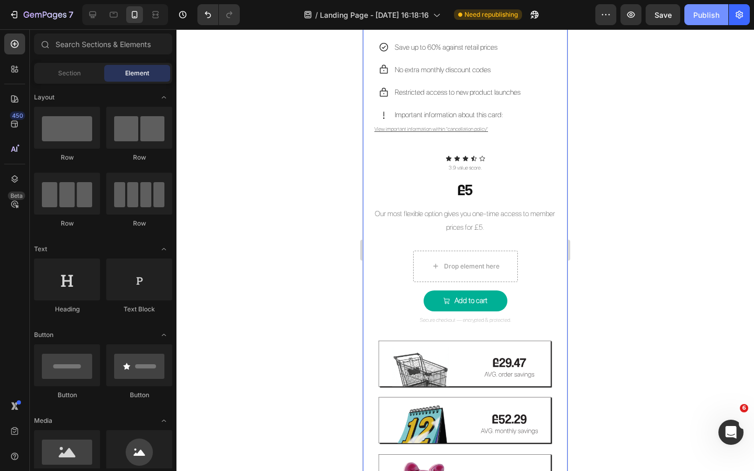
click at [700, 18] on div "Publish" at bounding box center [706, 14] width 26 height 11
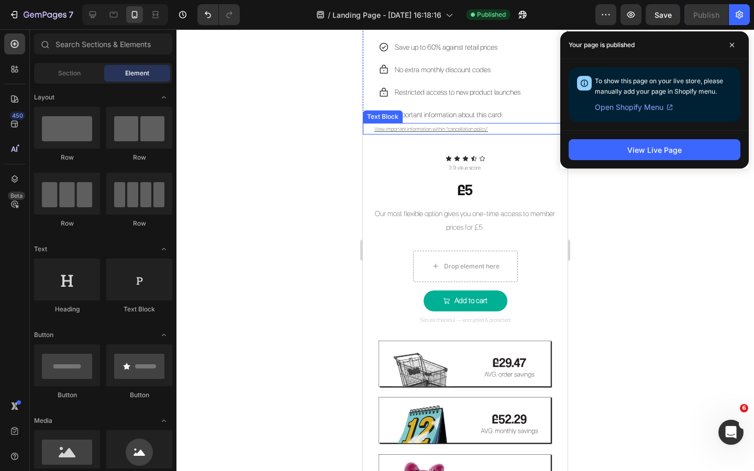
click at [431, 127] on u "View important information within "cancellation policy"" at bounding box center [431, 129] width 114 height 6
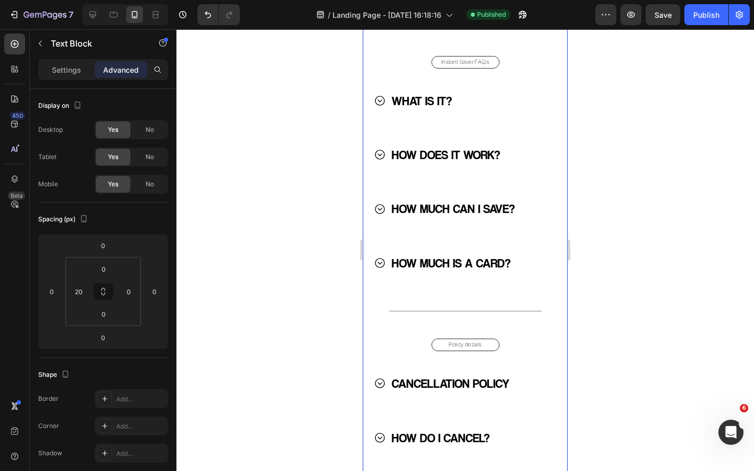
scroll to position [2593, 0]
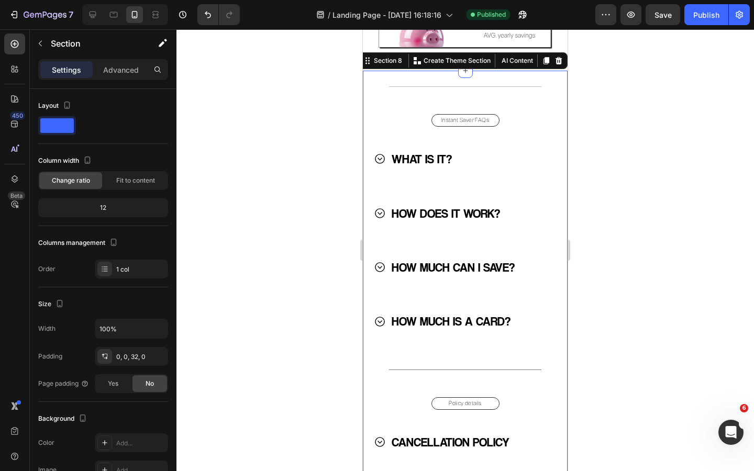
click at [400, 103] on div "Instant Saver FAQs Button" at bounding box center [465, 123] width 205 height 40
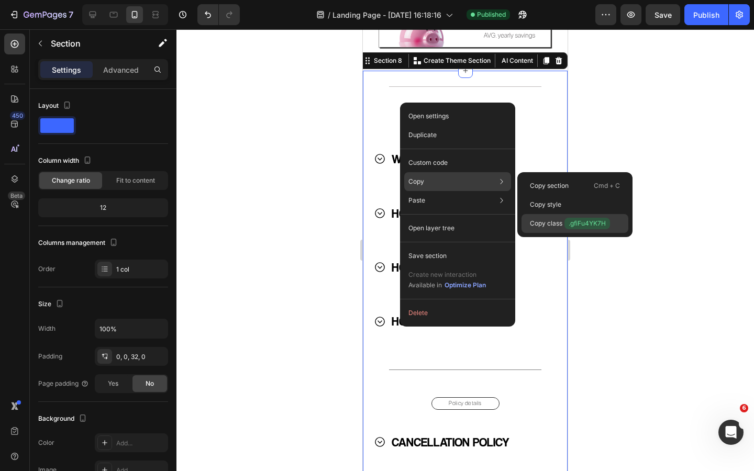
click at [554, 223] on p "Copy class .gfiFu4YK7H" at bounding box center [570, 224] width 80 height 12
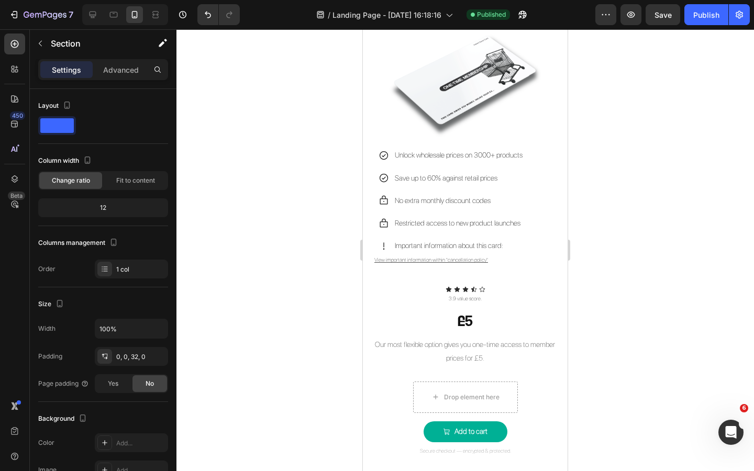
scroll to position [2018, 0]
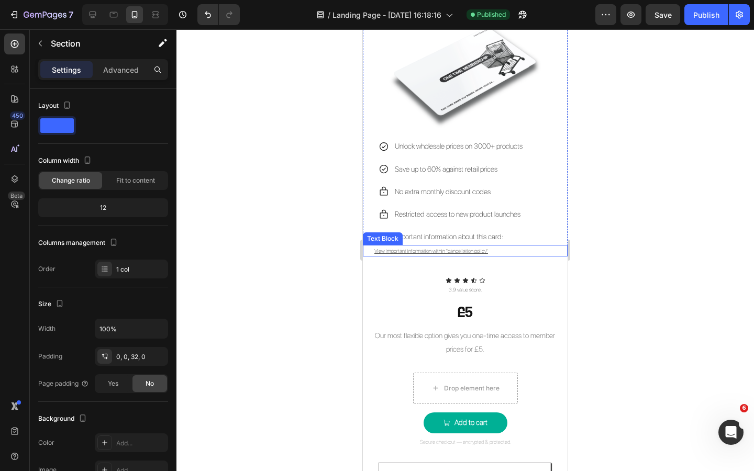
click at [419, 250] on u "View important information within "cancellation policy"" at bounding box center [431, 251] width 114 height 6
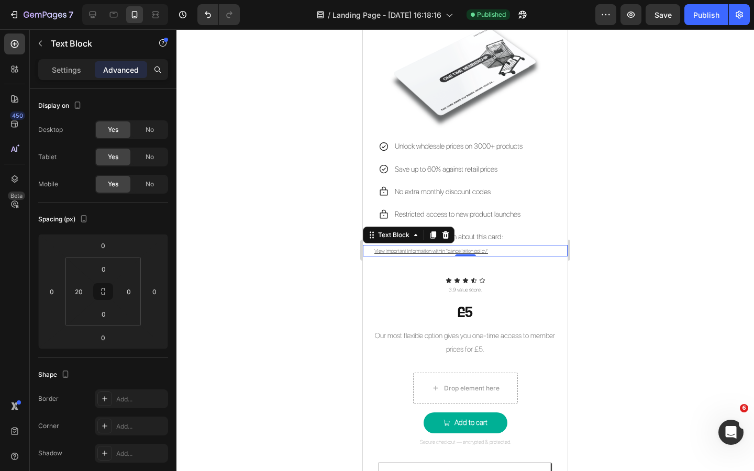
click at [419, 250] on u "View important information within "cancellation policy"" at bounding box center [431, 251] width 114 height 6
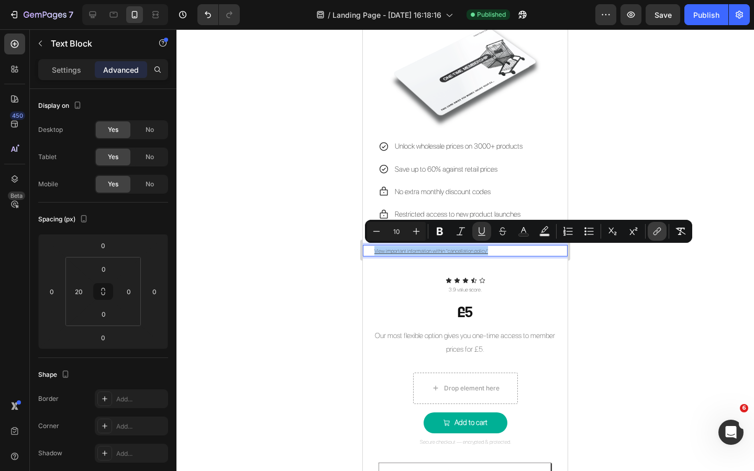
click at [656, 232] on icon "Editor contextual toolbar" at bounding box center [658, 230] width 5 height 5
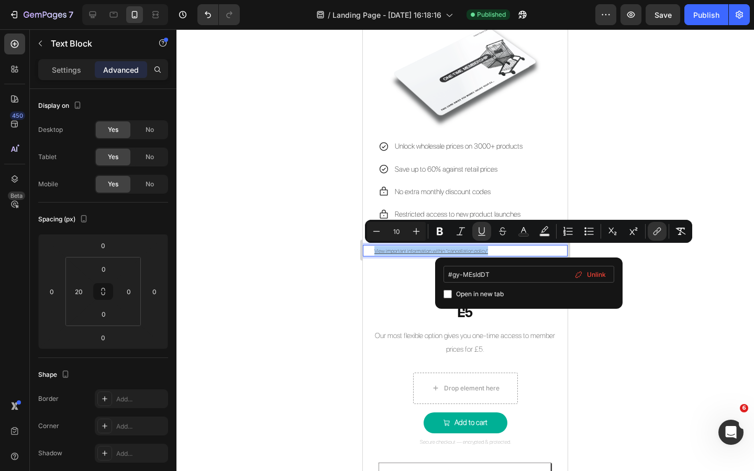
drag, startPoint x: 495, startPoint y: 278, endPoint x: 453, endPoint y: 275, distance: 43.0
click at [453, 275] on input "#gy-MEsIdDT" at bounding box center [529, 274] width 171 height 17
click at [455, 275] on input "#.gfiFu4YK7H" at bounding box center [529, 274] width 171 height 17
type input "#gfiFu4YK7H"
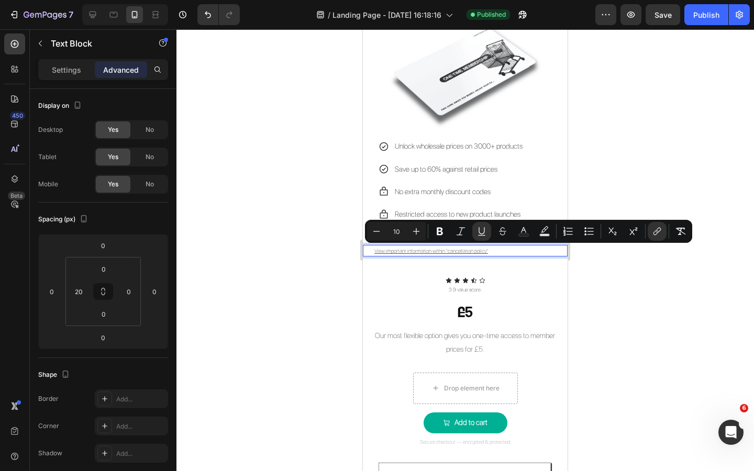
click at [639, 284] on div at bounding box center [466, 250] width 578 height 442
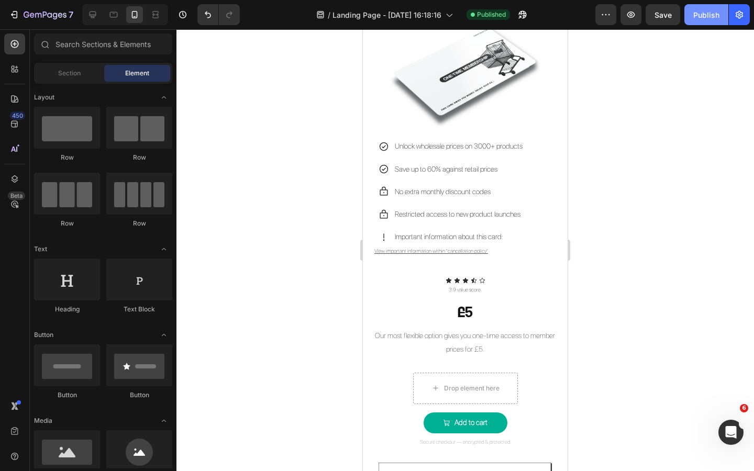
click at [710, 18] on div "Publish" at bounding box center [706, 14] width 26 height 11
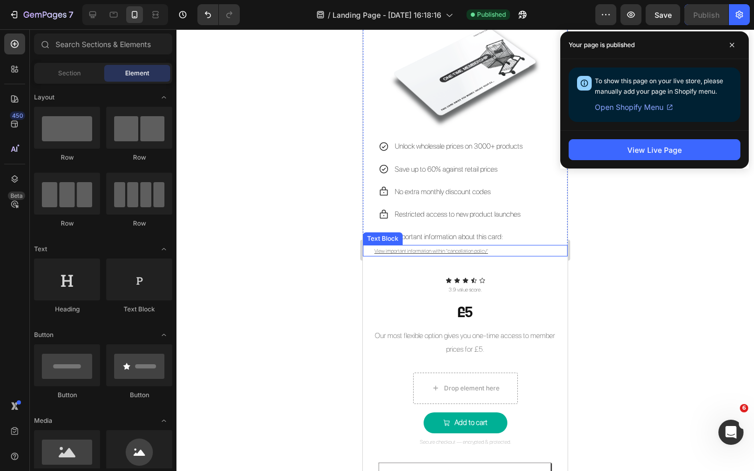
click at [426, 253] on u "View important information within "cancellation policy"" at bounding box center [431, 251] width 114 height 6
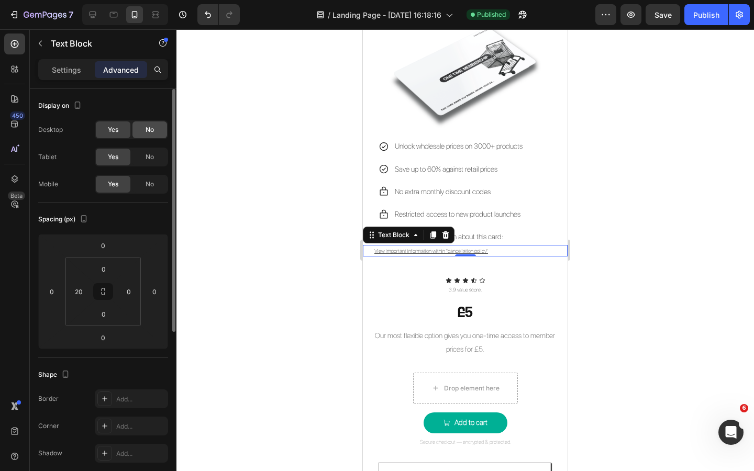
click at [146, 135] on div "No" at bounding box center [150, 130] width 35 height 17
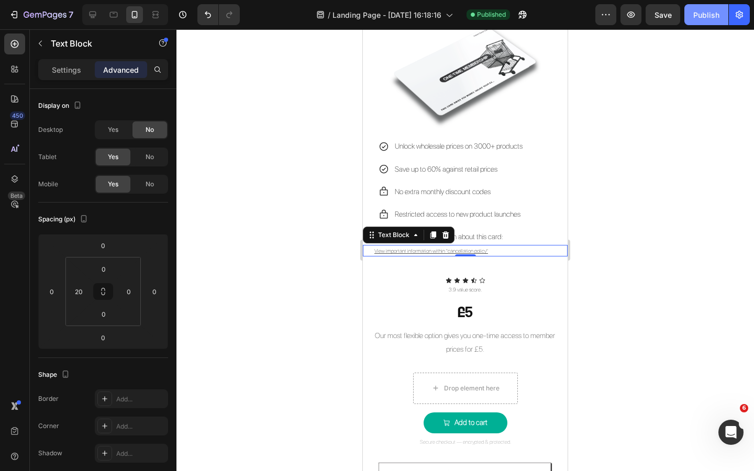
click at [701, 21] on button "Publish" at bounding box center [707, 14] width 44 height 21
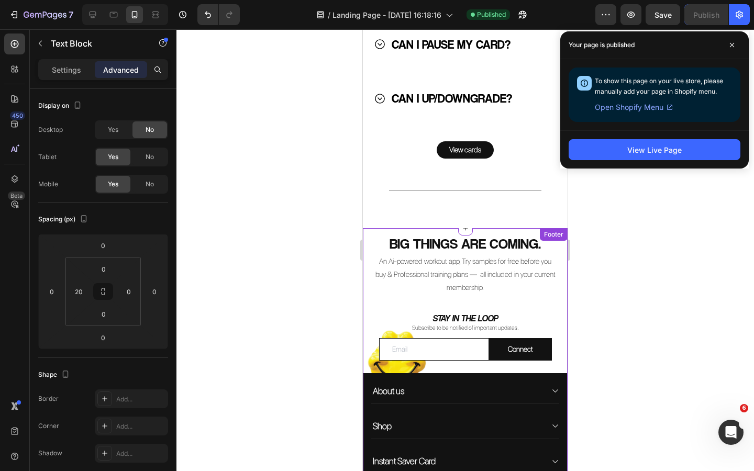
scroll to position [2946, 0]
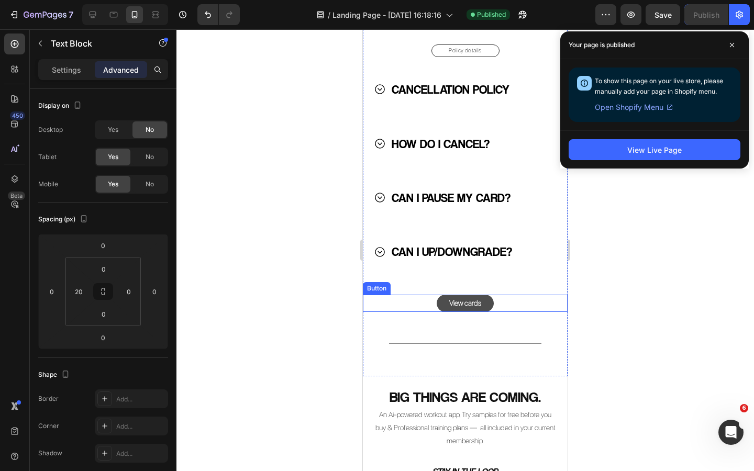
click at [485, 304] on button "View cards" at bounding box center [465, 303] width 57 height 17
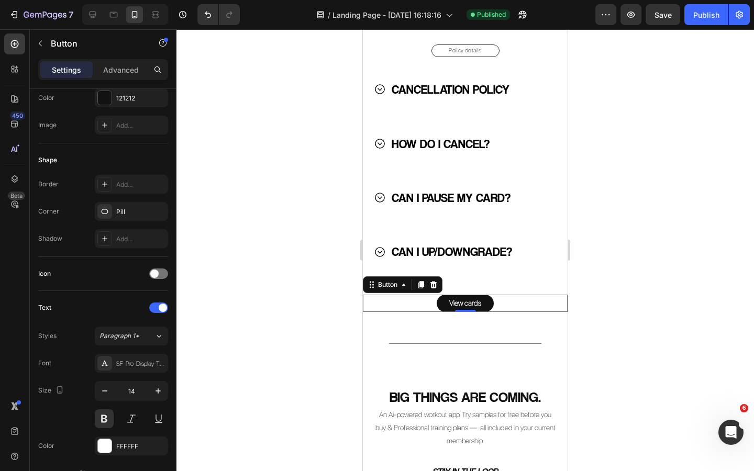
scroll to position [393, 0]
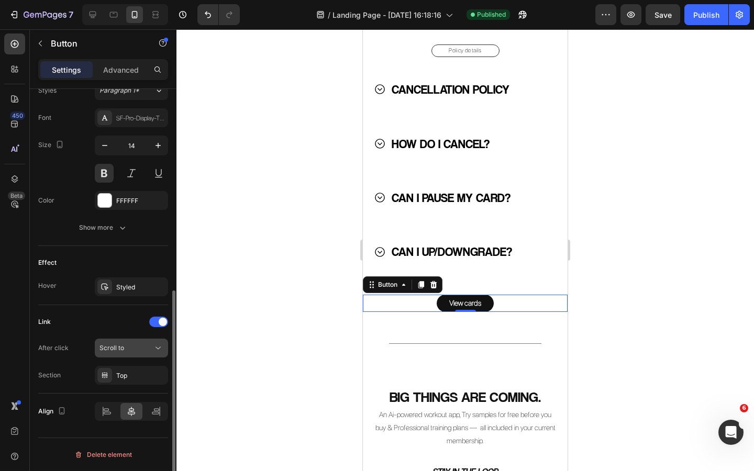
click at [127, 351] on div "Scroll to" at bounding box center [126, 348] width 53 height 9
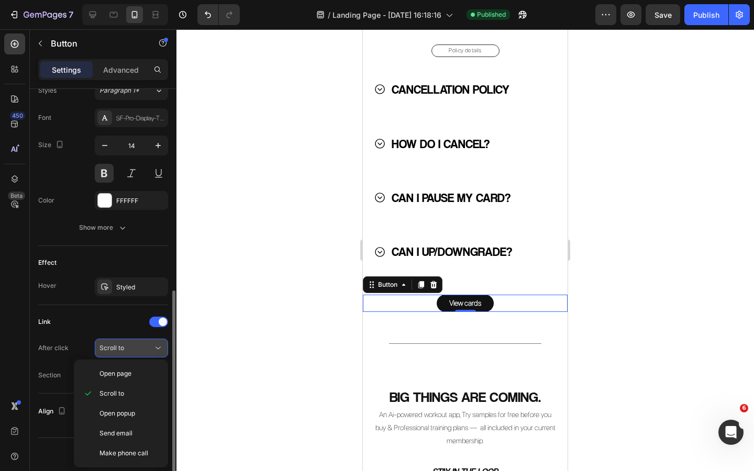
click at [127, 351] on div "Scroll to" at bounding box center [126, 348] width 53 height 9
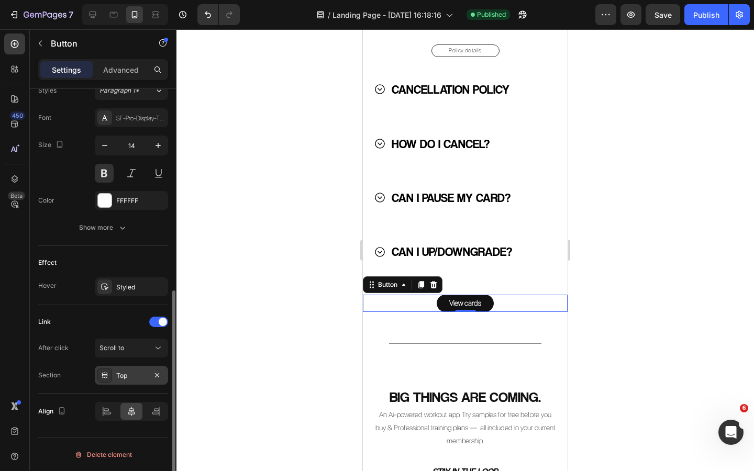
click at [127, 382] on div "Top" at bounding box center [131, 375] width 73 height 19
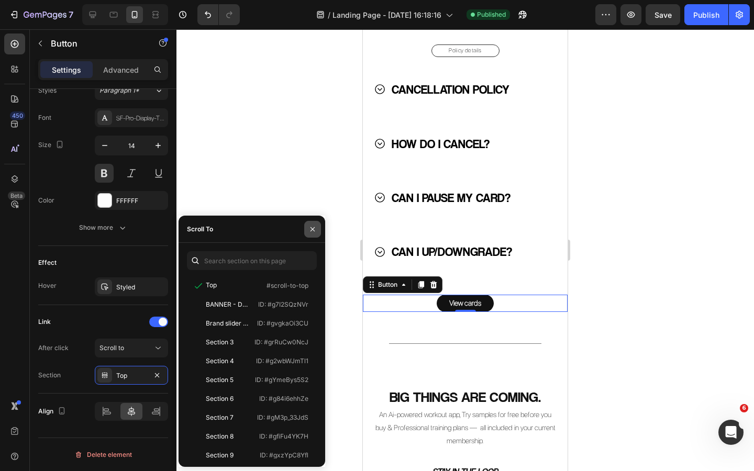
click at [315, 233] on button "button" at bounding box center [312, 229] width 17 height 17
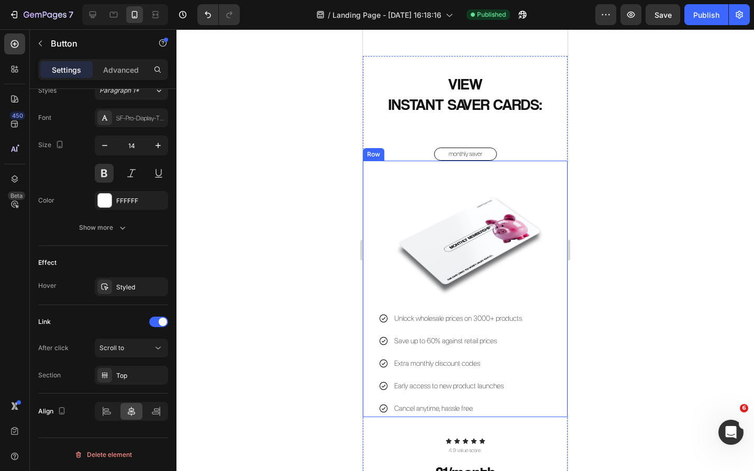
scroll to position [772, 0]
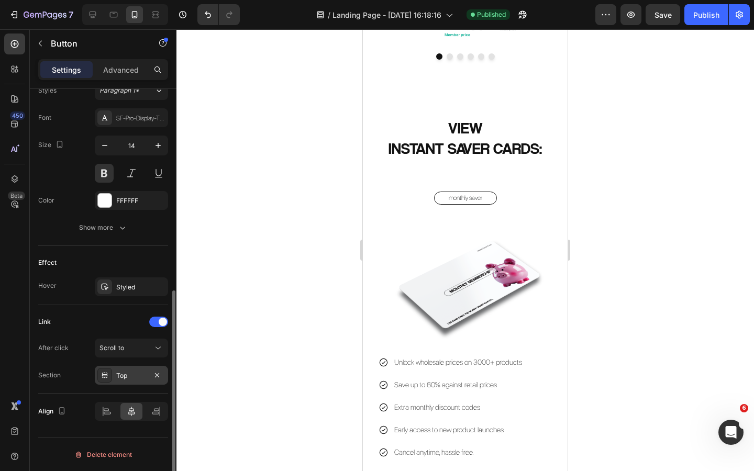
click at [125, 376] on div "Top" at bounding box center [131, 375] width 30 height 9
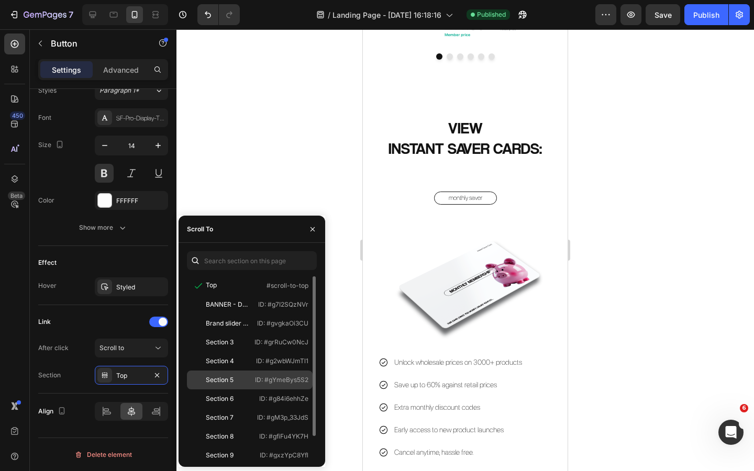
click at [247, 382] on div "Section 5" at bounding box center [221, 380] width 60 height 9
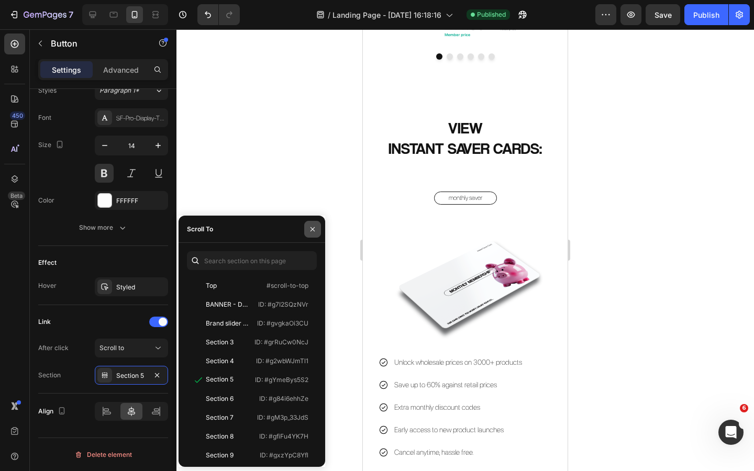
click at [311, 228] on icon "button" at bounding box center [312, 229] width 8 height 8
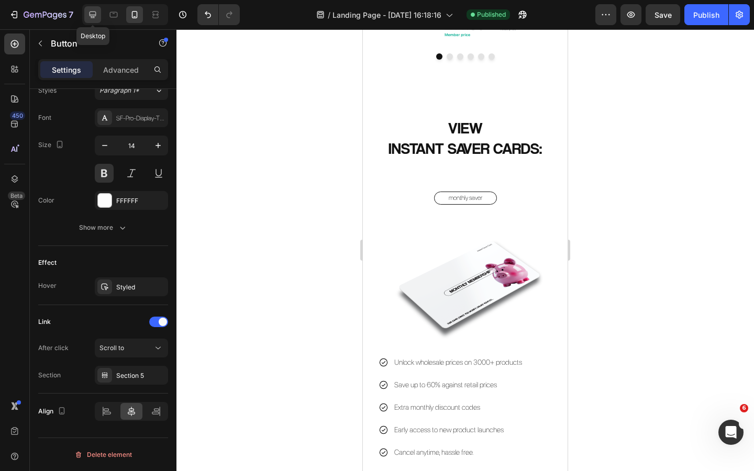
click at [91, 17] on icon at bounding box center [92, 14] width 10 height 10
type input "16"
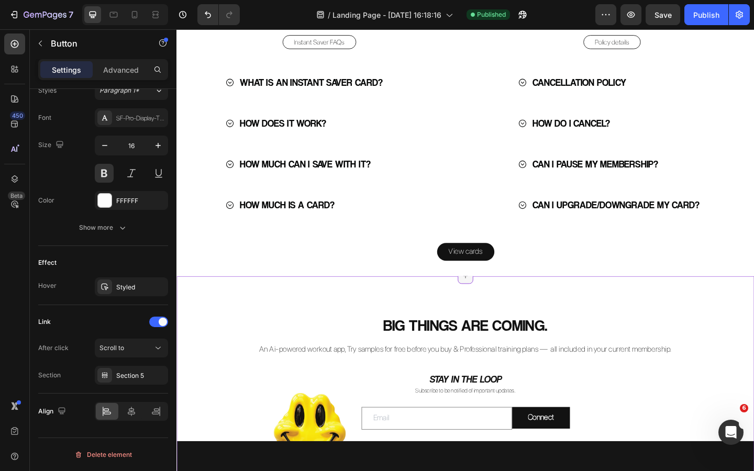
scroll to position [2517, 0]
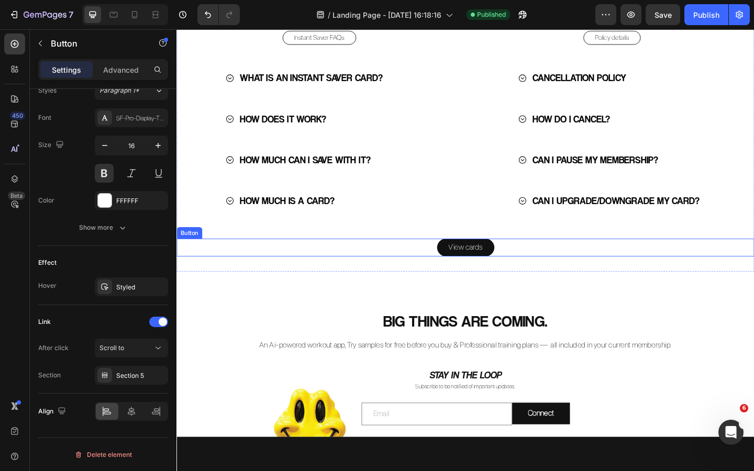
click at [521, 268] on div "View cards Button" at bounding box center [491, 266] width 628 height 19
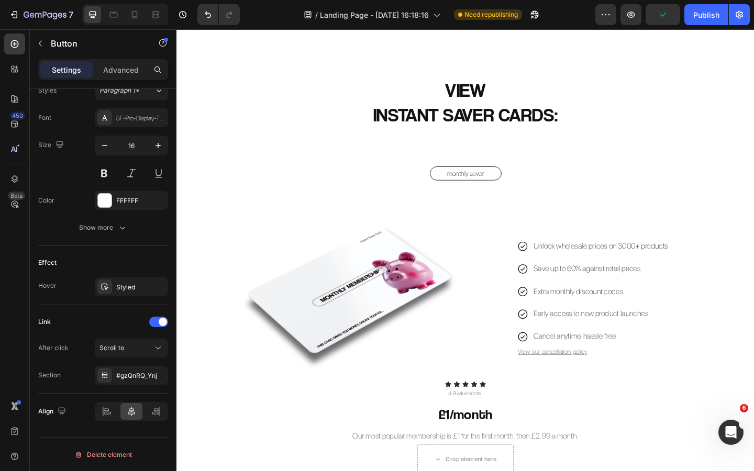
scroll to position [736, 0]
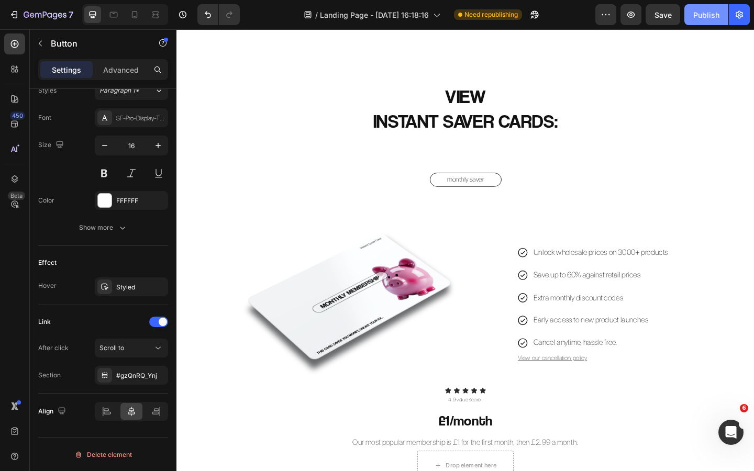
click at [691, 17] on button "Publish" at bounding box center [707, 14] width 44 height 21
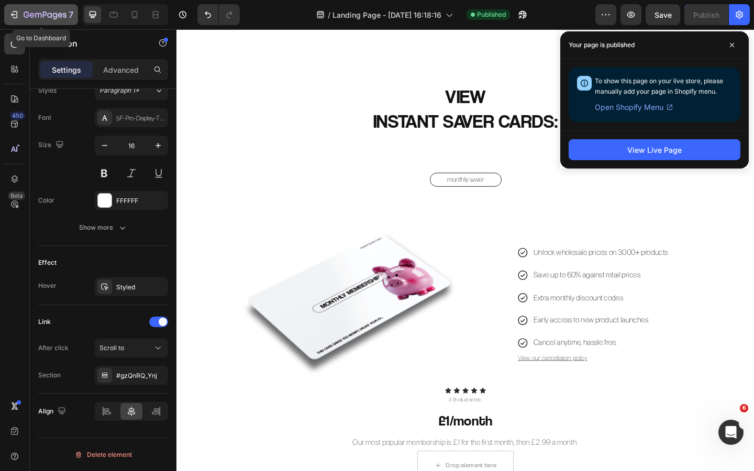
click at [46, 14] on icon "button" at bounding box center [45, 15] width 4 height 6
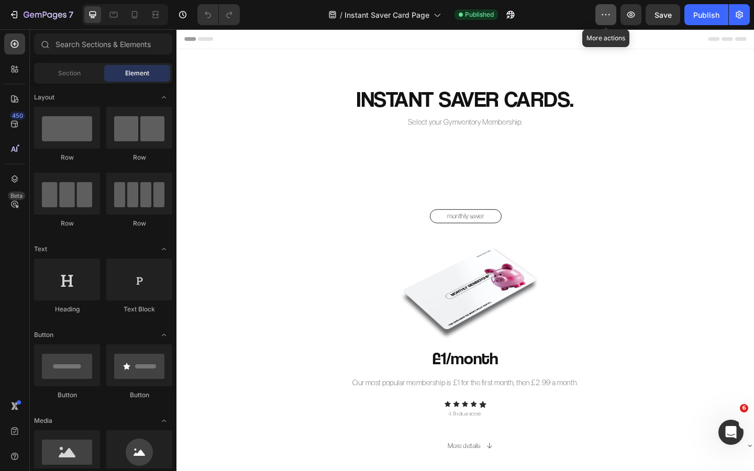
click at [614, 15] on button "button" at bounding box center [605, 14] width 21 height 21
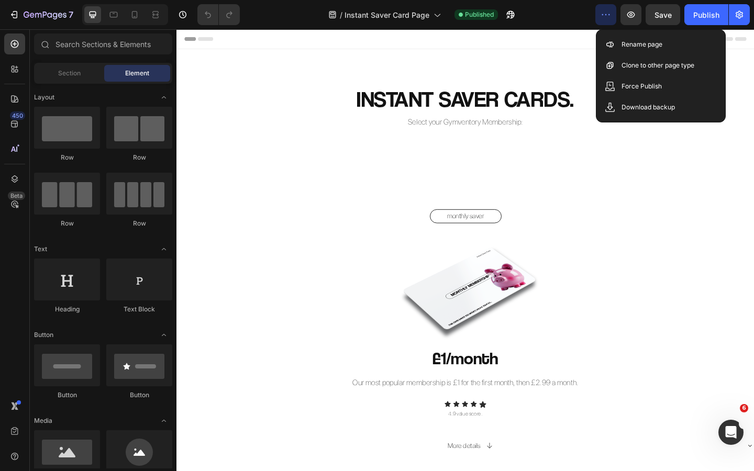
click at [606, 15] on icon "button" at bounding box center [606, 14] width 2 height 1
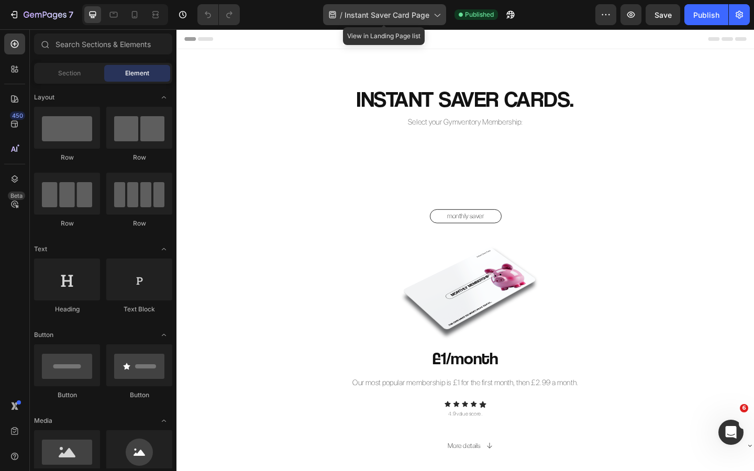
click at [423, 13] on span "Instant Saver Card Page" at bounding box center [387, 14] width 85 height 11
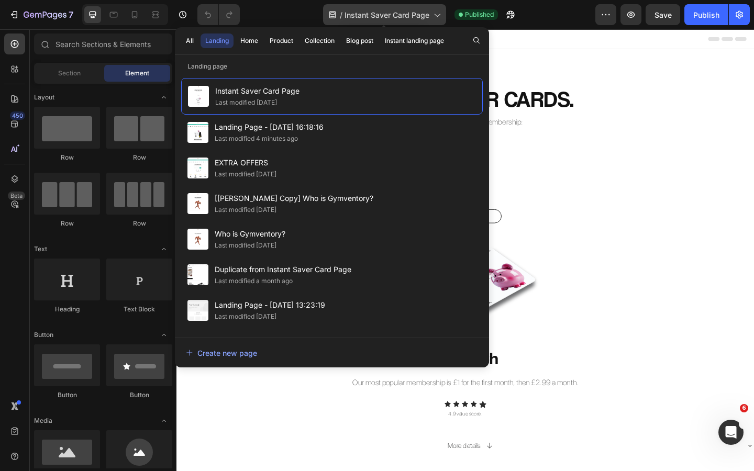
click at [423, 13] on span "Instant Saver Card Page" at bounding box center [387, 14] width 85 height 11
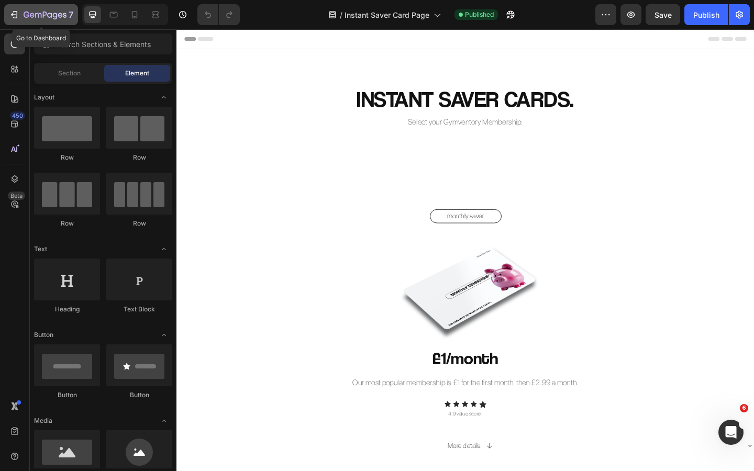
click at [49, 17] on icon "button" at bounding box center [49, 15] width 5 height 5
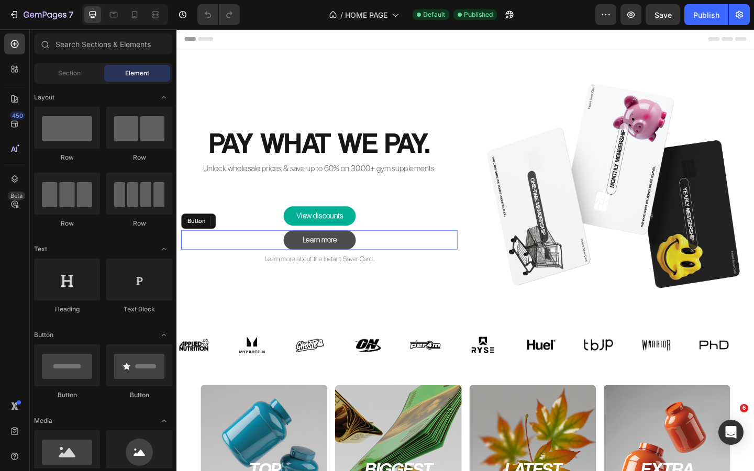
click at [358, 260] on link "Learn more" at bounding box center [332, 258] width 79 height 21
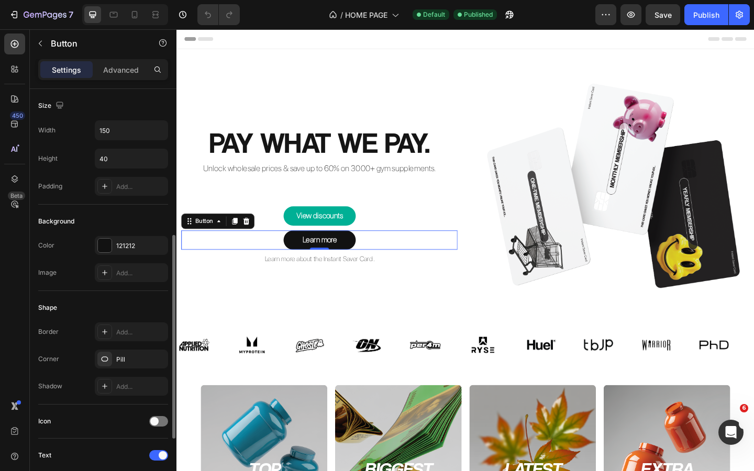
scroll to position [421, 0]
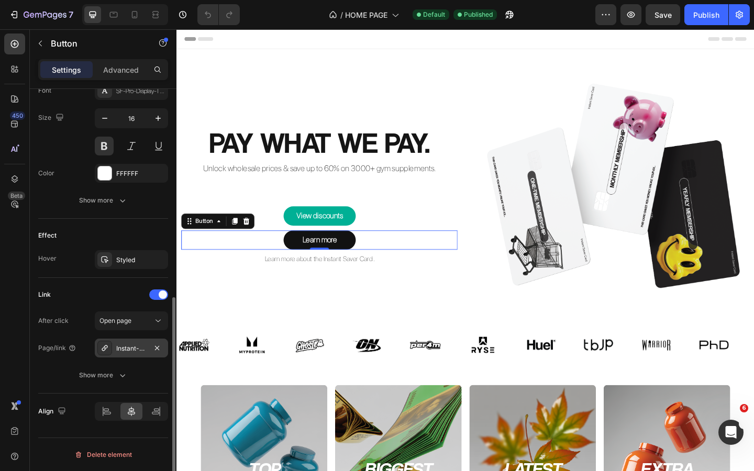
click at [125, 346] on div "Instant-saver-card-membership" at bounding box center [131, 348] width 30 height 9
click at [117, 290] on div "Link" at bounding box center [103, 294] width 130 height 17
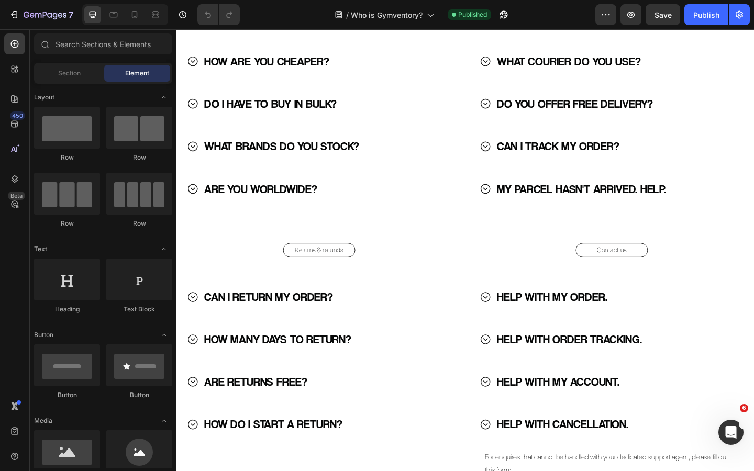
scroll to position [1623, 0]
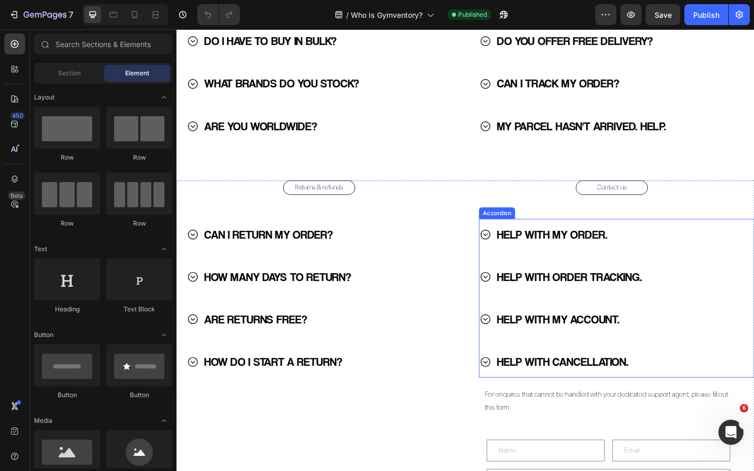
click at [515, 253] on icon at bounding box center [512, 252] width 13 height 13
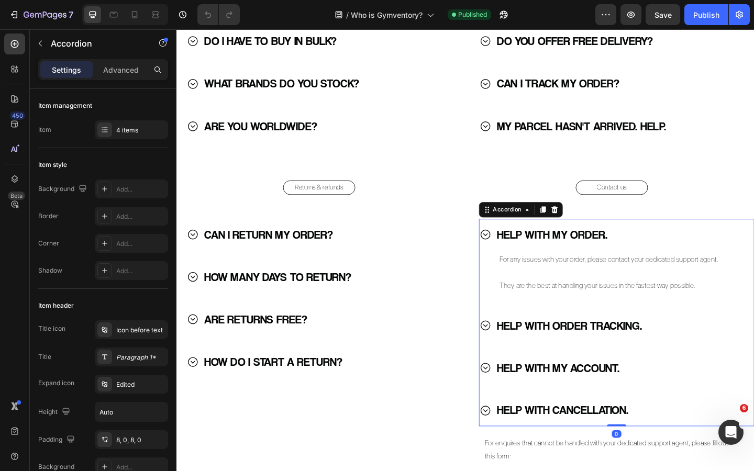
click at [515, 253] on icon at bounding box center [512, 252] width 13 height 13
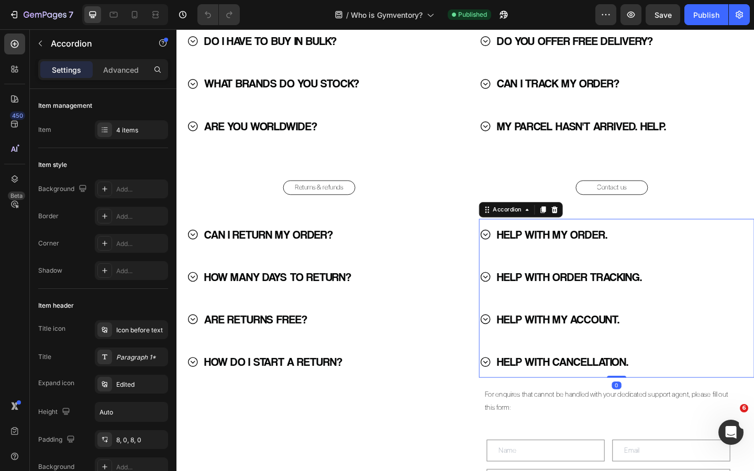
click at [515, 253] on icon at bounding box center [512, 252] width 13 height 13
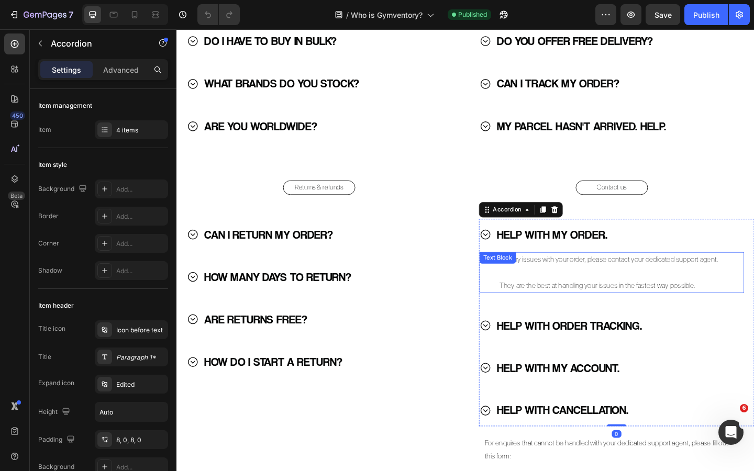
click at [634, 308] on p "They are the best at handling your issues in the fastest way possible." at bounding box center [655, 308] width 255 height 14
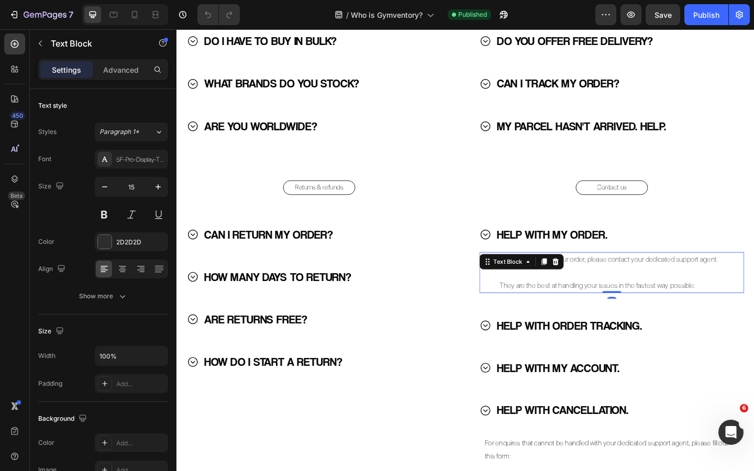
click at [681, 304] on p "They are the best at handling your issues in the fastest way possible." at bounding box center [655, 308] width 255 height 14
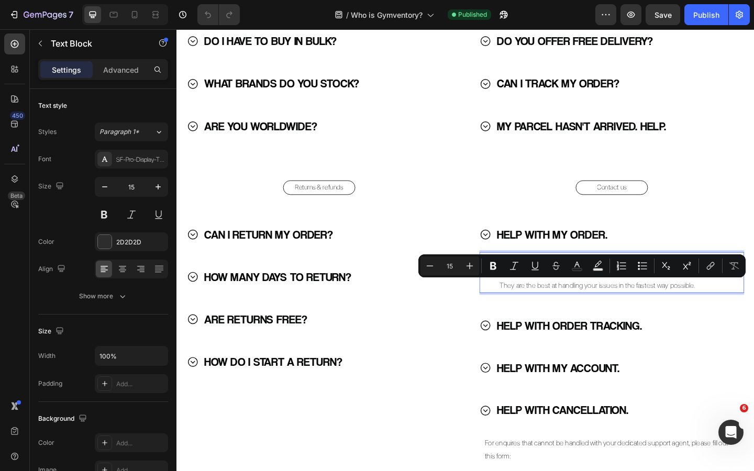
click at [746, 308] on p "They are the best at handling your issues in the fastest way possible." at bounding box center [655, 308] width 255 height 14
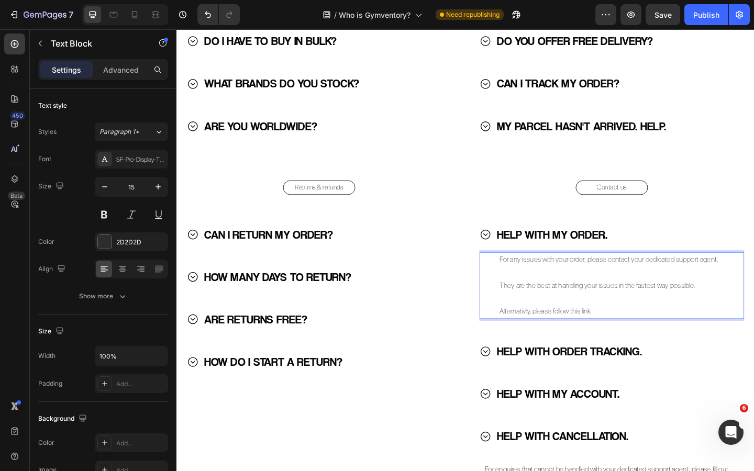
click at [552, 337] on p "Alternativly, please follow this link" at bounding box center [655, 336] width 255 height 14
click at [513, 383] on icon at bounding box center [512, 379] width 13 height 13
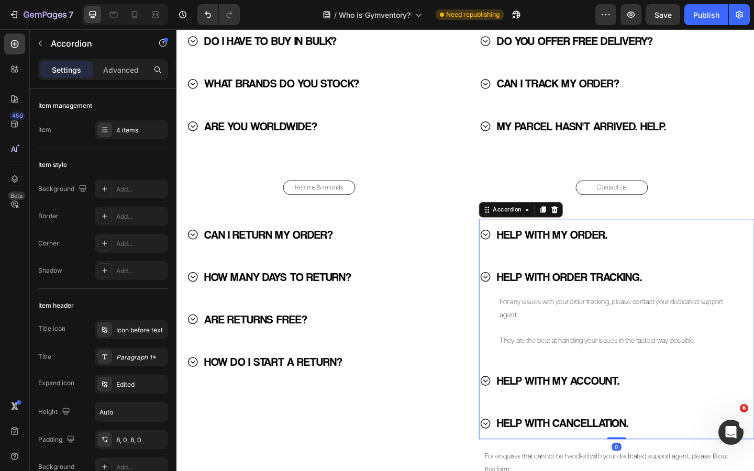
click at [511, 255] on icon at bounding box center [512, 252] width 13 height 13
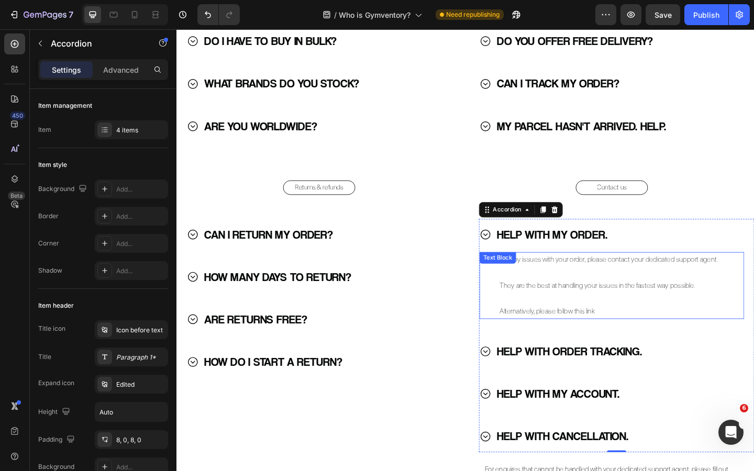
click at [576, 334] on p "Alternatively, please follow this link" at bounding box center [655, 336] width 255 height 14
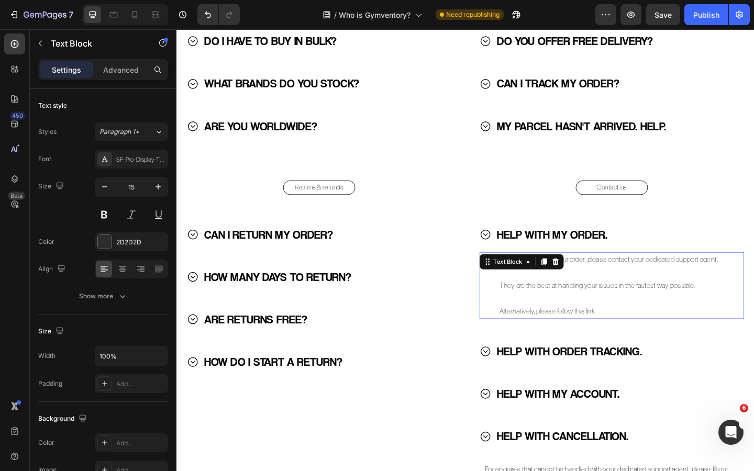
click at [576, 334] on p "Alternatively, please follow this link" at bounding box center [655, 336] width 255 height 14
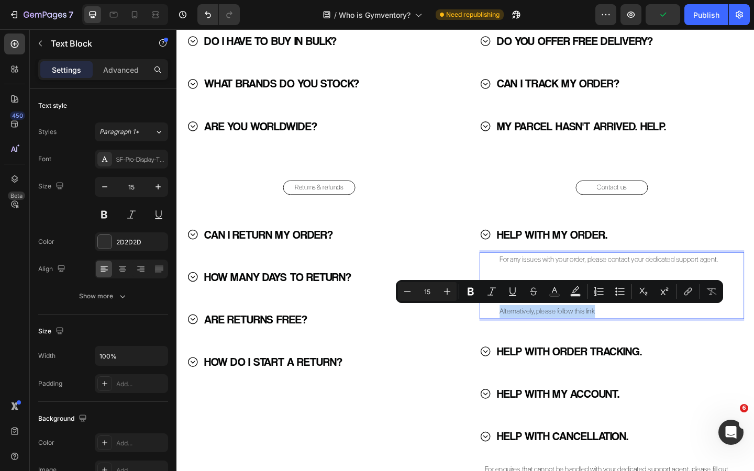
copy p "Alternatively, please follow this link"
click at [514, 380] on icon at bounding box center [512, 379] width 13 height 13
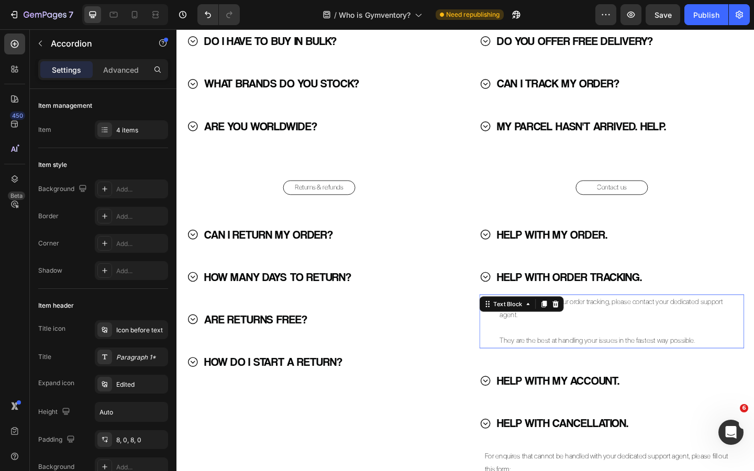
click at [741, 372] on p "They are the best at handling your issues in the fastest way possible." at bounding box center [655, 368] width 255 height 14
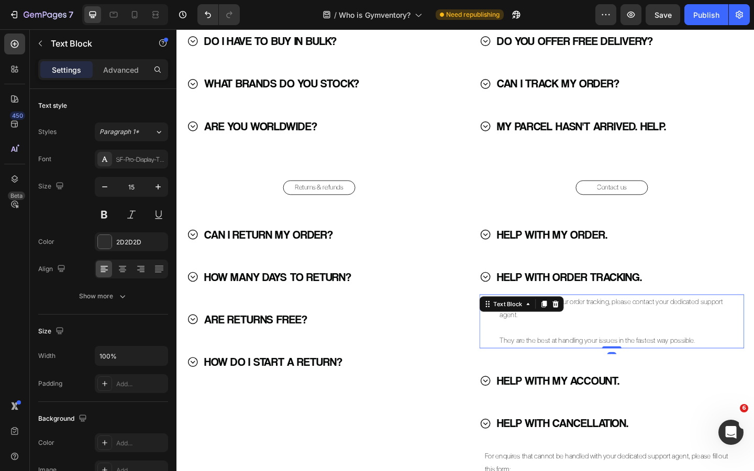
click at [740, 370] on p "They are the best at handling your issues in the fastest way possible." at bounding box center [655, 368] width 255 height 14
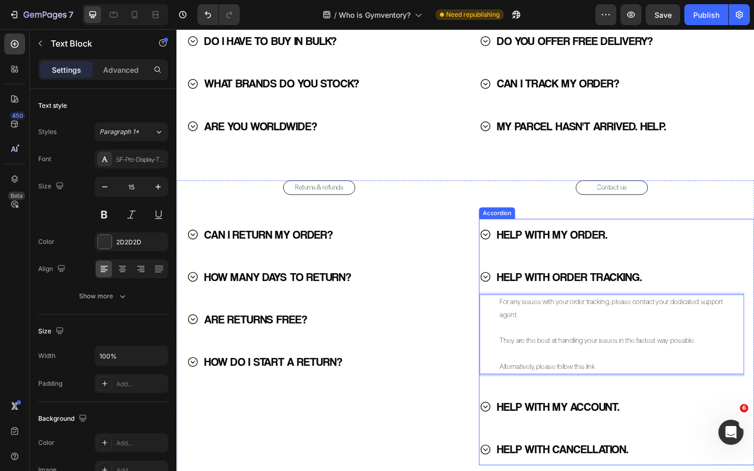
click at [514, 443] on icon at bounding box center [512, 440] width 13 height 13
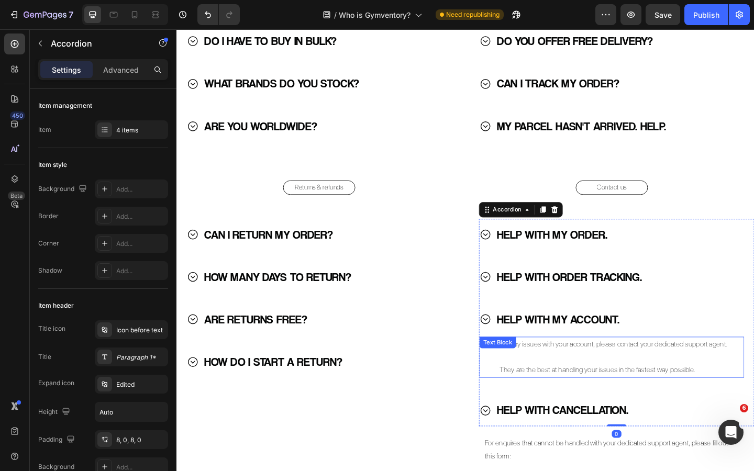
scroll to position [1627, 0]
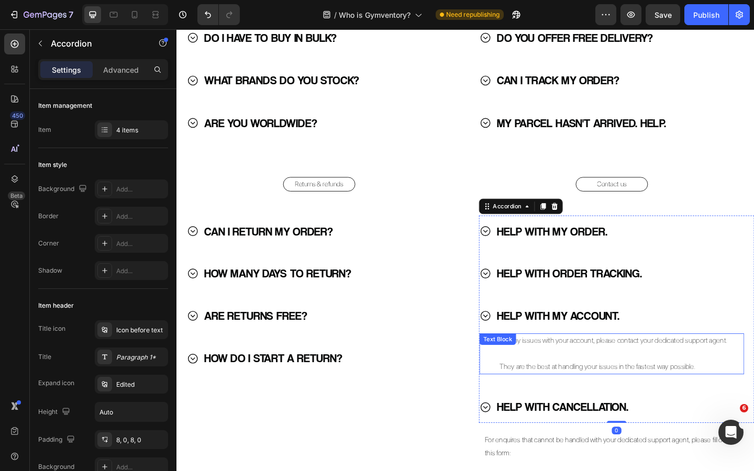
click at [739, 399] on p "They are the best at handling your issues in the fastest way possible." at bounding box center [655, 397] width 255 height 14
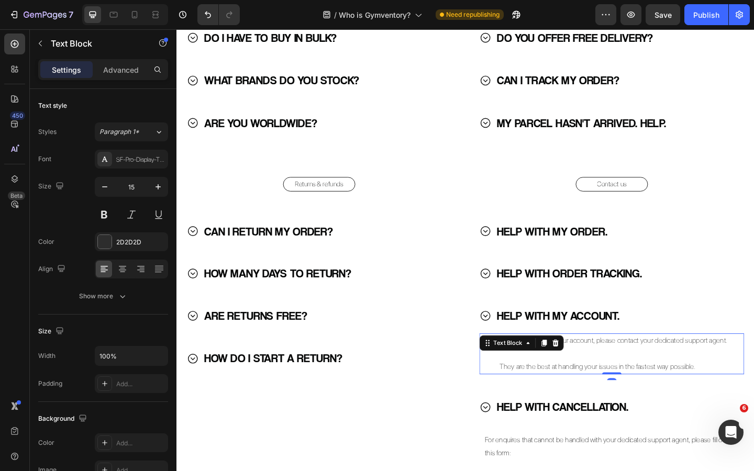
click at [743, 399] on p "They are the best at handling your issues in the fastest way possible." at bounding box center [655, 397] width 255 height 14
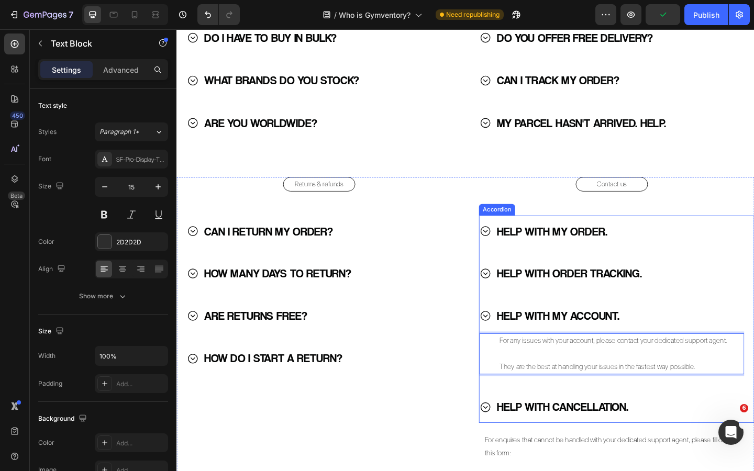
click at [630, 344] on p "HELP WITH MY ACCOUNT." at bounding box center [592, 341] width 134 height 23
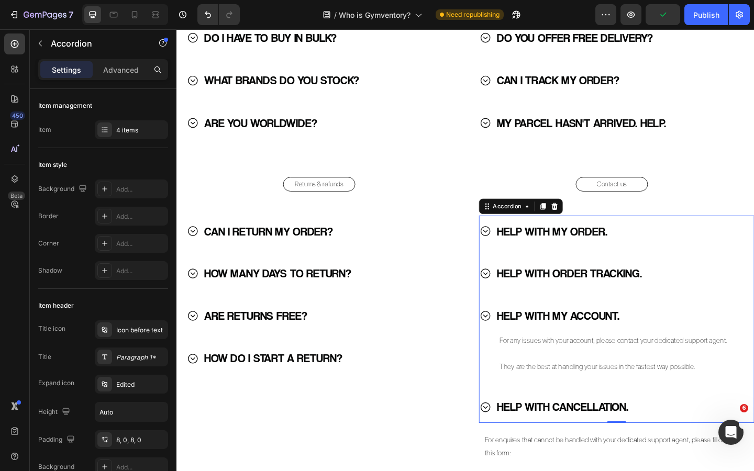
click at [630, 344] on p "HELP WITH MY ACCOUNT." at bounding box center [592, 341] width 134 height 23
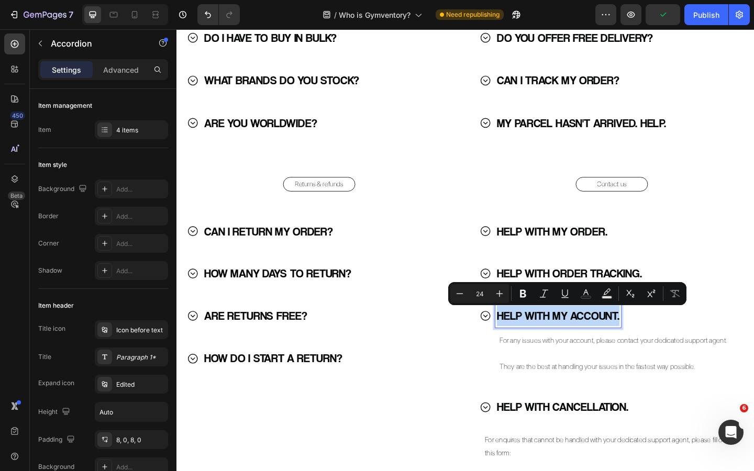
click at [630, 344] on p "HELP WITH MY ACCOUNT." at bounding box center [592, 341] width 134 height 23
click at [630, 346] on p "HELP WITH MY ACCOUNT." at bounding box center [592, 341] width 134 height 23
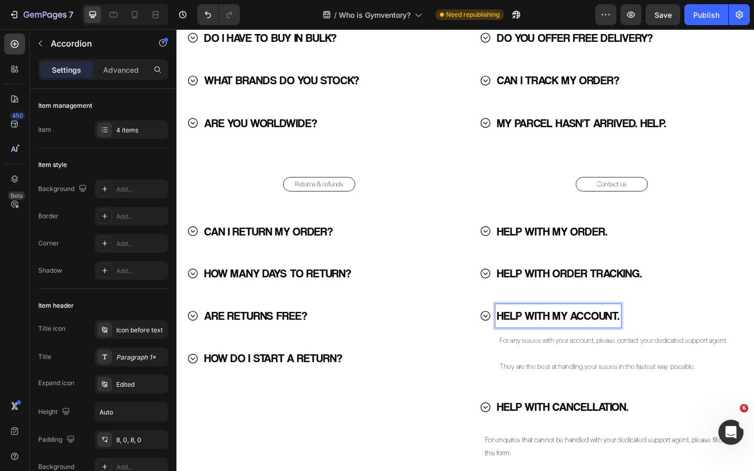
click at [630, 346] on p "HELP WITH MY ACCOUNT." at bounding box center [592, 341] width 134 height 23
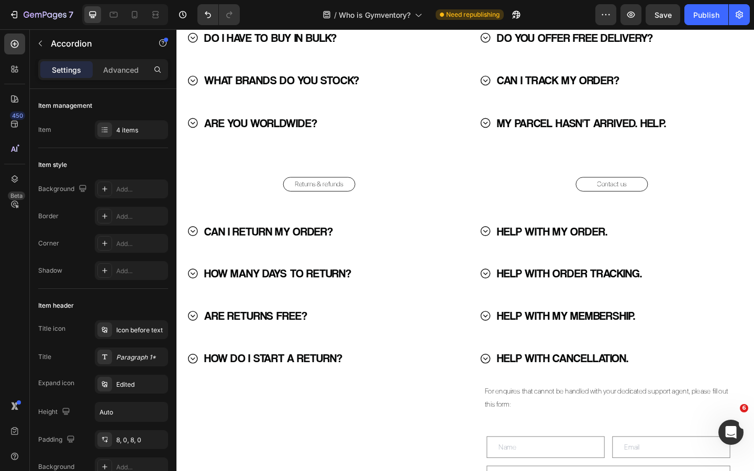
click at [515, 340] on icon at bounding box center [512, 341] width 13 height 13
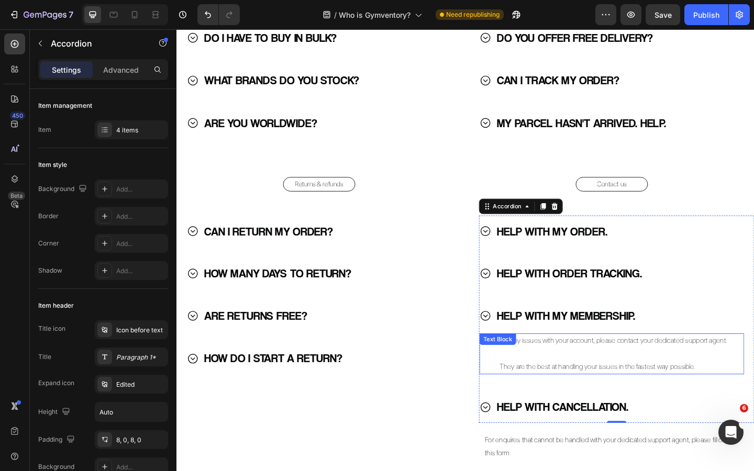
click at [738, 396] on p "They are the best at handling your issues in the fastest way possible." at bounding box center [655, 397] width 255 height 14
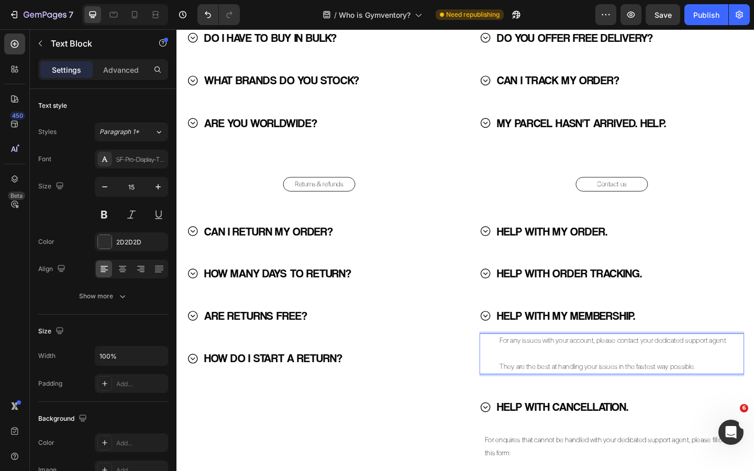
click at [742, 396] on p "They are the best at handling your issues in the fastest way possible." at bounding box center [655, 397] width 255 height 14
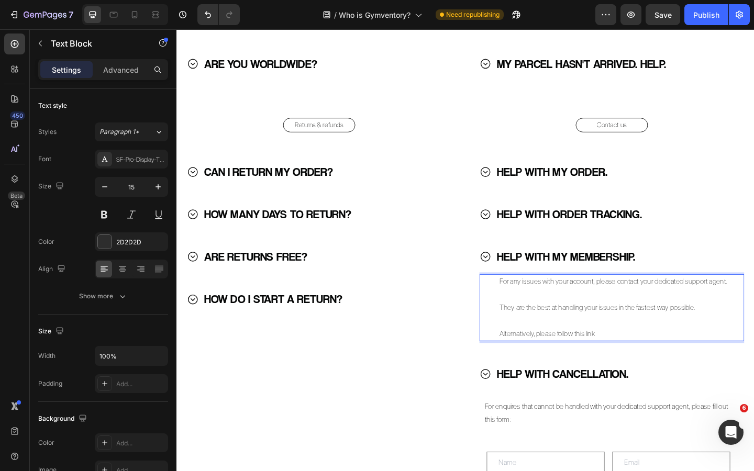
scroll to position [1692, 0]
click at [510, 403] on icon at bounding box center [512, 404] width 13 height 13
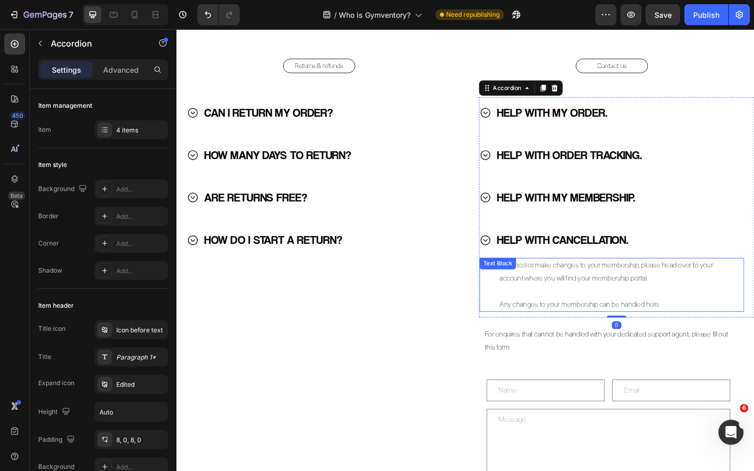
scroll to position [1769, 0]
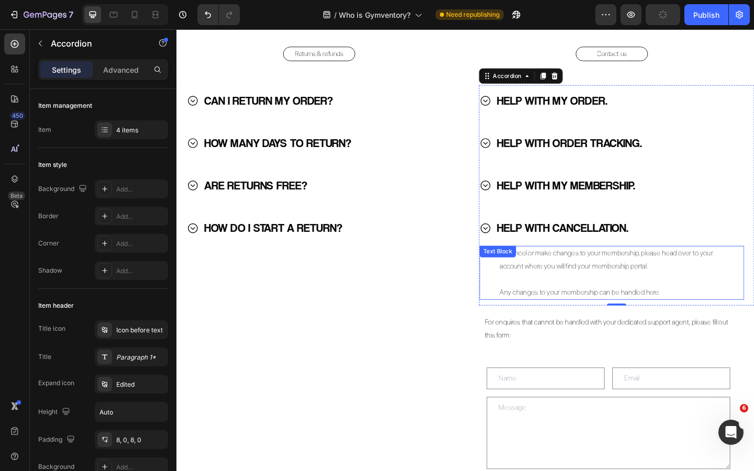
click at [710, 315] on p "Any changes to your membership can be handled here." at bounding box center [655, 315] width 255 height 14
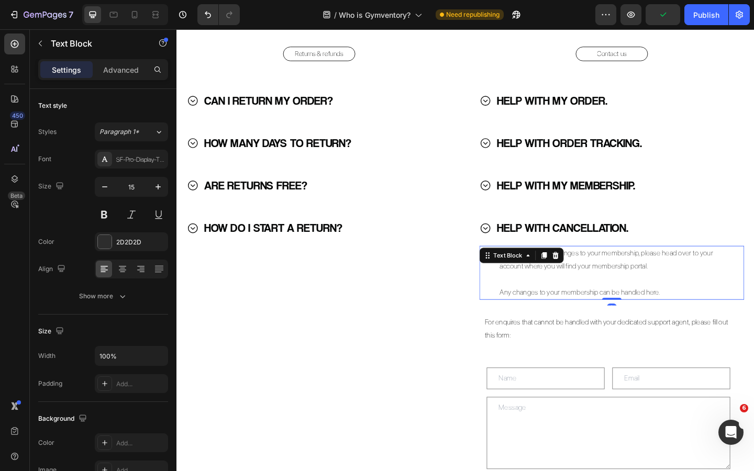
click at [708, 315] on p "Any changes to your membership can be handled here." at bounding box center [655, 315] width 255 height 14
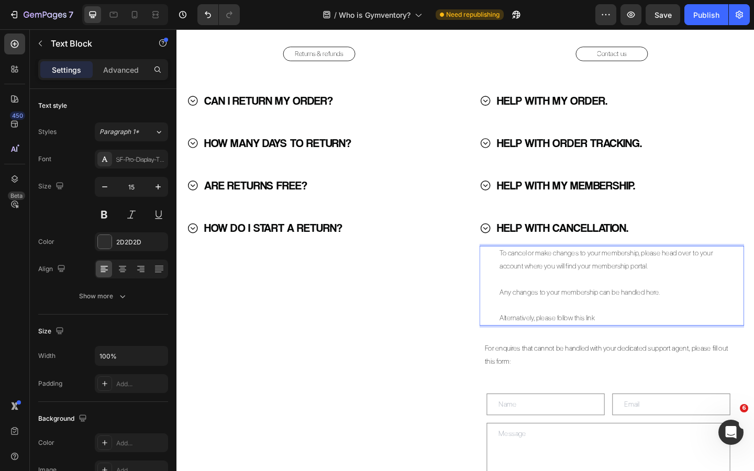
click at [614, 273] on p "To cancel or make changes to your membership, please head over to your account …" at bounding box center [655, 280] width 255 height 28
click at [587, 285] on p "To cancel or make changes to your membership, please head over to your account …" at bounding box center [655, 280] width 255 height 28
click at [575, 289] on p "To cancel or make changes to your membership, please head over to your account …" at bounding box center [655, 280] width 255 height 28
click at [645, 288] on p "To cancel or make changes to your membership, please head over to your account …" at bounding box center [655, 280] width 255 height 28
click at [672, 288] on p "To cancel or make changes to your membership, please head over to your account …" at bounding box center [655, 280] width 255 height 28
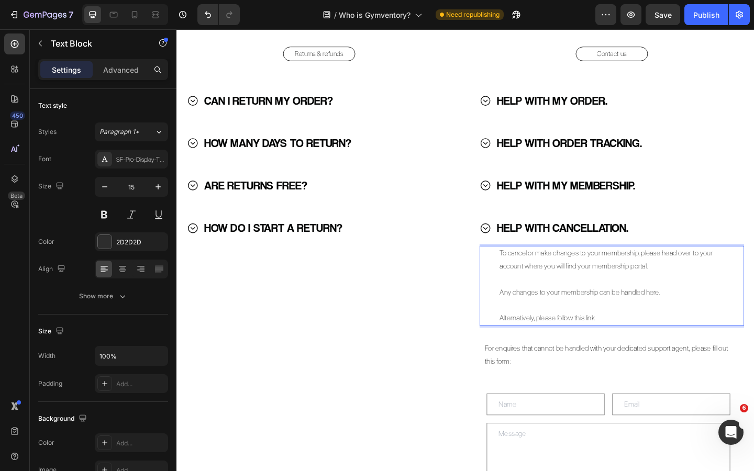
click at [579, 291] on p "To cancel or make changes to your membership, please head over to your account …" at bounding box center [655, 280] width 255 height 28
click at [658, 290] on p "To cancel or make changes to your membership, please head over to your account …" at bounding box center [655, 280] width 255 height 28
click at [575, 317] on p "Any changes to your membership can be handled here." at bounding box center [655, 315] width 255 height 14
click at [605, 316] on p "Any changes to your membership can be handled here." at bounding box center [655, 315] width 255 height 14
click at [636, 316] on p "Any changes to your membership can be handled here." at bounding box center [655, 315] width 255 height 14
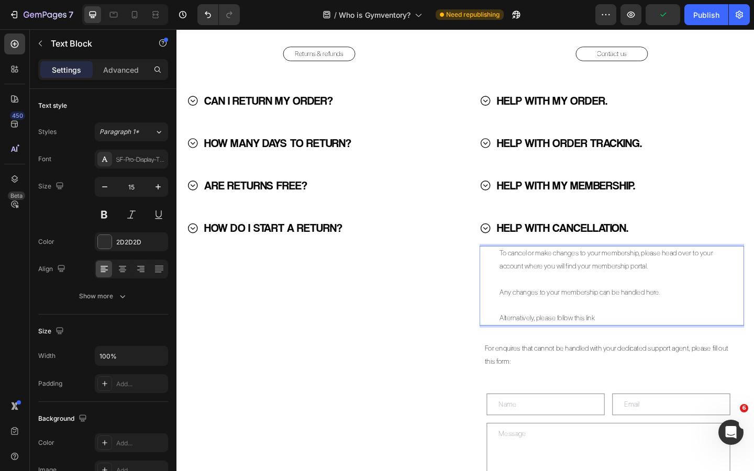
click at [676, 315] on p "Any changes to your membership can be handled here." at bounding box center [655, 315] width 255 height 14
click at [634, 341] on p "Alternatively, please follow this link" at bounding box center [655, 344] width 255 height 14
click at [647, 341] on p "Alternatively, please follow this link" at bounding box center [655, 344] width 255 height 14
drag, startPoint x: 640, startPoint y: 341, endPoint x: 519, endPoint y: 341, distance: 121.0
click at [519, 341] on div "To cancel or make changes to your membership, please head over to your account …" at bounding box center [650, 308] width 288 height 87
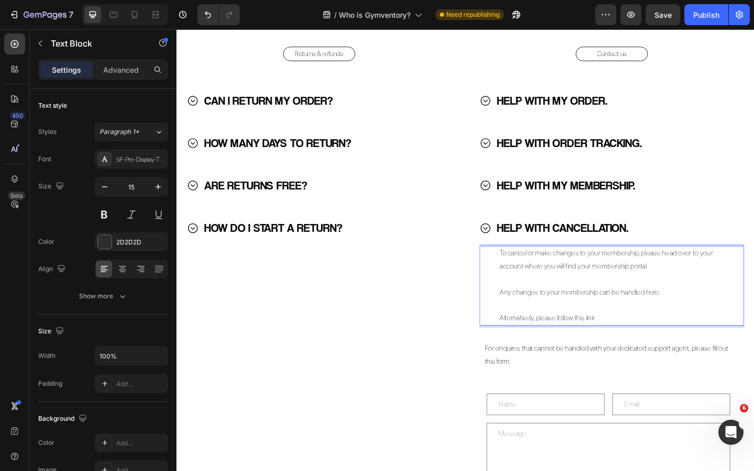
click at [612, 281] on p "To cancel or make changes to your membership, please head over to your account …" at bounding box center [655, 280] width 255 height 28
click at [682, 274] on p "To cancel or make changes to your membership, please head over to your account …" at bounding box center [655, 280] width 255 height 28
click at [679, 275] on p "To cancel or make changes to your membership, please head over to your account …" at bounding box center [655, 280] width 255 height 28
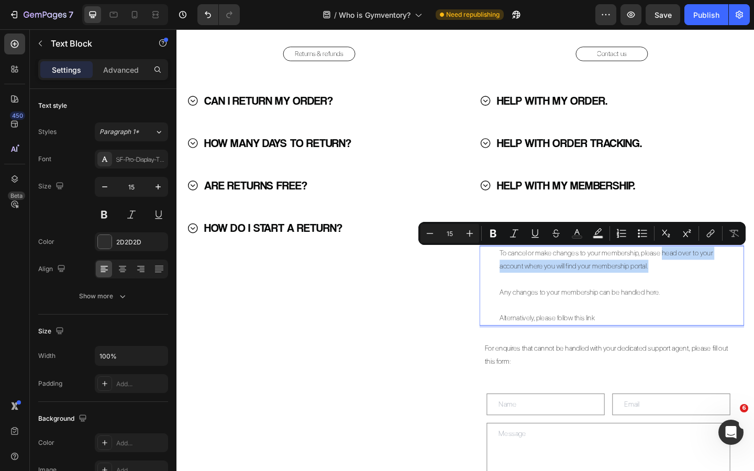
drag, startPoint x: 701, startPoint y: 274, endPoint x: 690, endPoint y: 289, distance: 18.0
click at [690, 289] on p "To cancel or make changes to your membership, please head over to your account …" at bounding box center [655, 280] width 255 height 28
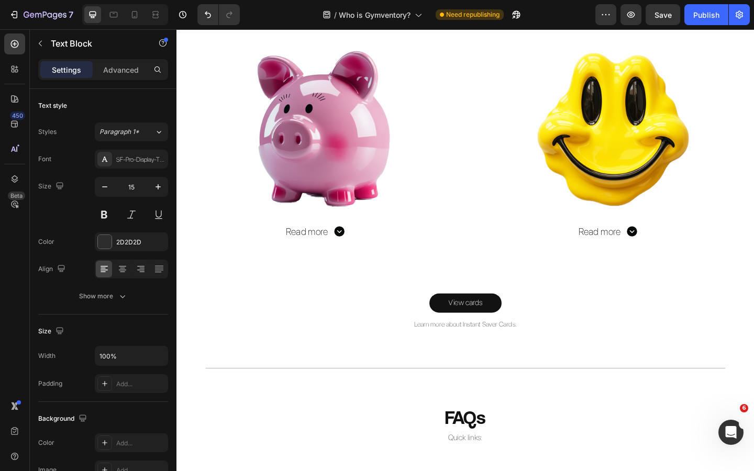
scroll to position [0, 0]
type input "16"
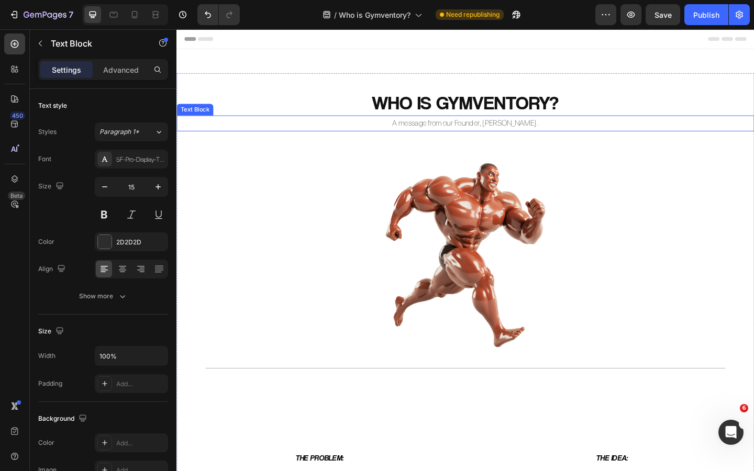
click at [528, 131] on p "A message from our Founder, [PERSON_NAME]." at bounding box center [491, 131] width 626 height 15
click at [528, 132] on p "A message from our Founder, [PERSON_NAME]." at bounding box center [491, 131] width 626 height 15
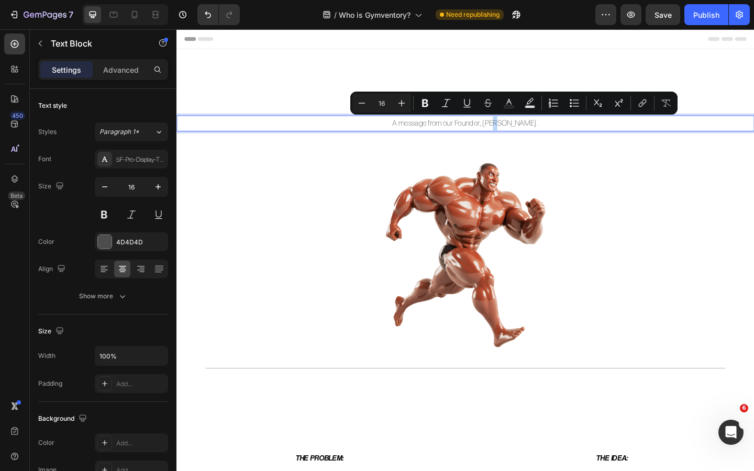
click at [529, 131] on p "A message from our Founder, [PERSON_NAME]." at bounding box center [491, 131] width 626 height 15
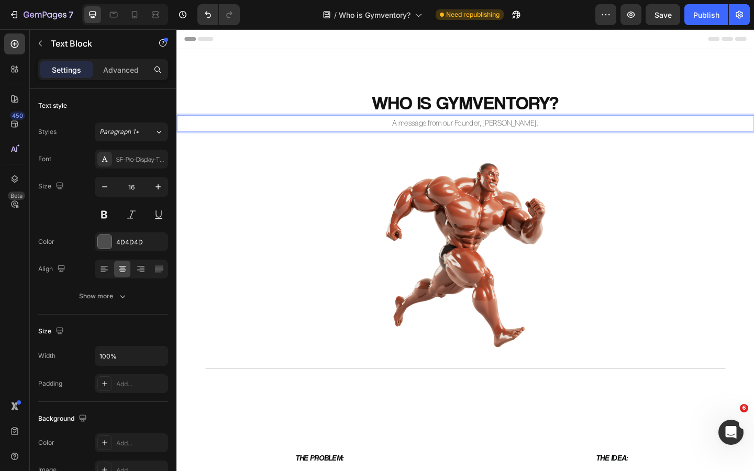
click at [526, 131] on p "A message from our Founder, [PERSON_NAME]." at bounding box center [491, 131] width 626 height 15
click at [647, 156] on div at bounding box center [491, 265] width 628 height 251
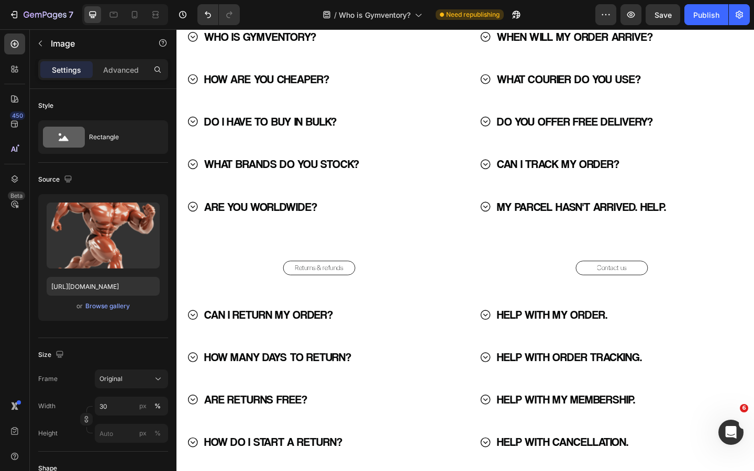
scroll to position [1639, 0]
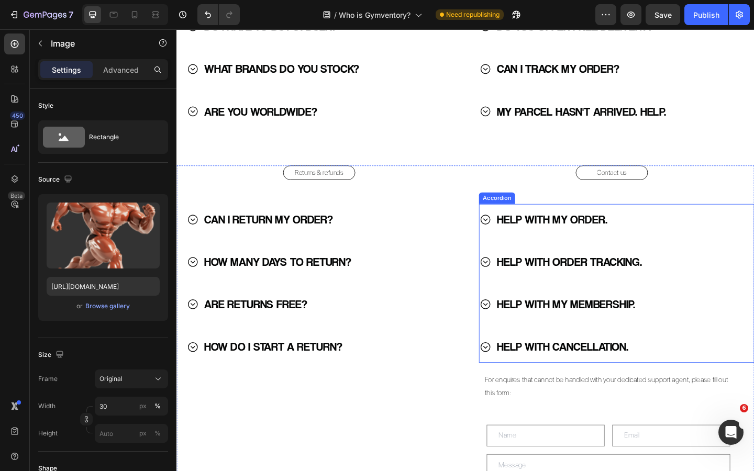
click at [513, 374] on icon at bounding box center [512, 375] width 13 height 13
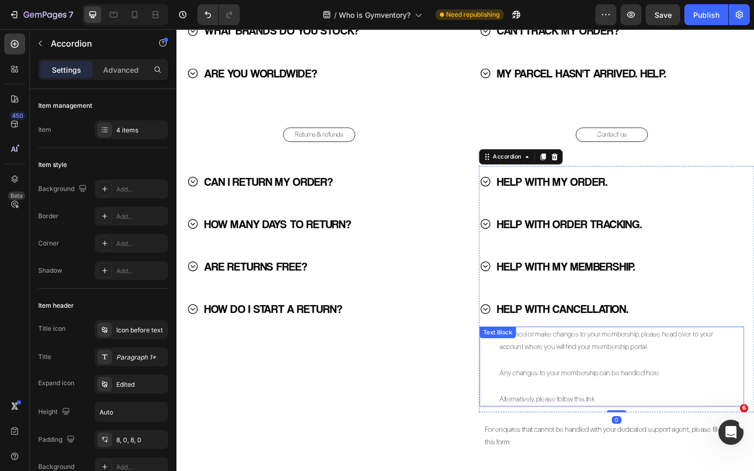
scroll to position [1693, 0]
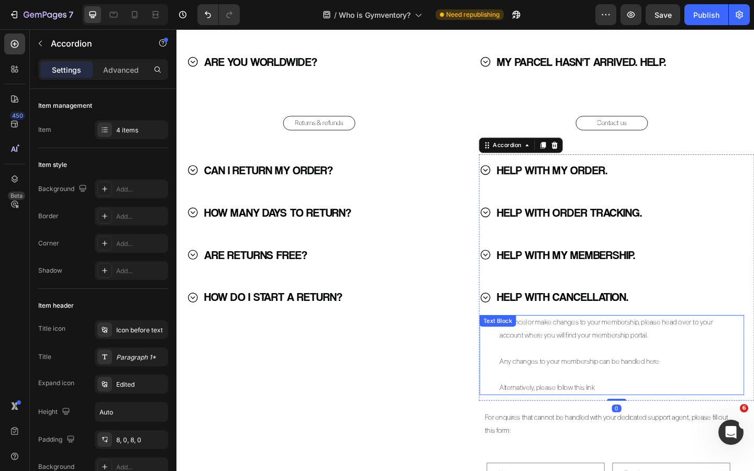
click at [600, 389] on p "Any changes to your membership can be handled here." at bounding box center [655, 391] width 255 height 14
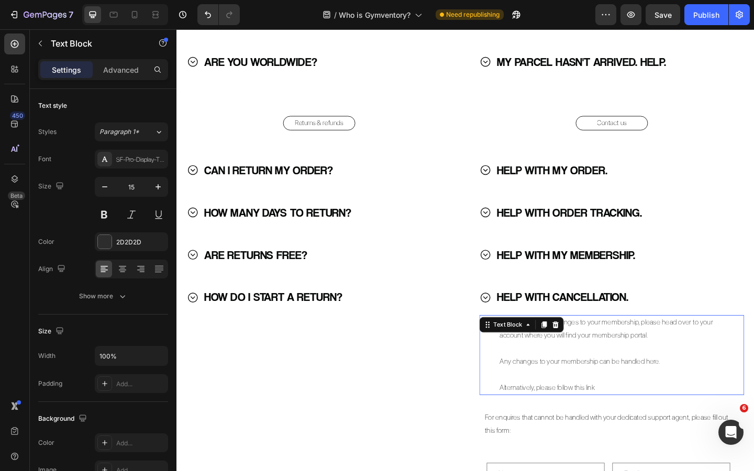
click at [600, 389] on p "Any changes to your membership can be handled here." at bounding box center [655, 391] width 255 height 14
click at [657, 391] on p "Any changes to your membership can be handled here." at bounding box center [655, 391] width 255 height 14
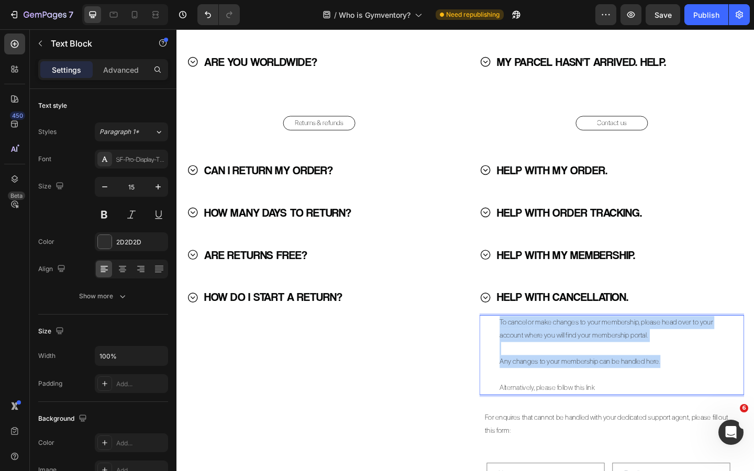
drag, startPoint x: 703, startPoint y: 391, endPoint x: 506, endPoint y: 341, distance: 203.0
click at [506, 341] on div "To cancel or make changes to your membership, please head over to your account …" at bounding box center [650, 383] width 288 height 87
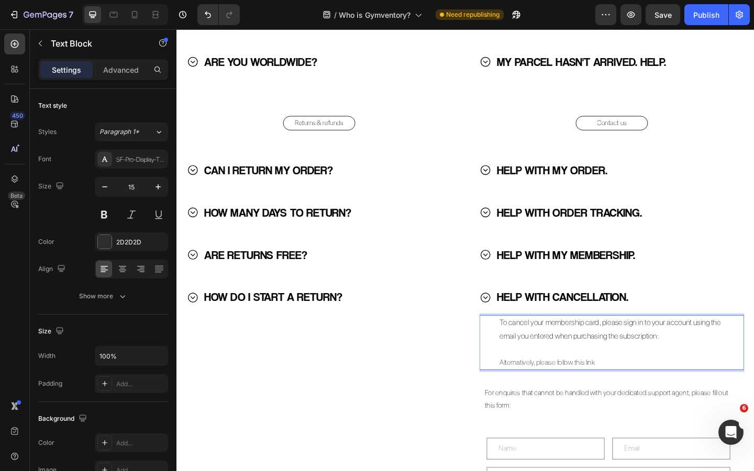
click at [579, 393] on p "Alternatively, please follow this link" at bounding box center [655, 392] width 255 height 14
click at [586, 363] on span "To cancel your membership card, please sign in to your account using the email …" at bounding box center [648, 356] width 240 height 25
click at [615, 365] on span "To cancel your membership card, please sign in to your account using the email …" at bounding box center [648, 356] width 240 height 25
click at [472, 363] on div "Returns & refunds Button CAN I RETURN MY ORDER? HOW MANY DAYS TO RETURN? ARE RE…" at bounding box center [332, 378] width 310 height 509
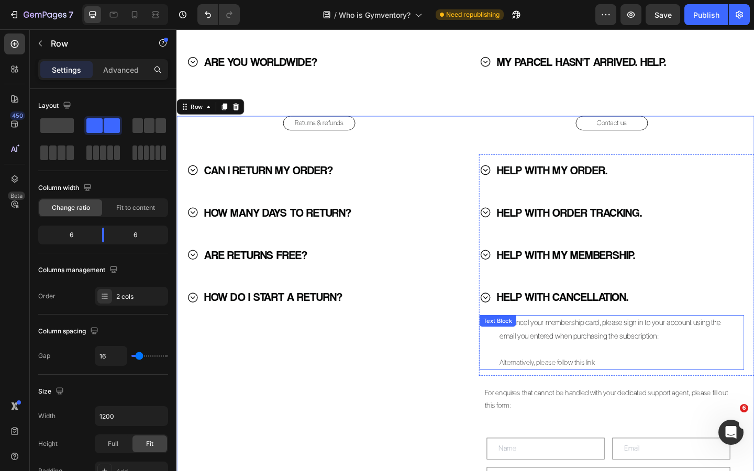
click at [558, 356] on p "To cancel your membership card, please sign in to your account using the email …" at bounding box center [655, 355] width 255 height 29
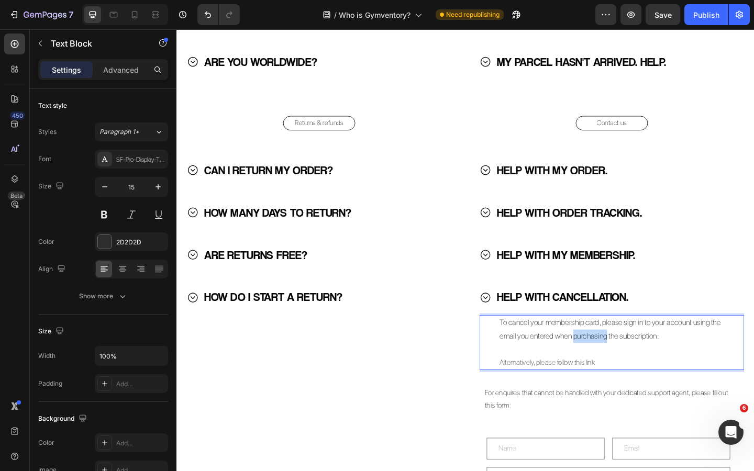
click at [610, 361] on span "To cancel your membership card, please sign in to your account using the email …" at bounding box center [648, 356] width 240 height 25
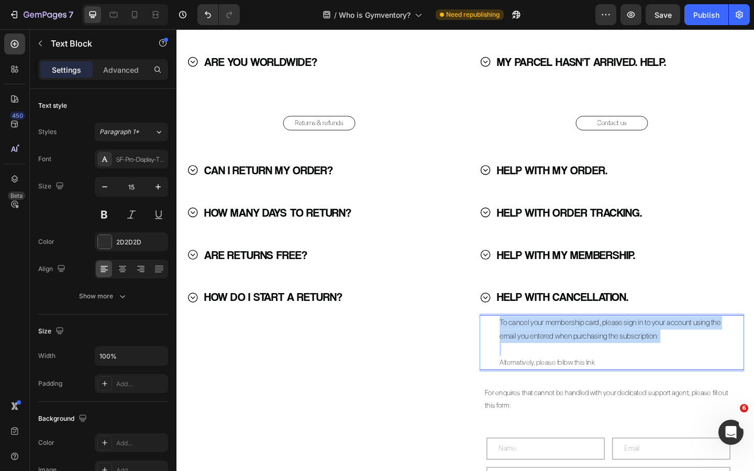
click at [610, 361] on span "To cancel your membership card, please sign in to your account using the email …" at bounding box center [648, 356] width 240 height 25
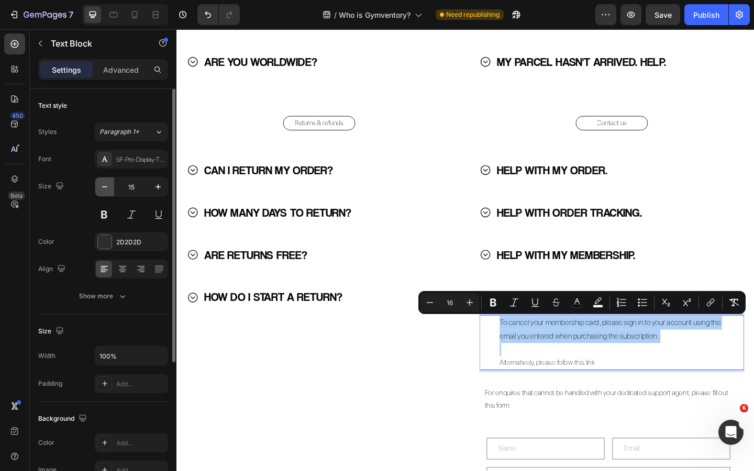
click at [112, 193] on button "button" at bounding box center [104, 187] width 19 height 19
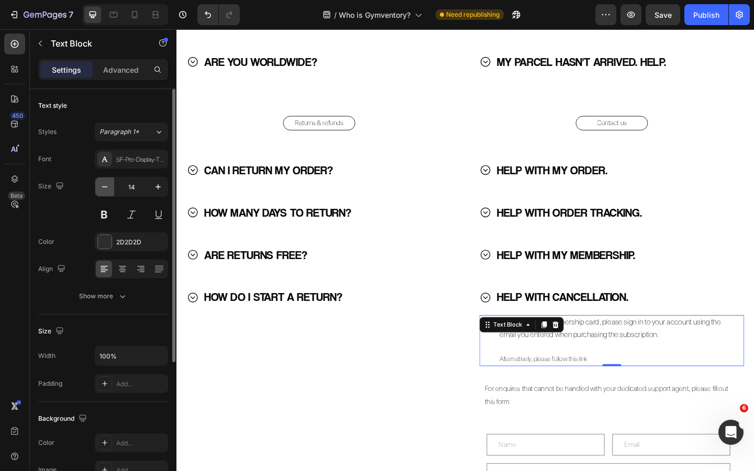
click at [108, 186] on icon "button" at bounding box center [105, 187] width 10 height 10
click at [156, 188] on icon "button" at bounding box center [158, 187] width 10 height 10
type input "15"
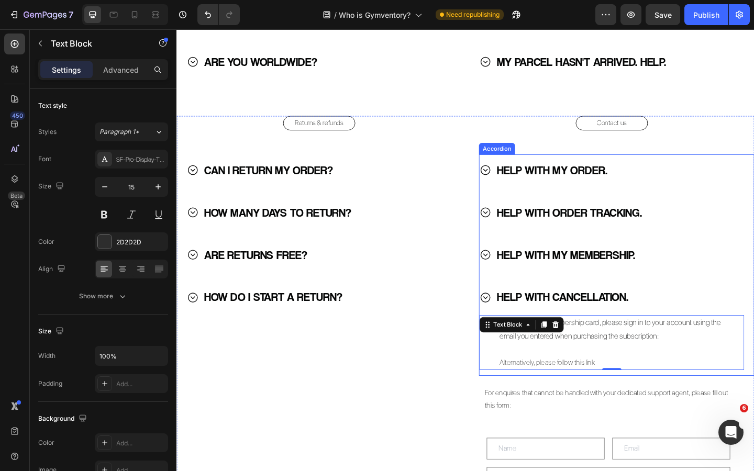
click at [514, 323] on icon at bounding box center [512, 321] width 13 height 13
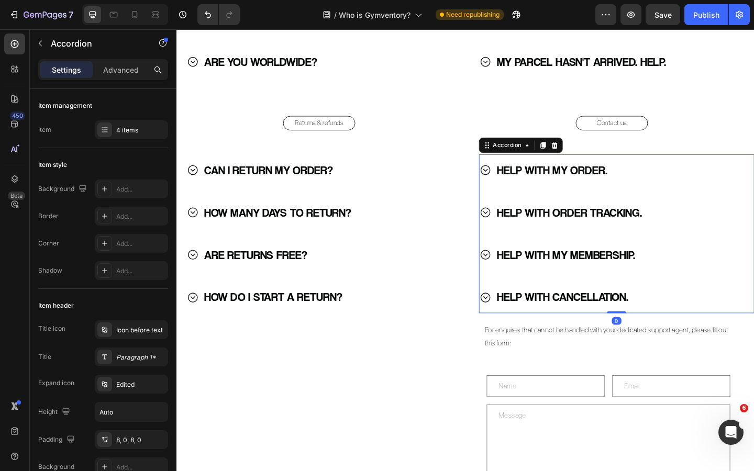
click at [516, 275] on icon at bounding box center [512, 274] width 13 height 13
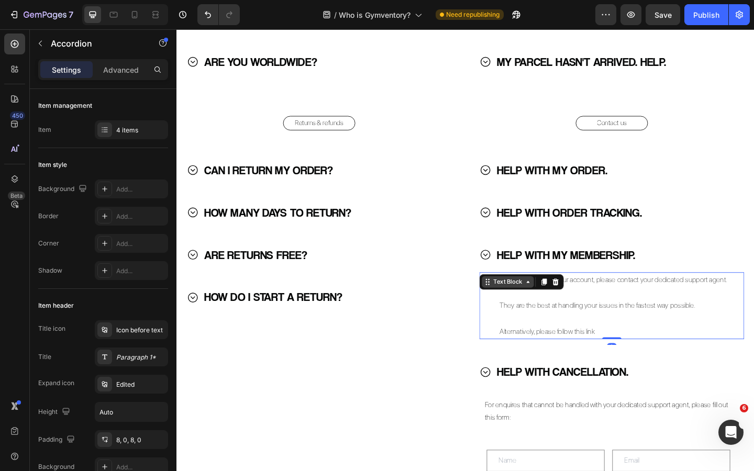
click at [545, 301] on div "Text Block" at bounding box center [552, 304] width 92 height 17
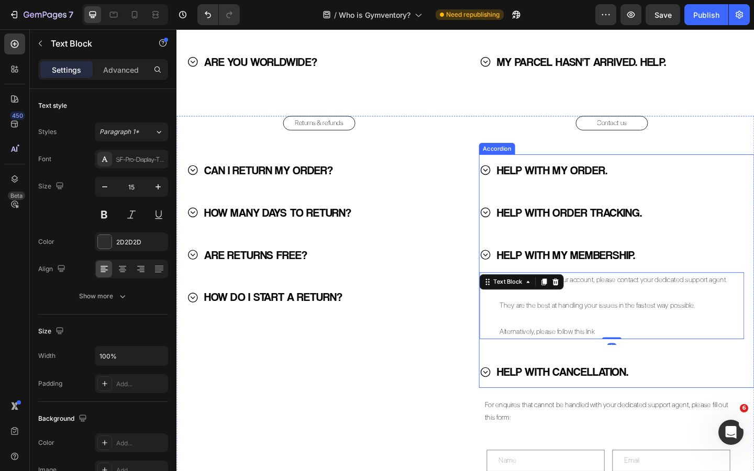
click at [520, 398] on div "HELP WITH CANCELLATION." at bounding box center [641, 402] width 271 height 26
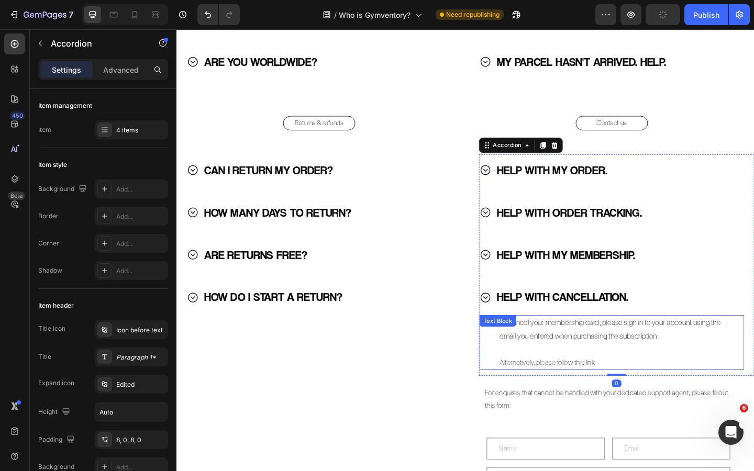
click at [561, 356] on p "To cancel your membership card, please sign in to your account using the email …" at bounding box center [655, 355] width 255 height 29
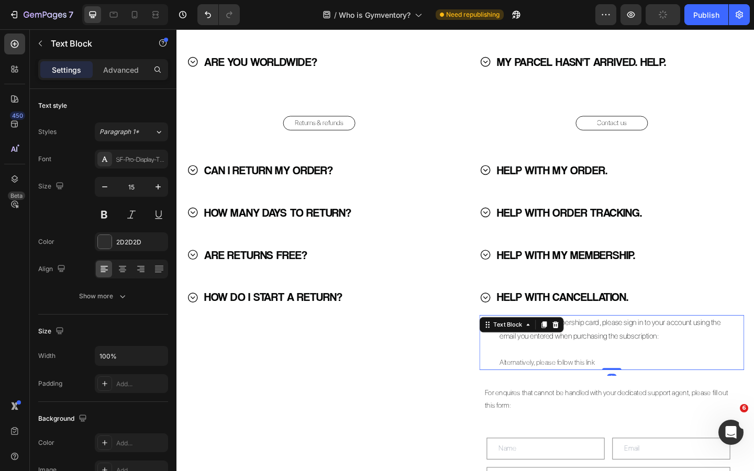
click at [572, 358] on div "Text Block" at bounding box center [552, 351] width 92 height 17
click at [613, 360] on span "To cancel your membership card, please sign in to your account using the email …" at bounding box center [648, 356] width 240 height 25
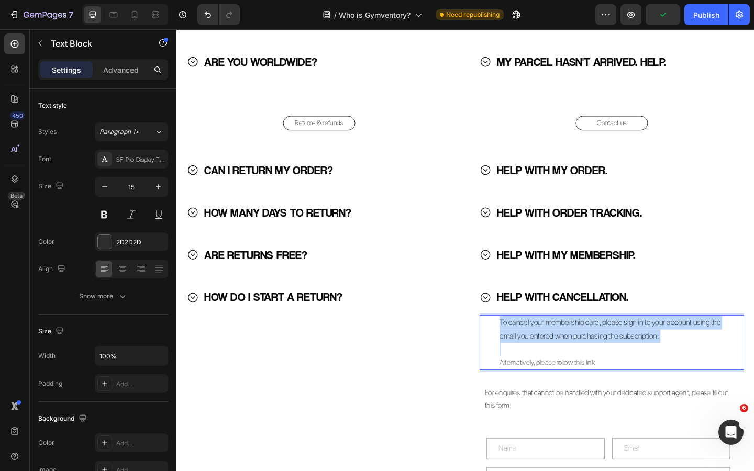
click at [613, 360] on span "To cancel your membership card, please sign in to your account using the email …" at bounding box center [648, 356] width 240 height 25
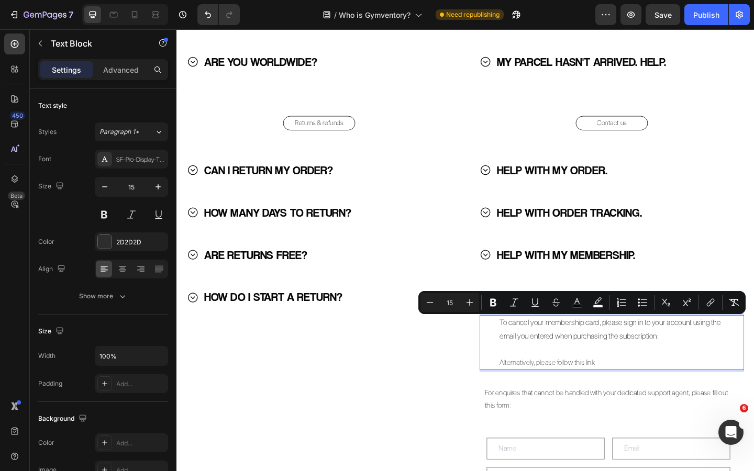
click at [604, 388] on p "Alternatively, please follow this link" at bounding box center [655, 392] width 255 height 14
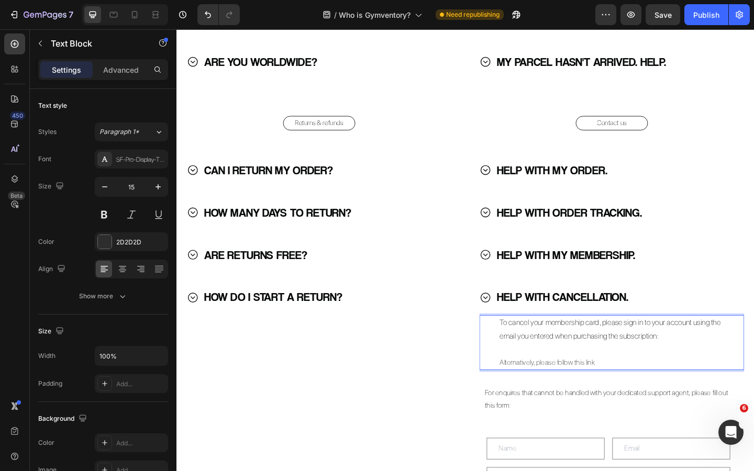
click at [636, 388] on p "Alternatively, please follow this link" at bounding box center [655, 392] width 255 height 14
click at [700, 18] on div "Publish" at bounding box center [706, 14] width 26 height 11
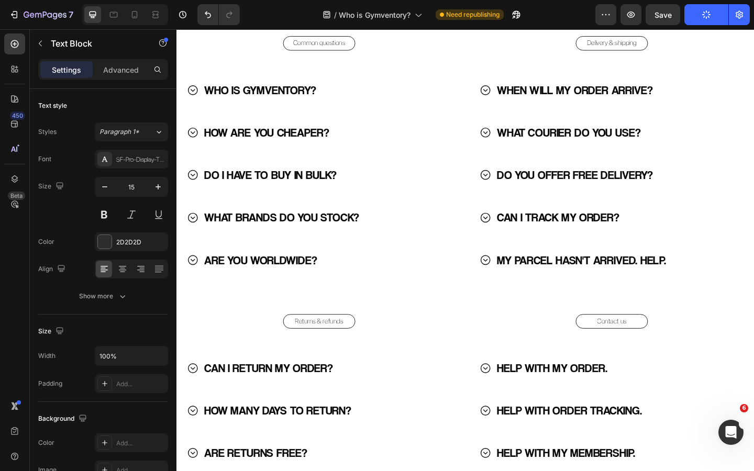
scroll to position [1470, 0]
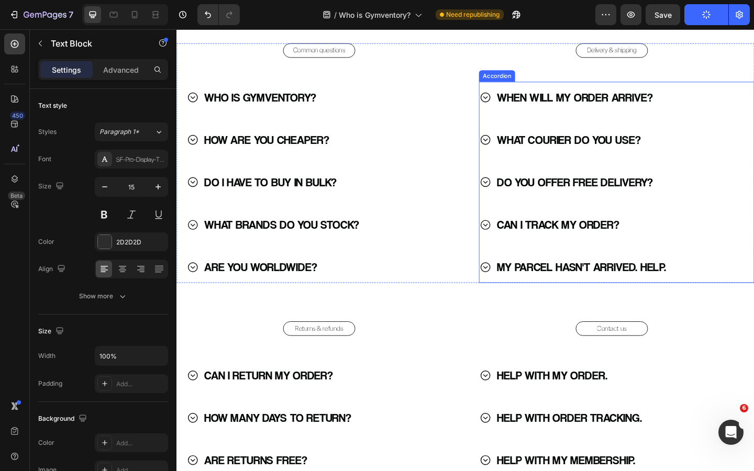
click at [514, 286] on icon at bounding box center [512, 288] width 13 height 13
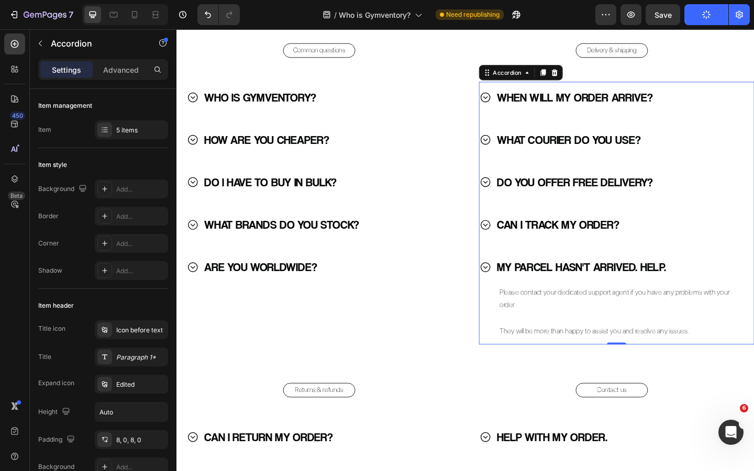
click at [511, 283] on icon at bounding box center [512, 288] width 13 height 13
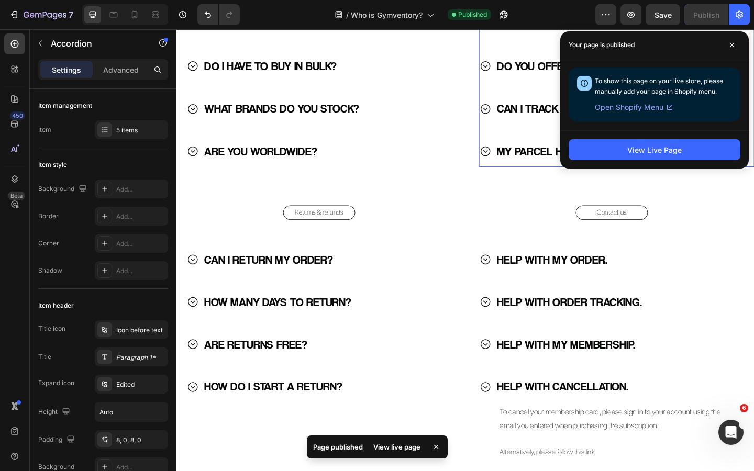
scroll to position [1746, 0]
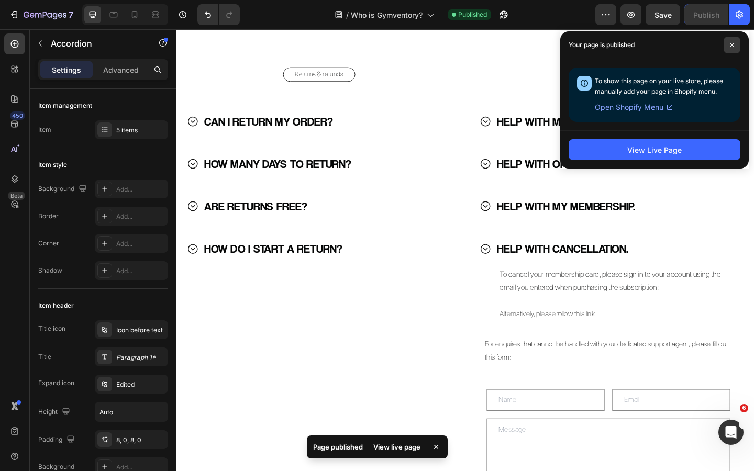
click at [728, 45] on span at bounding box center [732, 45] width 17 height 17
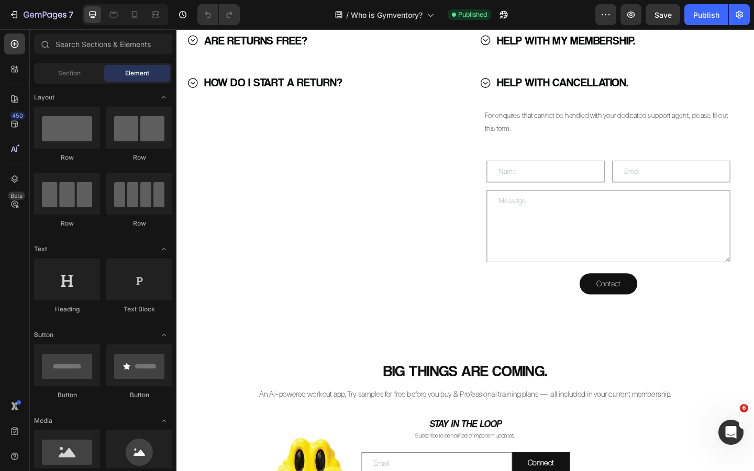
scroll to position [1923, 0]
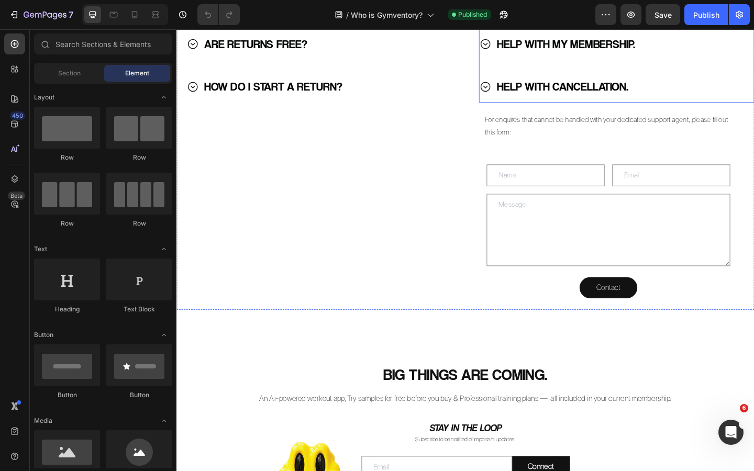
click at [514, 92] on icon at bounding box center [512, 91] width 13 height 13
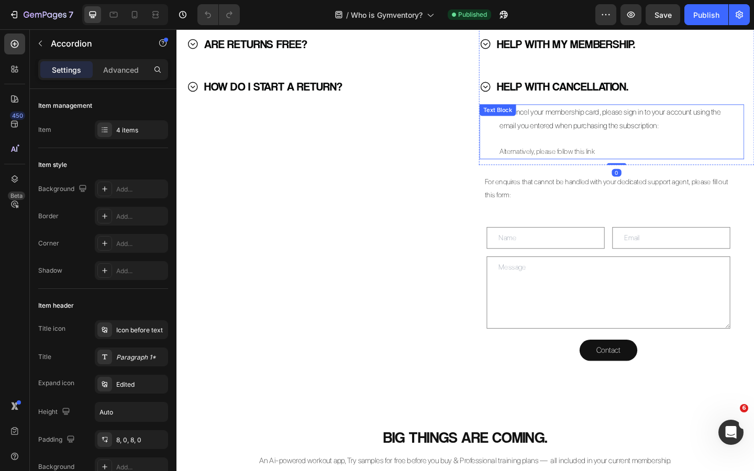
click at [566, 126] on p "To cancel your membership card, please sign in to your account using the email …" at bounding box center [655, 126] width 255 height 29
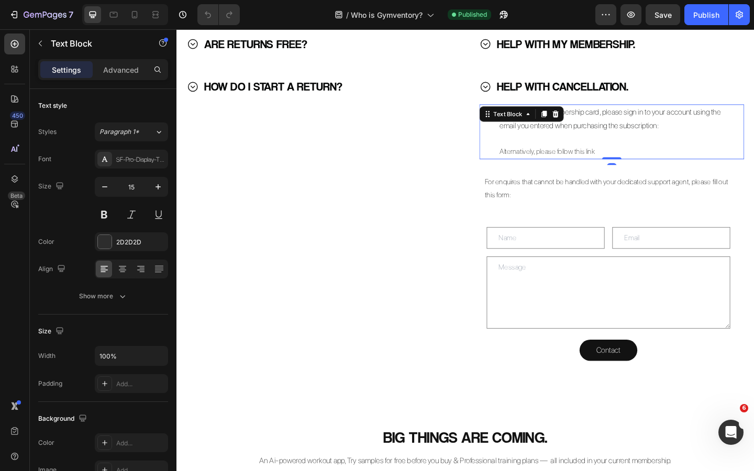
click at [566, 126] on div "Text Block" at bounding box center [552, 121] width 92 height 17
click at [625, 133] on span "To cancel your membership card, please sign in to your account using the email …" at bounding box center [648, 126] width 240 height 25
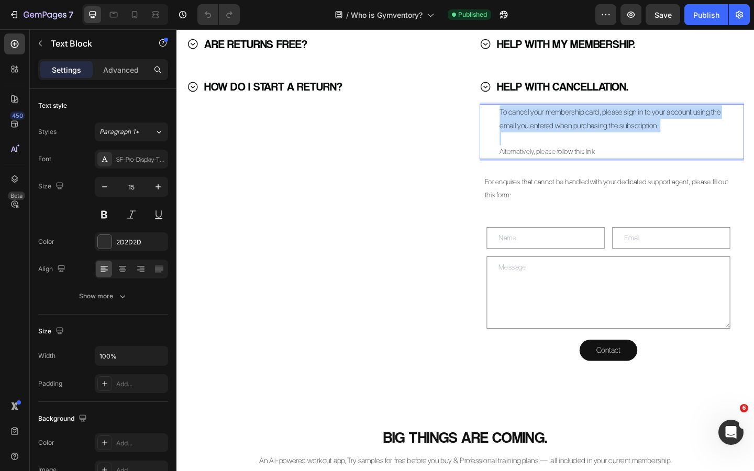
click at [625, 133] on span "To cancel your membership card, please sign in to your account using the email …" at bounding box center [648, 126] width 240 height 25
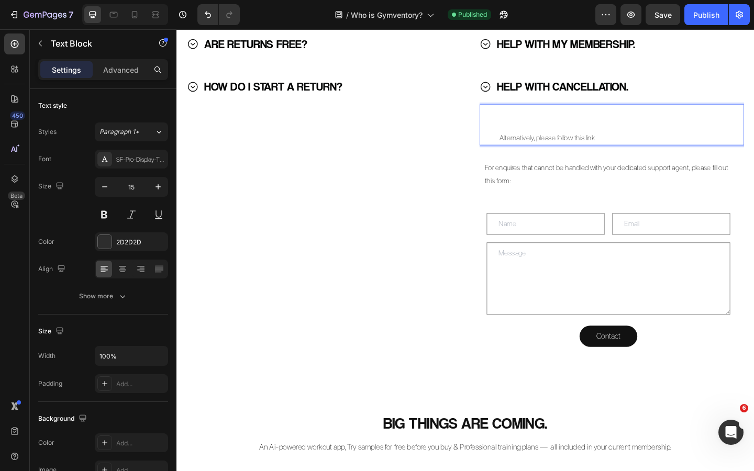
click at [529, 148] on p "Alternatively, please follow this link" at bounding box center [655, 147] width 255 height 14
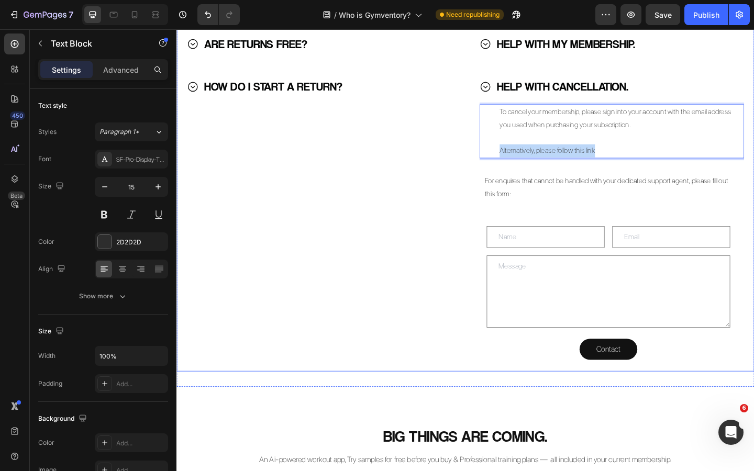
drag, startPoint x: 635, startPoint y: 159, endPoint x: 489, endPoint y: 159, distance: 146.1
click at [489, 159] on div "Returns & refunds Button CAN I RETURN MY ORDER? HOW MANY DAYS TO RETURN? ARE RE…" at bounding box center [491, 148] width 628 height 508
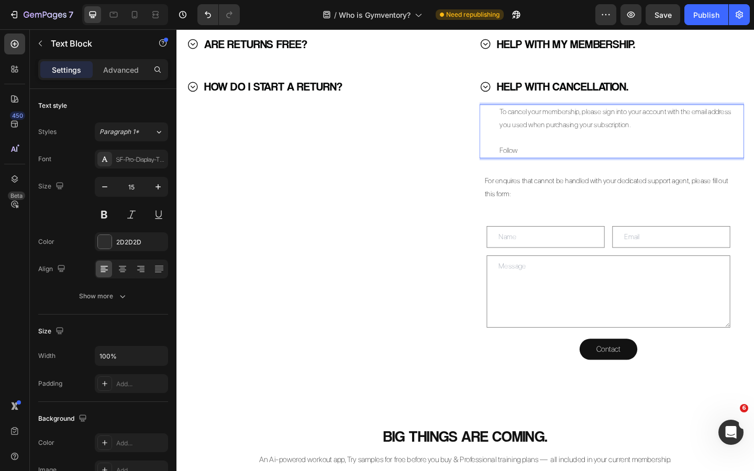
click at [544, 161] on p "Follow" at bounding box center [655, 162] width 255 height 14
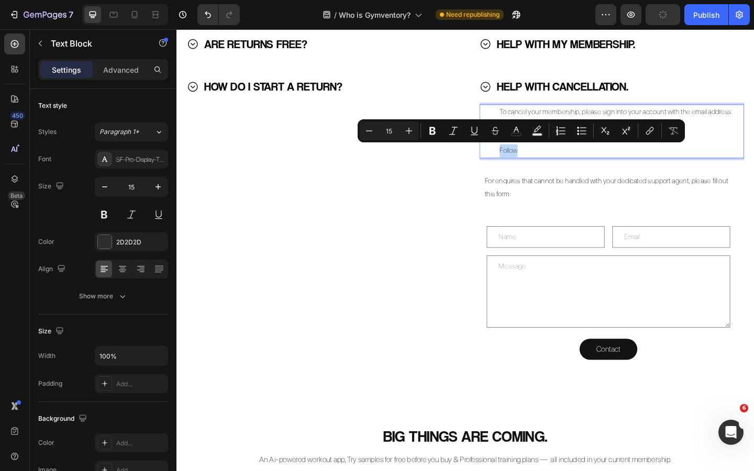
click at [564, 164] on p "Follow" at bounding box center [655, 162] width 255 height 14
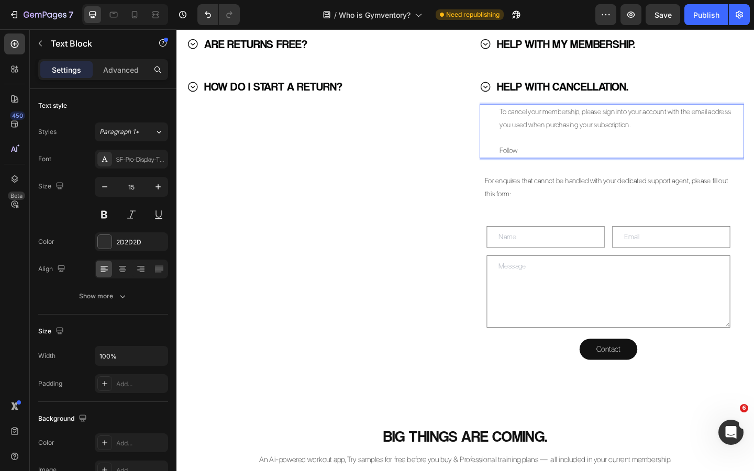
click at [639, 122] on p "To cancel your membership, please sign into your account with the email address…" at bounding box center [655, 126] width 255 height 28
click at [586, 137] on p "To cancel your membership, please follow the link below & sign into your accoun…" at bounding box center [655, 126] width 255 height 28
click at [632, 137] on p "To cancel your membership, please follow the link below & sign into your accoun…" at bounding box center [655, 126] width 255 height 28
click at [571, 163] on p "Follow" at bounding box center [655, 162] width 255 height 14
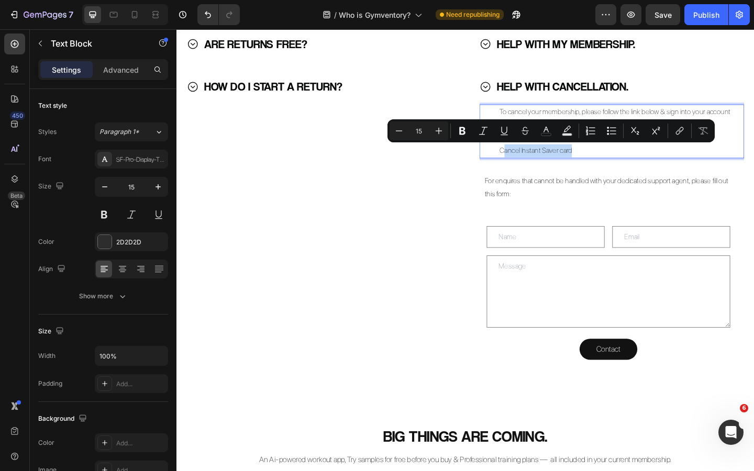
drag, startPoint x: 610, startPoint y: 162, endPoint x: 531, endPoint y: 162, distance: 79.1
click at [531, 162] on p "Cancel Instant Saver card" at bounding box center [655, 162] width 255 height 14
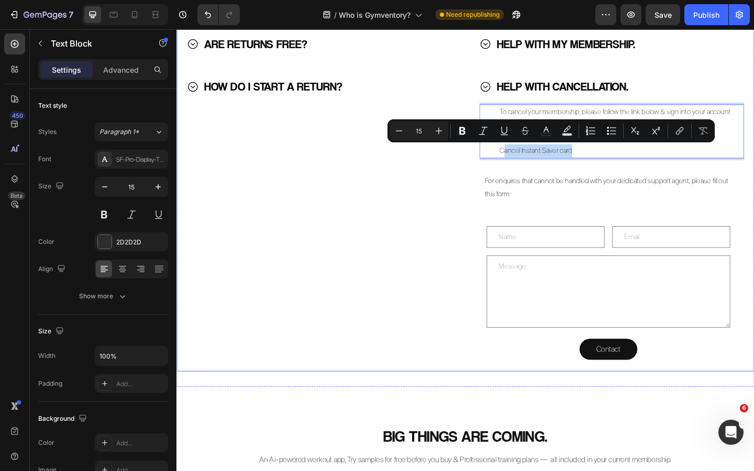
click at [476, 207] on div "Returns & refunds Button CAN I RETURN MY ORDER? HOW MANY DAYS TO RETURN? ARE RE…" at bounding box center [332, 148] width 310 height 508
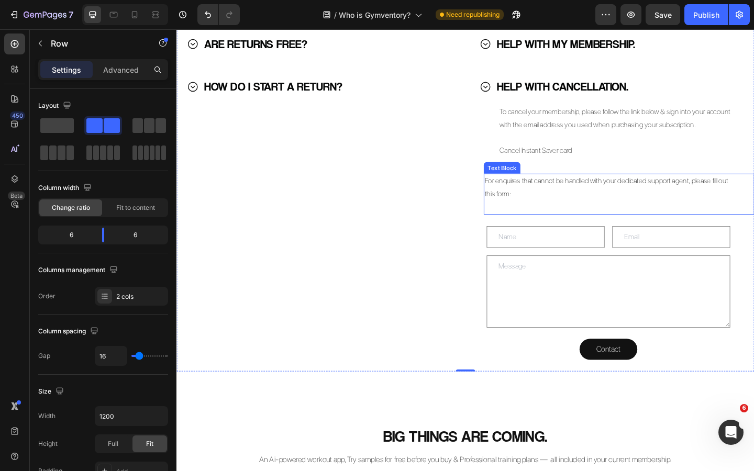
click at [595, 201] on p "For enquires that cannot be handled with your dedicated support agent, please f…" at bounding box center [645, 202] width 266 height 28
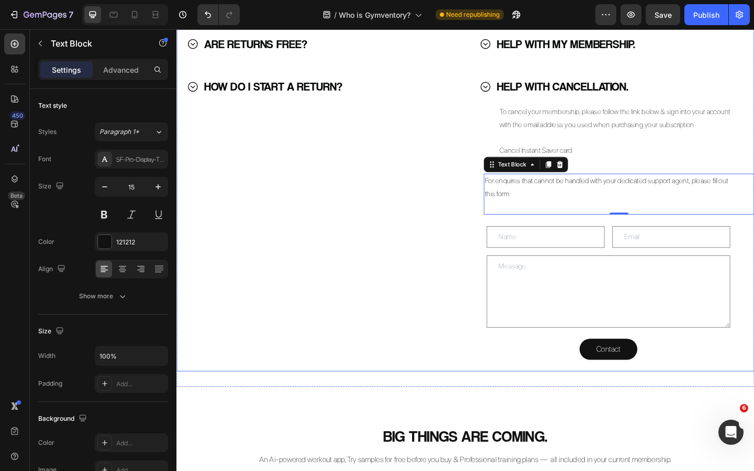
click at [490, 205] on div "Returns & refunds Button CAN I RETURN MY ORDER? HOW MANY DAYS TO RETURN? ARE RE…" at bounding box center [491, 148] width 628 height 508
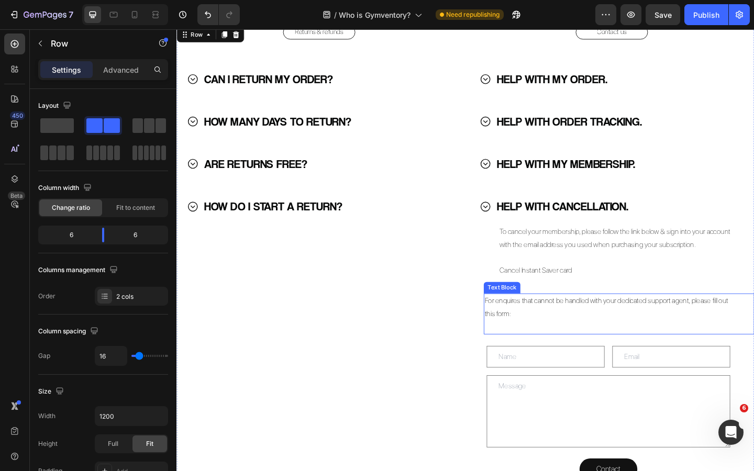
scroll to position [1782, 0]
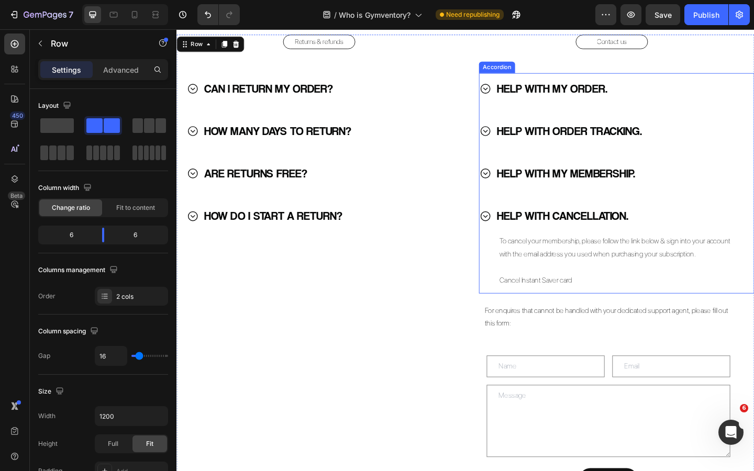
click at [513, 189] on icon at bounding box center [512, 186] width 13 height 13
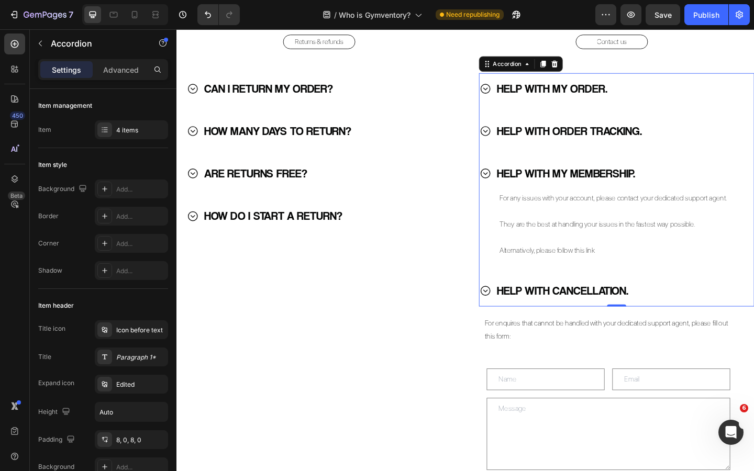
click at [515, 133] on div "HELP WITH ORDER TRACKING." at bounding box center [641, 140] width 271 height 26
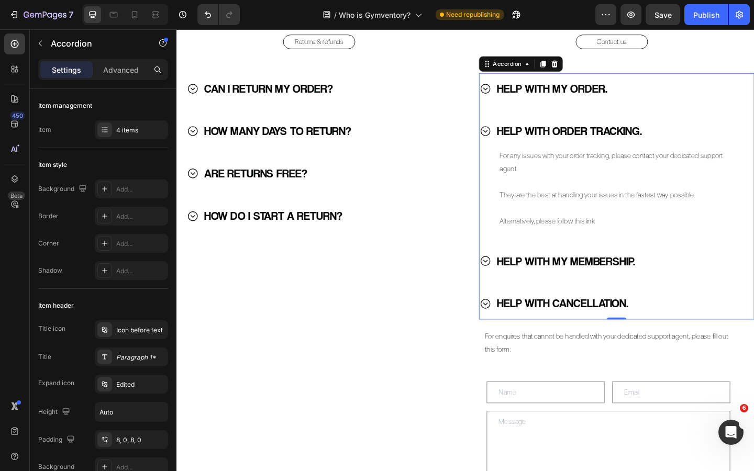
click at [516, 139] on icon at bounding box center [512, 140] width 13 height 13
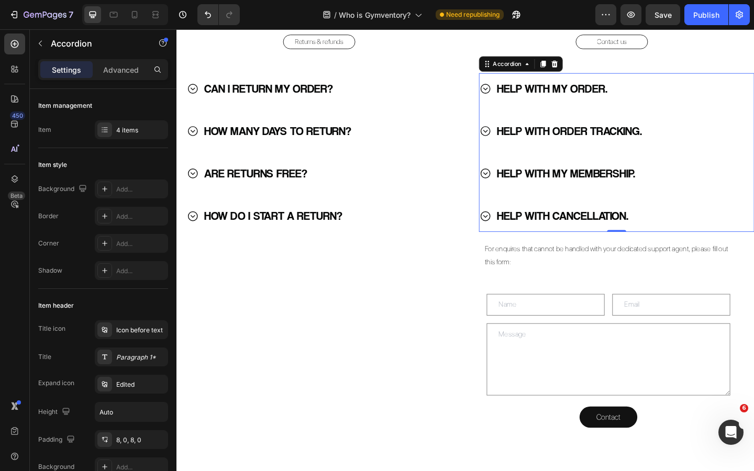
click at [514, 99] on icon at bounding box center [512, 93] width 13 height 13
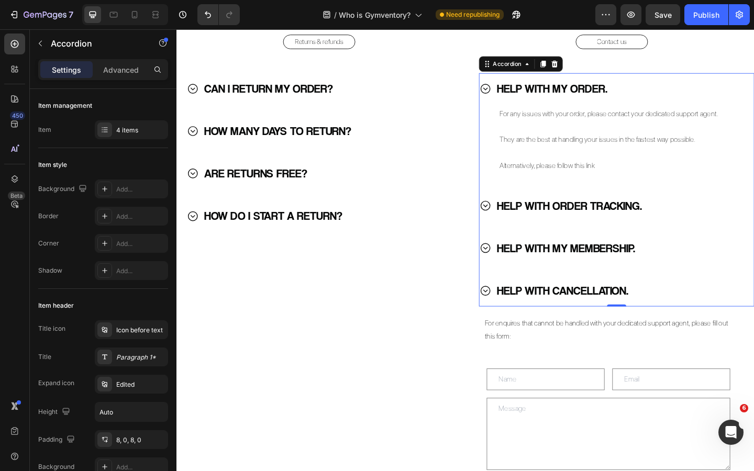
click at [514, 98] on icon at bounding box center [512, 94] width 10 height 10
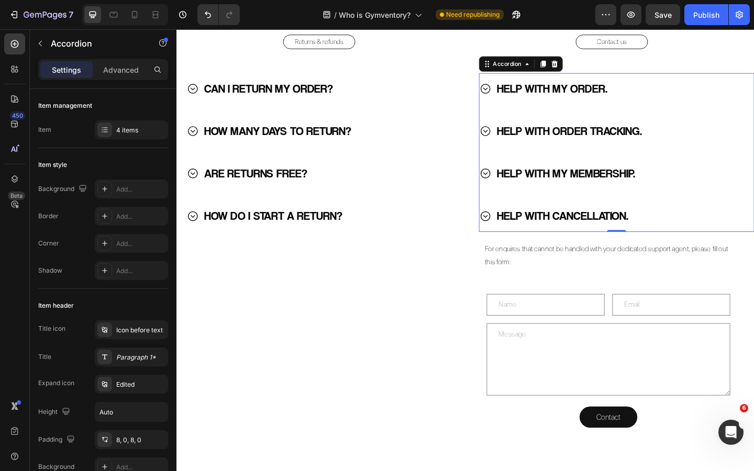
click at [515, 96] on icon at bounding box center [512, 93] width 13 height 13
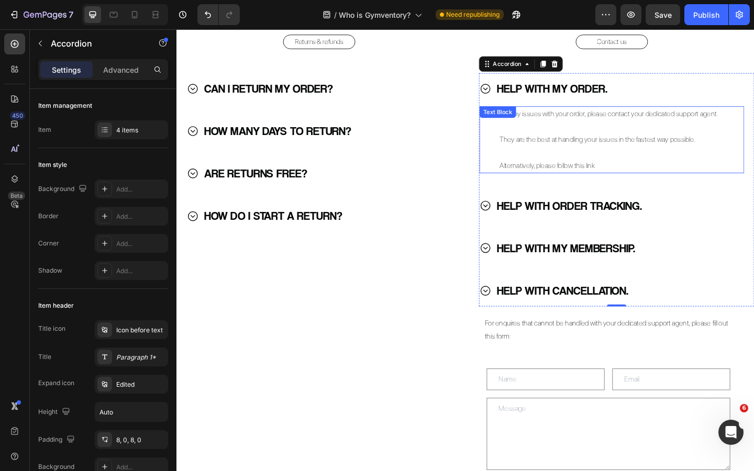
click at [572, 178] on p "Alternatively, please follow this link" at bounding box center [655, 178] width 255 height 14
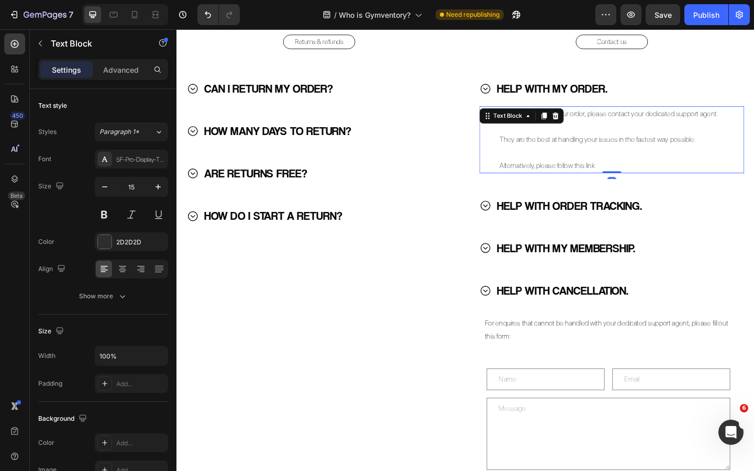
click at [572, 178] on p "Alternatively, please follow this link" at bounding box center [655, 178] width 255 height 14
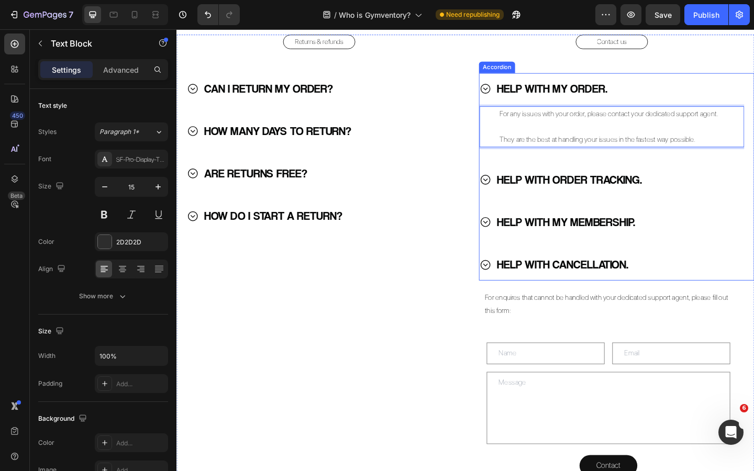
click at [513, 193] on icon at bounding box center [512, 193] width 10 height 10
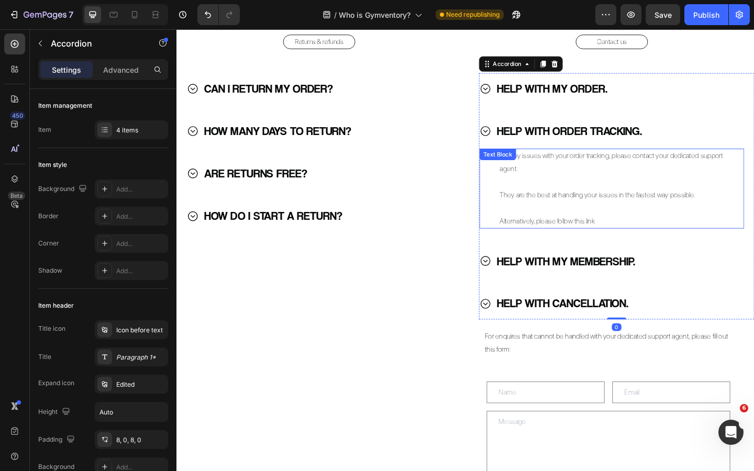
click at [568, 234] on p "Alternatively, please follow this link" at bounding box center [655, 238] width 255 height 14
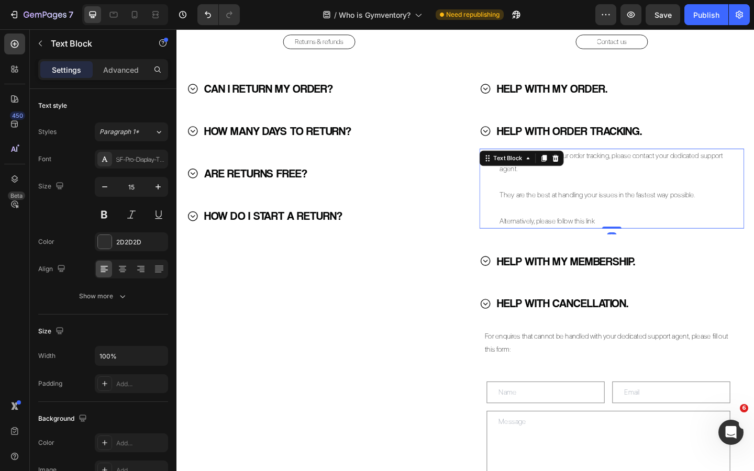
click at [568, 234] on p "Alternatively, please follow this link" at bounding box center [655, 238] width 255 height 14
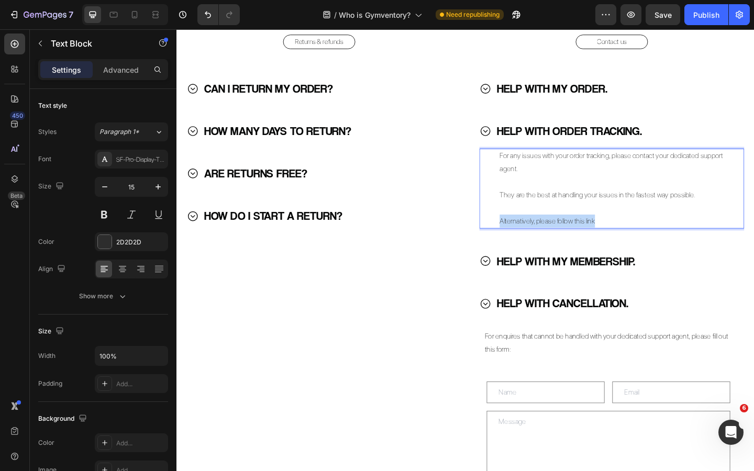
click at [568, 234] on p "Alternatively, please follow this link" at bounding box center [655, 238] width 255 height 14
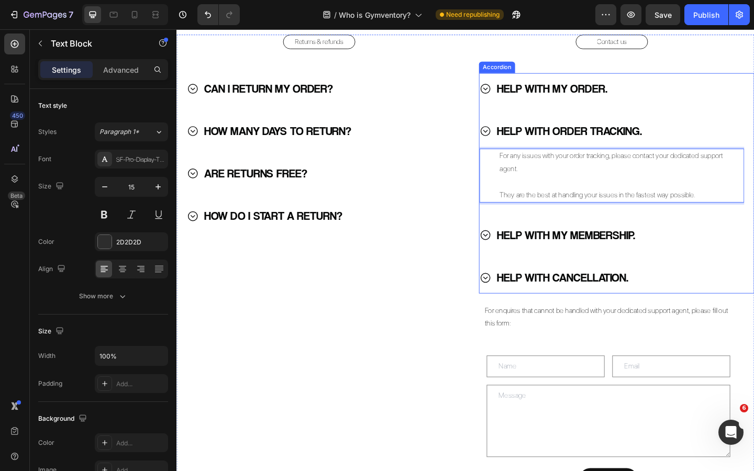
click at [516, 258] on icon at bounding box center [512, 253] width 13 height 13
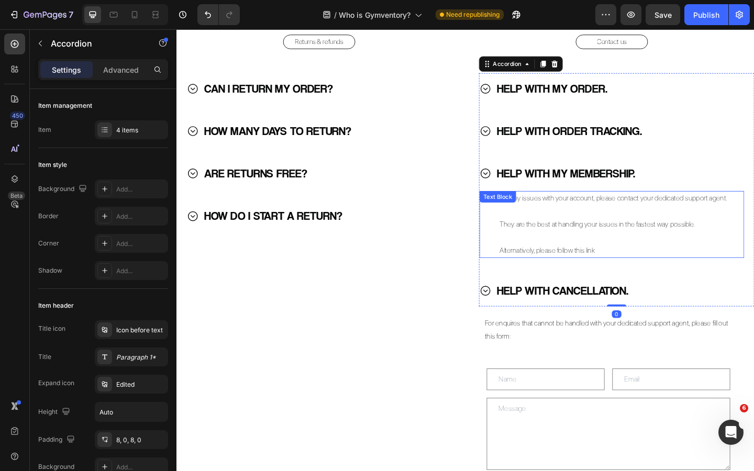
click at [563, 268] on p "Alternatively, please follow this link" at bounding box center [655, 270] width 255 height 14
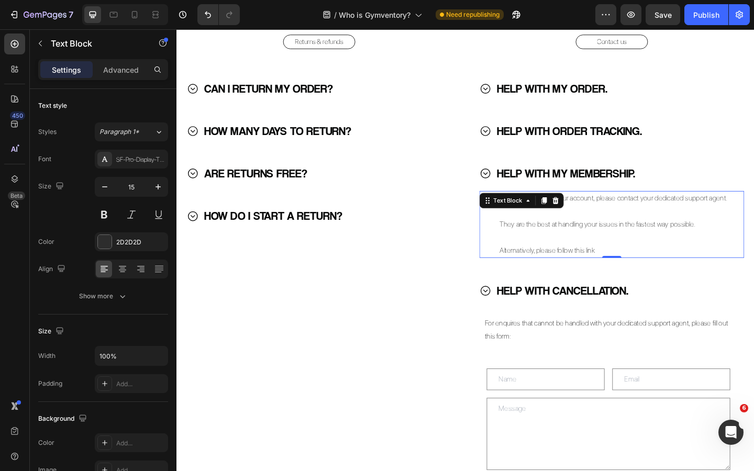
click at [563, 268] on p "Alternatively, please follow this link" at bounding box center [655, 270] width 255 height 14
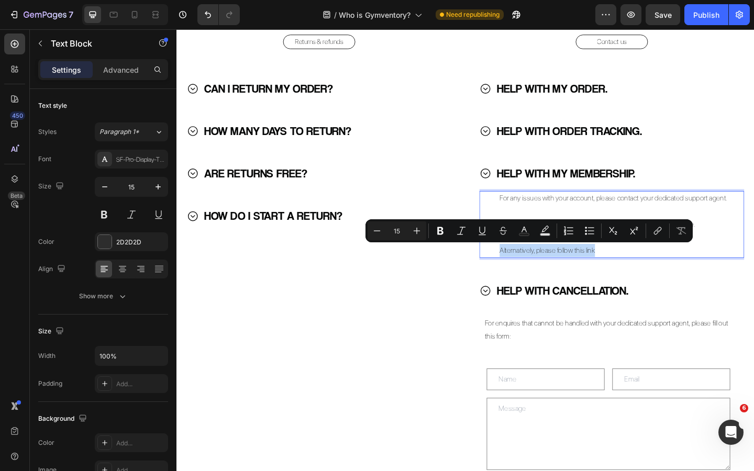
click at [563, 268] on p "Alternatively, please follow this link" at bounding box center [655, 270] width 255 height 14
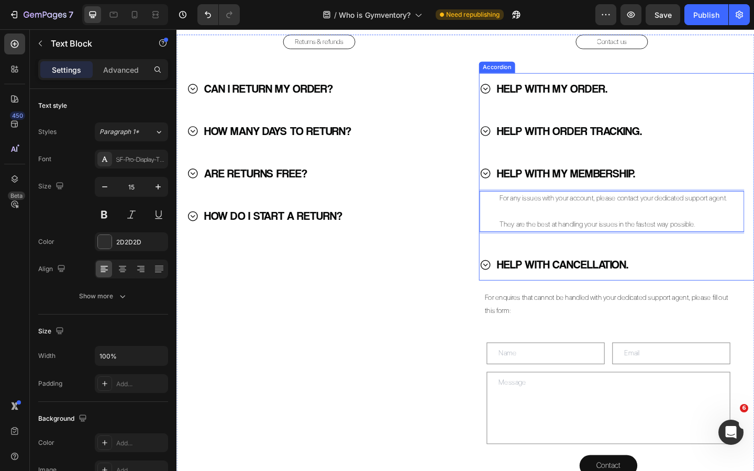
click at [513, 288] on icon at bounding box center [512, 285] width 13 height 13
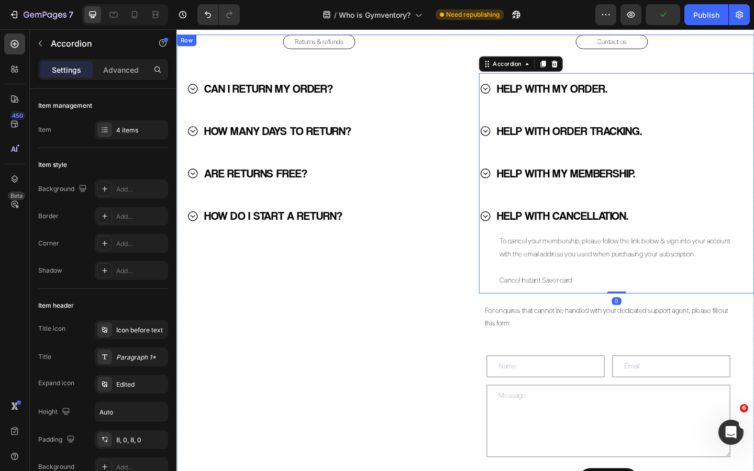
click at [483, 290] on div "Returns & refunds Button CAN I RETURN MY ORDER? HOW MANY DAYS TO RETURN? ARE RE…" at bounding box center [332, 289] width 310 height 508
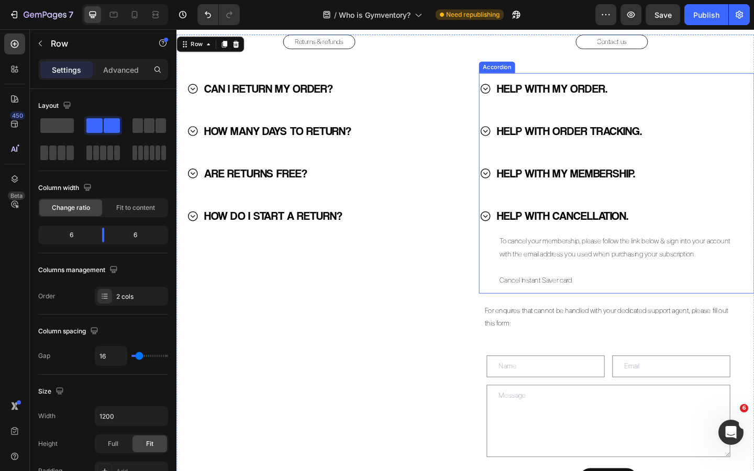
click at [511, 234] on icon at bounding box center [512, 232] width 13 height 13
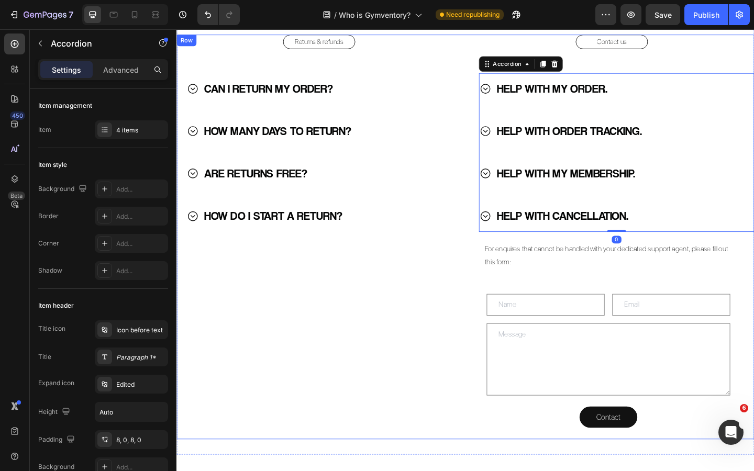
click at [486, 331] on div "Returns & refunds Button CAN I RETURN MY ORDER? HOW MANY DAYS TO RETURN? ARE RE…" at bounding box center [332, 255] width 310 height 441
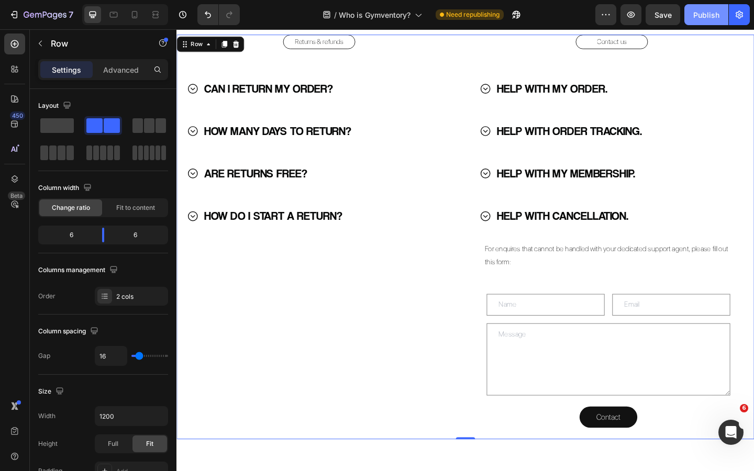
click at [709, 20] on div "Publish" at bounding box center [706, 14] width 26 height 11
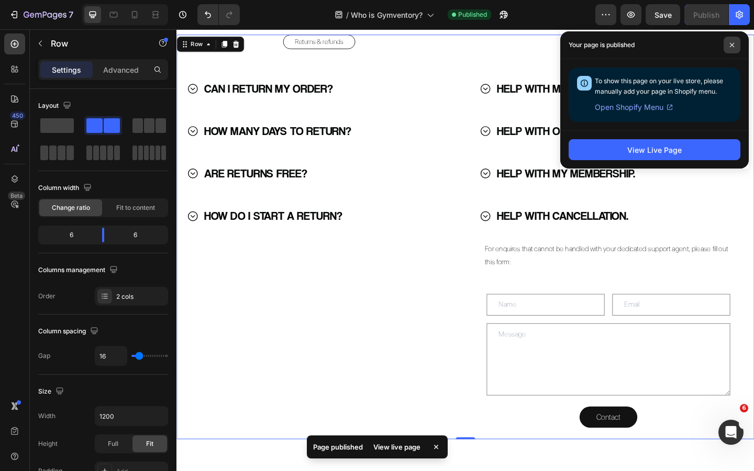
click at [731, 41] on span at bounding box center [732, 45] width 17 height 17
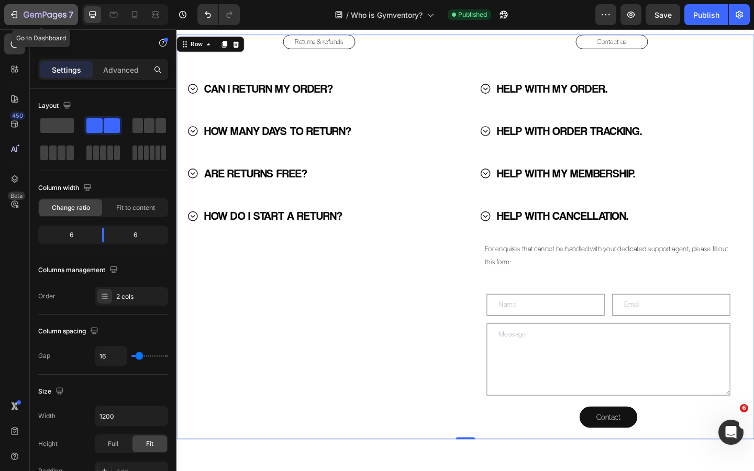
click at [43, 15] on icon "button" at bounding box center [45, 15] width 4 height 6
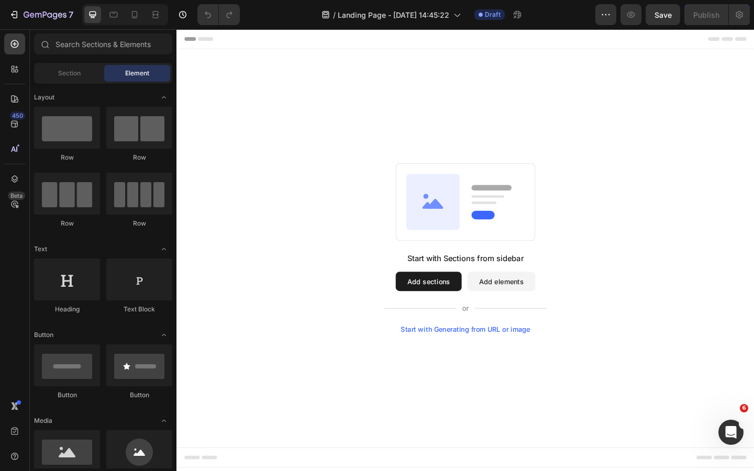
click at [453, 299] on button "Add sections" at bounding box center [451, 303] width 72 height 21
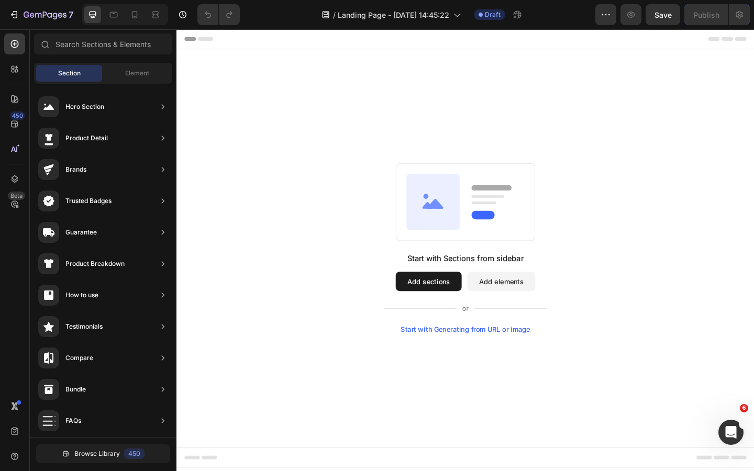
click at [510, 302] on button "Add elements" at bounding box center [530, 303] width 74 height 21
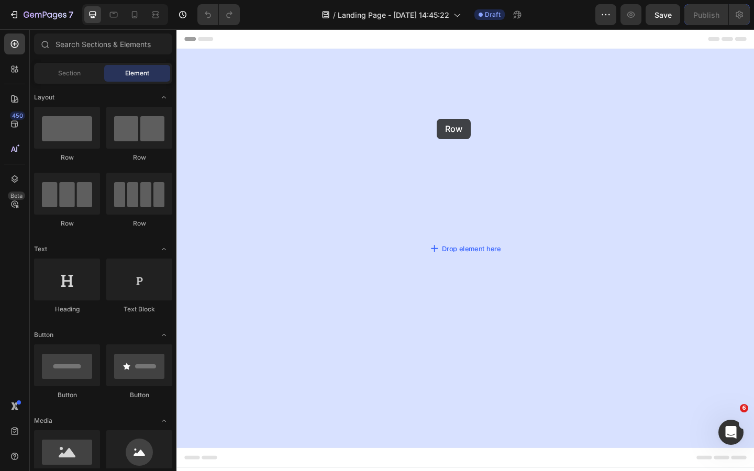
drag, startPoint x: 257, startPoint y: 148, endPoint x: 460, endPoint y: 127, distance: 203.8
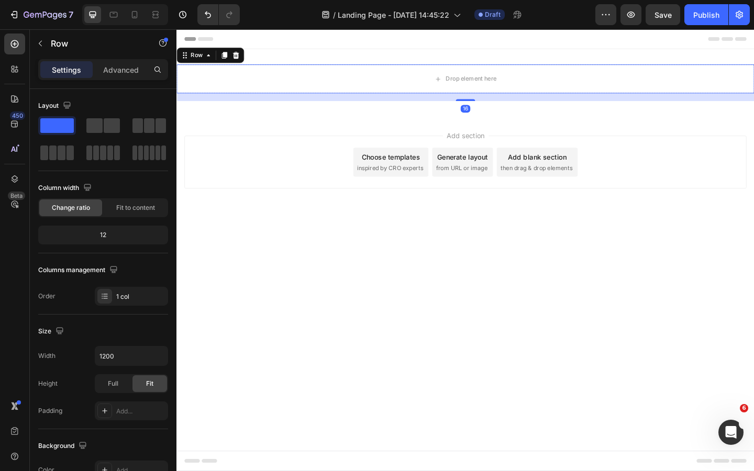
click at [350, 252] on div "Add section Choose templates inspired by CRO experts Generate layout from URL o…" at bounding box center [491, 188] width 628 height 129
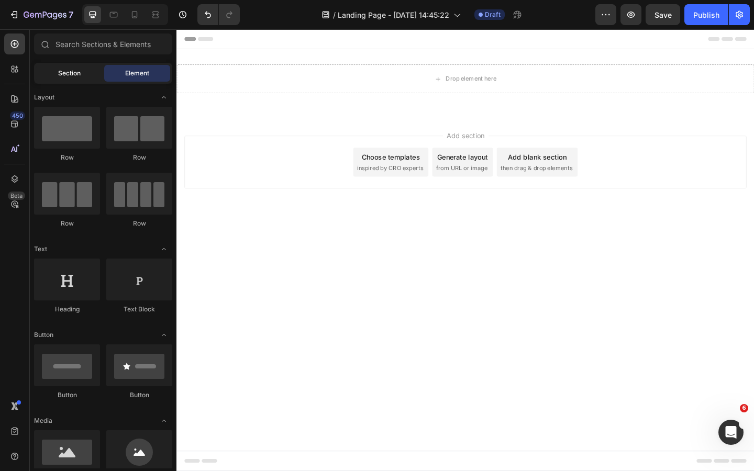
click at [77, 75] on span "Section" at bounding box center [69, 73] width 23 height 9
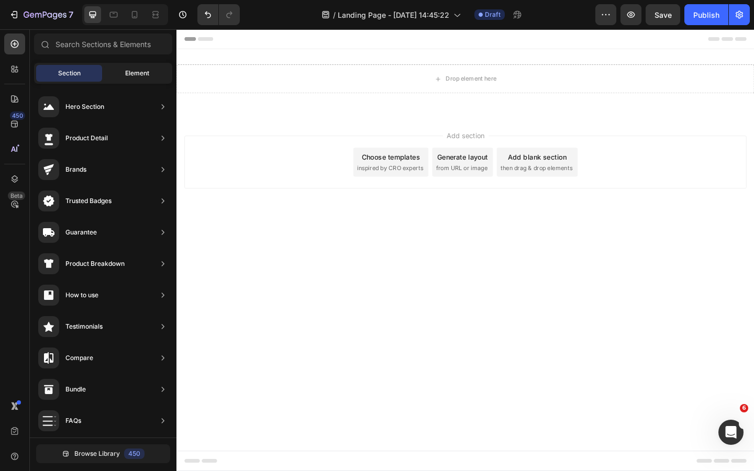
click at [128, 73] on span "Element" at bounding box center [137, 73] width 24 height 9
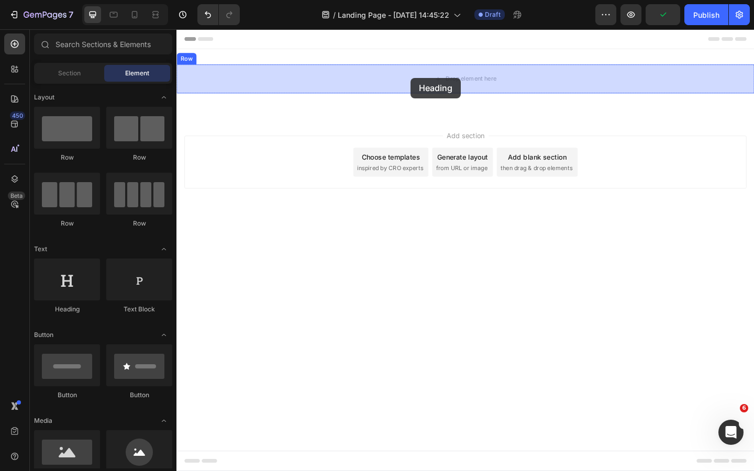
drag, startPoint x: 253, startPoint y: 302, endPoint x: 431, endPoint y: 82, distance: 283.0
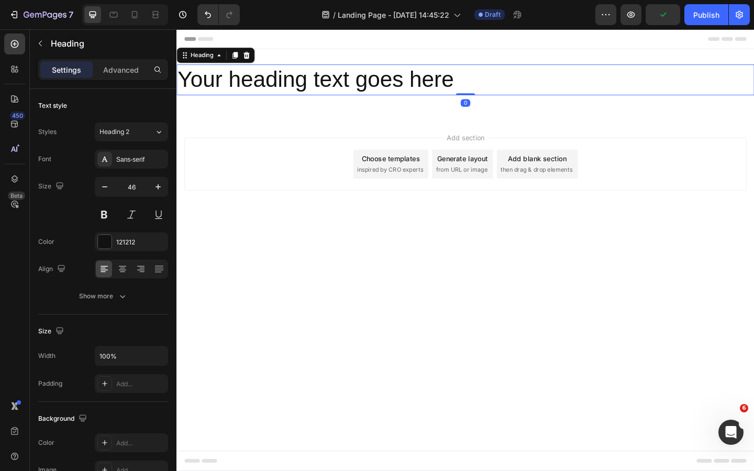
click at [394, 95] on h2 "Your heading text goes here" at bounding box center [491, 85] width 628 height 34
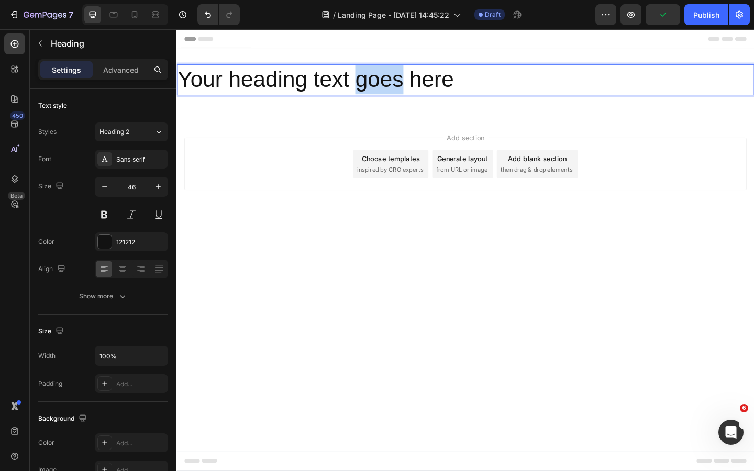
click at [393, 95] on p "Your heading text goes here" at bounding box center [491, 84] width 626 height 31
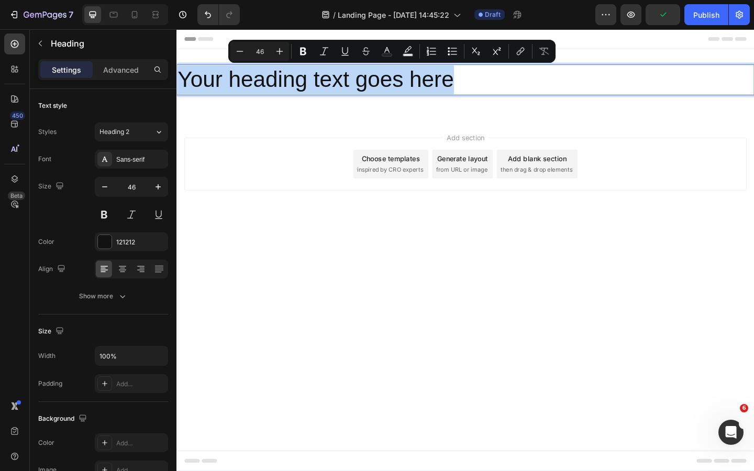
click at [393, 95] on p "Your heading text goes here" at bounding box center [491, 84] width 626 height 31
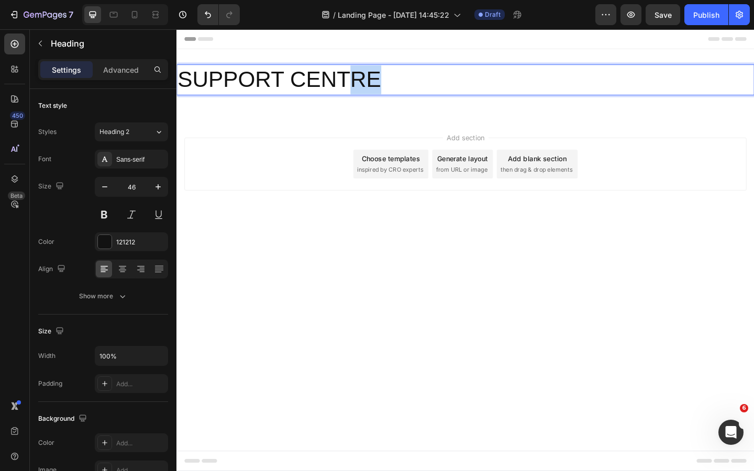
drag, startPoint x: 404, startPoint y: 85, endPoint x: 373, endPoint y: 85, distance: 30.9
click at [373, 85] on p "SUPPORT CENTRE" at bounding box center [491, 84] width 626 height 31
click at [382, 89] on p "SUPPORT CENTER" at bounding box center [491, 84] width 626 height 31
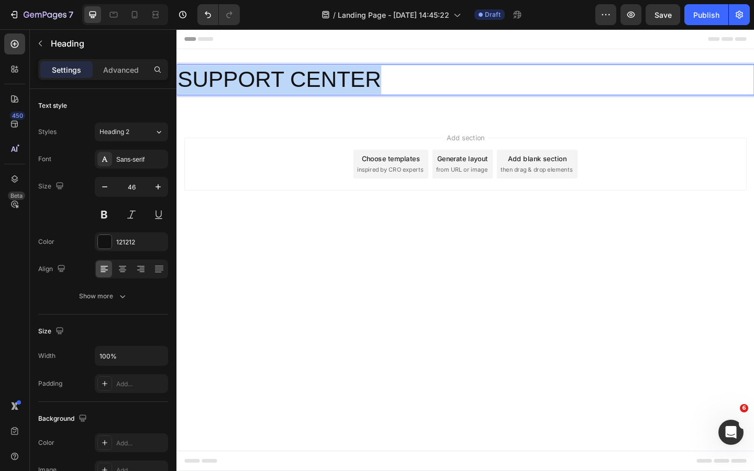
click at [382, 89] on p "SUPPORT CENTER" at bounding box center [491, 84] width 626 height 31
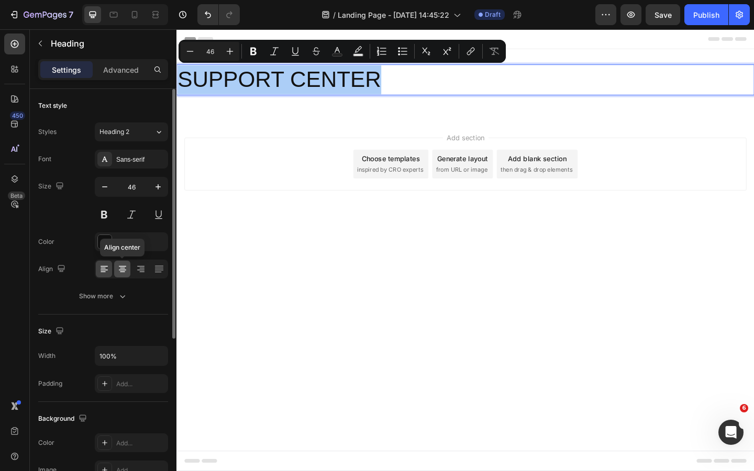
click at [121, 269] on icon at bounding box center [122, 269] width 10 height 10
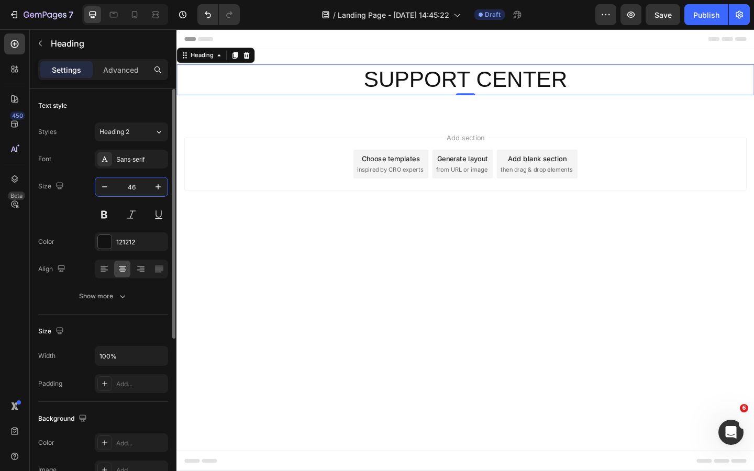
click at [134, 188] on input "46" at bounding box center [131, 187] width 35 height 19
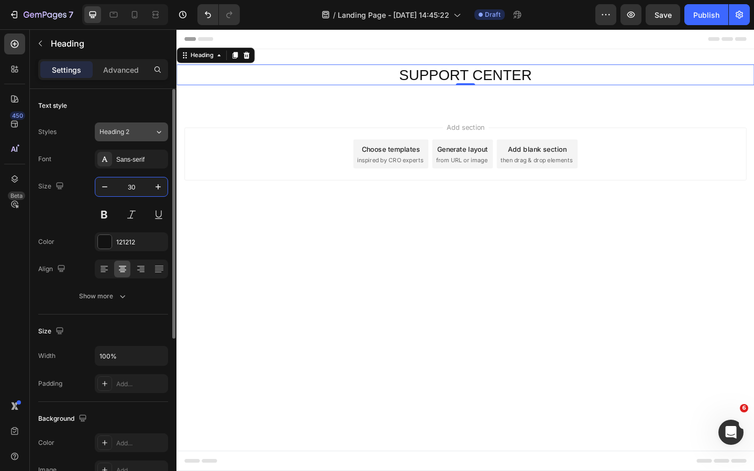
click at [134, 126] on button "Heading 2" at bounding box center [131, 132] width 73 height 19
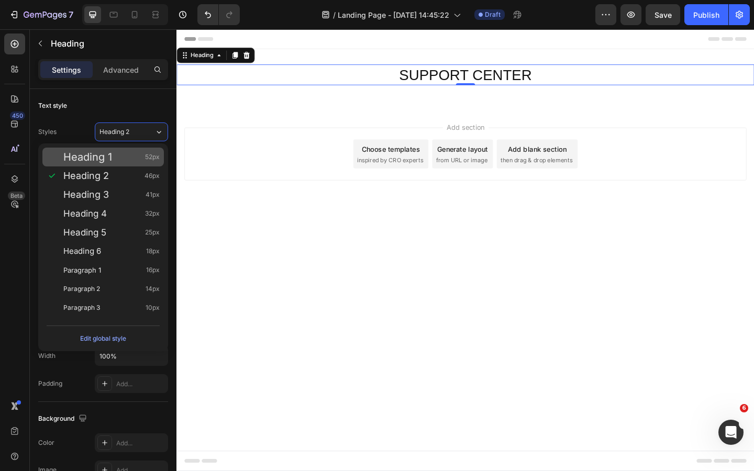
click at [121, 156] on div "Heading 1 52px" at bounding box center [111, 157] width 96 height 10
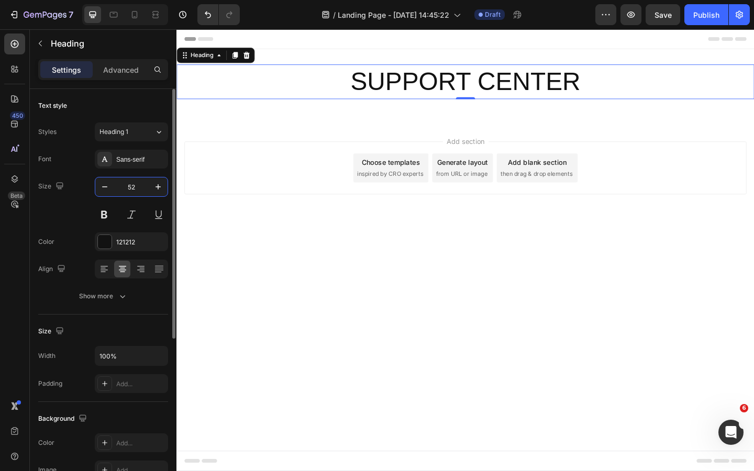
click at [131, 186] on input "52" at bounding box center [131, 187] width 35 height 19
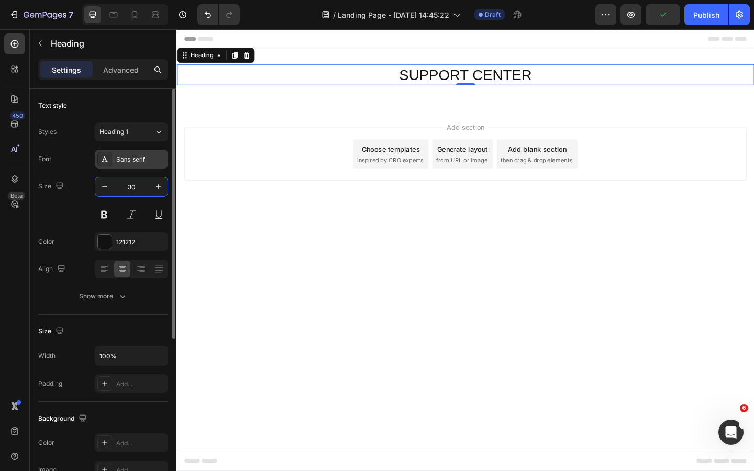
type input "30"
click at [131, 160] on div "Sans-serif" at bounding box center [140, 159] width 49 height 9
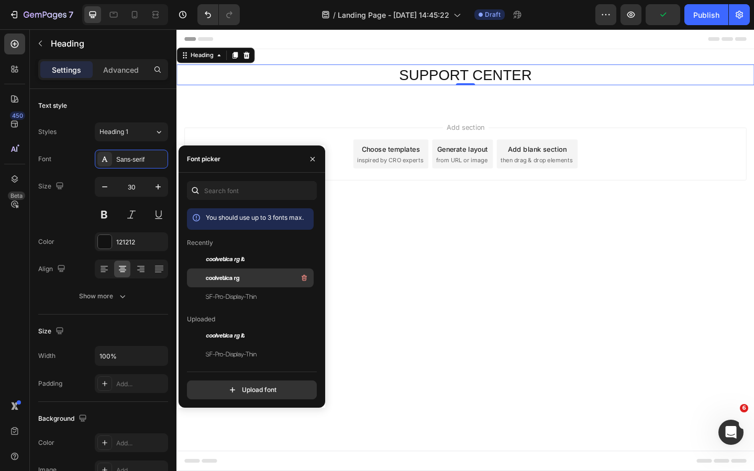
click at [244, 278] on div "coolvetica rg" at bounding box center [259, 278] width 106 height 13
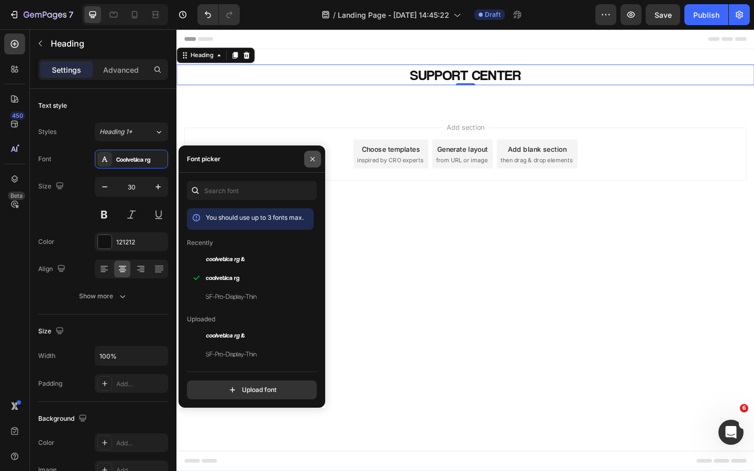
click at [307, 155] on button "button" at bounding box center [312, 159] width 17 height 17
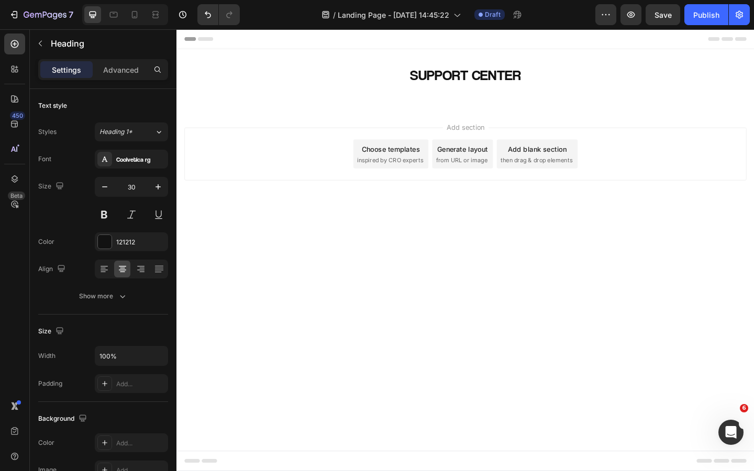
click at [393, 312] on body "Header SUPPORT CENTER Heading 0 Row Section 1 Root Start with Sections from sid…" at bounding box center [491, 269] width 628 height 481
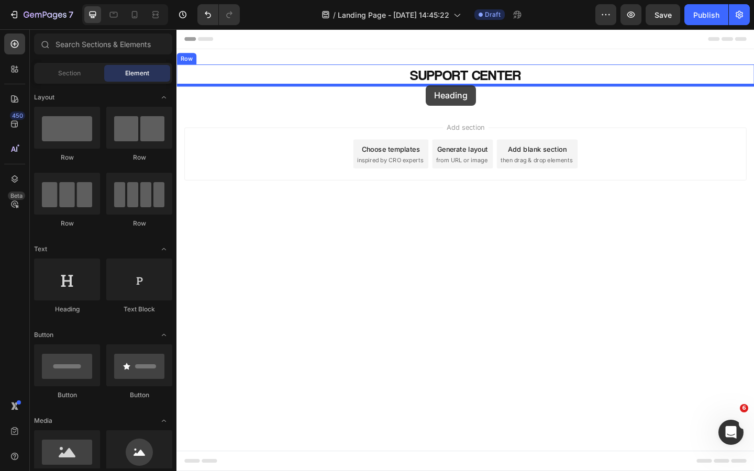
drag, startPoint x: 246, startPoint y: 319, endPoint x: 448, endPoint y: 90, distance: 305.8
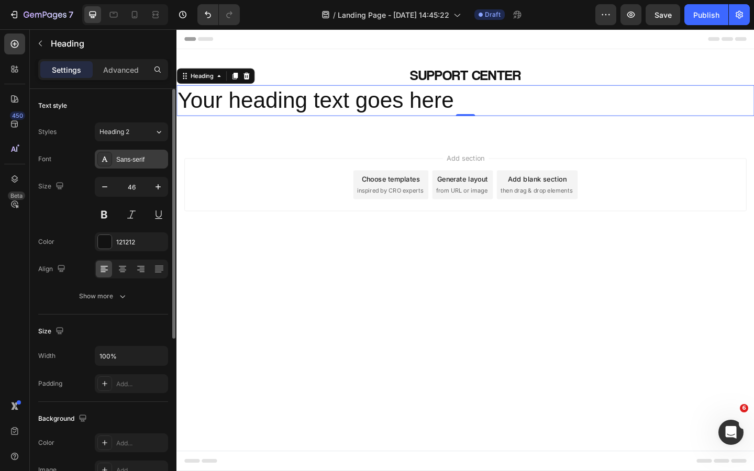
click at [134, 164] on div "Sans-serif" at bounding box center [140, 159] width 49 height 9
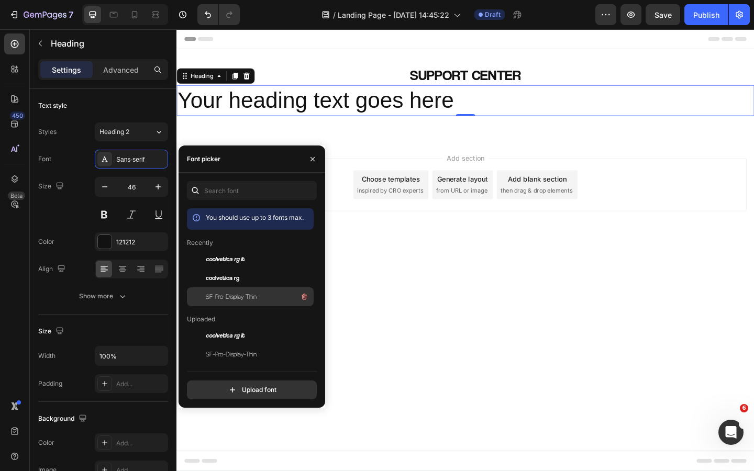
click at [245, 295] on span "SF-Pro-Display-Thin" at bounding box center [231, 296] width 51 height 9
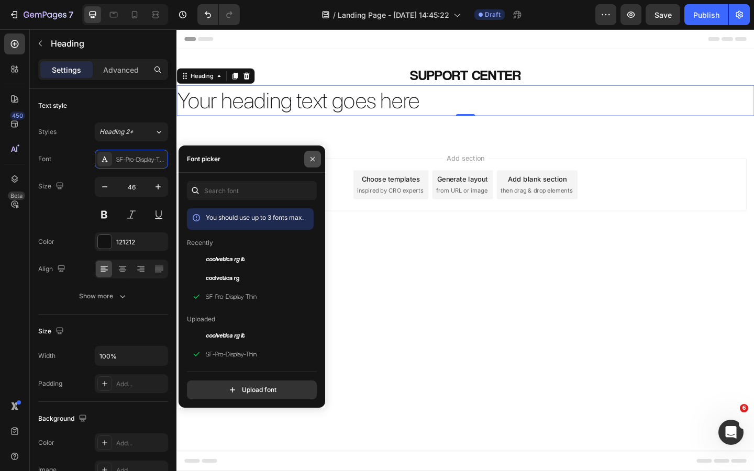
click at [312, 163] on button "button" at bounding box center [312, 159] width 17 height 17
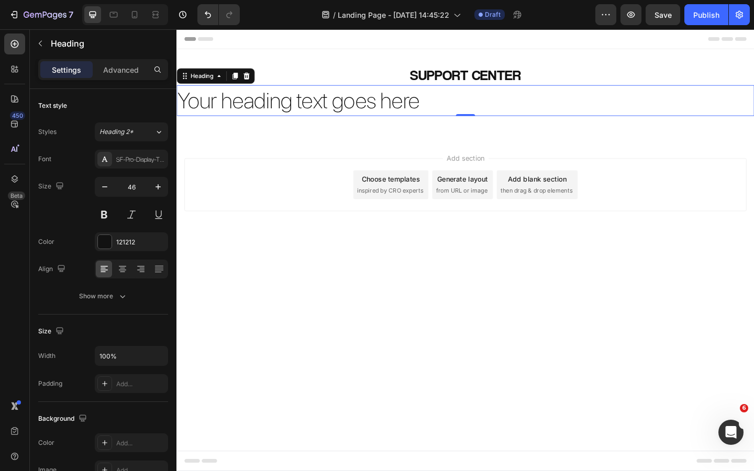
click at [282, 112] on h2 "Your heading text goes here" at bounding box center [491, 107] width 628 height 34
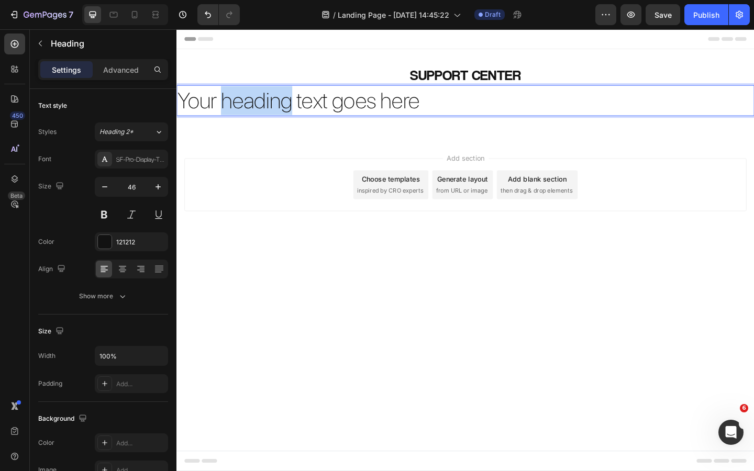
click at [282, 112] on p "Your heading text goes here" at bounding box center [491, 106] width 626 height 31
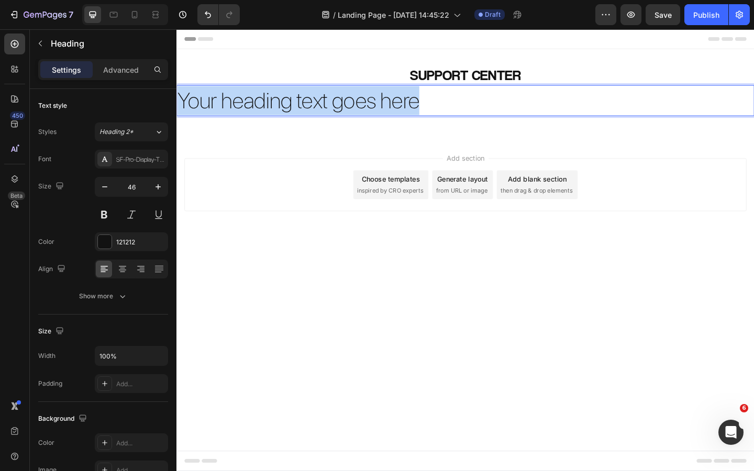
click at [282, 112] on p "Your heading text goes here" at bounding box center [491, 106] width 626 height 31
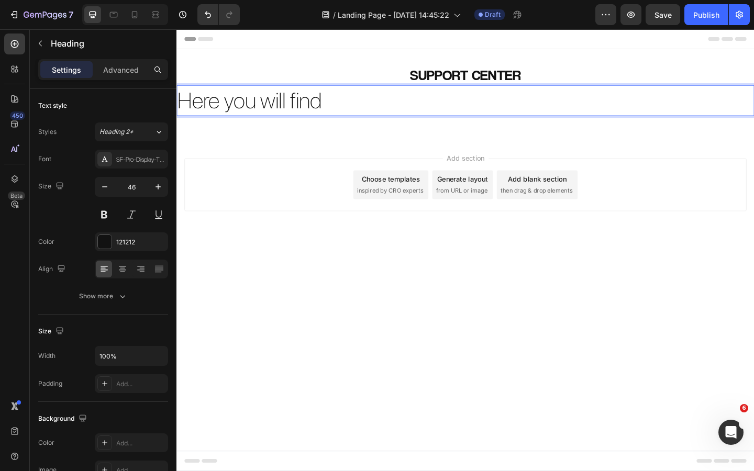
click at [297, 97] on p "Here you will find" at bounding box center [491, 106] width 626 height 31
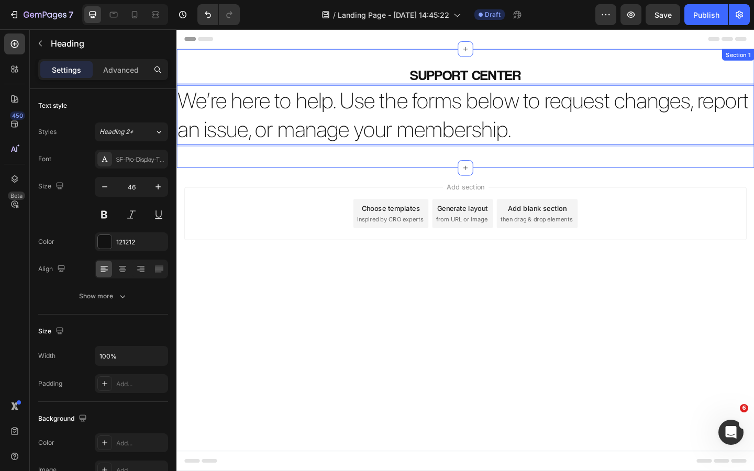
click at [387, 138] on p "We’re here to help. Use the forms below to request changes, report an issue, or…" at bounding box center [491, 122] width 626 height 63
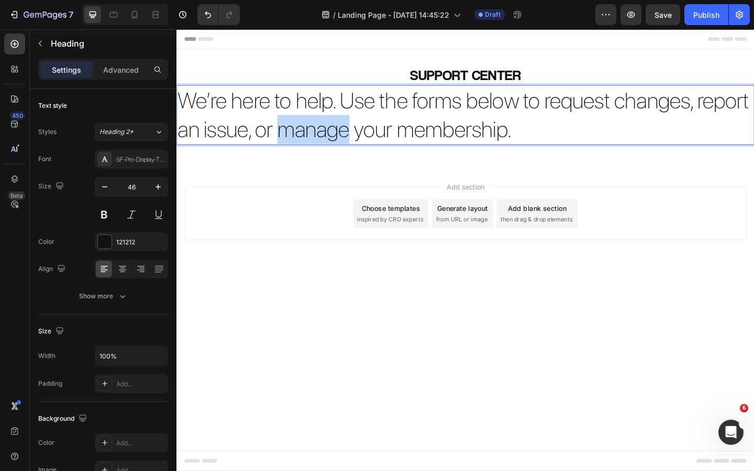
click at [387, 138] on p "We’re here to help. Use the forms below to request changes, report an issue, or…" at bounding box center [491, 122] width 626 height 63
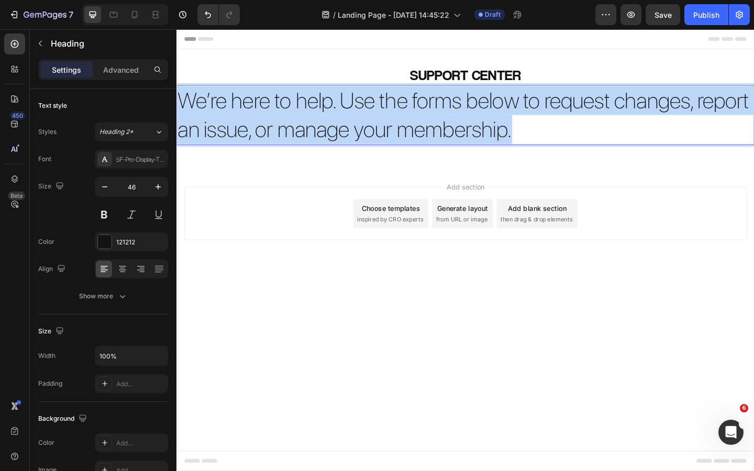
click at [387, 138] on p "We’re here to help. Use the forms below to request changes, report an issue, or…" at bounding box center [491, 122] width 626 height 63
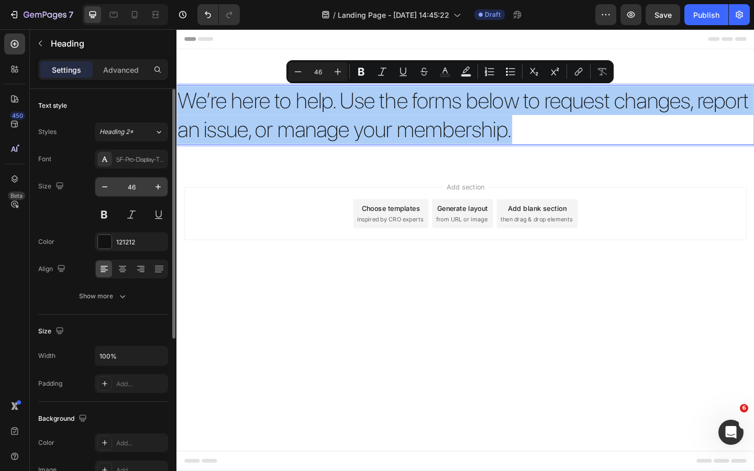
click at [132, 188] on input "46" at bounding box center [131, 187] width 35 height 19
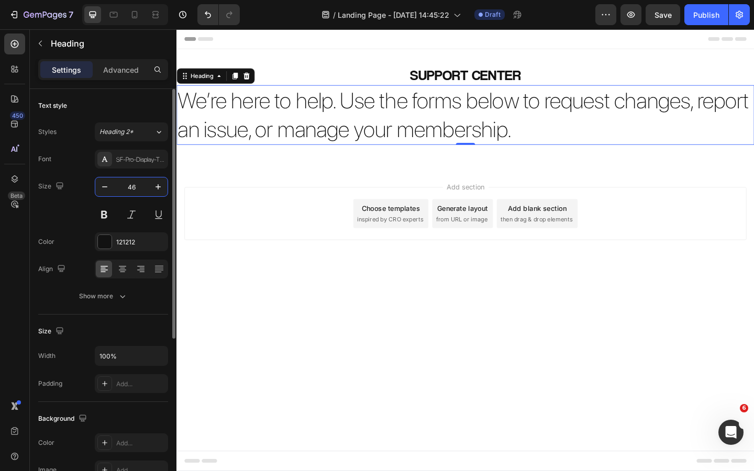
click at [134, 191] on input "46" at bounding box center [131, 187] width 35 height 19
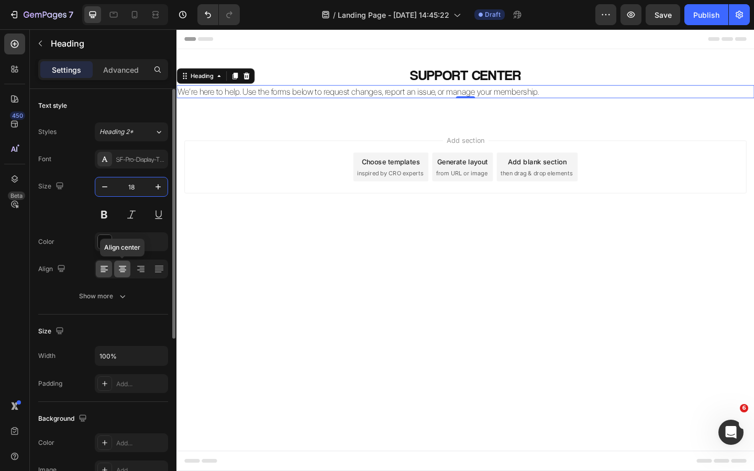
type input "18"
click at [121, 275] on div at bounding box center [122, 269] width 16 height 17
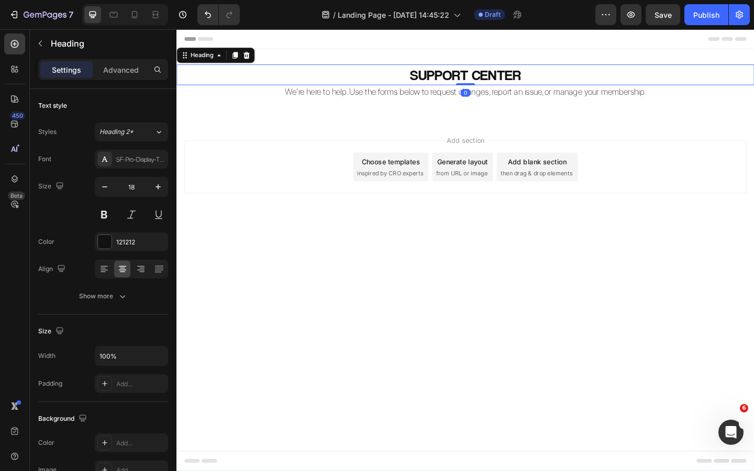
click at [461, 85] on p "SUPPORT CENTER" at bounding box center [491, 79] width 626 height 20
click at [137, 187] on input "30" at bounding box center [131, 187] width 35 height 19
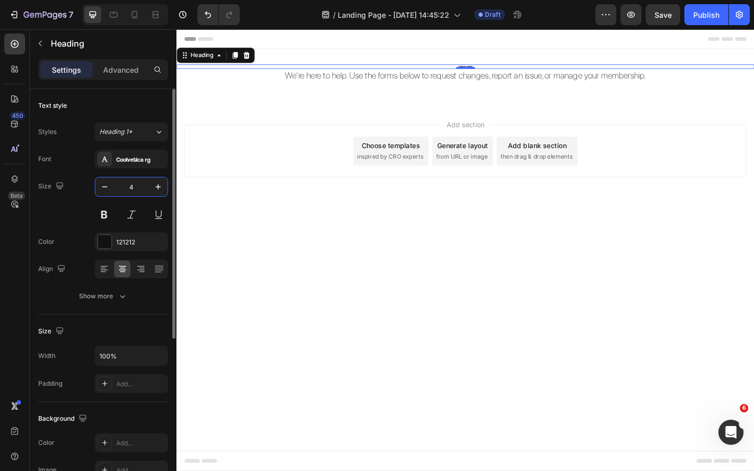
type input "42"
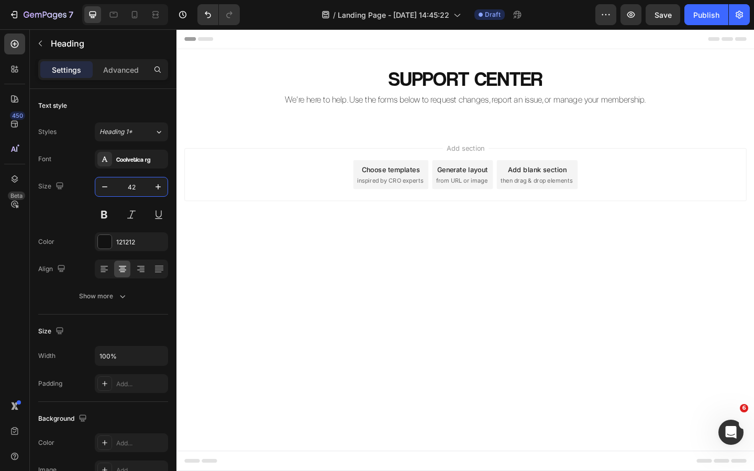
click at [312, 315] on body "Header SUPPORT CENTER Heading We’re here to help. Use the forms below to reques…" at bounding box center [491, 269] width 628 height 481
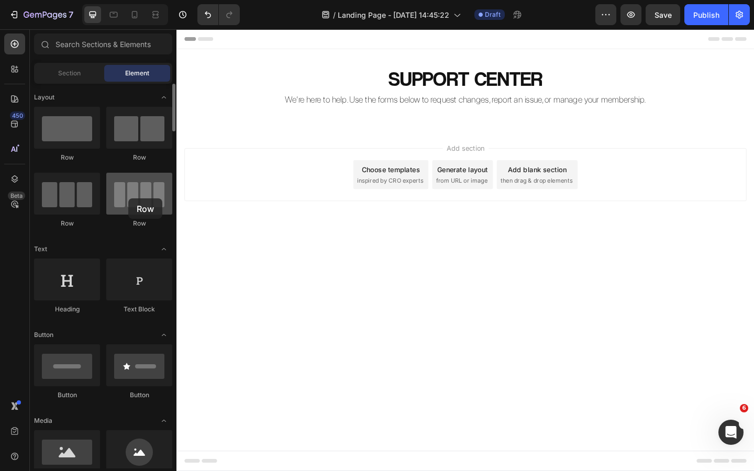
drag, startPoint x: 133, startPoint y: 209, endPoint x: 128, endPoint y: 198, distance: 11.8
click at [128, 198] on div at bounding box center [139, 194] width 66 height 42
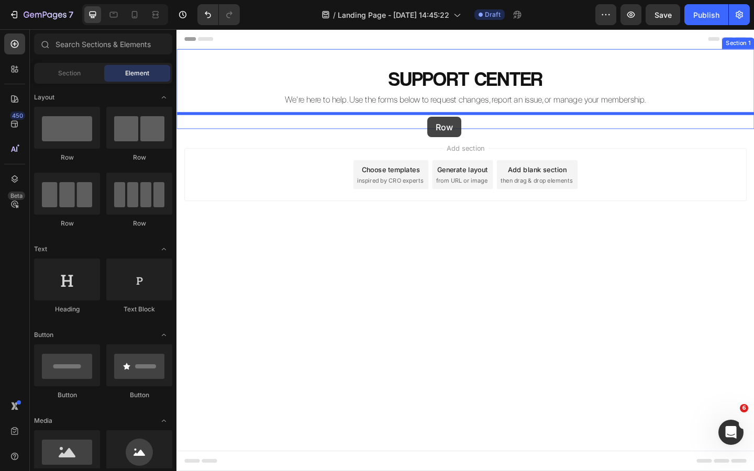
drag, startPoint x: 313, startPoint y: 231, endPoint x: 449, endPoint y: 125, distance: 173.5
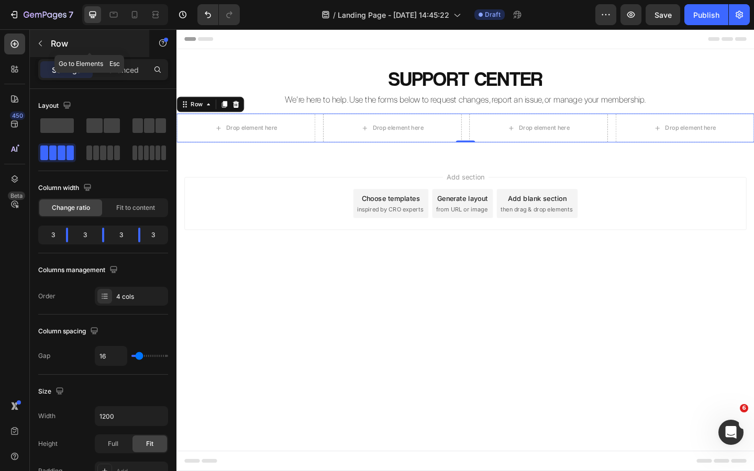
click at [43, 48] on button "button" at bounding box center [40, 43] width 17 height 17
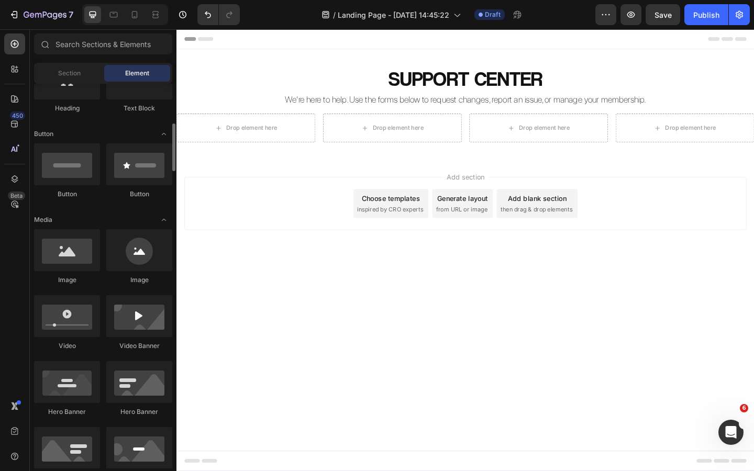
scroll to position [221, 0]
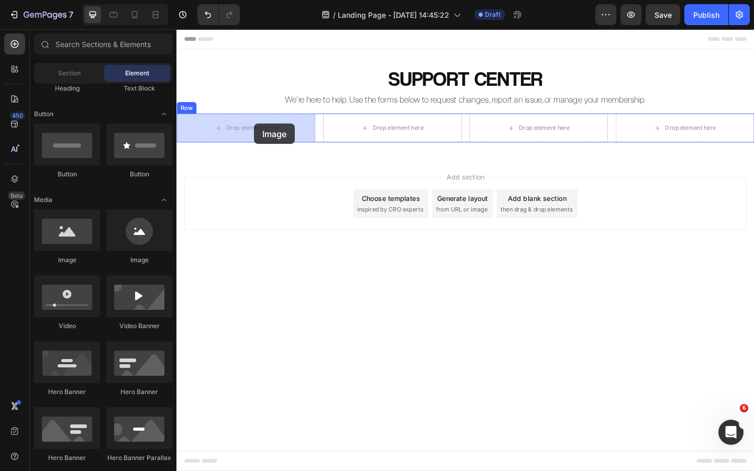
drag, startPoint x: 256, startPoint y: 267, endPoint x: 261, endPoint y: 132, distance: 135.2
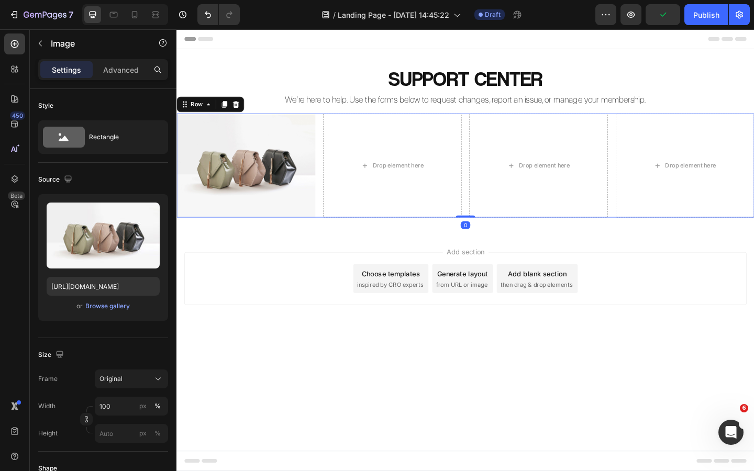
click at [332, 176] on div "Image Drop element here Drop element here Drop element here Row 0" at bounding box center [491, 177] width 628 height 113
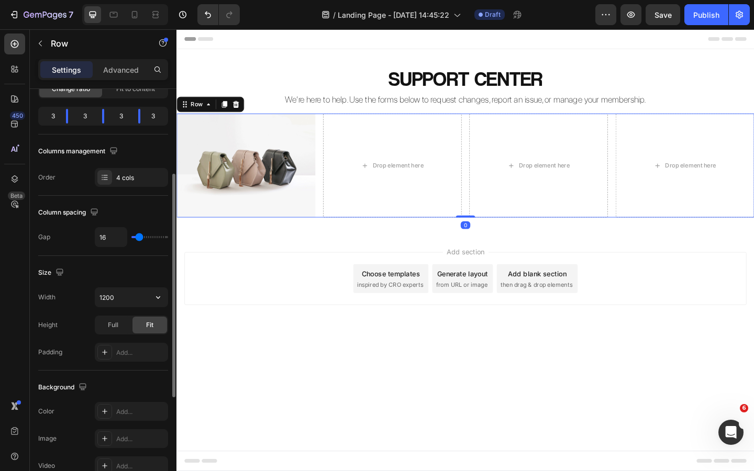
scroll to position [134, 0]
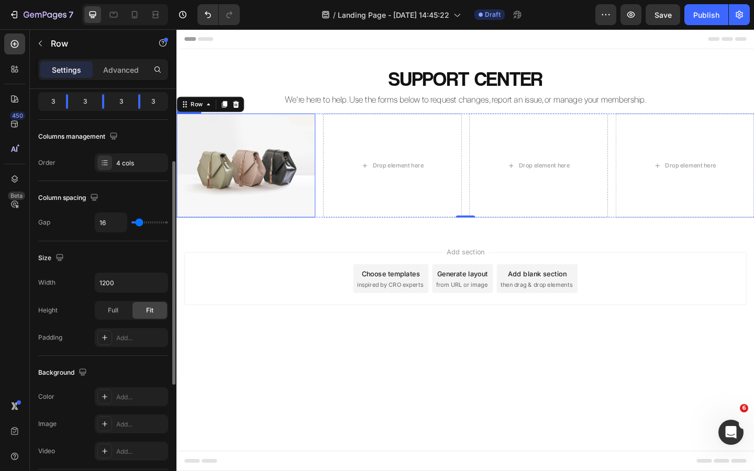
click at [274, 205] on img at bounding box center [252, 177] width 151 height 113
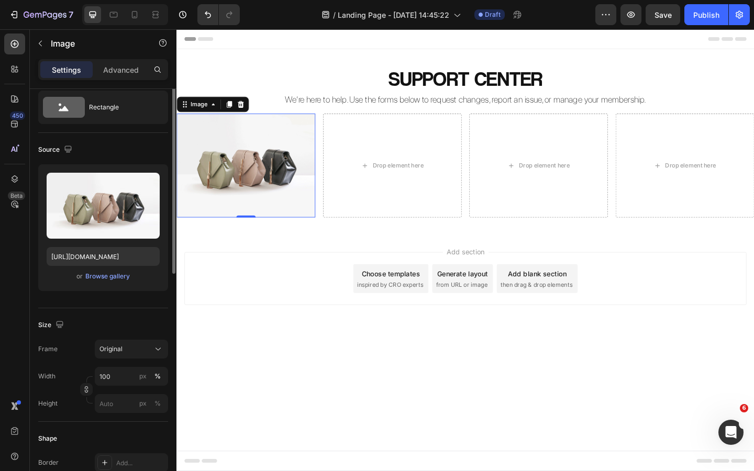
scroll to position [0, 0]
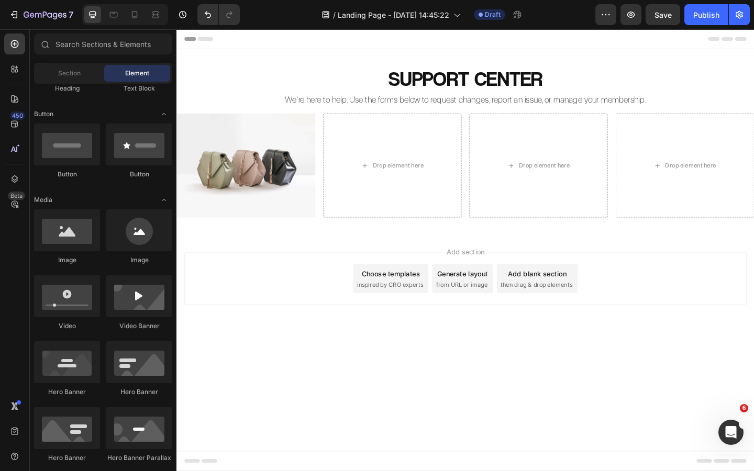
click at [274, 358] on div "Add section Choose templates inspired by CRO experts Generate layout from URL o…" at bounding box center [491, 315] width 628 height 129
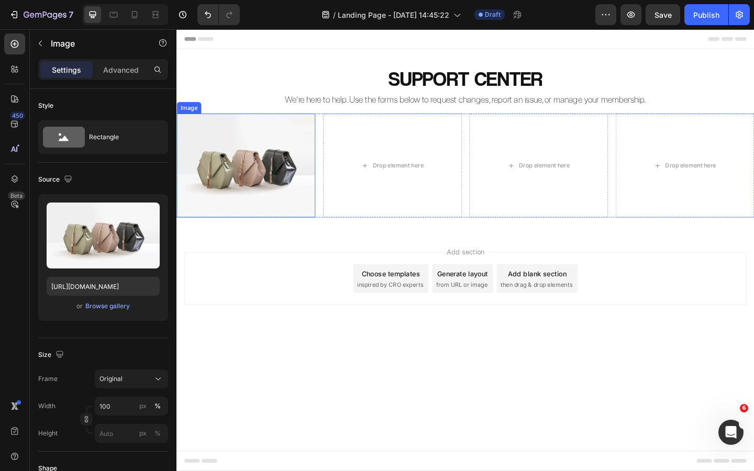
click at [252, 165] on img at bounding box center [252, 177] width 151 height 113
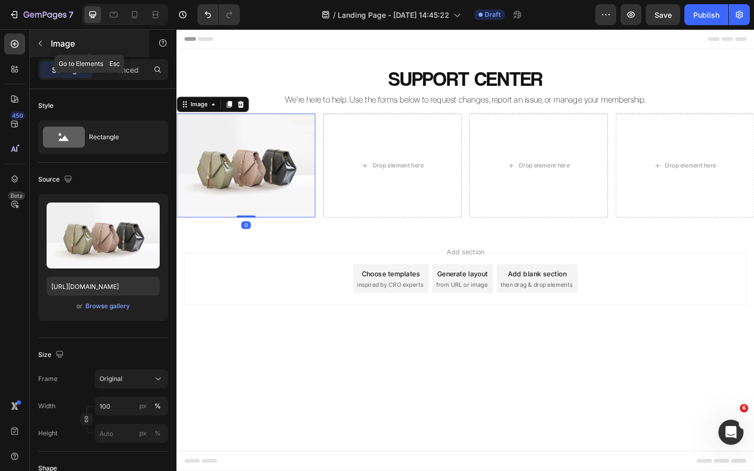
click at [43, 45] on icon "button" at bounding box center [40, 43] width 8 height 8
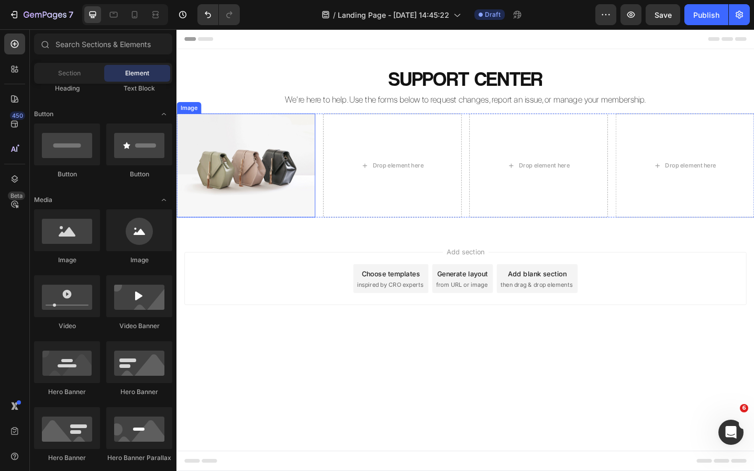
click at [282, 199] on img at bounding box center [252, 177] width 151 height 113
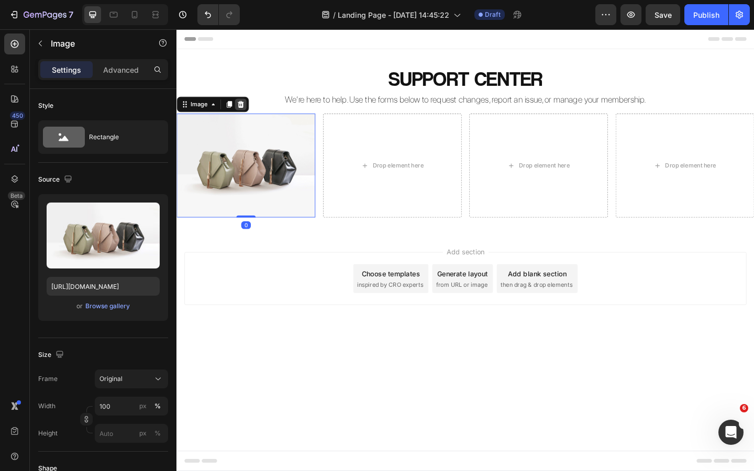
click at [245, 112] on icon at bounding box center [246, 111] width 8 height 8
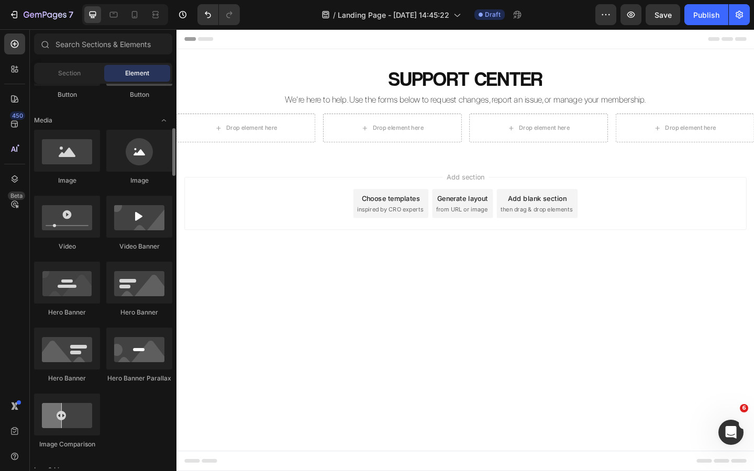
scroll to position [311, 0]
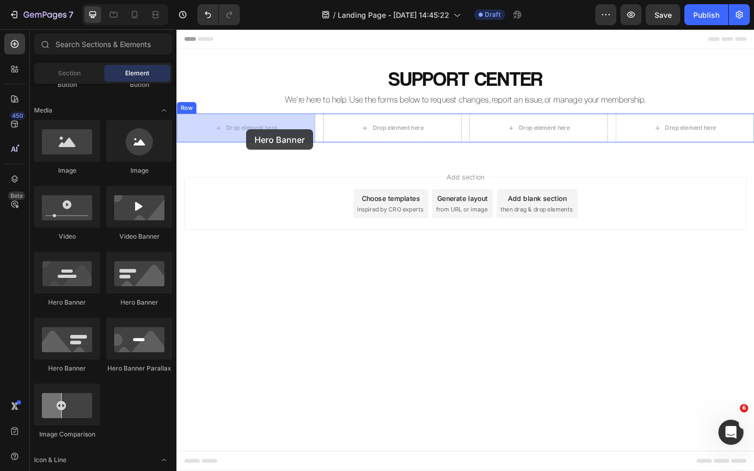
drag, startPoint x: 249, startPoint y: 310, endPoint x: 255, endPoint y: 155, distance: 155.7
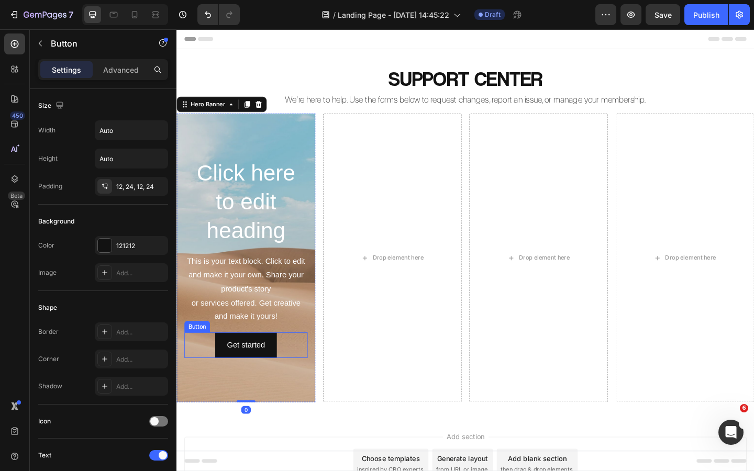
click at [288, 367] on div "Get started Button" at bounding box center [252, 373] width 134 height 28
click at [257, 349] on icon at bounding box center [255, 349] width 7 height 7
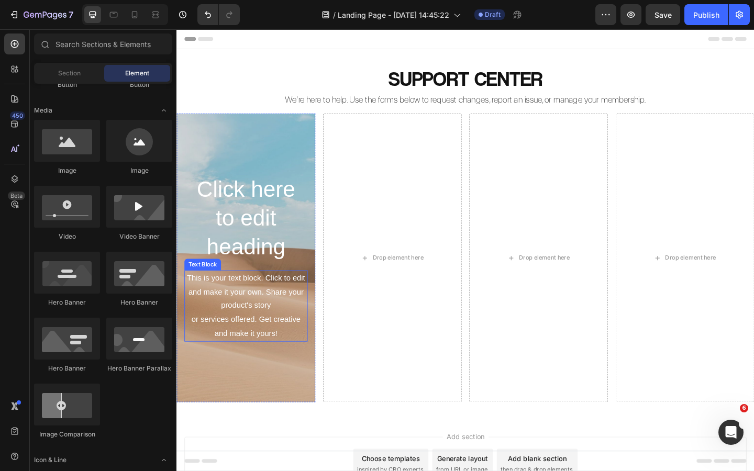
click at [262, 316] on div "This is your text block. Click to edit and make it your own. Share your product…" at bounding box center [252, 331] width 134 height 78
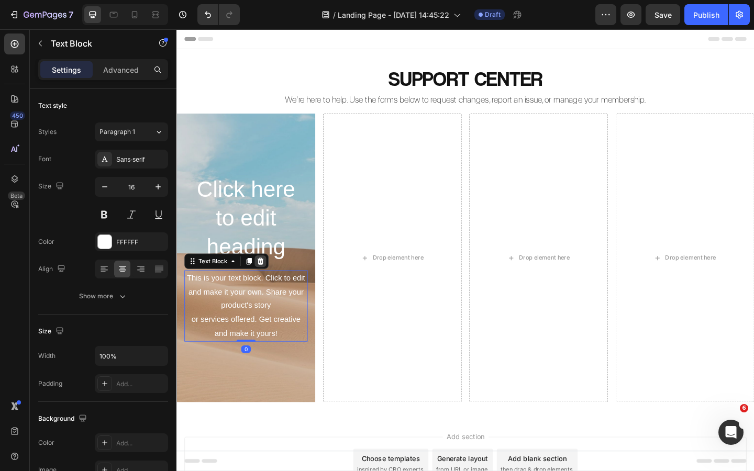
click at [267, 281] on icon at bounding box center [267, 282] width 8 height 8
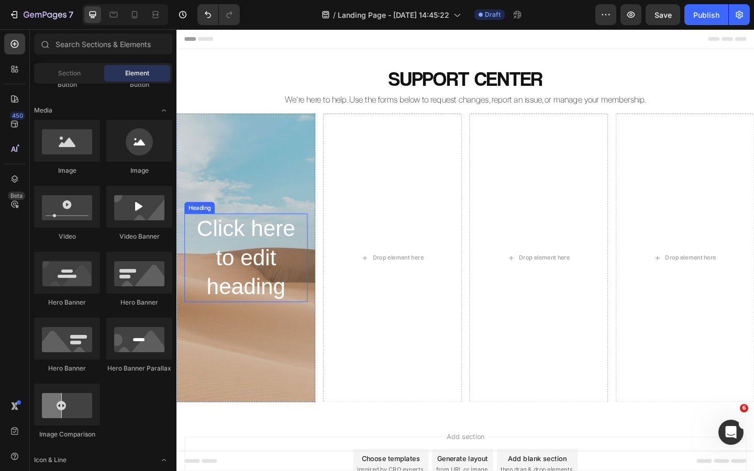
click at [255, 265] on h2 "Click here to edit heading" at bounding box center [252, 278] width 134 height 96
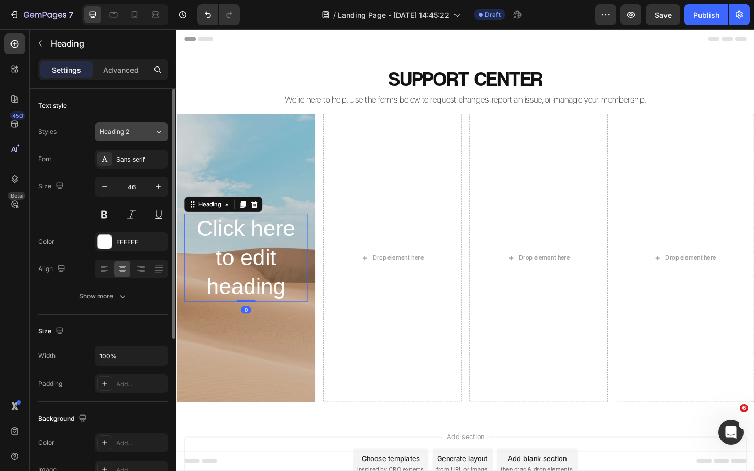
click at [133, 134] on div "Heading 2" at bounding box center [121, 131] width 42 height 9
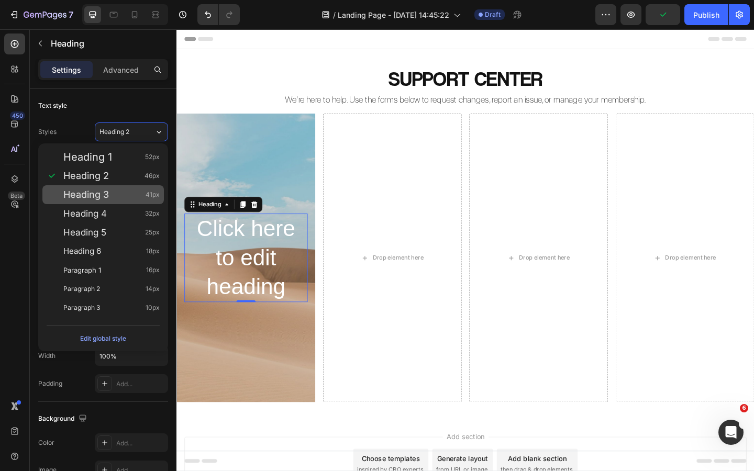
click at [96, 190] on span "Heading 3" at bounding box center [86, 195] width 46 height 10
type input "41"
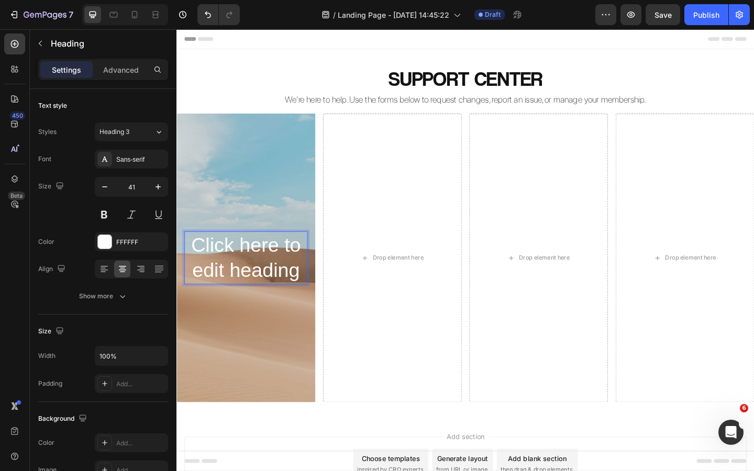
click at [248, 284] on h2 "Click here to edit heading" at bounding box center [252, 278] width 134 height 58
click at [248, 284] on p "Click here to edit heading" at bounding box center [252, 278] width 132 height 56
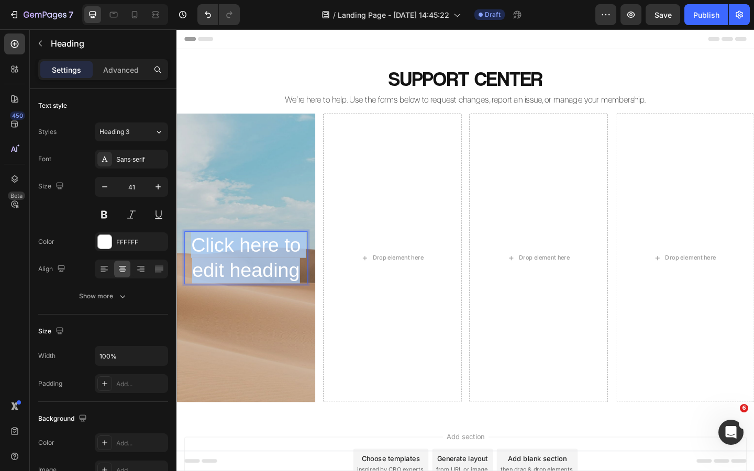
click at [248, 284] on p "Click here to edit heading" at bounding box center [252, 278] width 132 height 56
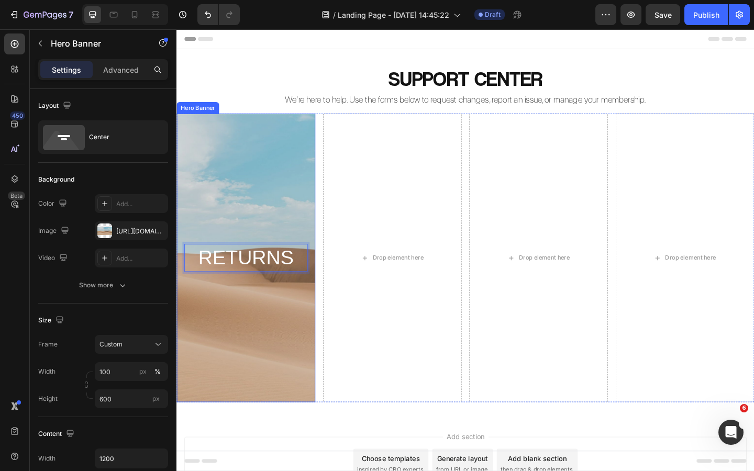
click at [281, 222] on div "Background Image" at bounding box center [252, 278] width 151 height 314
click at [254, 110] on icon at bounding box center [253, 110] width 6 height 7
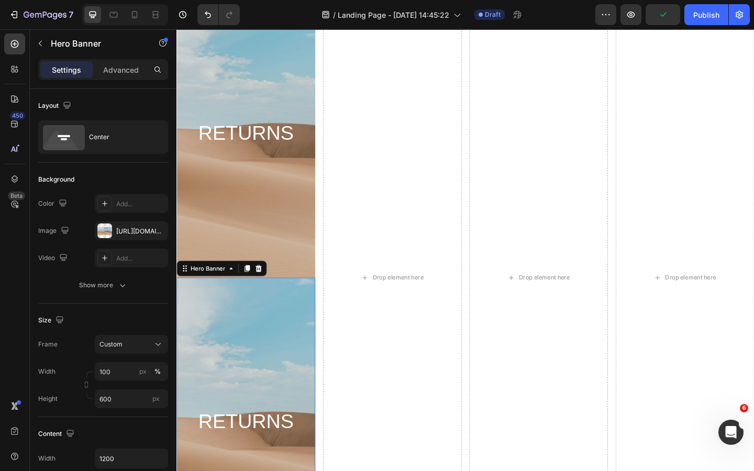
scroll to position [131, 0]
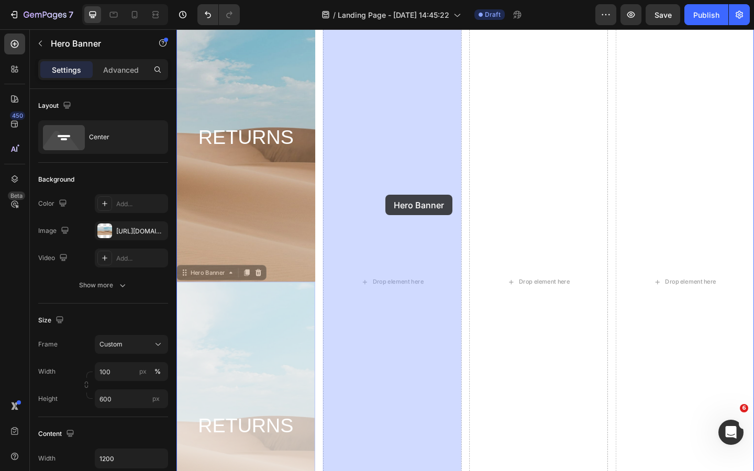
drag, startPoint x: 195, startPoint y: 297, endPoint x: 404, endPoint y: 209, distance: 226.1
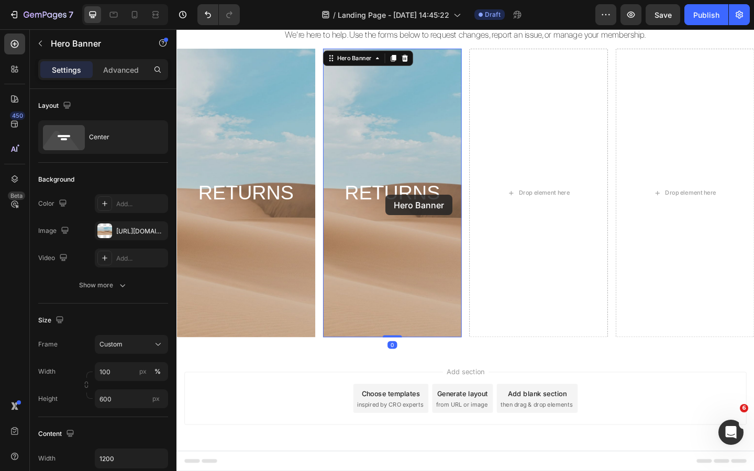
scroll to position [71, 0]
click at [401, 209] on h2 "RETURNS" at bounding box center [411, 207] width 134 height 30
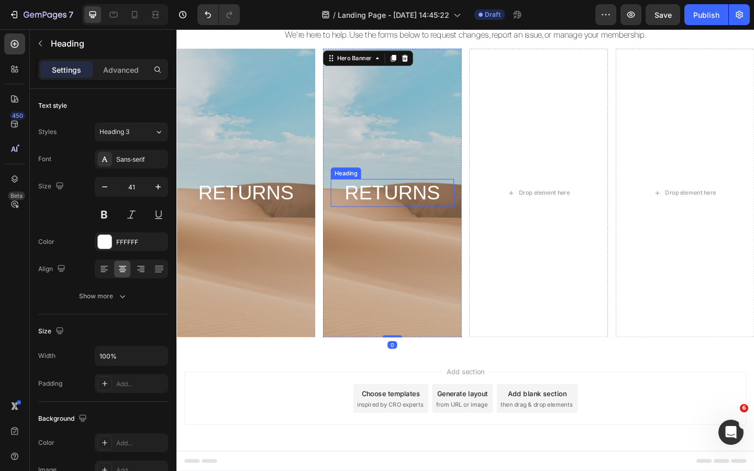
click at [401, 209] on h2 "RETURNS" at bounding box center [411, 207] width 134 height 30
click at [401, 209] on p "RETURNS" at bounding box center [411, 207] width 132 height 28
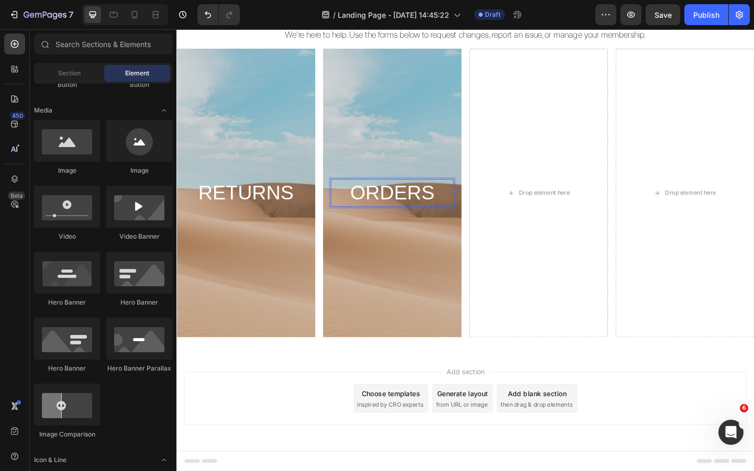
click at [292, 404] on div "Add section Choose templates inspired by CRO experts Generate layout from URL o…" at bounding box center [491, 431] width 612 height 58
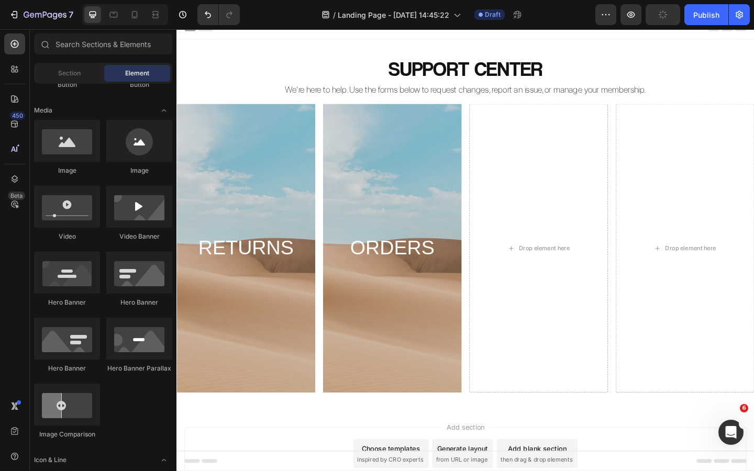
scroll to position [0, 0]
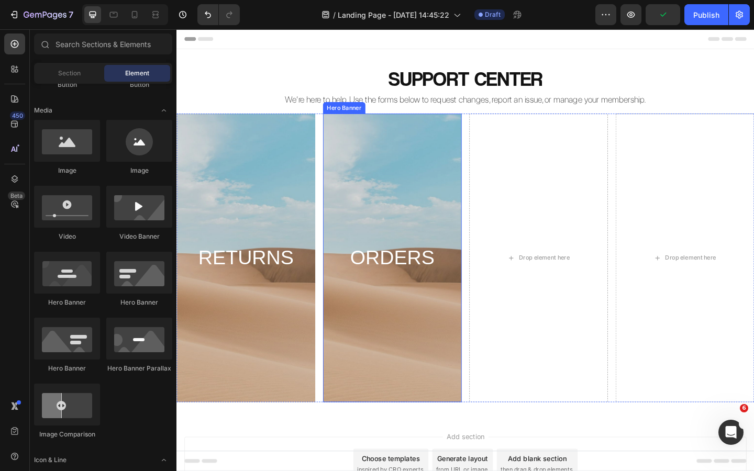
click at [425, 178] on div "Background Image" at bounding box center [411, 278] width 151 height 314
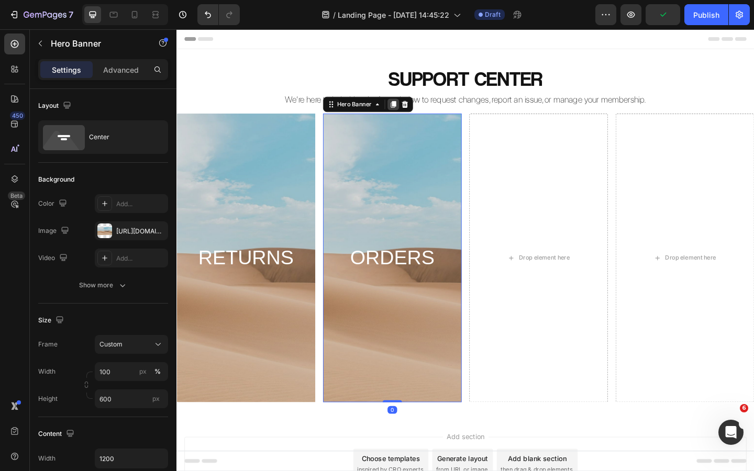
click at [413, 111] on icon at bounding box center [413, 110] width 6 height 7
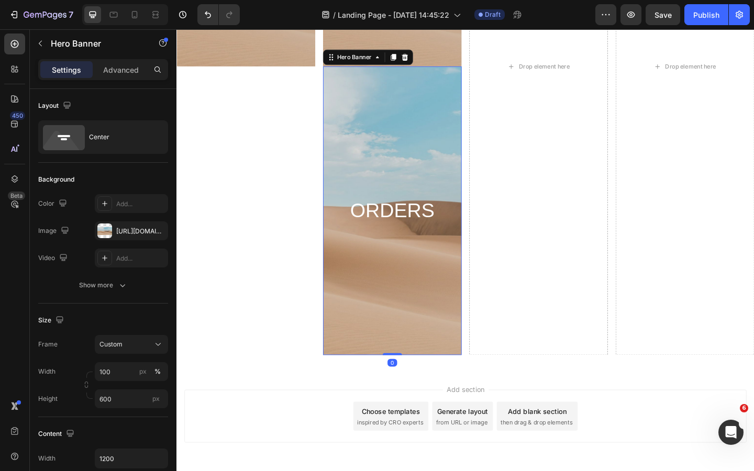
scroll to position [369, 0]
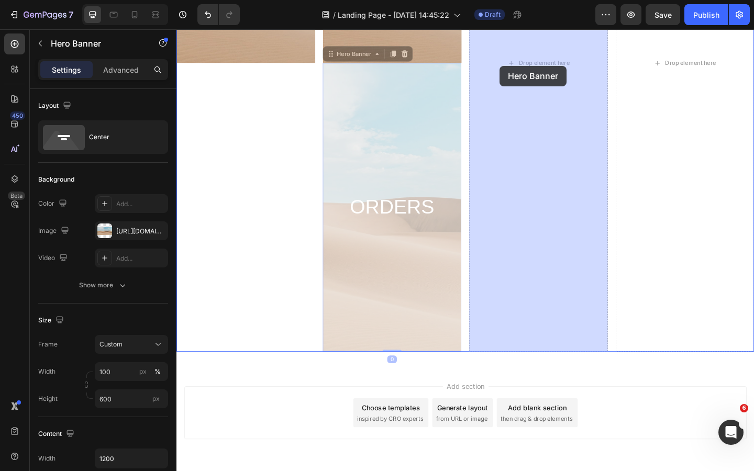
drag, startPoint x: 345, startPoint y: 58, endPoint x: 528, endPoint y: 69, distance: 183.1
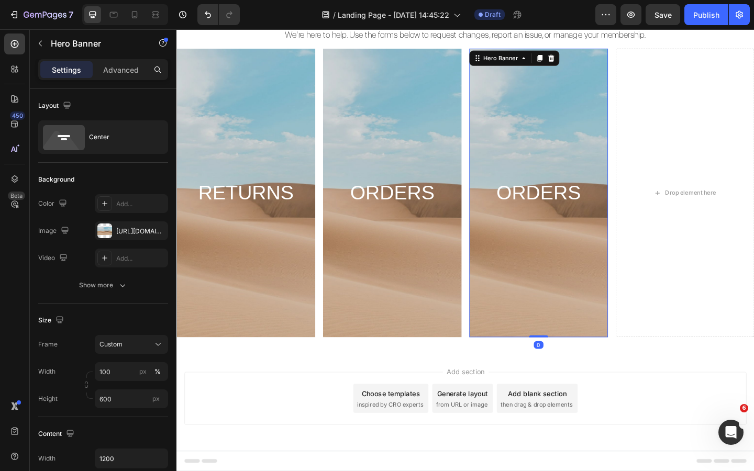
scroll to position [0, 0]
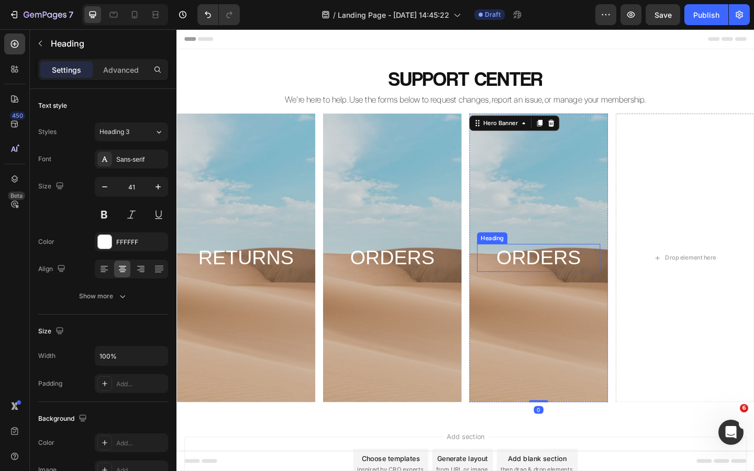
click at [555, 281] on h2 "ORDERS" at bounding box center [570, 278] width 134 height 30
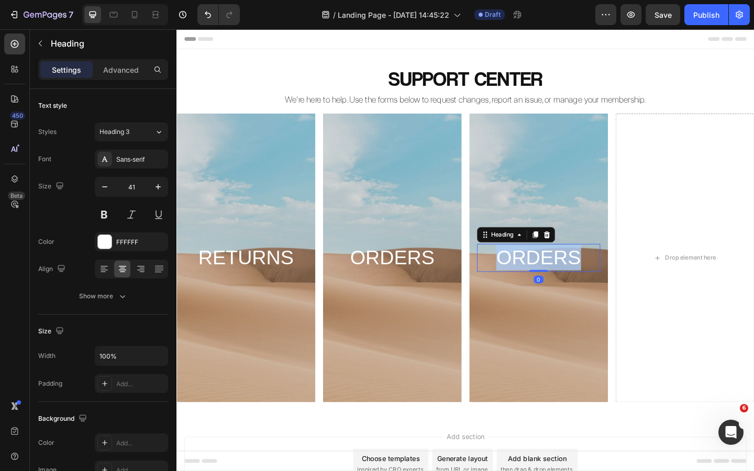
click at [555, 281] on h2 "ORDERS" at bounding box center [570, 278] width 134 height 30
click at [555, 281] on p "ORDERS" at bounding box center [570, 278] width 132 height 28
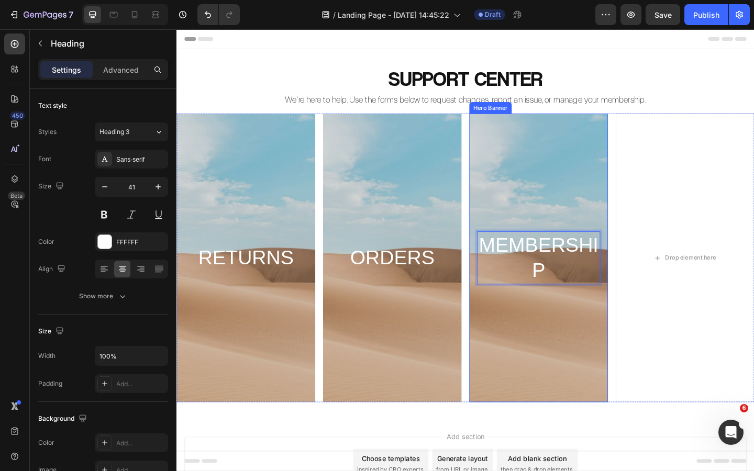
click at [590, 357] on div "Background Image" at bounding box center [570, 278] width 151 height 314
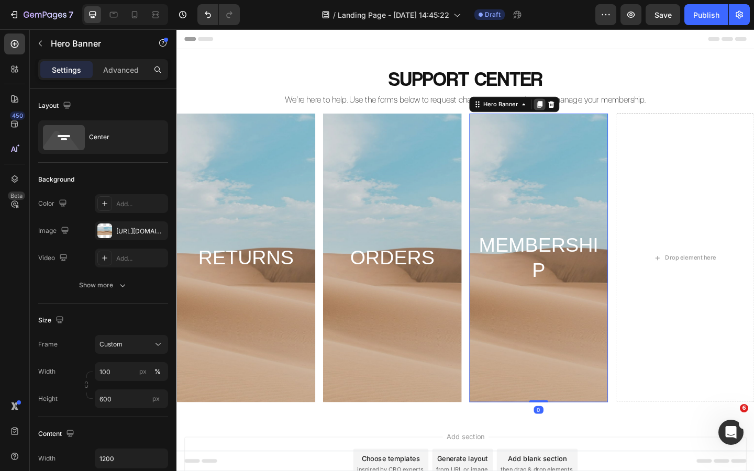
click at [570, 111] on icon at bounding box center [572, 110] width 6 height 7
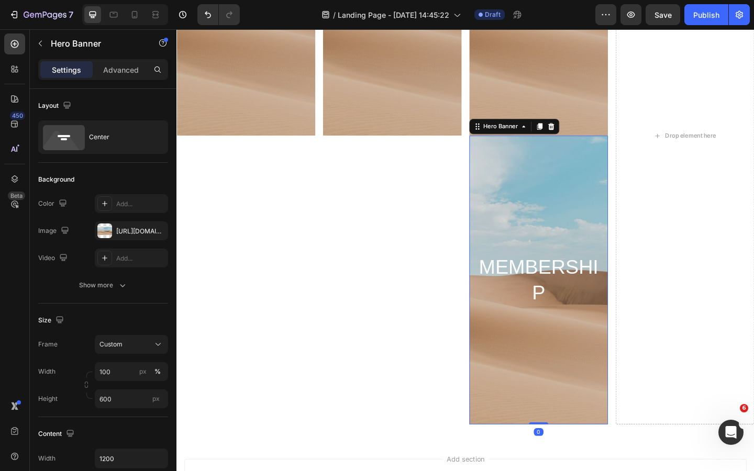
scroll to position [288, 0]
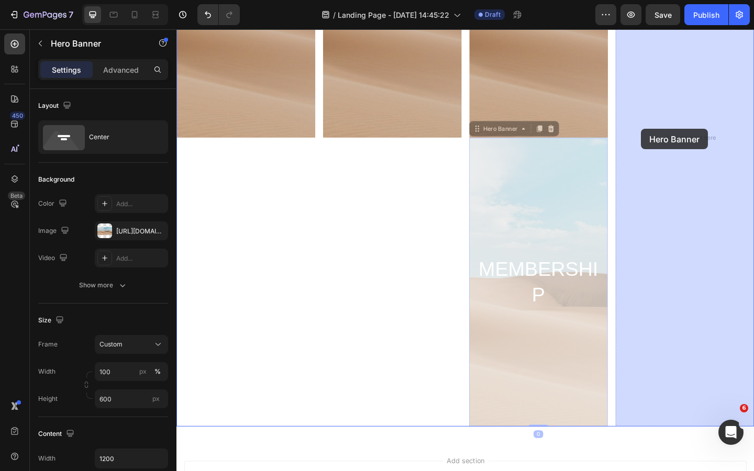
drag, startPoint x: 508, startPoint y: 139, endPoint x: 689, endPoint y: 137, distance: 181.2
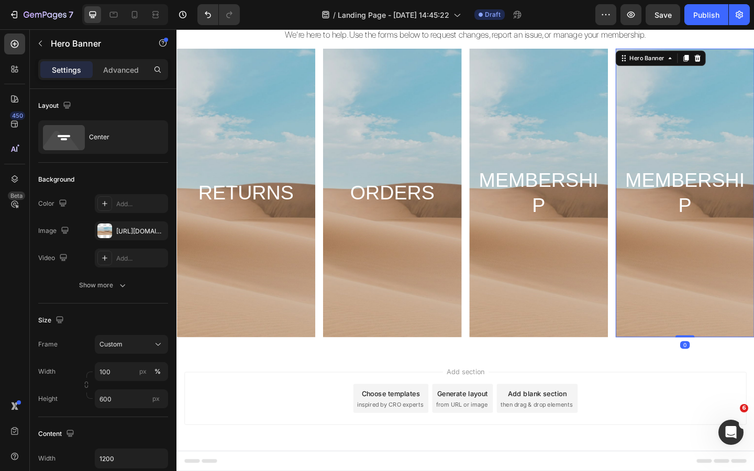
scroll to position [0, 0]
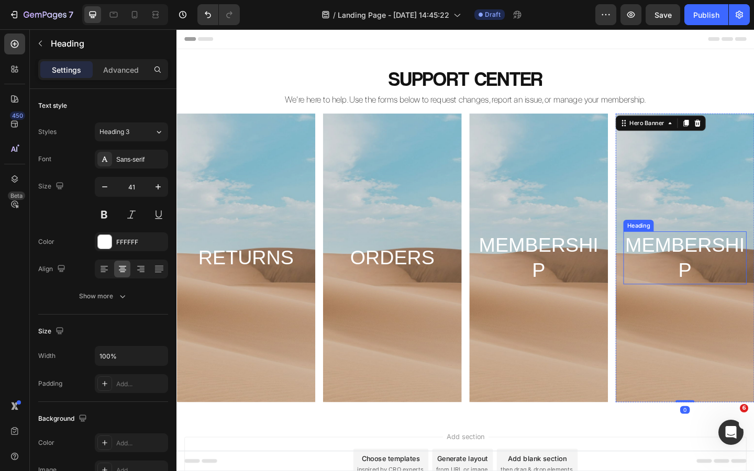
click at [728, 270] on h2 "MEMBERSHIP" at bounding box center [730, 278] width 134 height 58
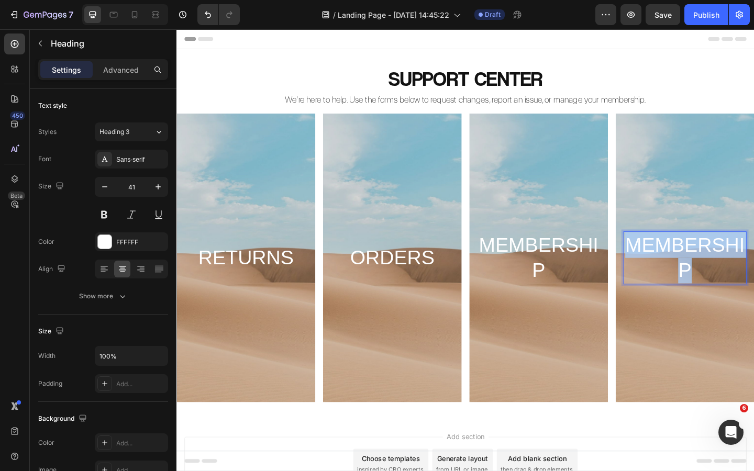
click at [728, 270] on p "MEMBERSHIP" at bounding box center [730, 278] width 132 height 56
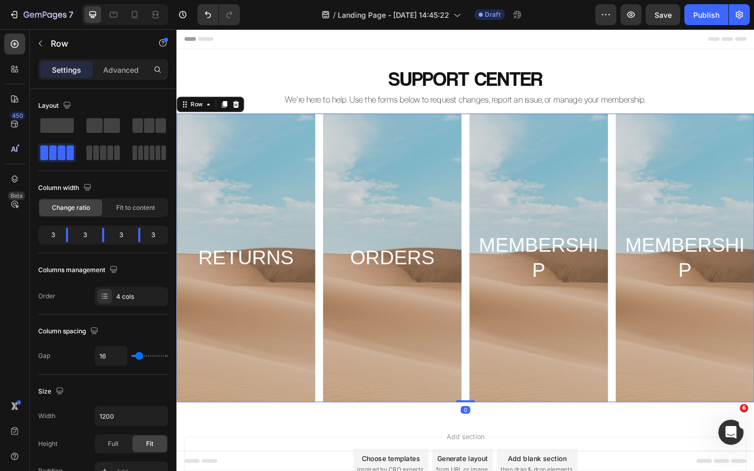
click at [333, 207] on div "RETURNS Heading Hero Banner ORDERS Heading Hero Banner MEMBERSHIP Heading Hero …" at bounding box center [491, 278] width 628 height 314
click at [241, 108] on icon at bounding box center [241, 110] width 7 height 7
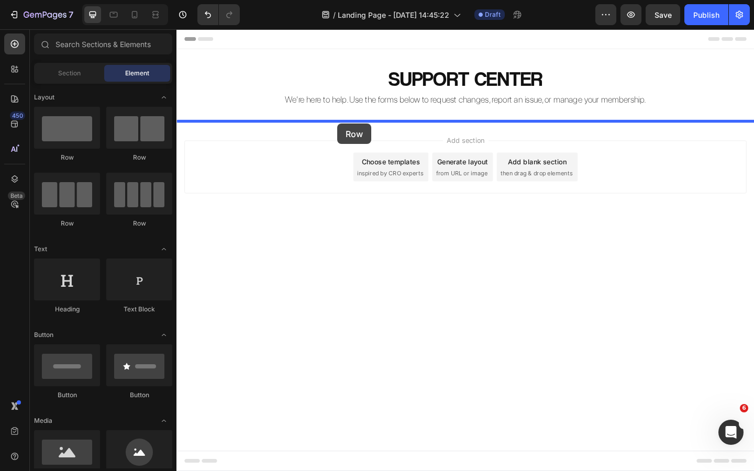
drag, startPoint x: 307, startPoint y: 170, endPoint x: 351, endPoint y: 132, distance: 57.9
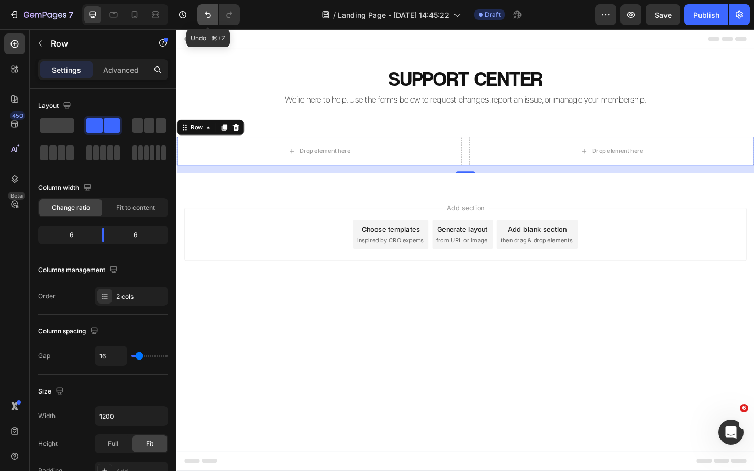
click at [204, 10] on icon "Undo/Redo" at bounding box center [208, 14] width 10 height 10
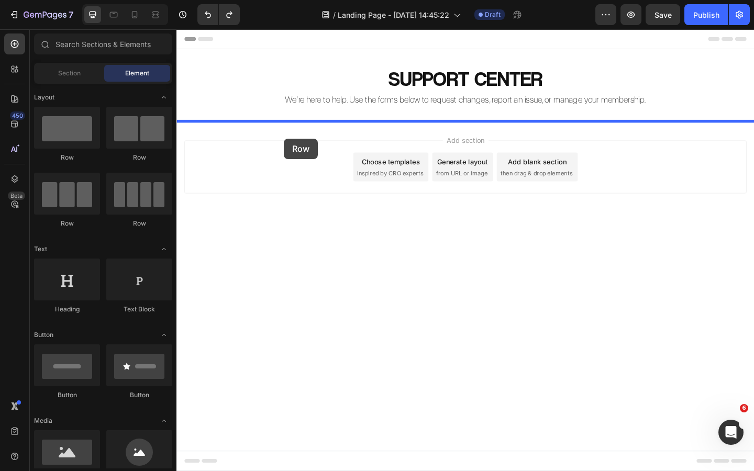
drag, startPoint x: 307, startPoint y: 167, endPoint x: 293, endPoint y: 148, distance: 23.3
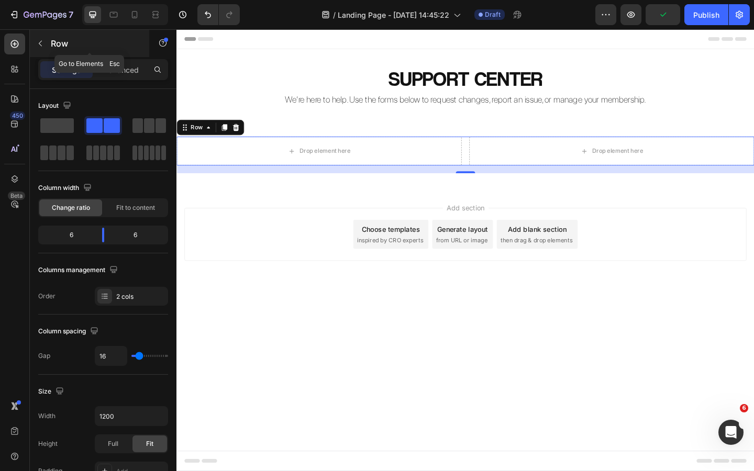
click at [43, 45] on icon "button" at bounding box center [40, 43] width 8 height 8
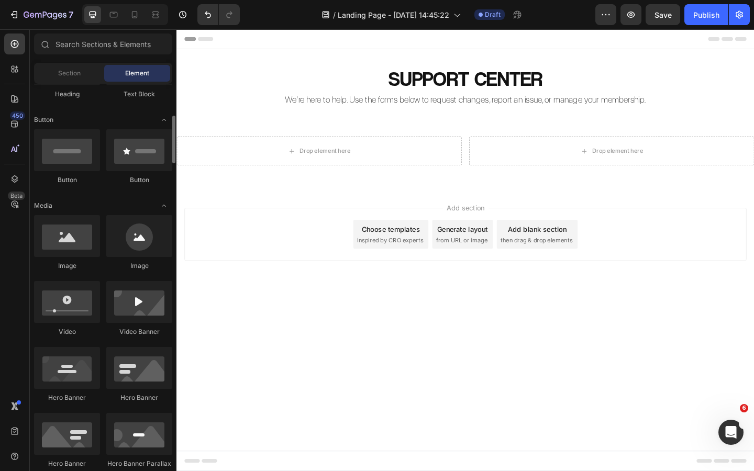
scroll to position [220, 0]
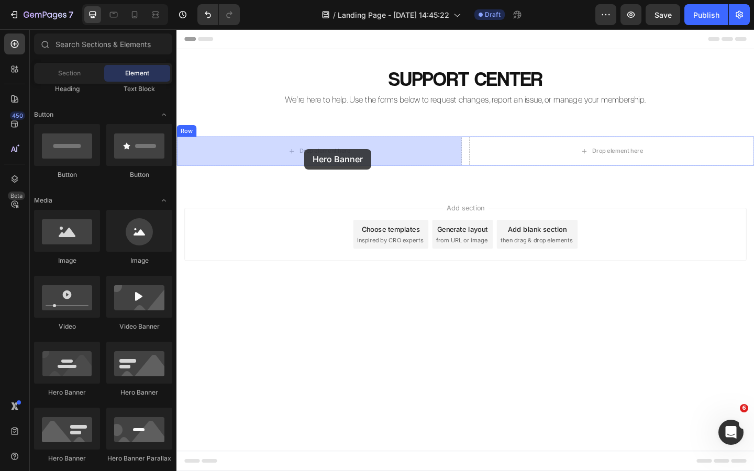
drag, startPoint x: 255, startPoint y: 407, endPoint x: 315, endPoint y: 160, distance: 254.9
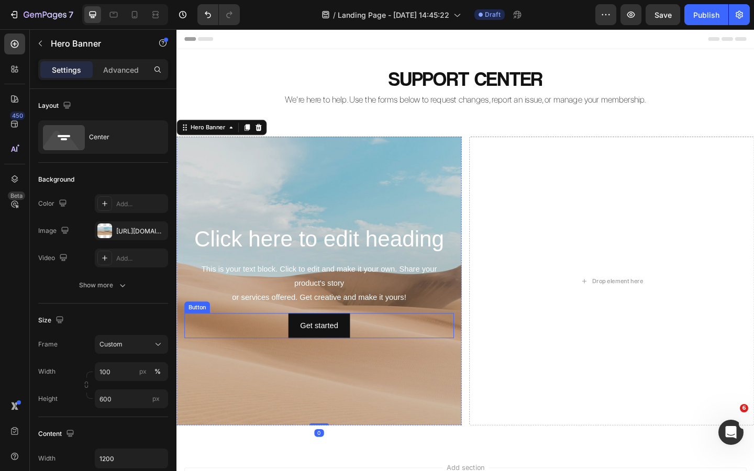
click at [369, 351] on div "Get started Button" at bounding box center [331, 352] width 293 height 28
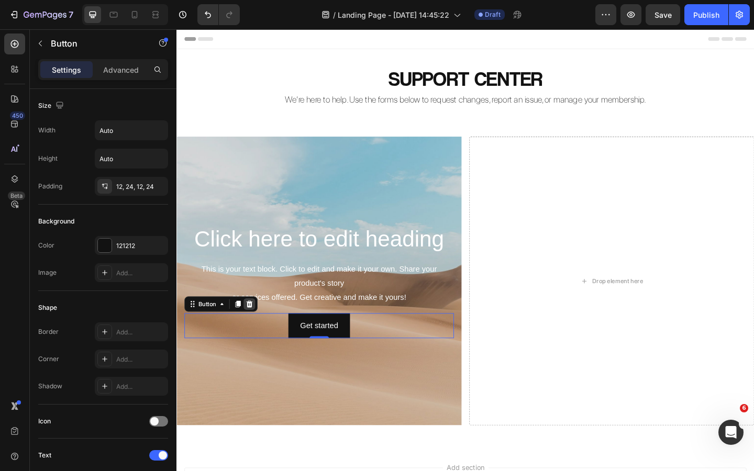
click at [258, 327] on icon at bounding box center [255, 328] width 7 height 7
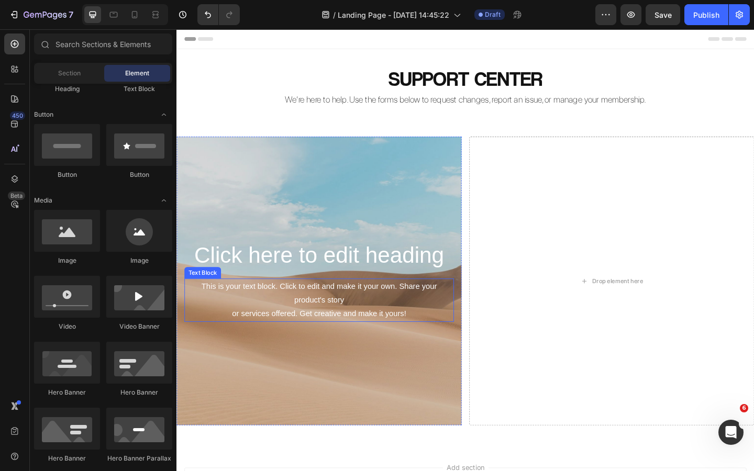
click at [315, 316] on div "This is your text block. Click to edit and make it your own. Share your product…" at bounding box center [331, 324] width 293 height 47
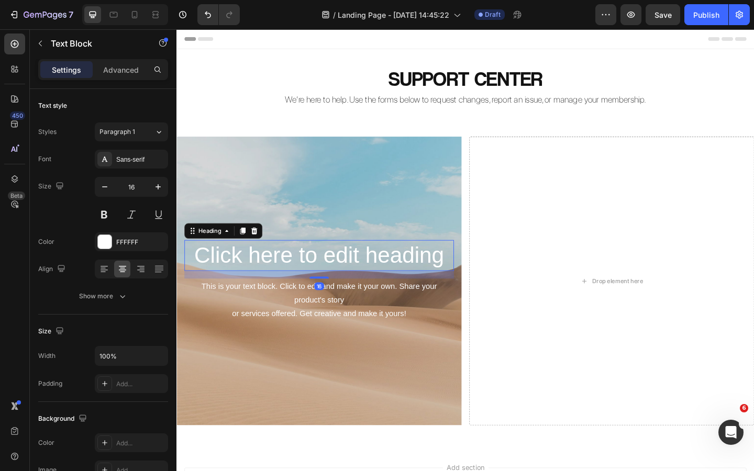
click at [306, 280] on h2 "Click here to edit heading" at bounding box center [331, 276] width 293 height 34
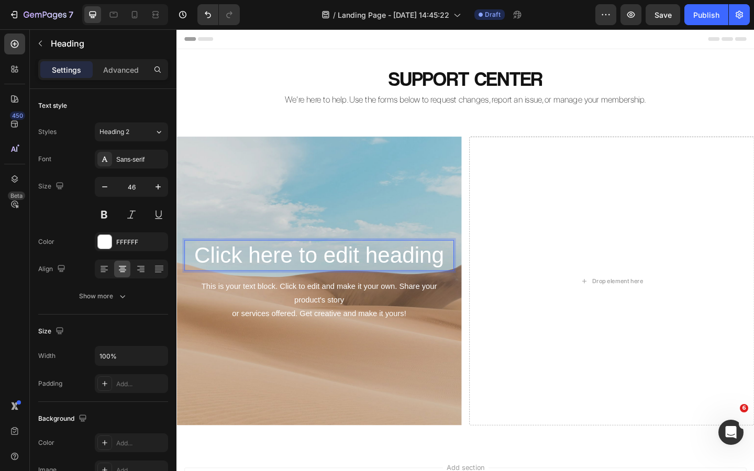
click at [304, 280] on h2 "Click here to edit heading" at bounding box center [331, 276] width 293 height 34
click at [304, 280] on p "Click here to edit heading" at bounding box center [331, 275] width 291 height 31
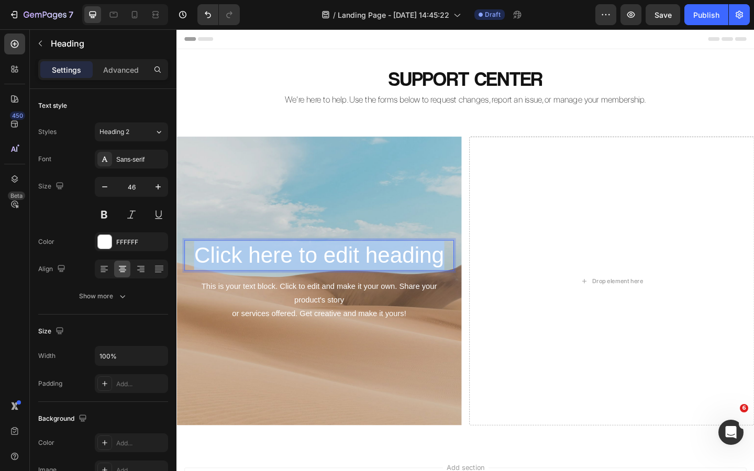
click at [304, 280] on p "Click here to edit heading" at bounding box center [331, 275] width 291 height 31
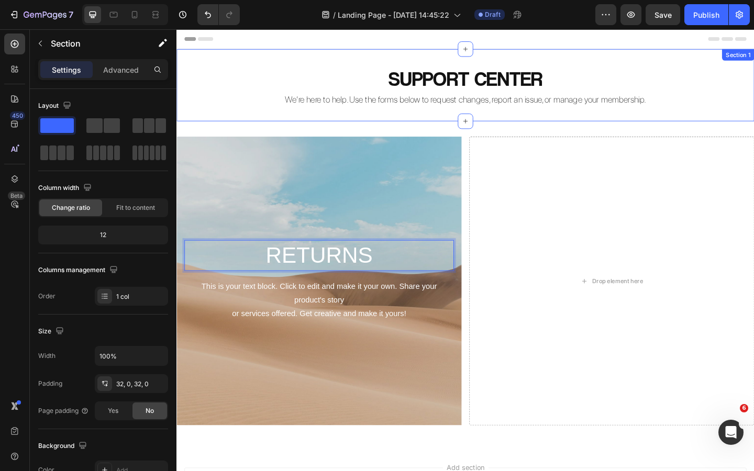
click at [246, 118] on div "SUPPORT CENTER Heading We’re here to help. Use the forms below to request chang…" at bounding box center [491, 90] width 628 height 79
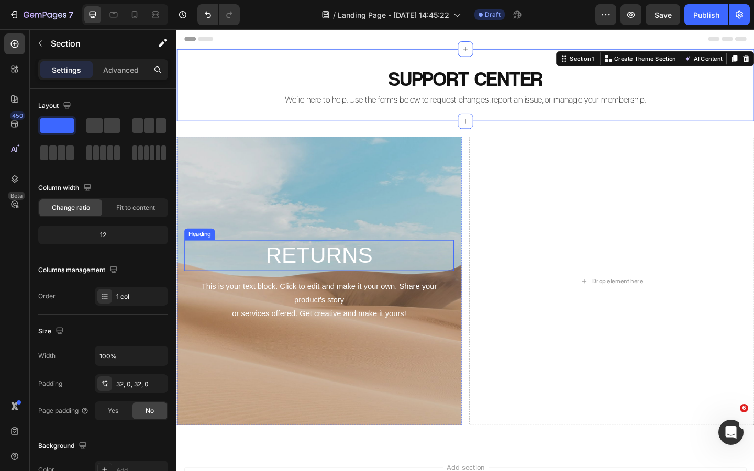
click at [326, 277] on p "RETURNS" at bounding box center [331, 275] width 291 height 31
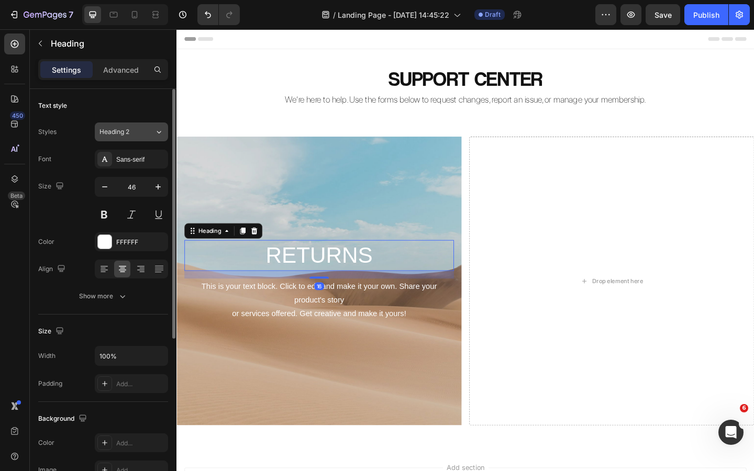
click at [134, 135] on div "Heading 2" at bounding box center [121, 131] width 42 height 9
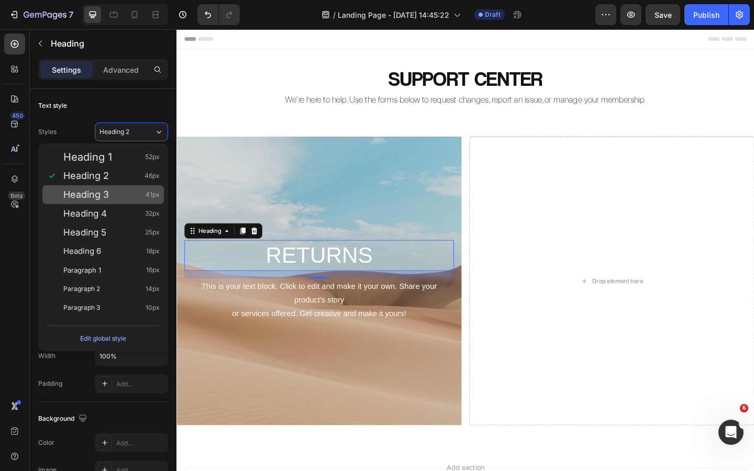
click at [120, 190] on div "Heading 3 41px" at bounding box center [111, 195] width 96 height 10
type input "41"
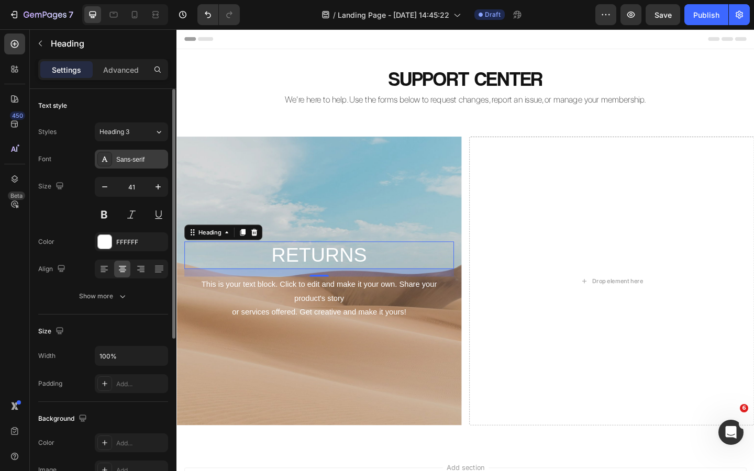
click at [140, 168] on div "Sans-serif" at bounding box center [131, 159] width 73 height 19
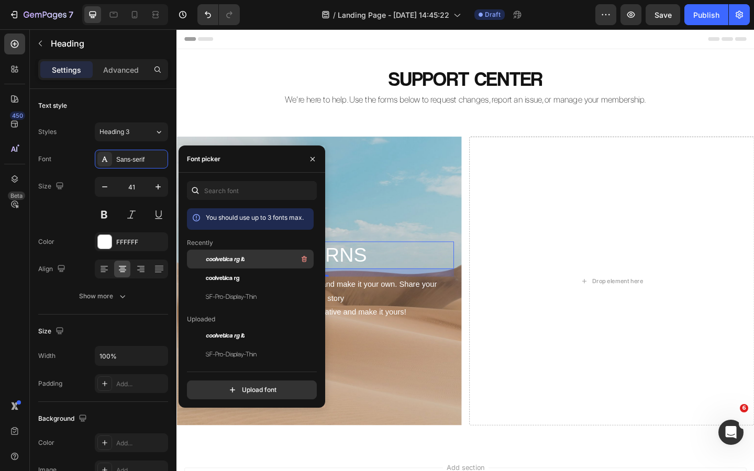
click at [242, 262] on span "coolvetica rg it" at bounding box center [225, 259] width 39 height 9
click at [316, 158] on icon "button" at bounding box center [312, 159] width 8 height 8
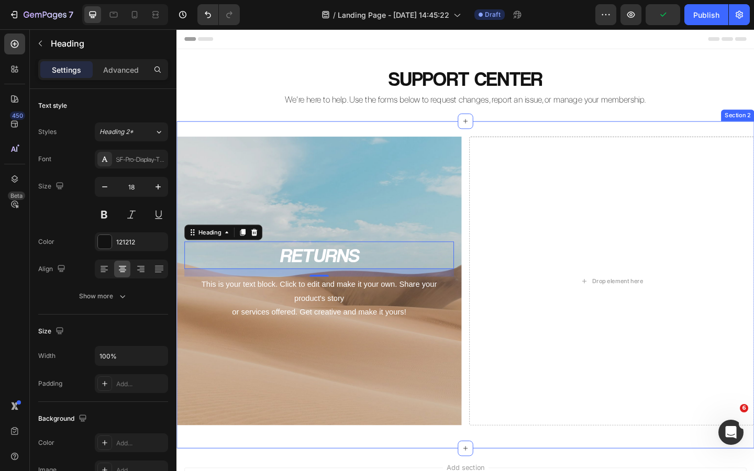
click at [255, 108] on p "We’re here to help. Use the forms below to request changes, report an issue, or…" at bounding box center [491, 106] width 626 height 12
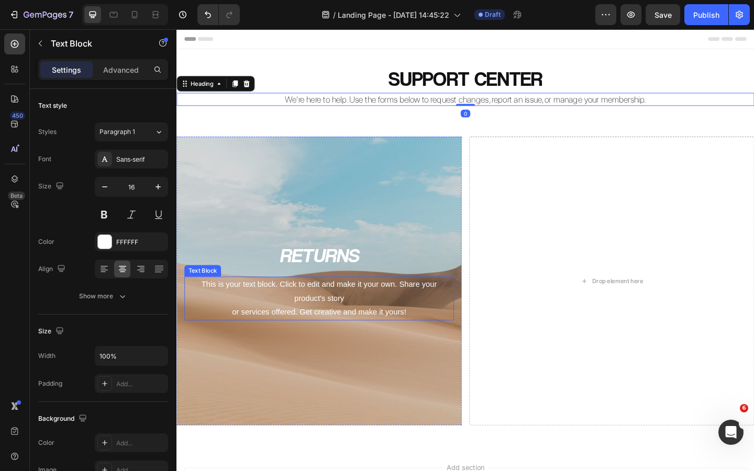
click at [349, 317] on div "This is your text block. Click to edit and make it your own. Share your product…" at bounding box center [331, 322] width 293 height 47
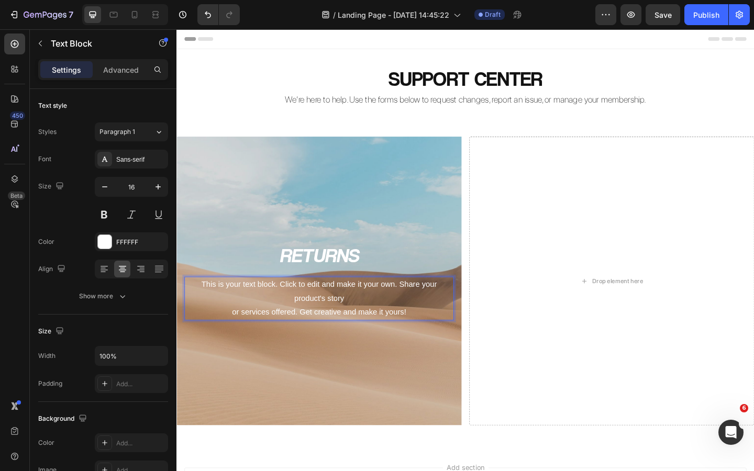
click at [347, 328] on div "This is your text block. Click to edit and make it your own. Share your product…" at bounding box center [331, 322] width 293 height 47
click at [347, 328] on p "This is your text block. Click to edit and make it your own. Share your product…" at bounding box center [331, 322] width 291 height 45
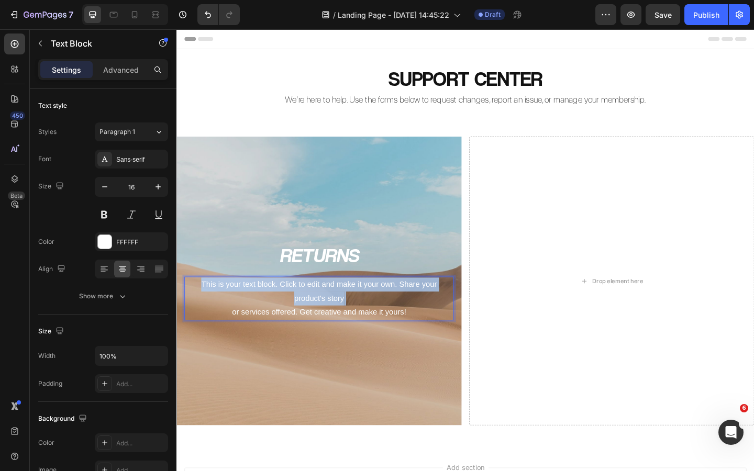
click at [347, 328] on p "This is your text block. Click to edit and make it your own. Share your product…" at bounding box center [331, 322] width 291 height 45
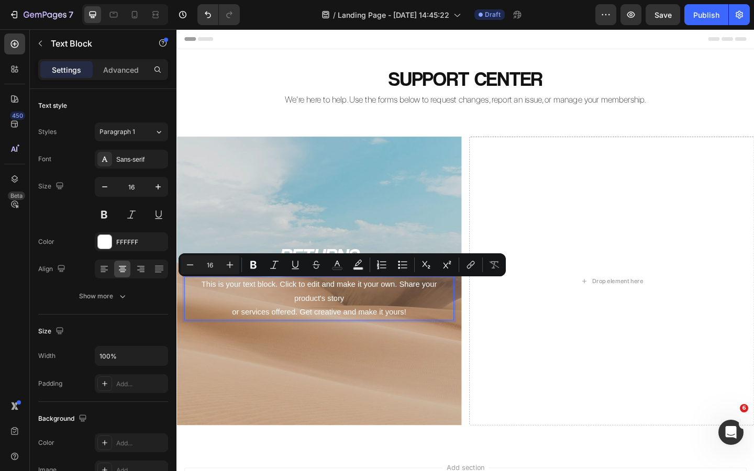
click at [370, 337] on p "This is your text block. Click to edit and make it your own. Share your product…" at bounding box center [331, 322] width 291 height 45
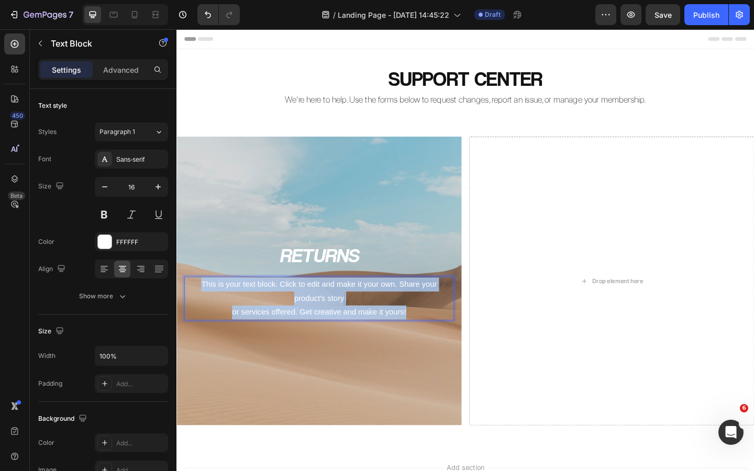
drag, startPoint x: 432, startPoint y: 336, endPoint x: 196, endPoint y: 306, distance: 237.6
click at [196, 306] on p "This is your text block. Click to edit and make it your own. Share your product…" at bounding box center [331, 322] width 291 height 45
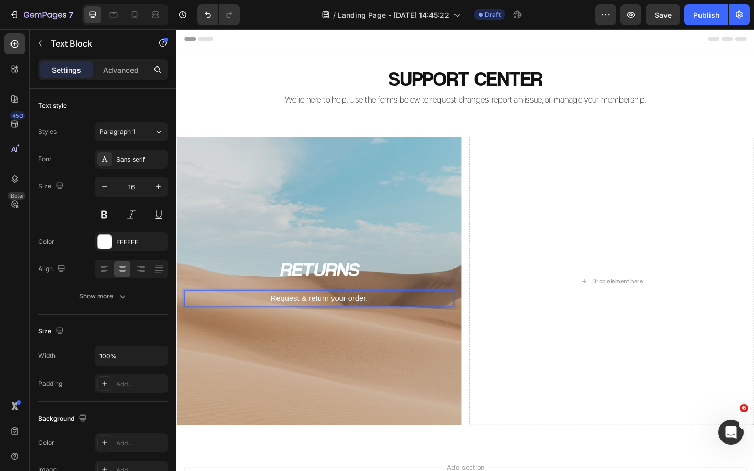
click at [333, 323] on p "Request & return your order." at bounding box center [331, 322] width 291 height 15
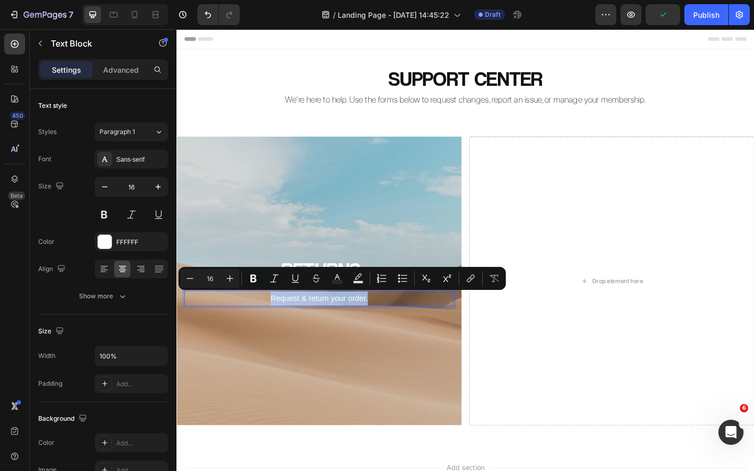
click at [323, 324] on p "Request & return your order." at bounding box center [331, 322] width 291 height 15
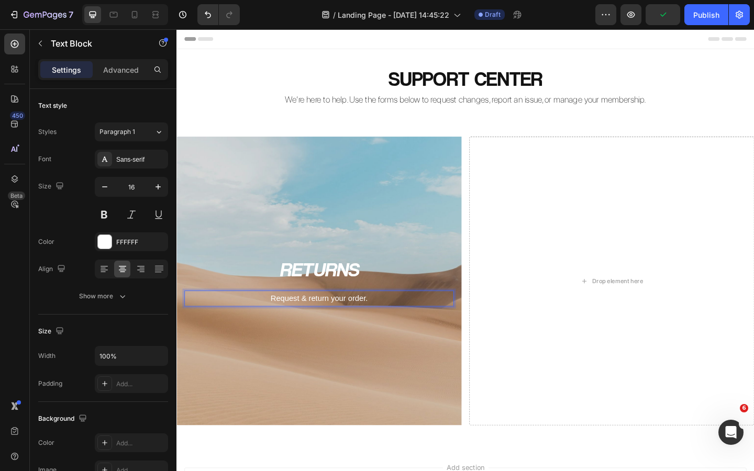
click at [340, 326] on p "Request & return your order." at bounding box center [331, 322] width 291 height 15
drag, startPoint x: 388, startPoint y: 326, endPoint x: 274, endPoint y: 325, distance: 114.2
click at [274, 325] on p "Request & return your order." at bounding box center [331, 322] width 291 height 15
click at [335, 327] on p "Return your order." at bounding box center [331, 322] width 291 height 15
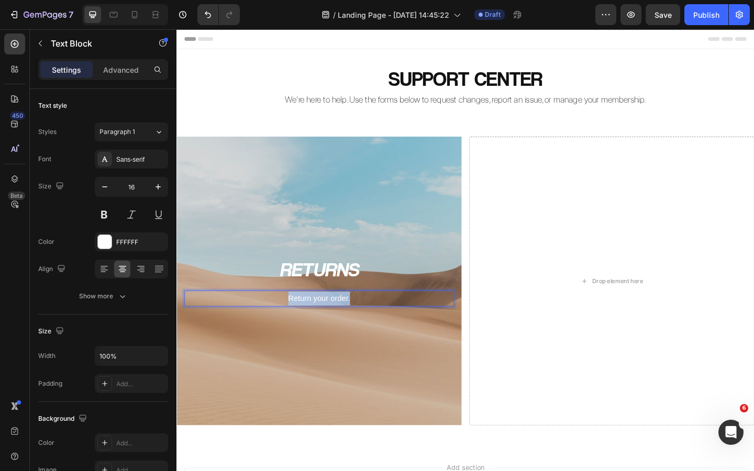
click at [335, 327] on p "Return your order." at bounding box center [331, 322] width 291 height 15
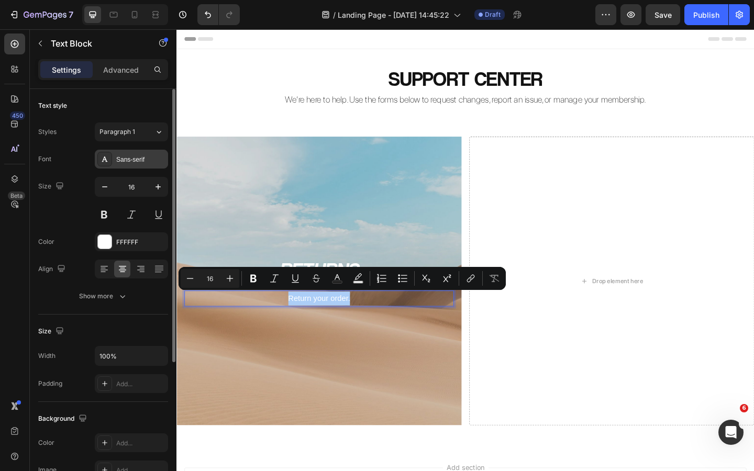
click at [130, 168] on div "Sans-serif" at bounding box center [131, 159] width 73 height 19
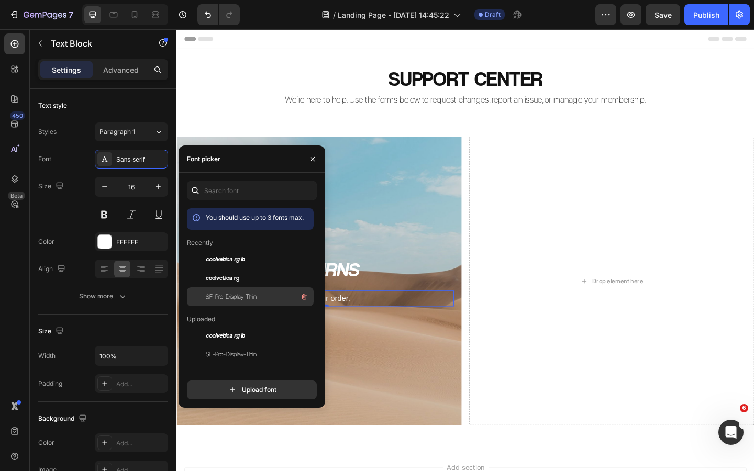
click at [231, 295] on span "SF-Pro-Display-Thin" at bounding box center [231, 296] width 51 height 9
click at [312, 156] on icon "button" at bounding box center [312, 159] width 8 height 8
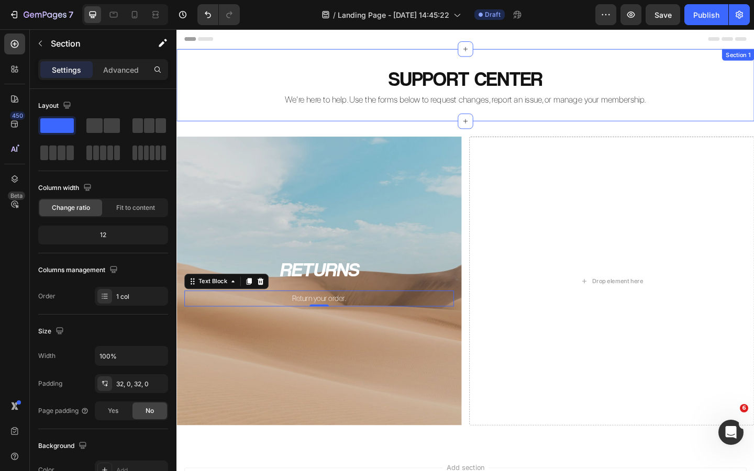
click at [244, 118] on div "SUPPORT CENTER Heading We’re here to help. Use the forms below to request chang…" at bounding box center [491, 90] width 628 height 79
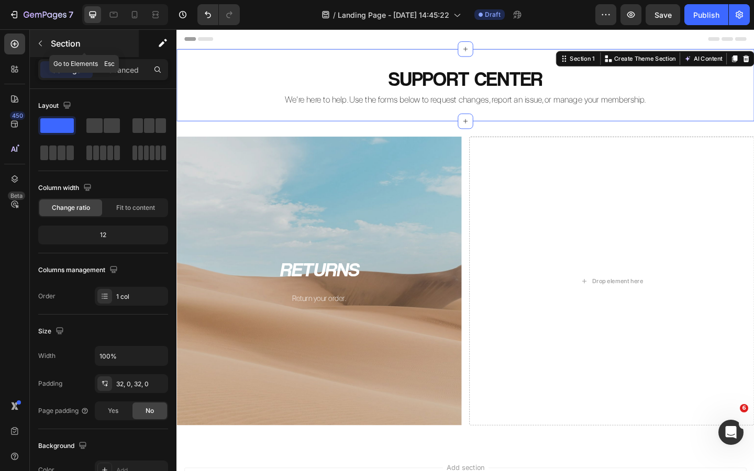
click at [39, 46] on icon "button" at bounding box center [40, 43] width 8 height 8
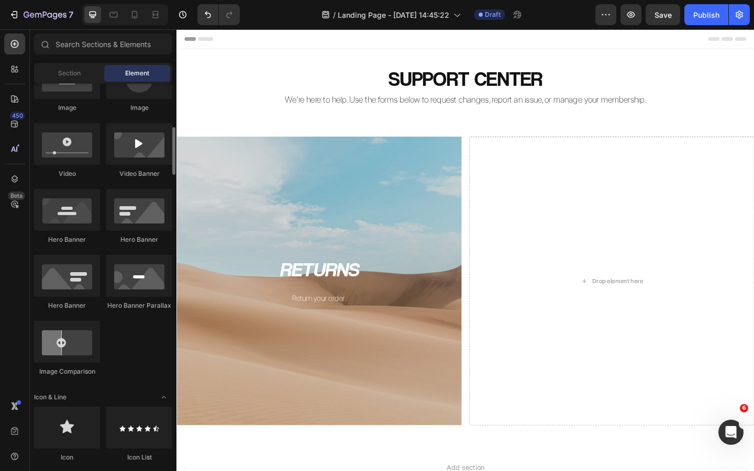
scroll to position [375, 0]
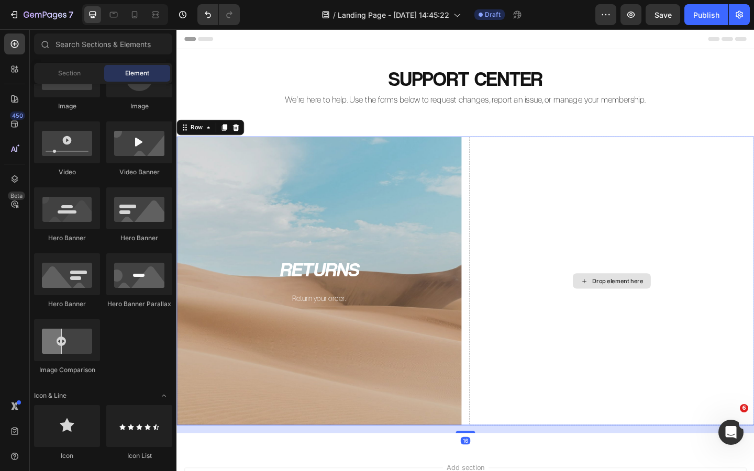
click at [528, 208] on div "Drop element here" at bounding box center [650, 303] width 310 height 314
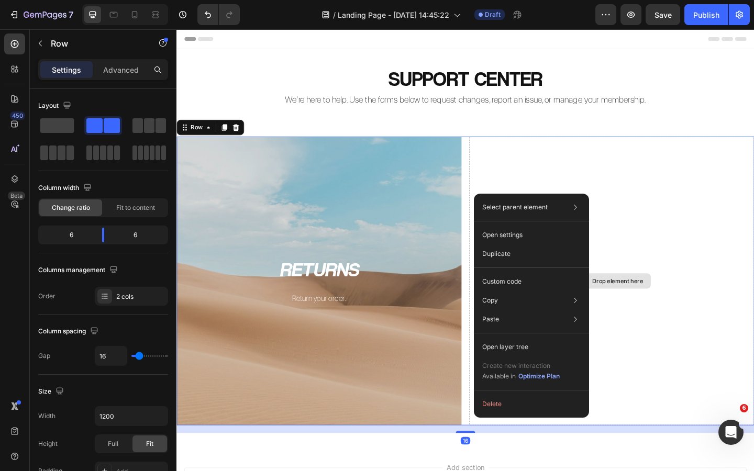
click at [556, 179] on div "Drop element here" at bounding box center [650, 303] width 310 height 314
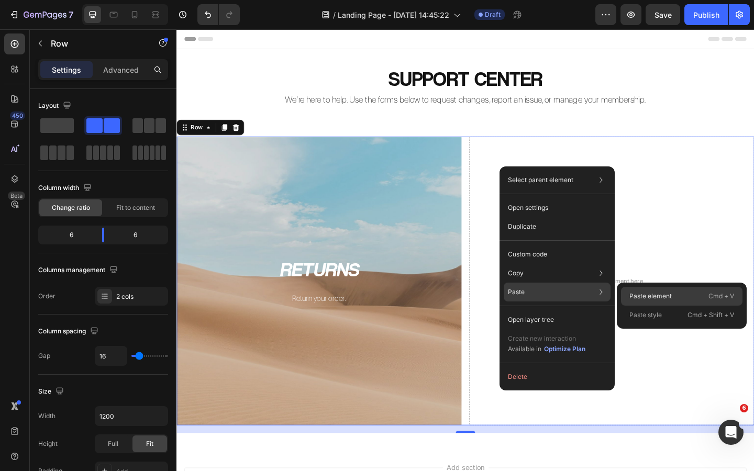
click at [636, 292] on p "Paste element" at bounding box center [651, 296] width 42 height 9
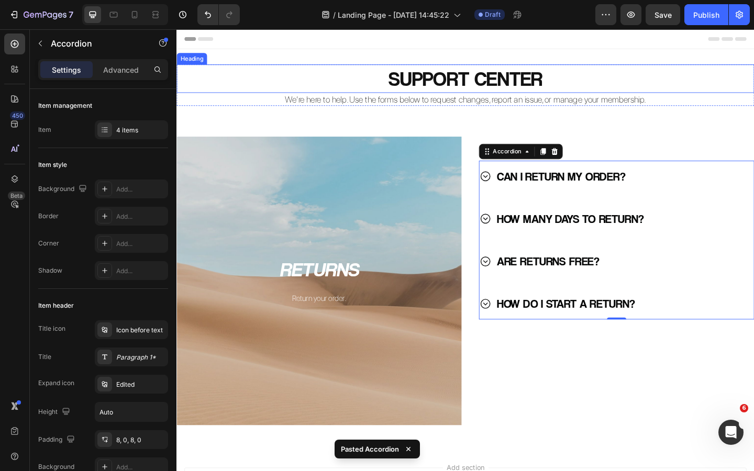
click at [509, 87] on p "SUPPORT CENTER" at bounding box center [491, 83] width 626 height 29
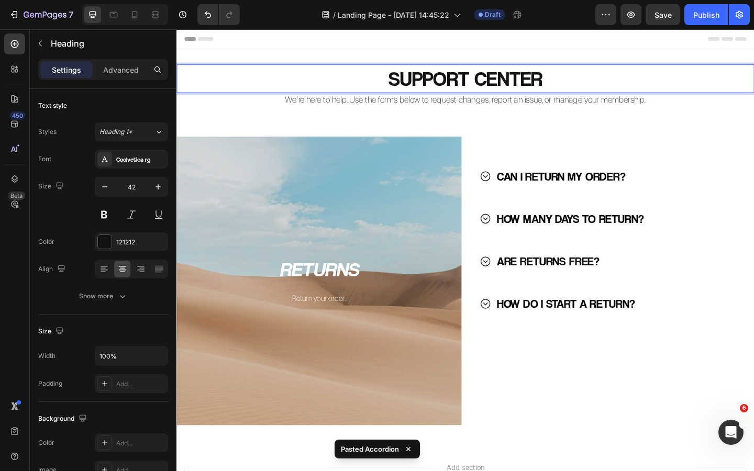
click at [517, 87] on p "SUPPORT CENTER" at bounding box center [491, 83] width 626 height 29
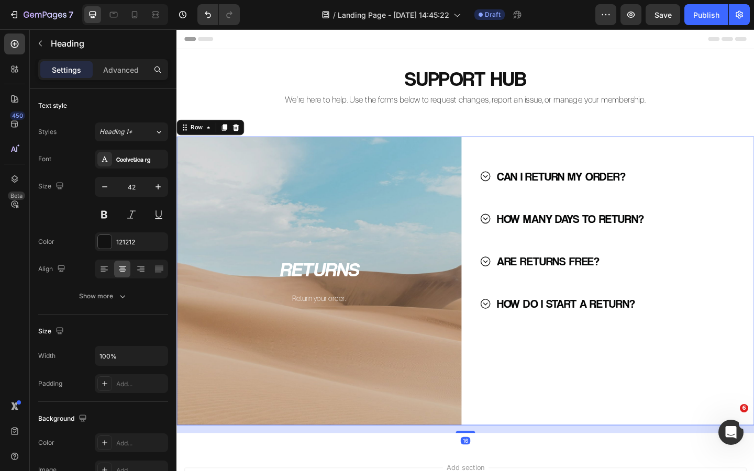
click at [519, 153] on div "CAN I RETURN MY ORDER? HOW MANY DAYS TO RETURN? ARE RETURNS FREE? HOW DO I STAR…" at bounding box center [650, 303] width 310 height 314
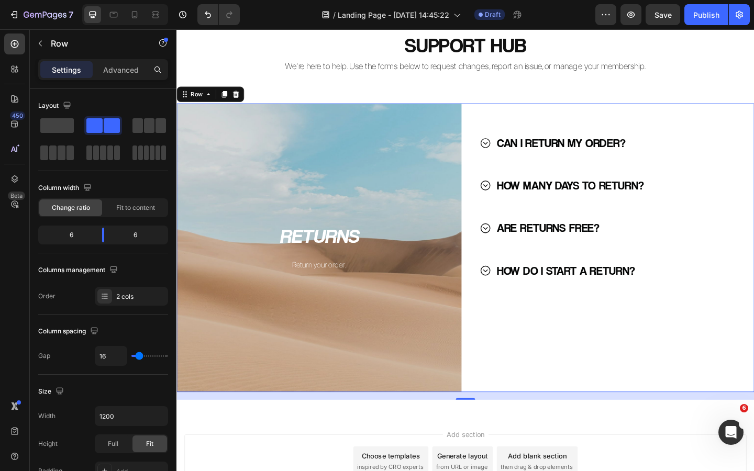
scroll to position [32, 0]
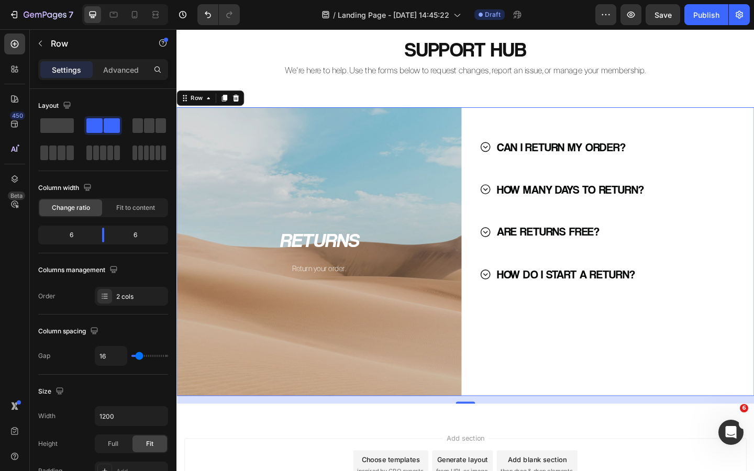
click at [548, 345] on div "CAN I RETURN MY ORDER? HOW MANY DAYS TO RETURN? ARE RETURNS FREE? HOW DO I STAR…" at bounding box center [650, 271] width 310 height 314
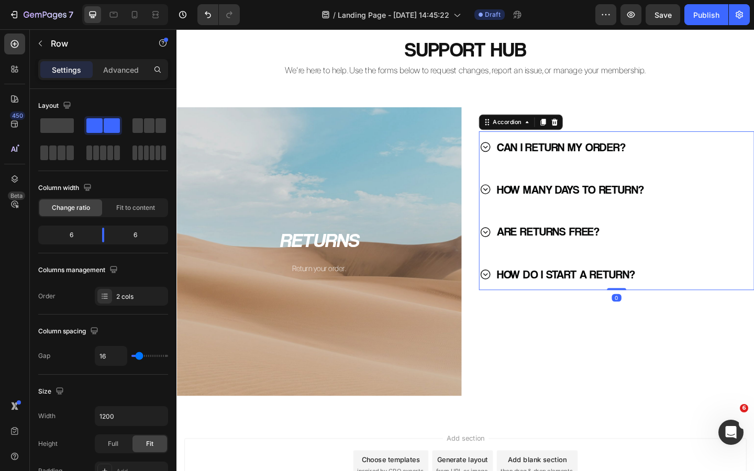
click at [513, 160] on icon at bounding box center [512, 157] width 13 height 13
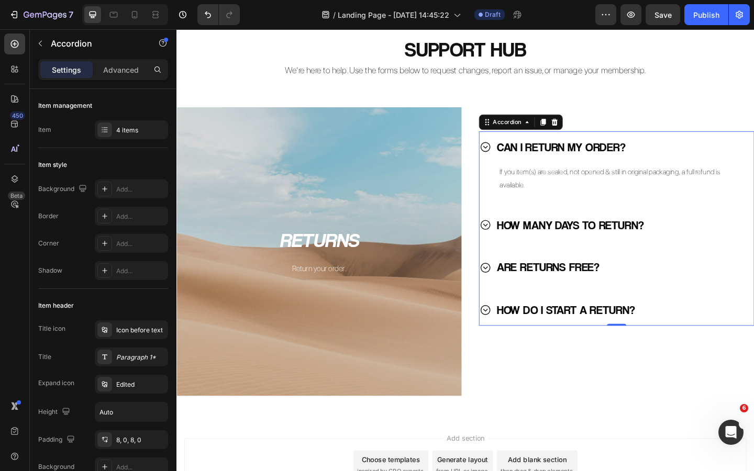
click at [514, 161] on icon at bounding box center [512, 157] width 13 height 13
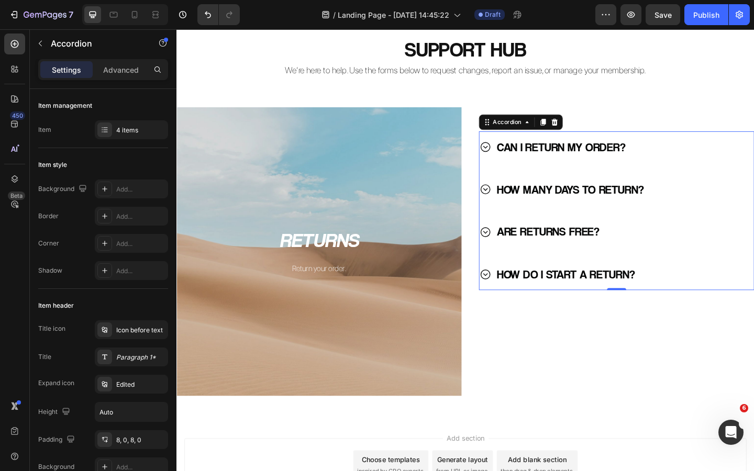
click at [514, 205] on icon at bounding box center [512, 203] width 13 height 13
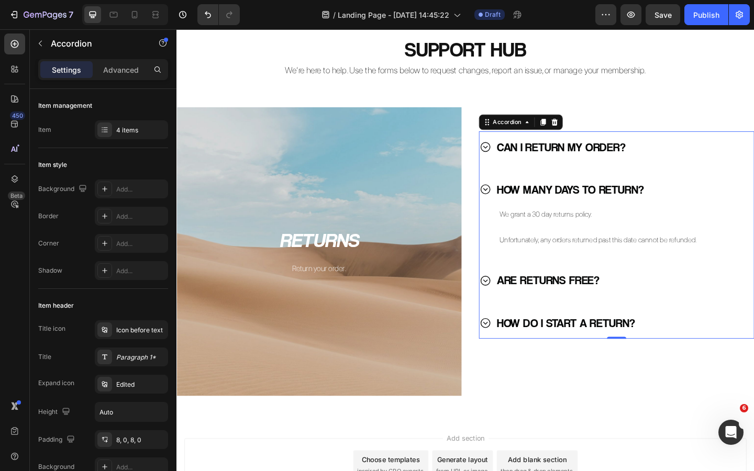
click at [514, 205] on icon at bounding box center [512, 203] width 13 height 13
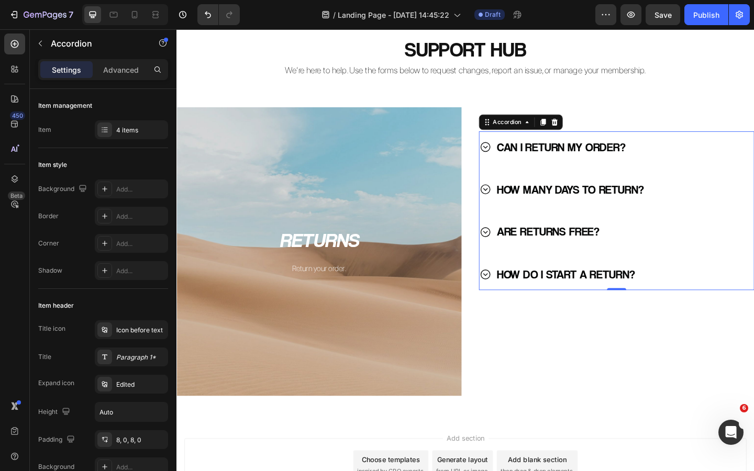
click at [514, 247] on icon at bounding box center [512, 250] width 13 height 13
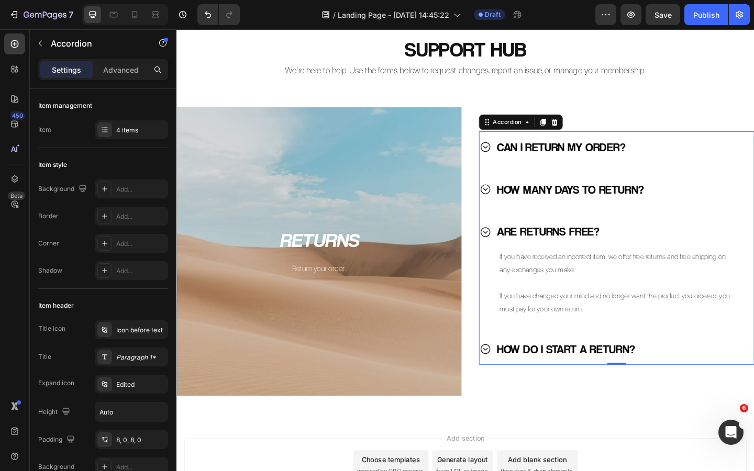
click at [511, 371] on icon at bounding box center [512, 377] width 13 height 13
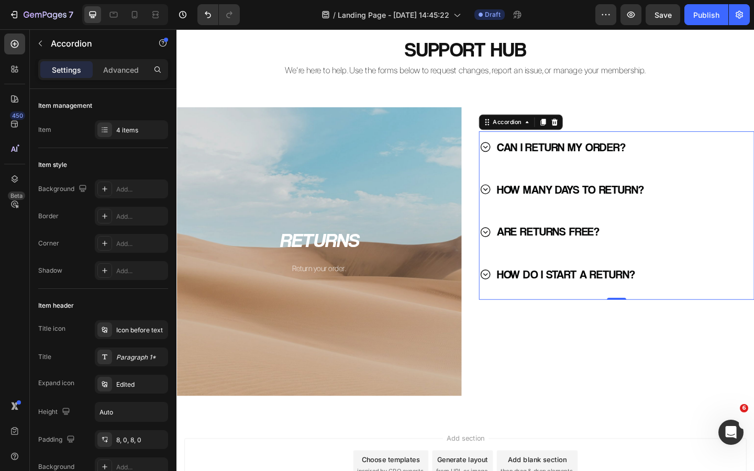
click at [512, 295] on icon at bounding box center [512, 296] width 13 height 13
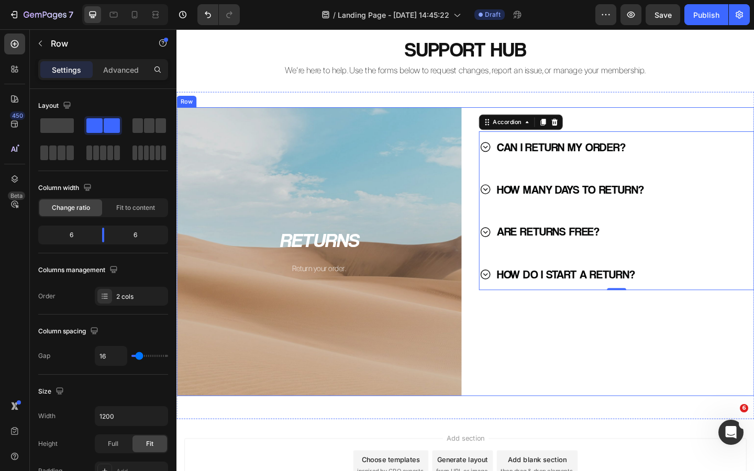
click at [538, 346] on div "CAN I RETURN MY ORDER? HOW MANY DAYS TO RETURN? ARE RETURNS FREE? HOW DO I STAR…" at bounding box center [650, 271] width 310 height 314
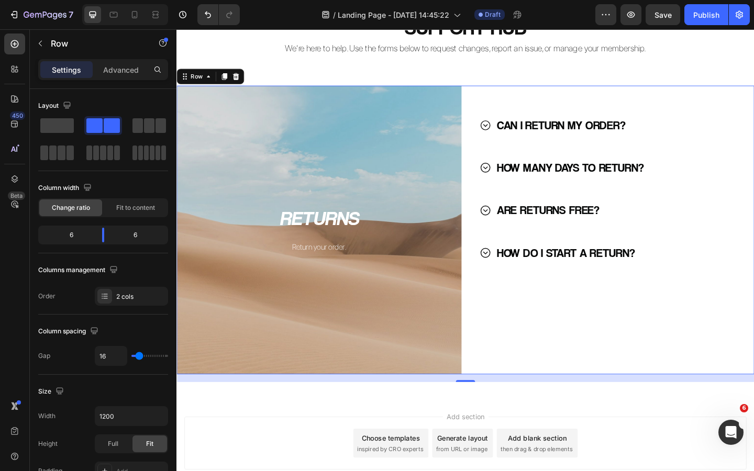
scroll to position [57, 0]
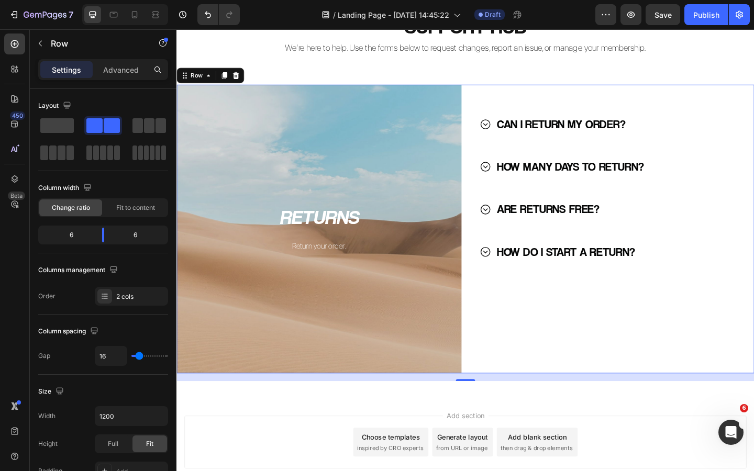
click at [568, 108] on div "CAN I RETURN MY ORDER? HOW MANY DAYS TO RETURN? ARE RETURNS FREE? HOW DO I STAR…" at bounding box center [650, 247] width 310 height 314
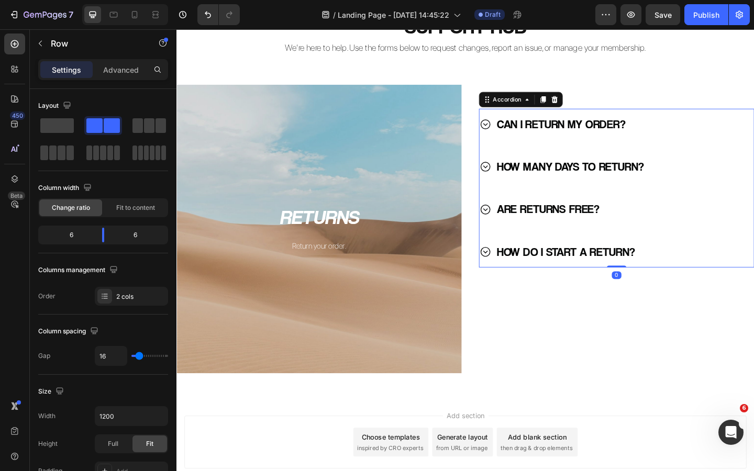
click at [560, 121] on div "CAN I RETURN MY ORDER?" at bounding box center [595, 133] width 144 height 26
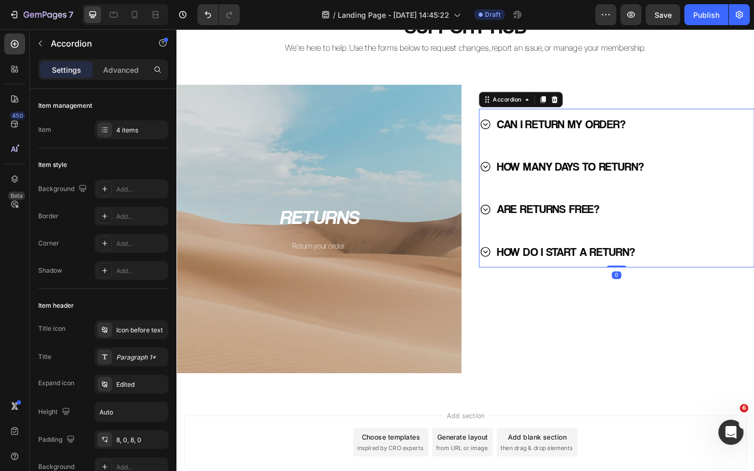
click at [698, 249] on div "CAN I RETURN MY ORDER? HOW MANY DAYS TO RETURN? ARE RETURNS FREE? HOW DO I STAR…" at bounding box center [649, 202] width 289 height 173
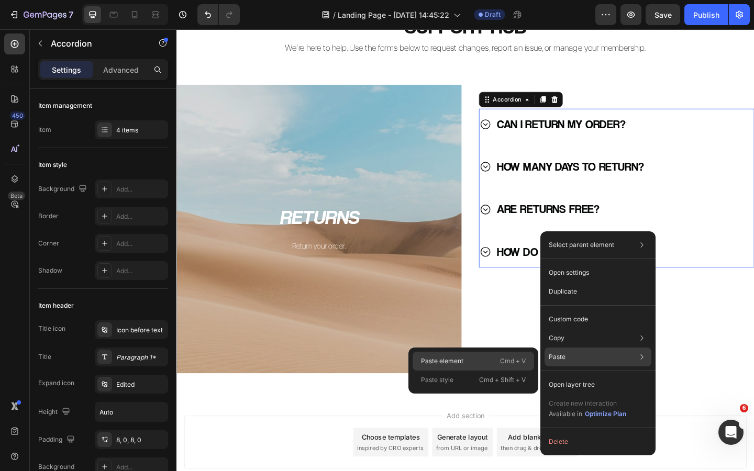
click at [501, 361] on p "Cmd + V" at bounding box center [513, 361] width 26 height 10
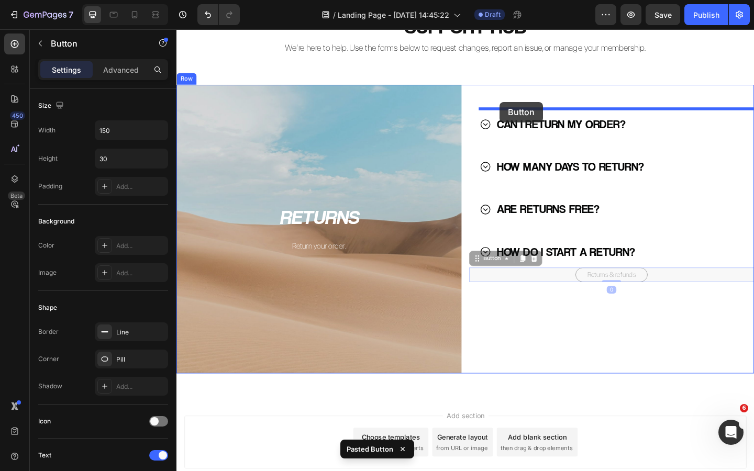
drag, startPoint x: 511, startPoint y: 279, endPoint x: 528, endPoint y: 108, distance: 171.6
click at [528, 108] on div "Header SUPPORT HUB Heading We’re here to help. Use the forms below to request c…" at bounding box center [491, 276] width 628 height 607
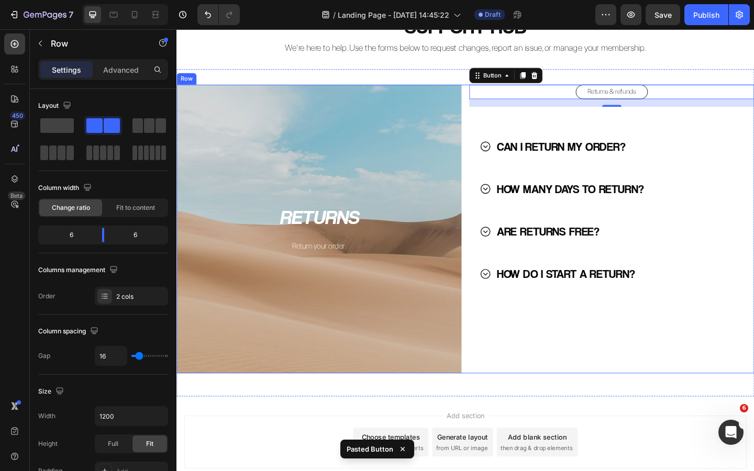
click at [590, 343] on div "Returns & refunds Button 0 CAN I RETURN MY ORDER? HOW MANY DAYS TO RETURN? ARE …" at bounding box center [650, 247] width 310 height 314
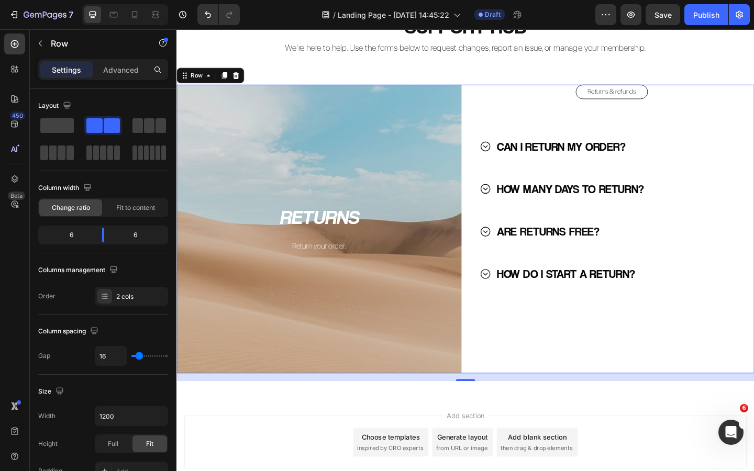
click at [641, 373] on div "Returns & refunds Button CAN I RETURN MY ORDER? HOW MANY DAYS TO RETURN? ARE RE…" at bounding box center [650, 247] width 310 height 314
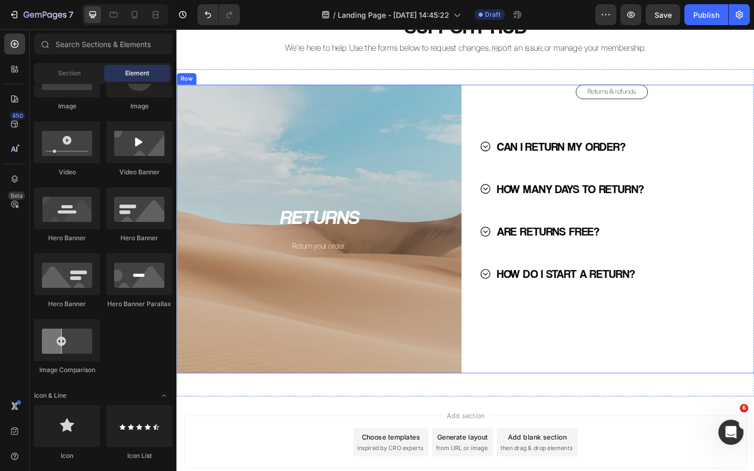
scroll to position [0, 0]
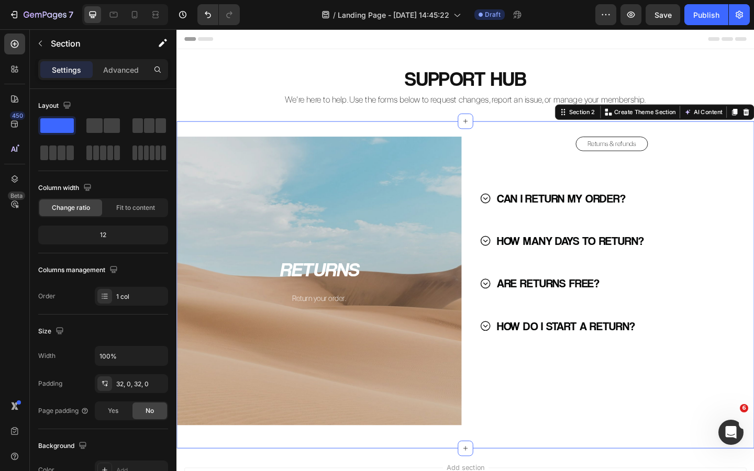
click at [361, 137] on div "RETURNS Heading Return your order. Text Block Hero Banner Returns & refunds But…" at bounding box center [491, 307] width 628 height 356
click at [121, 73] on p "Advanced" at bounding box center [121, 69] width 36 height 11
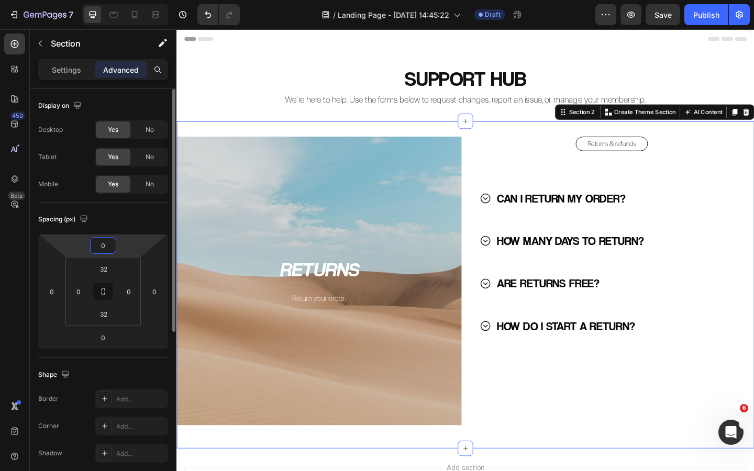
click at [106, 251] on input "0" at bounding box center [103, 246] width 21 height 16
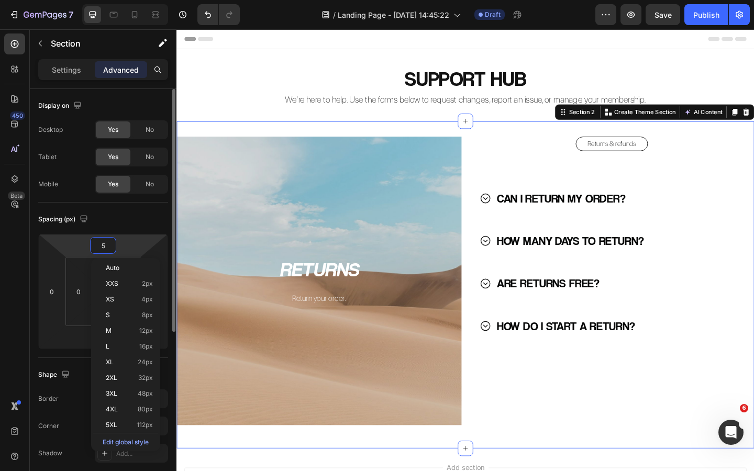
type input "50"
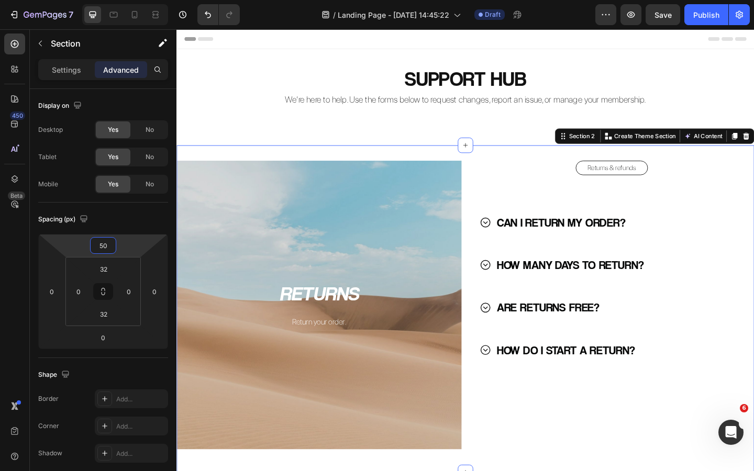
click at [230, 135] on div "SUPPORT HUB Heading We’re here to help. Use the forms below to request changes,…" at bounding box center [491, 281] width 628 height 461
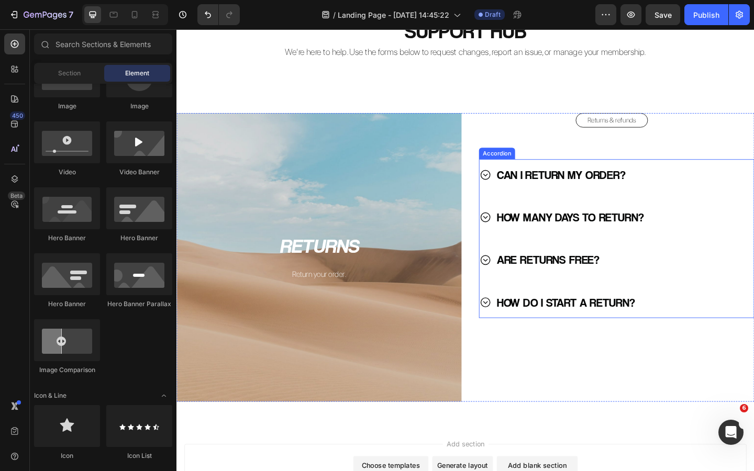
scroll to position [58, 0]
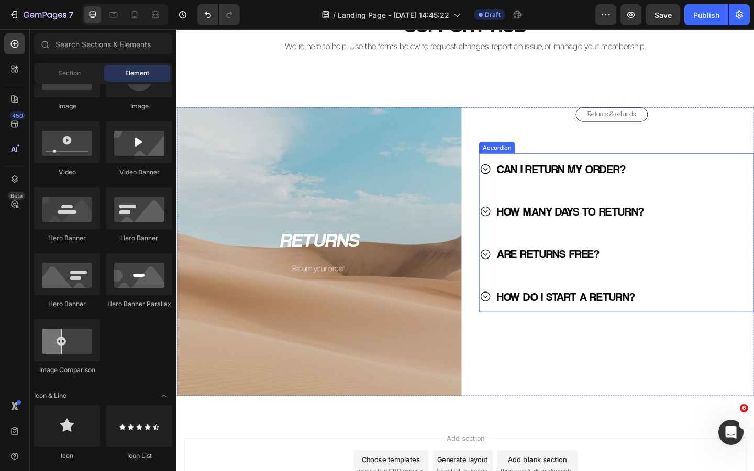
click at [514, 276] on icon at bounding box center [512, 274] width 13 height 13
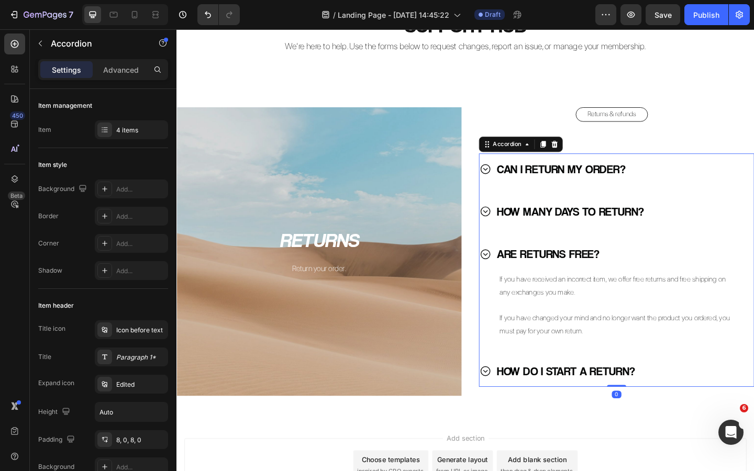
click at [514, 275] on icon at bounding box center [512, 274] width 13 height 13
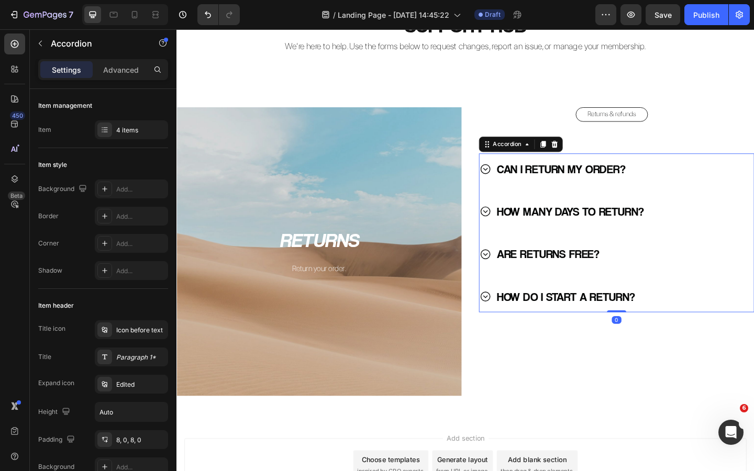
click at [514, 275] on icon at bounding box center [512, 274] width 13 height 13
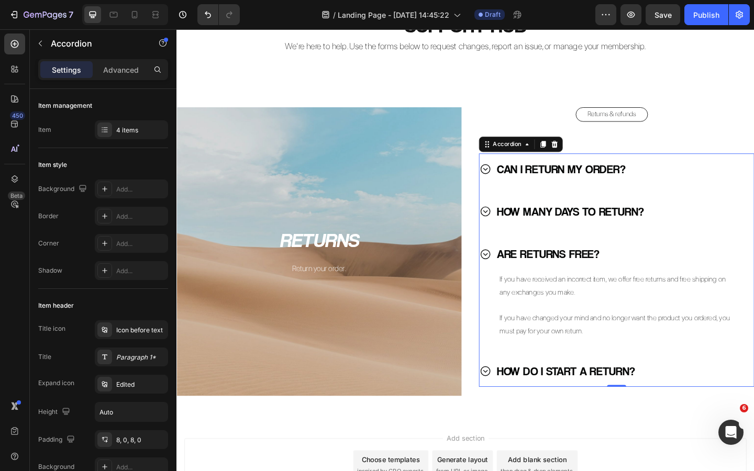
click at [514, 274] on icon at bounding box center [512, 274] width 13 height 13
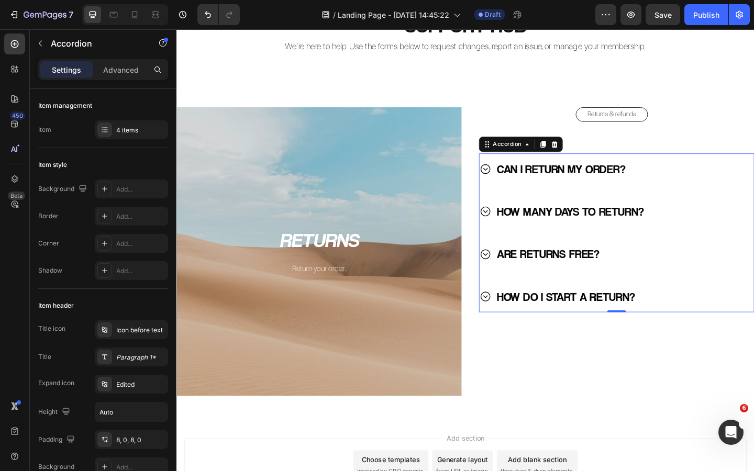
click at [514, 234] on div "HOW MANY DAYS TO RETURN?" at bounding box center [642, 228] width 272 height 26
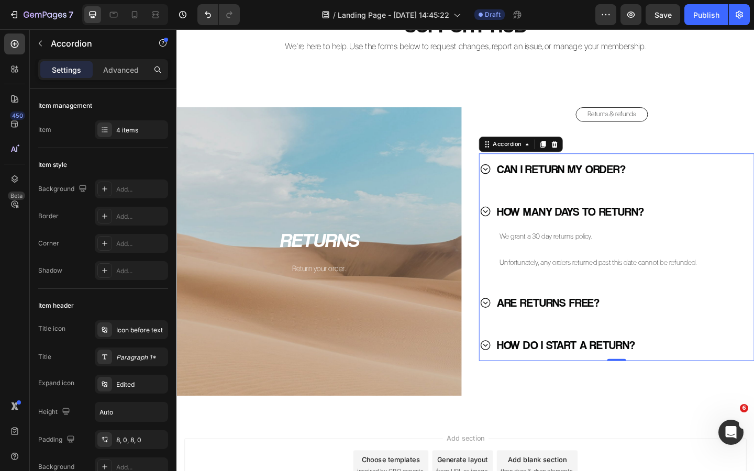
click at [514, 233] on icon at bounding box center [512, 227] width 13 height 13
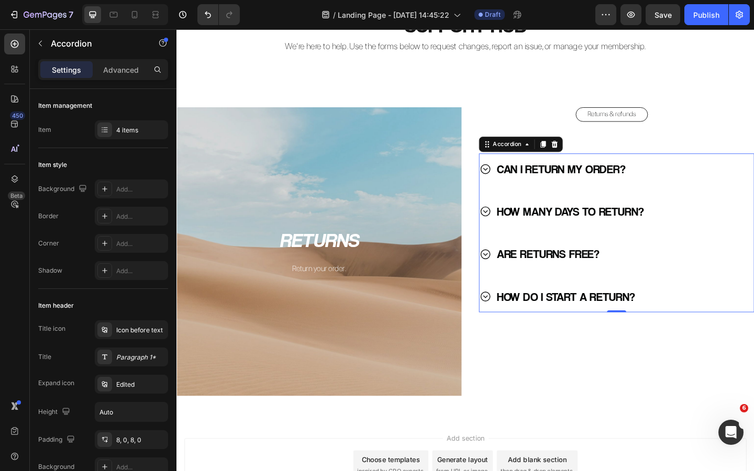
click at [514, 233] on icon at bounding box center [512, 227] width 13 height 13
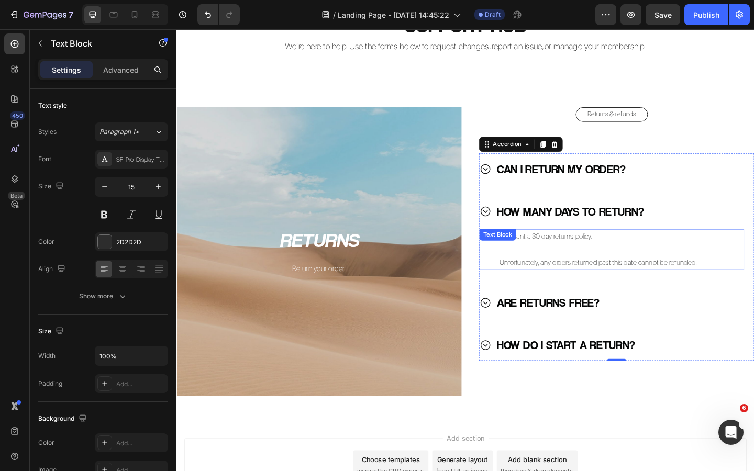
click at [566, 255] on div "We grant a 30 day returns policy. Unfortunately, any orders returned past this …" at bounding box center [650, 269] width 288 height 45
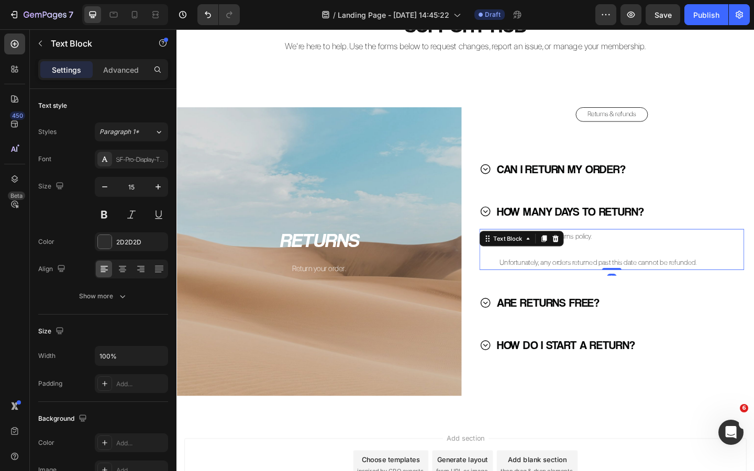
click at [608, 255] on p "We grant a 30 day returns policy." at bounding box center [655, 255] width 255 height 14
click at [572, 257] on p "We grant a 30 day returns policy." at bounding box center [655, 255] width 255 height 14
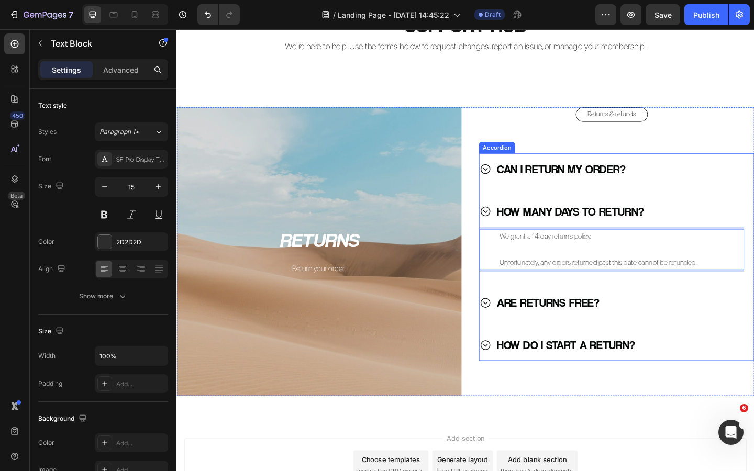
click at [679, 321] on div "ARE RETURNS FREE?" at bounding box center [642, 327] width 272 height 26
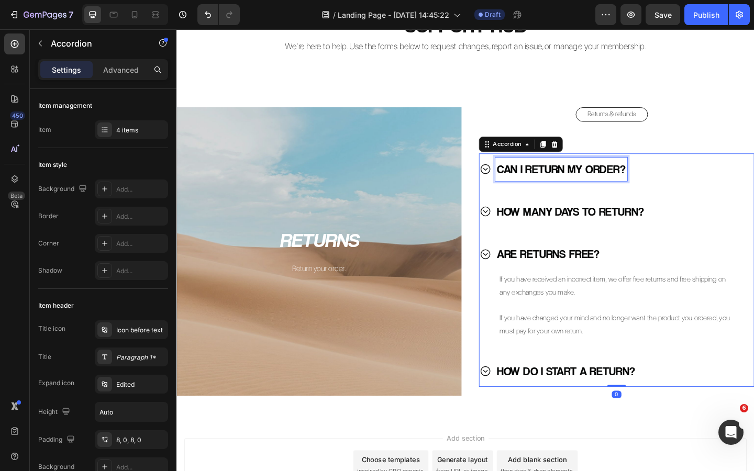
click at [524, 185] on div "CAN I RETURN MY ORDER?" at bounding box center [595, 182] width 144 height 26
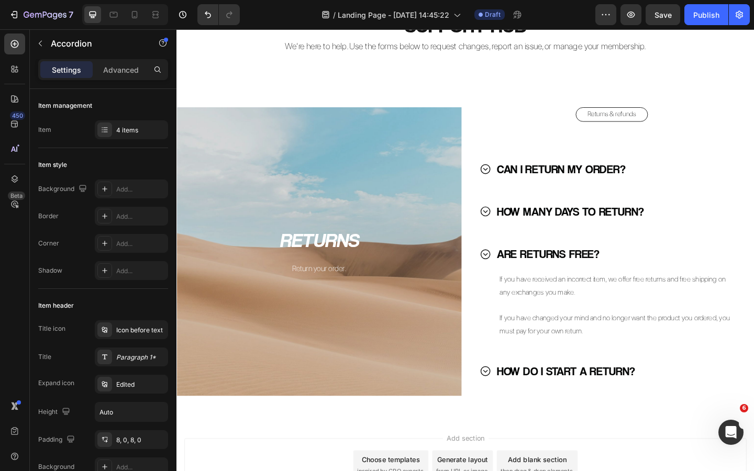
click at [514, 186] on icon at bounding box center [512, 181] width 10 height 10
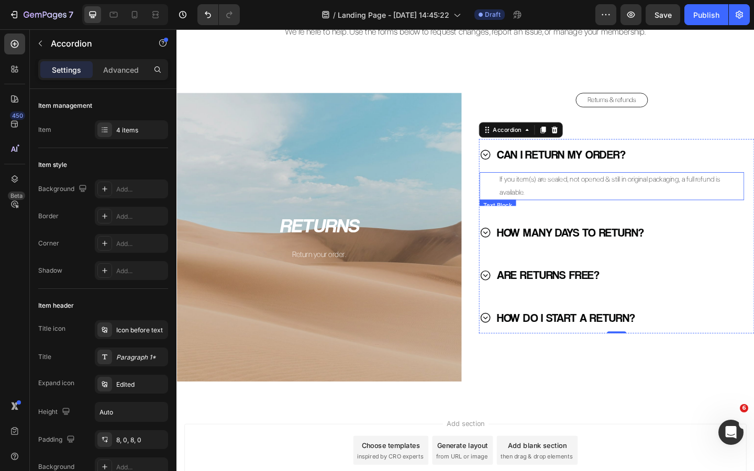
scroll to position [74, 0]
click at [515, 164] on icon at bounding box center [512, 165] width 13 height 13
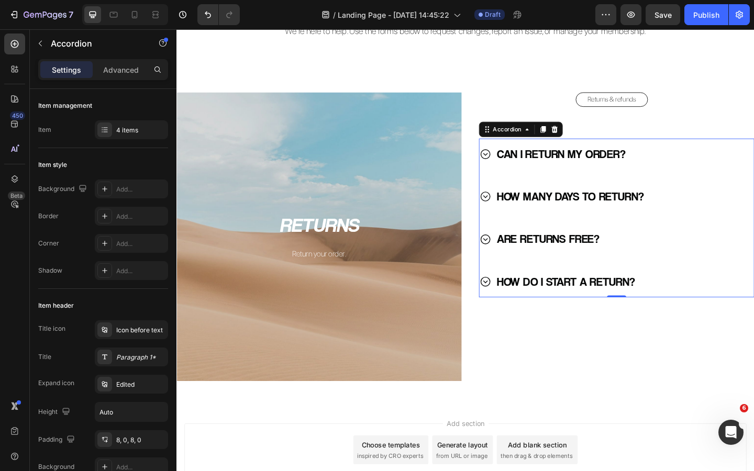
click at [512, 306] on icon at bounding box center [512, 303] width 13 height 13
click at [514, 307] on icon at bounding box center [512, 303] width 13 height 13
click at [511, 303] on icon at bounding box center [512, 303] width 13 height 13
click at [509, 255] on icon at bounding box center [512, 257] width 13 height 13
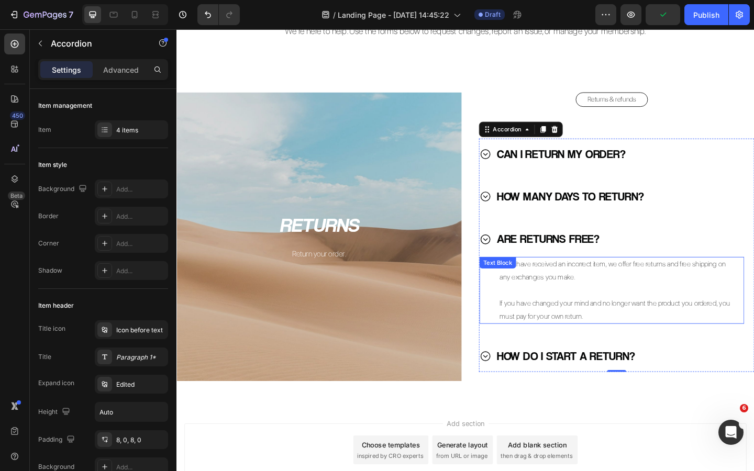
click at [569, 287] on p "If you have received an incorrect item, we offer free returns and free shipping…" at bounding box center [655, 292] width 255 height 28
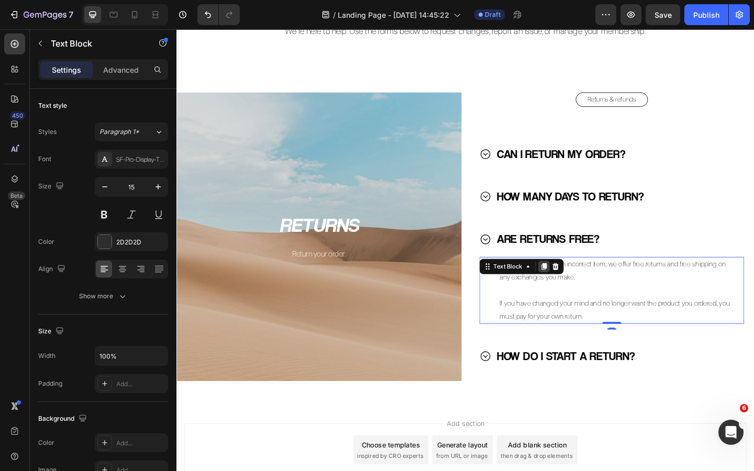
click at [577, 287] on icon at bounding box center [577, 287] width 6 height 7
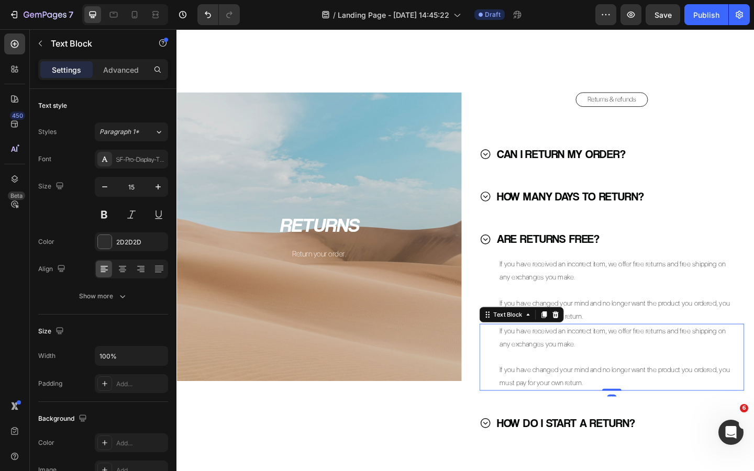
scroll to position [144, 0]
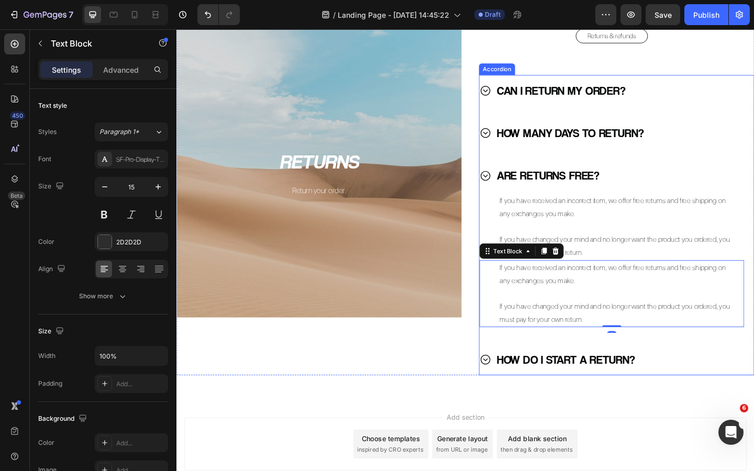
click at [514, 388] on icon at bounding box center [512, 388] width 10 height 10
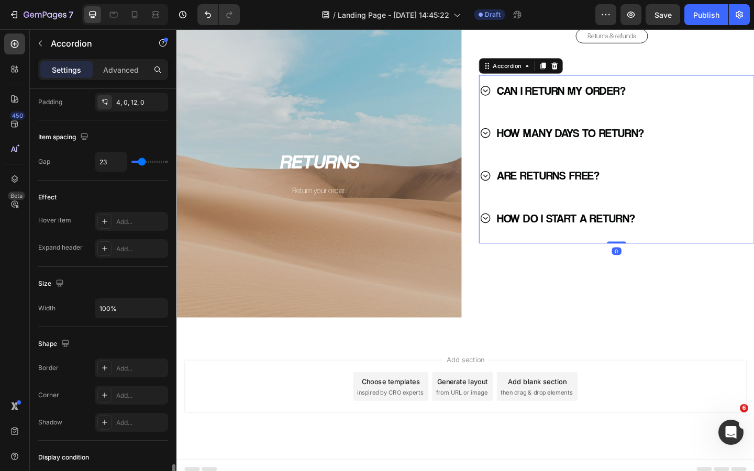
scroll to position [585, 0]
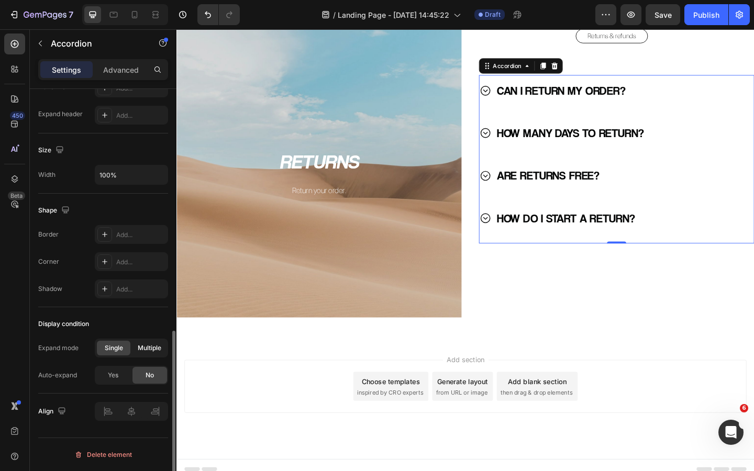
click at [151, 341] on div "Multiple" at bounding box center [150, 348] width 34 height 15
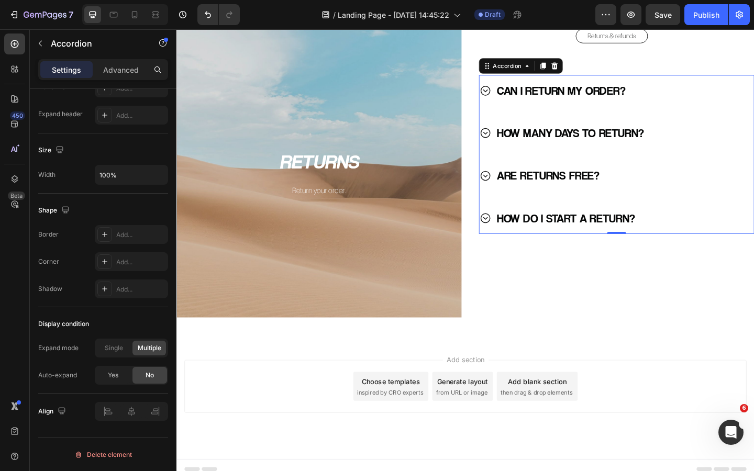
click at [515, 189] on icon at bounding box center [512, 188] width 13 height 13
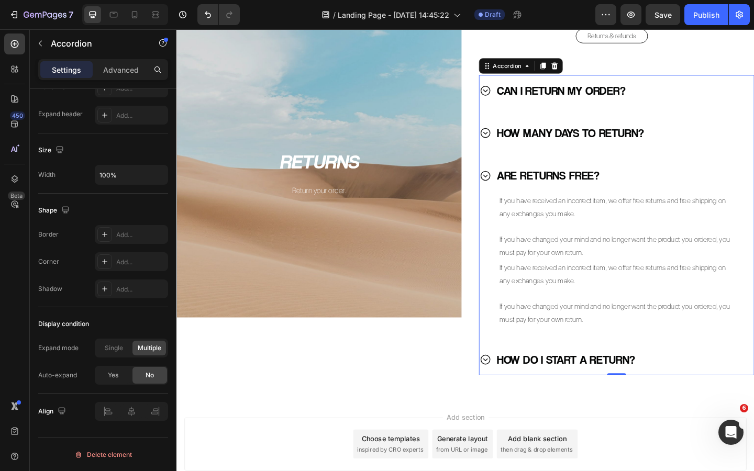
click at [513, 391] on icon at bounding box center [512, 388] width 13 height 13
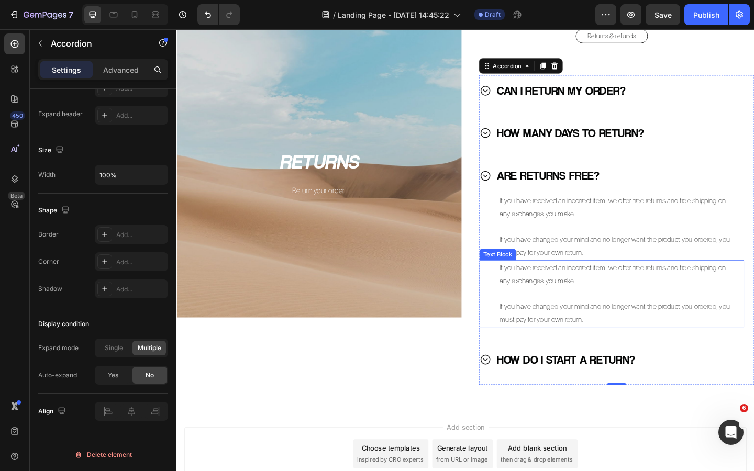
click at [562, 315] on p at bounding box center [655, 317] width 255 height 14
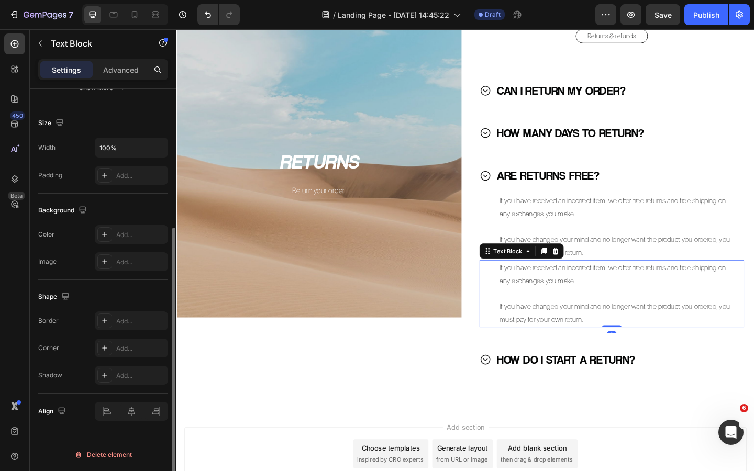
scroll to position [0, 0]
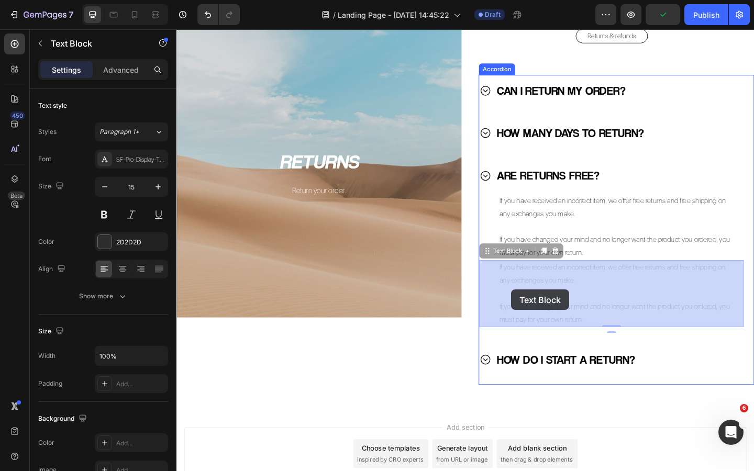
drag, startPoint x: 518, startPoint y: 276, endPoint x: 541, endPoint y: 313, distance: 43.0
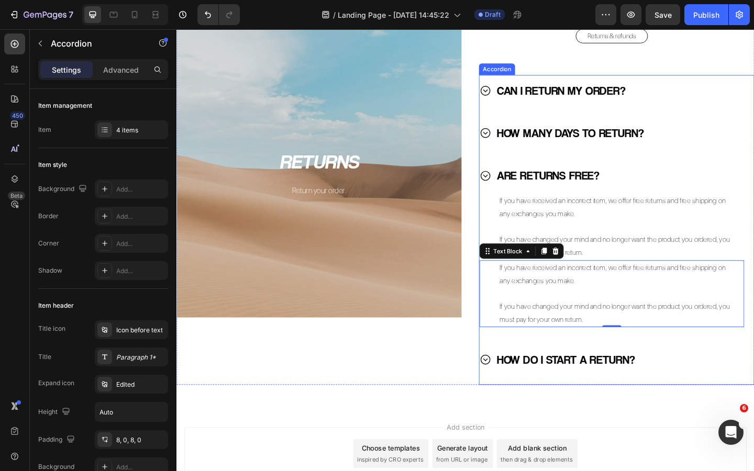
click at [511, 383] on icon at bounding box center [512, 388] width 13 height 13
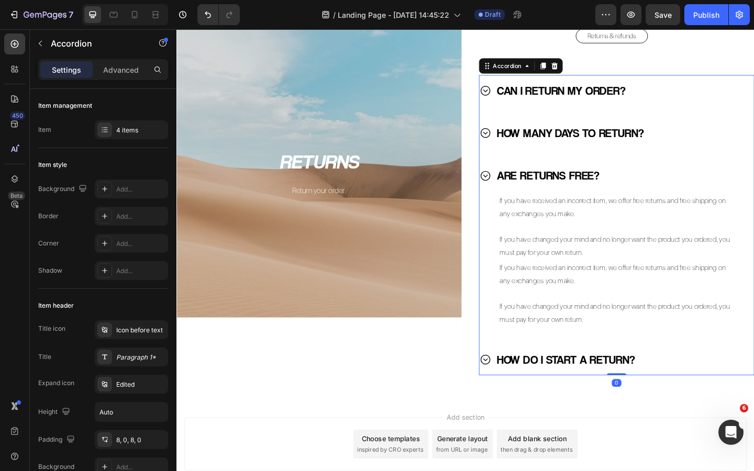
click at [511, 383] on icon at bounding box center [512, 388] width 13 height 13
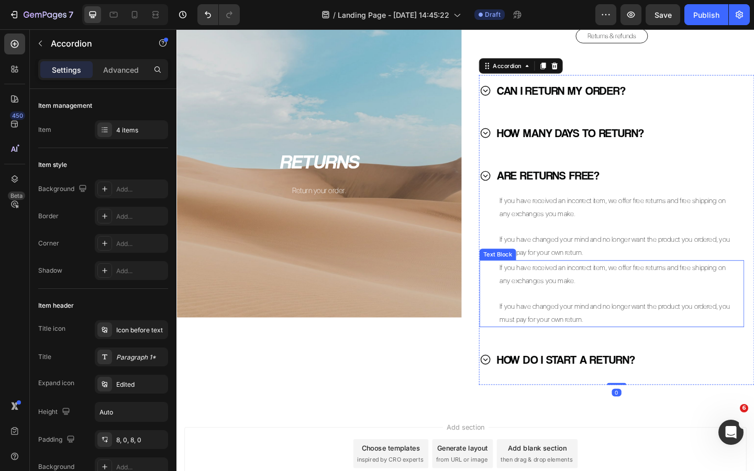
click at [561, 315] on p at bounding box center [655, 317] width 255 height 14
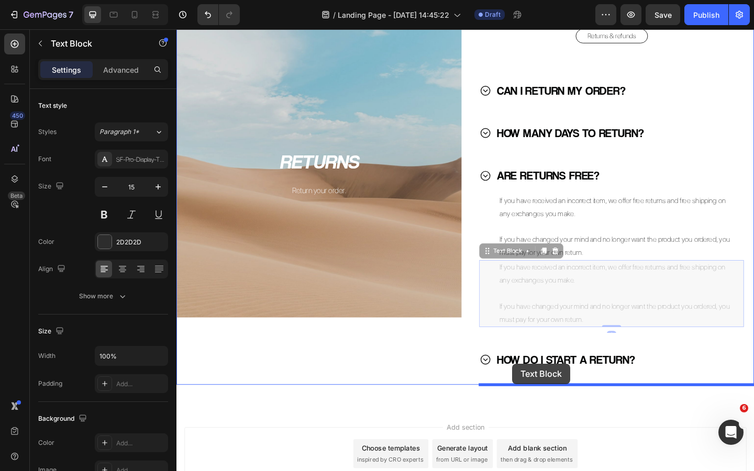
drag, startPoint x: 517, startPoint y: 274, endPoint x: 542, endPoint y: 393, distance: 121.9
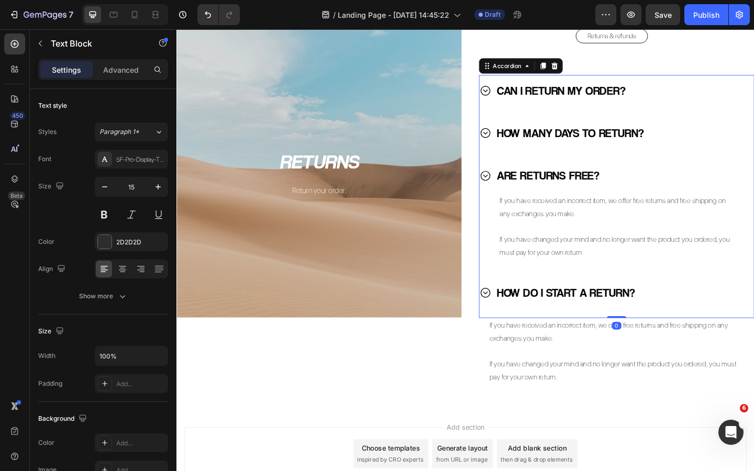
click at [512, 319] on icon at bounding box center [512, 316] width 13 height 13
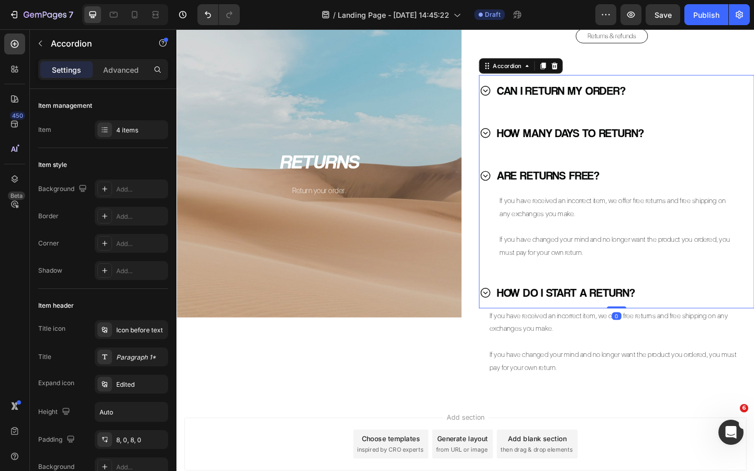
click at [512, 317] on icon at bounding box center [512, 316] width 10 height 10
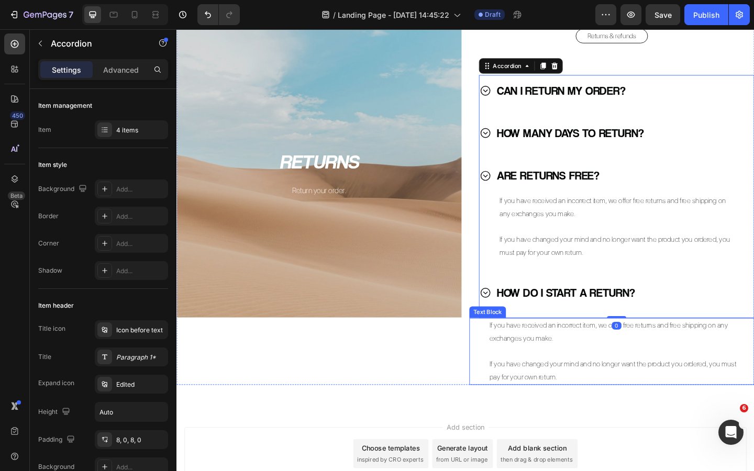
click at [546, 367] on p "If you have received an incorrect item, we offer free returns and free shipping…" at bounding box center [655, 359] width 277 height 28
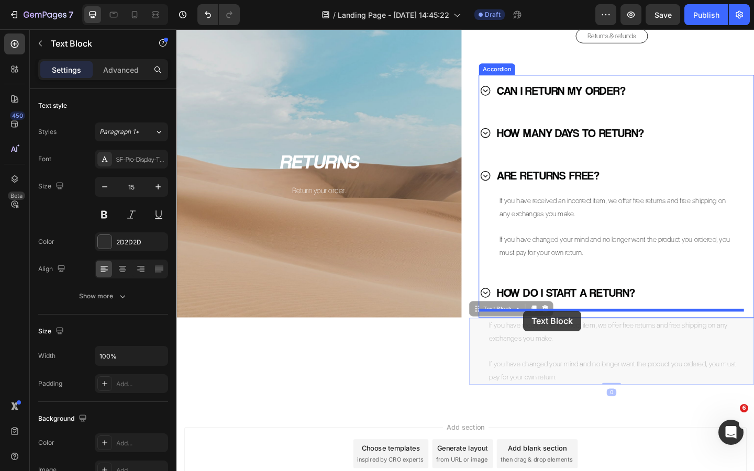
drag, startPoint x: 506, startPoint y: 335, endPoint x: 554, endPoint y: 336, distance: 47.7
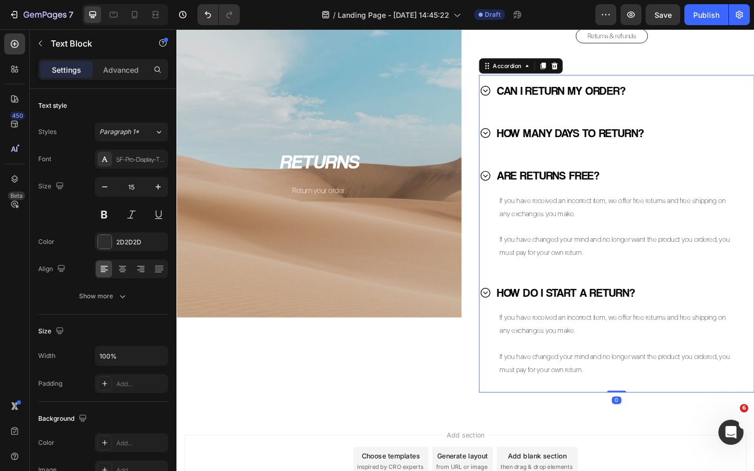
click at [515, 319] on icon at bounding box center [512, 316] width 10 height 10
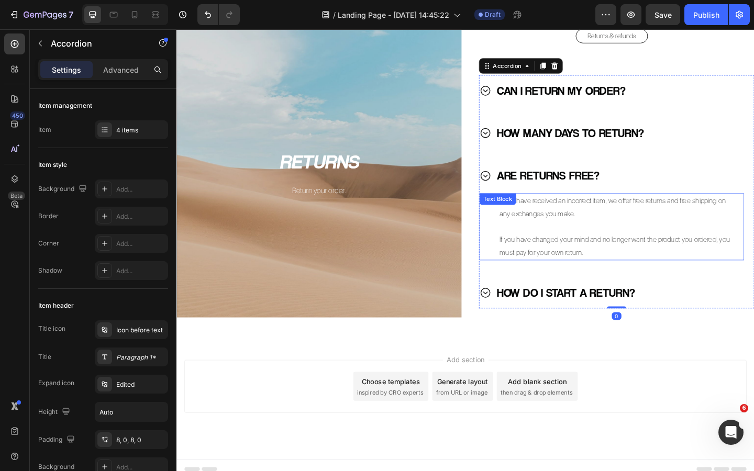
click at [548, 262] on p "If you have changed your mind and no longer want the product you ordered, you m…" at bounding box center [655, 265] width 255 height 28
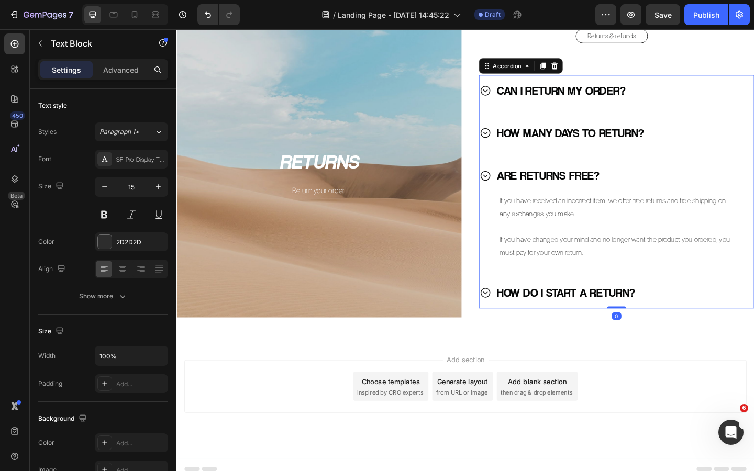
click at [510, 312] on icon at bounding box center [512, 316] width 13 height 13
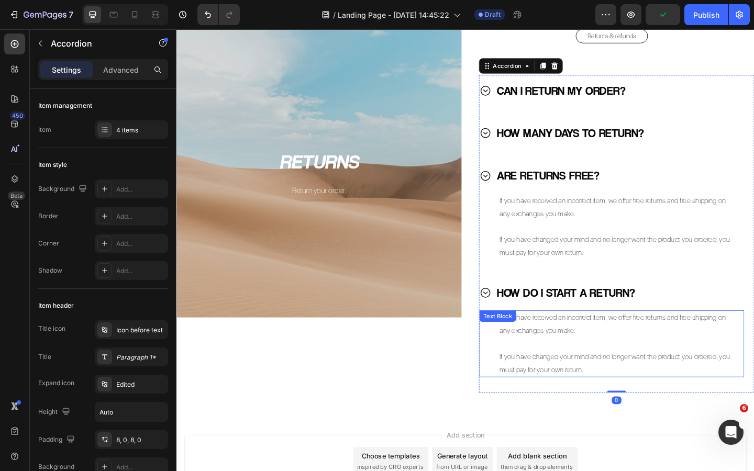
click at [566, 357] on p "If you have received an incorrect item, we offer free returns and free shipping…" at bounding box center [655, 350] width 255 height 28
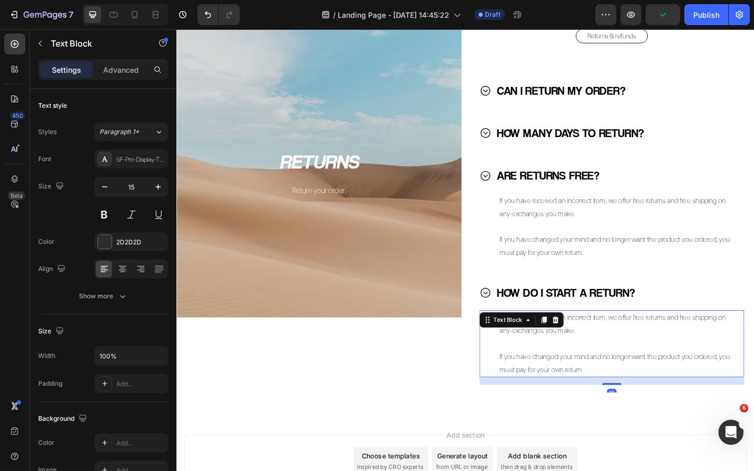
click at [566, 357] on p "If you have received an incorrect item, we offer free returns and free shipping…" at bounding box center [655, 350] width 255 height 28
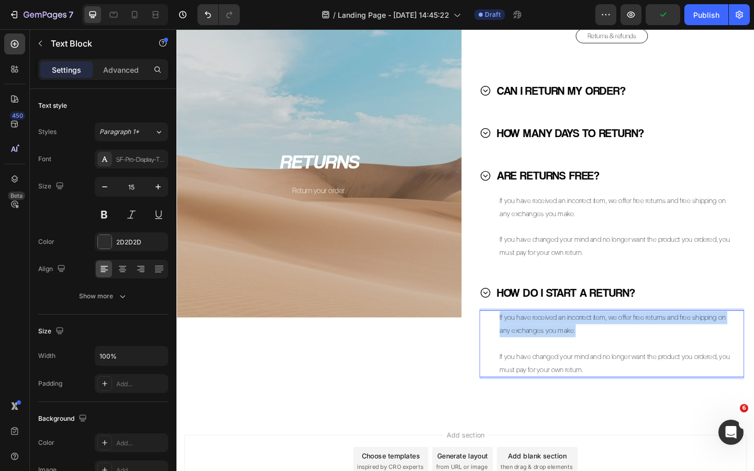
click at [566, 357] on p "If you have received an incorrect item, we offer free returns and free shipping…" at bounding box center [655, 350] width 255 height 28
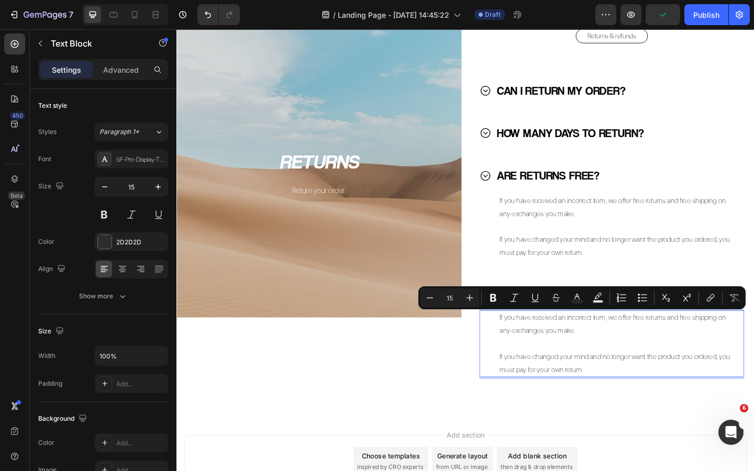
click at [605, 381] on p "If you have changed your mind and no longer want the product you ordered, you m…" at bounding box center [655, 393] width 255 height 28
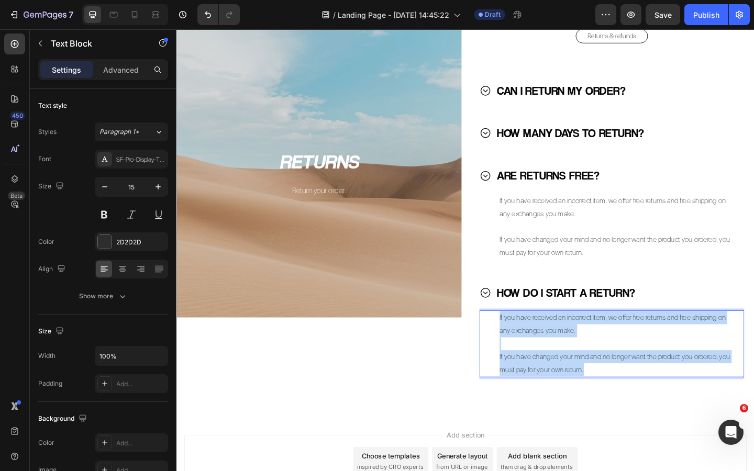
drag, startPoint x: 631, startPoint y: 401, endPoint x: 523, endPoint y: 343, distance: 122.3
click at [523, 343] on div "If you have received an incorrect item, we offer free returns and free shipping…" at bounding box center [650, 371] width 288 height 73
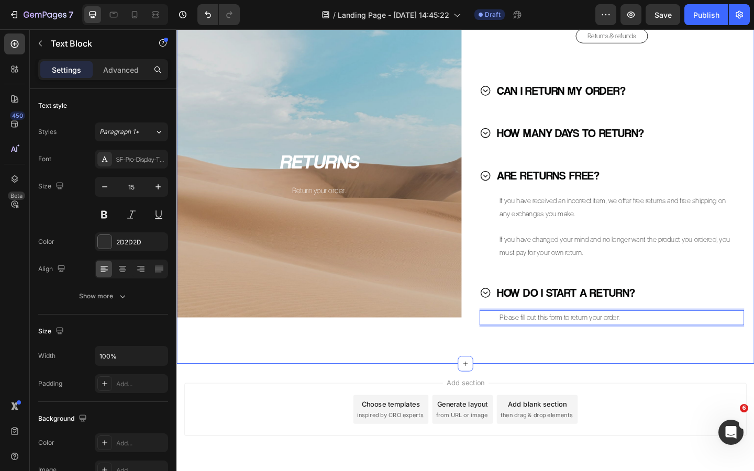
click at [623, 371] on div "RETURNS Heading Return your order. Text Block Hero Banner Returns & refunds But…" at bounding box center [491, 203] width 628 height 348
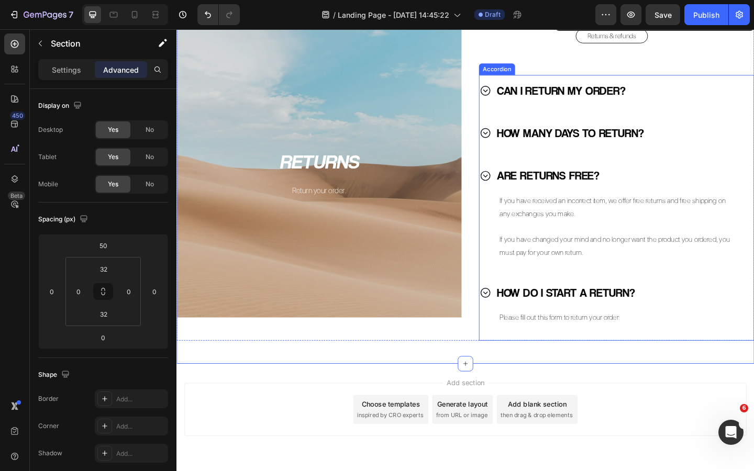
click at [520, 288] on div "CAN I RETURN MY ORDER? HOW MANY DAYS TO RETURN? ARE RETURNS FREE? If you have r…" at bounding box center [649, 223] width 289 height 289
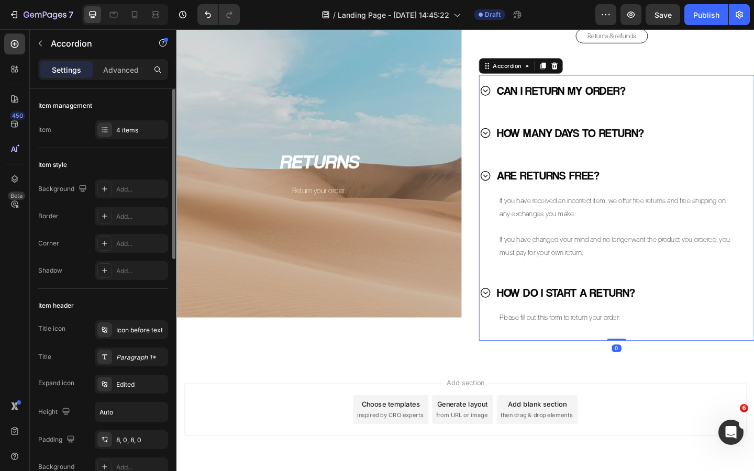
scroll to position [585, 0]
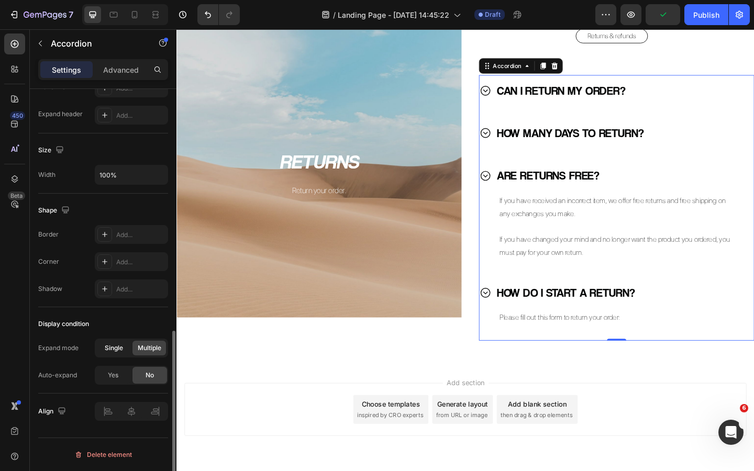
click at [117, 351] on span "Single" at bounding box center [114, 348] width 18 height 9
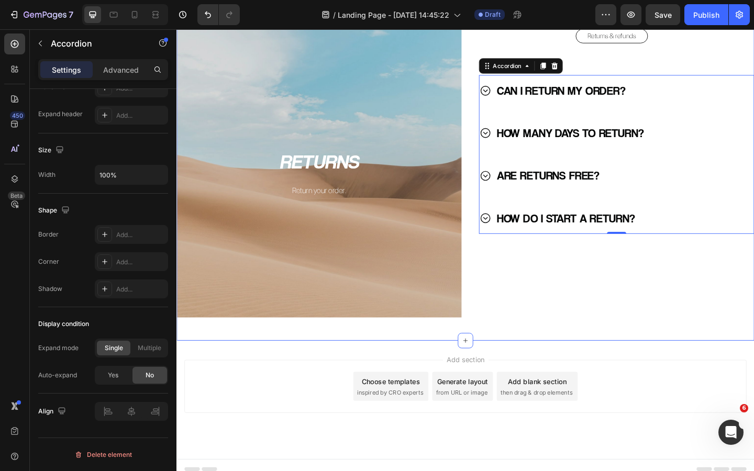
click at [545, 357] on div "RETURNS Heading Return your order. Text Block Hero Banner Returns & refunds But…" at bounding box center [491, 190] width 628 height 356
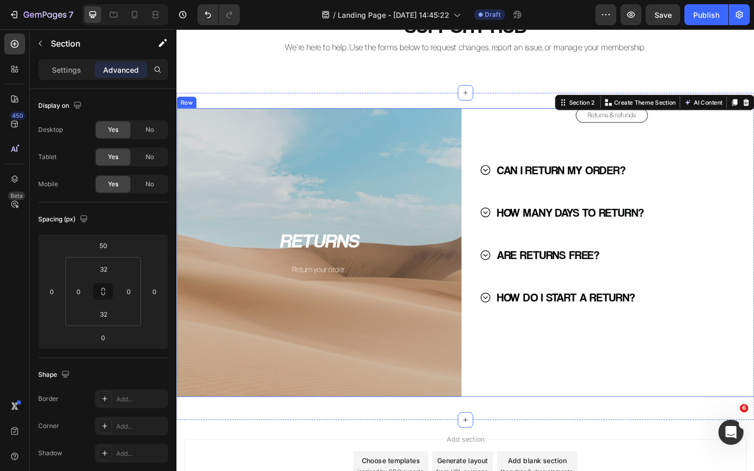
scroll to position [59, 0]
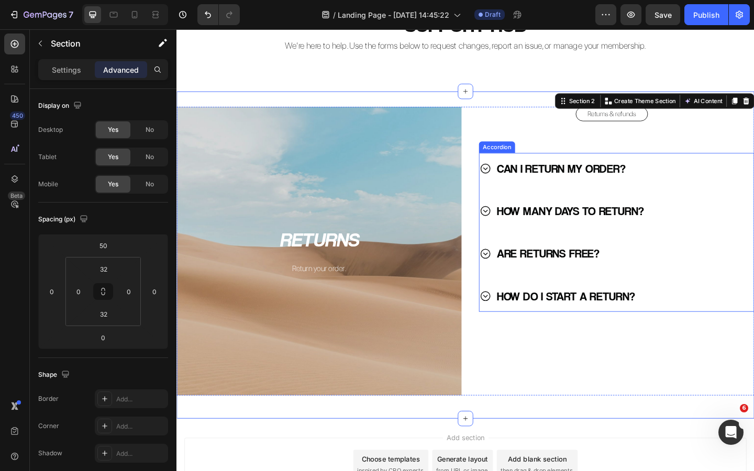
click at [516, 272] on icon at bounding box center [512, 273] width 13 height 13
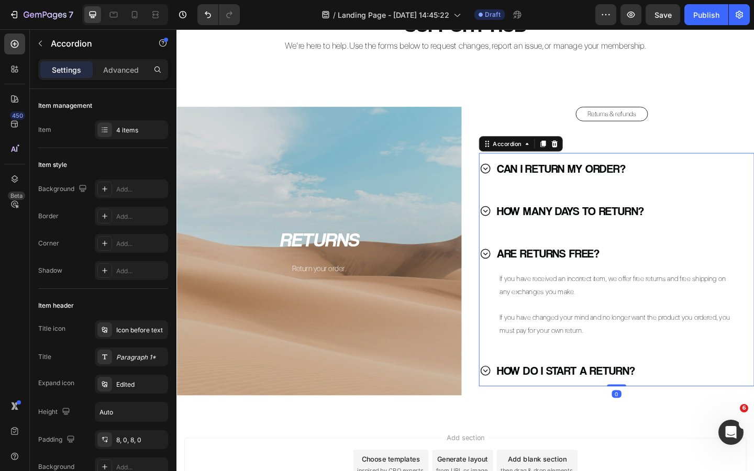
click at [514, 273] on icon at bounding box center [512, 273] width 10 height 10
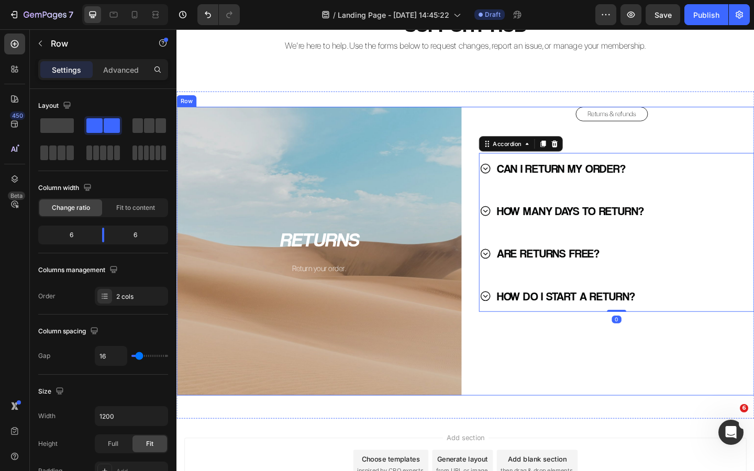
click at [585, 395] on div "Returns & refunds Button CAN I RETURN MY ORDER? HOW MANY DAYS TO RETURN? ARE RE…" at bounding box center [650, 271] width 310 height 314
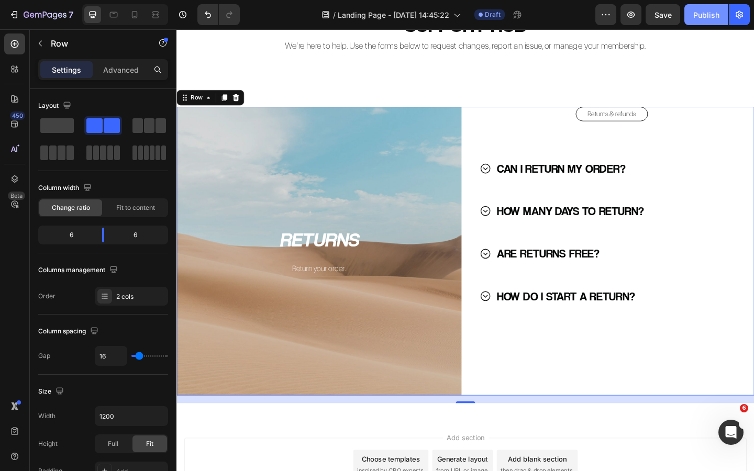
click at [699, 16] on div "Publish" at bounding box center [706, 14] width 26 height 11
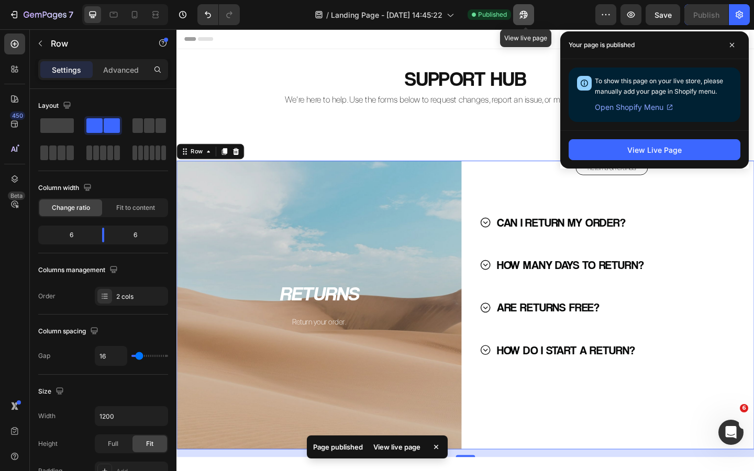
click at [526, 17] on icon "button" at bounding box center [524, 15] width 8 height 8
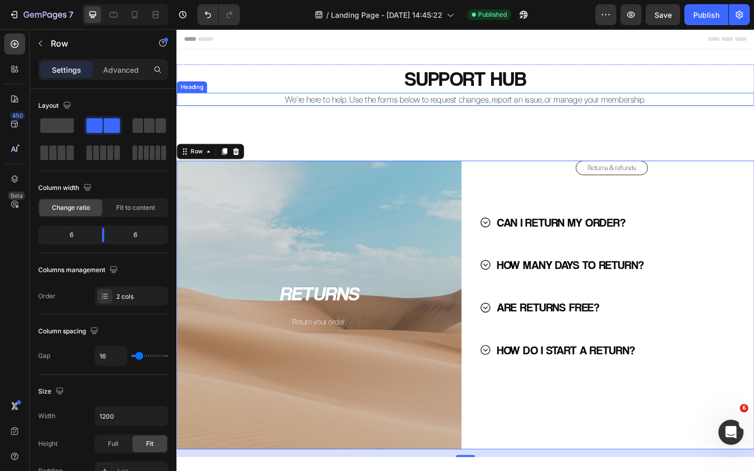
click at [435, 102] on h2 "We’re here to help. Use the forms below to request changes, report an issue, or…" at bounding box center [491, 105] width 628 height 14
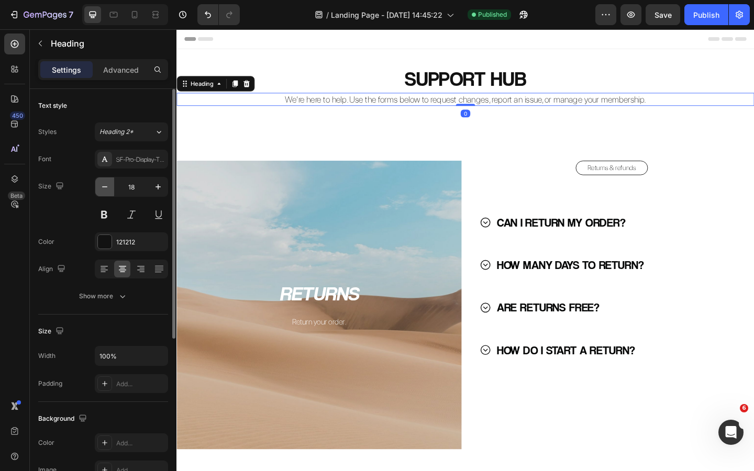
click at [103, 183] on icon "button" at bounding box center [105, 187] width 10 height 10
type input "16"
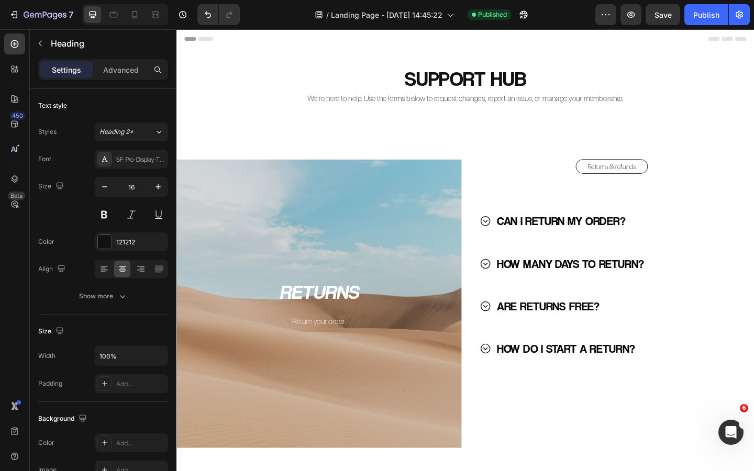
click at [425, 149] on div "SUPPORT HUB Heading We’re here to help. Use the forms below to request changes,…" at bounding box center [491, 280] width 628 height 459
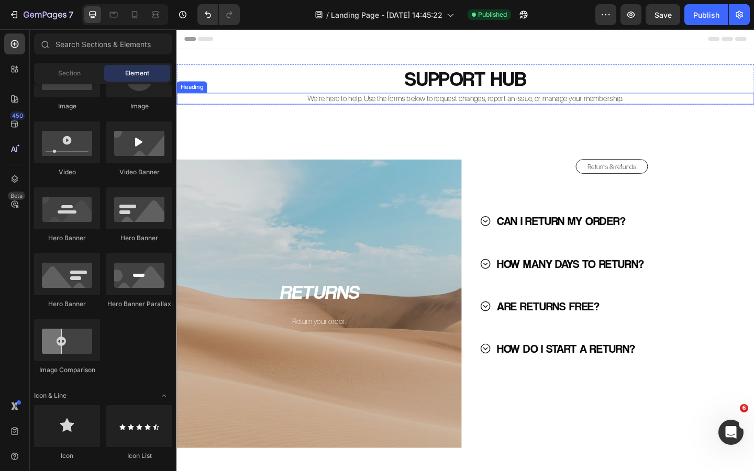
click at [471, 103] on h2 "We’re here to help. Use the forms below to request changes, report an issue, or…" at bounding box center [491, 104] width 628 height 13
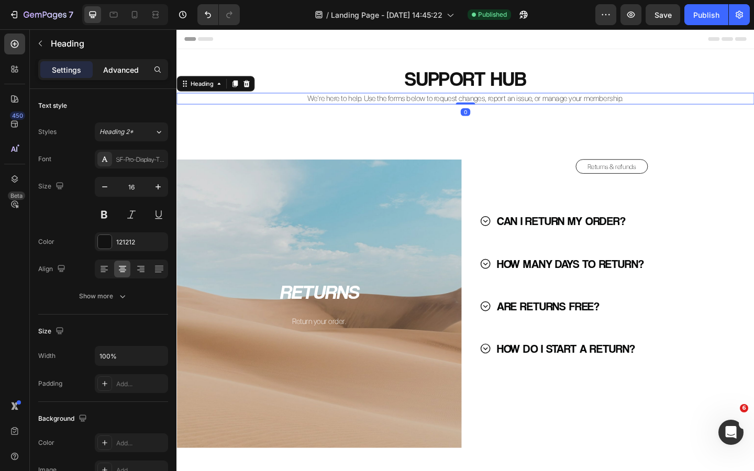
click at [124, 61] on div "Advanced" at bounding box center [121, 69] width 52 height 17
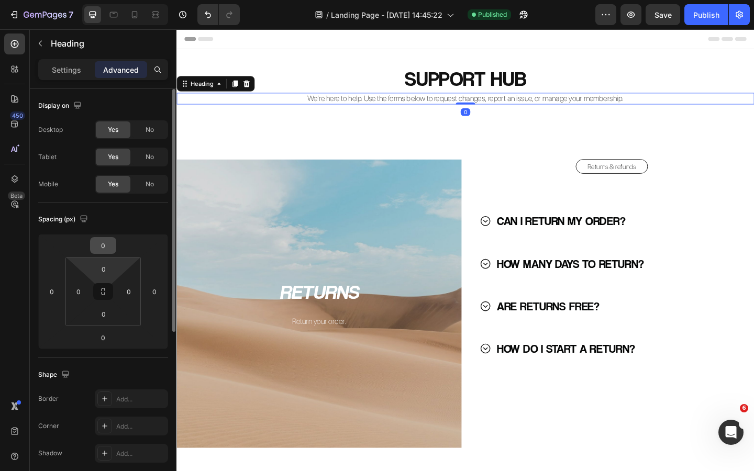
click at [109, 249] on input "0" at bounding box center [103, 246] width 21 height 16
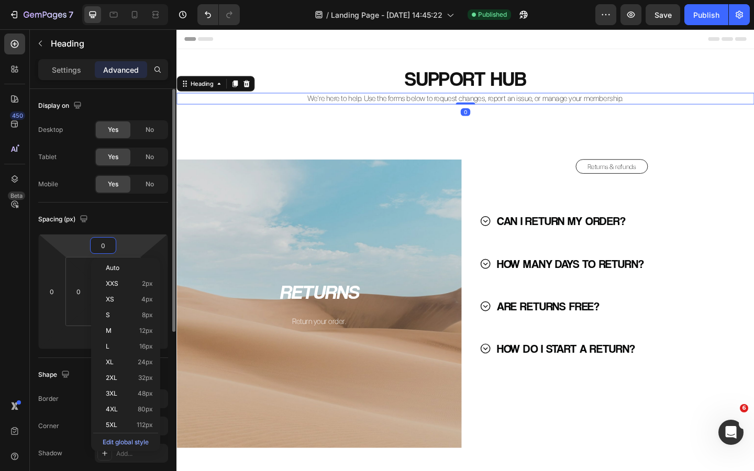
type input "5"
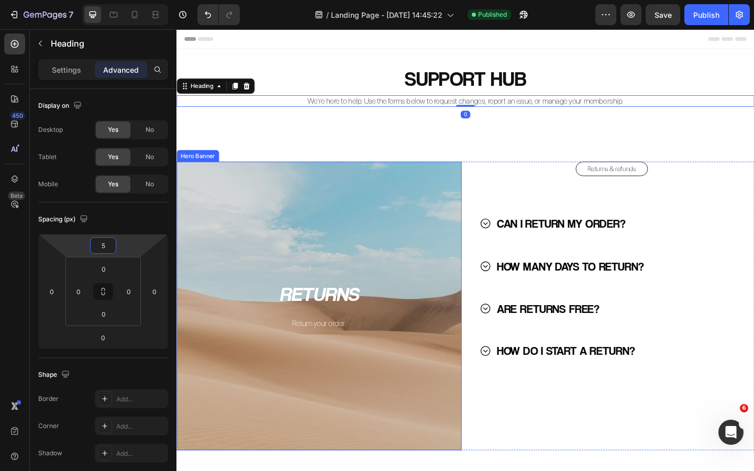
click at [286, 157] on div "RETURNS Heading Return your order. Text Block Hero Banner Returns & refunds But…" at bounding box center [491, 335] width 628 height 356
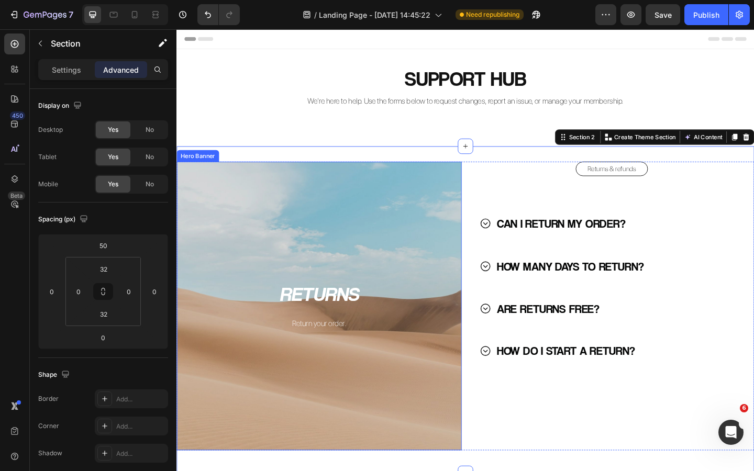
click at [312, 262] on div "Background Image" at bounding box center [332, 330] width 310 height 314
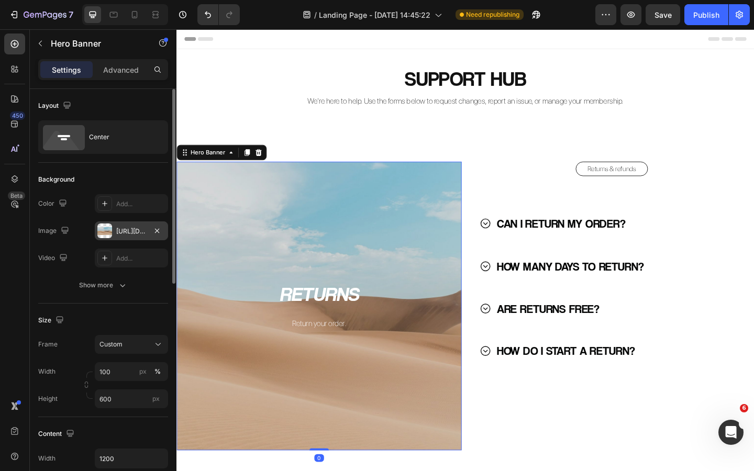
click at [127, 230] on div "[URL][DOMAIN_NAME]" at bounding box center [131, 231] width 30 height 9
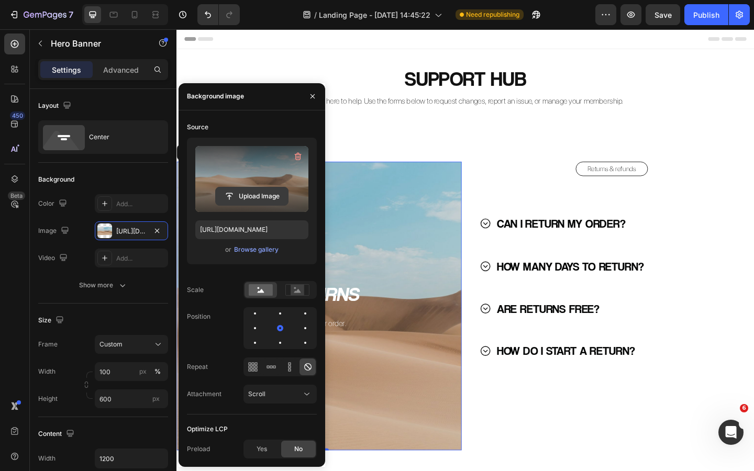
click at [251, 193] on input "file" at bounding box center [252, 197] width 72 height 18
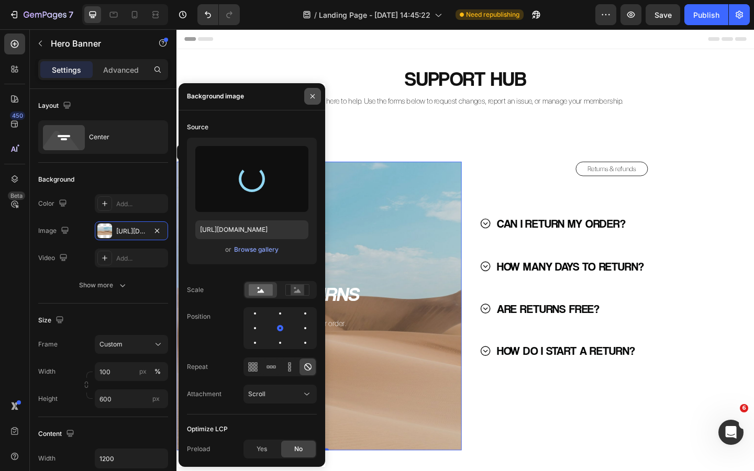
type input "https://cdn.shopify.com/s/files/1/0926/8946/5679/files/gempages_567331744202621…"
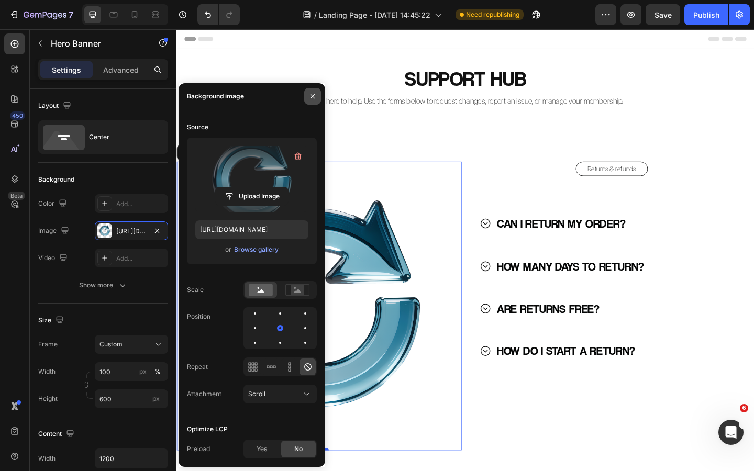
click at [312, 98] on icon "button" at bounding box center [312, 96] width 8 height 8
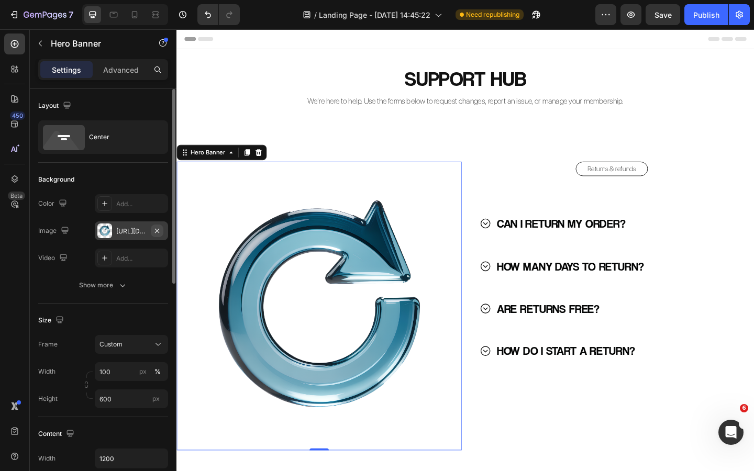
click at [155, 228] on icon "button" at bounding box center [157, 231] width 8 height 8
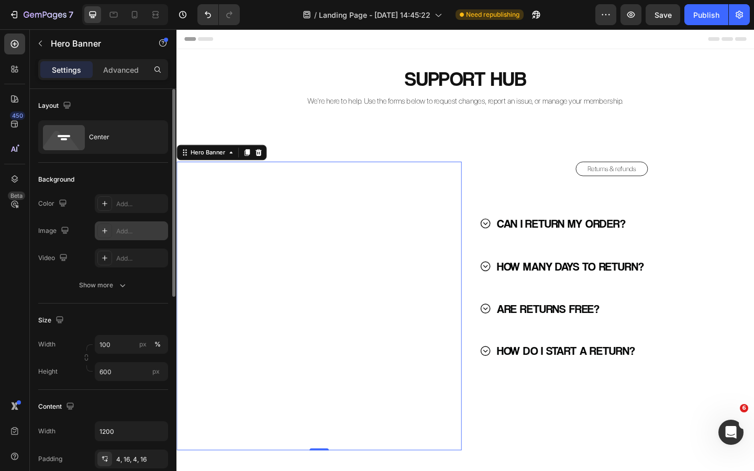
click at [126, 229] on div "Add..." at bounding box center [140, 231] width 49 height 9
type input "[URL][DOMAIN_NAME]"
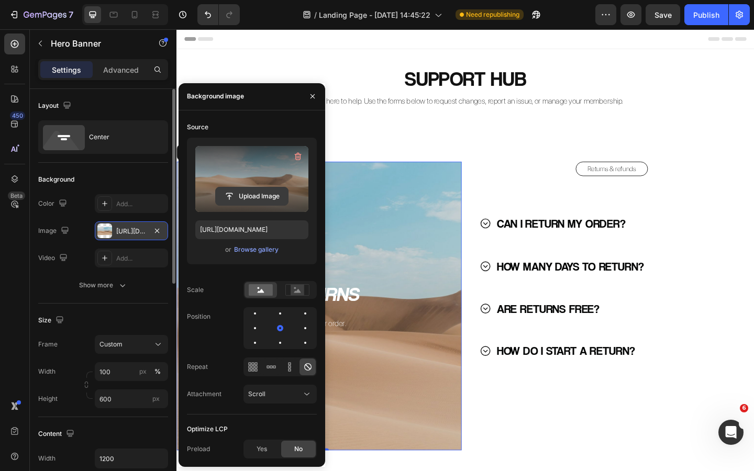
click at [250, 196] on input "file" at bounding box center [252, 197] width 72 height 18
click at [252, 200] on input "file" at bounding box center [252, 197] width 72 height 18
click at [258, 196] on input "file" at bounding box center [252, 197] width 72 height 18
click at [251, 190] on input "file" at bounding box center [252, 197] width 72 height 18
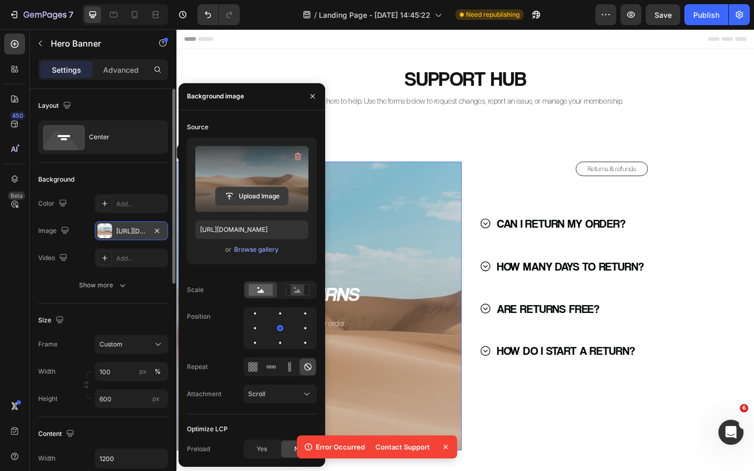
click at [260, 192] on input "file" at bounding box center [252, 197] width 72 height 18
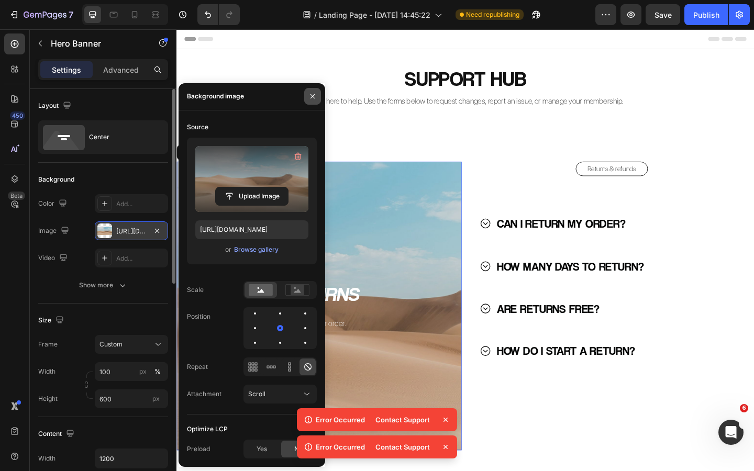
click at [310, 97] on icon "button" at bounding box center [312, 96] width 8 height 8
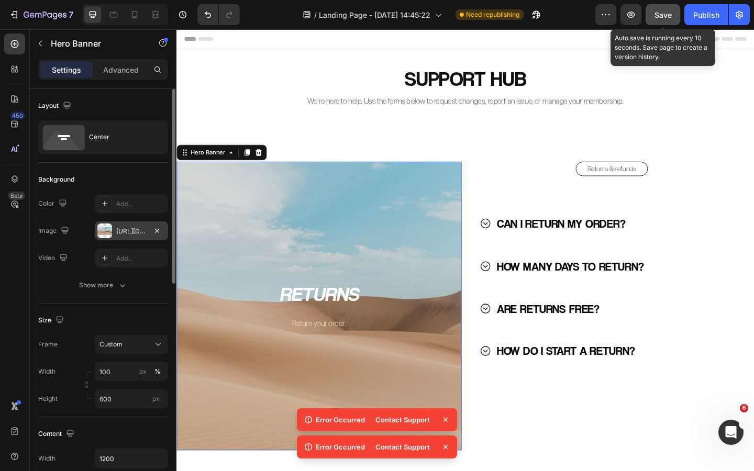
click at [662, 11] on span "Save" at bounding box center [663, 14] width 17 height 9
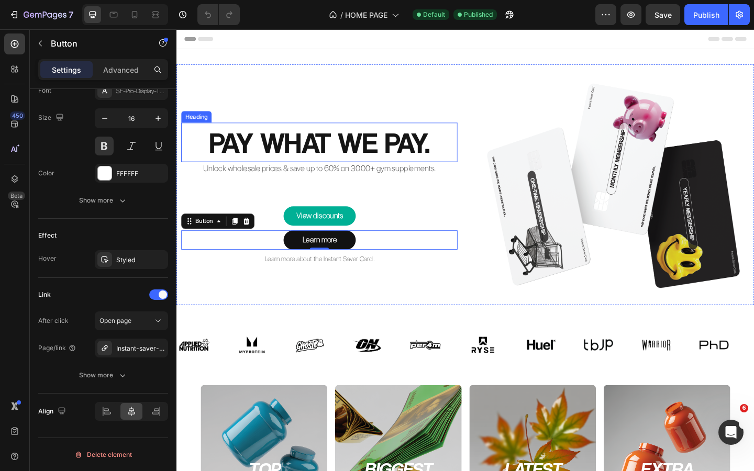
click at [374, 153] on h2 "PAY WHAT WE PAY." at bounding box center [332, 152] width 301 height 43
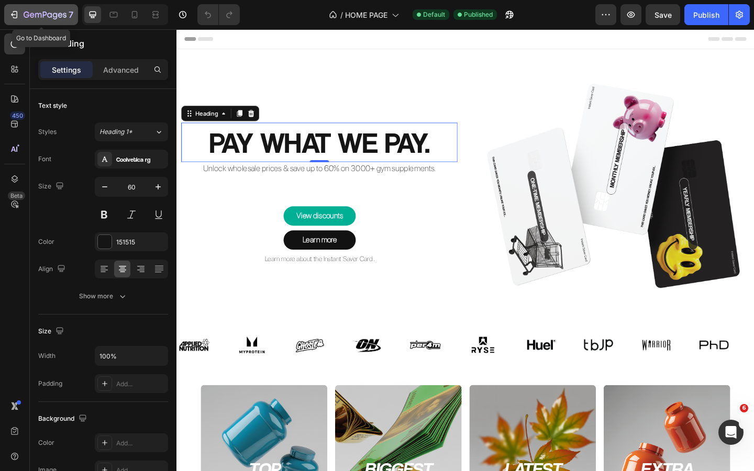
click at [57, 15] on icon "button" at bounding box center [45, 15] width 43 height 9
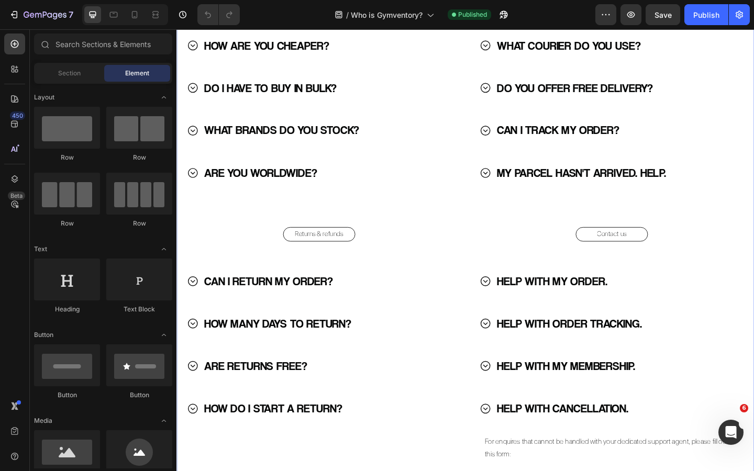
scroll to position [1595, 0]
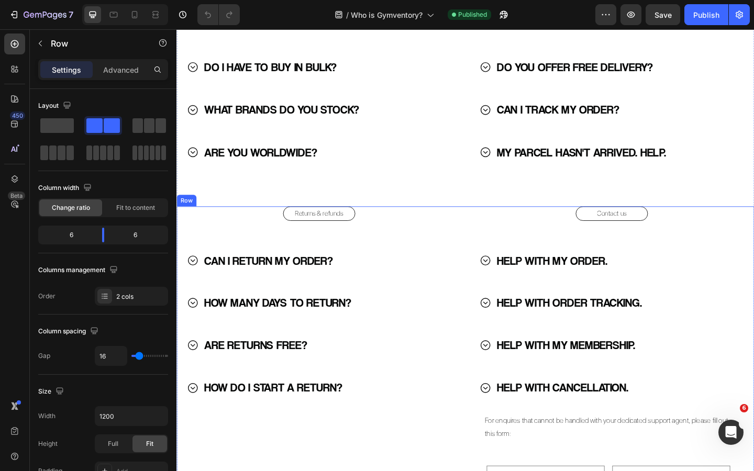
click at [367, 246] on div "Returns & refunds Button CAN I RETURN MY ORDER? HOW MANY DAYS TO RETURN? ARE RE…" at bounding box center [332, 442] width 310 height 441
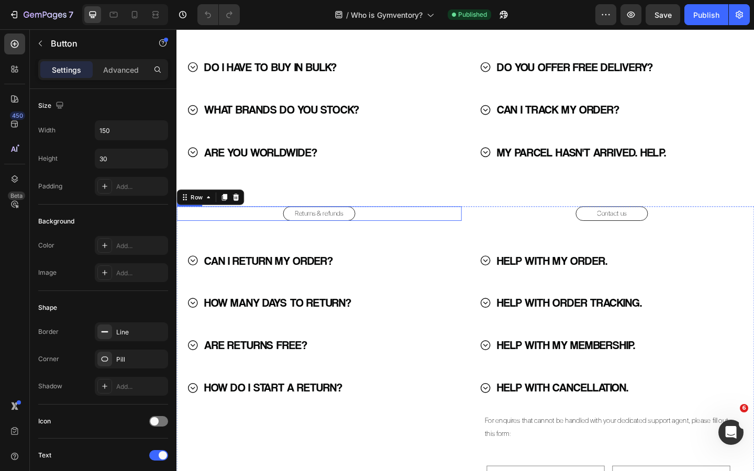
click at [374, 228] on div "Returns & refunds Button" at bounding box center [332, 230] width 310 height 16
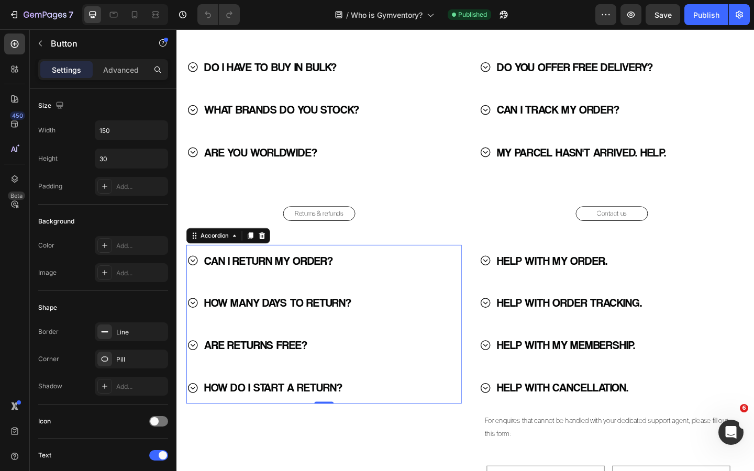
click at [371, 279] on div "CAN I RETURN MY ORDER?" at bounding box center [324, 281] width 272 height 26
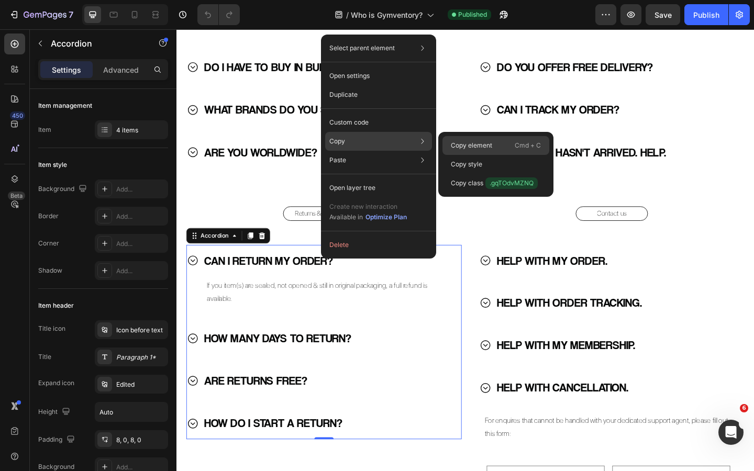
click at [458, 143] on p "Copy element" at bounding box center [471, 145] width 41 height 9
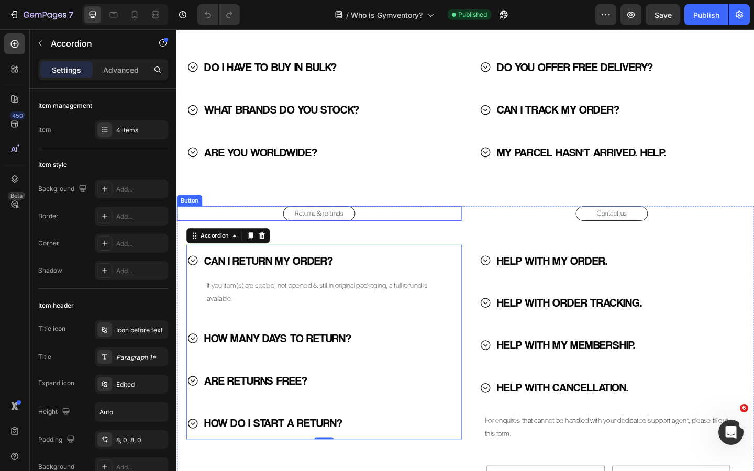
click at [381, 230] on div "Returns & refunds Button" at bounding box center [332, 230] width 310 height 16
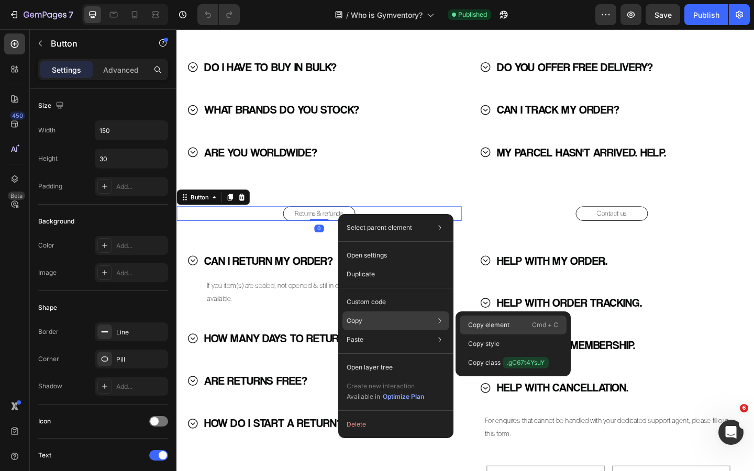
click at [493, 317] on div "Copy element Cmd + C" at bounding box center [513, 325] width 107 height 19
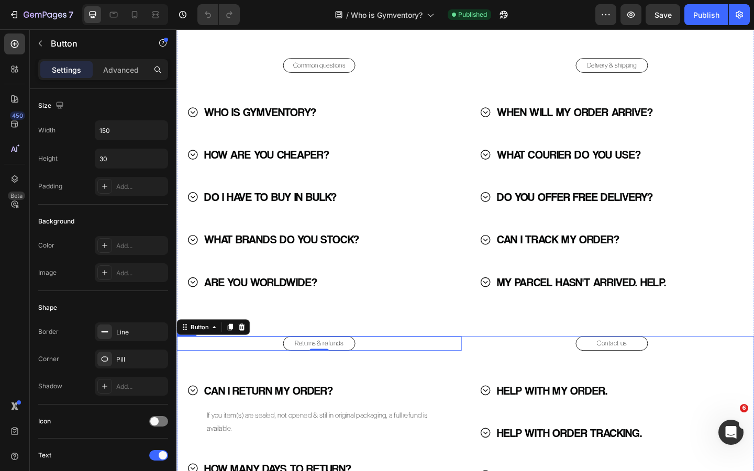
scroll to position [1453, 0]
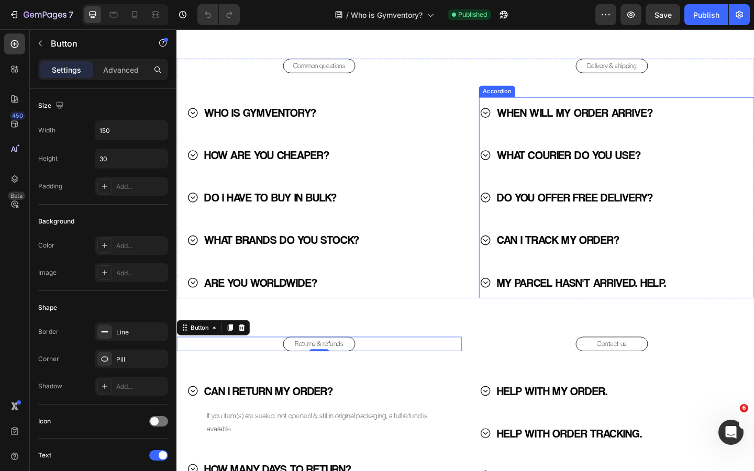
click at [718, 119] on div "WHEN WILL MY ORDER ARRIVE?" at bounding box center [641, 120] width 271 height 26
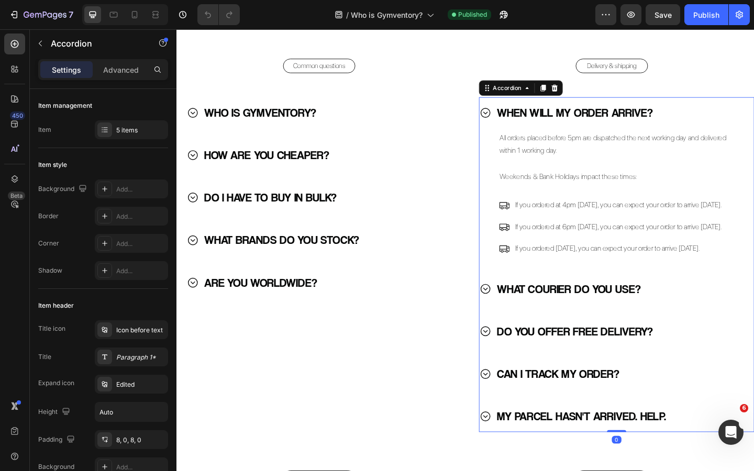
click at [718, 119] on div "WHEN WILL MY ORDER ARRIVE?" at bounding box center [641, 120] width 271 height 26
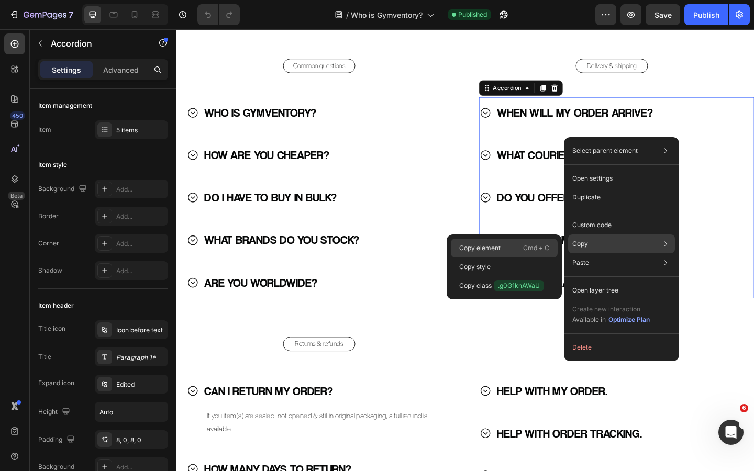
click at [515, 249] on div "Copy element Cmd + C" at bounding box center [504, 248] width 107 height 19
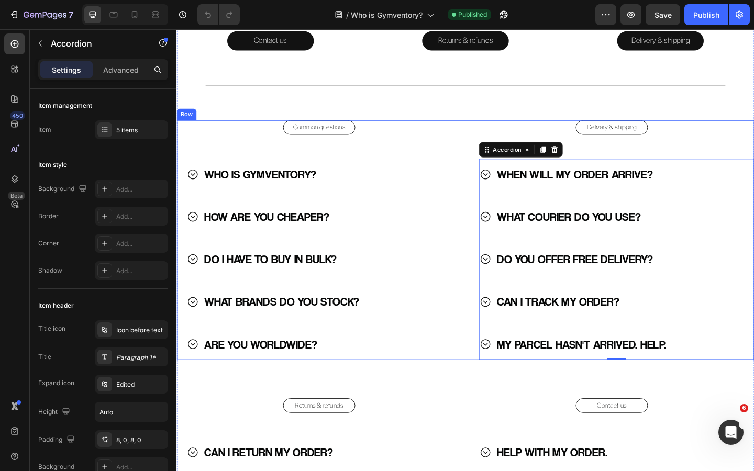
scroll to position [1012, 0]
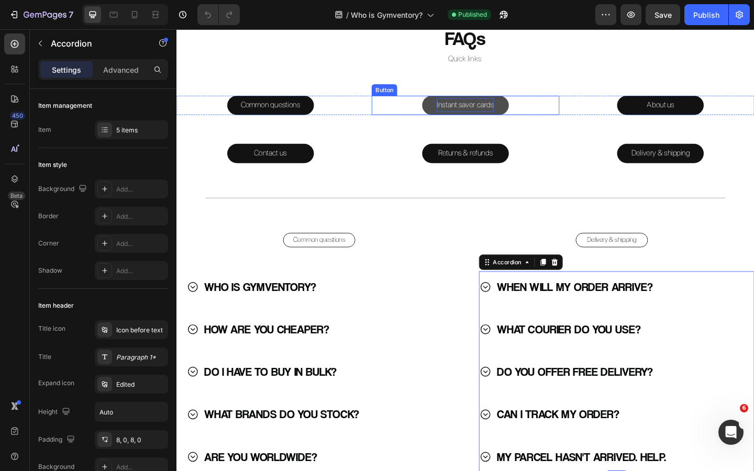
click at [504, 114] on p "Instant saver cards" at bounding box center [490, 111] width 62 height 15
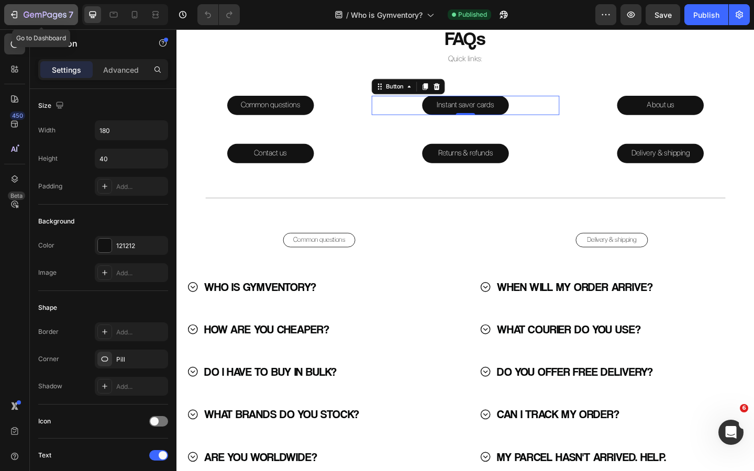
click at [37, 11] on icon "button" at bounding box center [45, 15] width 43 height 9
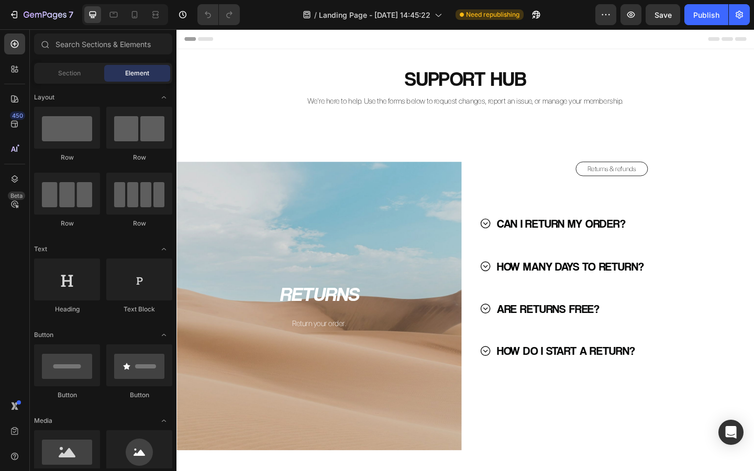
click at [348, 241] on div "Background Image" at bounding box center [332, 330] width 310 height 314
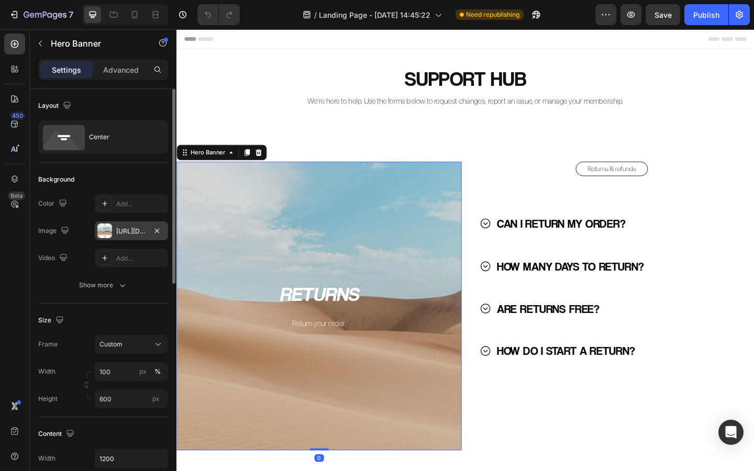
click at [130, 229] on div "[URL][DOMAIN_NAME]" at bounding box center [131, 231] width 30 height 9
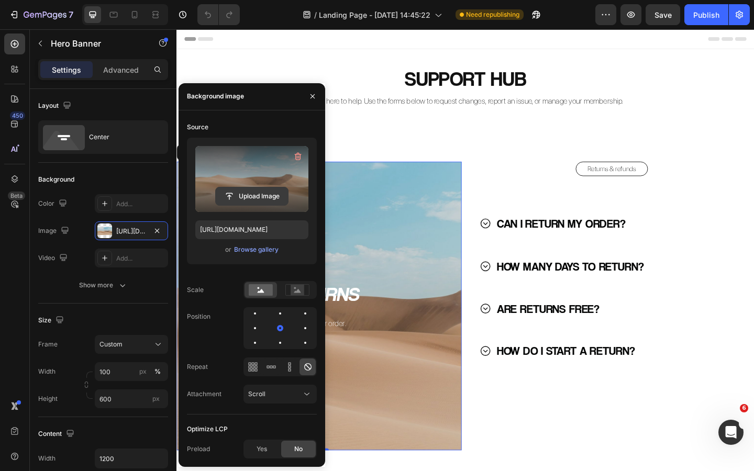
click at [247, 198] on input "file" at bounding box center [252, 197] width 72 height 18
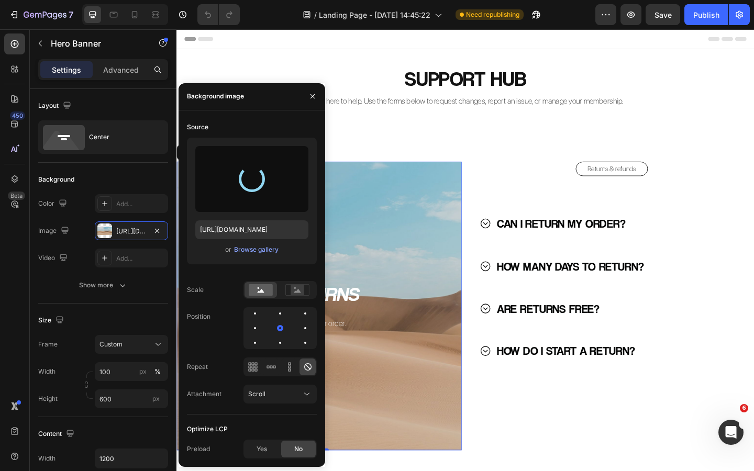
type input "[URL][DOMAIN_NAME]"
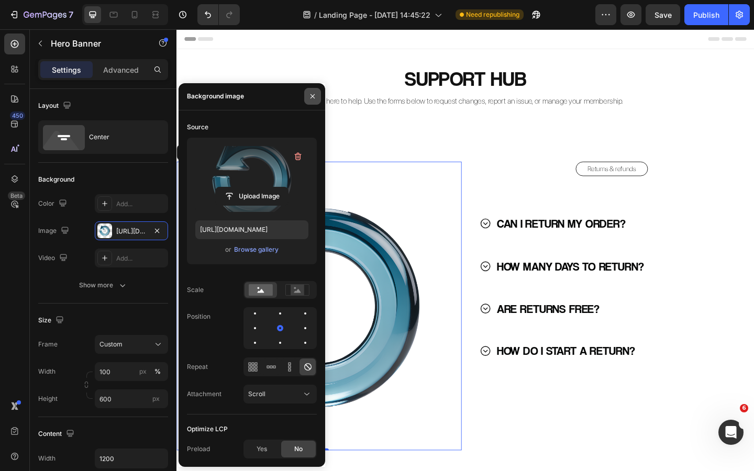
click at [314, 94] on icon "button" at bounding box center [312, 96] width 8 height 8
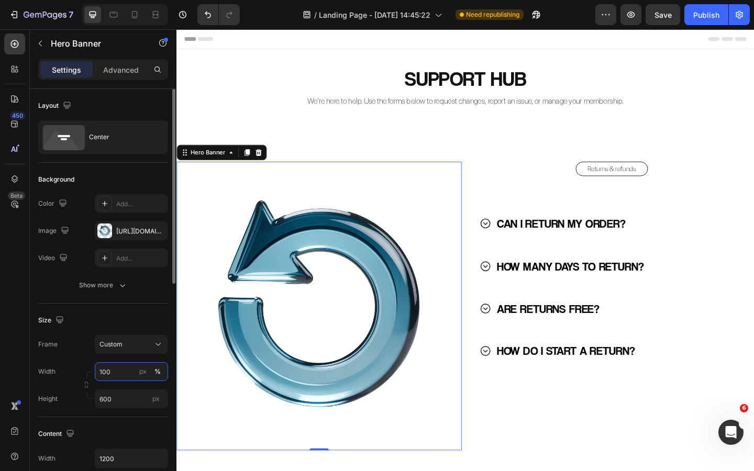
click at [119, 373] on input "100" at bounding box center [131, 371] width 73 height 19
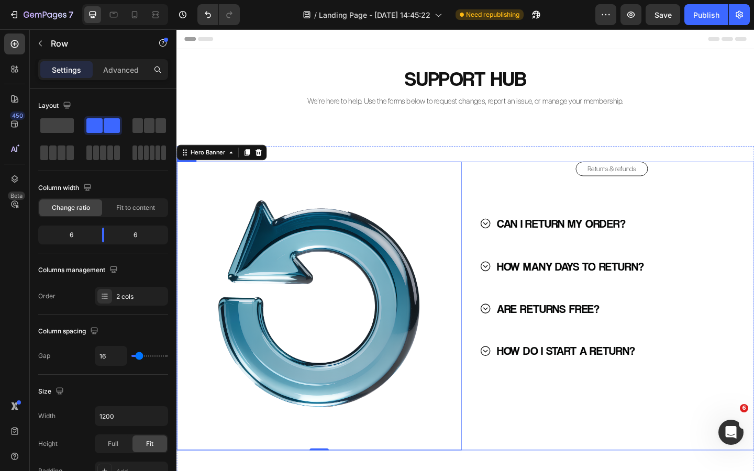
click at [498, 214] on div "Returns & refunds Button CAN I RETURN MY ORDER? HOW MANY DAYS TO RETURN? ARE RE…" at bounding box center [650, 330] width 310 height 314
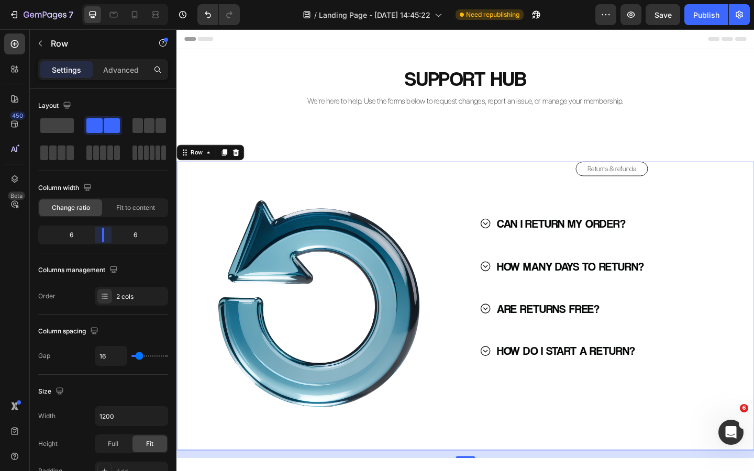
click at [104, 0] on body "7 Version history / Landing Page - [DATE] 14:45:22 Need republishing Preview Sa…" at bounding box center [377, 0] width 754 height 0
click at [393, 214] on div "Background Image" at bounding box center [332, 330] width 310 height 314
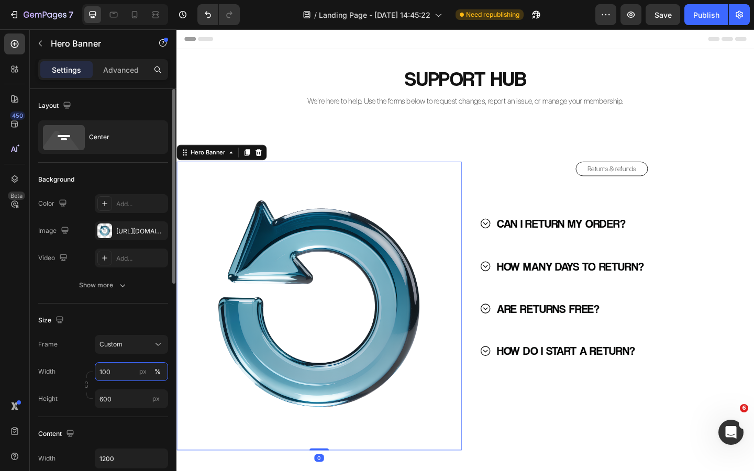
click at [118, 371] on input "100" at bounding box center [131, 371] width 73 height 19
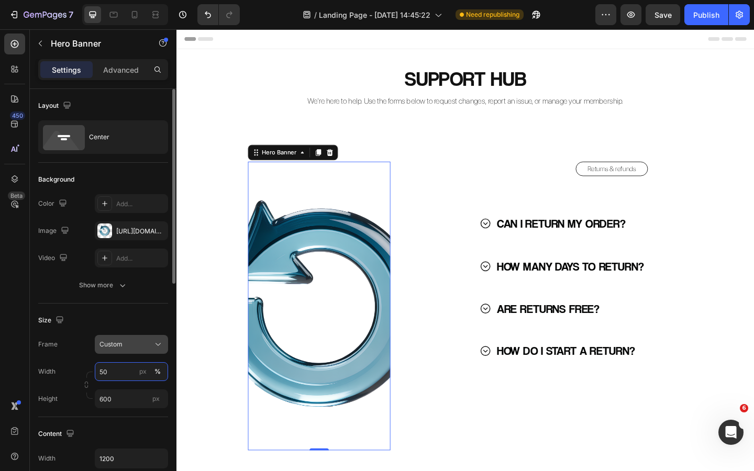
type input "50"
click at [130, 350] on button "Custom" at bounding box center [131, 344] width 73 height 19
click at [129, 333] on div "Size Frame Custom Width 50 px % Height 600 px" at bounding box center [103, 361] width 130 height 114
click at [128, 342] on div "Custom" at bounding box center [125, 344] width 51 height 9
click at [118, 366] on span "As banner source" at bounding box center [125, 369] width 52 height 9
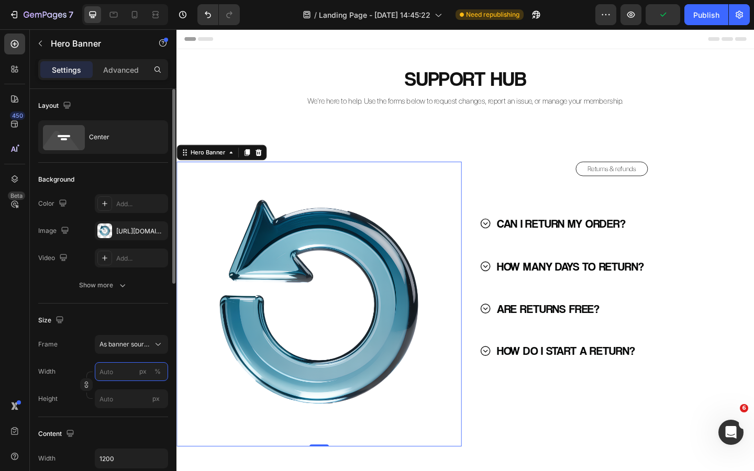
click at [119, 374] on input "px %" at bounding box center [131, 371] width 73 height 19
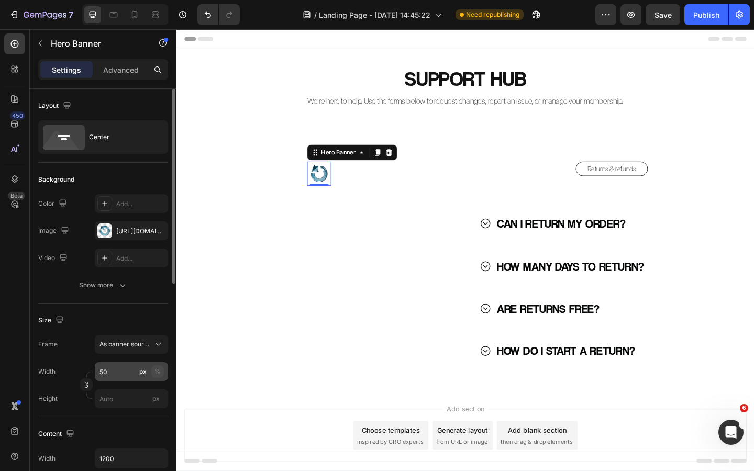
click at [156, 374] on div "%" at bounding box center [158, 371] width 6 height 9
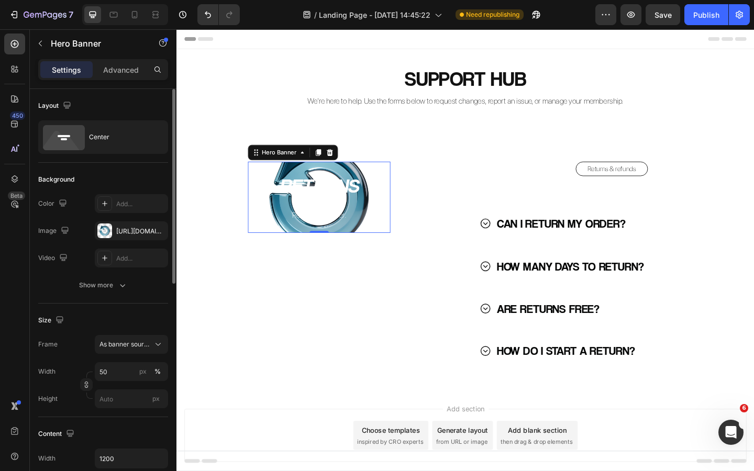
click at [128, 312] on div "Size" at bounding box center [103, 320] width 130 height 17
click at [109, 372] on input "50" at bounding box center [131, 371] width 73 height 19
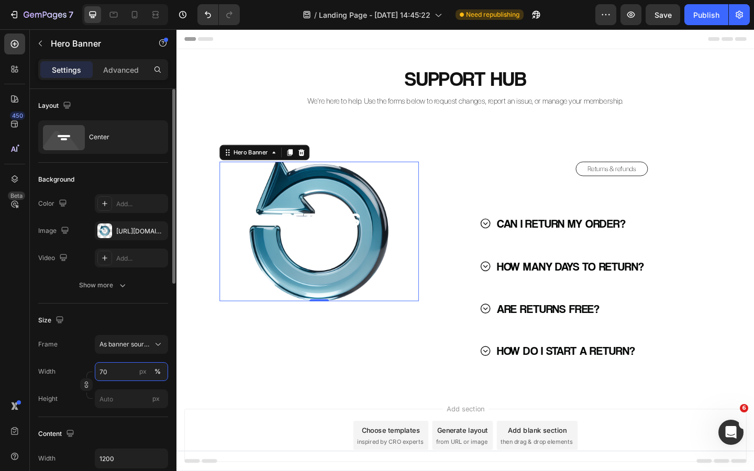
type input "70"
click at [143, 309] on div "Size Frame As banner source Width 70 px % Height px" at bounding box center [103, 361] width 130 height 114
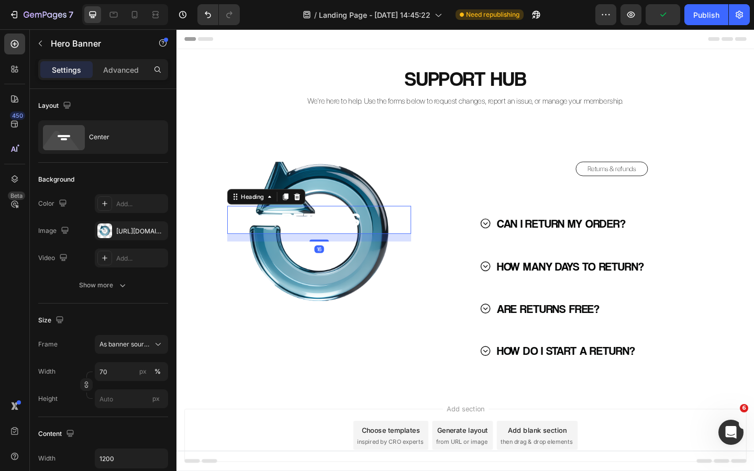
click at [328, 238] on h2 "RETURNS" at bounding box center [331, 237] width 200 height 30
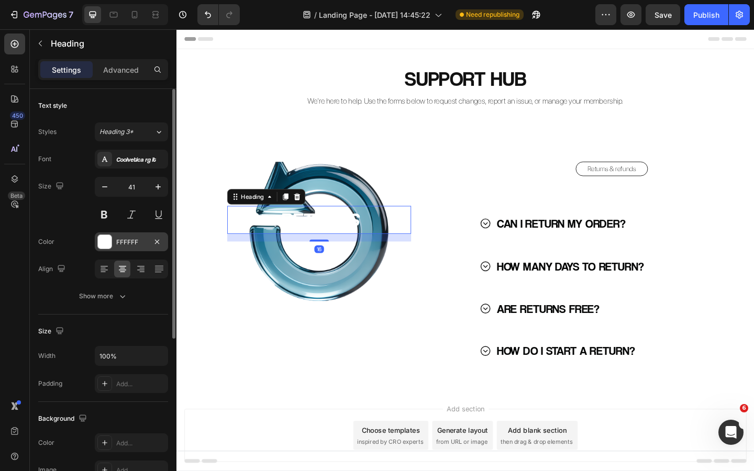
click at [130, 239] on div "FFFFFF" at bounding box center [131, 242] width 30 height 9
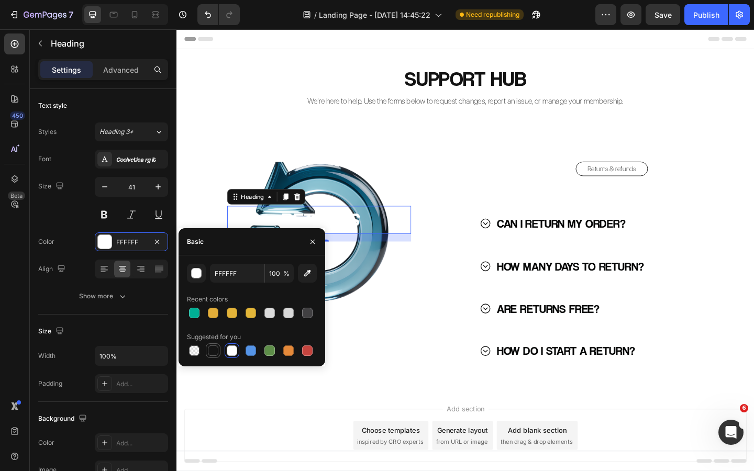
click at [216, 350] on div at bounding box center [213, 351] width 10 height 10
type input "151515"
click at [311, 243] on icon "button" at bounding box center [313, 241] width 4 height 4
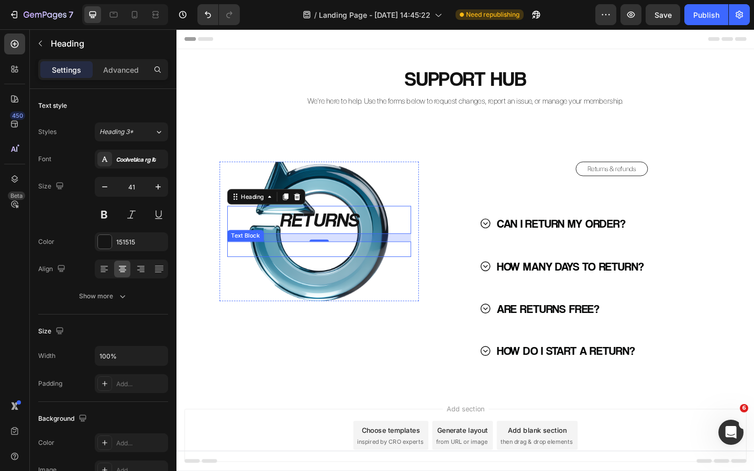
click at [348, 340] on div "RETURNS Heading 16 Return your order. Text Block Hero Banner" at bounding box center [332, 284] width 310 height 223
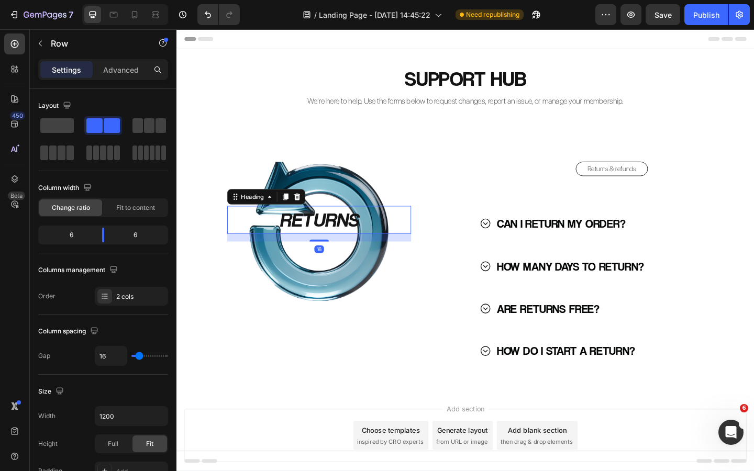
click at [348, 232] on h2 "RETURNS" at bounding box center [331, 237] width 200 height 30
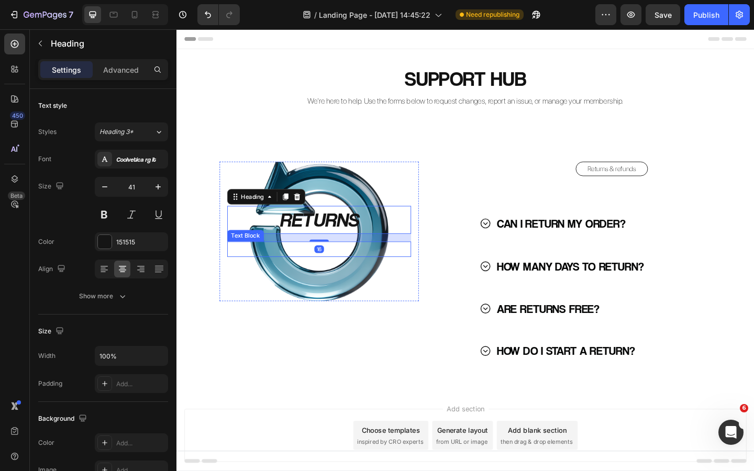
click at [346, 269] on p "Return your order." at bounding box center [332, 268] width 198 height 15
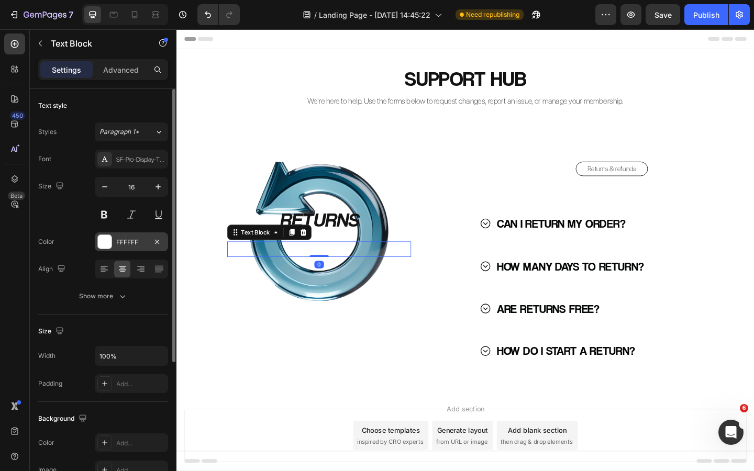
click at [130, 243] on div "FFFFFF" at bounding box center [131, 242] width 30 height 9
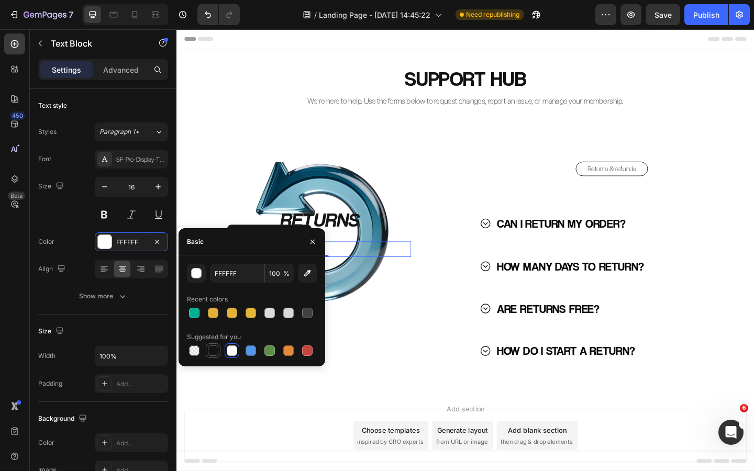
click at [212, 349] on div at bounding box center [213, 351] width 10 height 10
type input "151515"
click at [310, 242] on icon "button" at bounding box center [312, 242] width 8 height 8
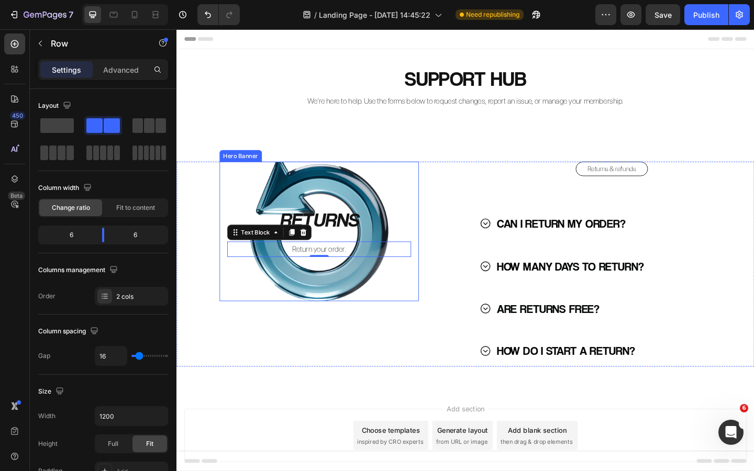
click at [328, 346] on div "RETURNS Heading Return your order. Text Block 0 Hero Banner" at bounding box center [332, 284] width 310 height 223
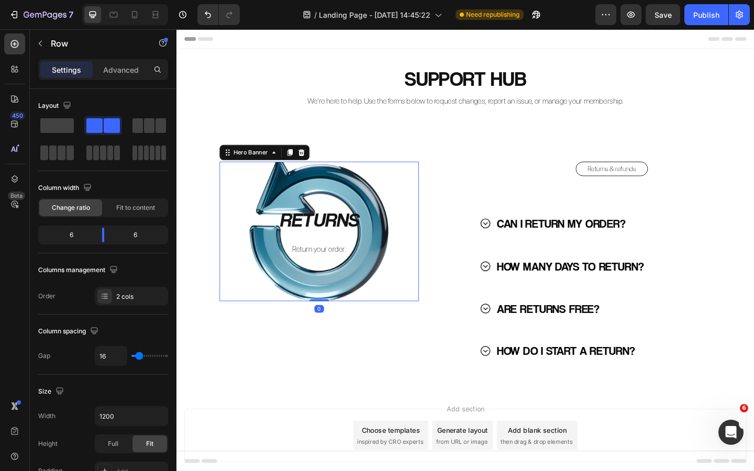
click at [319, 195] on div "Background Image" at bounding box center [331, 249] width 217 height 152
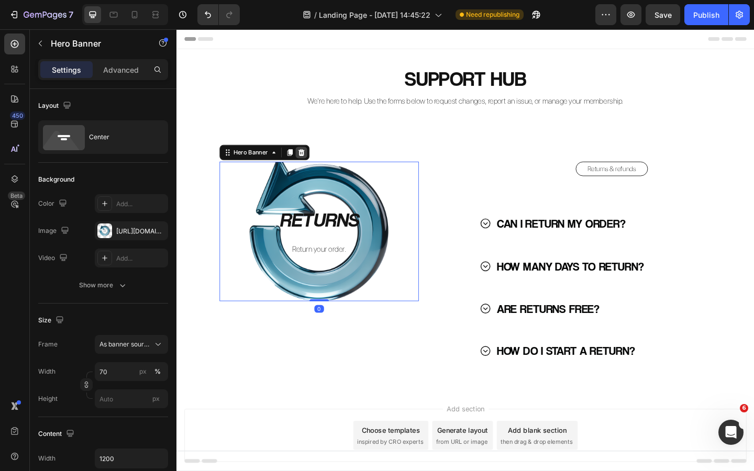
click at [313, 161] on icon at bounding box center [311, 163] width 7 height 7
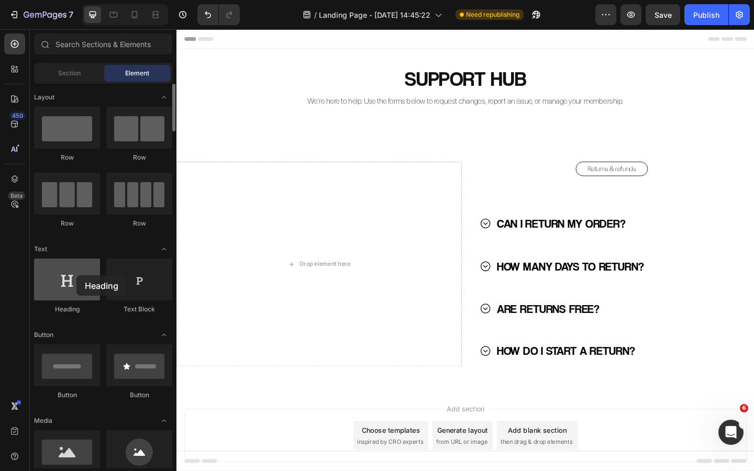
click at [76, 275] on div at bounding box center [67, 280] width 66 height 42
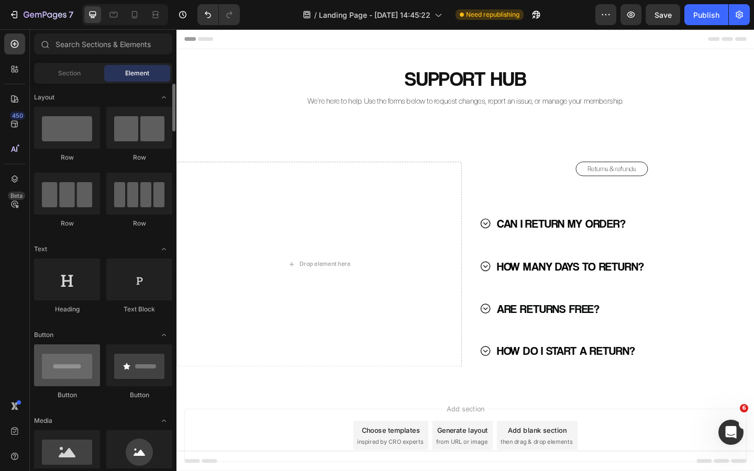
scroll to position [38, 0]
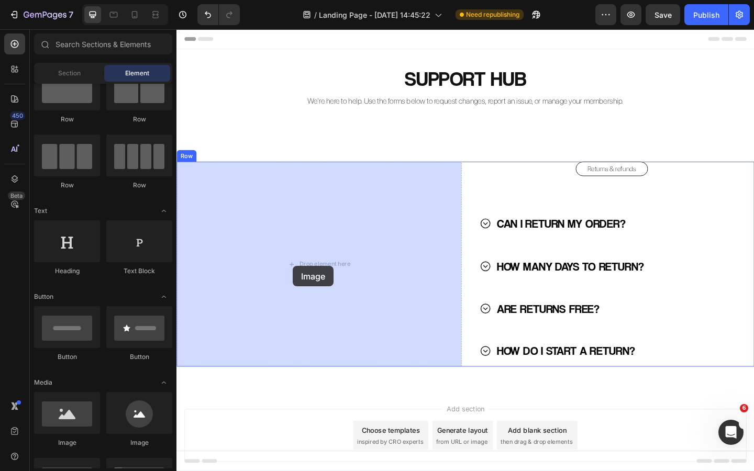
drag, startPoint x: 255, startPoint y: 440, endPoint x: 304, endPoint y: 287, distance: 160.5
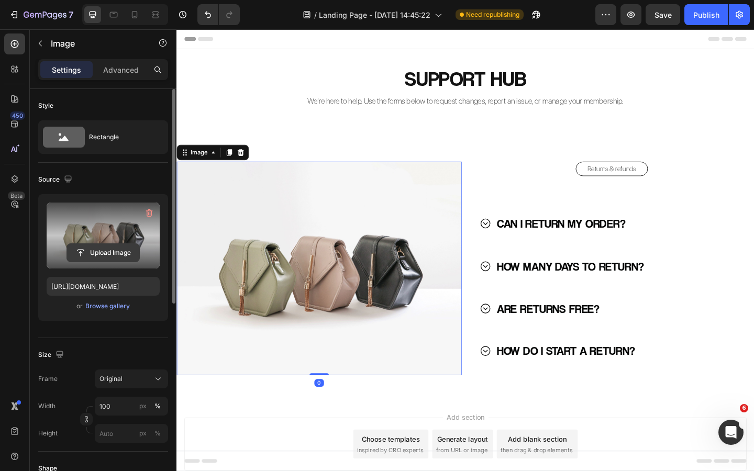
click at [102, 251] on input "file" at bounding box center [103, 253] width 72 height 18
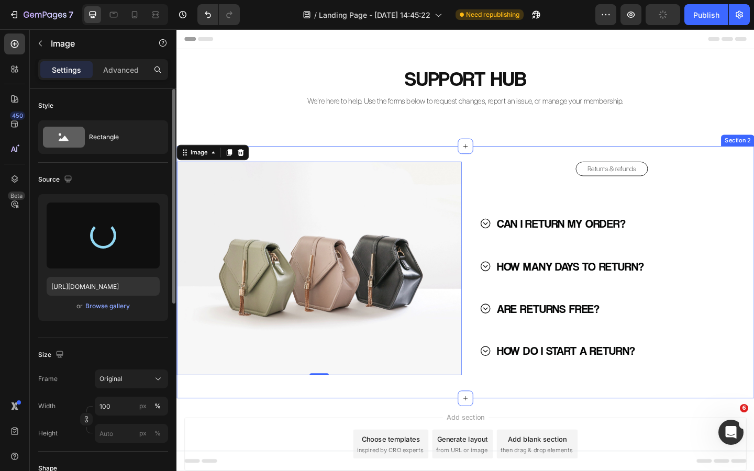
type input "[URL][DOMAIN_NAME]"
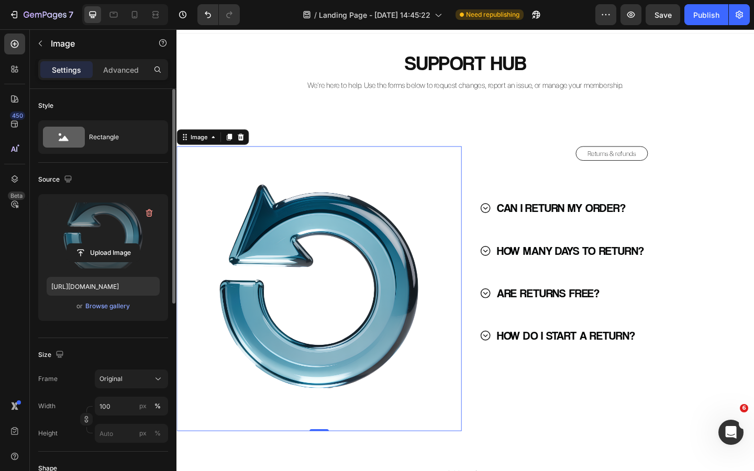
scroll to position [20, 0]
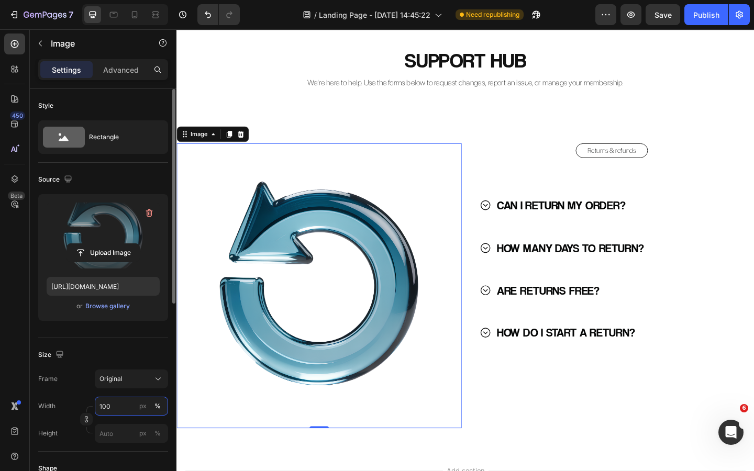
click at [111, 401] on input "100" at bounding box center [131, 406] width 73 height 19
click at [121, 405] on input "100" at bounding box center [131, 406] width 73 height 19
type input "70"
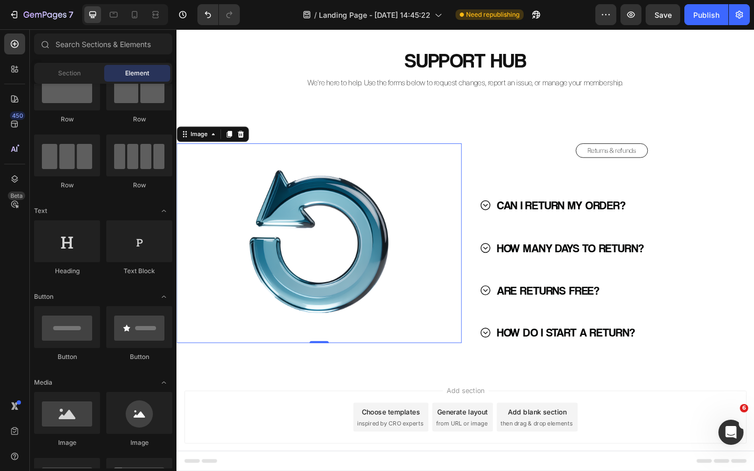
click at [337, 403] on div "Add section Choose templates inspired by CRO experts Generate layout from URL o…" at bounding box center [491, 466] width 628 height 129
click at [348, 259] on img at bounding box center [331, 261] width 217 height 217
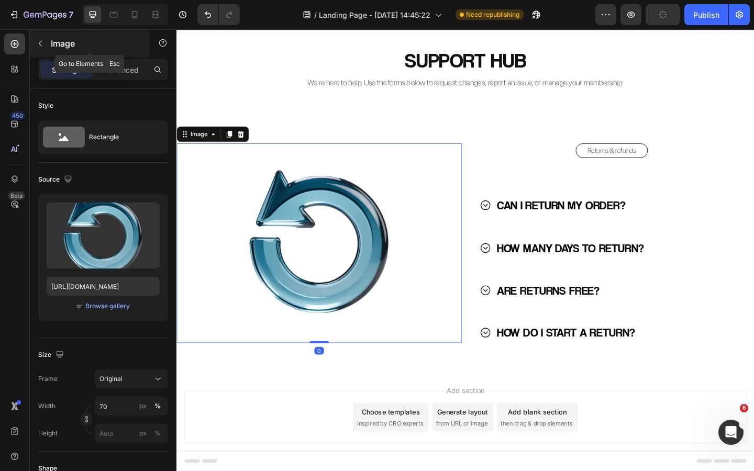
click at [43, 46] on icon "button" at bounding box center [40, 43] width 8 height 8
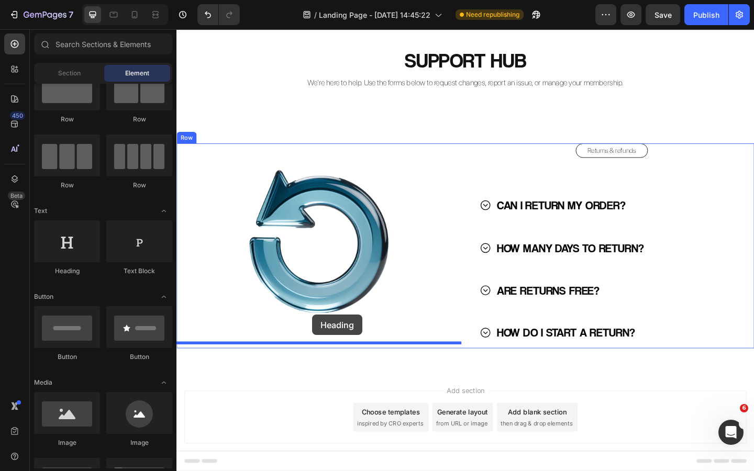
drag, startPoint x: 257, startPoint y: 286, endPoint x: 324, endPoint y: 340, distance: 86.1
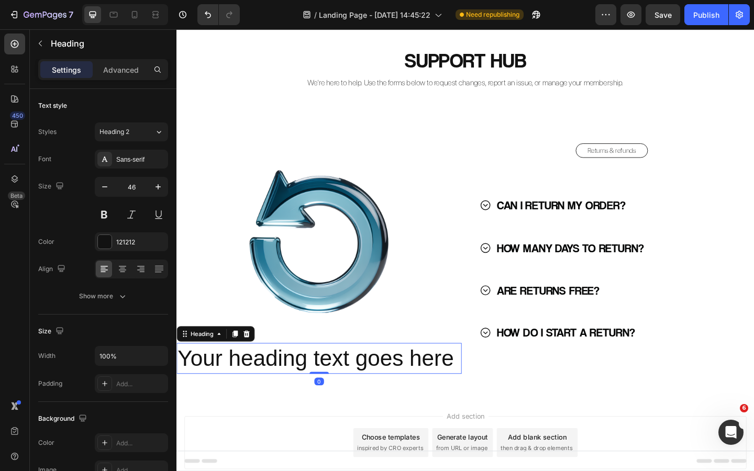
click at [305, 383] on h2 "Your heading text goes here" at bounding box center [332, 388] width 310 height 34
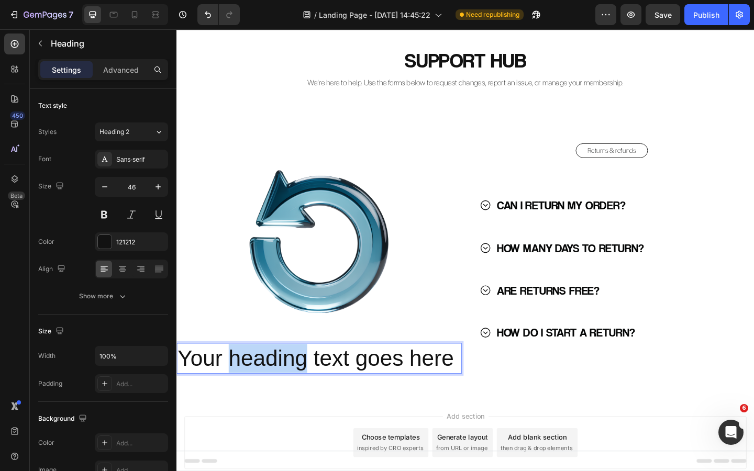
click at [305, 384] on p "Your heading text goes here" at bounding box center [332, 387] width 308 height 31
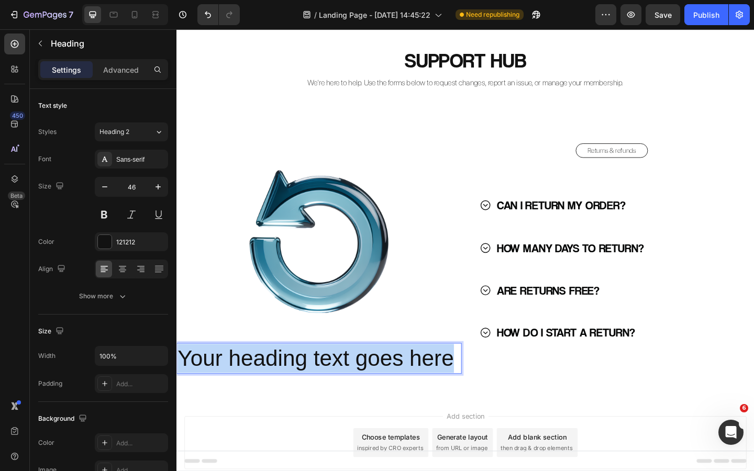
click at [305, 384] on p "Your heading text goes here" at bounding box center [332, 387] width 308 height 31
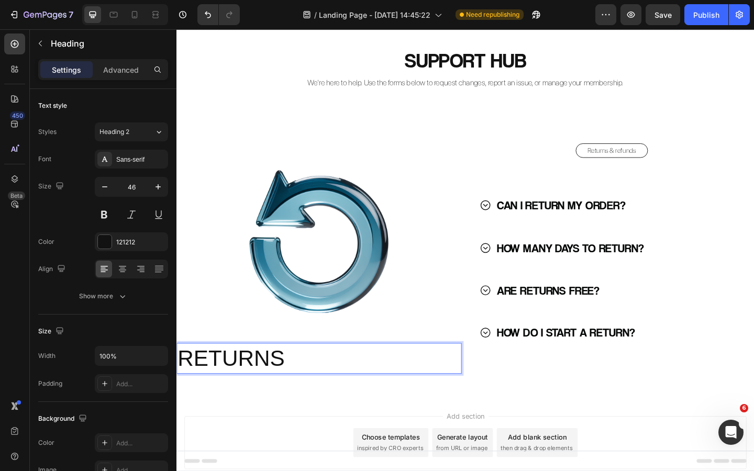
click at [260, 383] on p "RETURNS" at bounding box center [332, 387] width 308 height 31
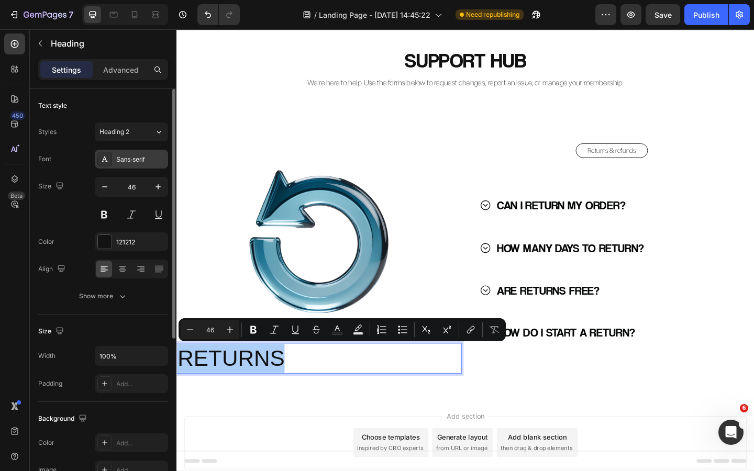
click at [118, 160] on div "Sans-serif" at bounding box center [140, 159] width 49 height 9
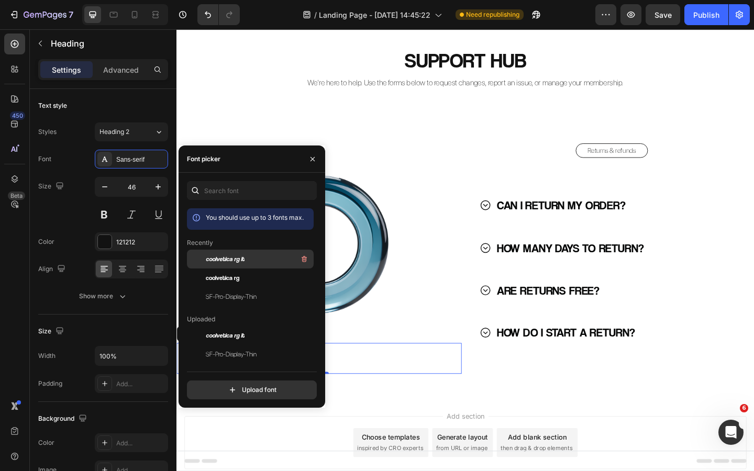
click at [242, 263] on span "coolvetica rg it" at bounding box center [225, 259] width 39 height 9
click at [314, 154] on button "button" at bounding box center [312, 159] width 17 height 17
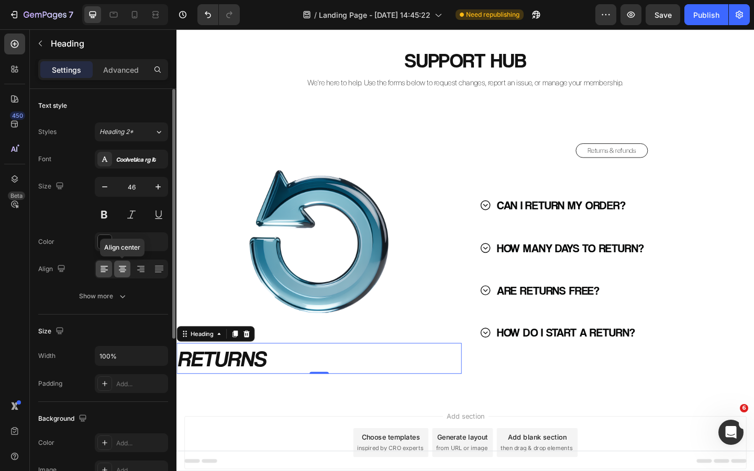
click at [124, 271] on icon at bounding box center [122, 269] width 10 height 10
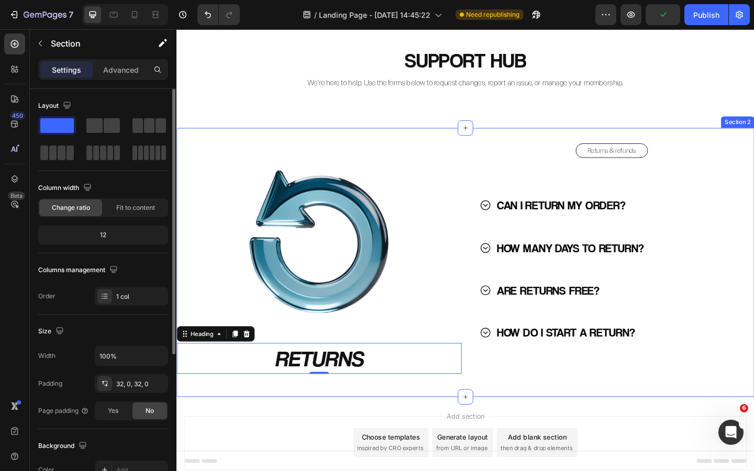
click at [369, 420] on div "Image RETURNS Heading 0 Returns & refunds Button CAN I RETURN MY ORDER? HOW MAN…" at bounding box center [491, 283] width 628 height 292
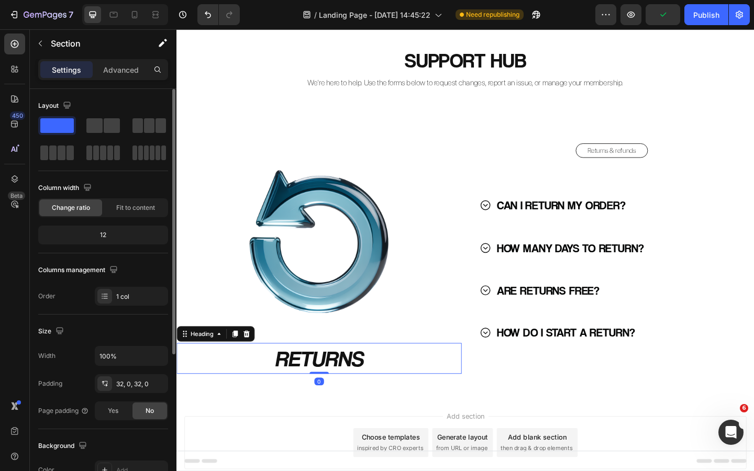
click at [362, 393] on p "RETURNS" at bounding box center [332, 387] width 308 height 31
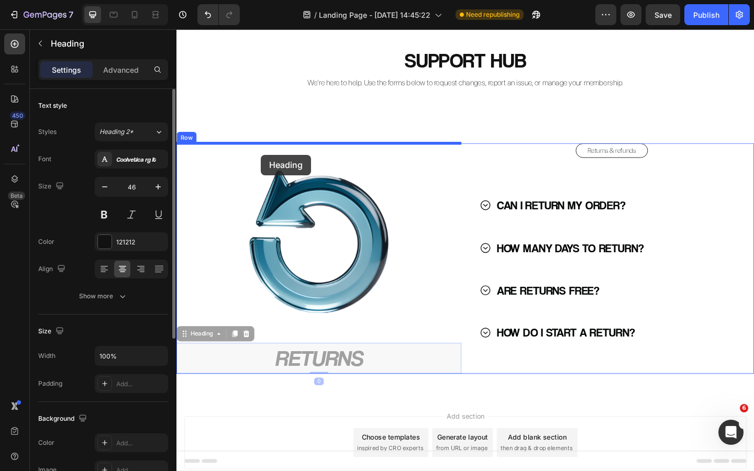
drag, startPoint x: 181, startPoint y: 361, endPoint x: 268, endPoint y: 166, distance: 213.8
click at [268, 166] on div "Header SUPPORT HUB Heading We’re here to help. Use the forms below to request c…" at bounding box center [491, 283] width 628 height 549
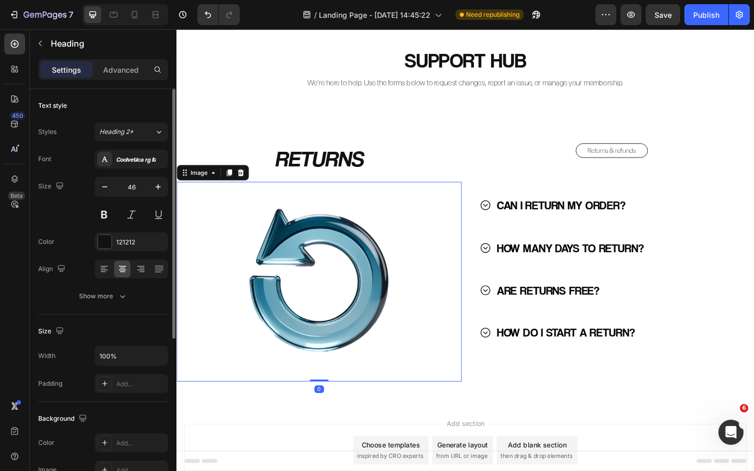
click at [330, 389] on img at bounding box center [331, 303] width 217 height 217
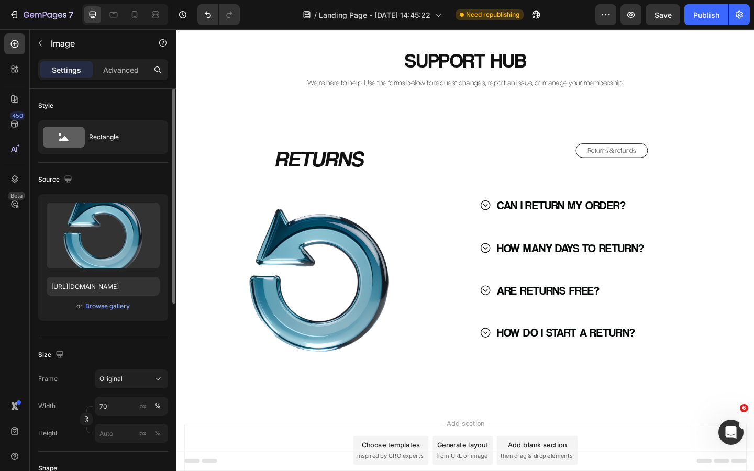
click at [320, 133] on div "SUPPORT HUB Heading We’re here to help. Use the forms below to request changes,…" at bounding box center [491, 234] width 628 height 407
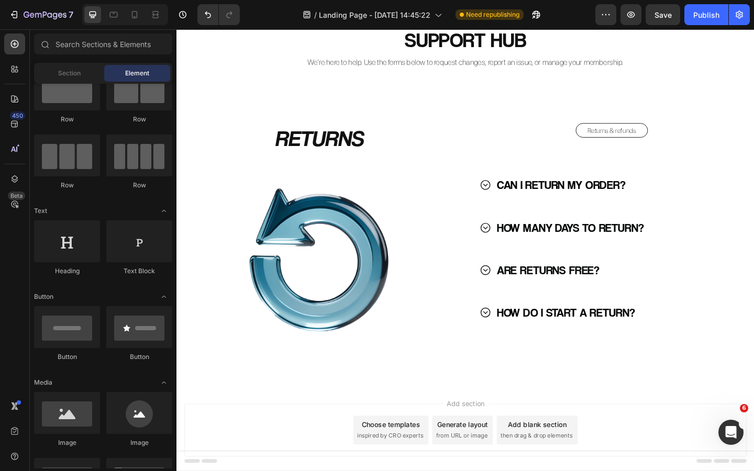
scroll to position [49, 0]
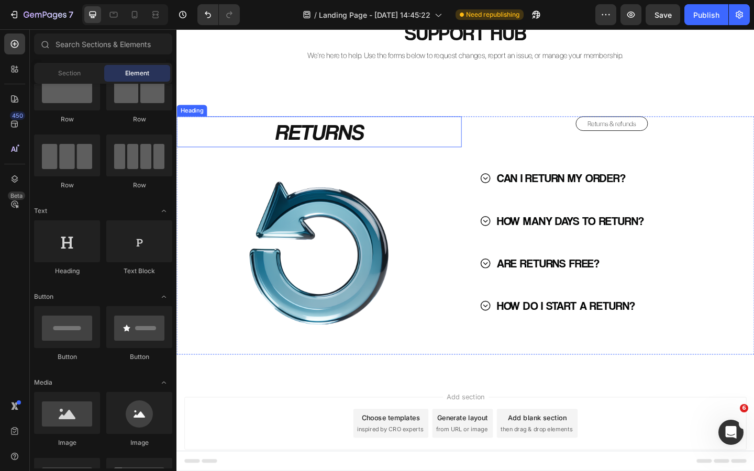
click at [342, 142] on p "RETURNS" at bounding box center [332, 140] width 308 height 31
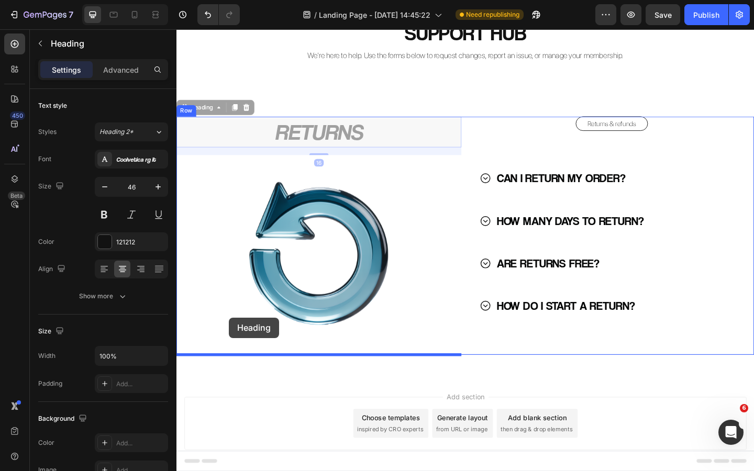
drag, startPoint x: 187, startPoint y: 115, endPoint x: 234, endPoint y: 343, distance: 232.5
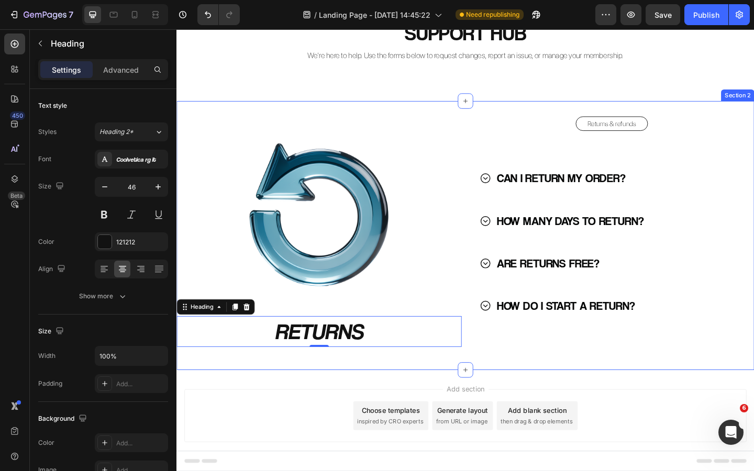
click at [347, 389] on div "Image RETURNS Heading 16 Returns & refunds Button CAN I RETURN MY ORDER? HOW MA…" at bounding box center [491, 253] width 628 height 292
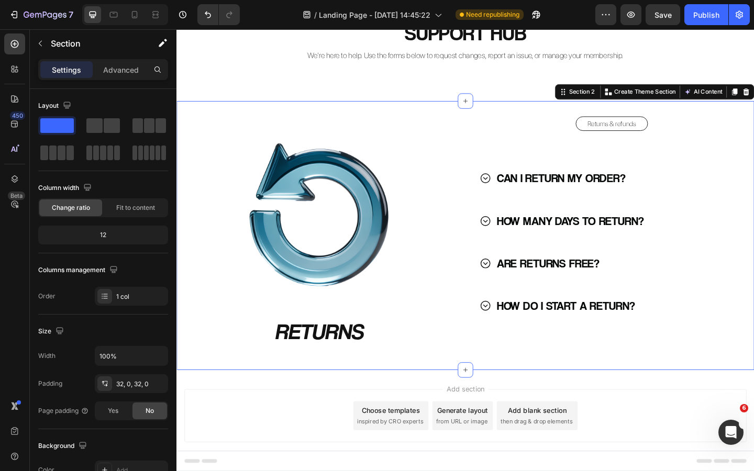
click at [341, 361] on p "RETURNS" at bounding box center [332, 358] width 308 height 31
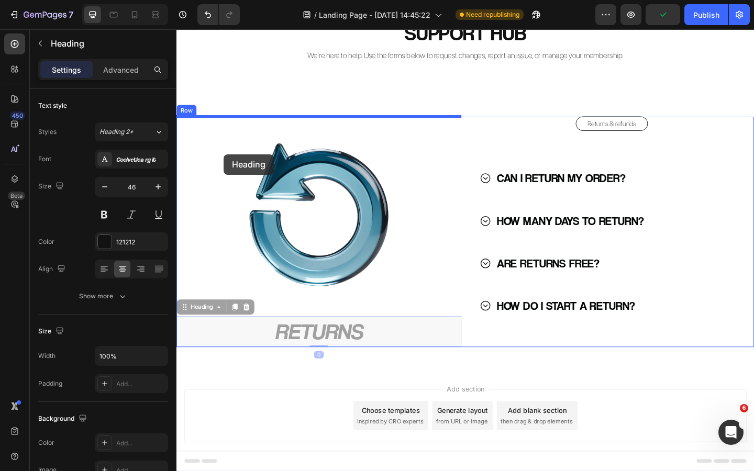
drag, startPoint x: 183, startPoint y: 332, endPoint x: 228, endPoint y: 166, distance: 172.4
click at [228, 166] on div "Header SUPPORT HUB Heading We’re here to help. Use the forms below to request c…" at bounding box center [491, 254] width 628 height 549
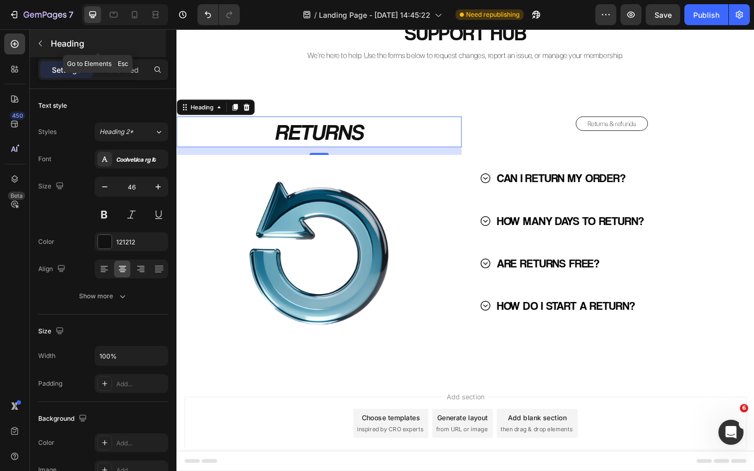
click at [43, 38] on button "button" at bounding box center [40, 43] width 17 height 17
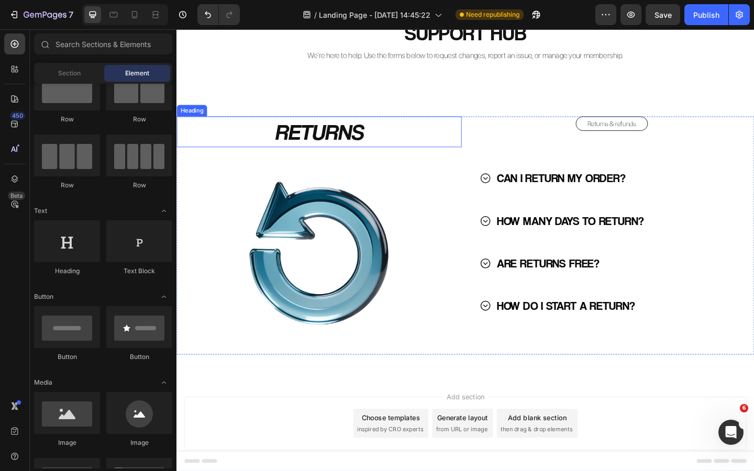
click at [330, 149] on p "RETURNS" at bounding box center [332, 140] width 308 height 31
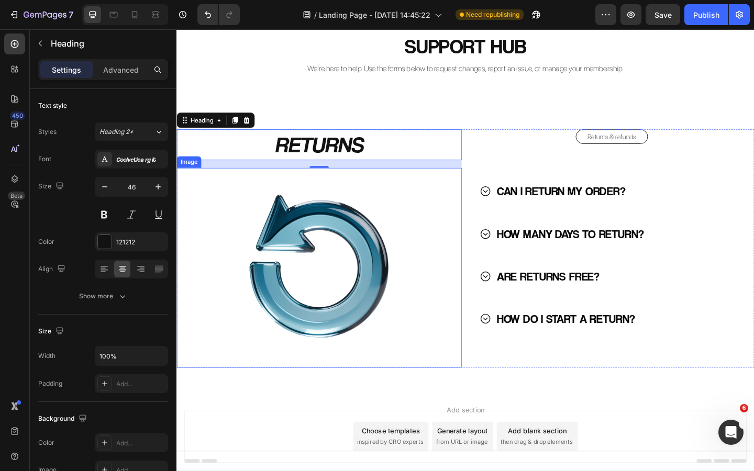
scroll to position [36, 0]
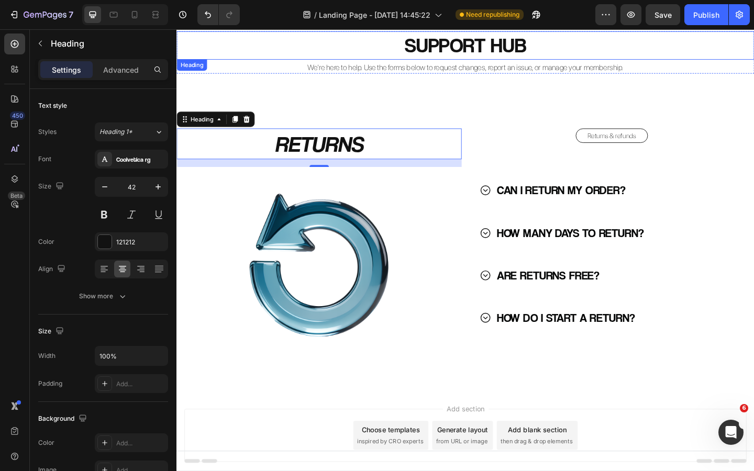
click at [471, 45] on h2 "SUPPORT HUB" at bounding box center [491, 46] width 628 height 31
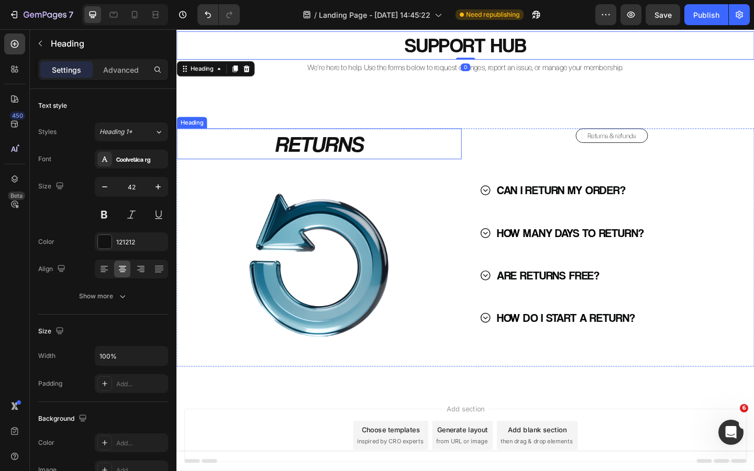
click at [337, 153] on p "RETURNS" at bounding box center [332, 153] width 308 height 31
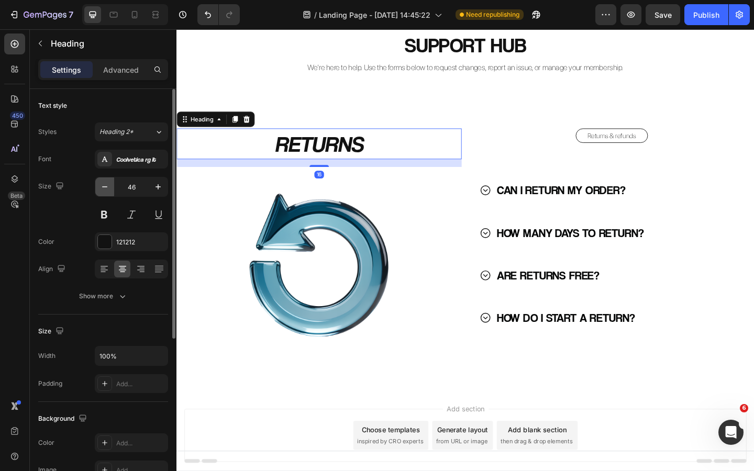
click at [103, 189] on icon "button" at bounding box center [105, 187] width 10 height 10
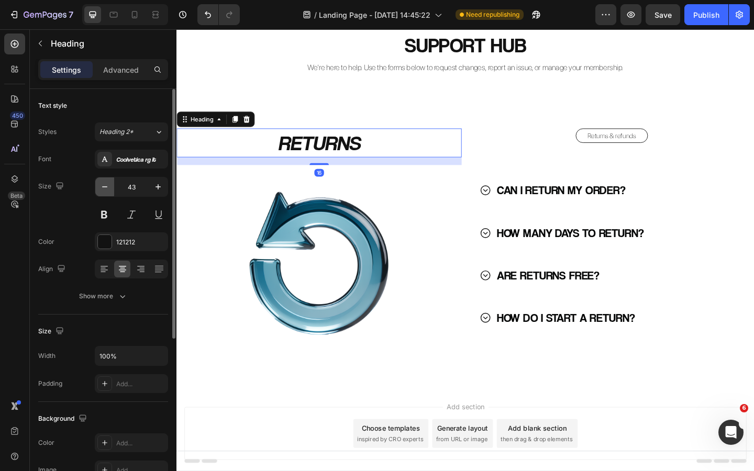
click at [103, 189] on icon "button" at bounding box center [105, 187] width 10 height 10
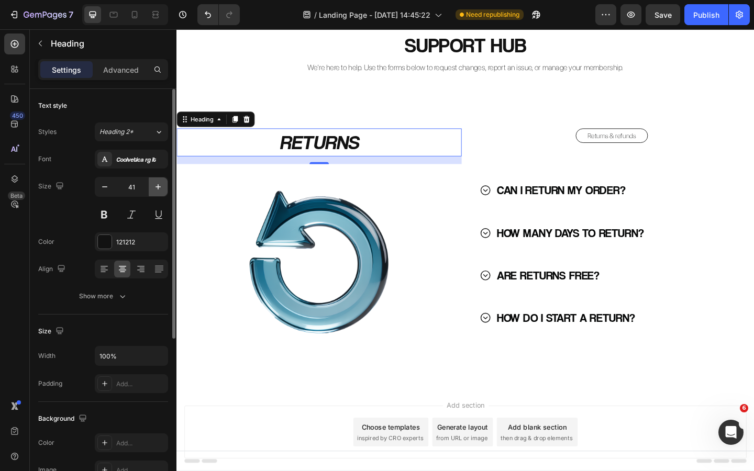
click at [154, 183] on icon "button" at bounding box center [158, 187] width 10 height 10
type input "42"
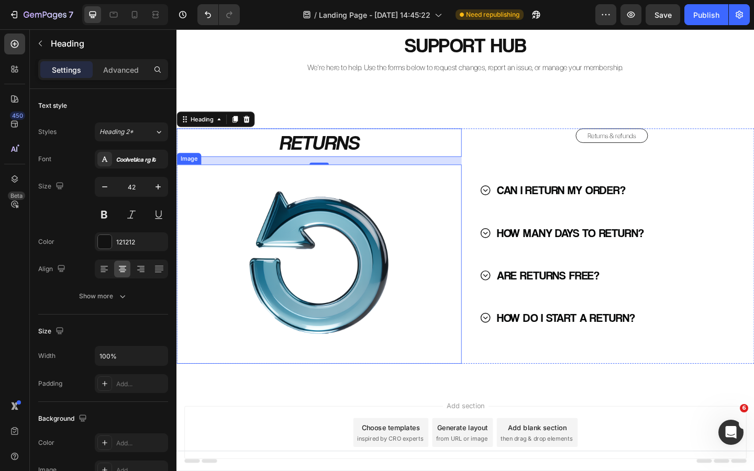
click at [275, 357] on img at bounding box center [331, 285] width 217 height 217
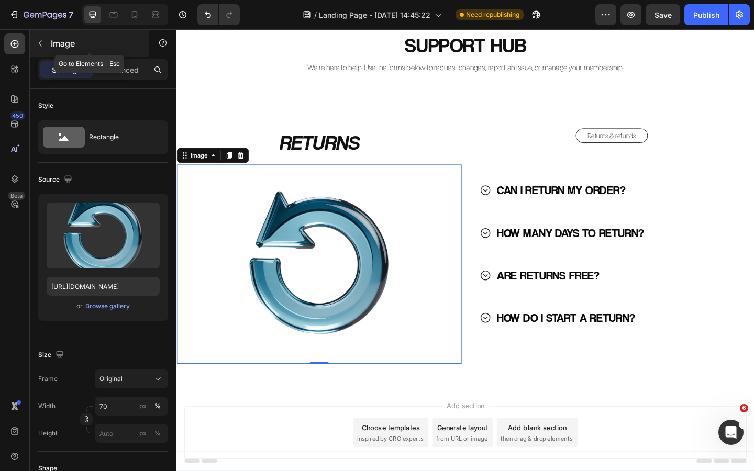
click at [45, 51] on button "button" at bounding box center [40, 43] width 17 height 17
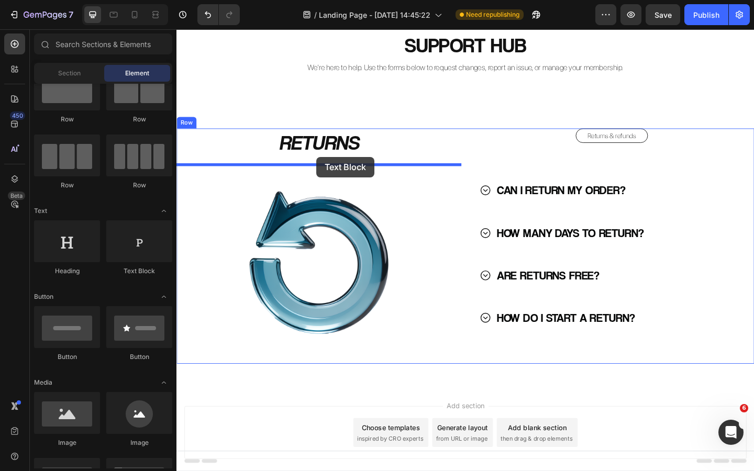
drag, startPoint x: 306, startPoint y: 275, endPoint x: 328, endPoint y: 168, distance: 109.1
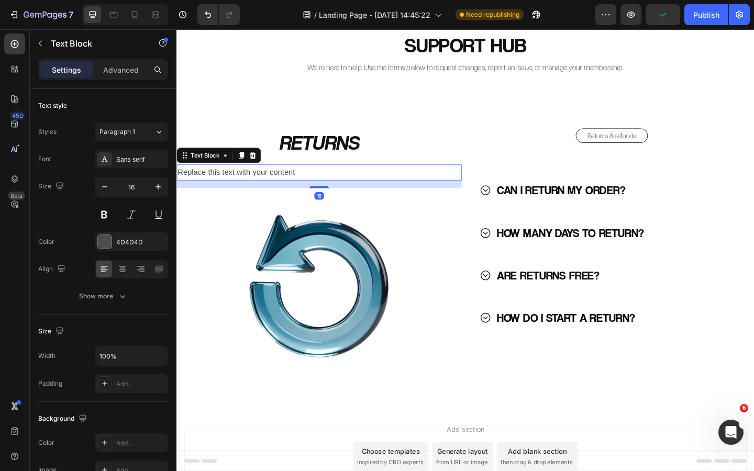
click at [286, 188] on div "Replace this text with your content" at bounding box center [332, 185] width 310 height 17
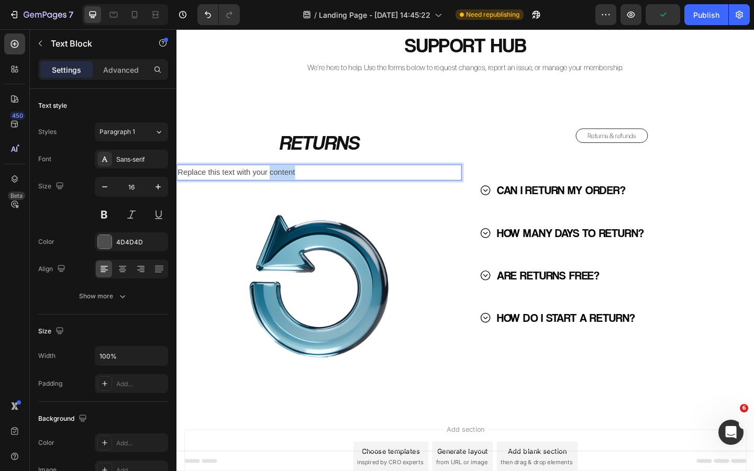
click at [286, 188] on p "Replace this text with your content" at bounding box center [332, 185] width 308 height 15
click at [232, 185] on p "Return your order." at bounding box center [332, 185] width 308 height 15
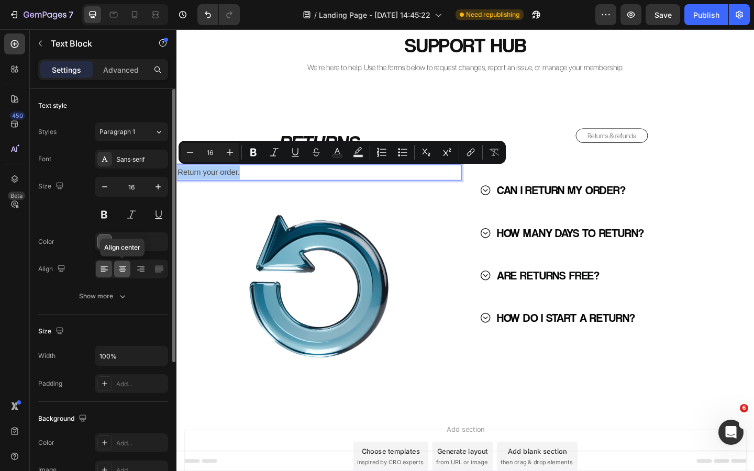
click at [122, 268] on icon at bounding box center [122, 268] width 5 height 1
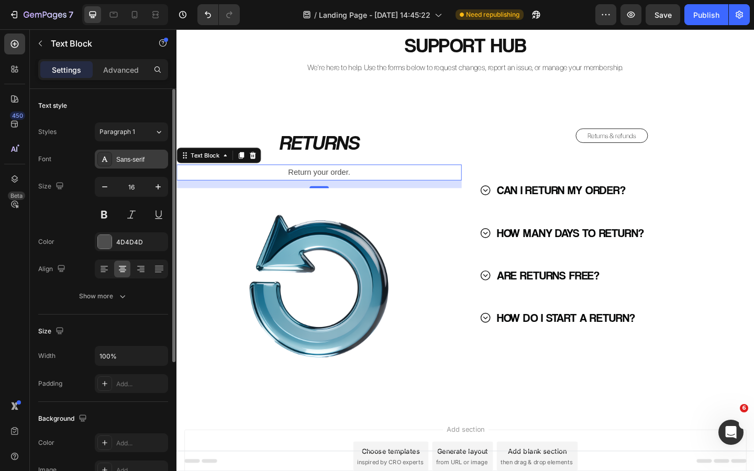
click at [133, 162] on div "Sans-serif" at bounding box center [140, 159] width 49 height 9
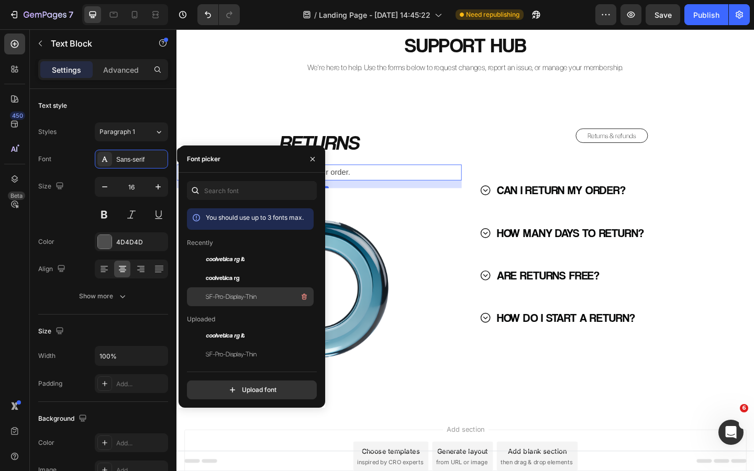
click at [238, 294] on span "SF-Pro-Display-Thin" at bounding box center [231, 296] width 51 height 9
click at [311, 154] on button "button" at bounding box center [312, 159] width 17 height 17
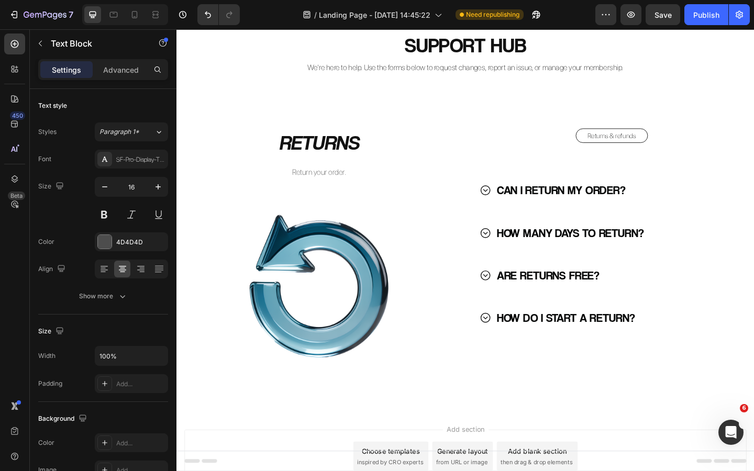
click at [278, 106] on div "SUPPORT HUB Heading We’re here to help. Use the forms below to request changes,…" at bounding box center [491, 229] width 628 height 429
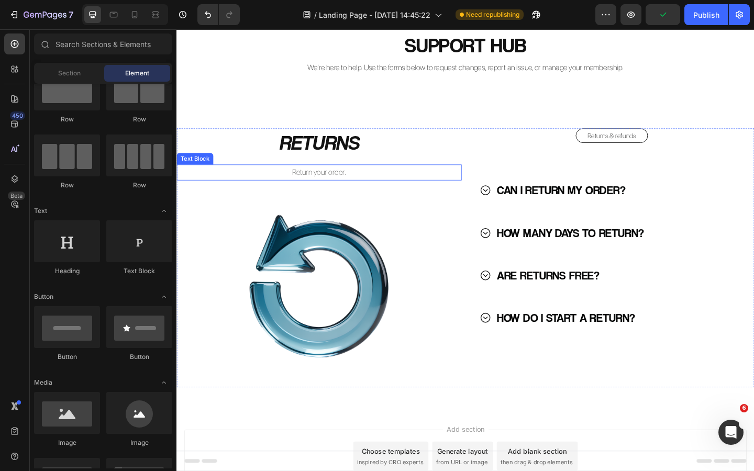
click at [332, 188] on p "Return your order." at bounding box center [332, 185] width 308 height 15
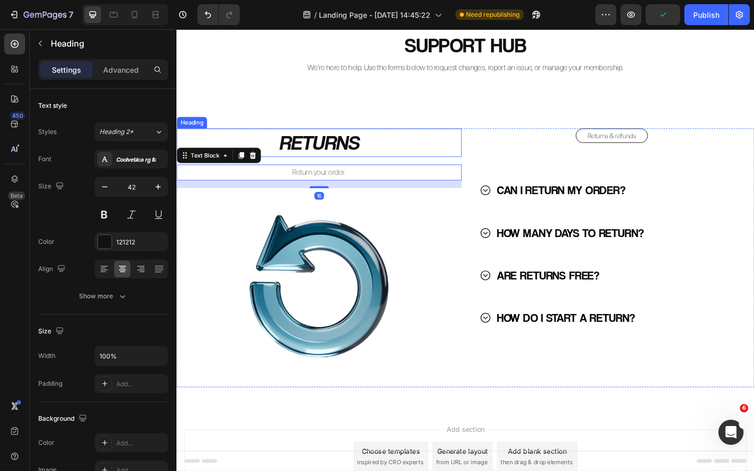
click at [338, 158] on p "RETURNS" at bounding box center [332, 152] width 308 height 29
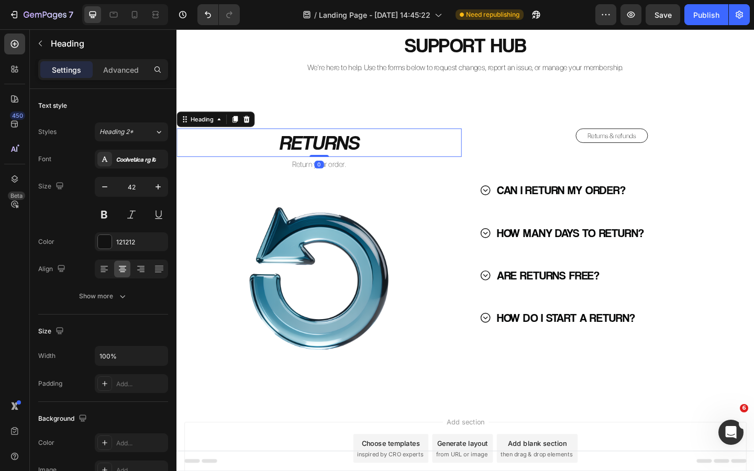
drag, startPoint x: 337, startPoint y: 174, endPoint x: 339, endPoint y: 131, distance: 42.5
click at [339, 131] on div "RETURNS Heading 0 Return your order. Text Block Image Returns & refunds Button …" at bounding box center [491, 277] width 628 height 315
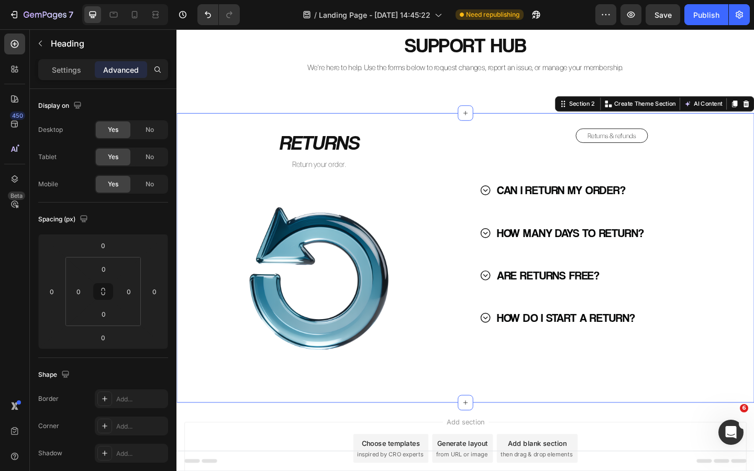
click at [314, 431] on div "RETURNS Heading Return your order. Text Block Image Returns & refunds Button CA…" at bounding box center [491, 277] width 628 height 315
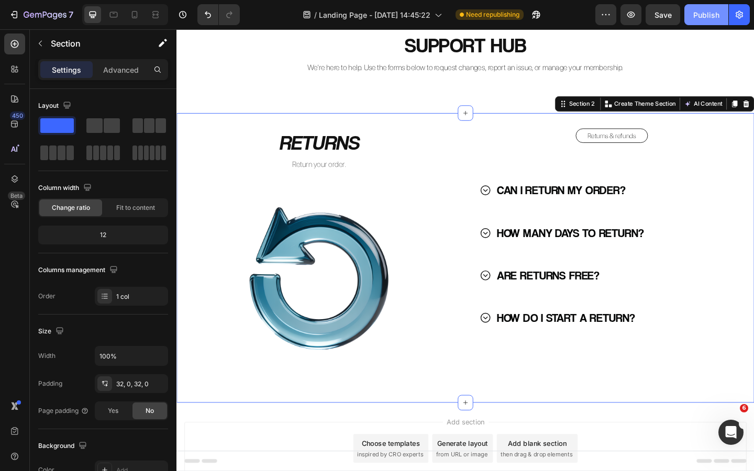
click at [704, 21] on button "Publish" at bounding box center [707, 14] width 44 height 21
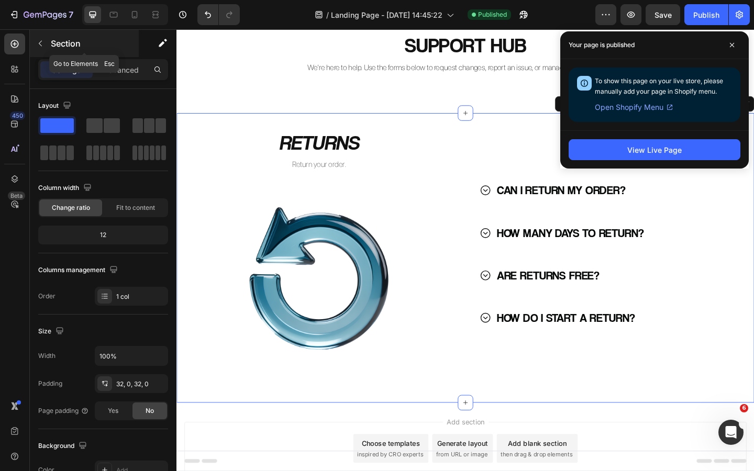
click at [41, 49] on button "button" at bounding box center [40, 43] width 17 height 17
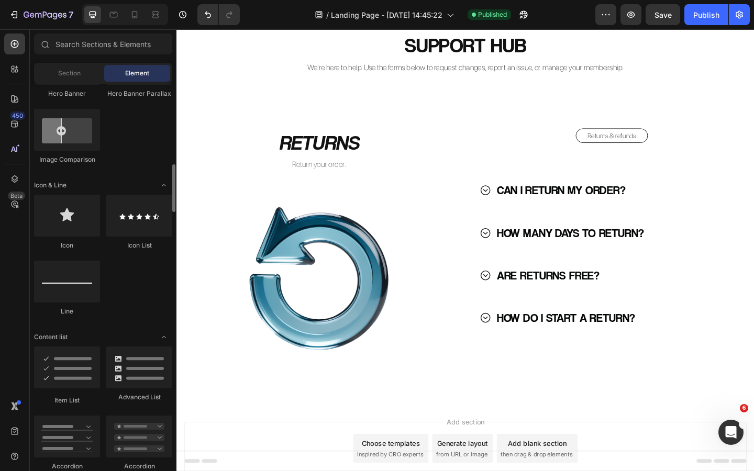
scroll to position [593, 0]
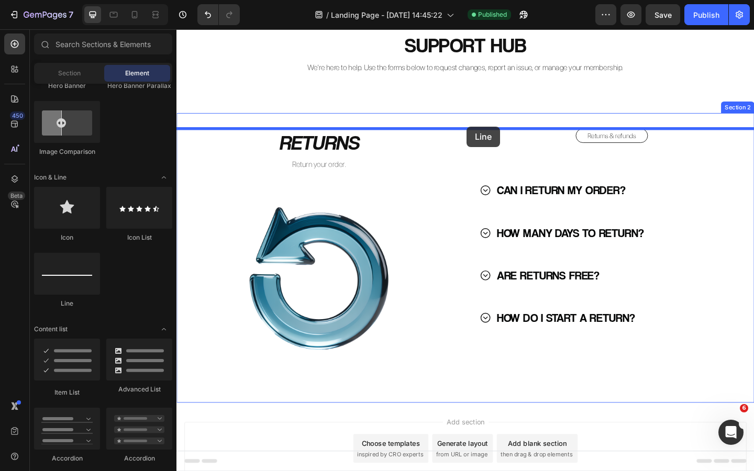
drag, startPoint x: 268, startPoint y: 295, endPoint x: 492, endPoint y: 135, distance: 276.0
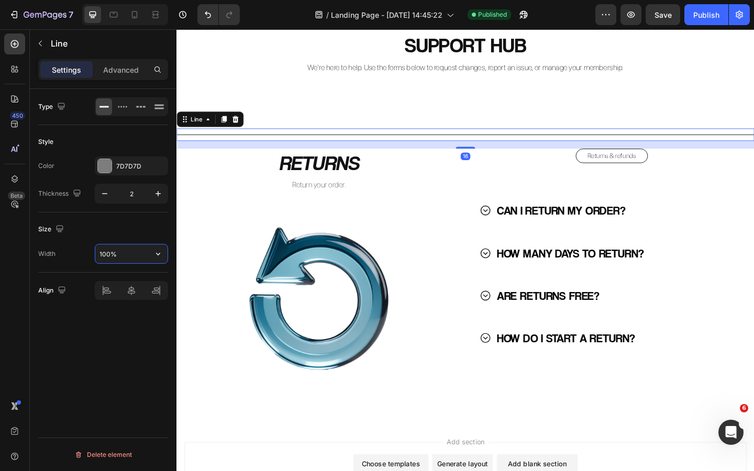
click at [109, 259] on input "100%" at bounding box center [131, 254] width 72 height 19
type input "80%"
click at [107, 196] on icon "button" at bounding box center [105, 194] width 10 height 10
type input "1"
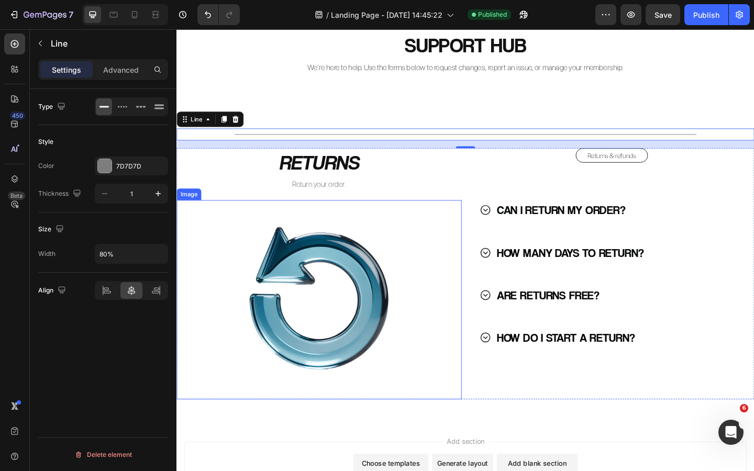
click at [241, 231] on img at bounding box center [331, 323] width 217 height 217
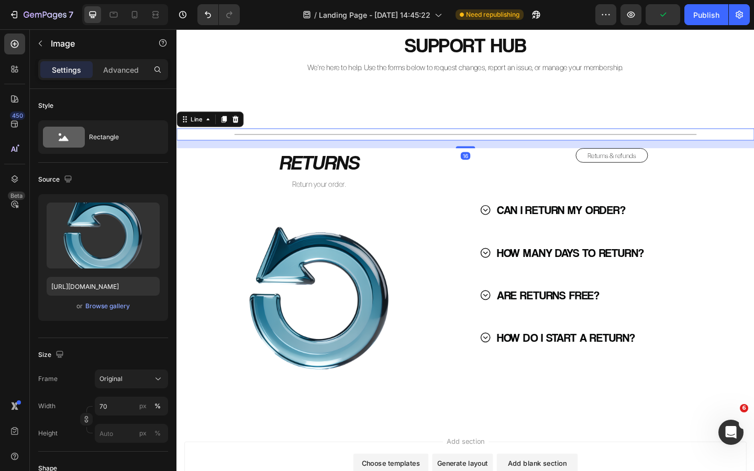
click at [477, 145] on div "Title Line 16" at bounding box center [491, 143] width 628 height 13
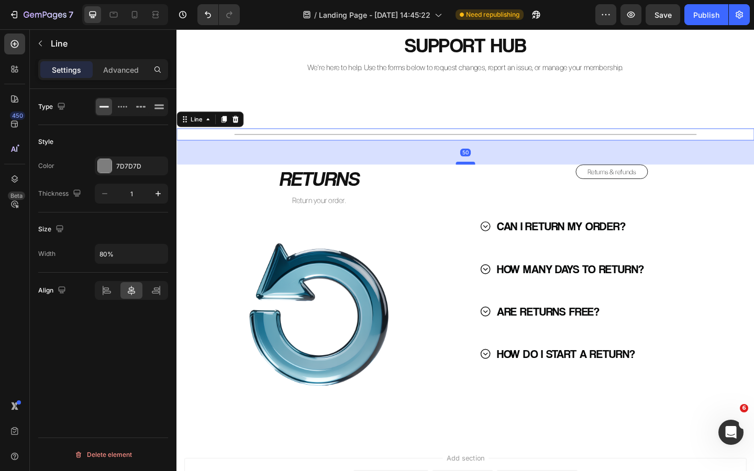
drag, startPoint x: 493, startPoint y: 157, endPoint x: 493, endPoint y: 175, distance: 17.8
click at [493, 175] on div at bounding box center [490, 174] width 21 height 3
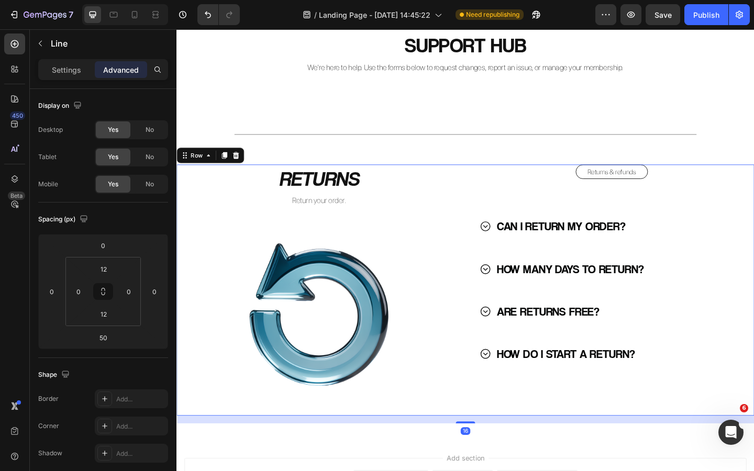
click at [491, 225] on div "RETURNS Heading Return your order. Text Block Image Returns & refunds Button CA…" at bounding box center [491, 313] width 628 height 273
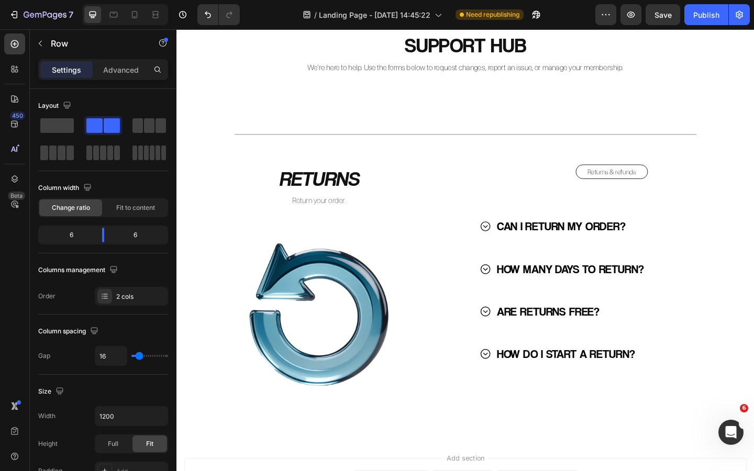
click at [381, 119] on div "SUPPORT HUB Heading We’re here to help. Use the forms below to request changes,…" at bounding box center [491, 245] width 628 height 460
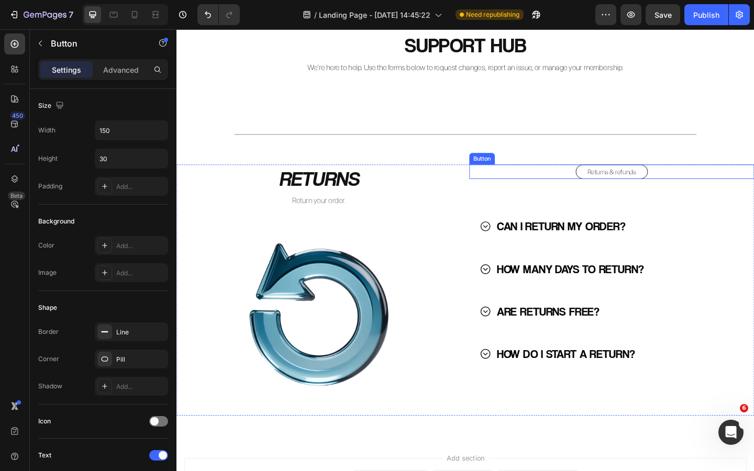
click at [698, 185] on div "Returns & refunds Button" at bounding box center [650, 185] width 310 height 16
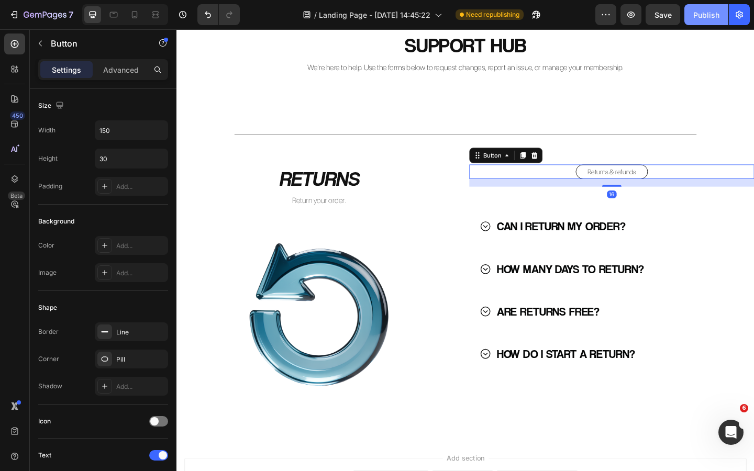
click at [703, 20] on button "Publish" at bounding box center [707, 14] width 44 height 21
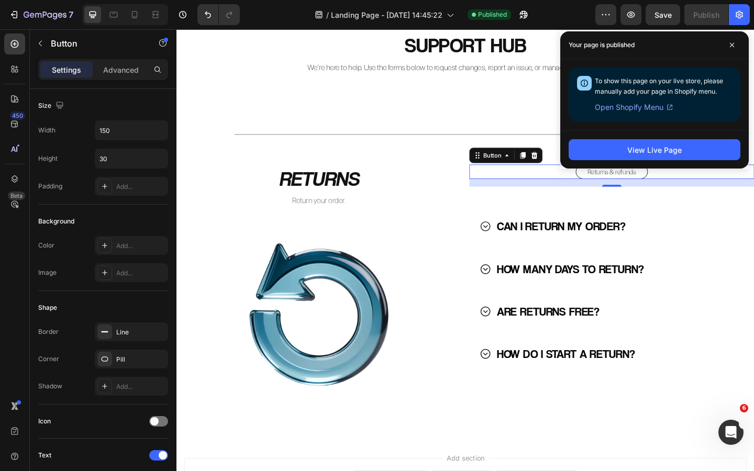
click at [566, 163] on icon at bounding box center [566, 166] width 7 height 7
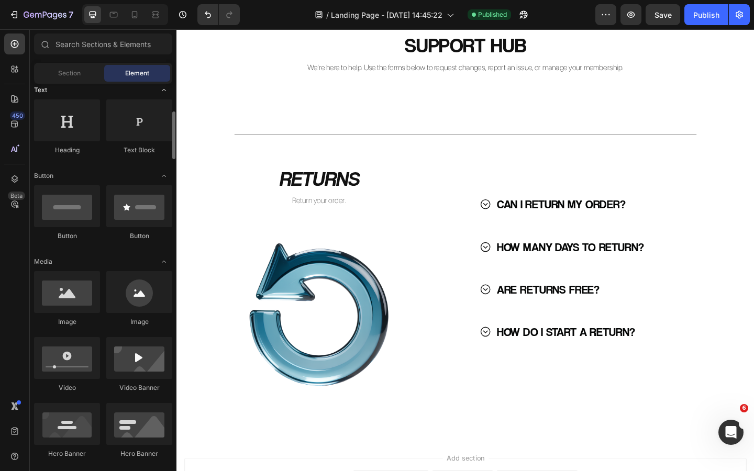
scroll to position [178, 0]
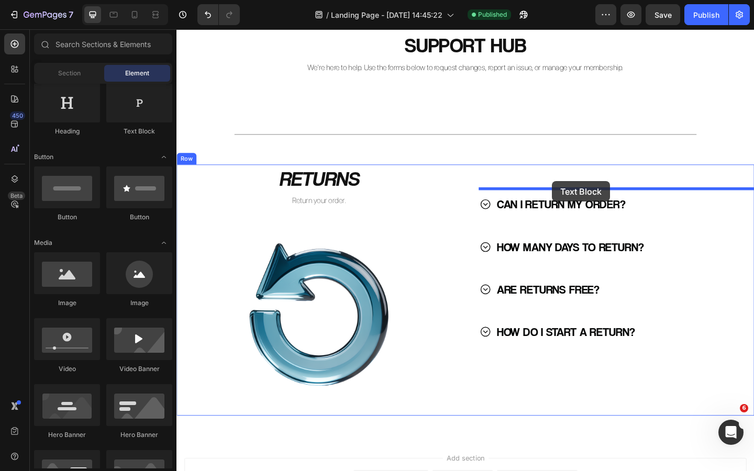
drag, startPoint x: 296, startPoint y: 142, endPoint x: 583, endPoint y: 195, distance: 291.9
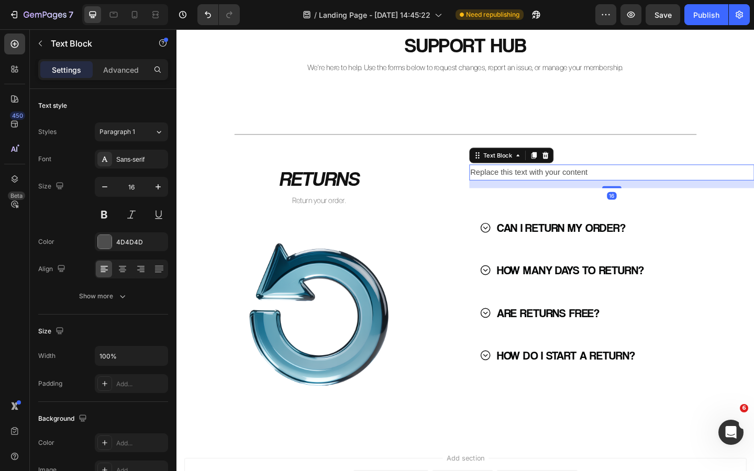
click at [580, 186] on div "Replace this text with your content" at bounding box center [650, 185] width 310 height 17
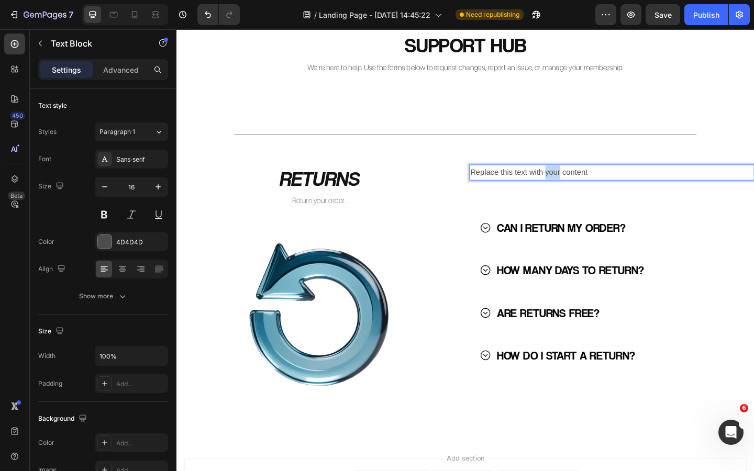
click at [580, 186] on p "Replace this text with your content" at bounding box center [650, 185] width 308 height 15
click at [506, 186] on p "FAQs" at bounding box center [650, 185] width 308 height 15
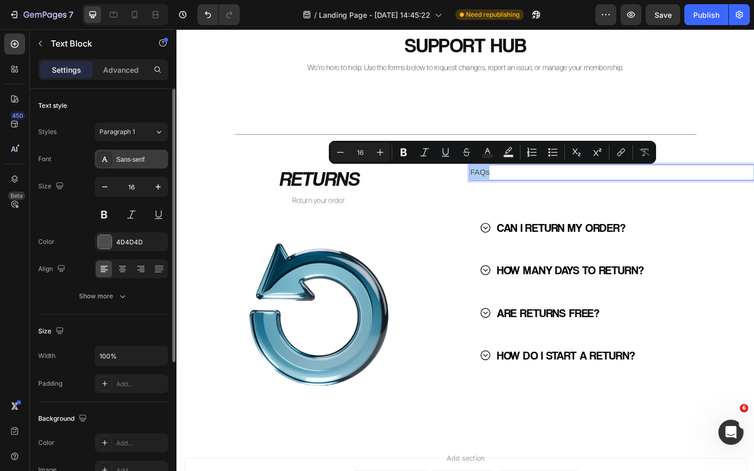
click at [123, 167] on div "Sans-serif" at bounding box center [131, 159] width 73 height 19
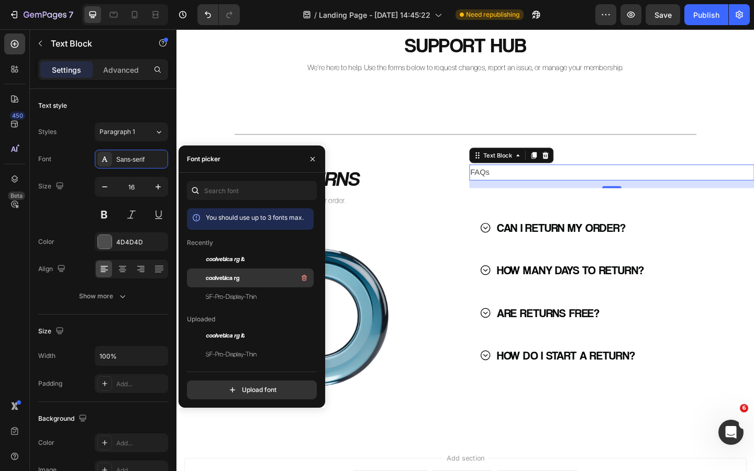
click at [241, 278] on div "coolvetica rg" at bounding box center [259, 278] width 106 height 13
click at [313, 161] on icon "button" at bounding box center [312, 159] width 8 height 8
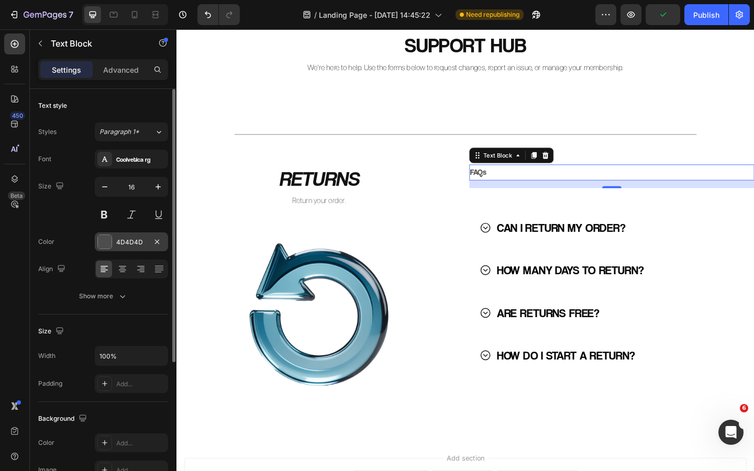
click at [141, 242] on div "4D4D4D" at bounding box center [131, 242] width 30 height 9
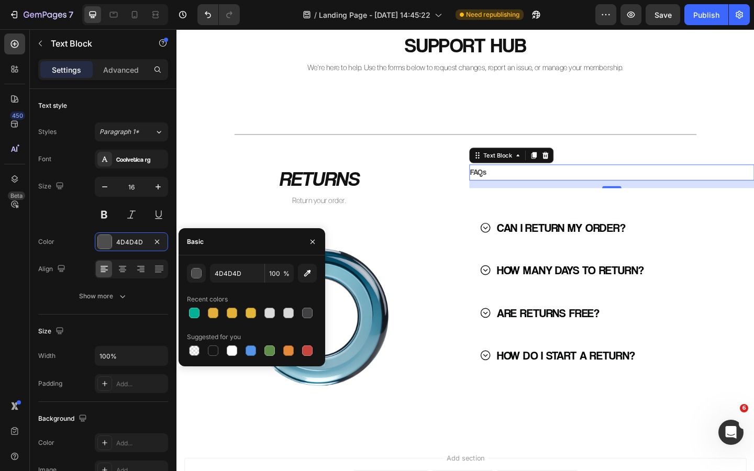
click at [204, 349] on div at bounding box center [252, 351] width 130 height 15
click at [212, 350] on div at bounding box center [213, 351] width 10 height 10
type input "151515"
click at [308, 241] on icon "button" at bounding box center [312, 242] width 8 height 8
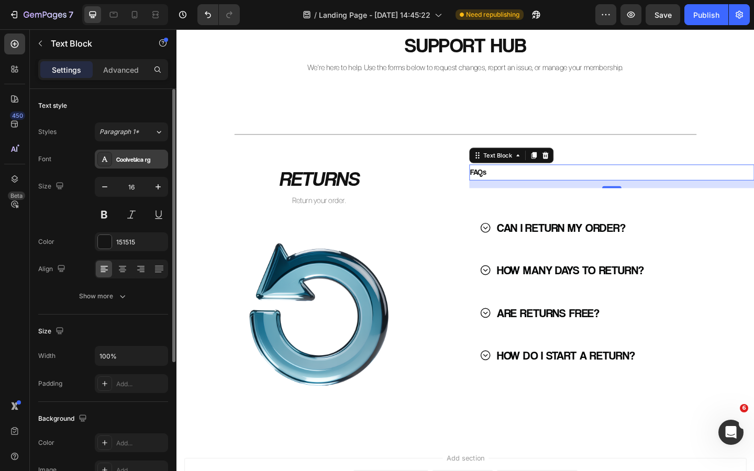
click at [125, 163] on div "Coolvetica rg" at bounding box center [140, 159] width 49 height 9
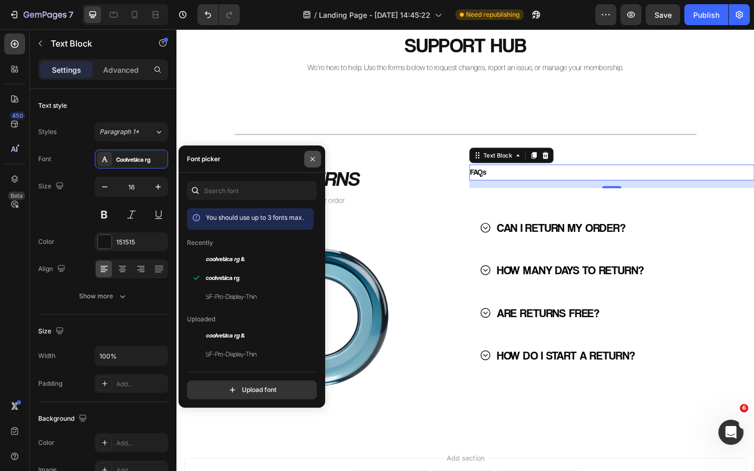
click at [314, 157] on icon "button" at bounding box center [313, 159] width 4 height 4
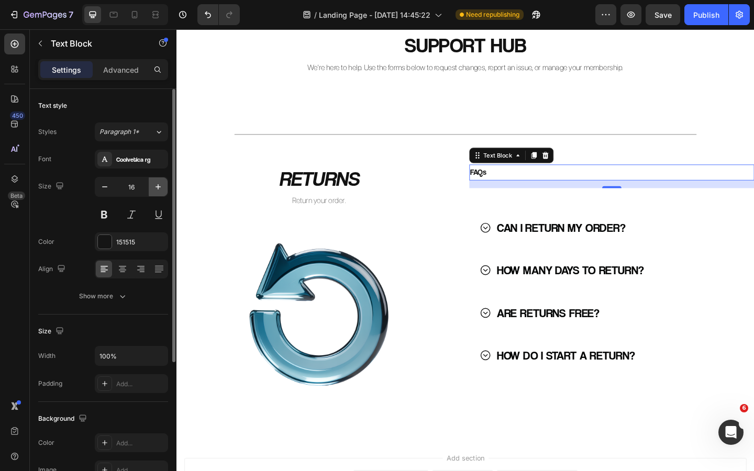
click at [157, 188] on icon "button" at bounding box center [158, 187] width 10 height 10
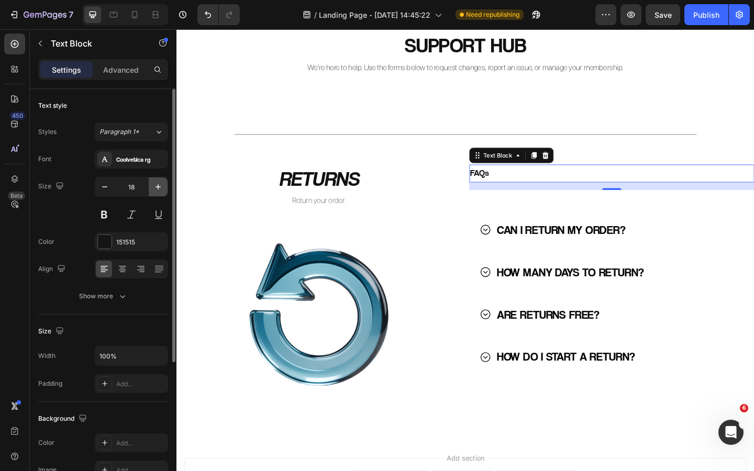
click at [157, 188] on icon "button" at bounding box center [158, 187] width 10 height 10
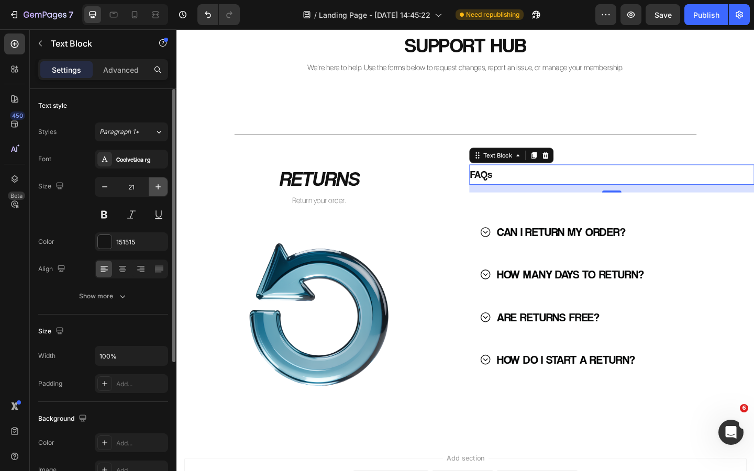
click at [157, 188] on icon "button" at bounding box center [158, 187] width 10 height 10
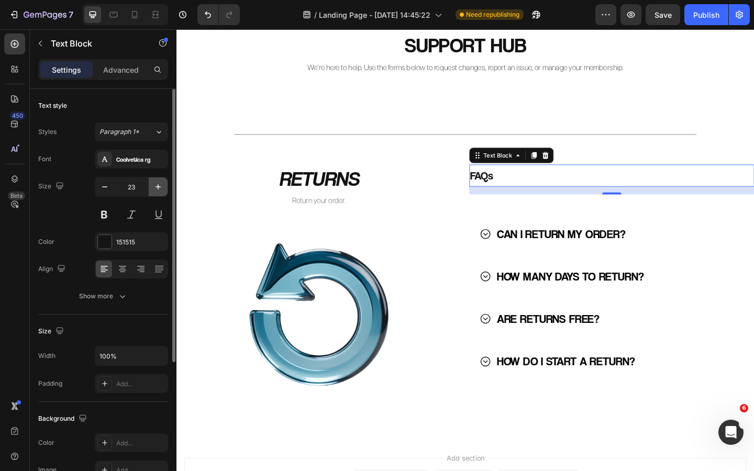
click at [157, 188] on icon "button" at bounding box center [158, 187] width 10 height 10
type input "24"
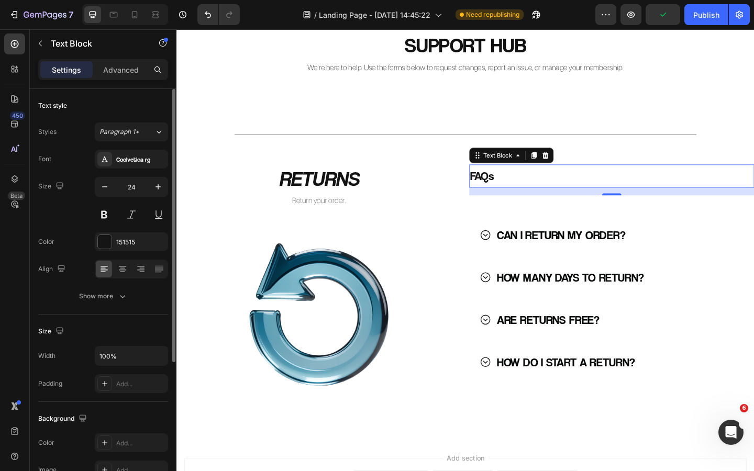
click at [146, 317] on div "Size Width 100% Padding Add..." at bounding box center [103, 358] width 130 height 87
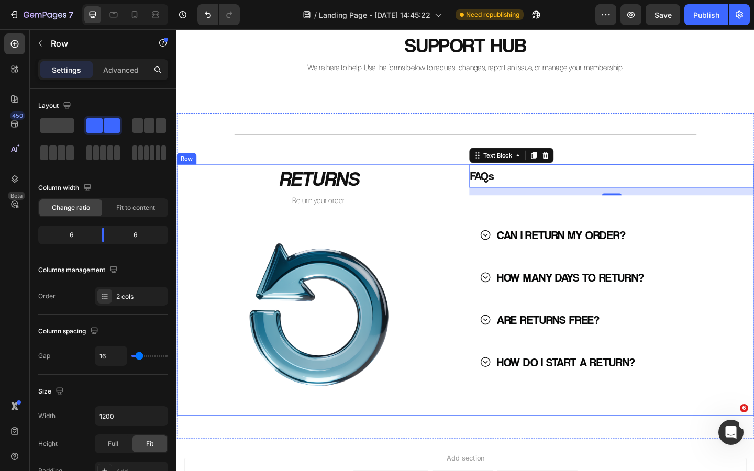
click at [568, 229] on div "FAQs Text Block 16 CAN I RETURN MY ORDER? HOW MANY DAYS TO RETURN? ARE RETURNS …" at bounding box center [650, 313] width 310 height 273
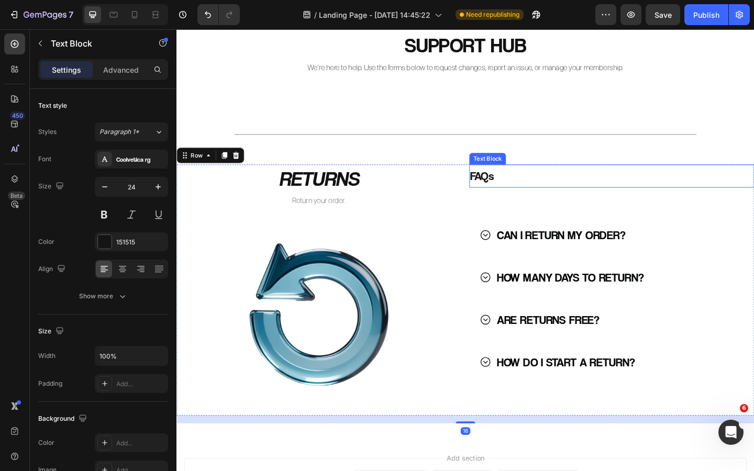
click at [526, 192] on p "FAQs" at bounding box center [650, 189] width 308 height 23
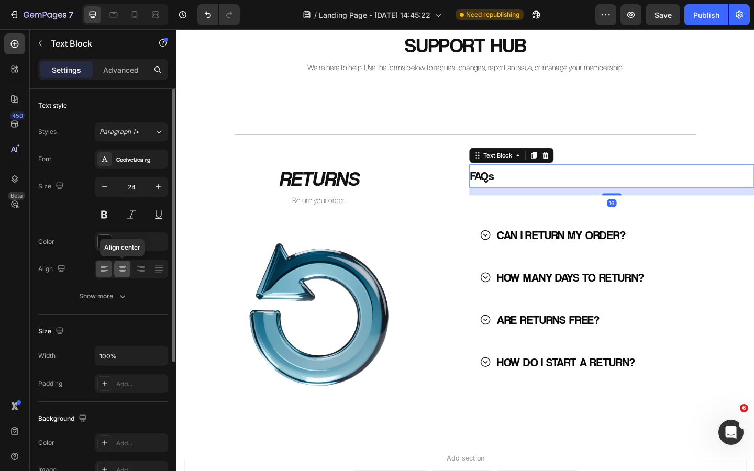
click at [124, 271] on icon at bounding box center [122, 269] width 10 height 10
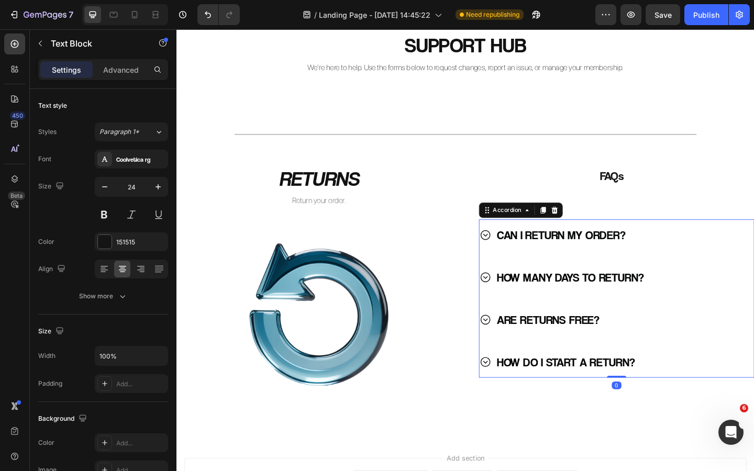
click at [704, 243] on div "CAN I RETURN MY ORDER?" at bounding box center [642, 253] width 272 height 26
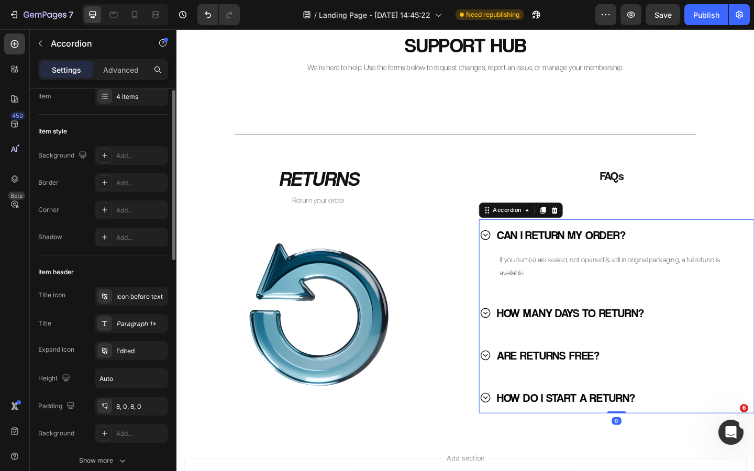
scroll to position [40, 0]
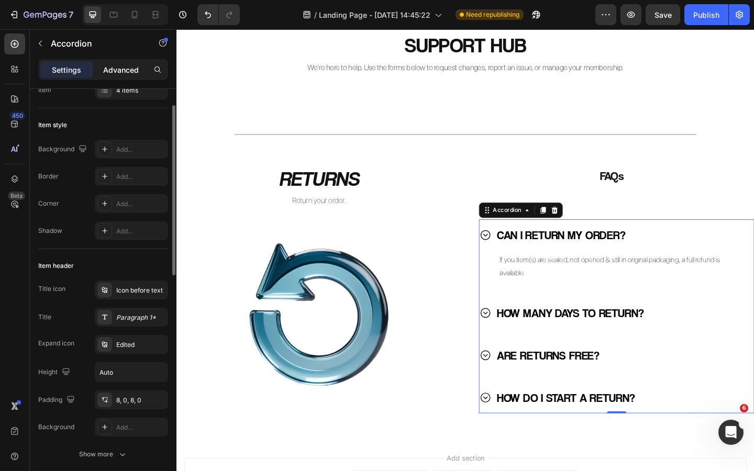
click at [123, 68] on p "Advanced" at bounding box center [121, 69] width 36 height 11
type input "100%"
type input "100"
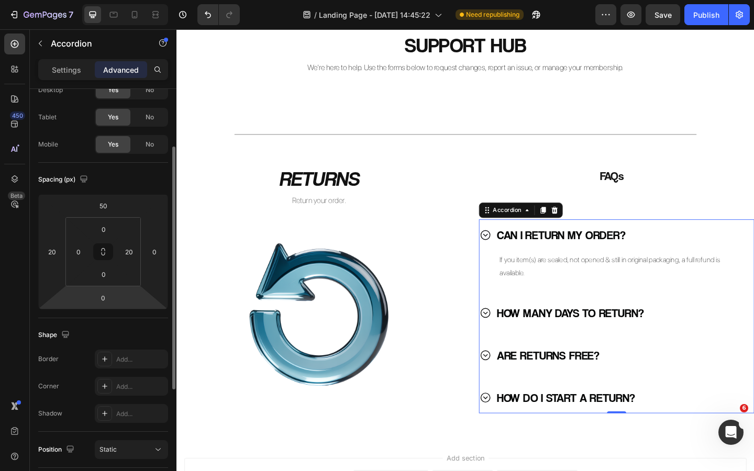
scroll to position [111, 0]
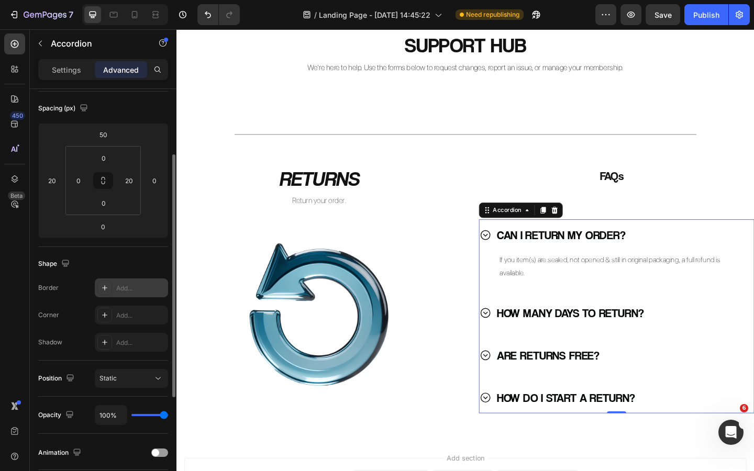
click at [129, 290] on div "Add..." at bounding box center [140, 288] width 49 height 9
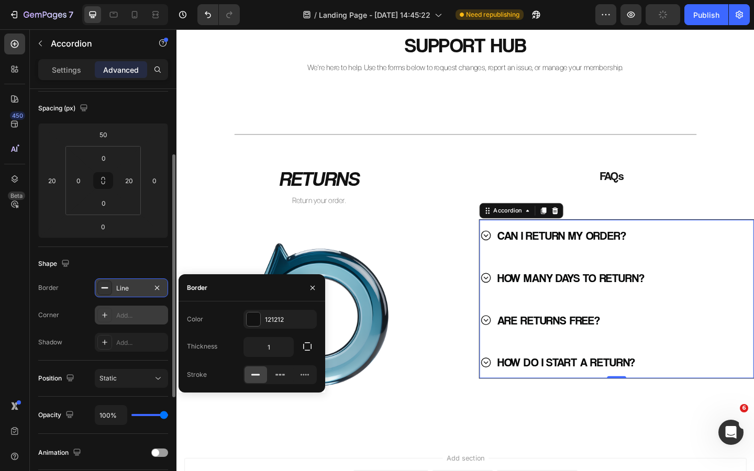
click at [136, 317] on div "Add..." at bounding box center [140, 315] width 49 height 9
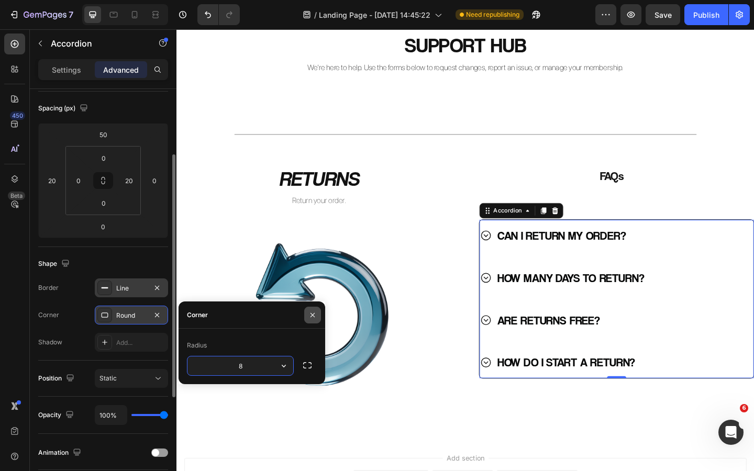
click at [311, 313] on icon "button" at bounding box center [313, 315] width 4 height 4
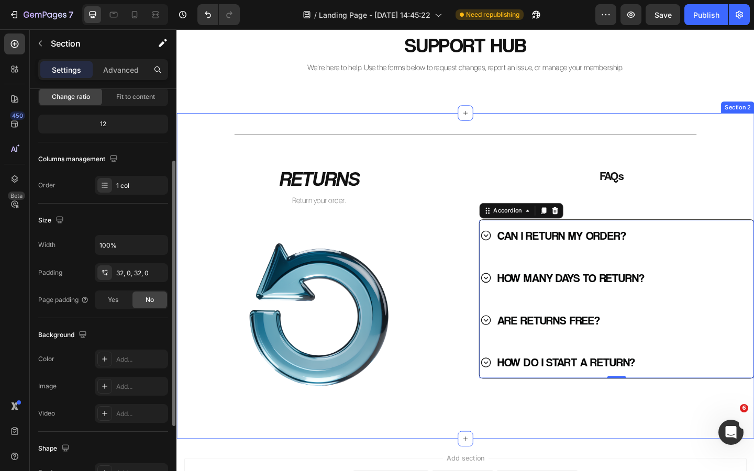
click at [355, 466] on div "Title Line RETURNS Heading Return your order. Text Block Image FAQs Text Block …" at bounding box center [491, 297] width 628 height 355
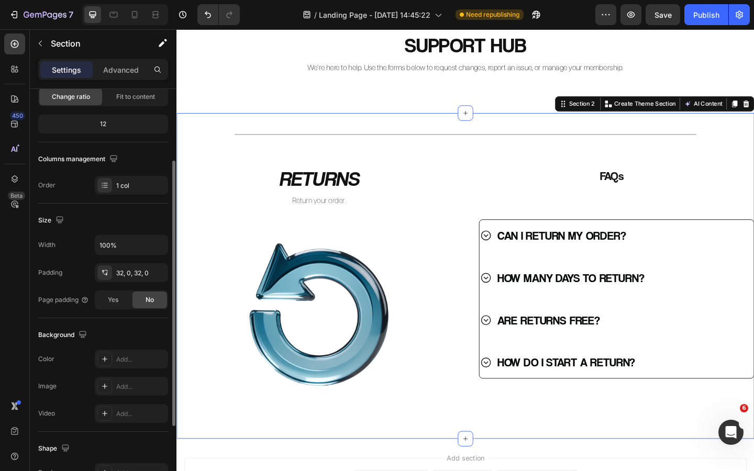
scroll to position [0, 0]
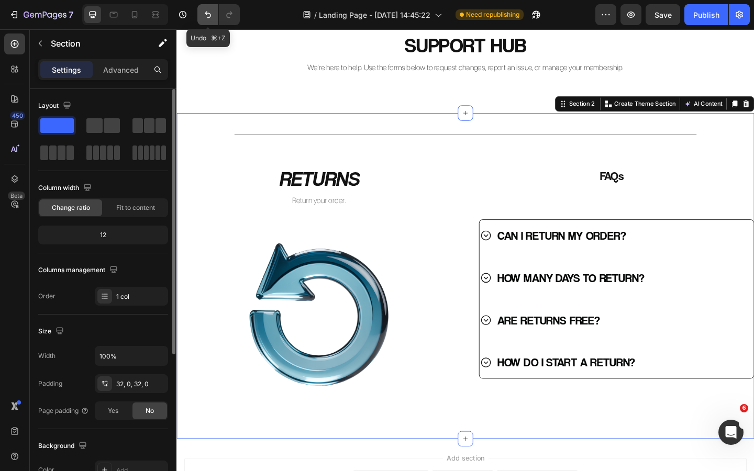
click at [209, 14] on icon "Undo/Redo" at bounding box center [208, 14] width 10 height 10
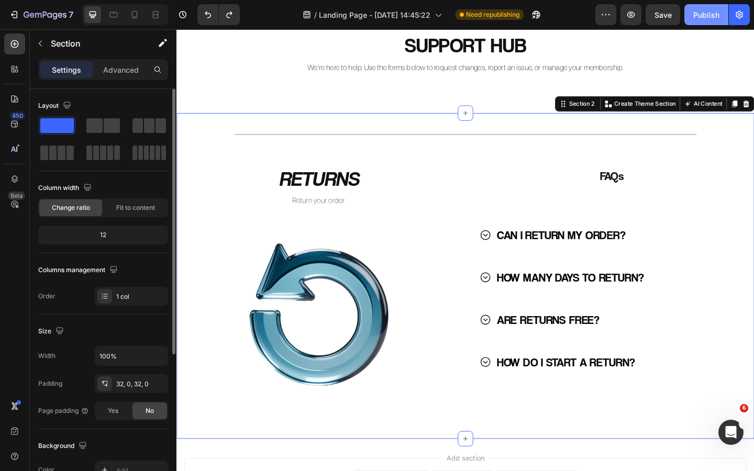
click at [711, 19] on div "Publish" at bounding box center [706, 14] width 26 height 11
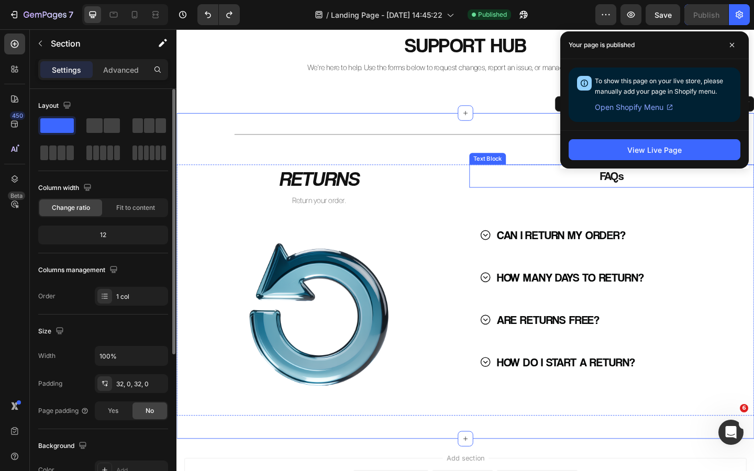
click at [653, 192] on p "FAQs" at bounding box center [650, 189] width 308 height 23
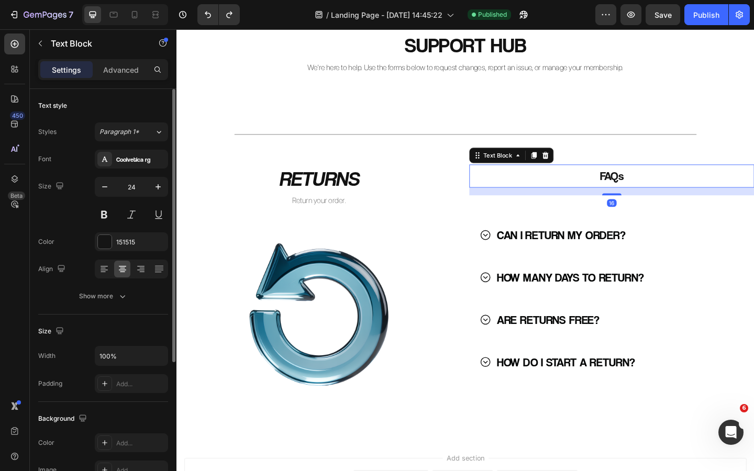
click at [579, 165] on icon at bounding box center [578, 166] width 7 height 7
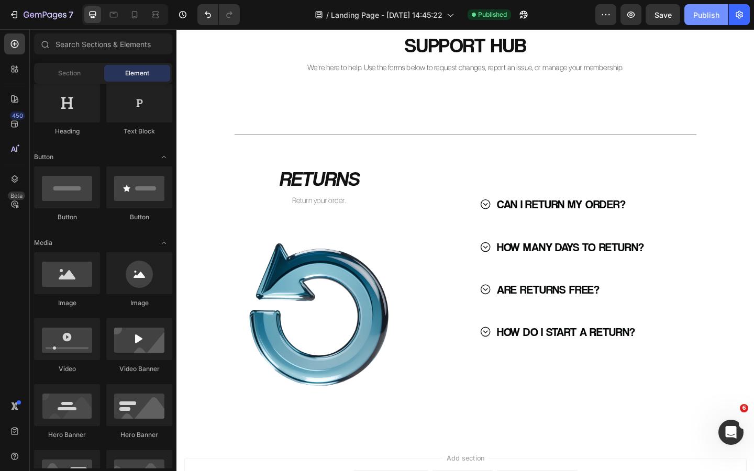
click at [706, 17] on div "Publish" at bounding box center [706, 14] width 26 height 11
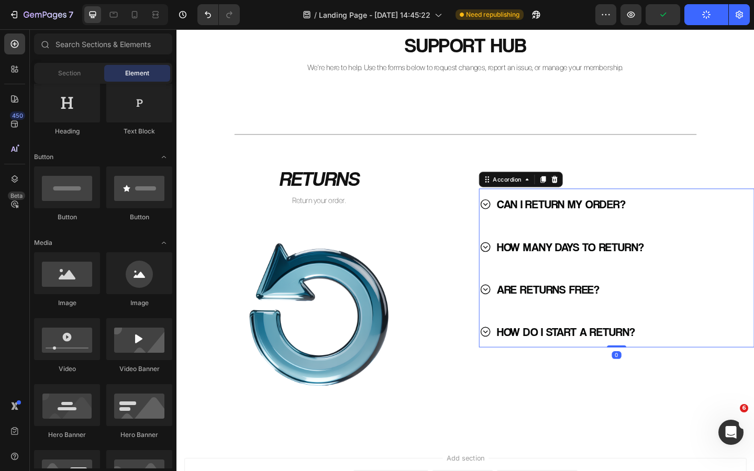
click at [511, 362] on icon at bounding box center [512, 358] width 13 height 13
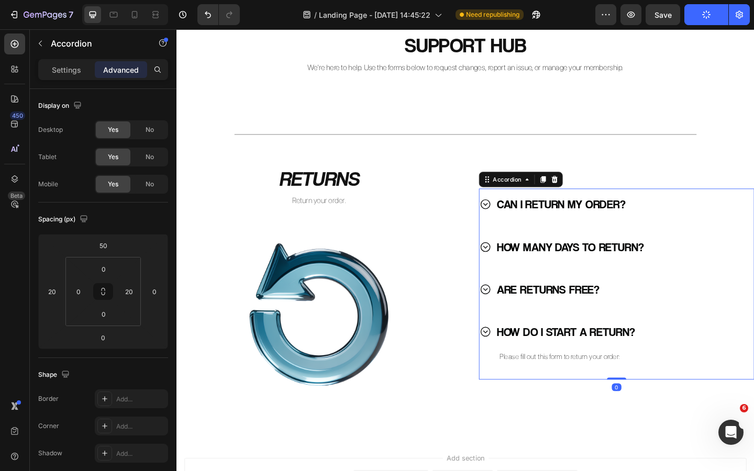
click at [511, 362] on icon at bounding box center [512, 358] width 13 height 13
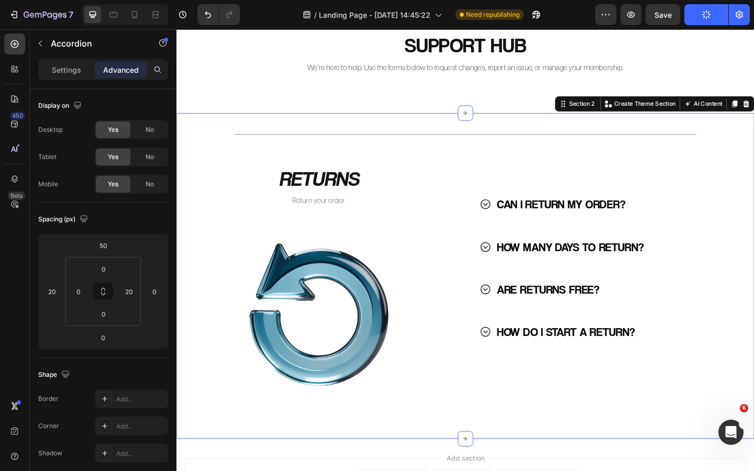
click at [469, 154] on div "Title Line RETURNS Heading Return your order. Text Block Image CAN I RETURN MY …" at bounding box center [491, 297] width 628 height 321
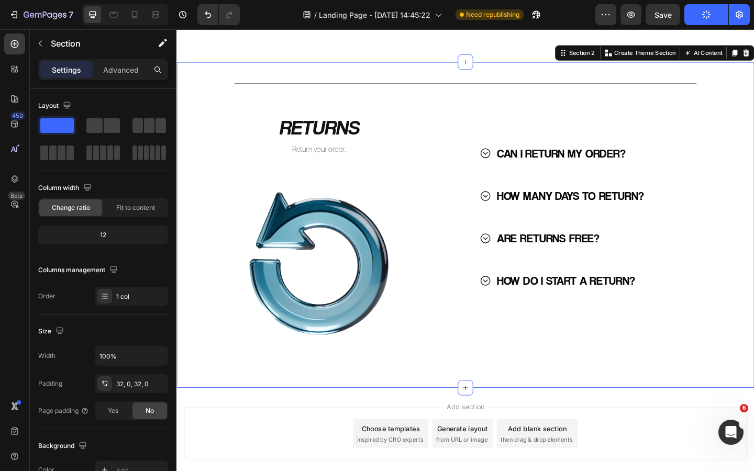
scroll to position [103, 0]
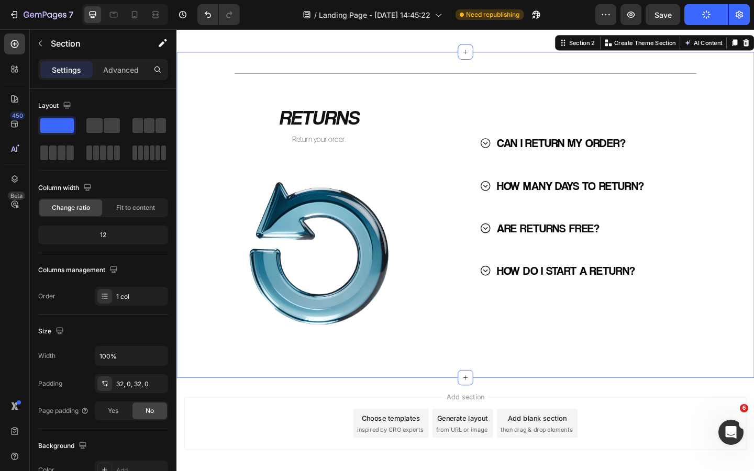
click at [517, 395] on div "Title Line RETURNS Heading Return your order. Text Block Image CAN I RETURN MY …" at bounding box center [491, 231] width 628 height 355
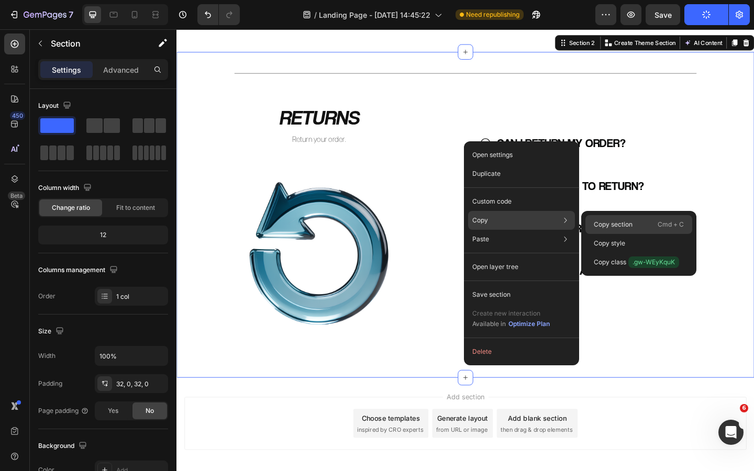
click at [612, 220] on p "Copy section" at bounding box center [613, 224] width 39 height 9
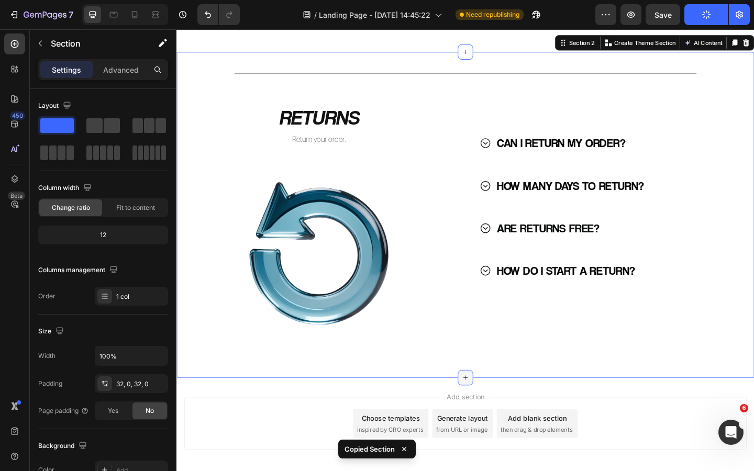
click at [497, 409] on div at bounding box center [490, 408] width 17 height 17
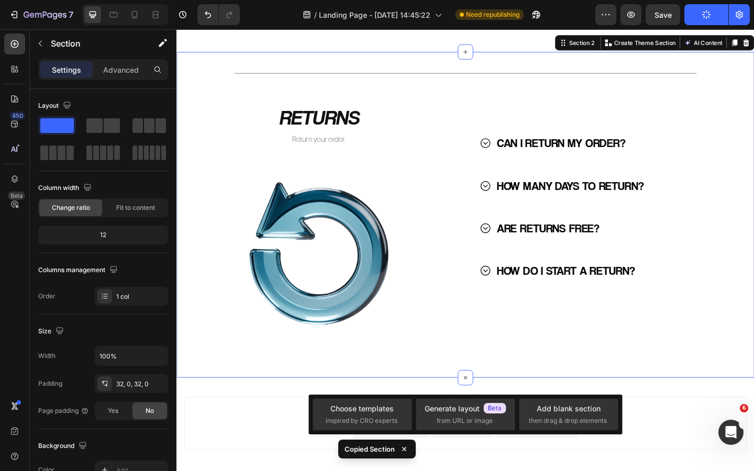
click at [526, 387] on div "Title Line RETURNS Heading Return your order. Text Block Image CAN I RETURN MY …" at bounding box center [491, 231] width 628 height 321
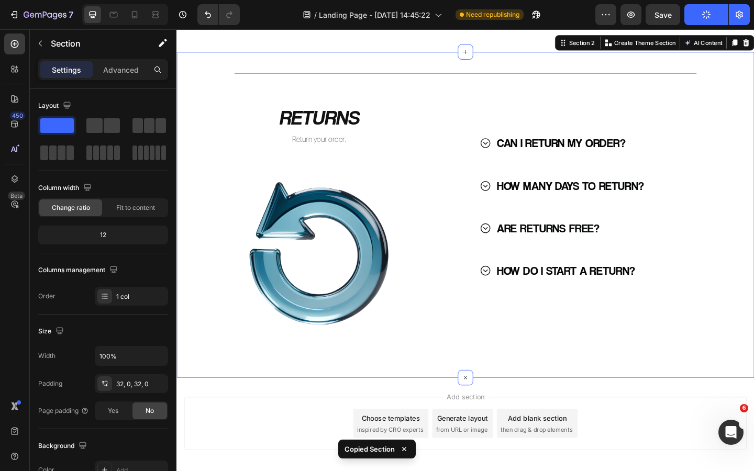
click at [532, 388] on div "Title Line RETURNS Heading Return your order. Text Block Image CAN I RETURN MY …" at bounding box center [491, 231] width 628 height 321
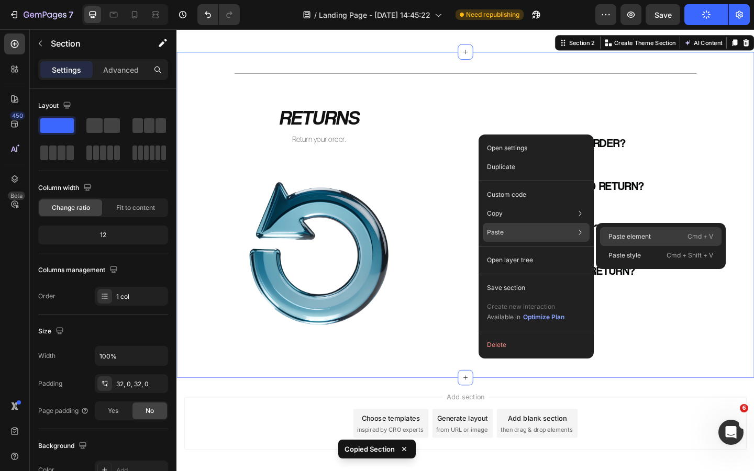
click at [610, 236] on p "Paste element" at bounding box center [630, 236] width 42 height 9
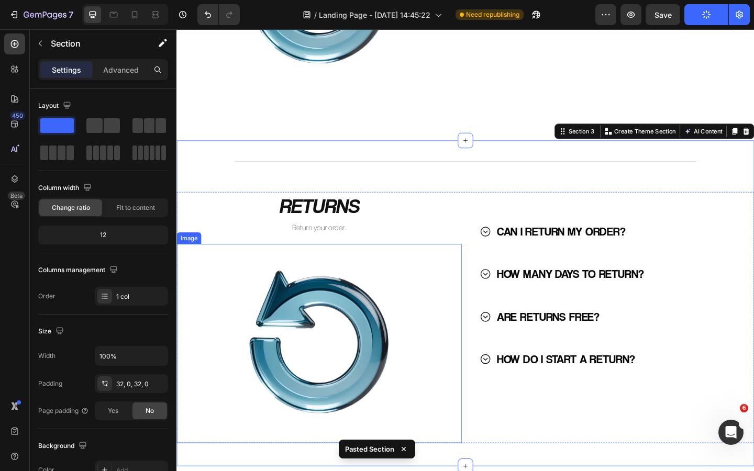
scroll to position [315, 0]
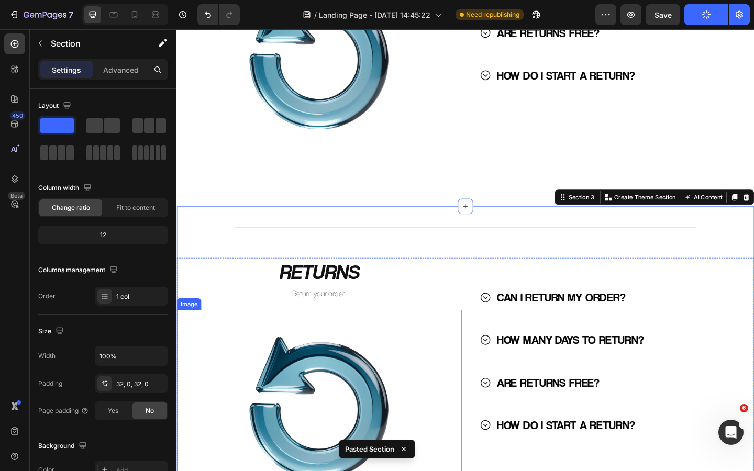
click at [445, 170] on div at bounding box center [332, 62] width 310 height 217
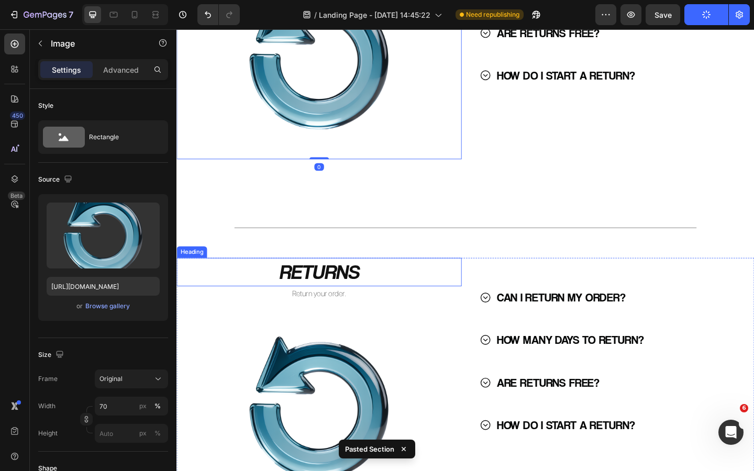
click at [462, 295] on h2 "RETURNS" at bounding box center [332, 293] width 310 height 31
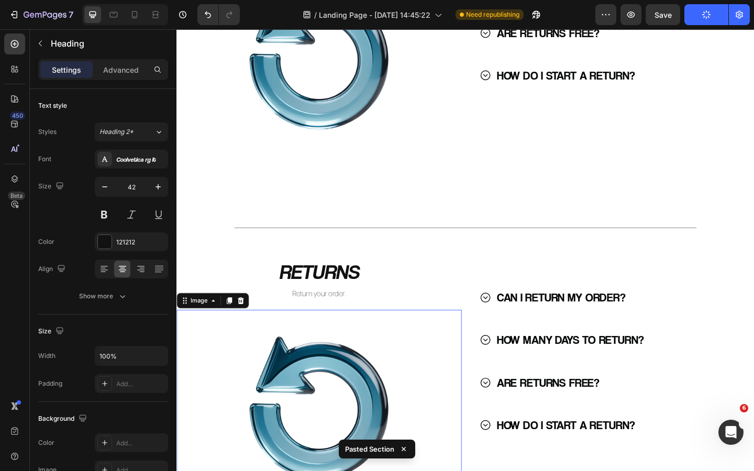
click at [475, 367] on div at bounding box center [332, 443] width 310 height 217
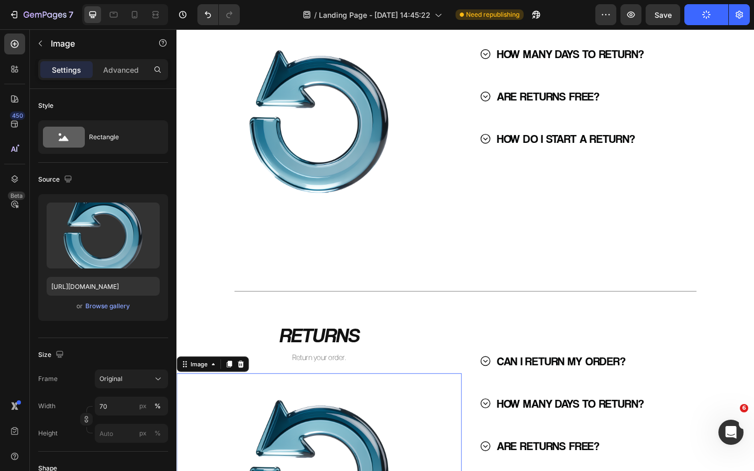
scroll to position [236, 0]
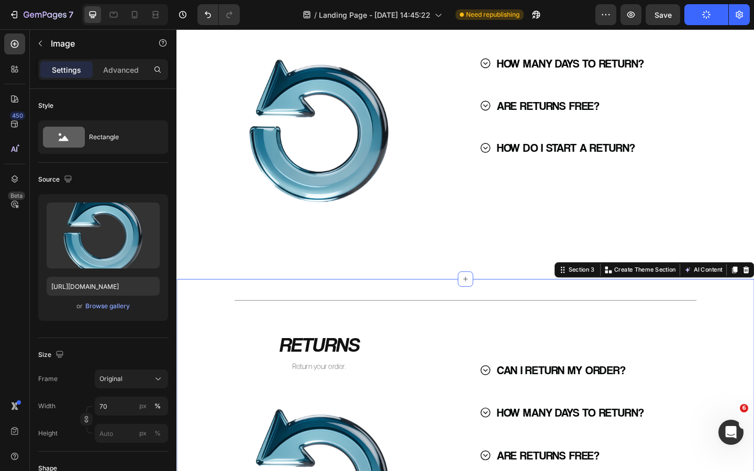
click at [461, 314] on div "Title Line RETURNS Heading Return your order. Text Block Image CAN I RETURN MY …" at bounding box center [491, 478] width 628 height 355
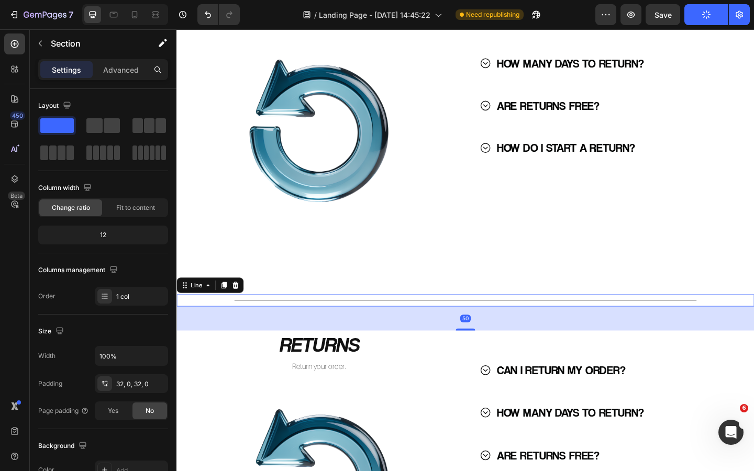
click at [442, 325] on div "Title Line 50" at bounding box center [491, 324] width 628 height 13
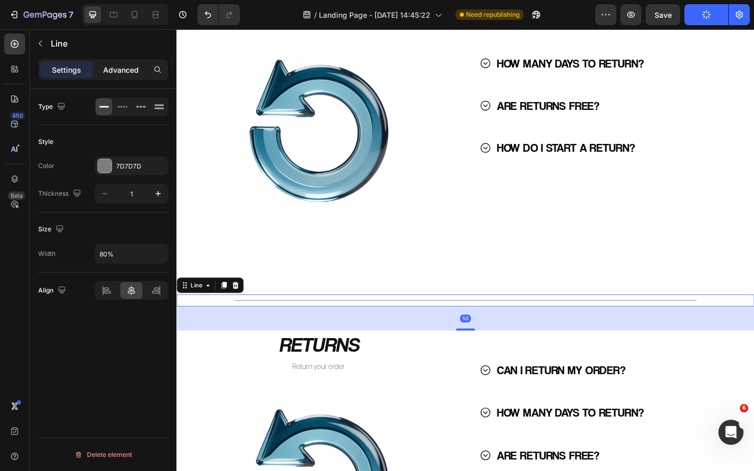
click at [119, 74] on p "Advanced" at bounding box center [121, 69] width 36 height 11
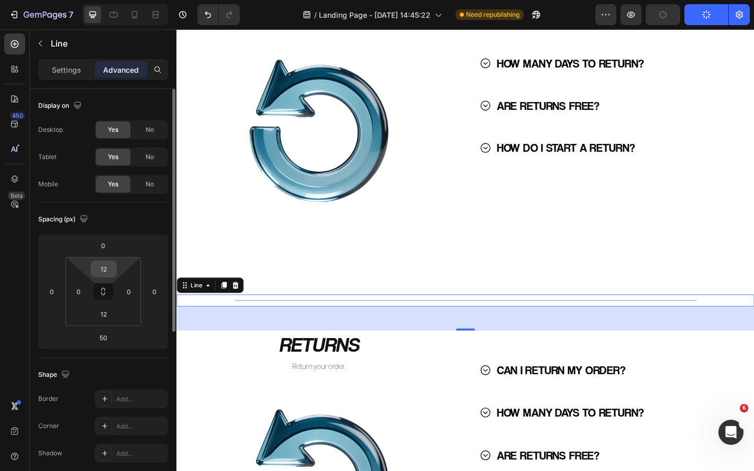
click at [108, 269] on input "12" at bounding box center [103, 269] width 21 height 16
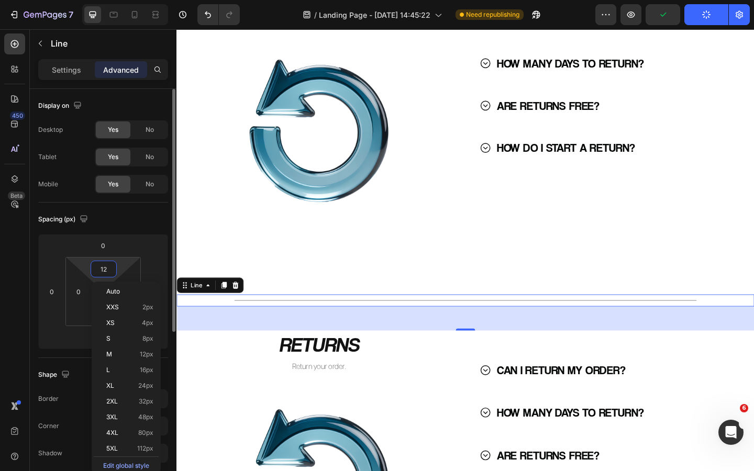
type input "o"
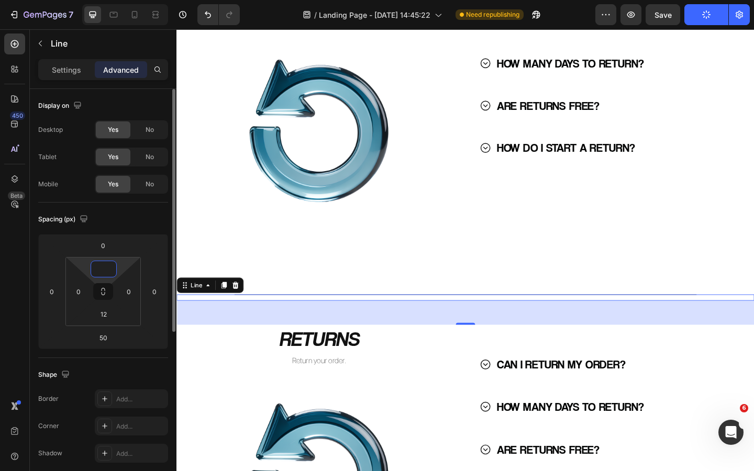
type input "0"
click at [422, 290] on div "Title Line RETURNS Heading Return your order. Text Block Image CAN I RETURN MY …" at bounding box center [491, 232] width 628 height 835
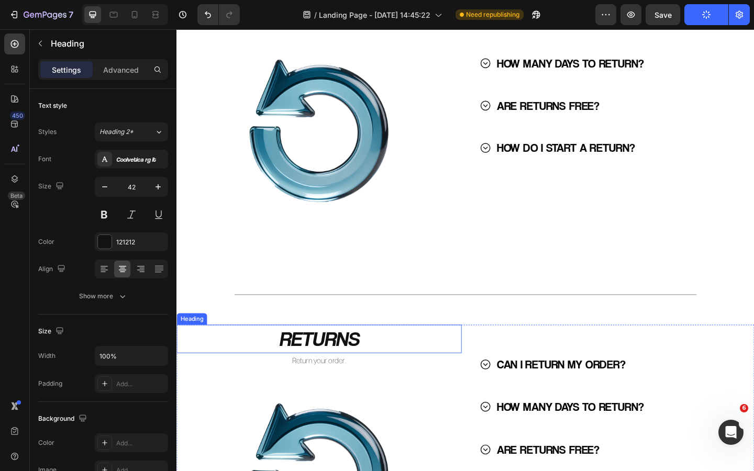
click at [335, 373] on h2 "RETURNS" at bounding box center [332, 366] width 310 height 31
click at [335, 373] on p "RETURNS" at bounding box center [332, 366] width 308 height 29
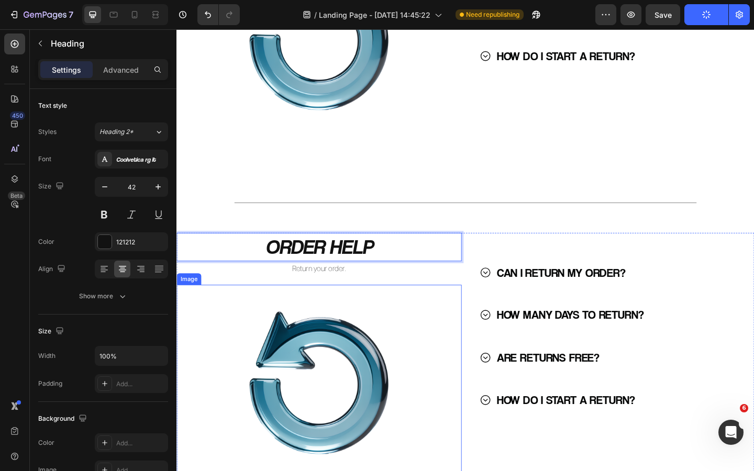
scroll to position [341, 0]
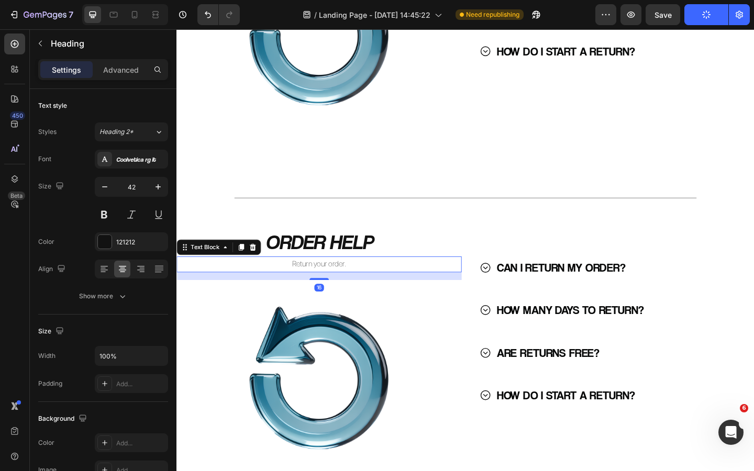
click at [333, 289] on p "Return your order." at bounding box center [332, 285] width 308 height 15
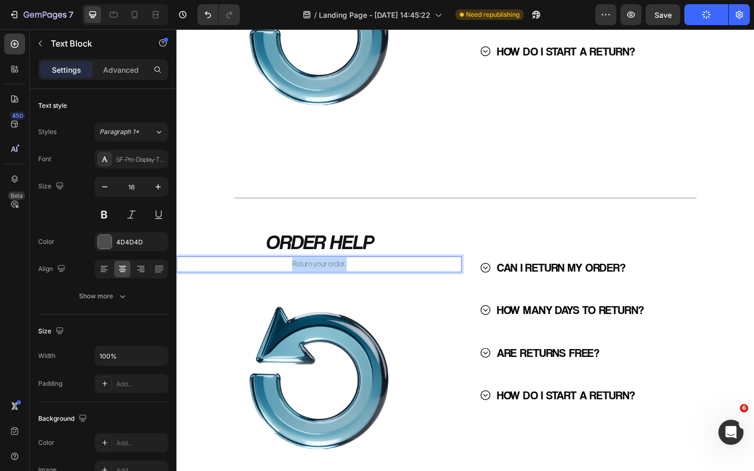
click at [333, 289] on p "Return your order." at bounding box center [332, 285] width 308 height 15
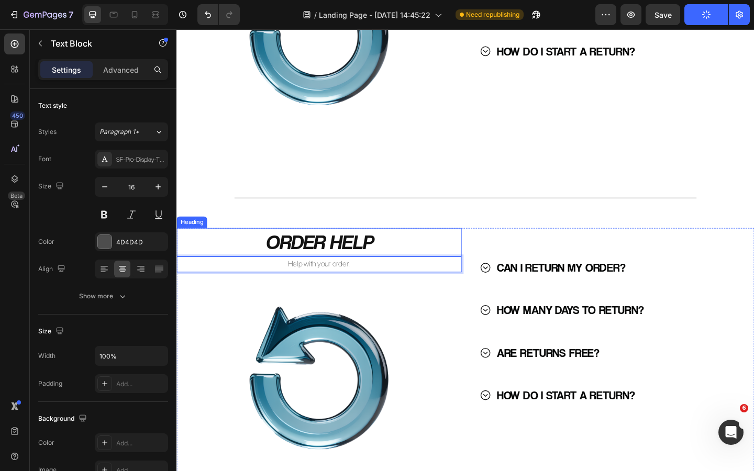
click at [369, 268] on p "ORDER HELP" at bounding box center [332, 261] width 308 height 29
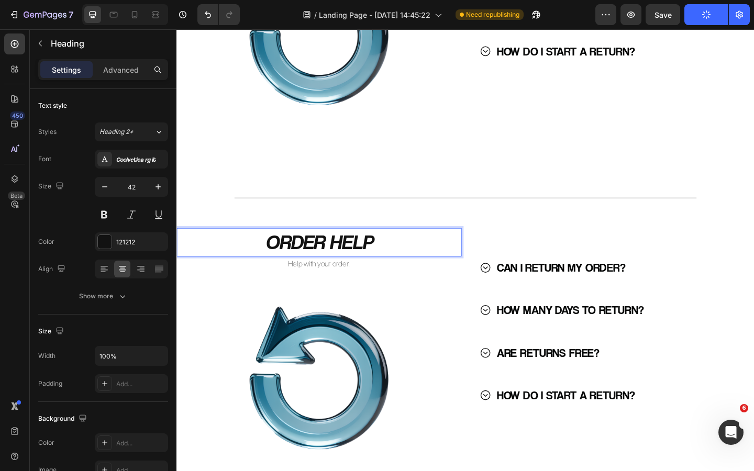
click at [377, 266] on p "ORDER HELP" at bounding box center [332, 261] width 308 height 29
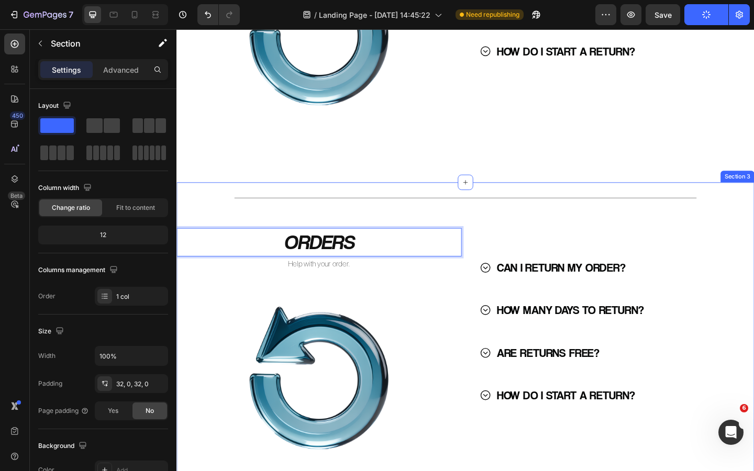
click at [415, 224] on div "Title Line ORDERS Heading 0 Help with your order. Text Block Image CAN I RETURN…" at bounding box center [491, 370] width 628 height 315
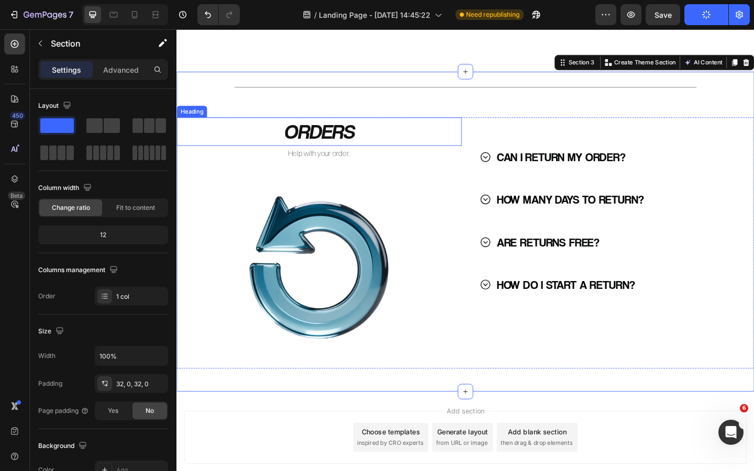
scroll to position [461, 0]
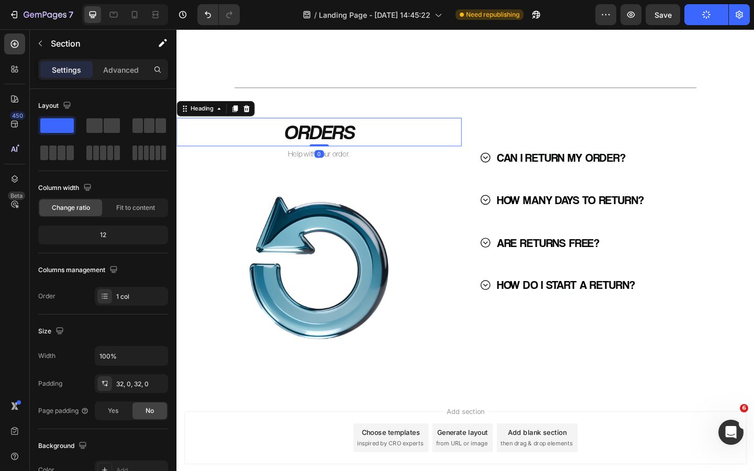
click at [328, 145] on p "ORDERS" at bounding box center [332, 141] width 308 height 29
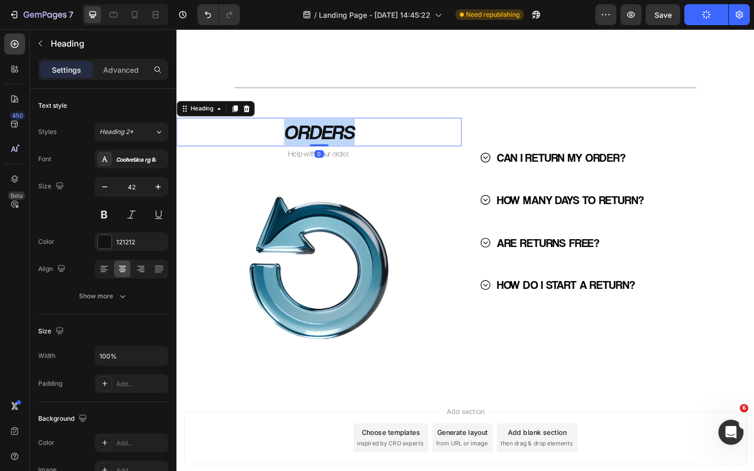
click at [328, 145] on p "ORDERS" at bounding box center [332, 141] width 308 height 29
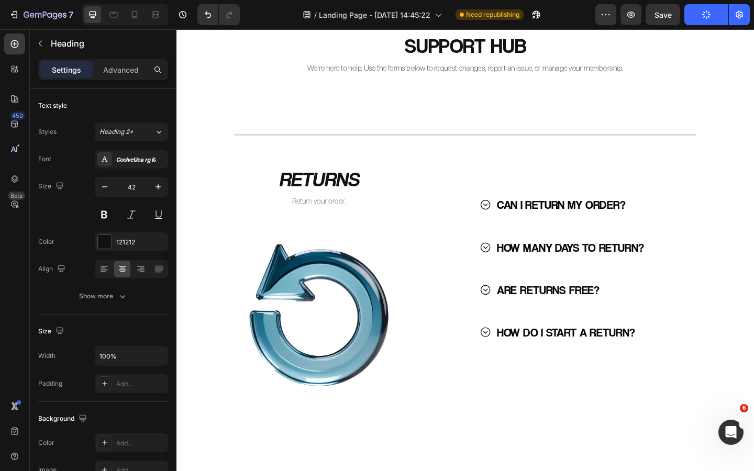
scroll to position [24, 0]
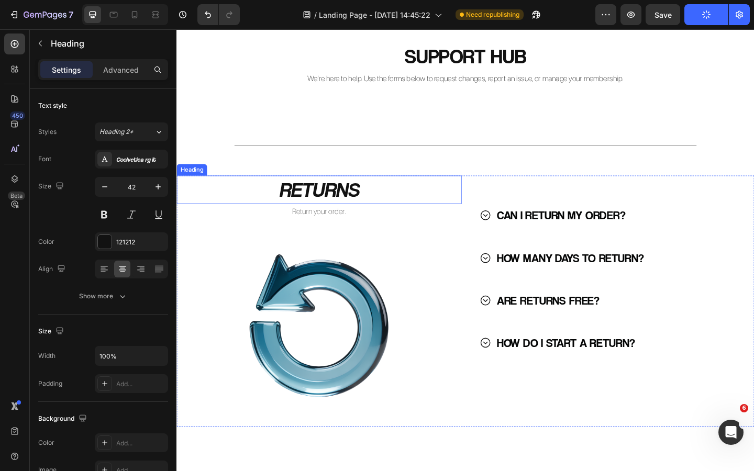
click at [332, 201] on p "RETURNS" at bounding box center [332, 204] width 308 height 29
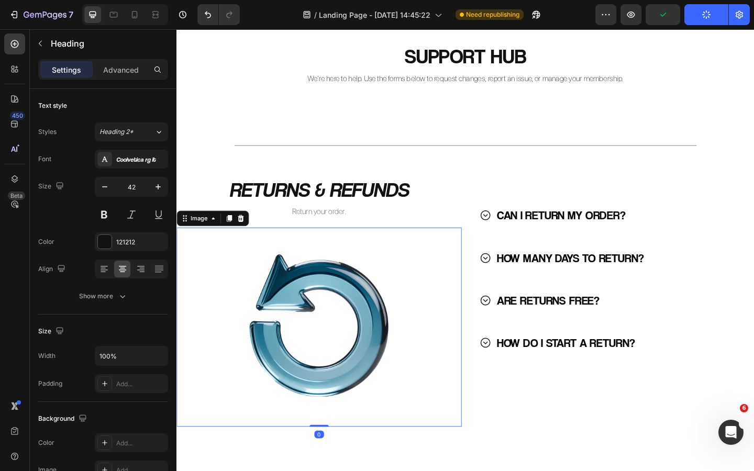
click at [442, 301] on div at bounding box center [332, 353] width 310 height 217
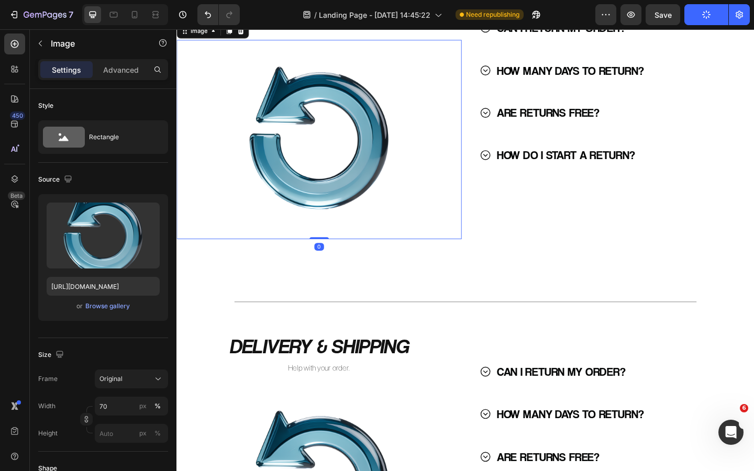
scroll to position [341, 0]
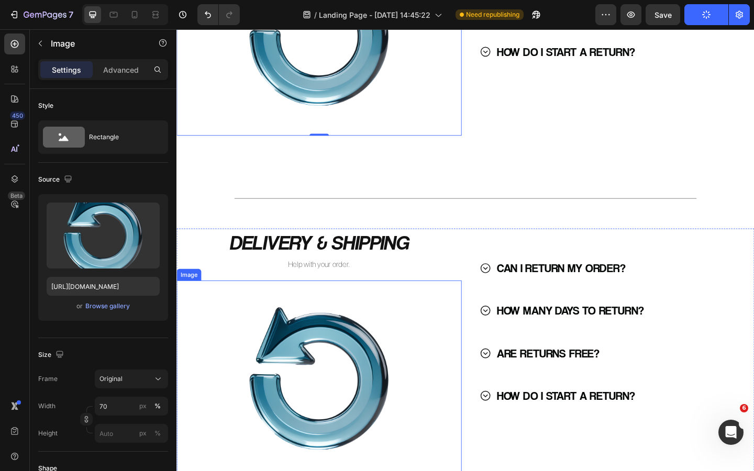
click at [399, 313] on img at bounding box center [331, 411] width 217 height 217
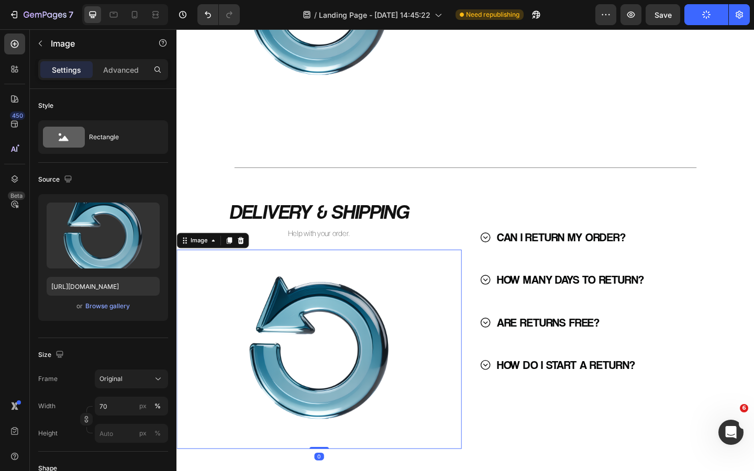
scroll to position [384, 0]
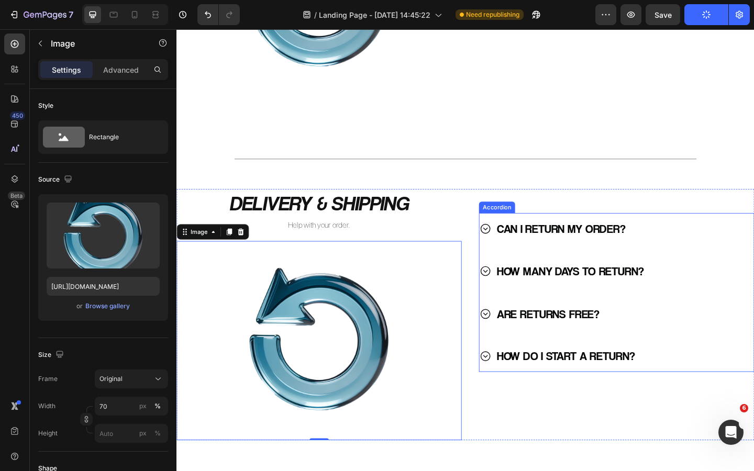
click at [682, 252] on div "CAN I RETURN MY ORDER?" at bounding box center [642, 247] width 272 height 26
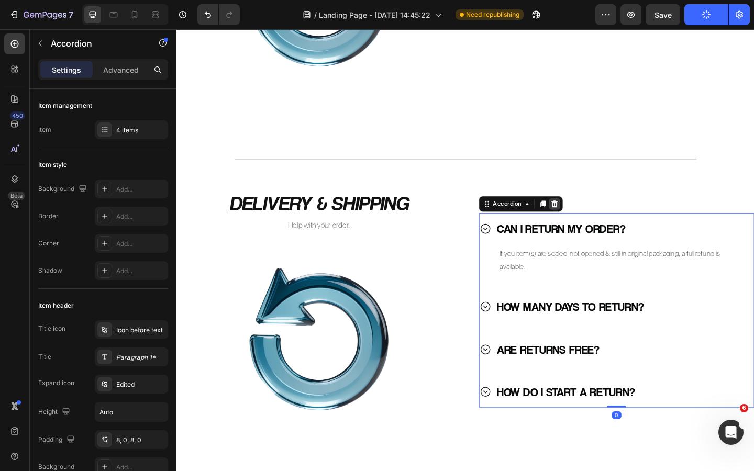
click at [589, 217] on icon at bounding box center [588, 219] width 7 height 7
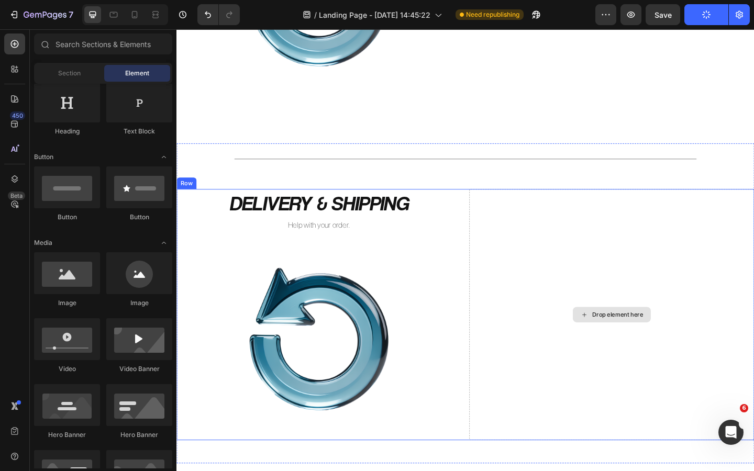
click at [599, 246] on div "Drop element here" at bounding box center [650, 339] width 310 height 273
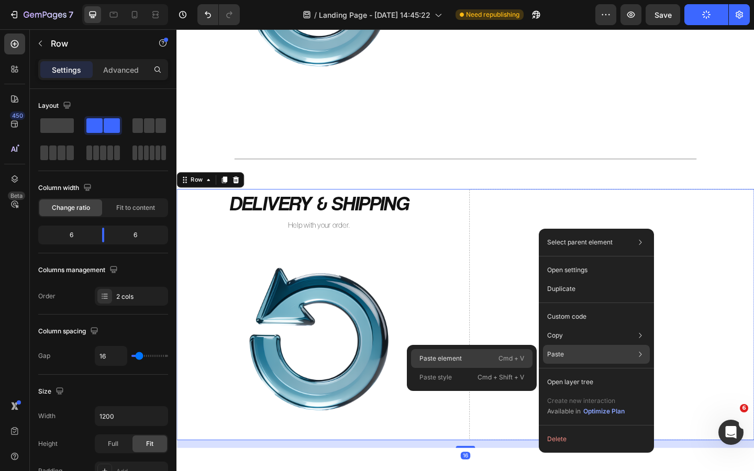
drag, startPoint x: 499, startPoint y: 350, endPoint x: 351, endPoint y: 348, distance: 148.2
click at [499, 350] on div "Paste element Cmd + V" at bounding box center [472, 358] width 122 height 19
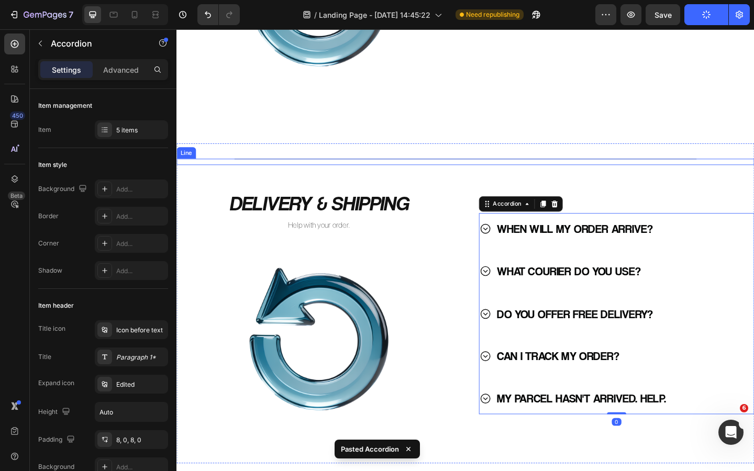
click at [627, 172] on div "Title Line" at bounding box center [491, 173] width 628 height 7
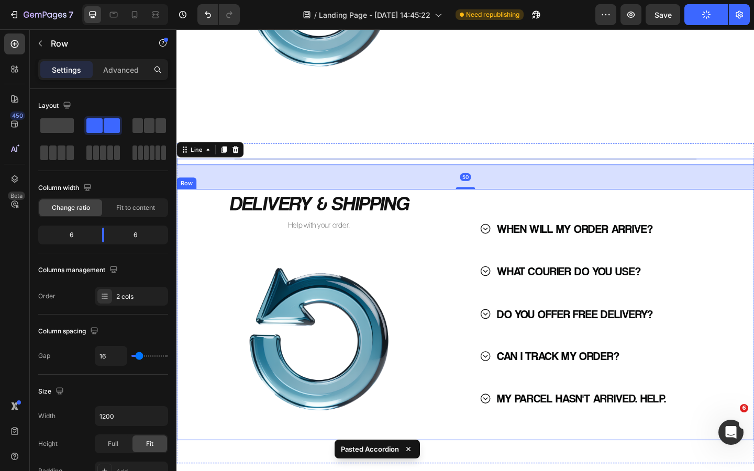
click at [539, 212] on div "WHEN WILL MY ORDER ARRIVE? WHAT COURIER DO YOU USE? DO YOU OFFER FREE DELIVERY?…" at bounding box center [650, 339] width 310 height 273
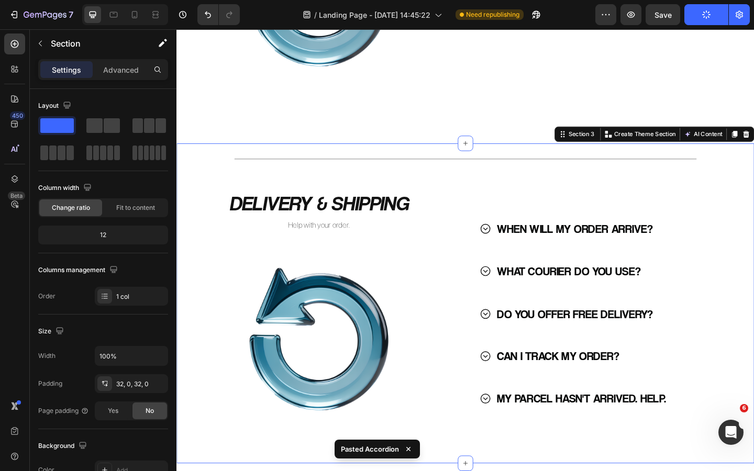
click at [466, 186] on div "Title Line DELIVERY & SHIPPING Heading Help with your order. Text Block Image W…" at bounding box center [491, 327] width 628 height 315
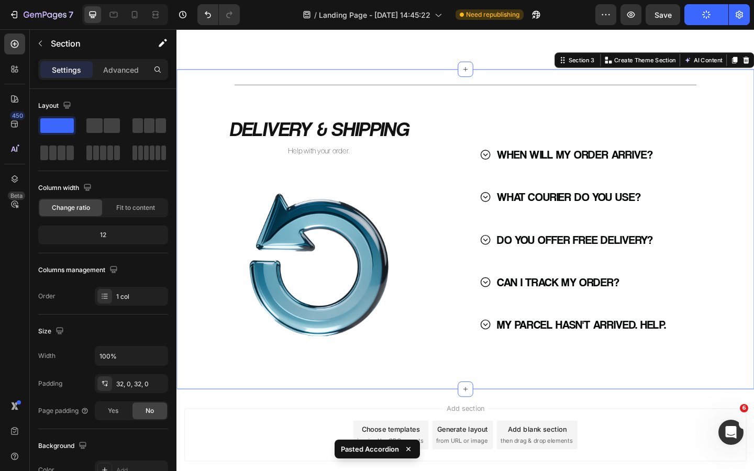
scroll to position [467, 0]
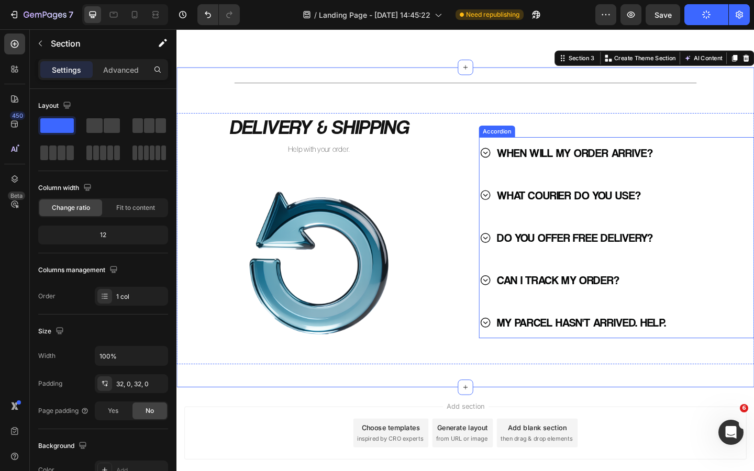
click at [513, 349] on icon at bounding box center [512, 348] width 13 height 13
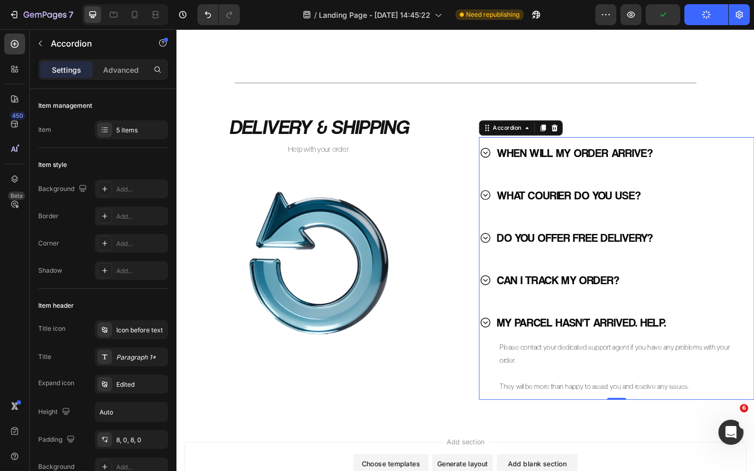
click at [514, 349] on icon at bounding box center [512, 348] width 13 height 13
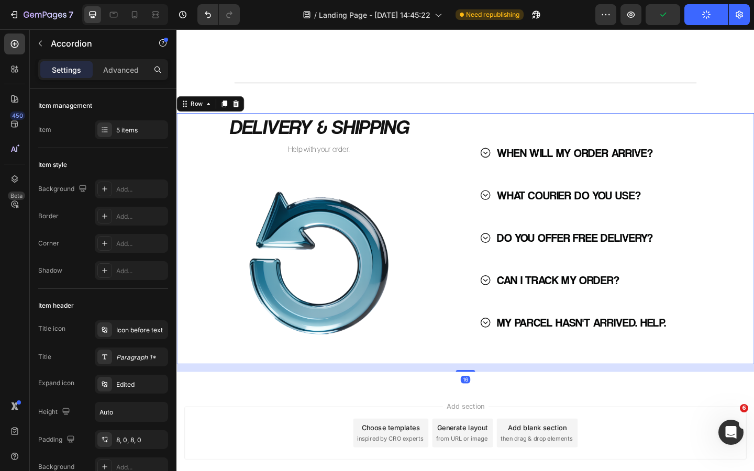
click at [492, 334] on div "DELIVERY & SHIPPING Heading Help with your order. Text Block Image WHEN WILL MY…" at bounding box center [491, 256] width 628 height 273
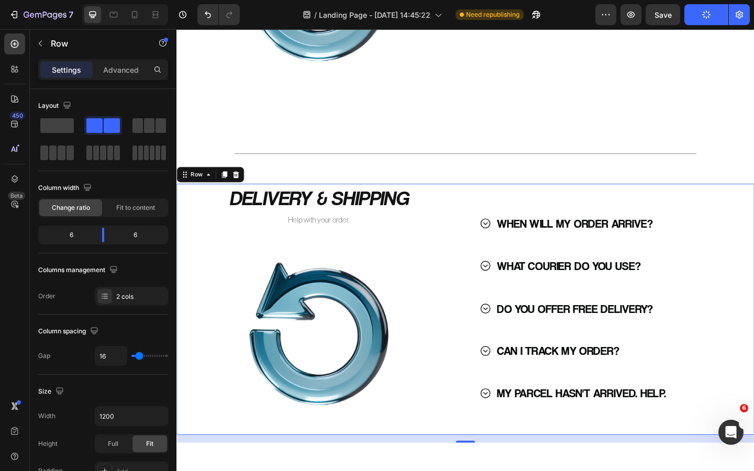
scroll to position [449, 0]
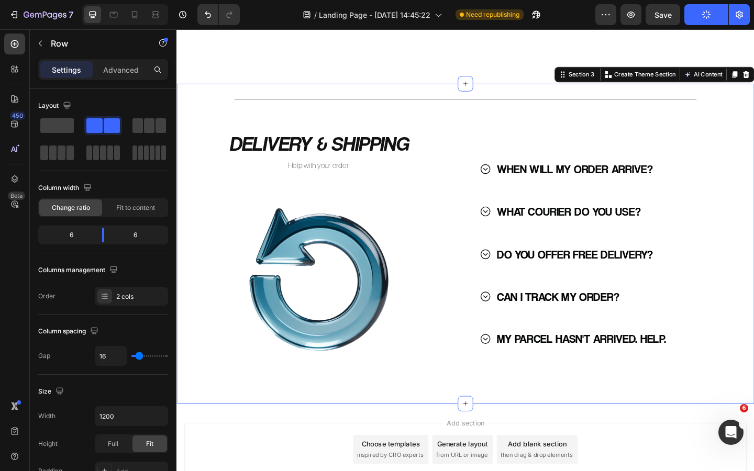
click at [505, 125] on div "Title Line DELIVERY & SHIPPING Heading Help with your order. Text Block Image W…" at bounding box center [491, 262] width 628 height 315
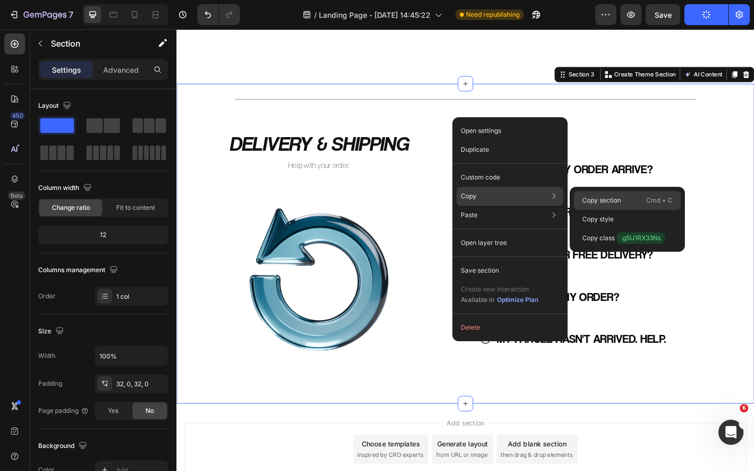
click at [600, 202] on p "Copy section" at bounding box center [601, 200] width 39 height 9
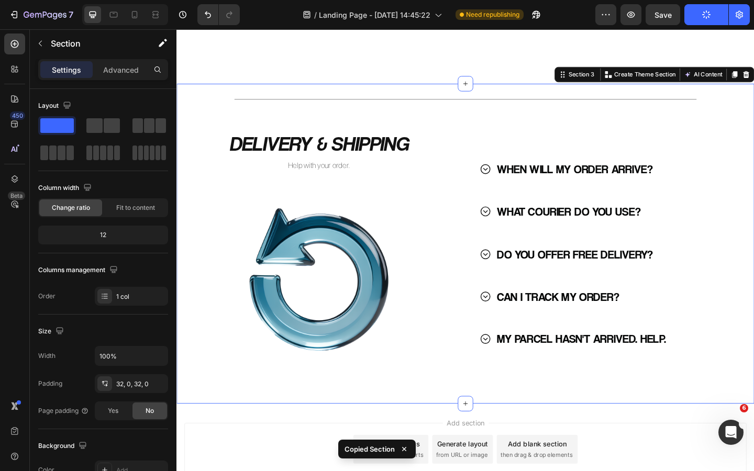
click at [521, 422] on div "Title Line DELIVERY & SHIPPING Heading Help with your order. Text Block Image W…" at bounding box center [491, 263] width 628 height 348
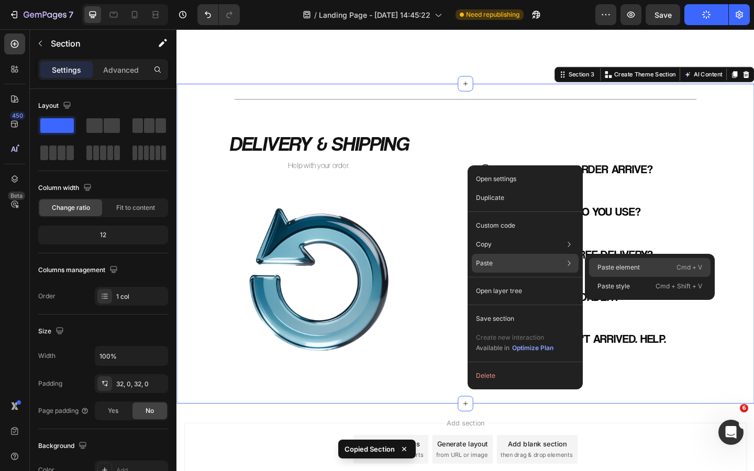
click at [614, 268] on p "Paste element" at bounding box center [619, 267] width 42 height 9
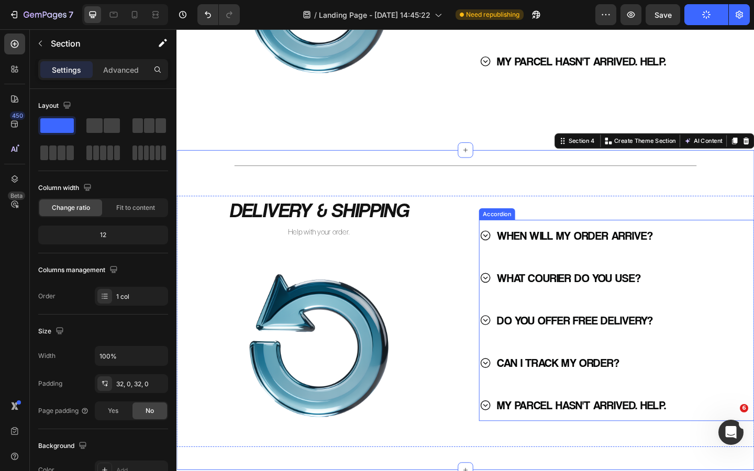
scroll to position [745, 0]
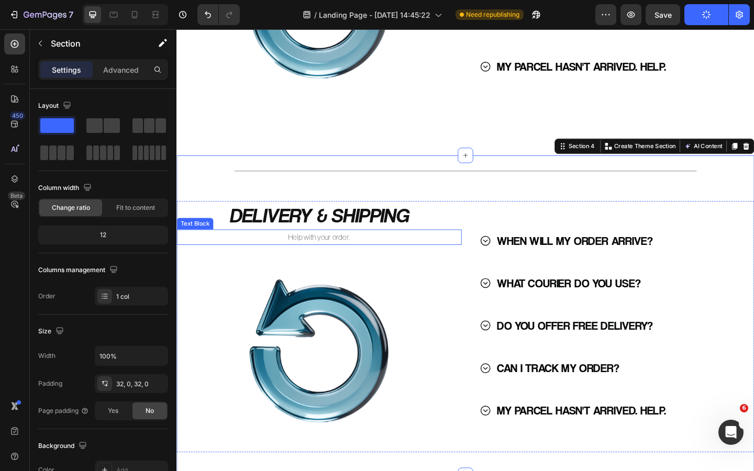
click at [341, 236] on h2 "DELIVERY & SHIPPING" at bounding box center [332, 231] width 310 height 31
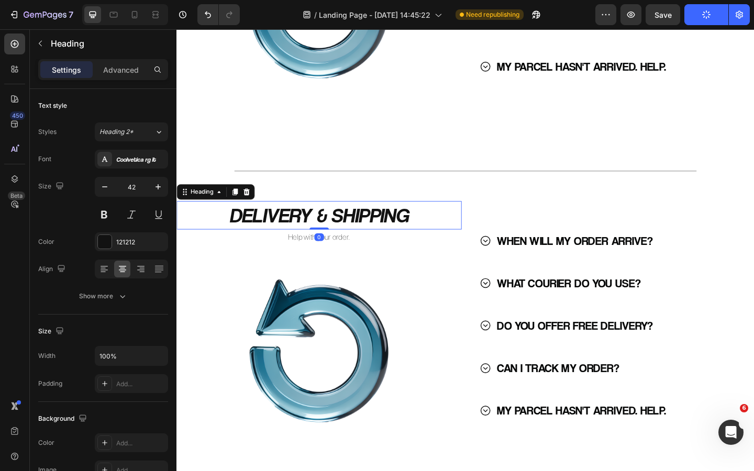
click at [341, 236] on h2 "DELIVERY & SHIPPING" at bounding box center [332, 231] width 310 height 31
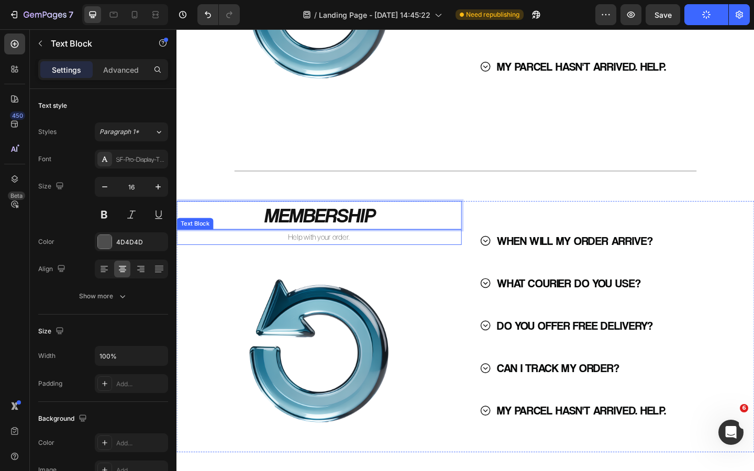
click at [347, 256] on p "Help with your order." at bounding box center [332, 255] width 308 height 15
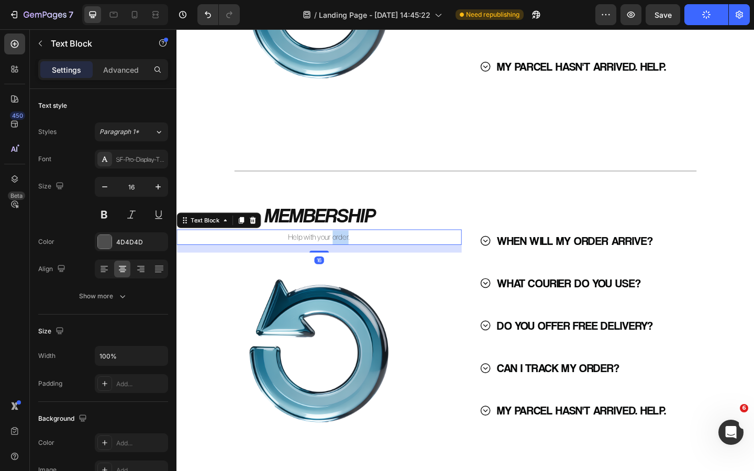
click at [347, 256] on p "Help with your order." at bounding box center [332, 255] width 308 height 15
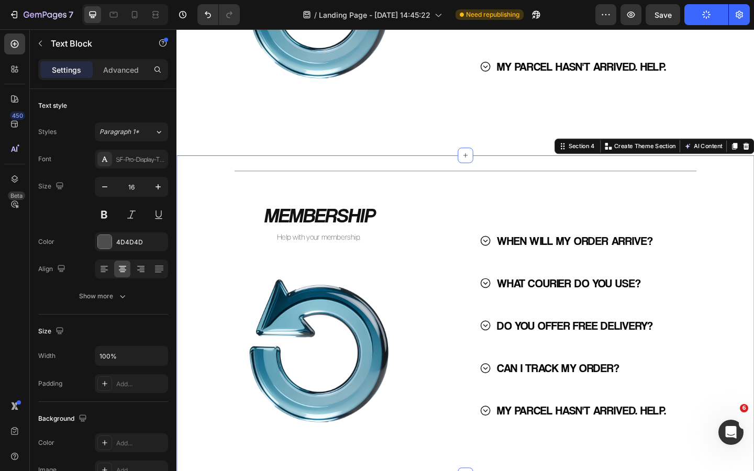
click at [464, 198] on div "Title Line MEMBERSHIP Heading Help with your membership. Text Block Image WHEN …" at bounding box center [491, 340] width 628 height 315
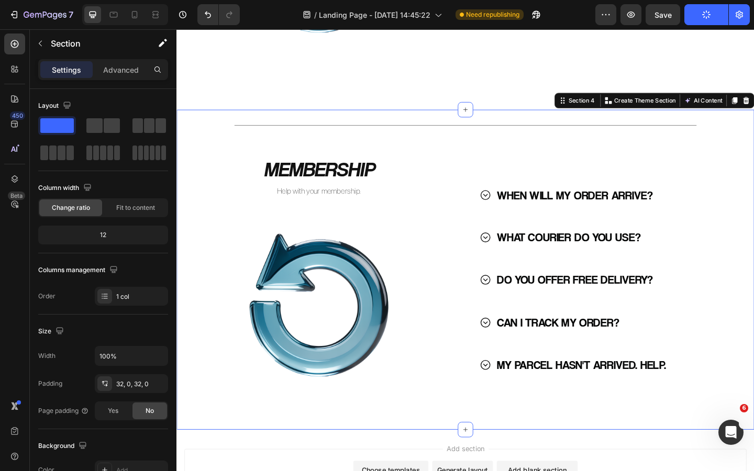
scroll to position [797, 0]
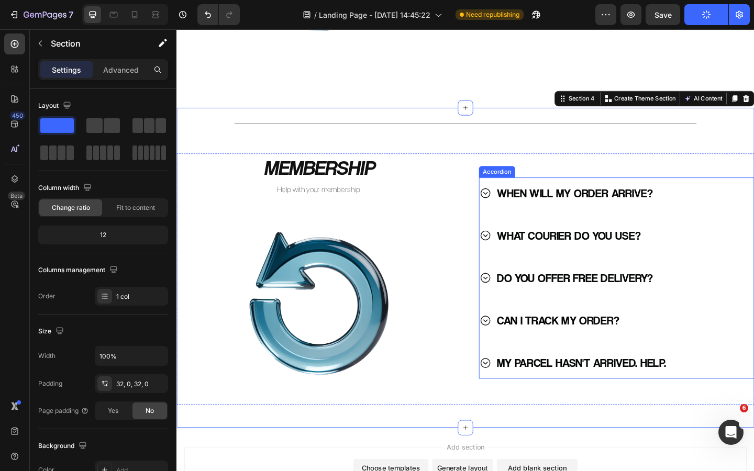
click at [708, 215] on div "WHEN WILL MY ORDER ARRIVE?" at bounding box center [641, 208] width 271 height 26
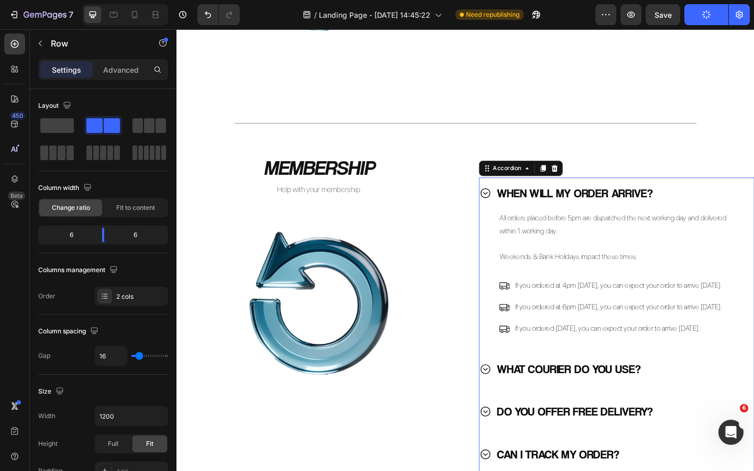
click at [598, 187] on div "WHEN WILL MY ORDER ARRIVE? All orders placed before 5pm are dispatched the next…" at bounding box center [650, 359] width 310 height 391
click at [722, 214] on div "WHEN WILL MY ORDER ARRIVE?" at bounding box center [641, 208] width 271 height 26
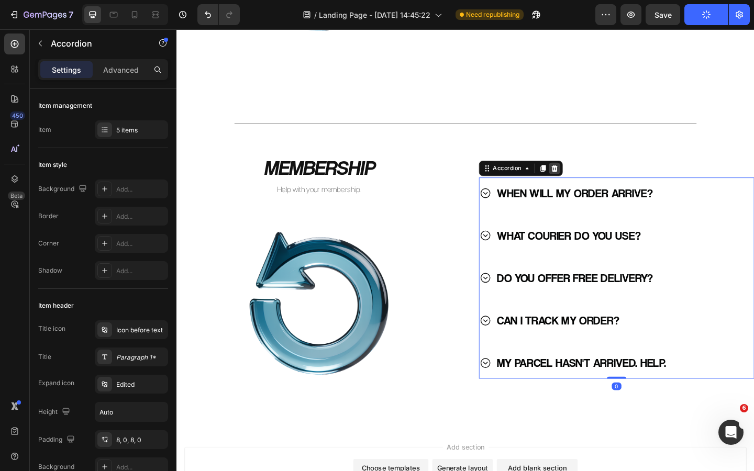
click at [589, 184] on icon at bounding box center [588, 180] width 7 height 7
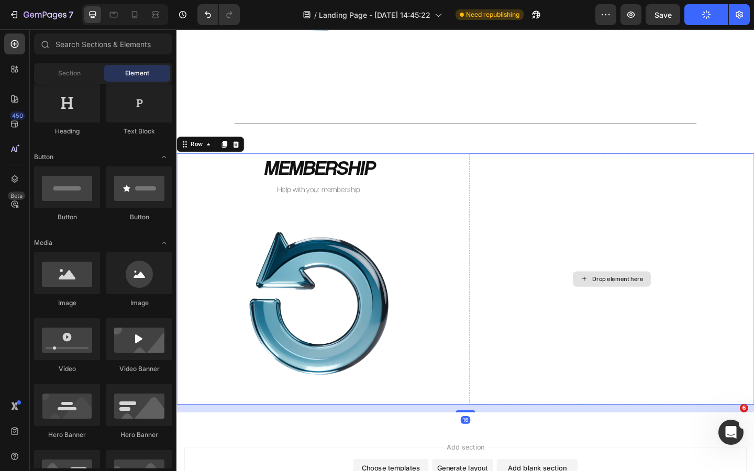
click at [577, 188] on div "Drop element here" at bounding box center [650, 300] width 310 height 273
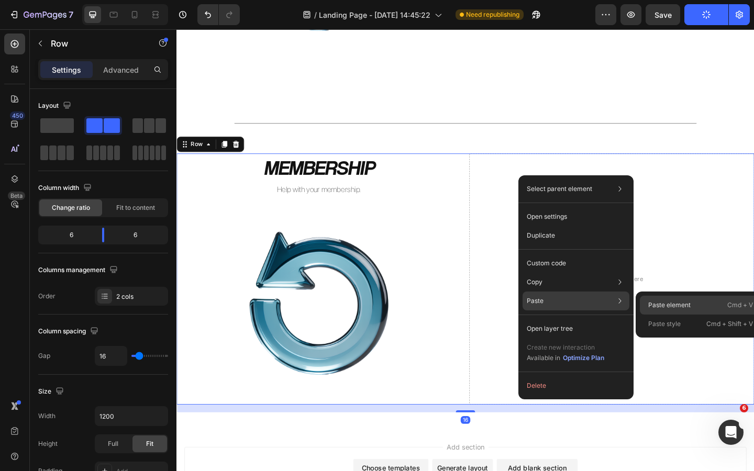
click at [666, 307] on p "Paste element" at bounding box center [669, 305] width 42 height 9
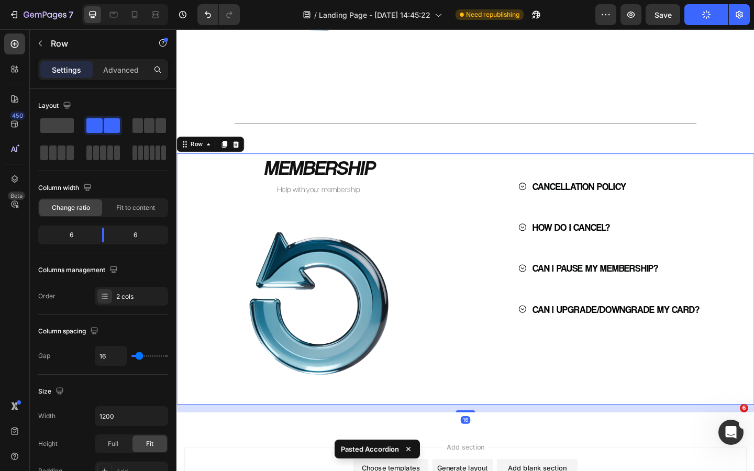
click at [515, 246] on div "CANCELLATION POLICY HOW DO I CANCEL? CAN I PAUSE MY MEMBERSHIP? CAN I UPGRADE/D…" at bounding box center [650, 300] width 310 height 273
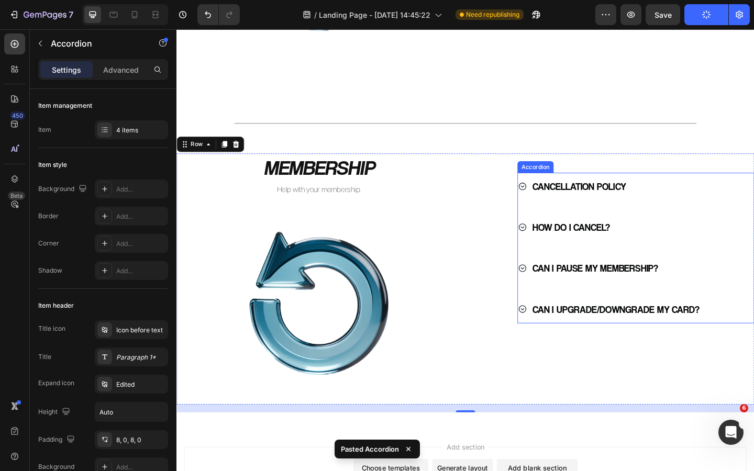
click at [553, 248] on icon at bounding box center [553, 245] width 10 height 10
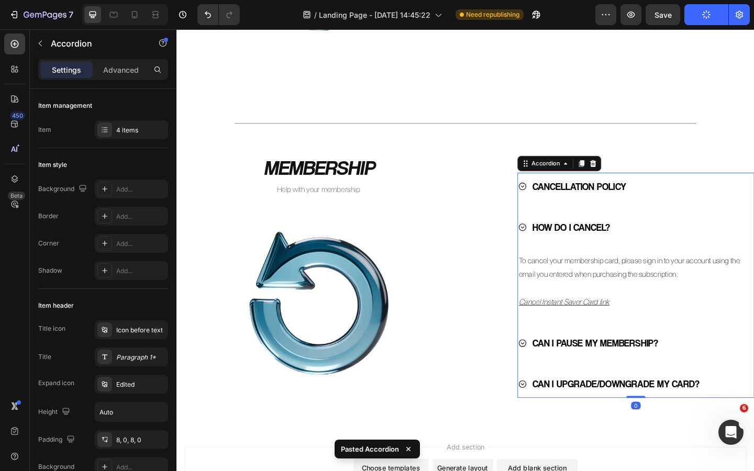
click at [553, 248] on icon at bounding box center [553, 245] width 10 height 10
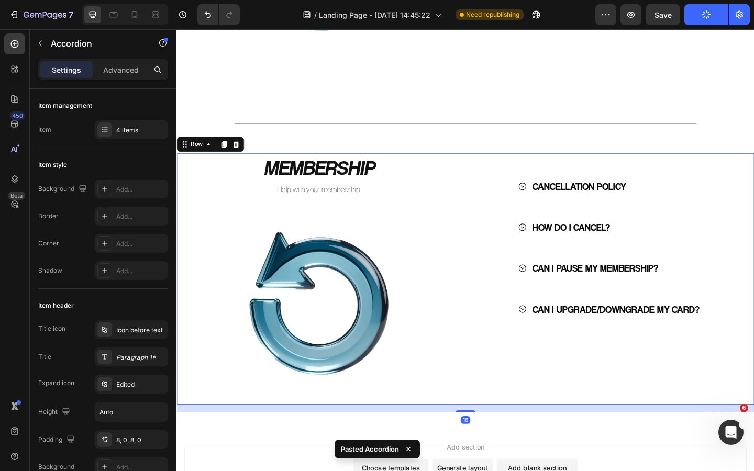
click at [514, 275] on div "CANCELLATION POLICY HOW DO I CANCEL? CAN I PAUSE MY MEMBERSHIP? CAN I UPGRADE/D…" at bounding box center [650, 300] width 310 height 273
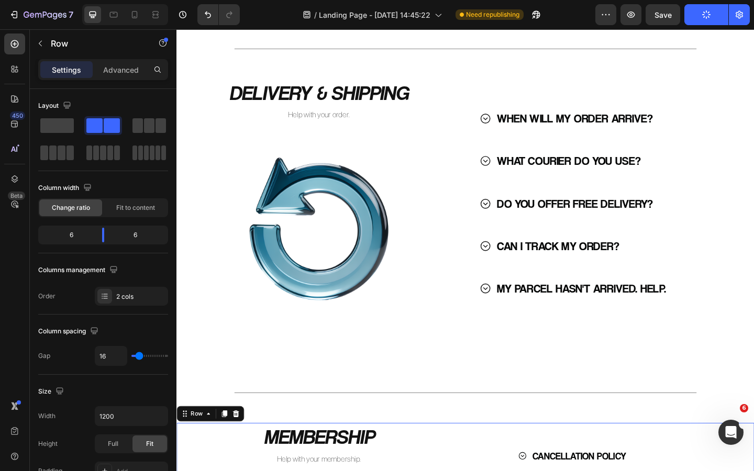
scroll to position [527, 0]
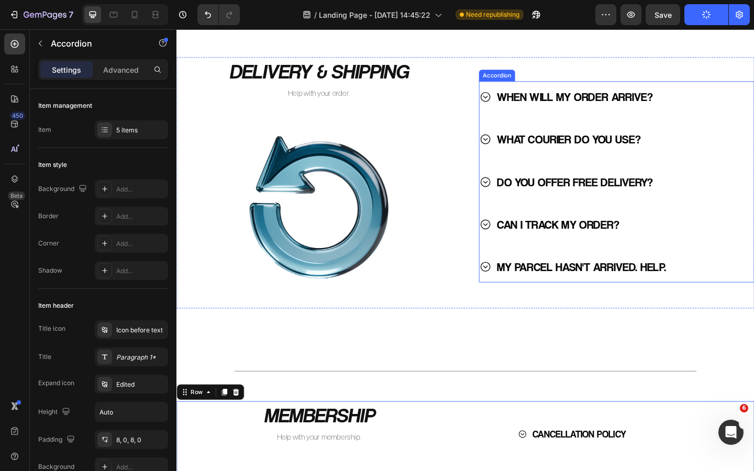
click at [546, 295] on p "MY PARCEL HASN'T ARRIVED. HELP." at bounding box center [617, 288] width 184 height 23
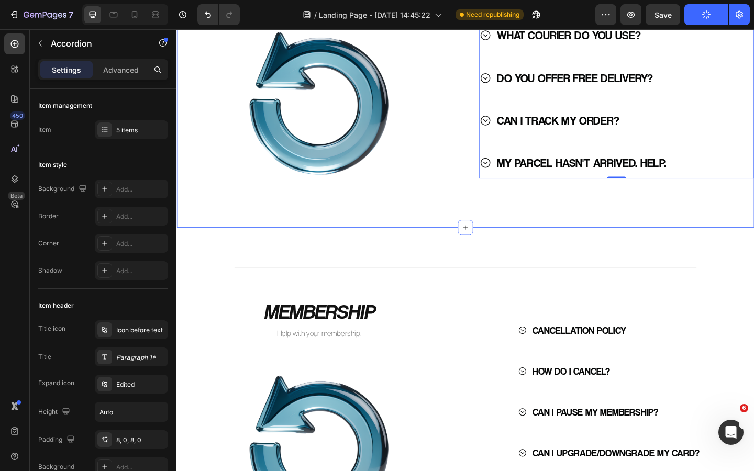
scroll to position [659, 0]
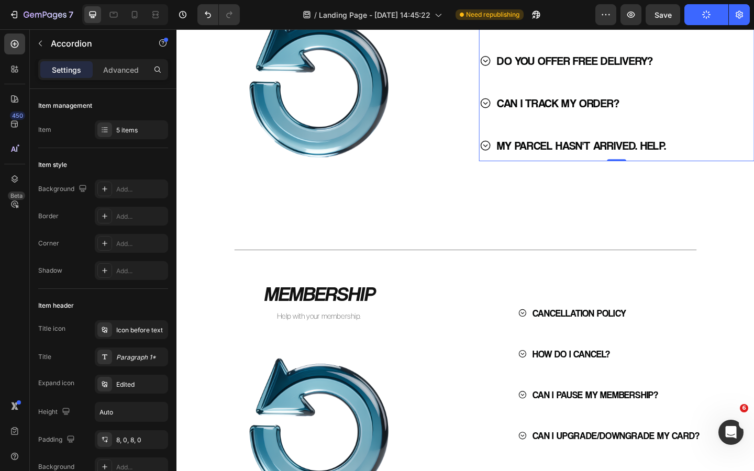
click at [588, 128] on div "WHEN WILL MY ORDER ARRIVE? WHAT COURIER DO YOU USE? DO YOU OFFER FREE DELIVERY?…" at bounding box center [649, 63] width 289 height 219
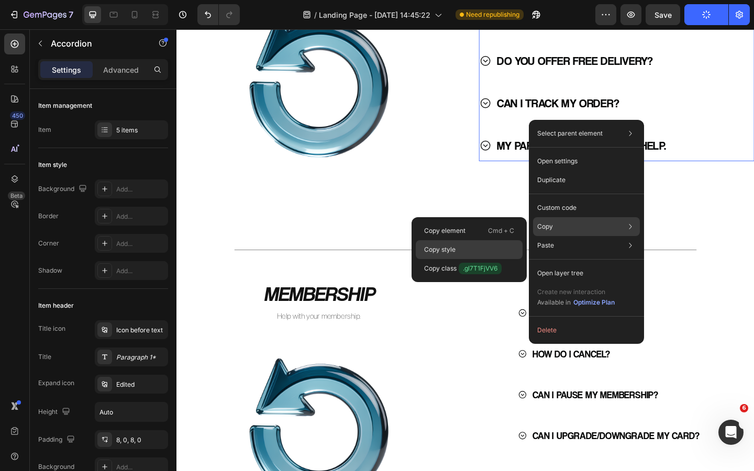
click at [481, 250] on div "Copy style" at bounding box center [469, 249] width 107 height 19
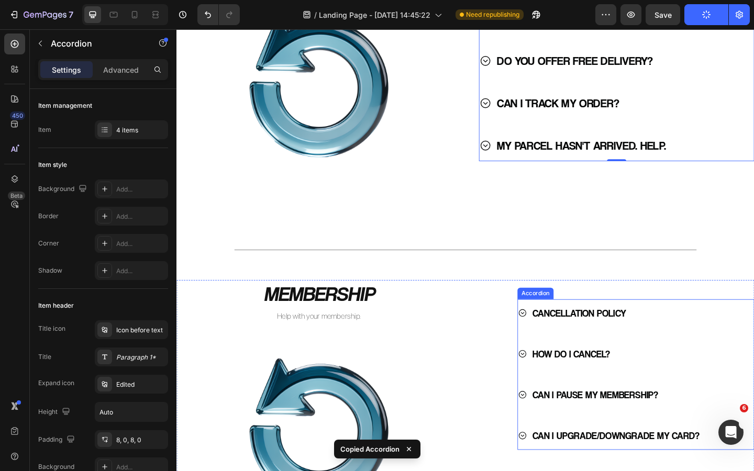
click at [595, 344] on p "CANCELLATION POLICY" at bounding box center [615, 338] width 102 height 19
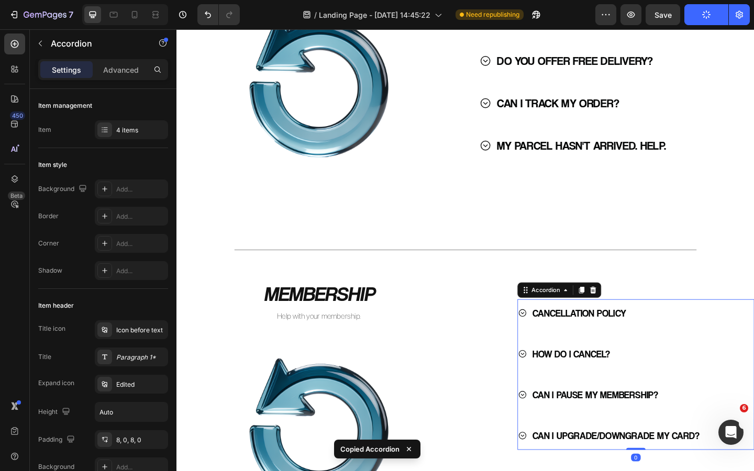
click at [588, 352] on div "CANCELLATION POLICY" at bounding box center [676, 338] width 257 height 30
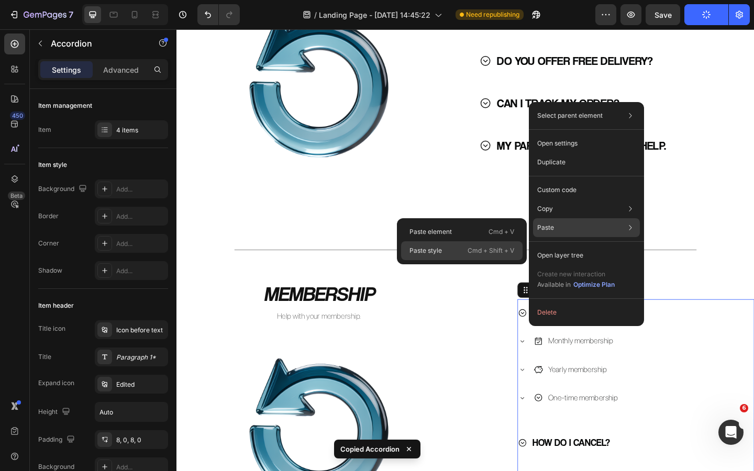
click at [479, 248] on p "Cmd + Shift + V" at bounding box center [491, 251] width 47 height 10
type input "23"
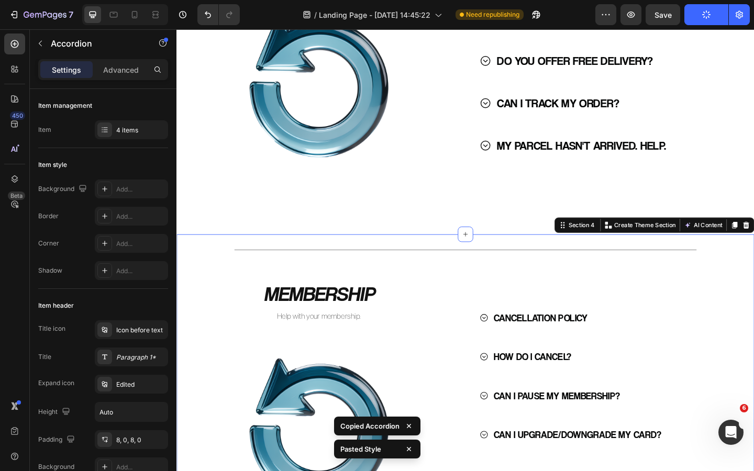
click at [624, 277] on div "Title Line MEMBERSHIP Heading Help with your membership. Text Block Image CANCE…" at bounding box center [491, 426] width 628 height 315
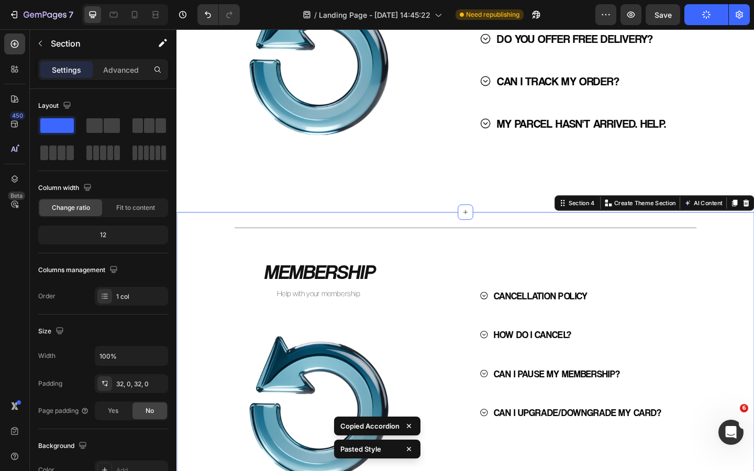
scroll to position [712, 0]
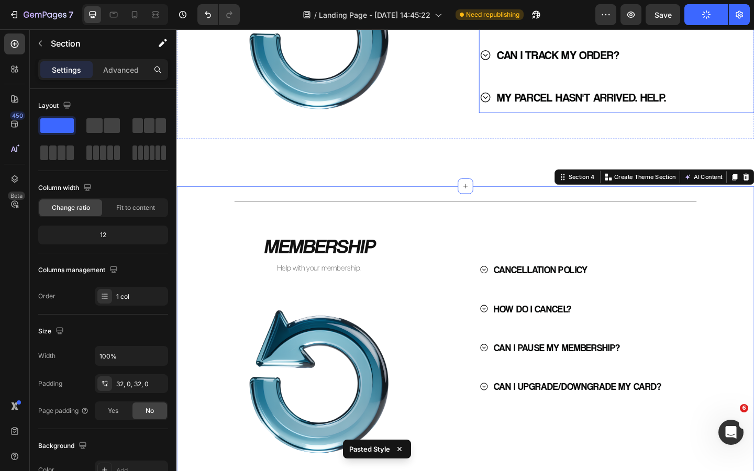
click at [577, 107] on p "MY PARCEL HASN'T ARRIVED. HELP." at bounding box center [617, 103] width 184 height 23
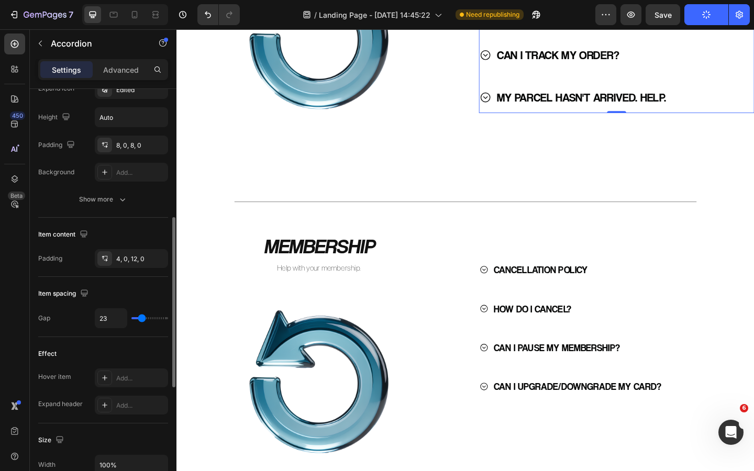
scroll to position [300, 0]
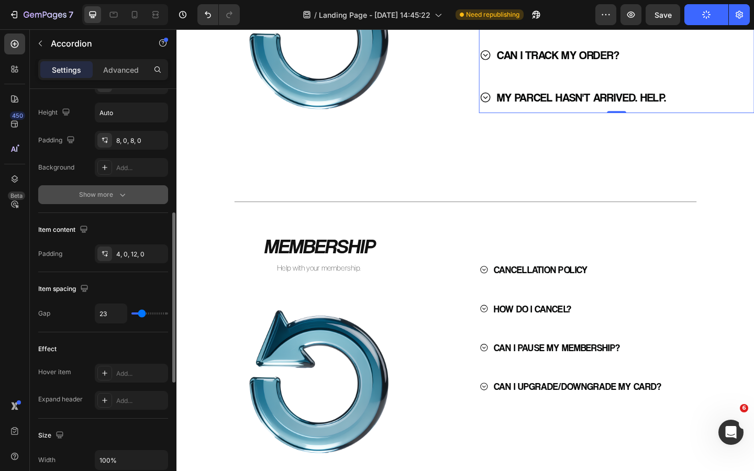
click at [114, 193] on div "Show more" at bounding box center [103, 195] width 49 height 10
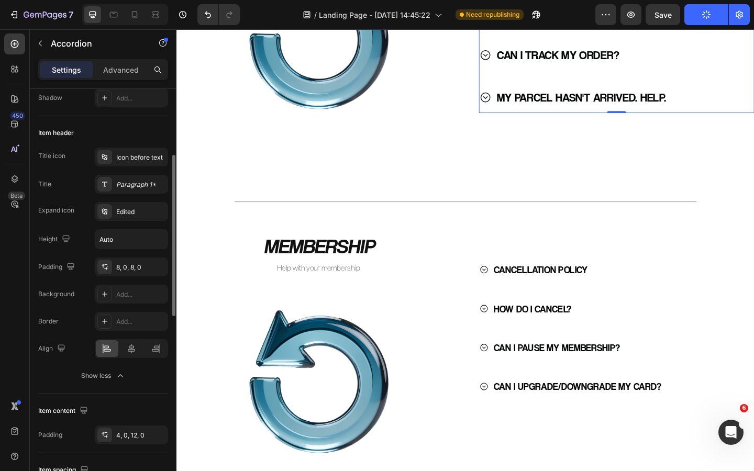
scroll to position [171, 0]
click at [138, 185] on div "Paragraph 1*" at bounding box center [140, 186] width 49 height 9
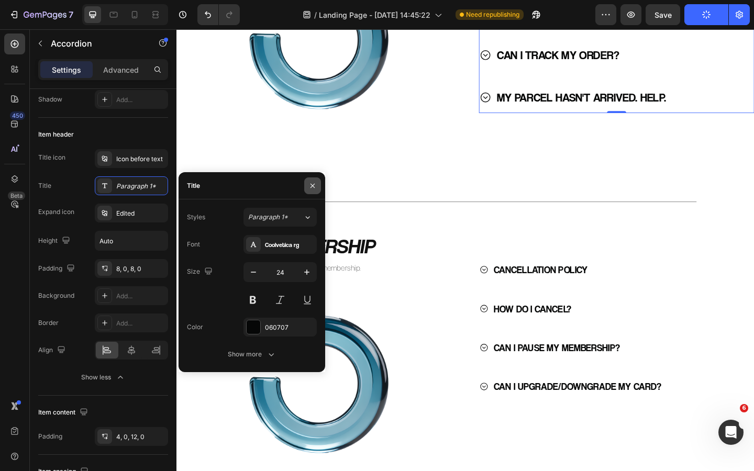
click at [313, 184] on icon "button" at bounding box center [312, 186] width 8 height 8
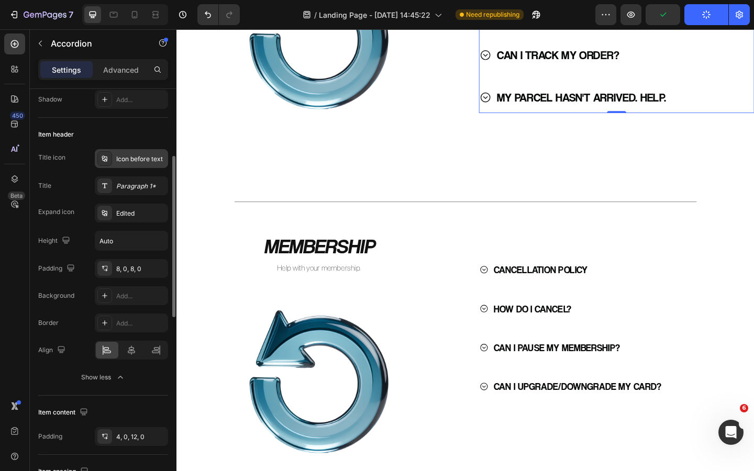
click at [139, 156] on div "Icon before text" at bounding box center [140, 159] width 49 height 9
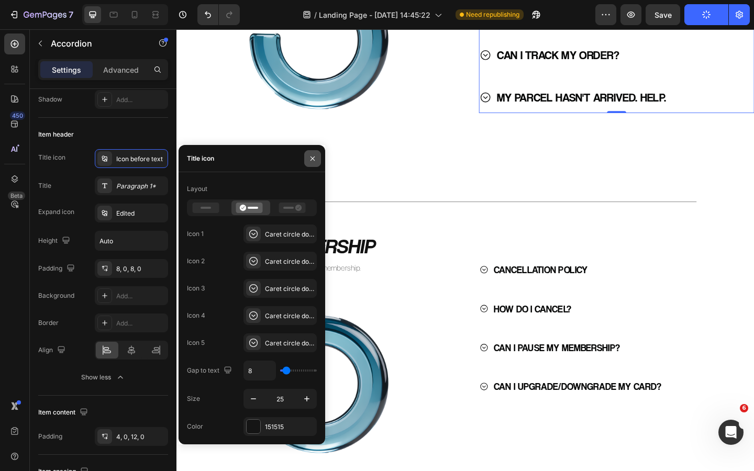
click at [313, 156] on icon "button" at bounding box center [312, 159] width 8 height 8
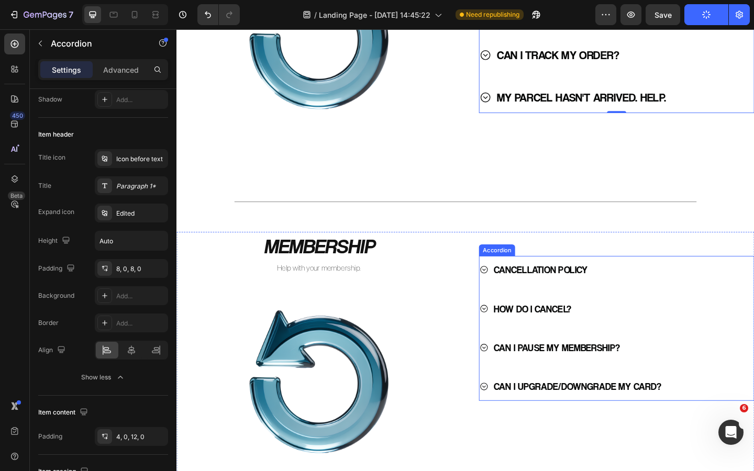
click at [566, 293] on p "CANCELLATION POLICY" at bounding box center [573, 291] width 102 height 19
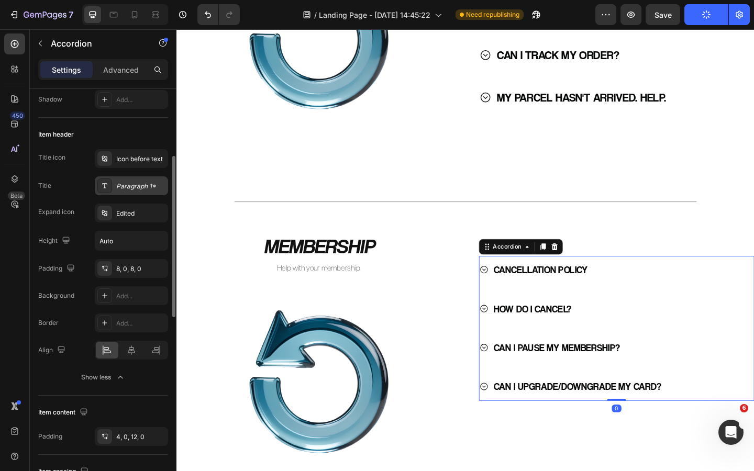
click at [142, 185] on div "Paragraph 1*" at bounding box center [140, 186] width 49 height 9
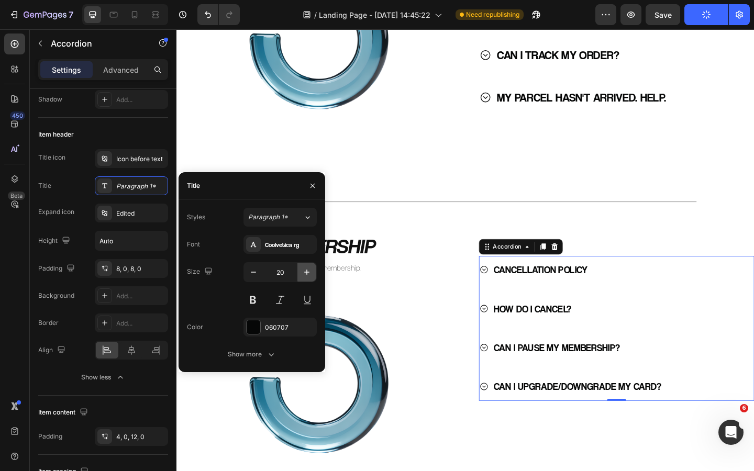
click at [306, 274] on icon "button" at bounding box center [307, 272] width 10 height 10
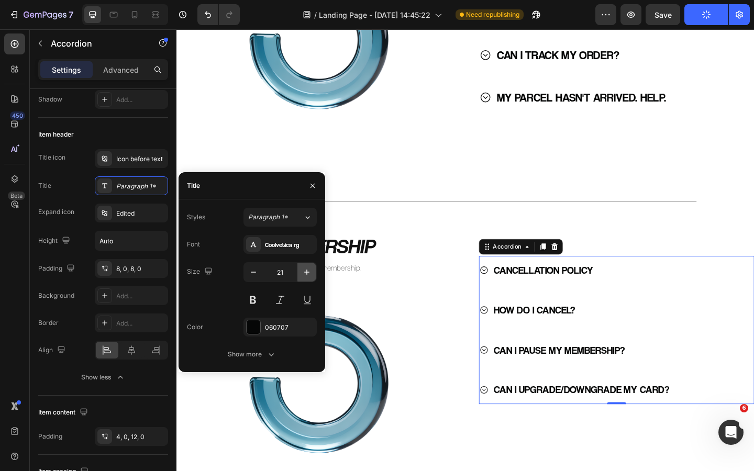
click at [306, 274] on icon "button" at bounding box center [307, 272] width 10 height 10
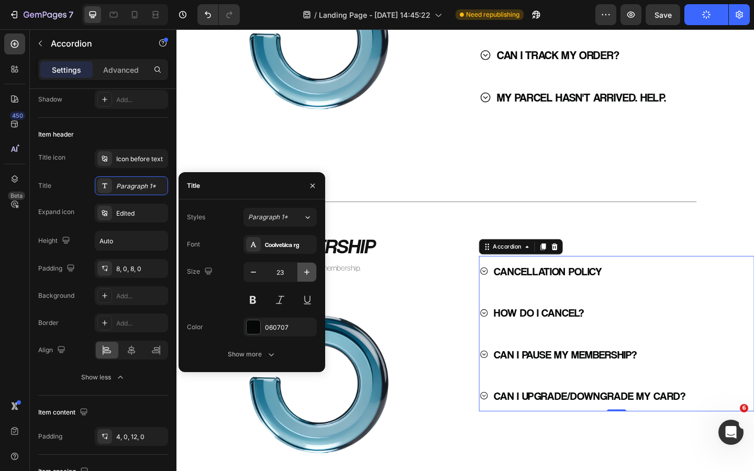
click at [306, 274] on icon "button" at bounding box center [307, 272] width 10 height 10
type input "24"
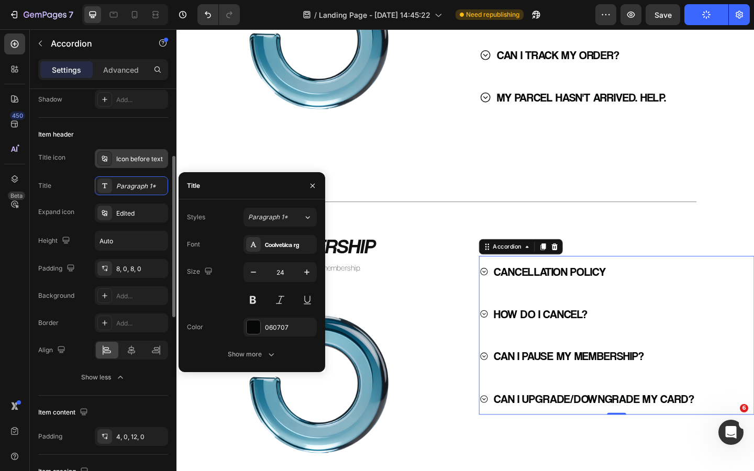
click at [129, 165] on div "Icon before text" at bounding box center [131, 158] width 73 height 19
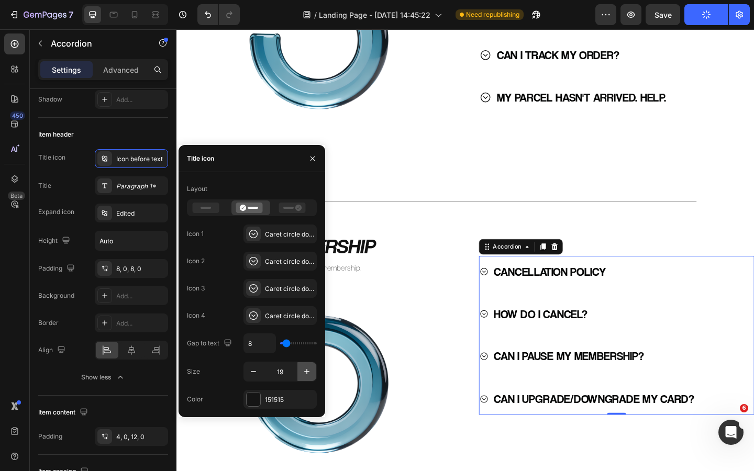
click at [303, 371] on icon "button" at bounding box center [307, 372] width 10 height 10
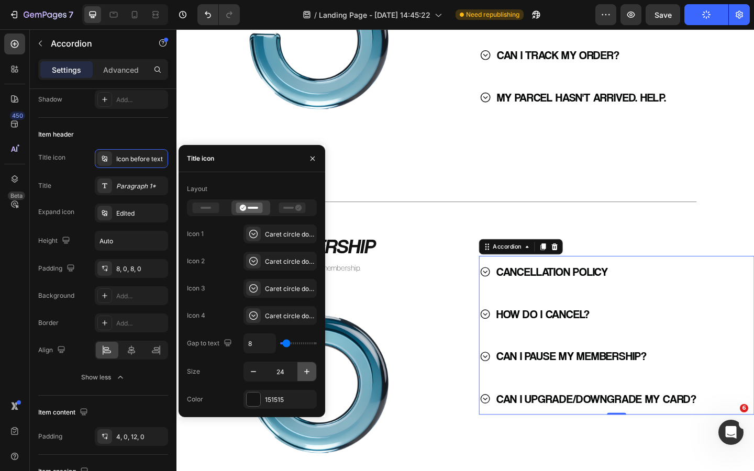
click at [303, 371] on icon "button" at bounding box center [307, 372] width 10 height 10
type input "25"
click at [313, 157] on icon "button" at bounding box center [312, 159] width 8 height 8
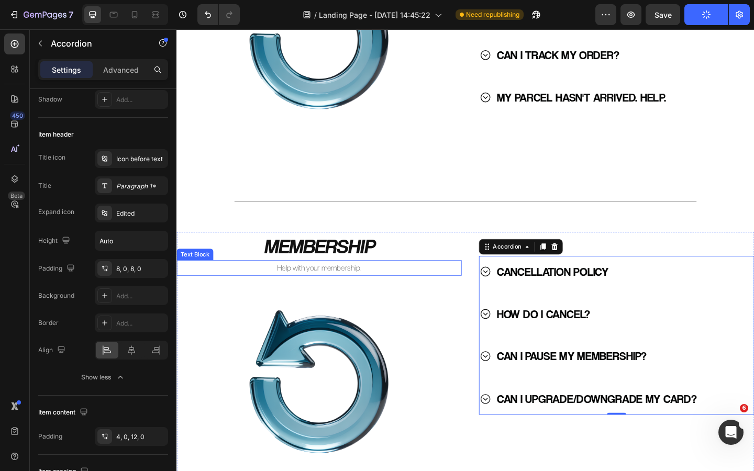
click at [434, 285] on p "Help with your membership." at bounding box center [332, 289] width 308 height 15
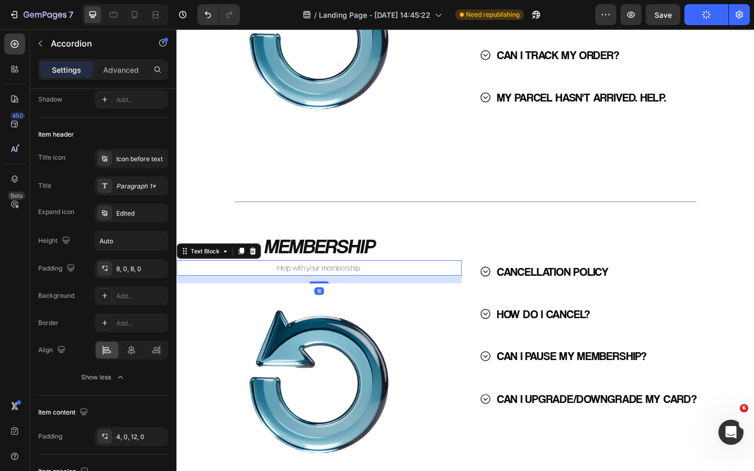
scroll to position [0, 0]
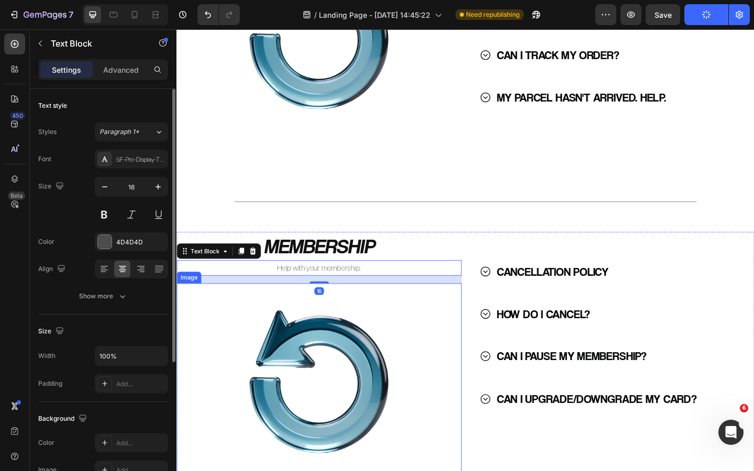
click at [464, 384] on div at bounding box center [332, 414] width 310 height 217
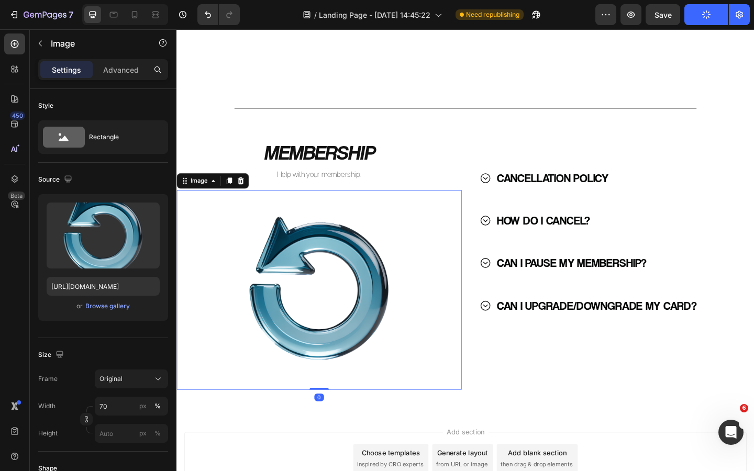
scroll to position [815, 0]
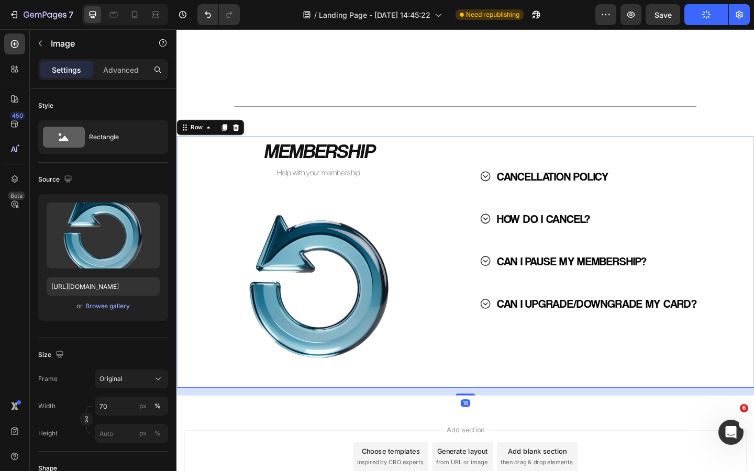
click at [552, 406] on div "CANCELLATION POLICY HOW DO I CANCEL? CAN I PAUSE MY MEMBERSHIP? CAN I UPGRADE/D…" at bounding box center [650, 282] width 310 height 273
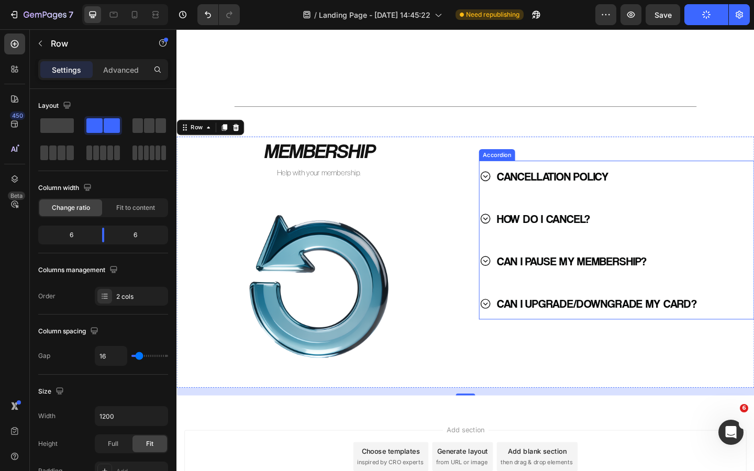
click at [512, 229] on icon at bounding box center [512, 235] width 13 height 13
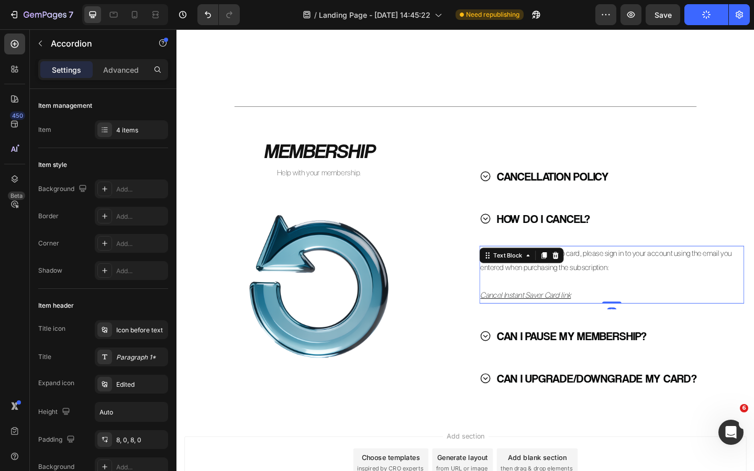
click at [649, 275] on p "To cancel your membership card, please sign in to your account using the email …" at bounding box center [650, 281] width 286 height 30
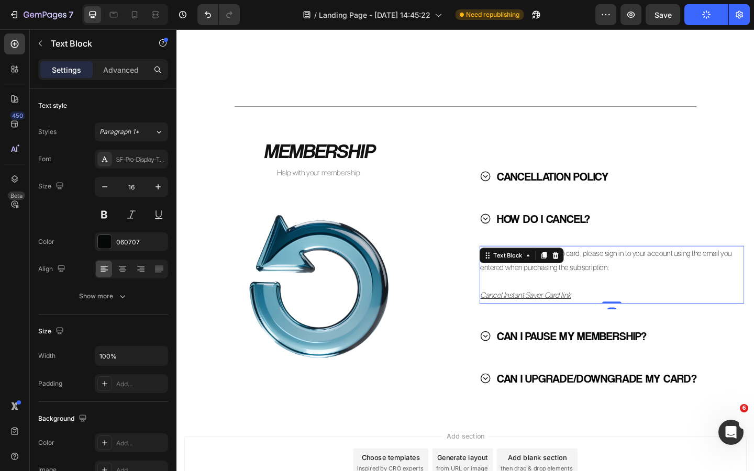
click at [647, 275] on p "To cancel your membership card, please sign in to your account using the email …" at bounding box center [650, 281] width 286 height 30
click at [642, 275] on p "To cancel your membership card, please sign in to your account using the email …" at bounding box center [650, 281] width 286 height 30
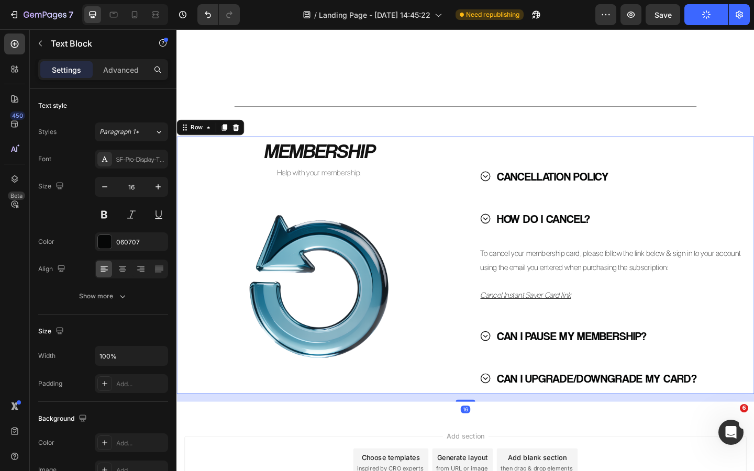
click at [490, 283] on div "MEMBERSHIP Heading Help with your membership. Text Block Image CANCELLATION POL…" at bounding box center [491, 286] width 628 height 280
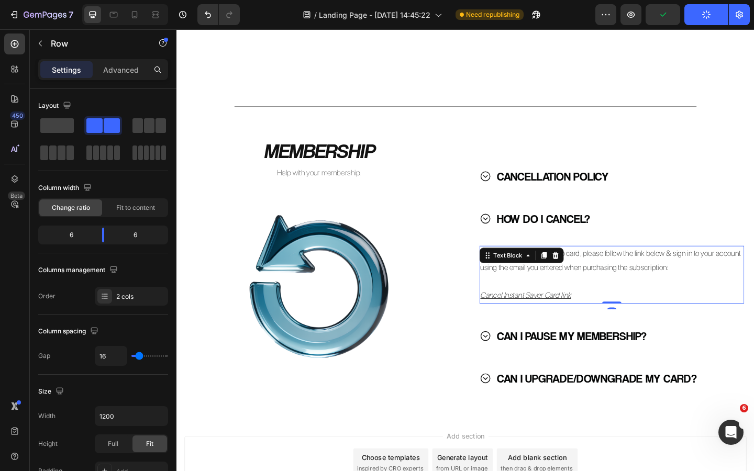
click at [734, 274] on p "To cancel your membership card, please follow the link below & sign in to your …" at bounding box center [650, 281] width 286 height 30
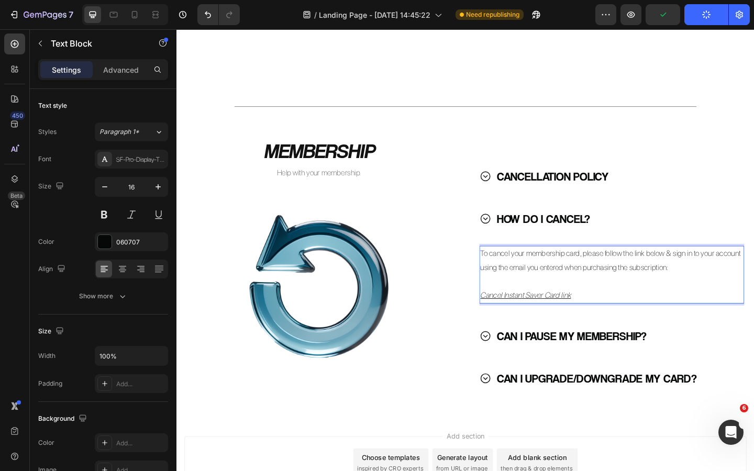
click at [745, 277] on p "To cancel your membership card, please follow the link below & sign in to your …" at bounding box center [650, 281] width 286 height 30
click at [740, 275] on p "To cancel your membership card, please follow the link below & sign in to your …" at bounding box center [650, 281] width 286 height 30
click at [738, 276] on p "To cancel your membership card, please follow the link below & sign in to your …" at bounding box center [650, 281] width 286 height 30
drag, startPoint x: 738, startPoint y: 276, endPoint x: 778, endPoint y: 273, distance: 39.4
click at [754, 273] on p "To cancel your membership card, please follow the link below & sign in to your …" at bounding box center [650, 281] width 286 height 30
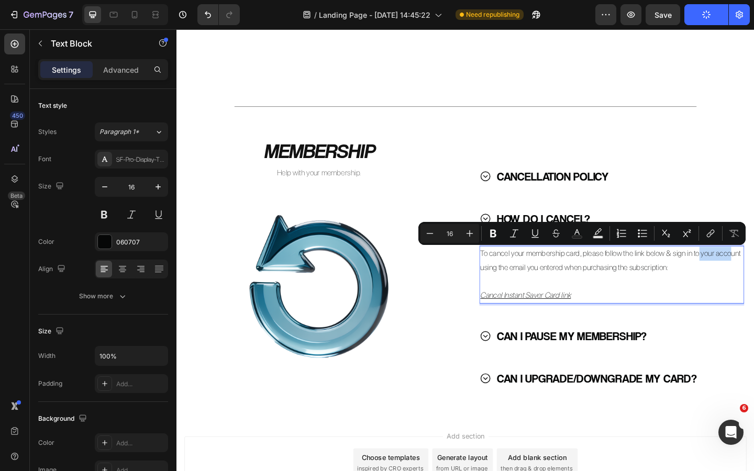
click at [754, 273] on p "To cancel your membership card, please follow the link below & sign in to your …" at bounding box center [650, 281] width 286 height 30
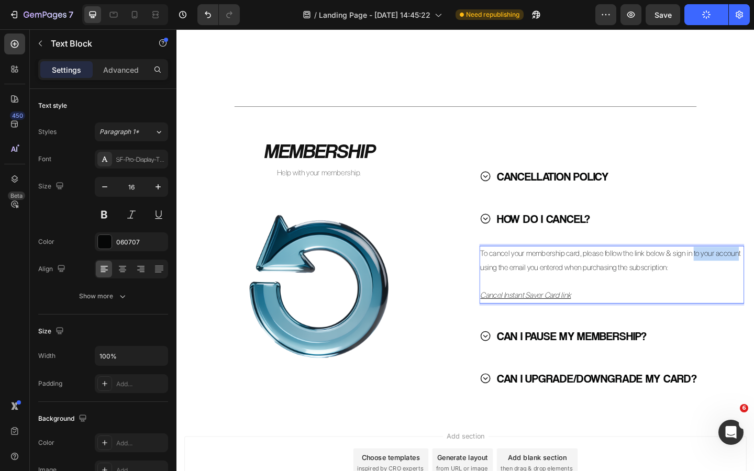
drag, startPoint x: 738, startPoint y: 275, endPoint x: 788, endPoint y: 277, distance: 49.8
click at [754, 277] on p "To cancel your membership card, please follow the link below & sign in to your …" at bounding box center [650, 281] width 286 height 30
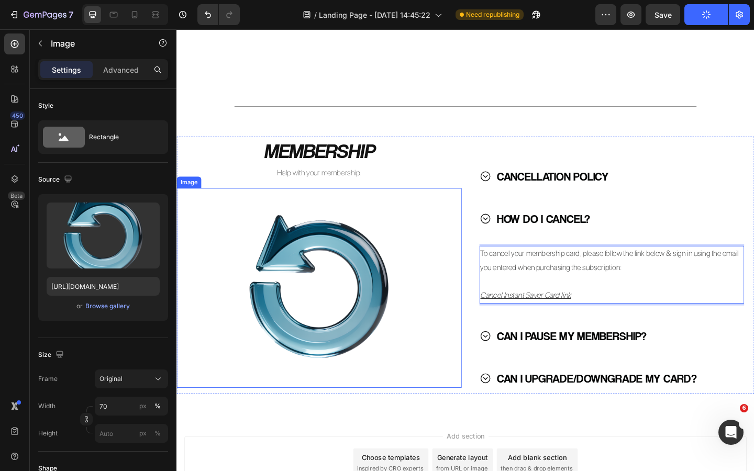
click at [462, 262] on div at bounding box center [332, 310] width 310 height 217
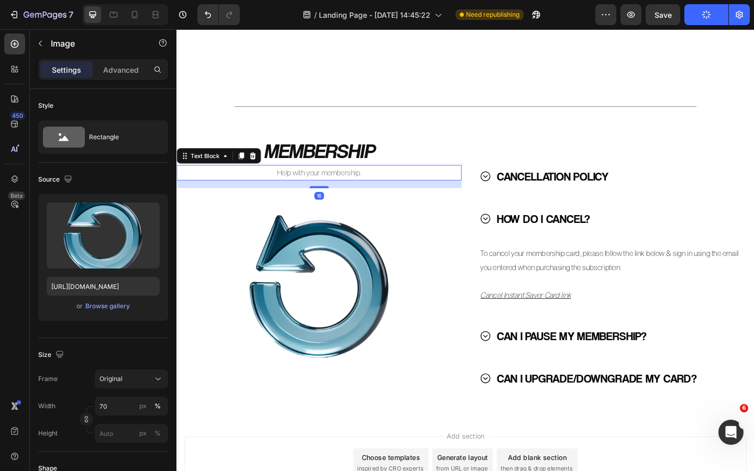
click at [351, 190] on p "Help with your membership." at bounding box center [332, 185] width 308 height 15
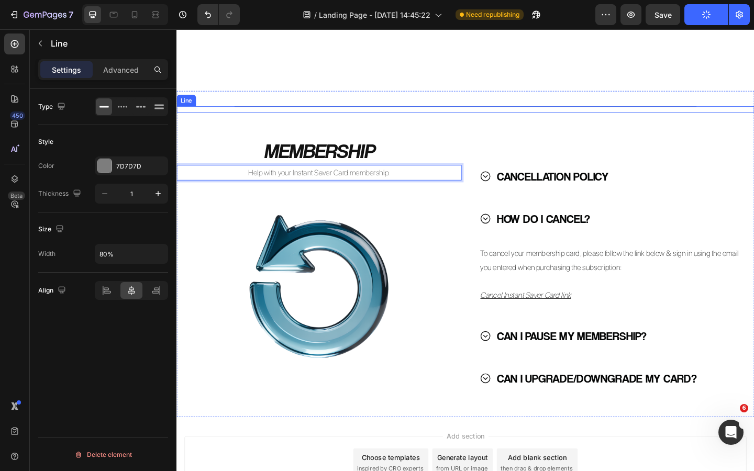
click at [358, 115] on div "Title Line" at bounding box center [491, 116] width 628 height 7
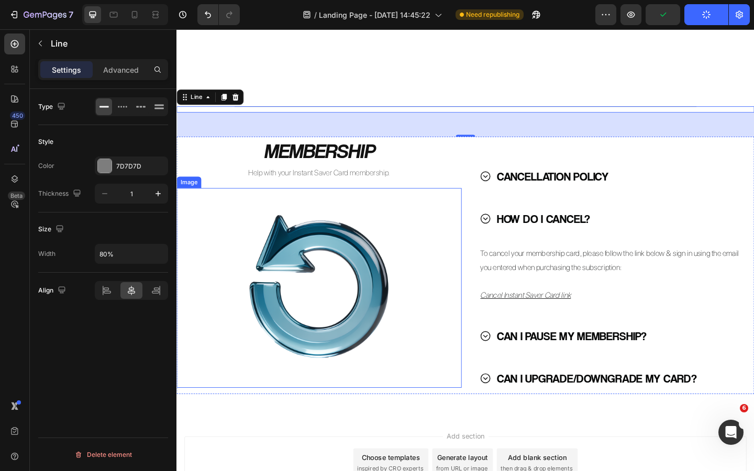
click at [323, 349] on img at bounding box center [331, 310] width 217 height 217
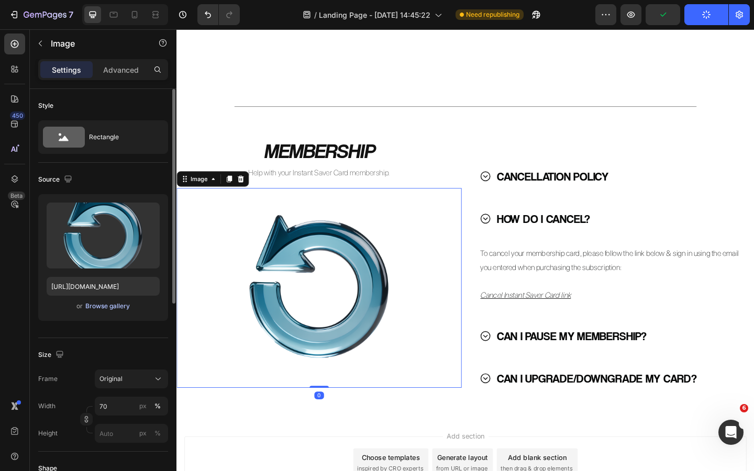
click at [106, 309] on div "Browse gallery" at bounding box center [107, 306] width 45 height 9
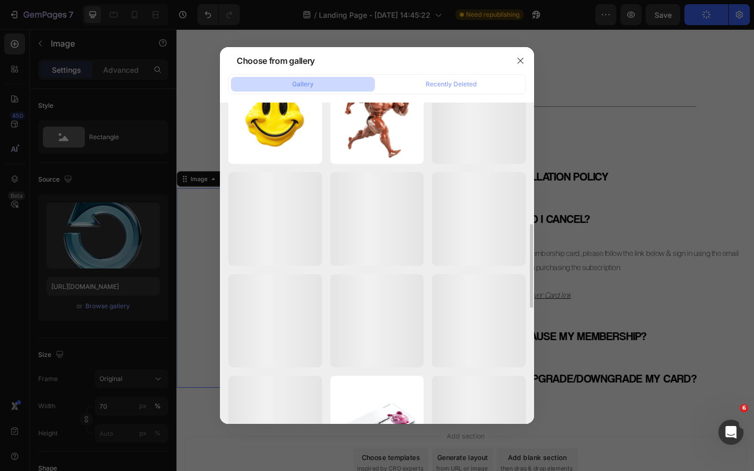
scroll to position [495, 0]
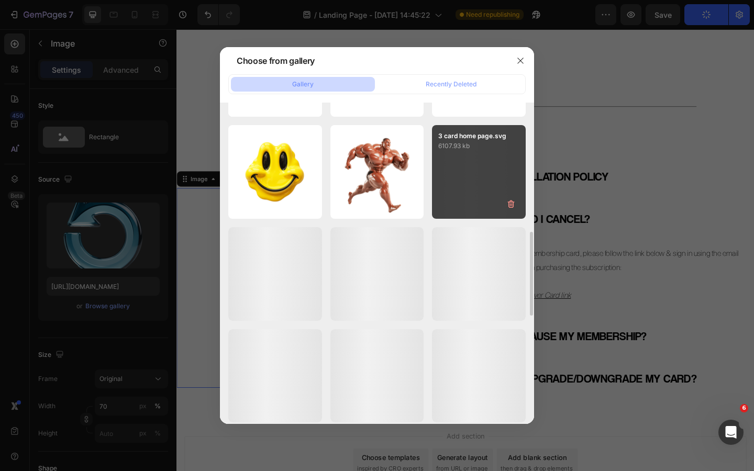
click at [445, 175] on div "3 card home page.svg 6107.93 kb" at bounding box center [479, 172] width 94 height 94
type input "[URL][DOMAIN_NAME]"
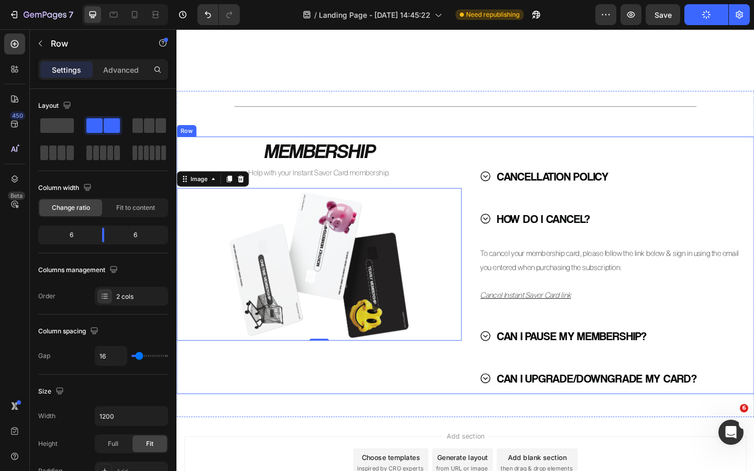
click at [344, 404] on div "MEMBERSHIP Heading Help with your Instant Saver Card membership. Text Block Ima…" at bounding box center [332, 286] width 310 height 280
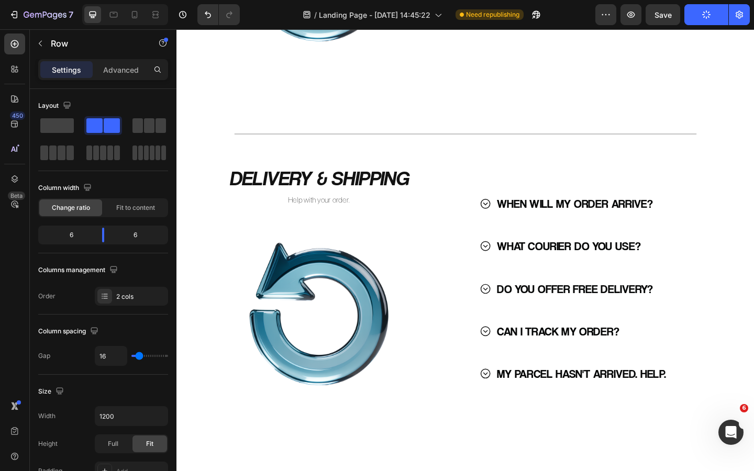
scroll to position [409, 0]
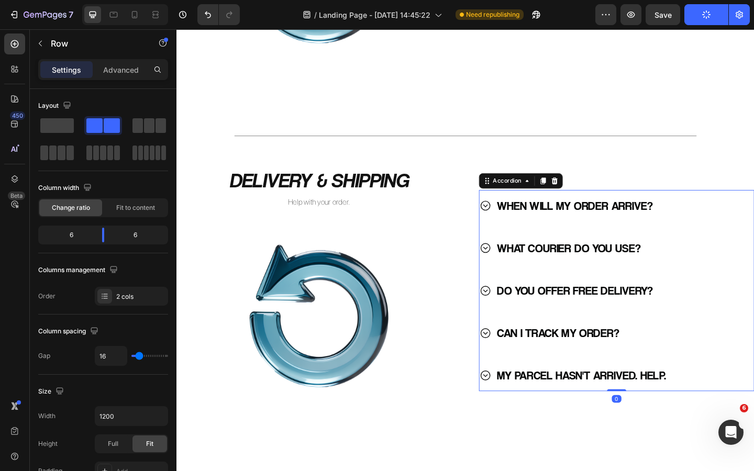
click at [510, 357] on icon at bounding box center [512, 360] width 13 height 13
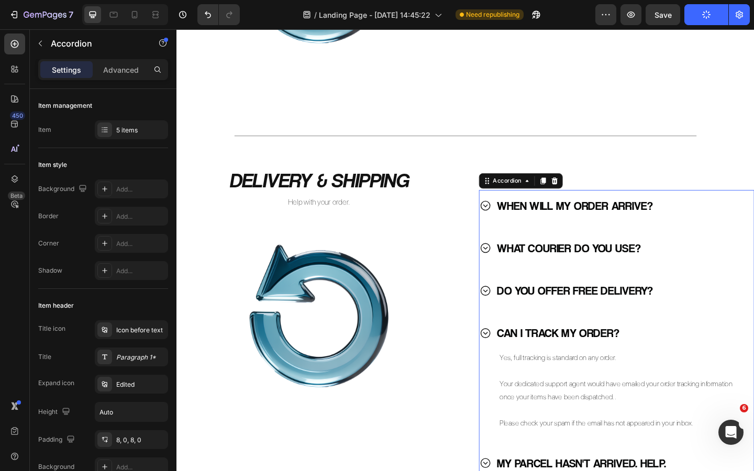
scroll to position [453, 0]
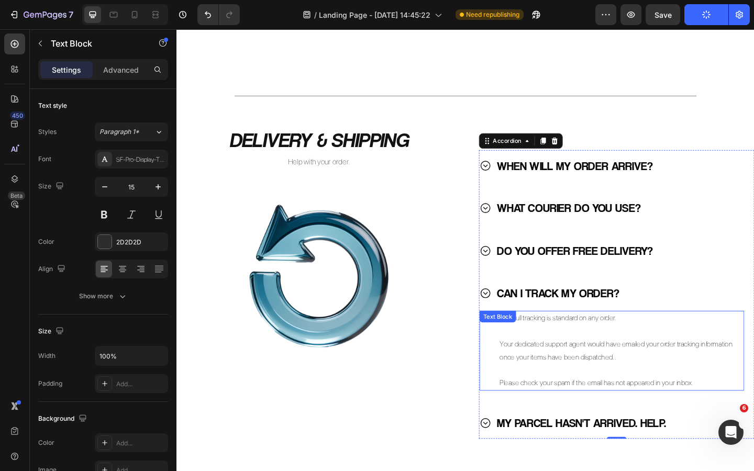
click at [623, 376] on p "Your dedicated support agent would have emailed your order tracking information…" at bounding box center [655, 379] width 255 height 28
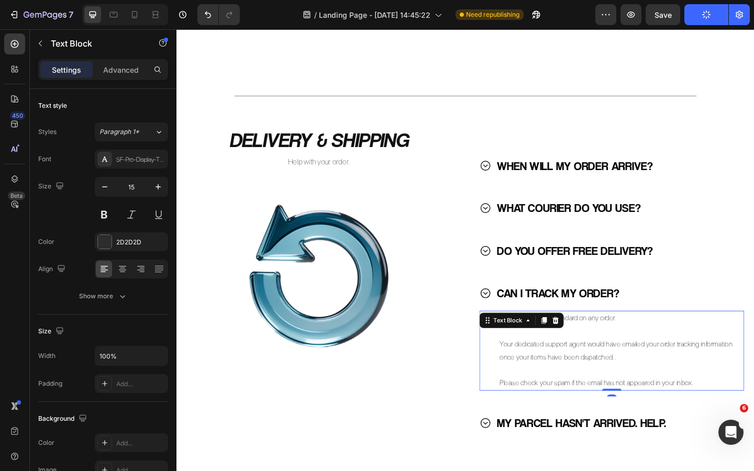
click at [626, 376] on p "Your dedicated support agent would have emailed your order tracking information…" at bounding box center [655, 379] width 255 height 28
click at [630, 374] on p "Your dedicated support agent would have emailed your order tracking information…" at bounding box center [655, 379] width 255 height 28
click at [594, 373] on p "Your dedicated support agent would have emailed your order tracking information…" at bounding box center [655, 379] width 255 height 28
click at [611, 373] on p "Your dedicated support agent would have emailed your order tracking information…" at bounding box center [655, 379] width 255 height 28
click at [536, 372] on p "Your dedicated support agent would have emailed your order tracking information…" at bounding box center [655, 379] width 255 height 28
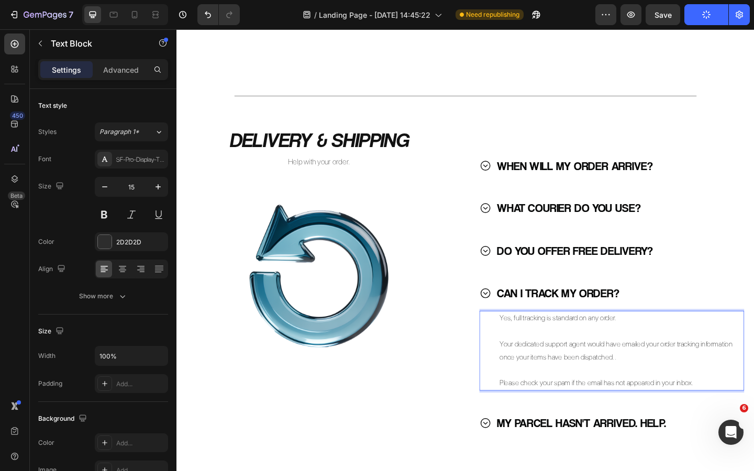
click at [530, 373] on p "Your dedicated support agent would have emailed your order tracking information…" at bounding box center [655, 379] width 255 height 28
click at [634, 387] on p "Your dedicated support agent would have emailed your order tracking information…" at bounding box center [655, 379] width 255 height 28
click at [650, 388] on p "Your dedicated support agent would have emailed your order tracking information…" at bounding box center [655, 379] width 255 height 28
click at [657, 388] on p "Your dedicated support agent would have emailed your order tracking information…" at bounding box center [655, 379] width 255 height 28
click at [591, 387] on p "Your dedicated support agent would have emailed your order tracking information…" at bounding box center [655, 379] width 255 height 28
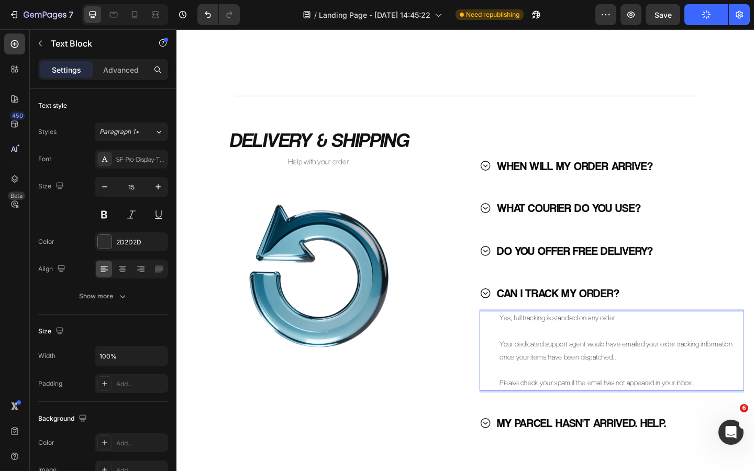
click at [667, 372] on p "Your dedicated support agent would have emailed your order tracking information…" at bounding box center [655, 379] width 255 height 28
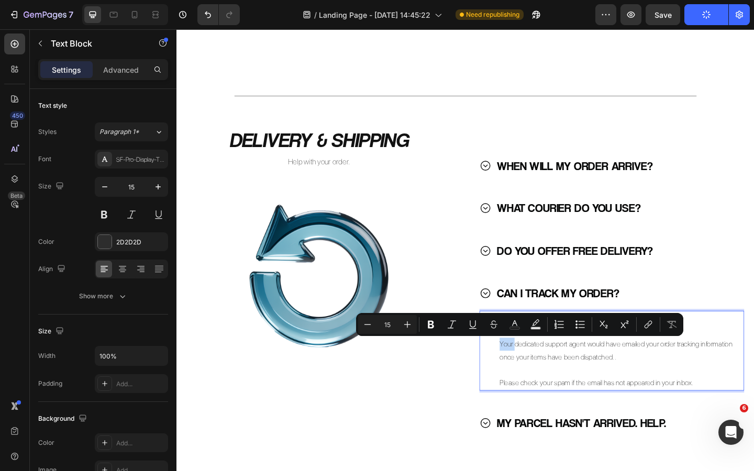
drag, startPoint x: 530, startPoint y: 372, endPoint x: 545, endPoint y: 376, distance: 16.1
click at [545, 376] on p "Your dedicated support agent would have emailed your order tracking information…" at bounding box center [655, 379] width 255 height 28
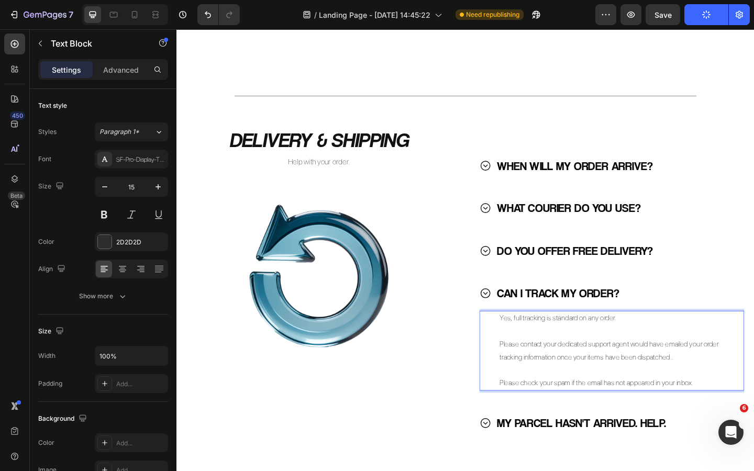
click at [676, 375] on p "Please contact your dedicated support agent would have emailed your order track…" at bounding box center [655, 379] width 255 height 28
click at [670, 373] on p "Please contact your dedicated support agent would have emailed your order track…" at bounding box center [655, 379] width 255 height 28
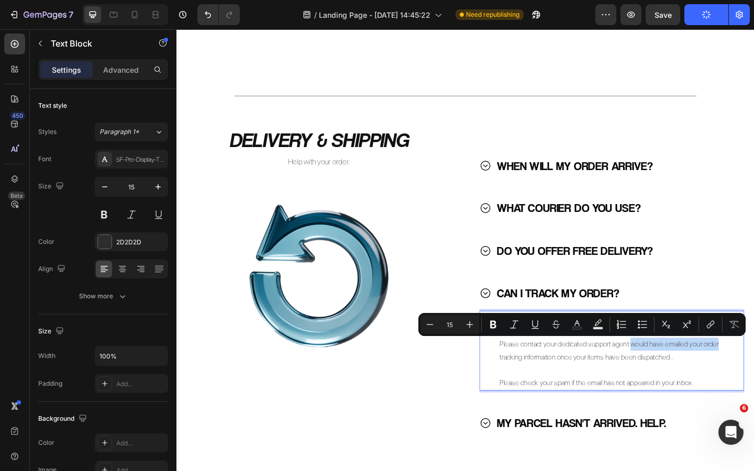
drag, startPoint x: 670, startPoint y: 373, endPoint x: 764, endPoint y: 374, distance: 94.3
click at [754, 374] on p "Please contact your dedicated support agent would have emailed your order track…" at bounding box center [655, 379] width 255 height 28
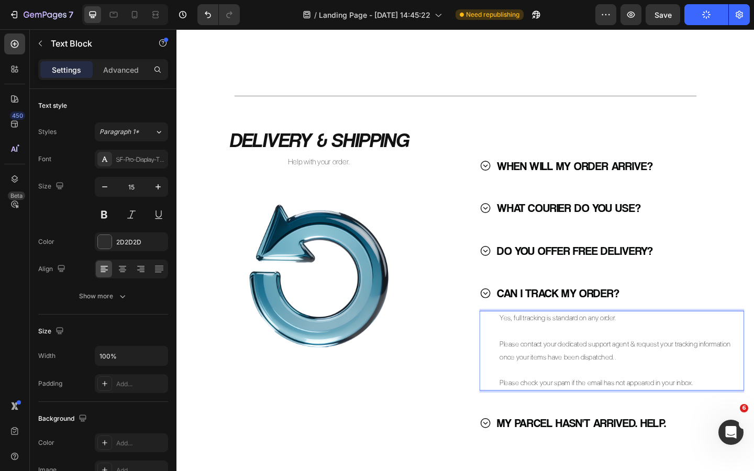
click at [665, 383] on p "Please contact your dedicated support agent & request your tracking information…" at bounding box center [655, 379] width 255 height 28
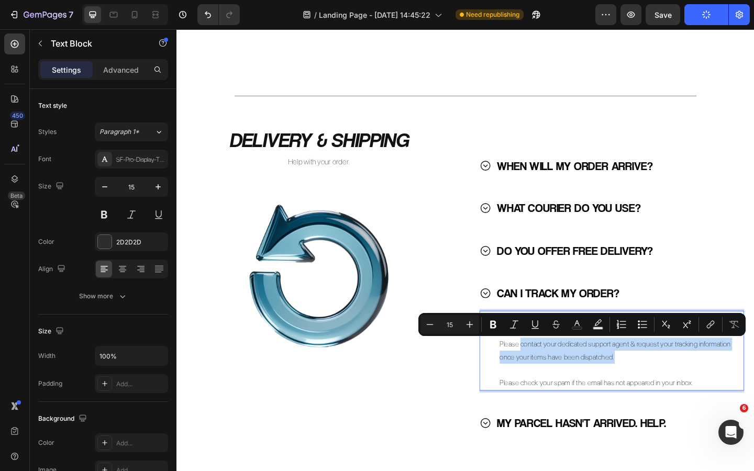
drag, startPoint x: 657, startPoint y: 390, endPoint x: 550, endPoint y: 372, distance: 107.8
click at [550, 372] on p "Please contact your dedicated support agent & request your tracking information…" at bounding box center [655, 379] width 255 height 28
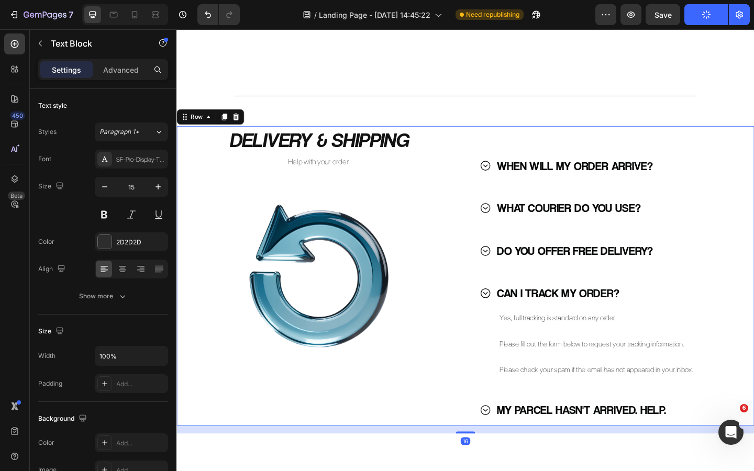
click at [489, 325] on div "DELIVERY & SHIPPING Heading Help with your order. Text Block Image WHEN WILL MY…" at bounding box center [491, 298] width 628 height 326
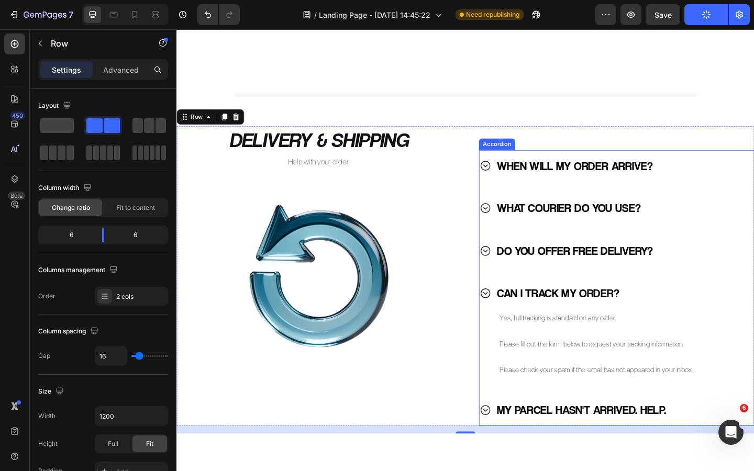
click at [517, 225] on icon at bounding box center [512, 224] width 10 height 10
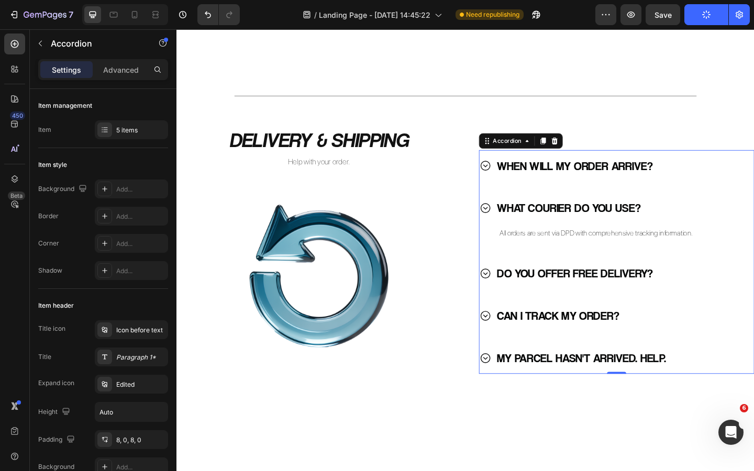
click at [516, 180] on icon at bounding box center [512, 178] width 10 height 10
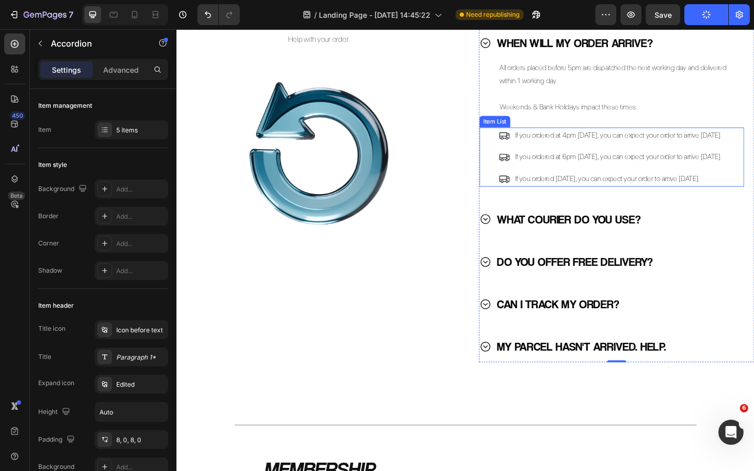
scroll to position [619, 0]
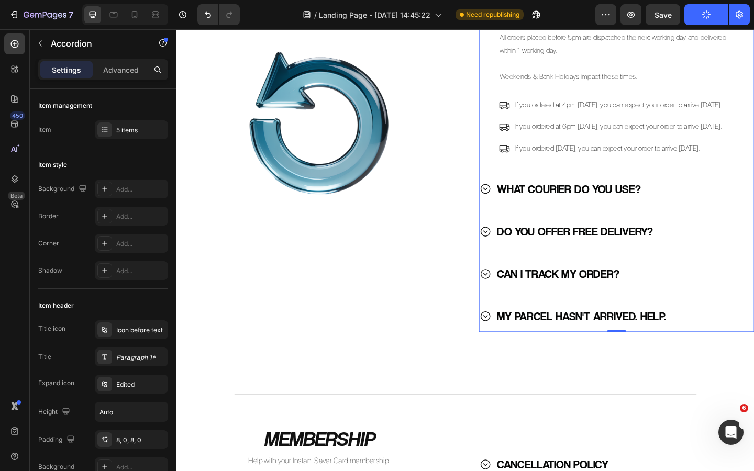
click at [510, 208] on icon at bounding box center [512, 203] width 10 height 10
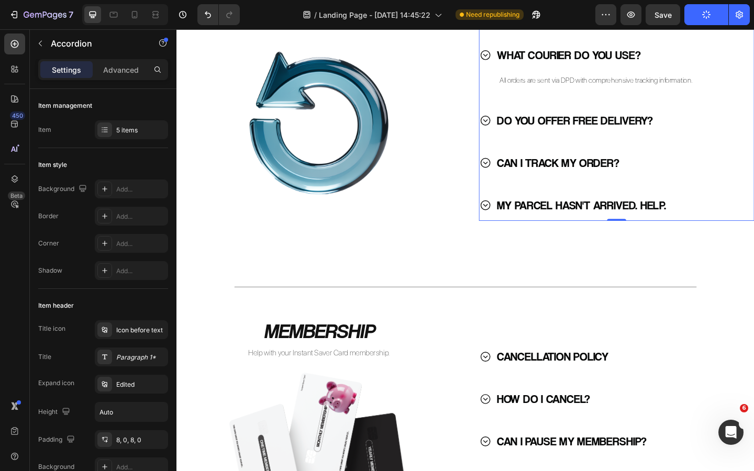
click at [510, 179] on icon at bounding box center [512, 174] width 10 height 10
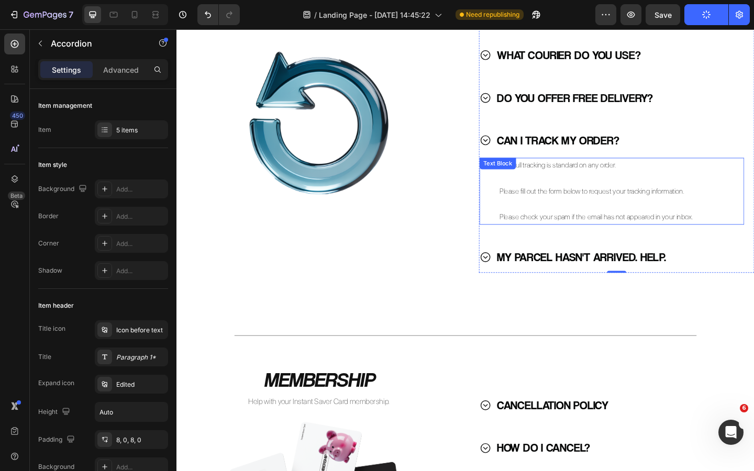
click at [597, 234] on p "Please check your spam if the email has not appeared in your inbox." at bounding box center [655, 234] width 255 height 14
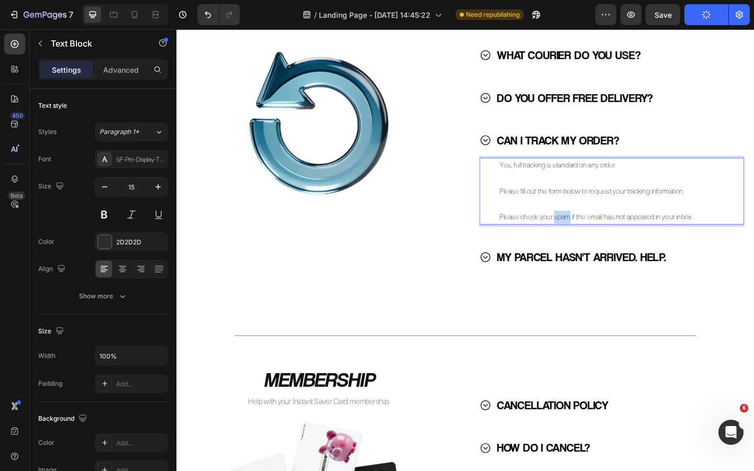
click at [597, 234] on p "Please check your spam if the email has not appeared in your inbox." at bounding box center [655, 234] width 255 height 14
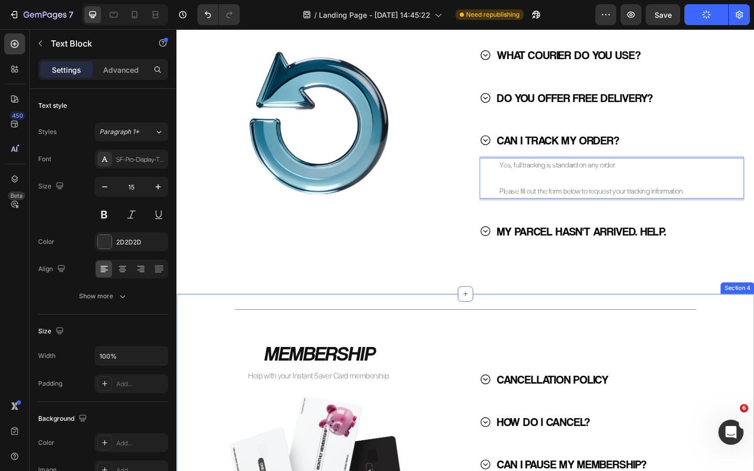
click at [556, 316] on div "Title Line DELIVERY & SHIPPING Heading Help with your order. Text Block Image W…" at bounding box center [491, 23] width 628 height 1183
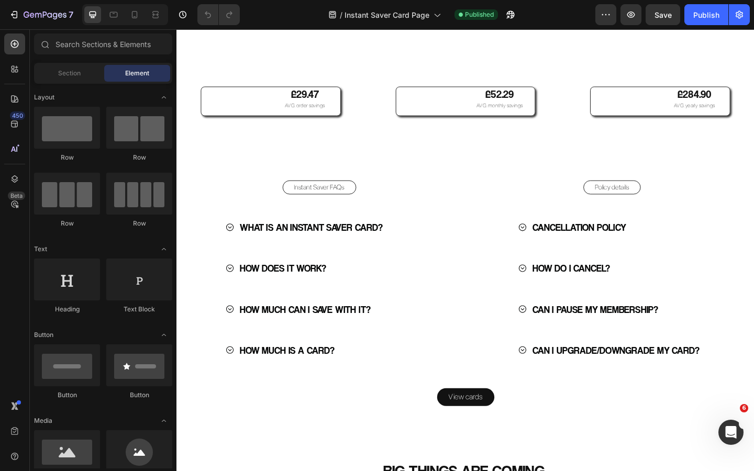
scroll to position [2260, 0]
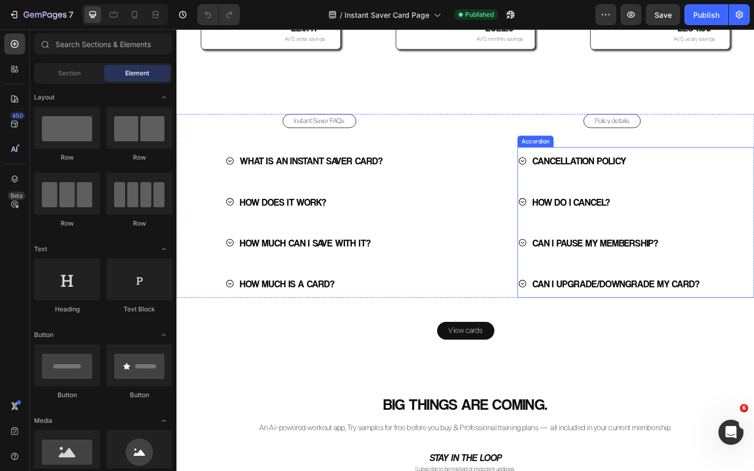
click at [692, 178] on div "CANCELLATION POLICY" at bounding box center [669, 173] width 242 height 22
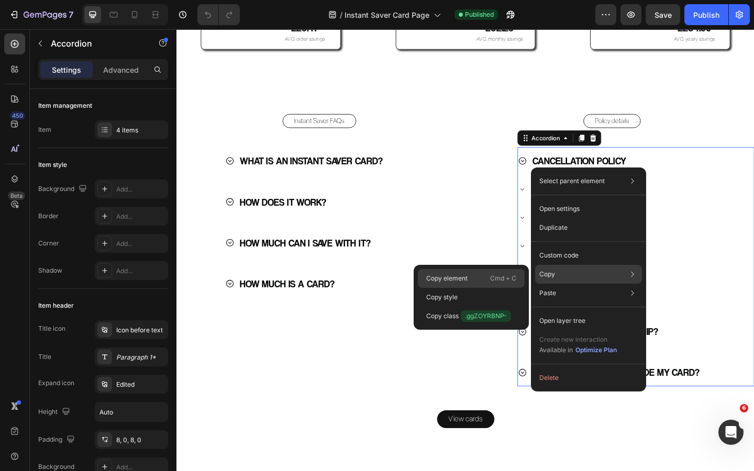
click at [485, 279] on div "Copy element Cmd + C" at bounding box center [471, 278] width 107 height 19
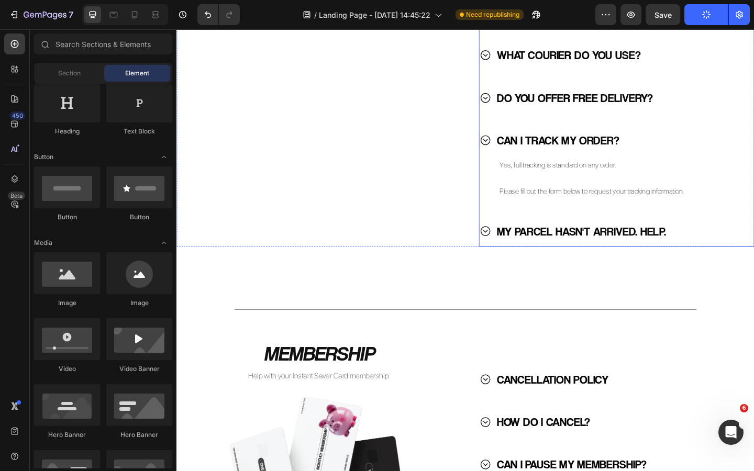
click at [514, 248] on icon at bounding box center [512, 248] width 13 height 13
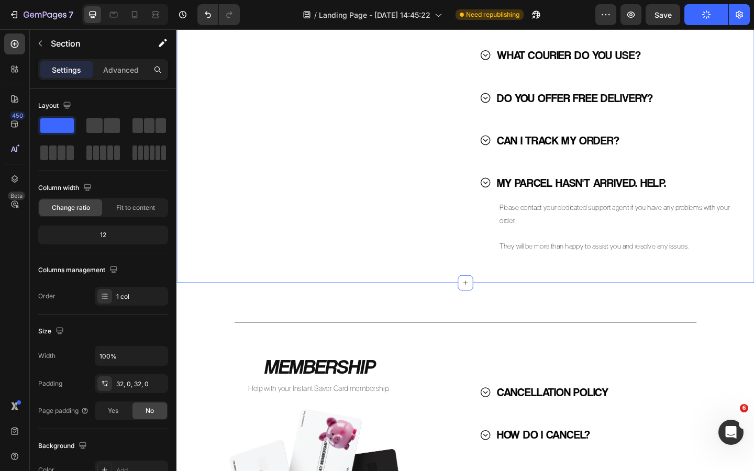
click at [546, 303] on div "Title Line DELIVERY & SHIPPING Heading Help with your order. Text Block Image W…" at bounding box center [491, 111] width 628 height 387
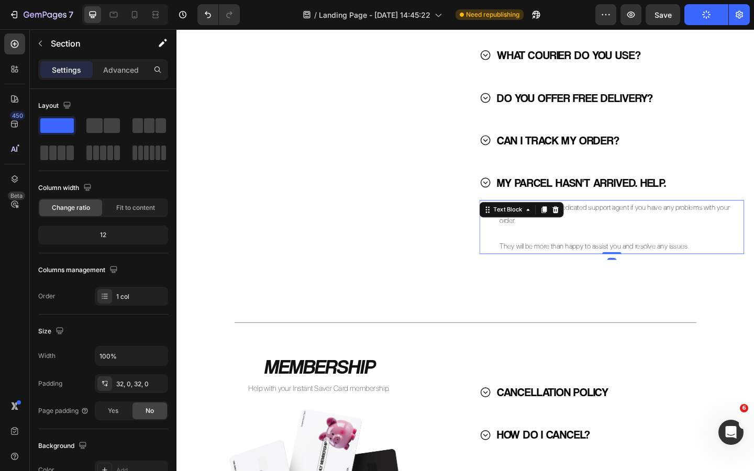
click at [579, 264] on p "They will be more than happy to assist you and resolve any issues." at bounding box center [655, 266] width 255 height 14
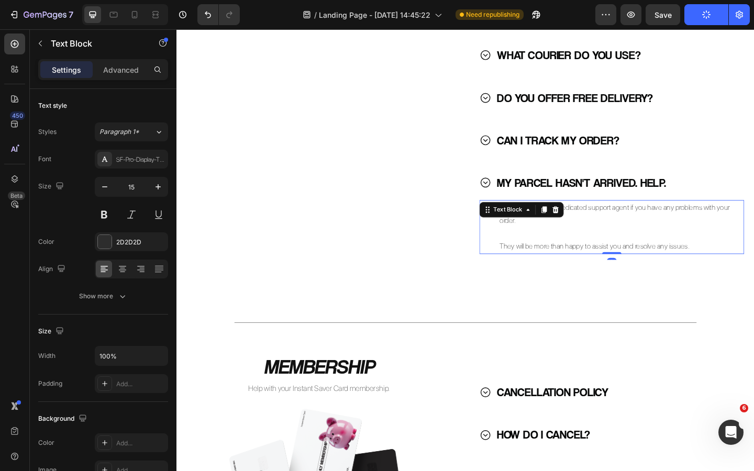
click at [736, 263] on p "They will be more than happy to assist you and resolve any issues." at bounding box center [655, 266] width 255 height 14
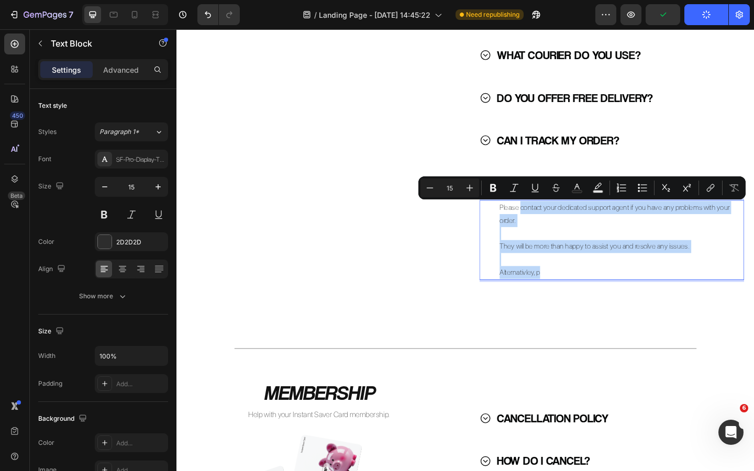
drag, startPoint x: 578, startPoint y: 293, endPoint x: 550, endPoint y: 226, distance: 73.0
click at [550, 225] on div "Please contact your dedicated support agent if you have any problems with your …" at bounding box center [655, 258] width 257 height 87
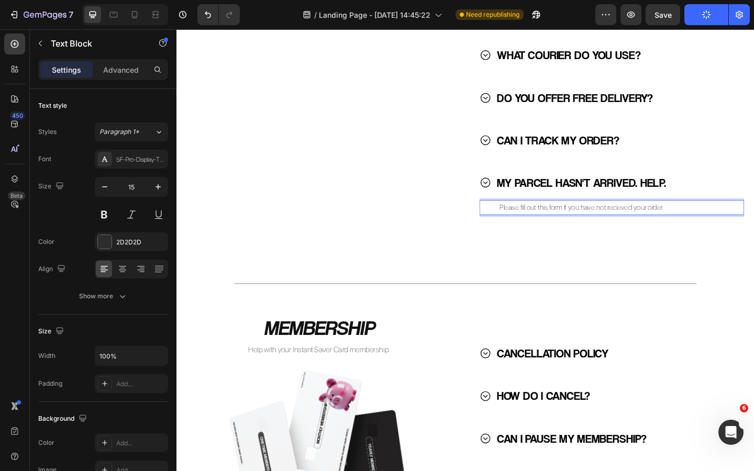
click at [580, 225] on p "Please fill out this form if you have not recieved your order" at bounding box center [655, 223] width 255 height 14
click at [597, 224] on p "Please fill out the form if you have not recieved your order" at bounding box center [655, 223] width 255 height 14
click at [719, 225] on p "Please fill out the form below if you have not recieved your order" at bounding box center [655, 223] width 255 height 14
click at [722, 225] on p "Please fill out the form below if you have not recieved your order" at bounding box center [655, 223] width 255 height 14
click at [689, 226] on p "Please fill out the form below if you have not recieved your order" at bounding box center [655, 223] width 255 height 14
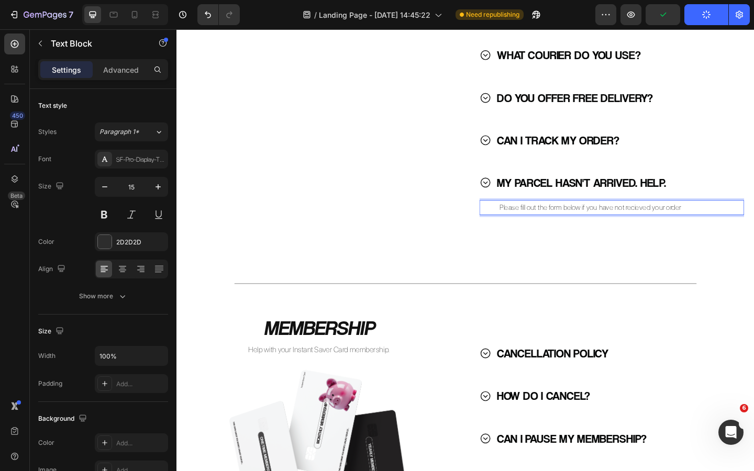
click at [680, 226] on p "Please fill out the form below if you have not recieved your order" at bounding box center [655, 223] width 255 height 14
click at [697, 273] on div "Title Line DELIVERY & SHIPPING Heading Help with your order. Text Block Image W…" at bounding box center [491, 9] width 628 height 1154
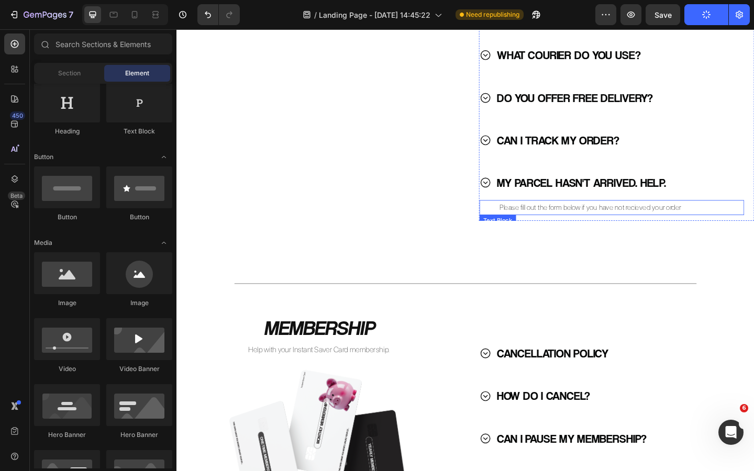
click at [691, 227] on p "Please fill out the form below if you have not recieved your order" at bounding box center [655, 223] width 255 height 14
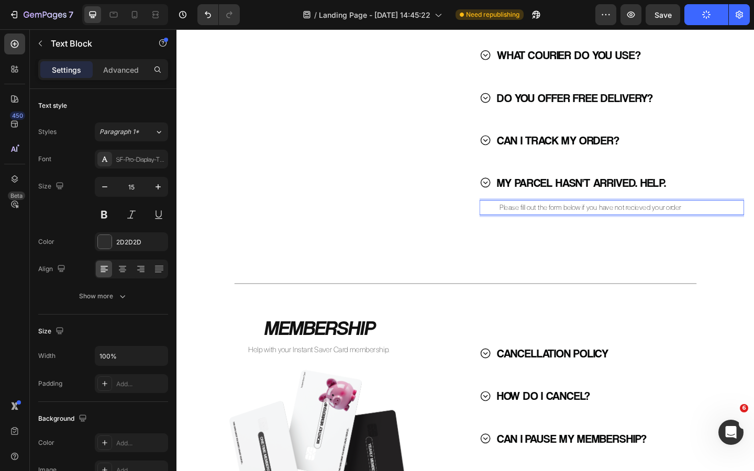
click at [681, 226] on p "Please fill out the form below if you have not recieved your order" at bounding box center [655, 223] width 255 height 14
click at [725, 225] on p "Please fill out the form below if you have not received your order" at bounding box center [655, 223] width 255 height 14
click at [642, 263] on div "Title Line DELIVERY & SHIPPING Heading Help with your order. Text Block Image W…" at bounding box center [491, 90] width 628 height 345
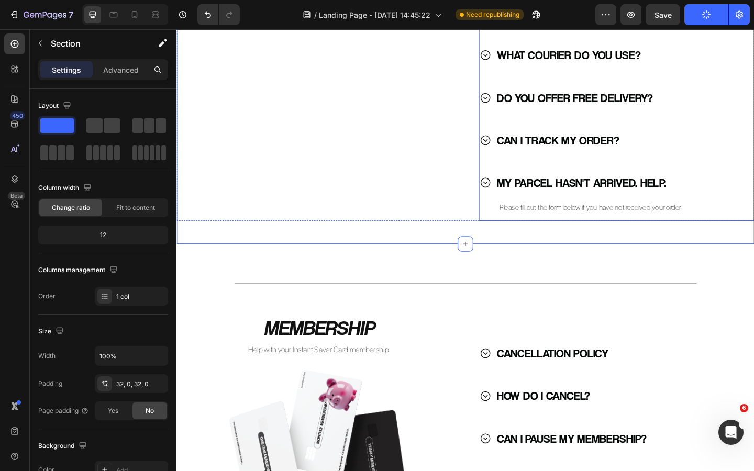
click at [515, 197] on icon at bounding box center [512, 196] width 13 height 13
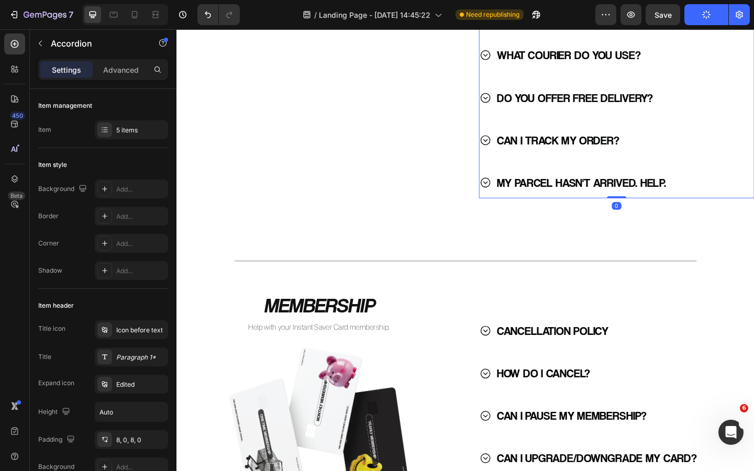
click at [471, 25] on div at bounding box center [332, 25] width 310 height 0
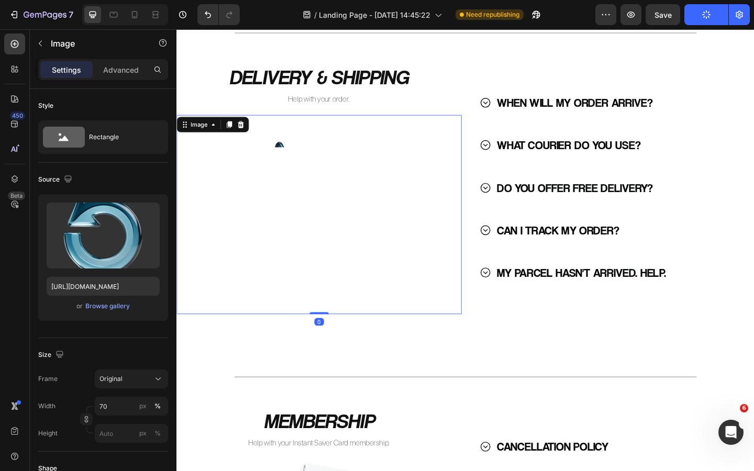
scroll to position [504, 0]
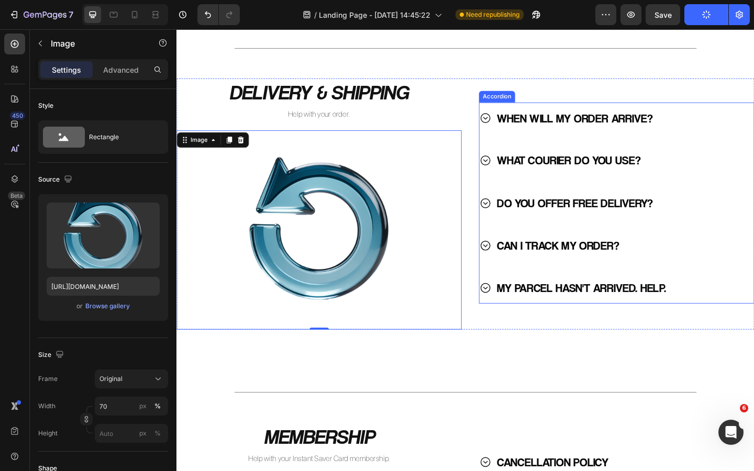
click at [513, 267] on icon at bounding box center [512, 264] width 13 height 13
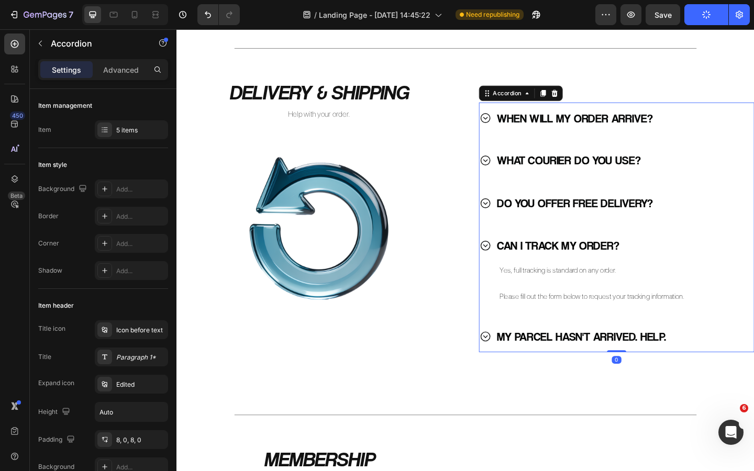
click at [513, 267] on icon at bounding box center [512, 264] width 13 height 13
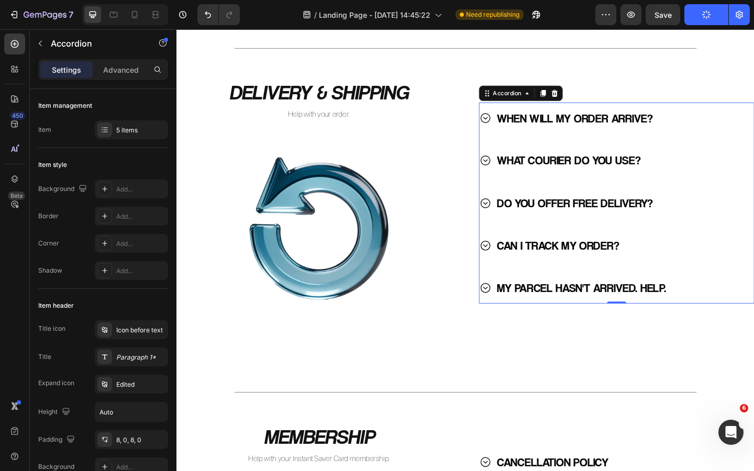
click at [514, 222] on icon at bounding box center [512, 218] width 13 height 13
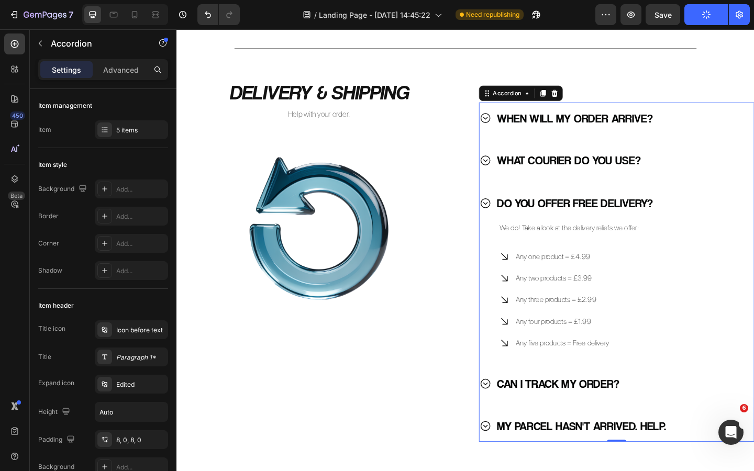
click at [514, 216] on icon at bounding box center [512, 218] width 13 height 13
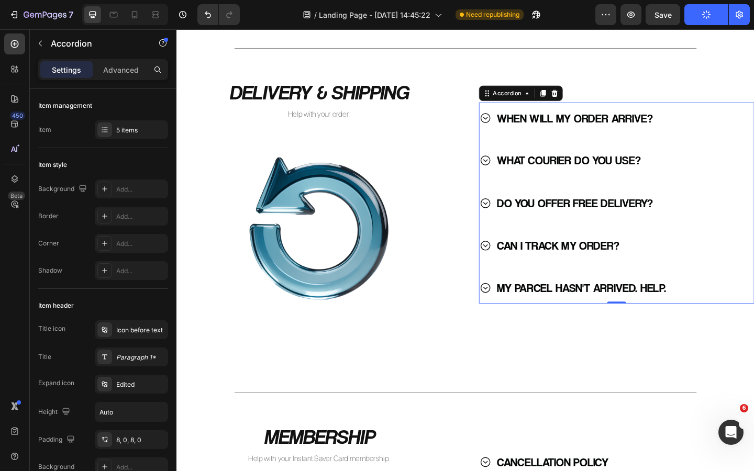
click at [511, 170] on icon at bounding box center [512, 172] width 13 height 13
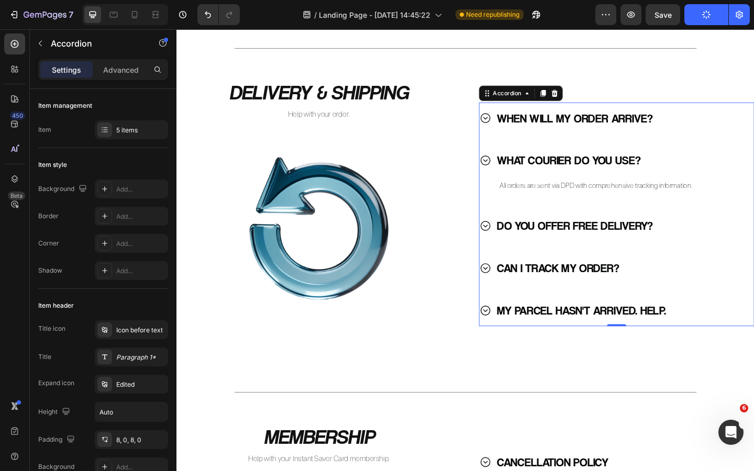
click at [511, 170] on icon at bounding box center [512, 172] width 13 height 13
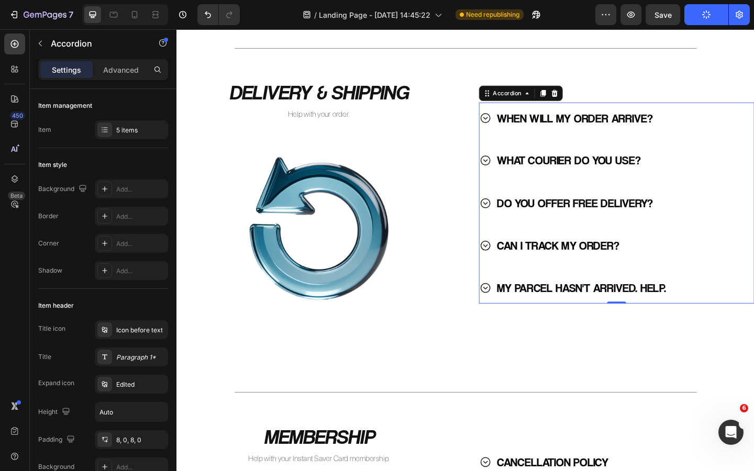
click at [514, 132] on icon at bounding box center [512, 125] width 13 height 13
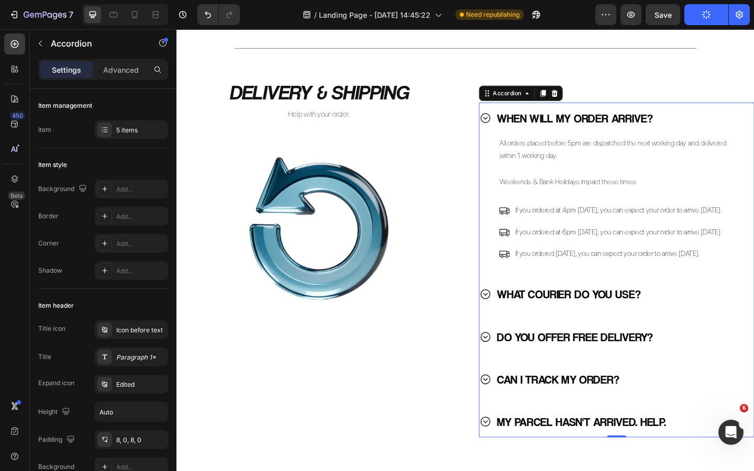
click at [513, 128] on icon at bounding box center [512, 125] width 13 height 13
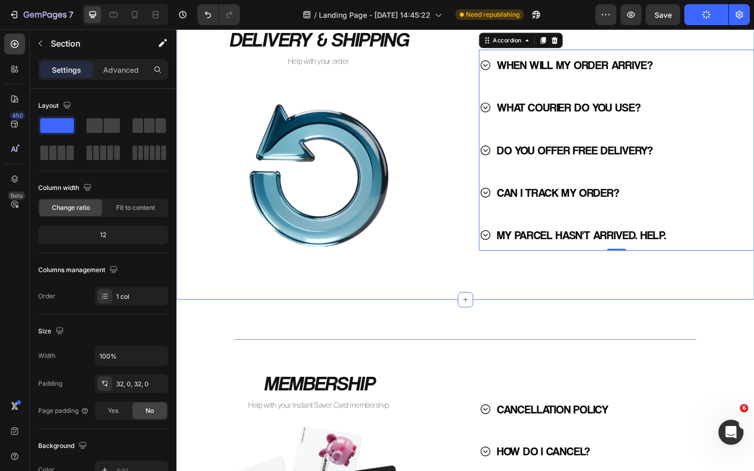
click at [520, 316] on div "Title Line DELIVERY & SHIPPING Heading Help with your order. Text Block Image W…" at bounding box center [491, 149] width 628 height 348
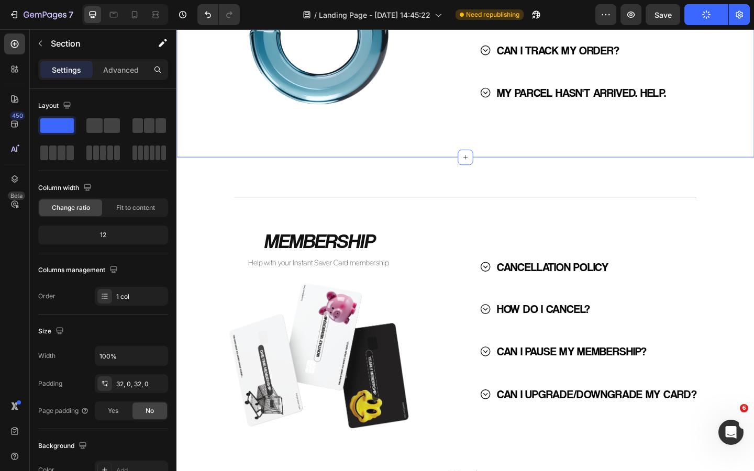
scroll to position [726, 0]
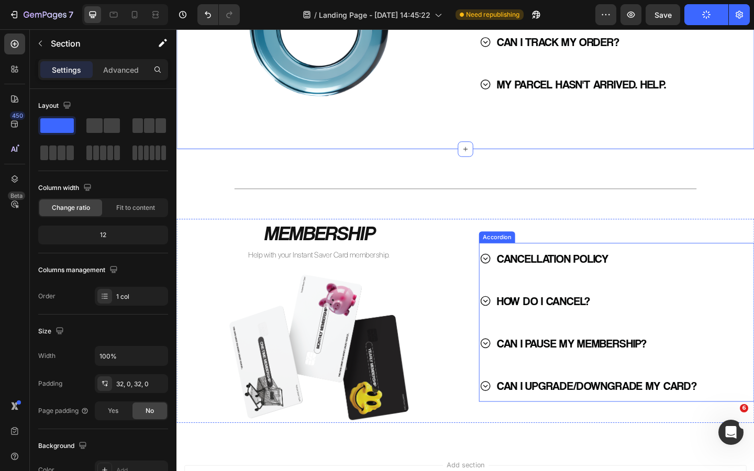
click at [513, 276] on icon at bounding box center [512, 278] width 13 height 13
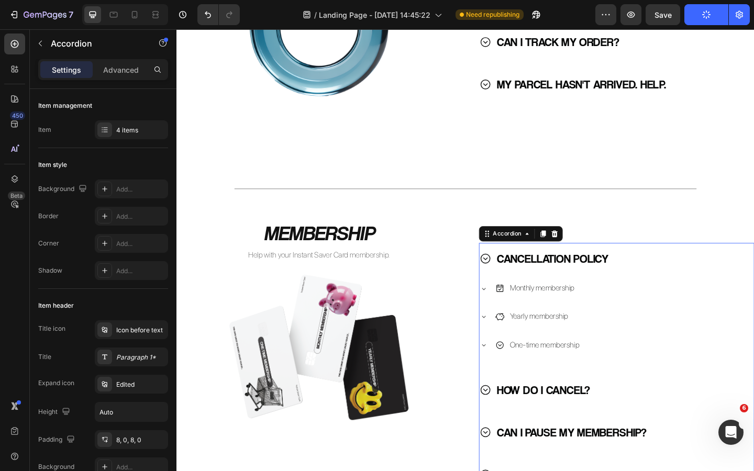
click at [512, 279] on icon at bounding box center [512, 278] width 13 height 13
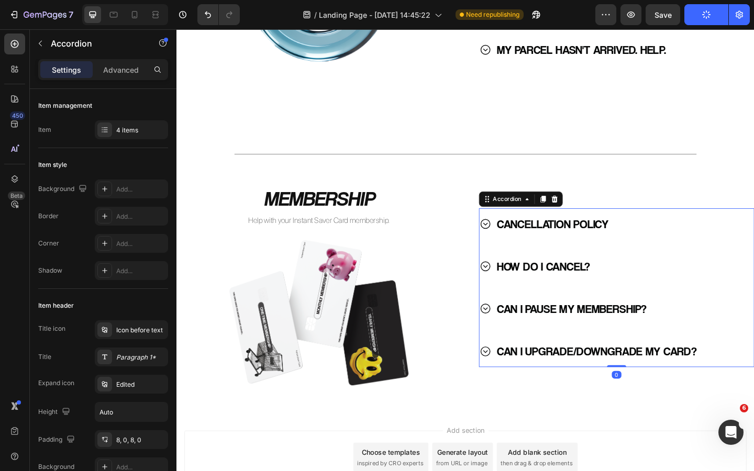
scroll to position [768, 0]
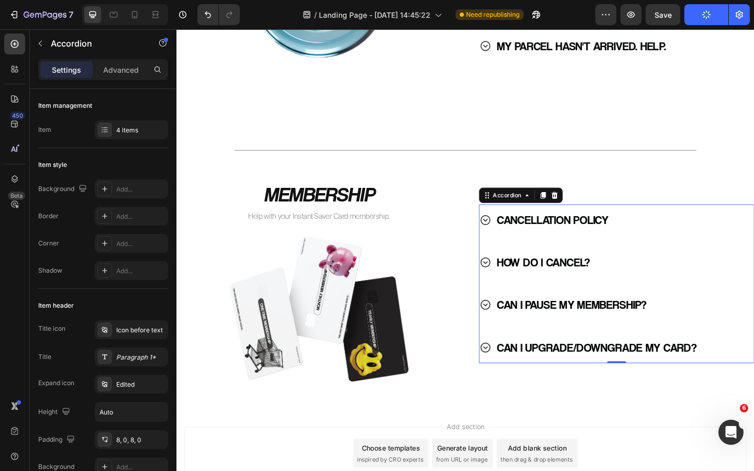
click at [511, 283] on icon at bounding box center [512, 283] width 10 height 10
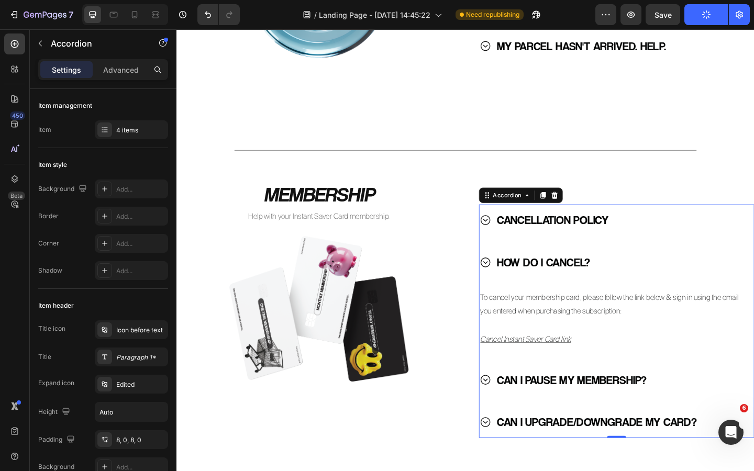
click at [511, 283] on icon at bounding box center [512, 283] width 10 height 10
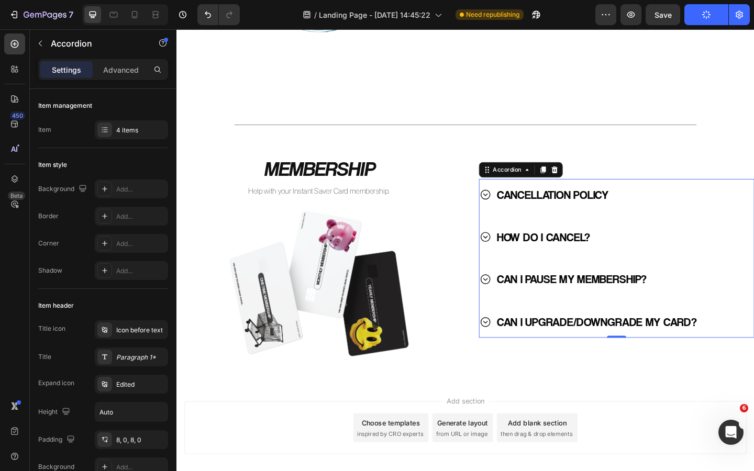
scroll to position [799, 0]
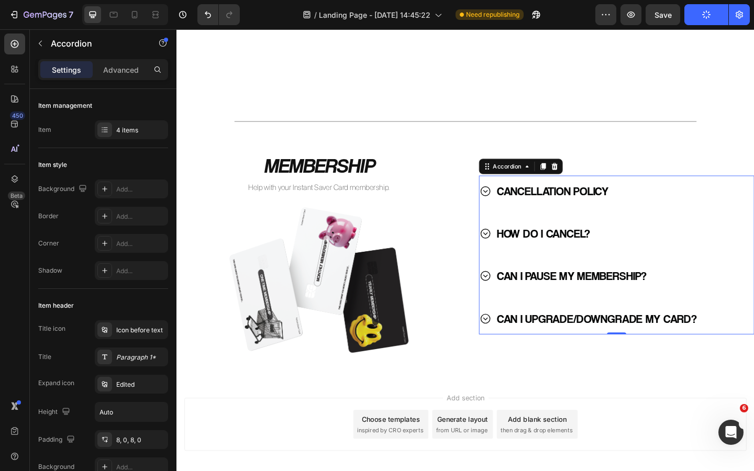
click at [512, 299] on icon at bounding box center [512, 297] width 13 height 13
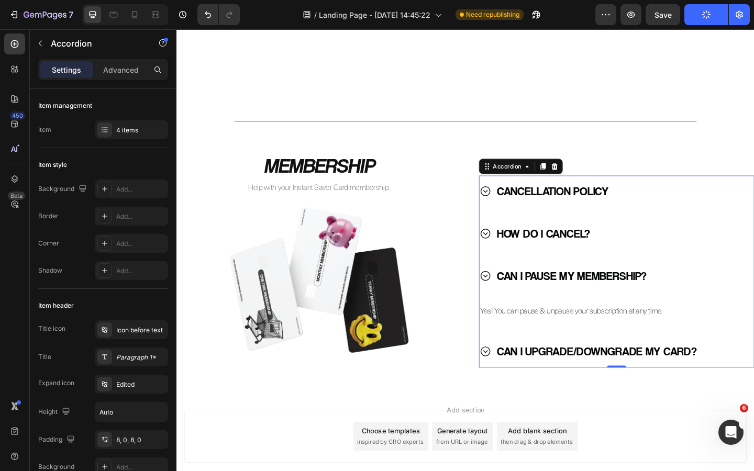
click at [512, 299] on icon at bounding box center [512, 297] width 13 height 13
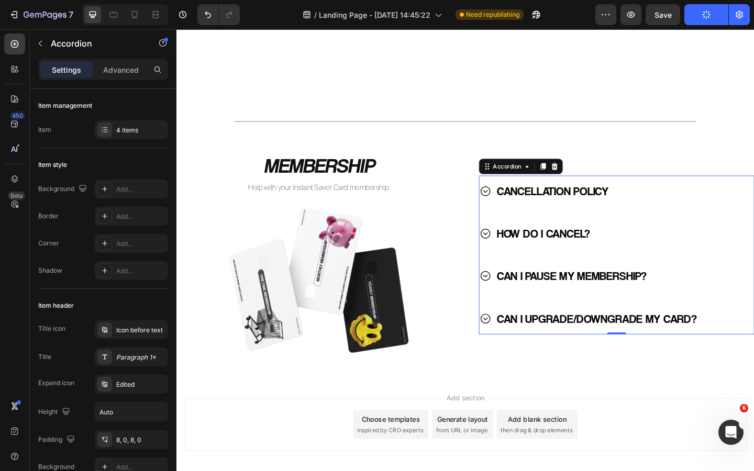
click at [513, 301] on icon at bounding box center [512, 297] width 13 height 13
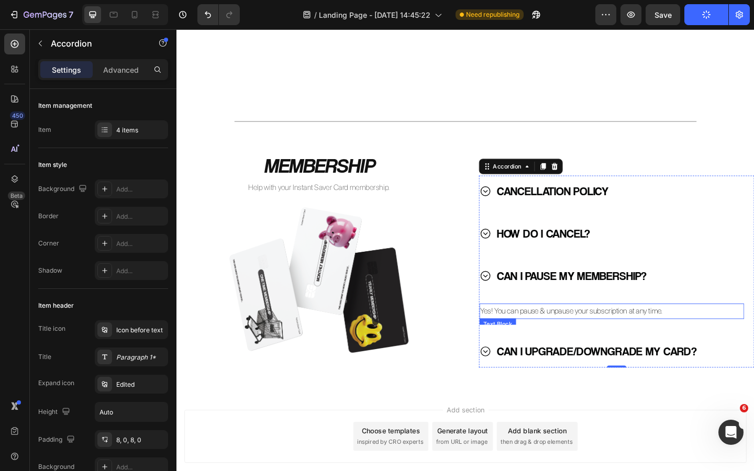
click at [712, 339] on p "Yes! You can pause & unpause your subscription at any time." at bounding box center [650, 336] width 286 height 15
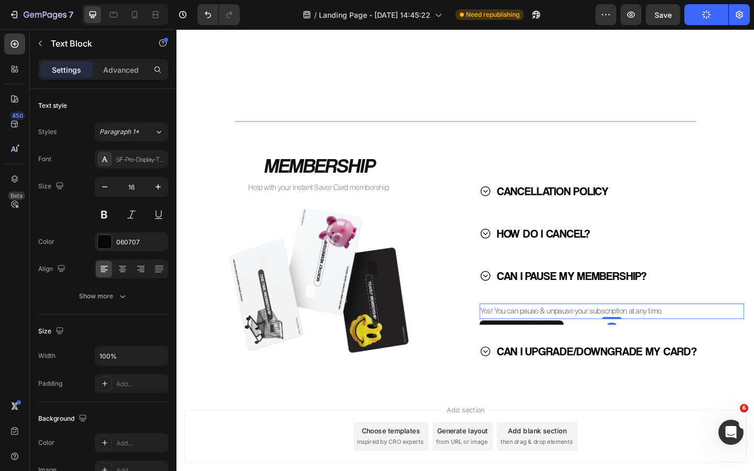
click at [712, 339] on p "Yes! You can pause & unpause your subscription at any time." at bounding box center [650, 336] width 286 height 15
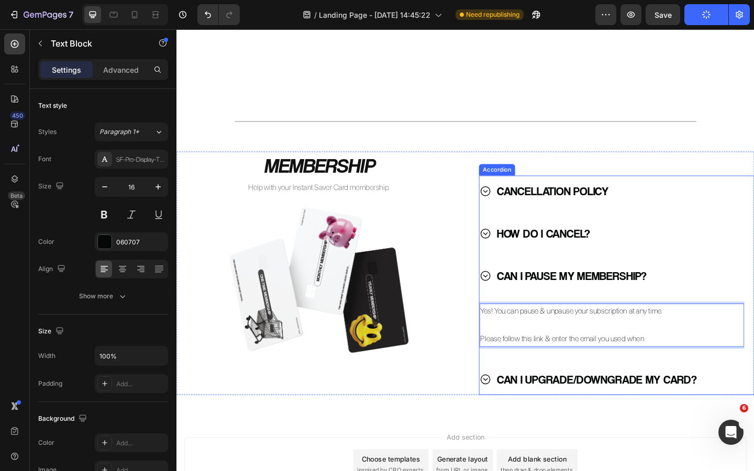
click at [511, 251] on icon at bounding box center [512, 251] width 13 height 13
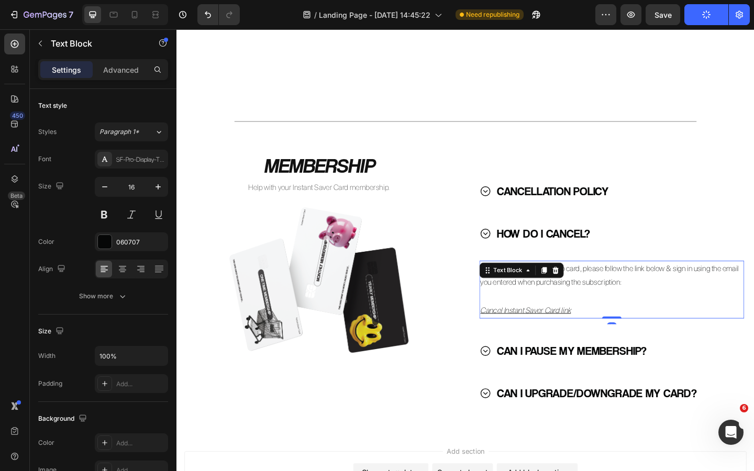
click at [639, 291] on p "To cancel your membership card, please follow the link below & sign in using th…" at bounding box center [650, 297] width 286 height 30
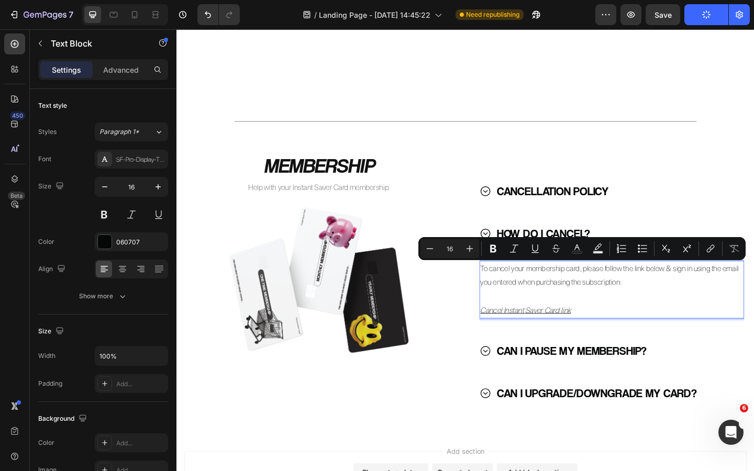
click at [626, 292] on p "To cancel your membership card, please follow the link below & sign in using th…" at bounding box center [650, 297] width 286 height 30
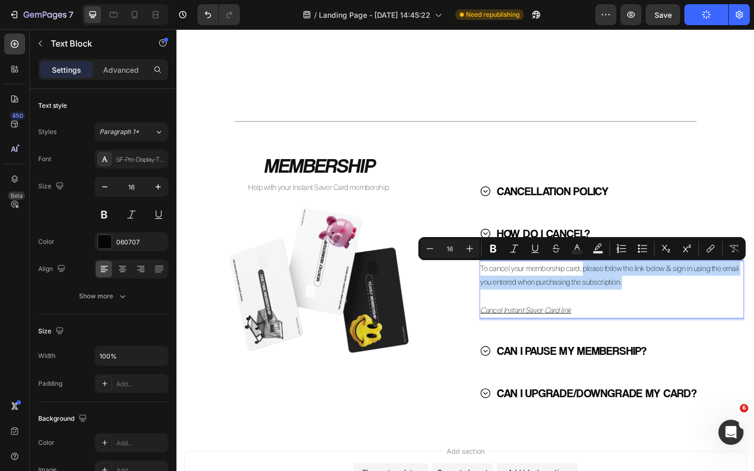
drag, startPoint x: 619, startPoint y: 291, endPoint x: 665, endPoint y: 310, distance: 49.8
click at [665, 310] on p "To cancel your membership card, please follow the link below & sign in using th…" at bounding box center [650, 297] width 286 height 30
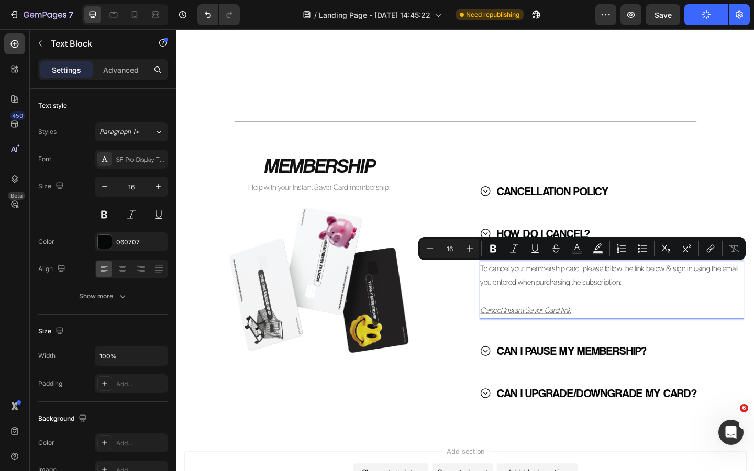
click at [643, 313] on p "Rich Text Editor. Editing area: main" at bounding box center [650, 320] width 286 height 15
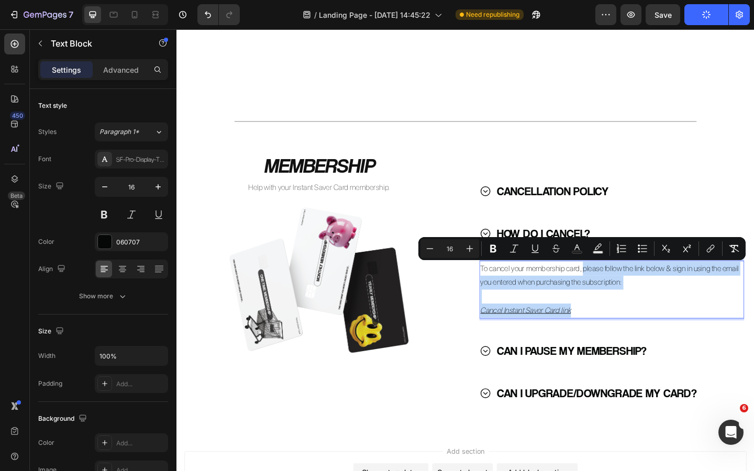
drag, startPoint x: 620, startPoint y: 290, endPoint x: 636, endPoint y: 339, distance: 51.5
click at [636, 339] on div "To cancel your membership card, please follow the link below & sign in using th…" at bounding box center [650, 312] width 288 height 62
copy div "please follow the link below & sign in using the email you entered when purchas…"
click at [515, 376] on icon at bounding box center [512, 379] width 13 height 13
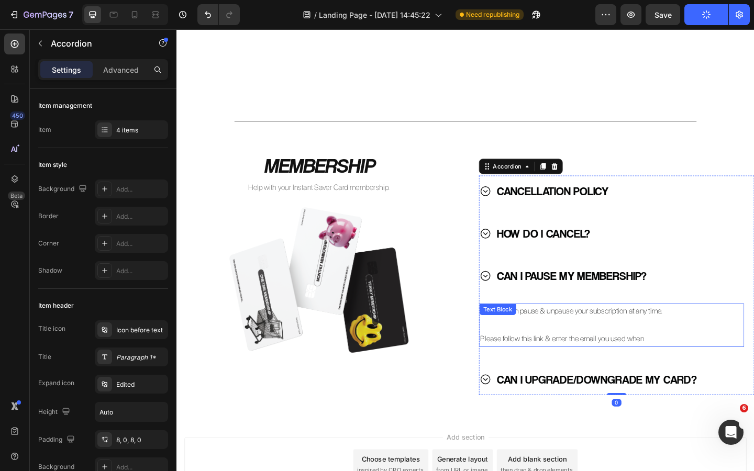
click at [610, 345] on p at bounding box center [650, 351] width 286 height 15
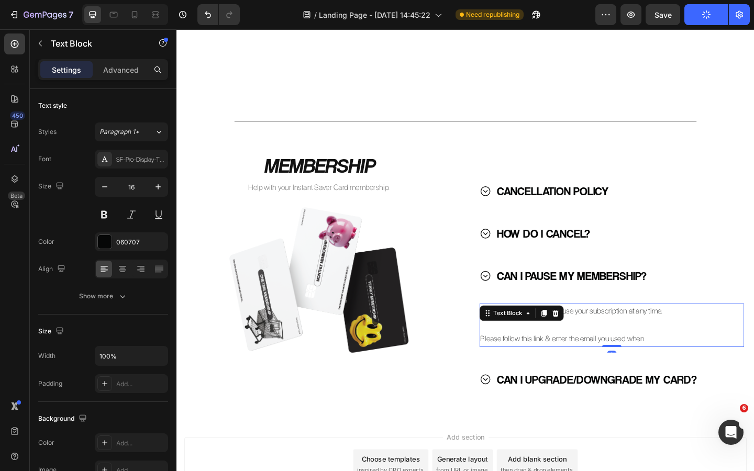
click at [610, 346] on p at bounding box center [650, 351] width 286 height 15
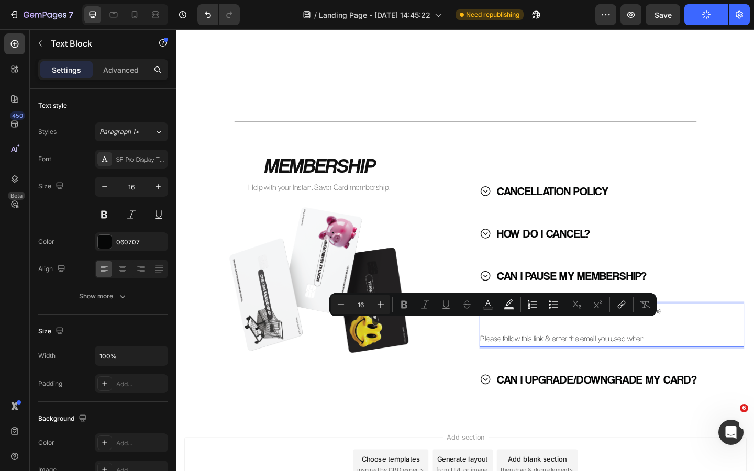
click at [598, 362] on p "Please follow this link & enter the email you used when" at bounding box center [650, 366] width 286 height 15
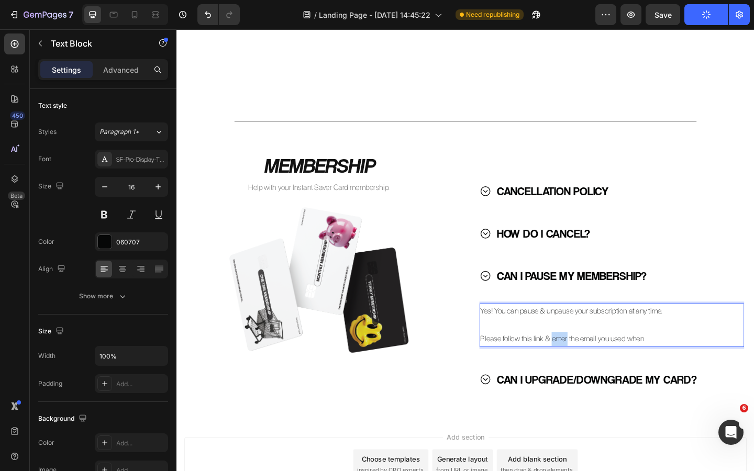
click at [598, 362] on p "Please follow this link & enter the email you used when" at bounding box center [650, 366] width 286 height 15
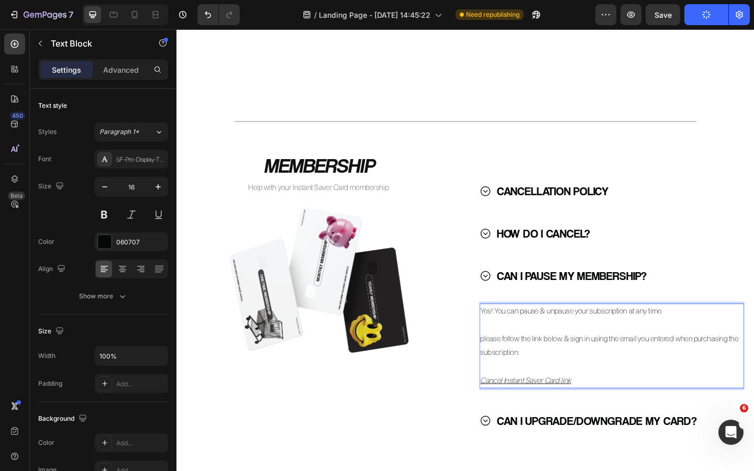
click at [510, 369] on p "please follow the link below & sign in using the email you entered when purchas…" at bounding box center [650, 374] width 286 height 30
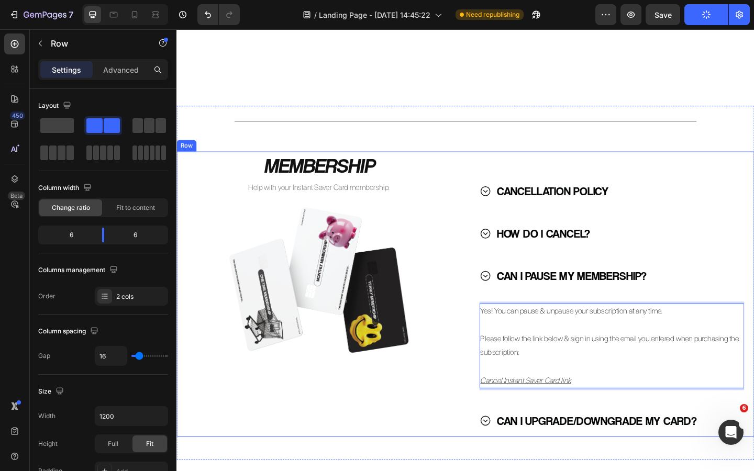
click at [470, 400] on div "MEMBERSHIP Heading Help with your Instant Saver Card membership. Text Block Ima…" at bounding box center [332, 317] width 310 height 311
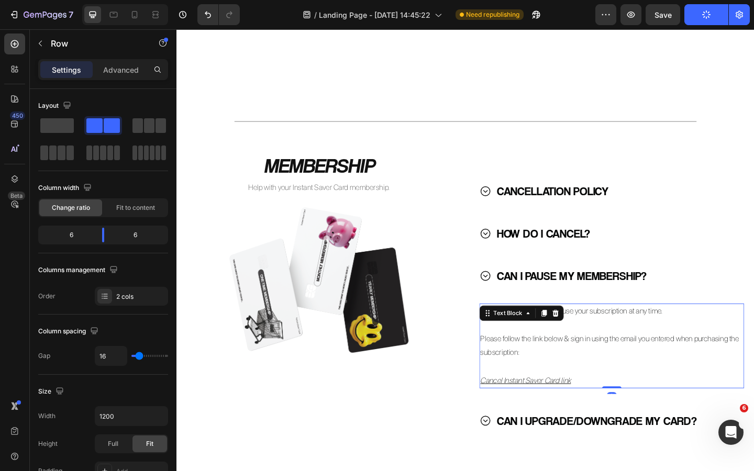
click at [678, 368] on p "Please follow the link below & sign in using the email you entered when purchas…" at bounding box center [650, 374] width 286 height 30
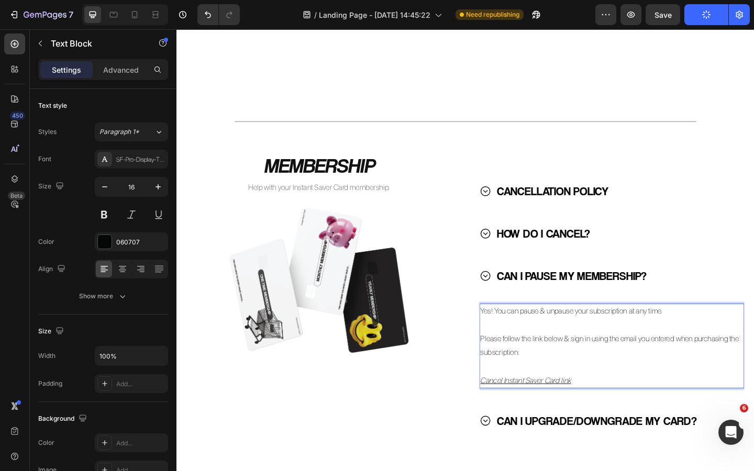
click at [677, 366] on p "Please follow the link below & sign in using the email you entered when purchas…" at bounding box center [650, 374] width 286 height 30
click at [726, 366] on p "Please follow the link below & sign in using the email address you entered when…" at bounding box center [650, 374] width 286 height 30
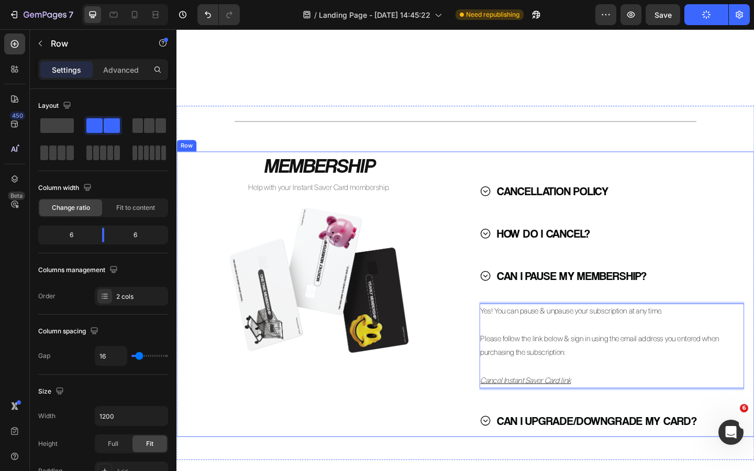
click at [488, 351] on div "MEMBERSHIP Heading Help with your Instant Saver Card membership. Text Block Ima…" at bounding box center [491, 317] width 628 height 311
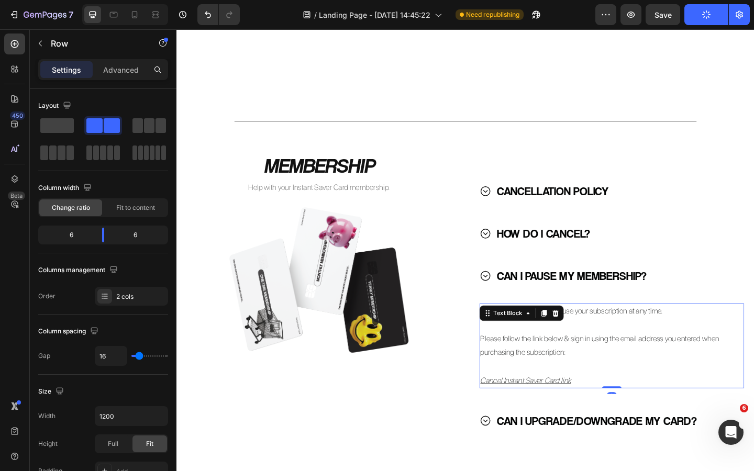
click at [532, 412] on u "Cancel Instant Saver Card link" at bounding box center [556, 411] width 98 height 10
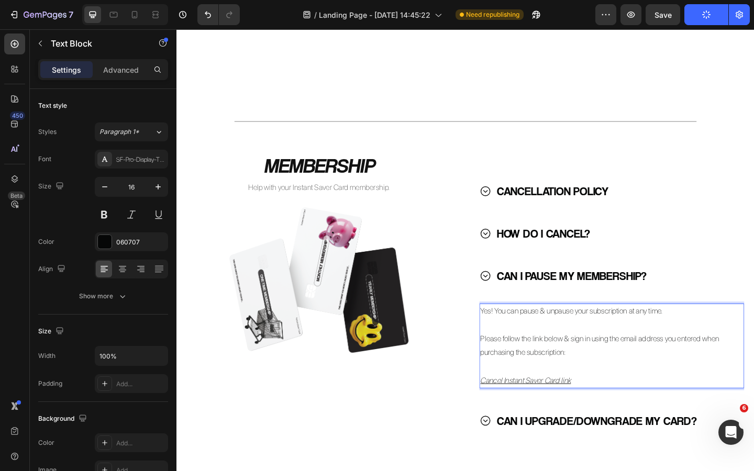
click at [531, 412] on u "Cancel Instant Saver Card link" at bounding box center [556, 411] width 98 height 10
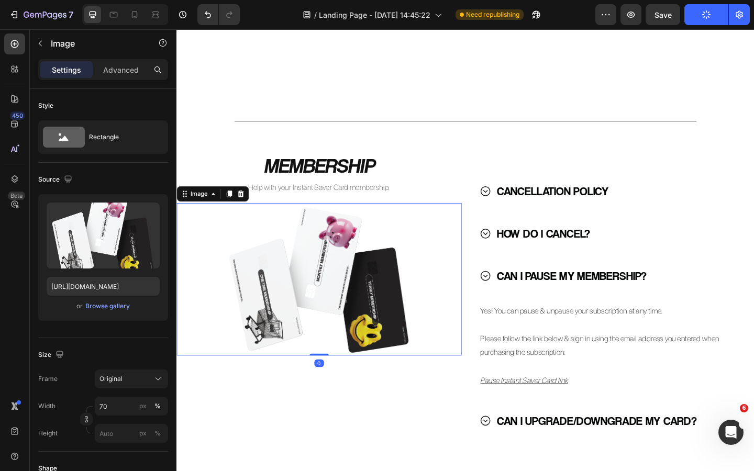
click at [476, 360] on div at bounding box center [332, 301] width 310 height 166
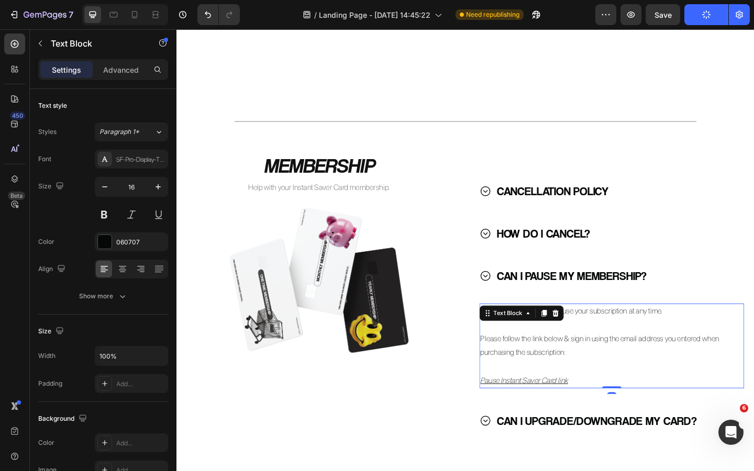
click at [606, 413] on p "Pause Instant Saver Card link" at bounding box center [650, 411] width 286 height 15
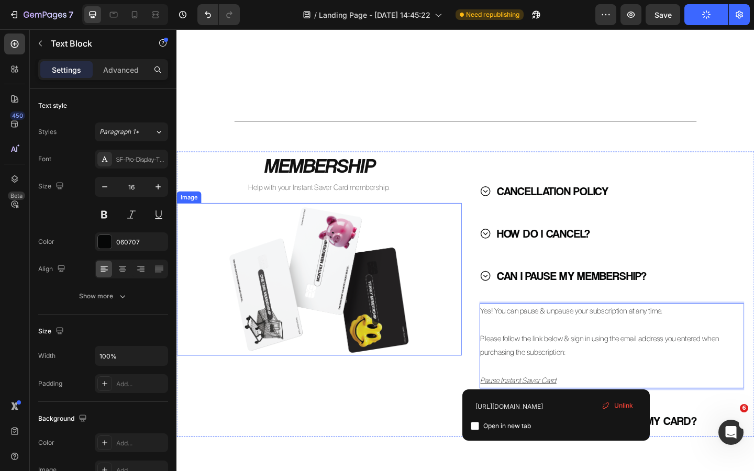
click at [466, 383] on div at bounding box center [332, 301] width 310 height 166
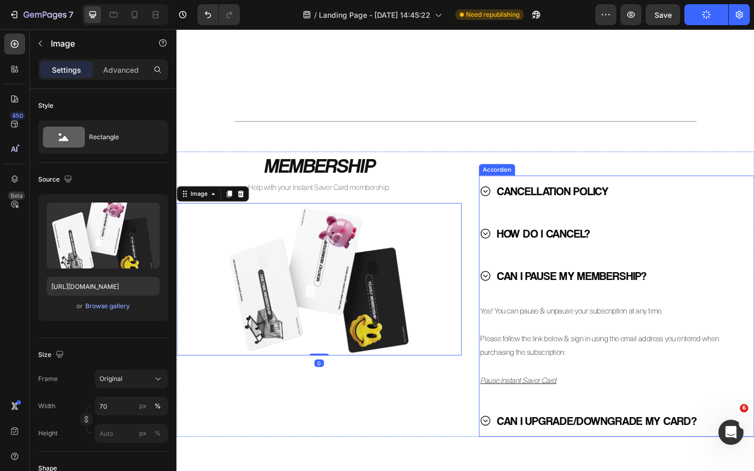
click at [511, 250] on icon at bounding box center [512, 251] width 13 height 13
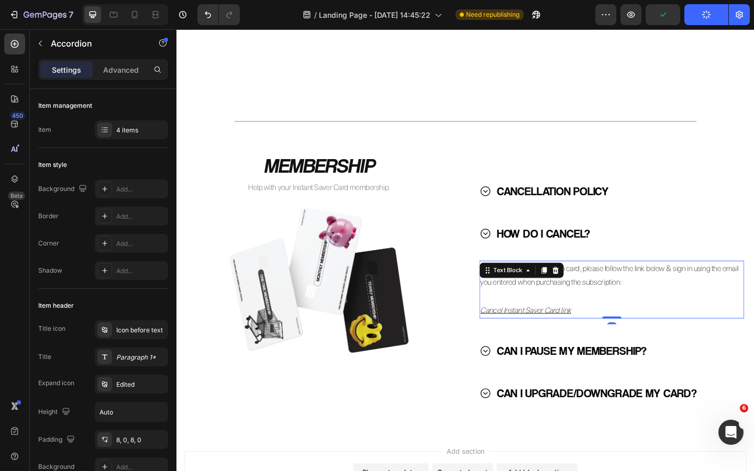
click at [605, 339] on p "Cancel Instant Saver Card link" at bounding box center [650, 335] width 286 height 15
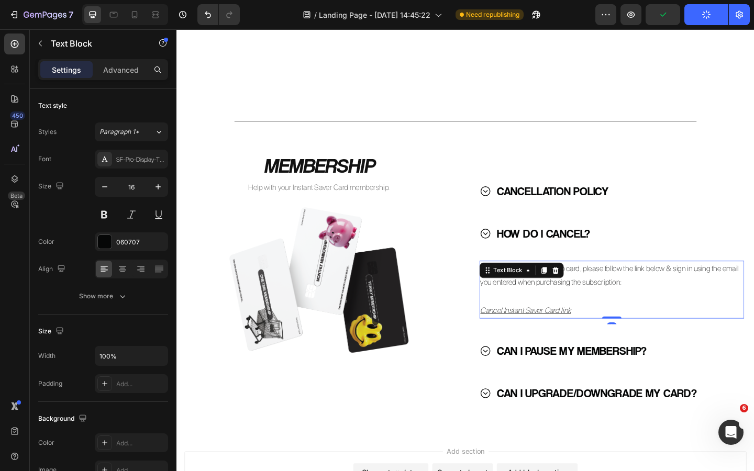
click at [605, 336] on p "Cancel Instant Saver Card link" at bounding box center [650, 335] width 286 height 15
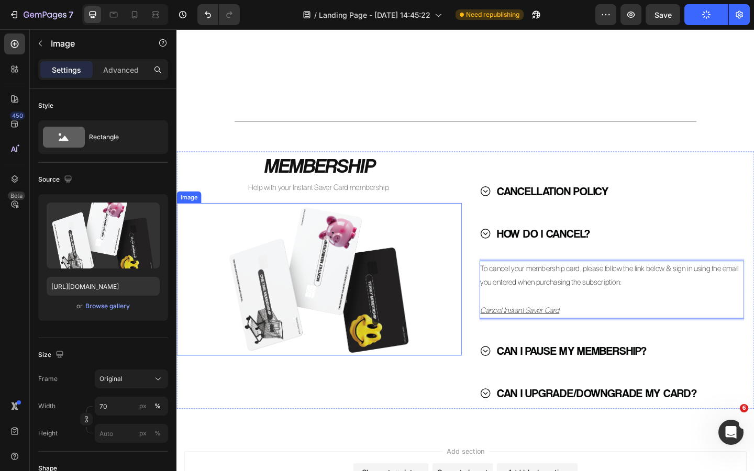
click at [480, 300] on div at bounding box center [332, 301] width 310 height 166
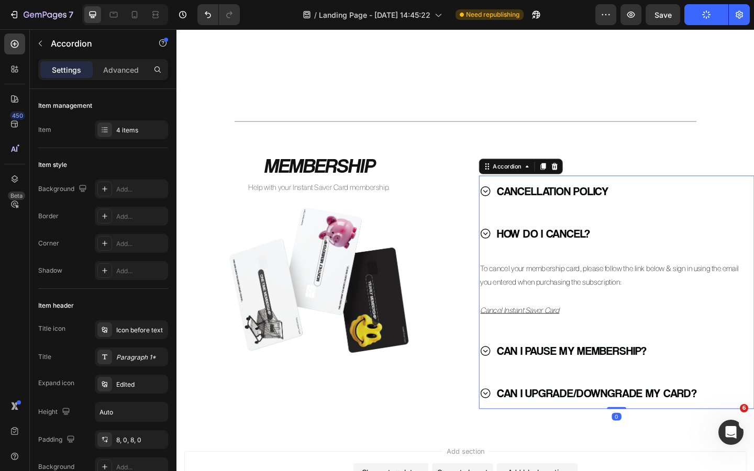
click at [510, 378] on icon at bounding box center [512, 379] width 13 height 13
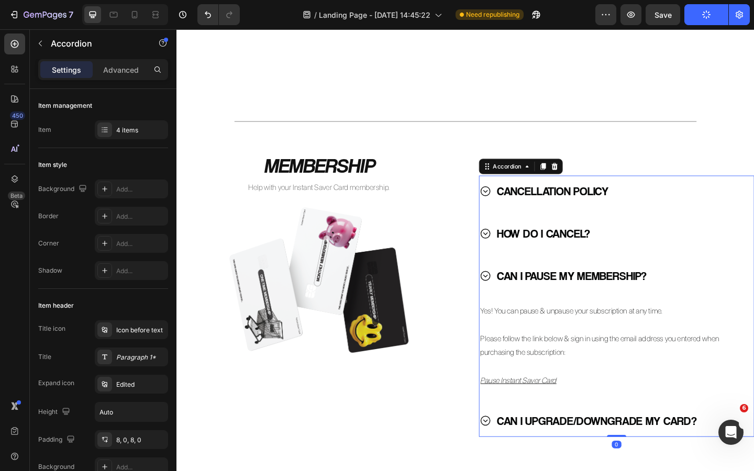
click at [511, 300] on icon at bounding box center [512, 297] width 13 height 13
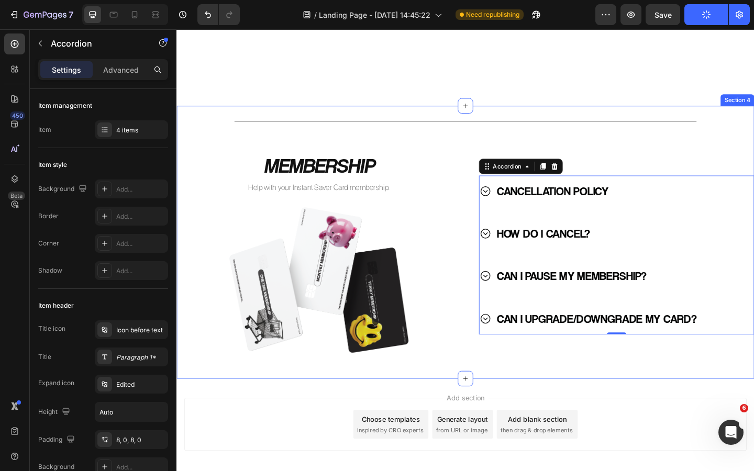
click at [486, 391] on div "Title Line MEMBERSHIP Heading Help with your Instant Saver Card membership. Tex…" at bounding box center [491, 260] width 628 height 263
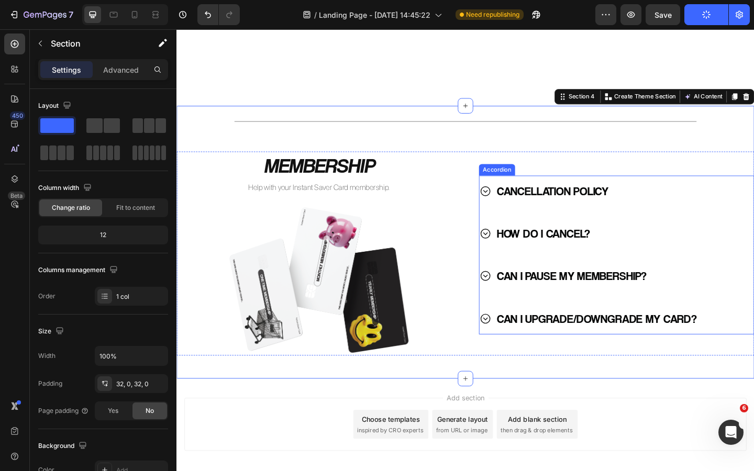
click at [516, 347] on icon at bounding box center [512, 344] width 10 height 10
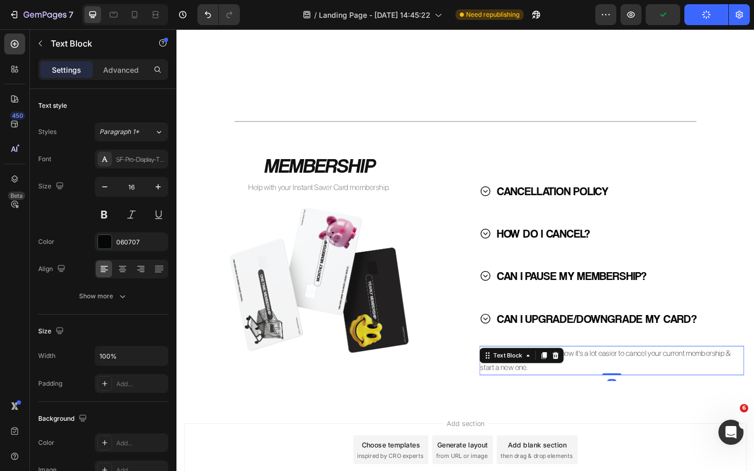
click at [561, 400] on p "In the future yes... But right now it's a lot easier to cancel your current mem…" at bounding box center [650, 390] width 286 height 30
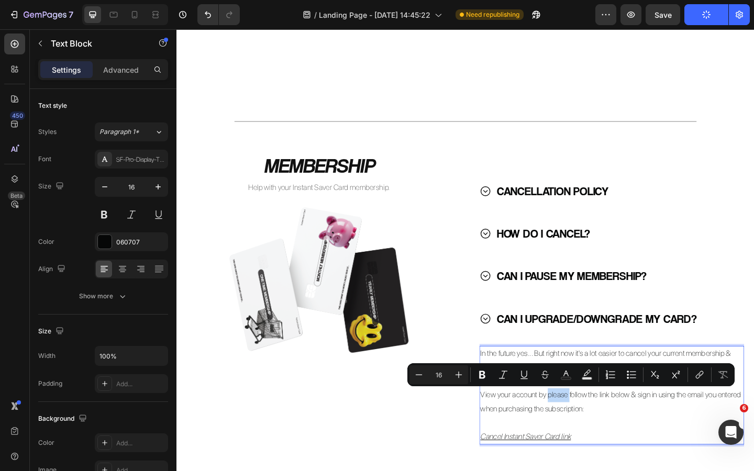
drag, startPoint x: 603, startPoint y: 429, endPoint x: 580, endPoint y: 429, distance: 22.5
click at [580, 429] on p "View your account by please follow the link below & sign in using the email you…" at bounding box center [650, 435] width 286 height 30
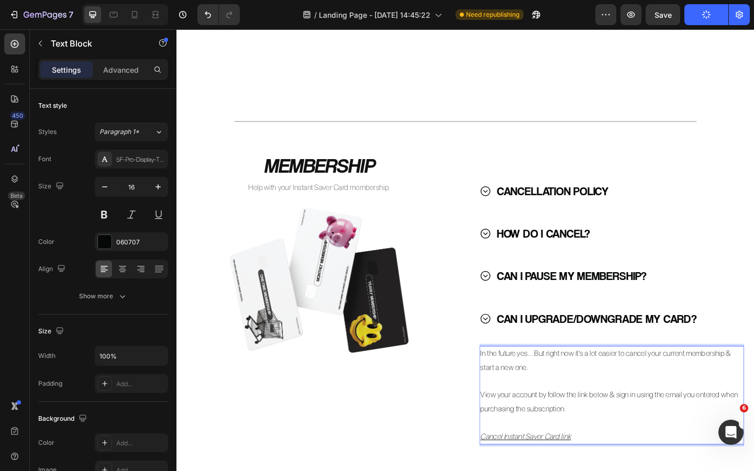
click at [598, 428] on p "View your account by follow the link below & sign in using the email you entere…" at bounding box center [650, 435] width 286 height 30
click at [660, 428] on p "View your account by following the link below & sign in using the email you ent…" at bounding box center [650, 435] width 286 height 30
click at [672, 427] on p "View your account by following the link below & sign in using the email you ent…" at bounding box center [650, 435] width 286 height 30
click at [693, 427] on p "View your account by following the link below & sign in using the email you ent…" at bounding box center [650, 435] width 286 height 30
click at [704, 430] on p "View your account by following the link below & sign in using the email you ent…" at bounding box center [650, 435] width 286 height 30
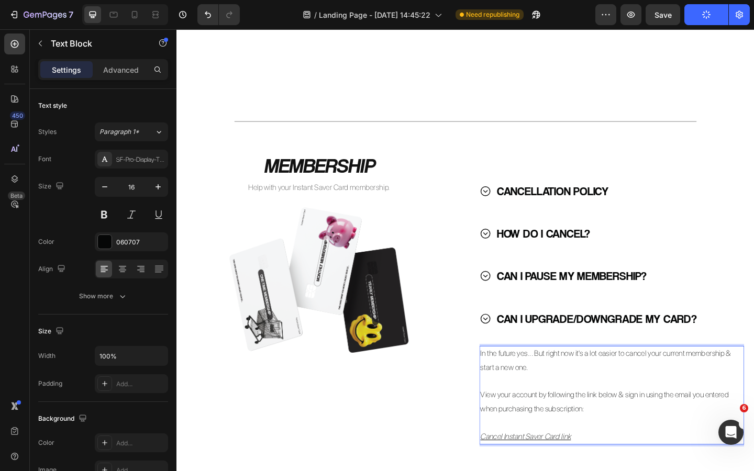
click at [673, 429] on p "View your account by following the link below & sign in using the email you ent…" at bounding box center [650, 435] width 286 height 30
click at [659, 429] on p "View your account by following the link below & sign in using the email you ent…" at bounding box center [650, 435] width 286 height 30
click at [691, 429] on p "View your account by following the link below & sign in using the email you ent…" at bounding box center [650, 435] width 286 height 30
click at [589, 443] on p "View your account by following the link below & sign in using the email you ent…" at bounding box center [650, 435] width 286 height 30
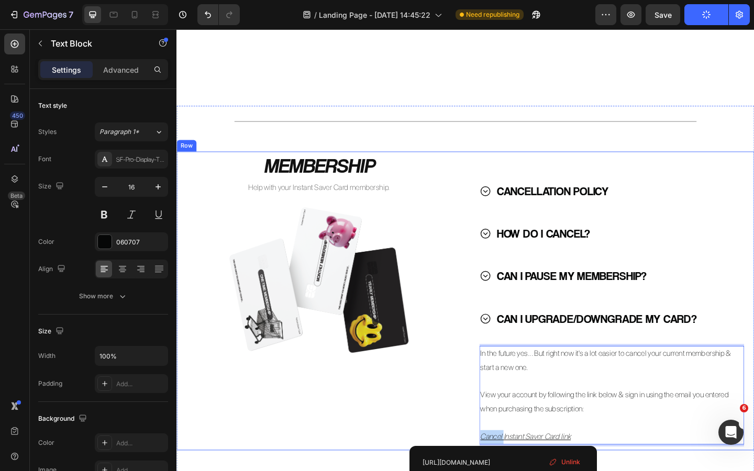
drag, startPoint x: 532, startPoint y: 472, endPoint x: 493, endPoint y: 472, distance: 39.3
click at [493, 471] on div "MEMBERSHIP Heading Help with your Instant Saver Card membership. Text Block Ima…" at bounding box center [491, 324] width 628 height 325
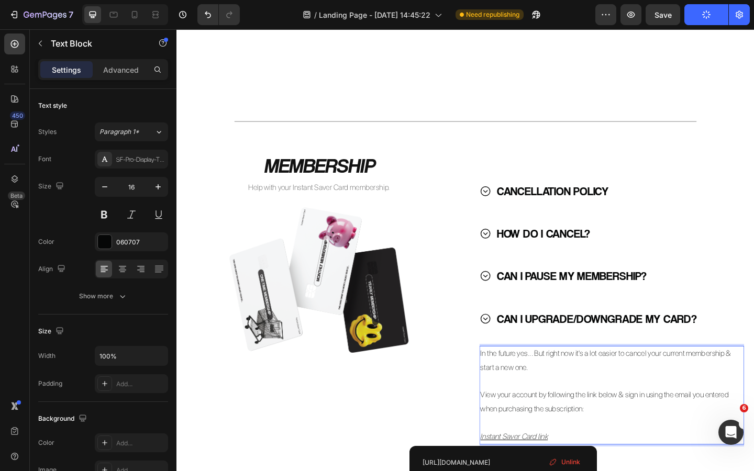
click at [588, 471] on p "⁠⁠⁠⁠⁠⁠⁠ Instant Saver Card link" at bounding box center [650, 473] width 286 height 15
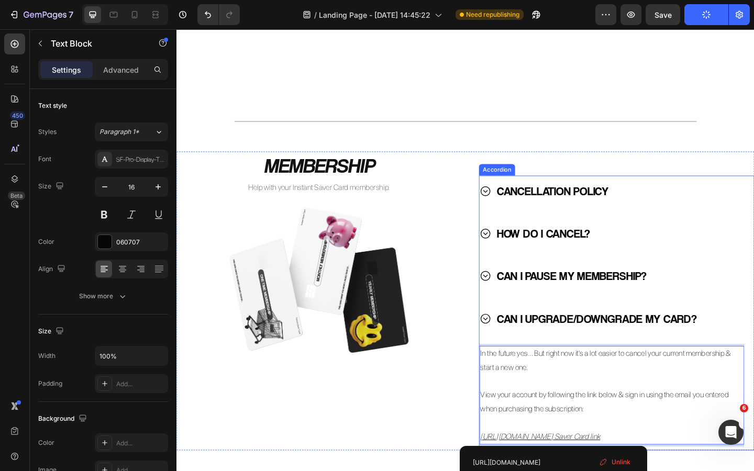
click at [543, 283] on div "CAN I PAUSE MY MEMBERSHIP?" at bounding box center [650, 298] width 288 height 34
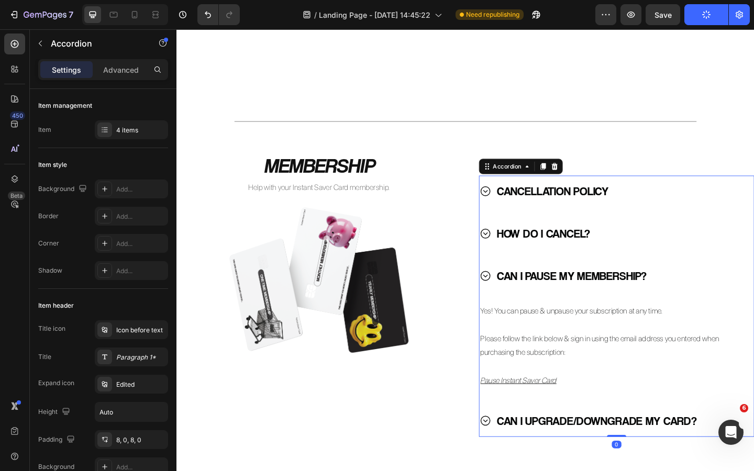
click at [521, 456] on div "CAN I UPGRADE/DOWNGRADE MY CARD?" at bounding box center [643, 456] width 274 height 26
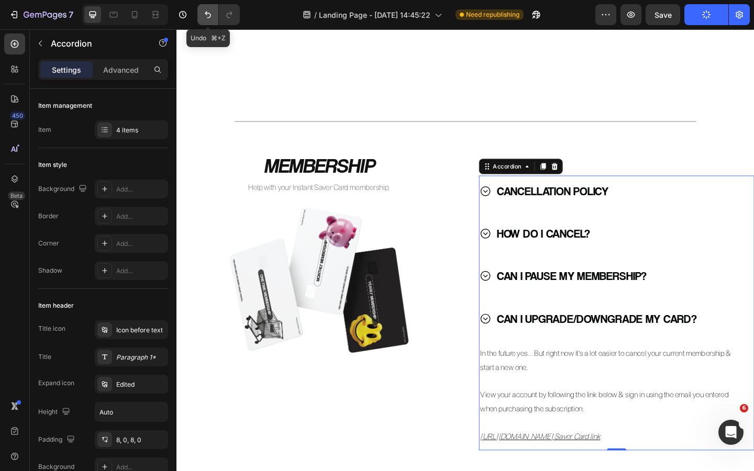
click at [204, 14] on icon "Undo/Redo" at bounding box center [208, 14] width 10 height 10
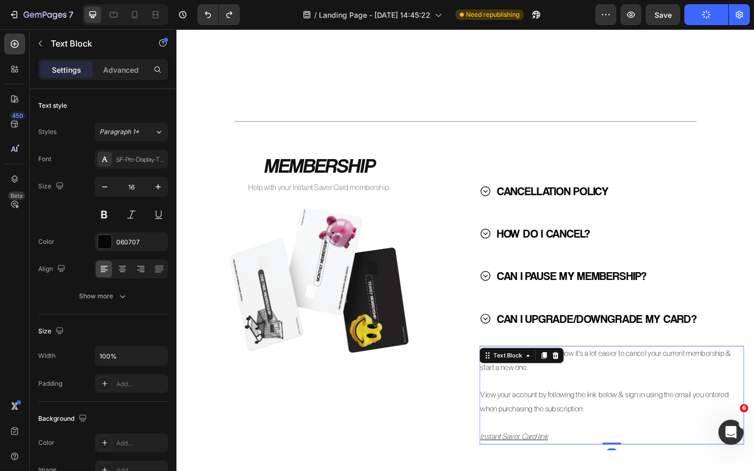
click at [586, 471] on p "Instant Saver Card link" at bounding box center [650, 473] width 286 height 15
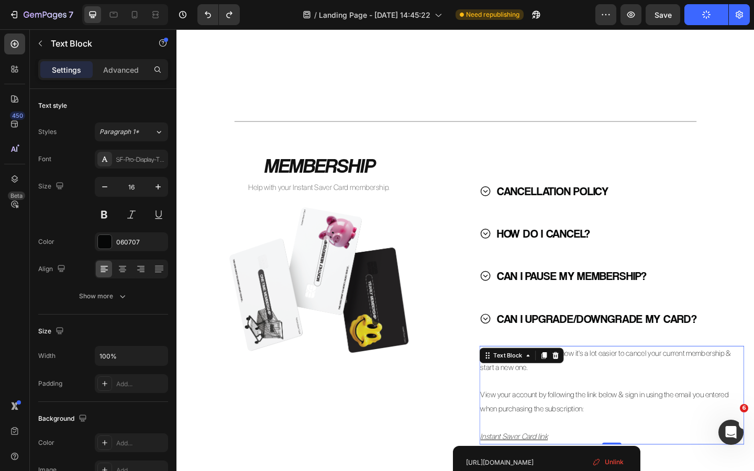
click at [583, 471] on p "Instant Saver Card link" at bounding box center [650, 473] width 286 height 15
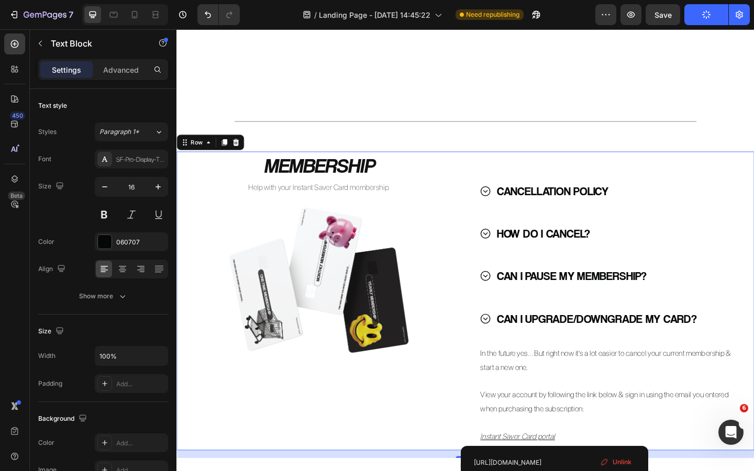
click at [480, 419] on div "MEMBERSHIP Heading Help with your Instant Saver Card membership. Text Block Ima…" at bounding box center [332, 324] width 310 height 325
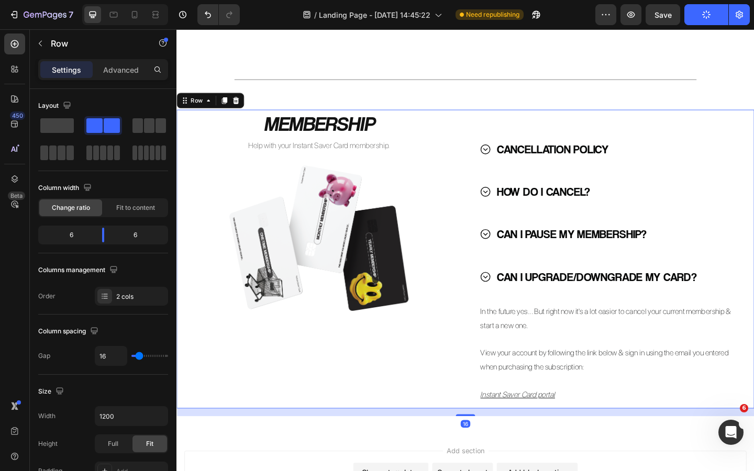
scroll to position [851, 0]
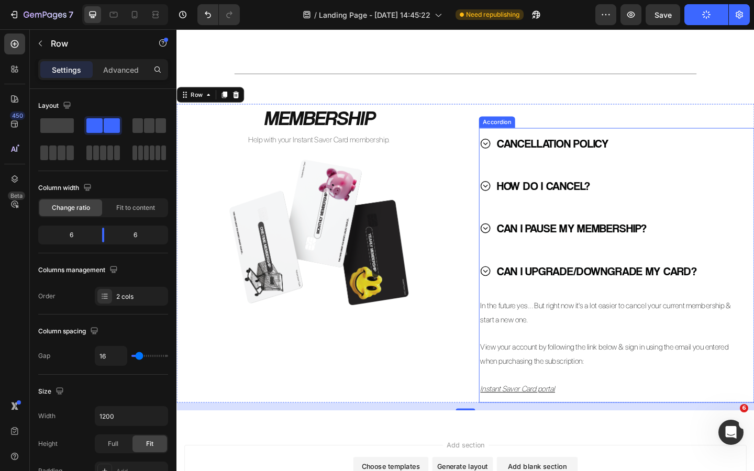
click at [512, 293] on icon at bounding box center [512, 292] width 10 height 10
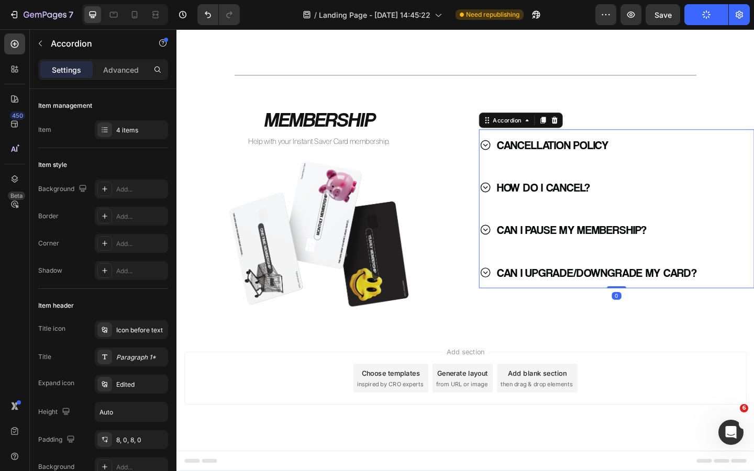
scroll to position [850, 0]
